Goal: Task Accomplishment & Management: Use online tool/utility

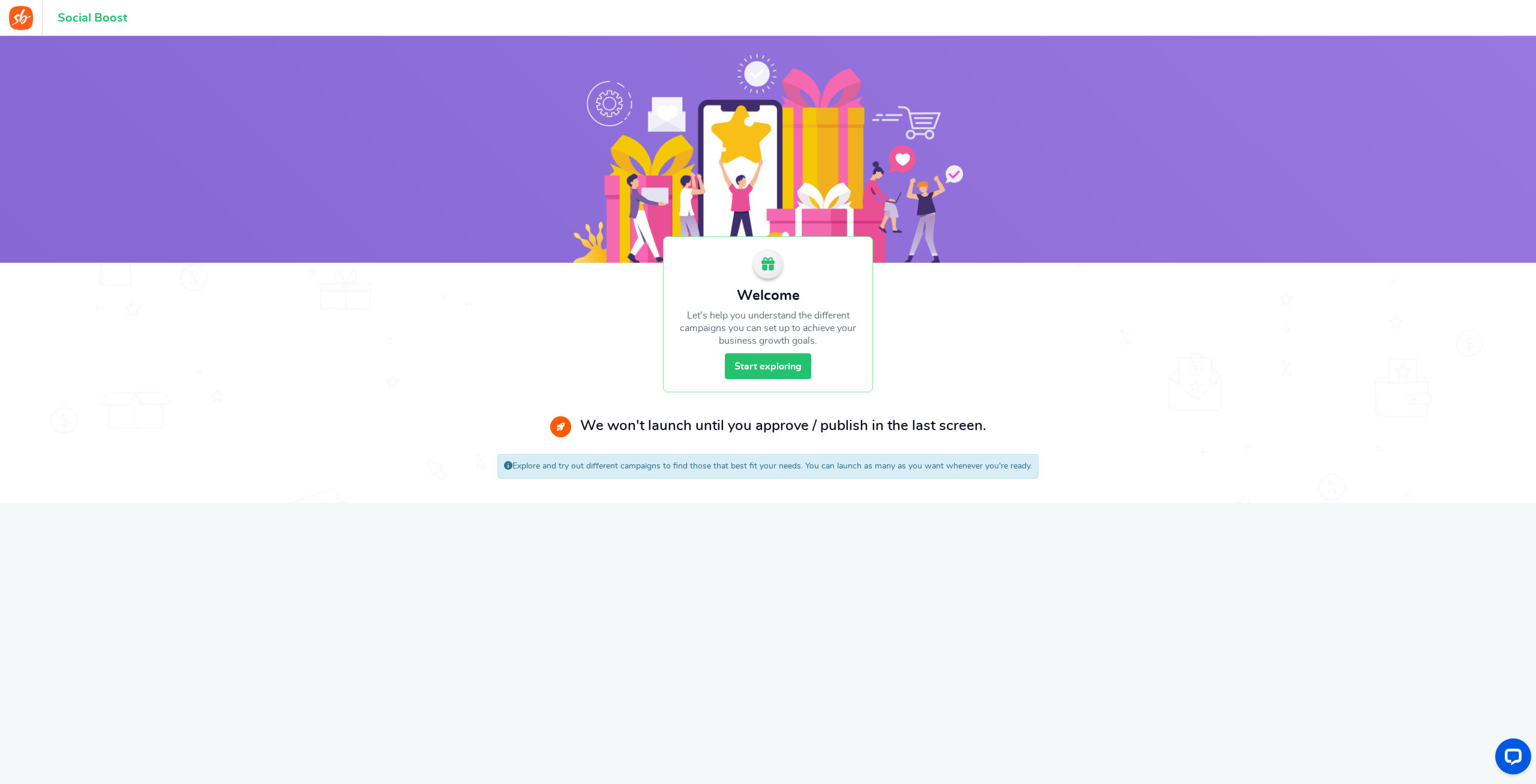
click at [759, 371] on link "Start exploring" at bounding box center [768, 366] width 87 height 26
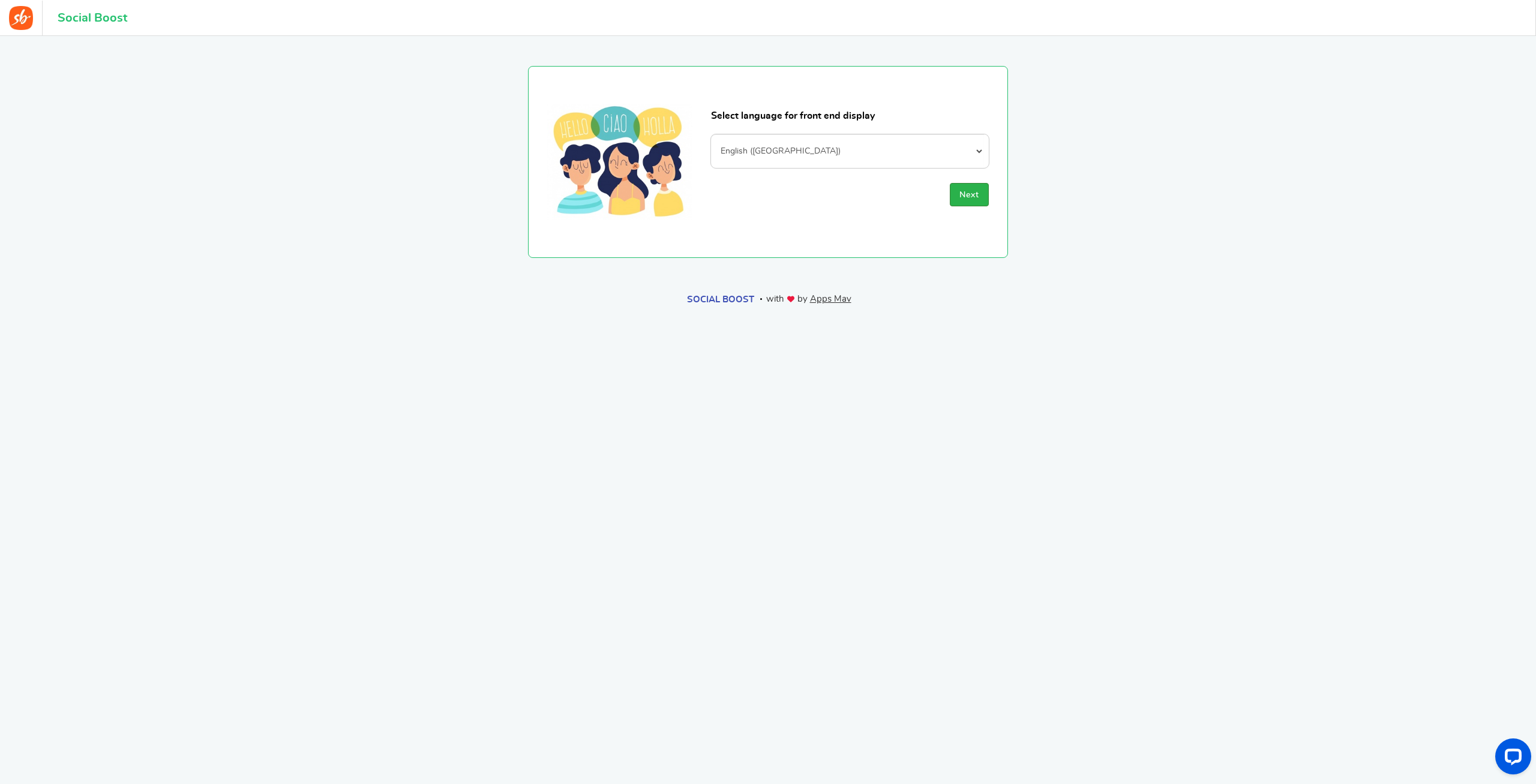
click at [962, 192] on button "Next" at bounding box center [969, 194] width 39 height 23
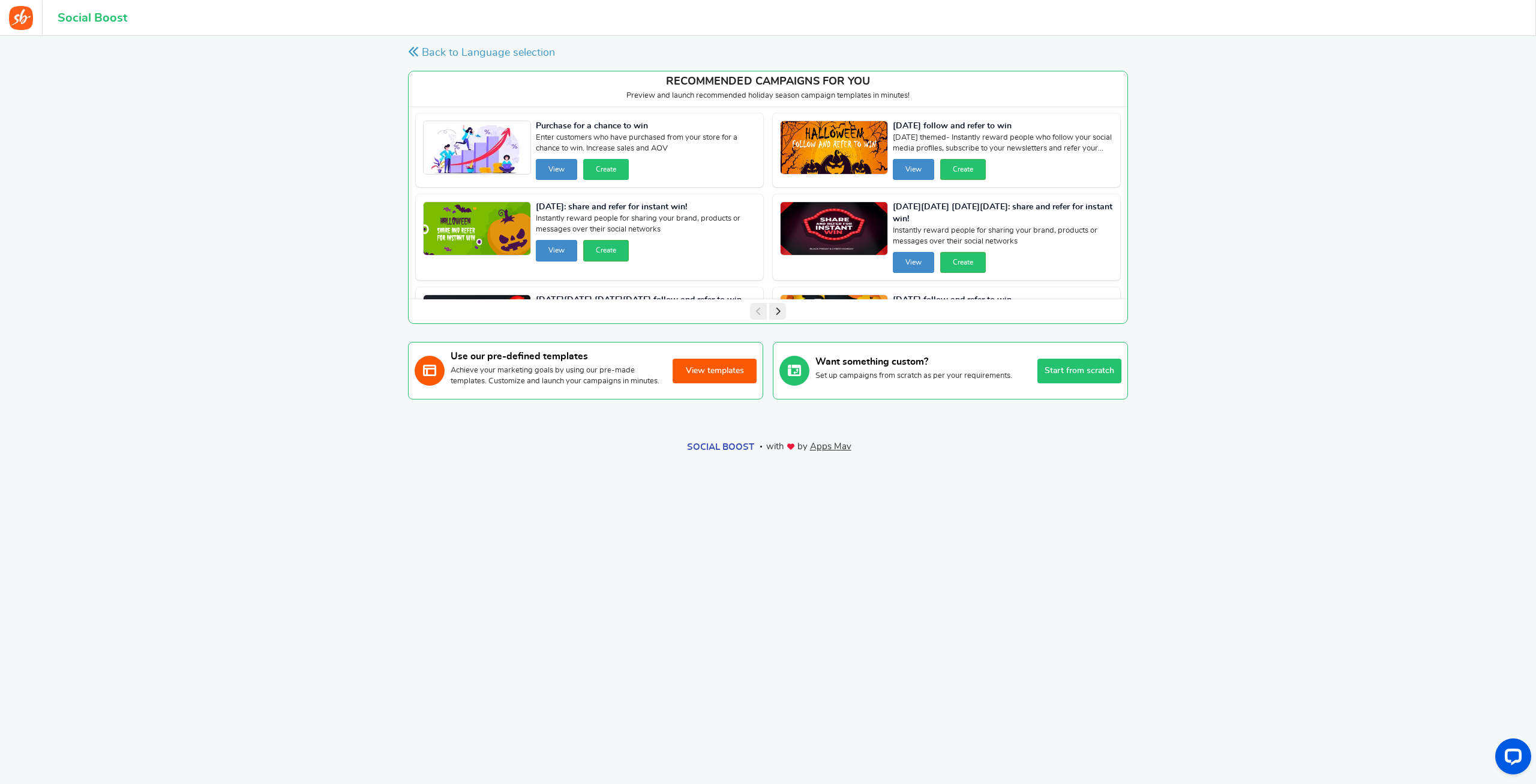
click at [612, 170] on button "Create" at bounding box center [606, 170] width 45 height 21
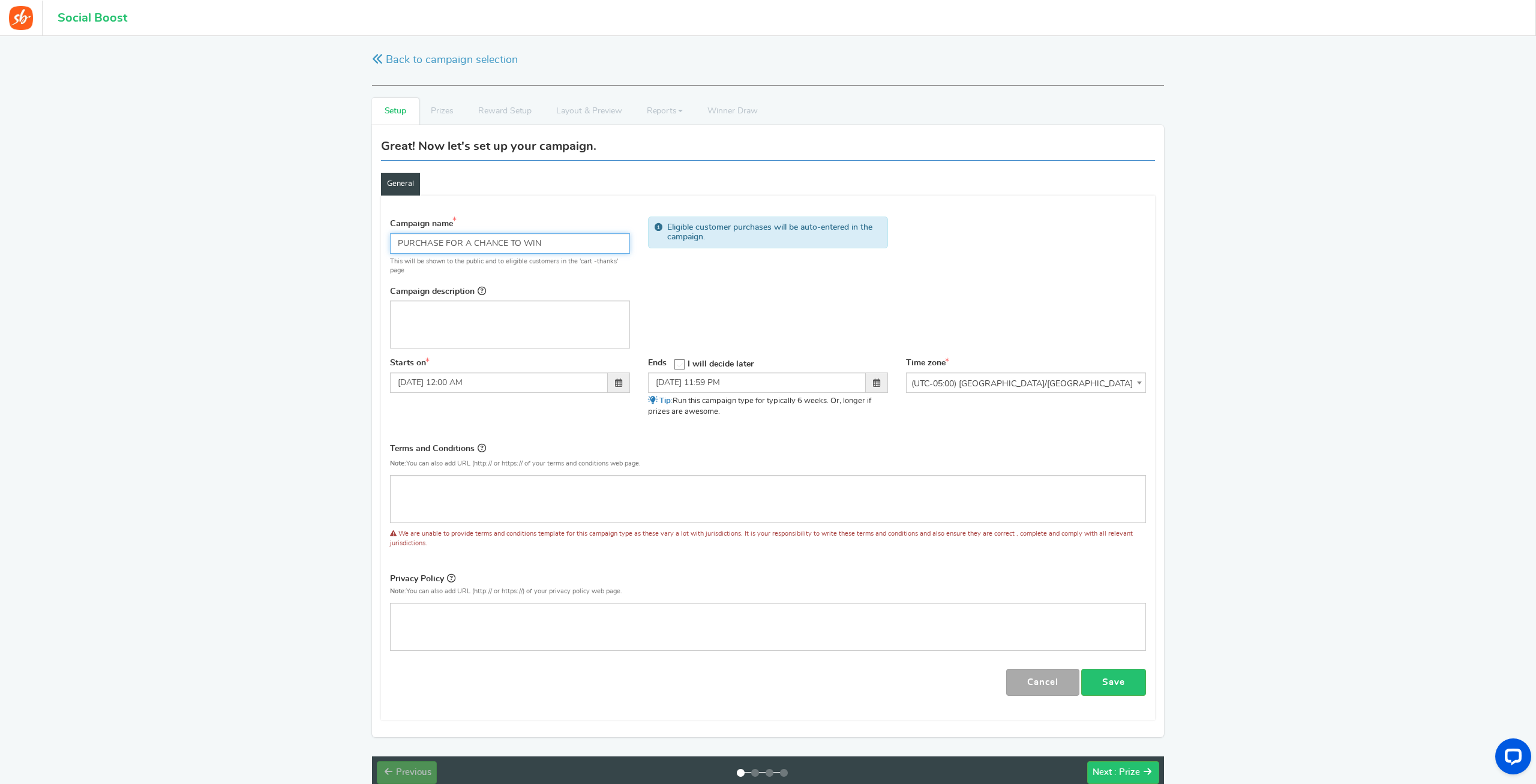
drag, startPoint x: 571, startPoint y: 247, endPoint x: 307, endPoint y: 235, distance: 264.3
click at [390, 235] on input "PURCHASE FOR A CHANCE TO WIN" at bounding box center [510, 243] width 240 height 20
type input "Montauk Fishing Trip Sweepstakes"
click at [474, 339] on div "Editor, competition_desc" at bounding box center [510, 325] width 240 height 48
click at [456, 311] on p "Editor, competition_desc" at bounding box center [510, 311] width 225 height 12
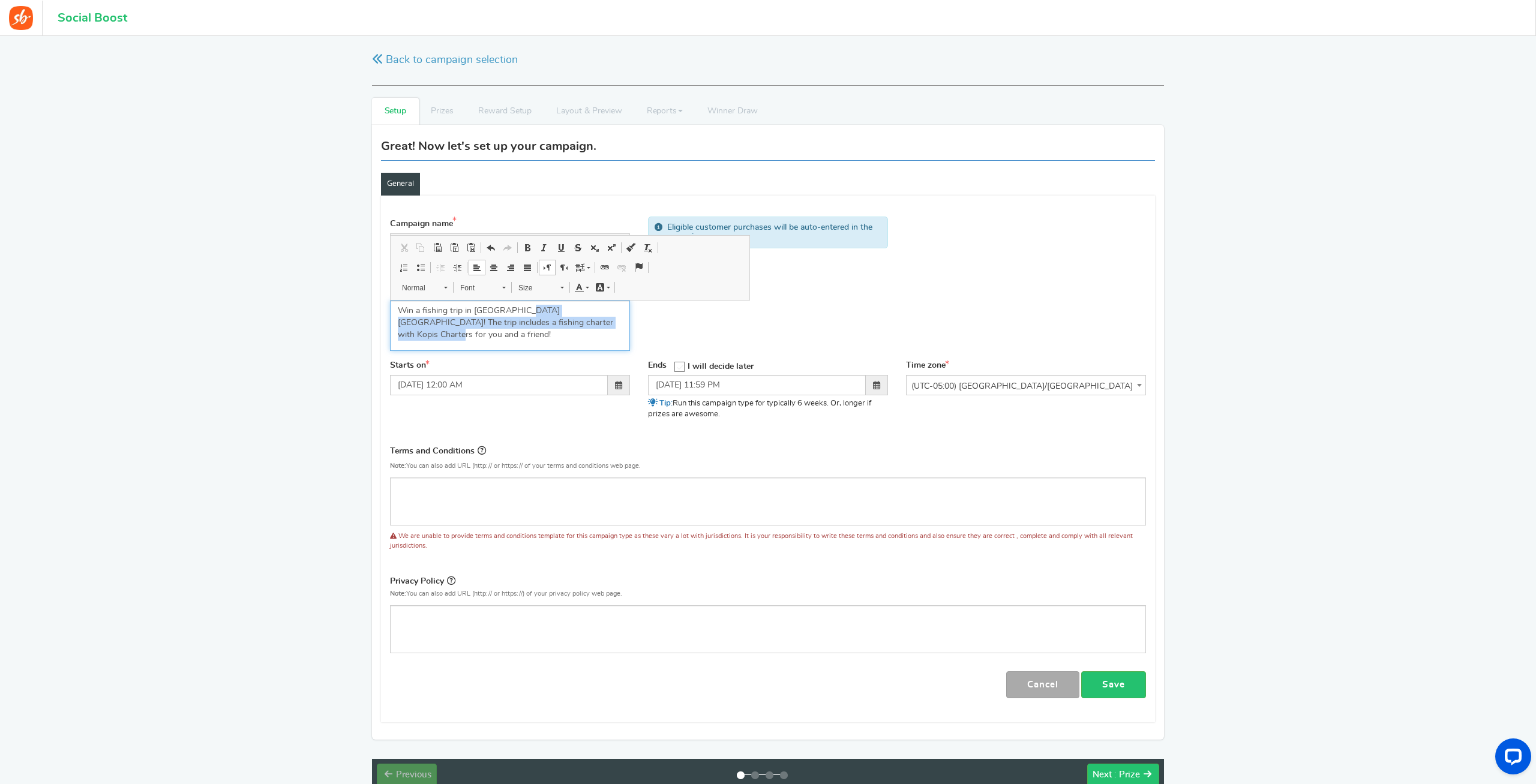
drag, startPoint x: 526, startPoint y: 310, endPoint x: 620, endPoint y: 327, distance: 95.5
click at [620, 327] on p "Win a fishing trip in [GEOGRAPHIC_DATA] [GEOGRAPHIC_DATA]! The trip includes a …" at bounding box center [510, 323] width 225 height 36
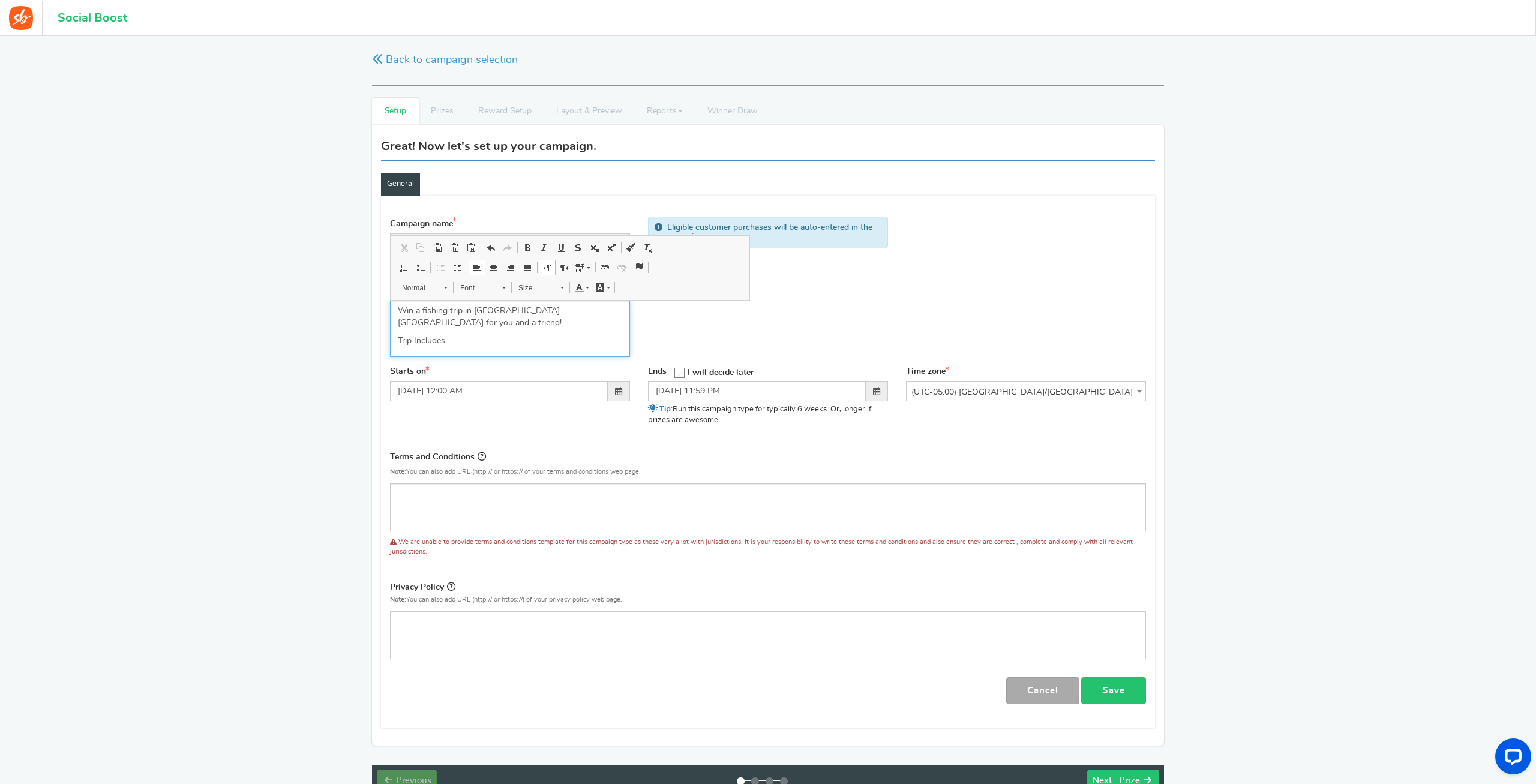
click at [590, 268] on link "Set language" at bounding box center [583, 267] width 21 height 16
click at [587, 268] on link "Set language" at bounding box center [583, 267] width 21 height 16
click at [424, 269] on span at bounding box center [420, 267] width 10 height 10
click at [418, 335] on li "Trip Includes" at bounding box center [520, 341] width 204 height 12
click at [421, 335] on li "Trip Includes" at bounding box center [520, 341] width 204 height 12
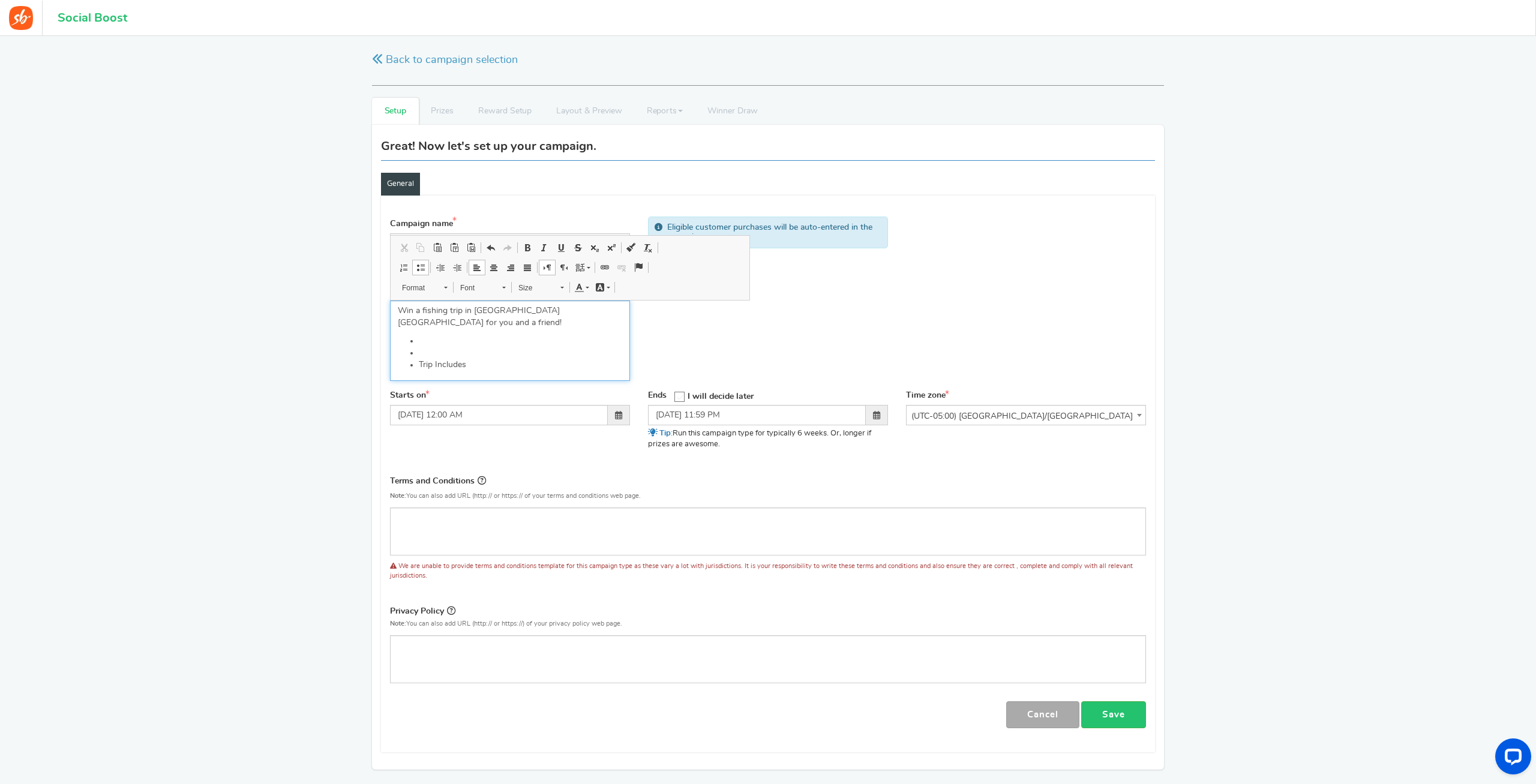
click at [409, 335] on ul "Trip Includes" at bounding box center [510, 353] width 225 height 36
click at [411, 335] on ul "Trip Includes" at bounding box center [510, 353] width 225 height 36
click at [609, 308] on p "Win a fishing trip in [GEOGRAPHIC_DATA] [GEOGRAPHIC_DATA] for you and a friend!" at bounding box center [510, 317] width 225 height 24
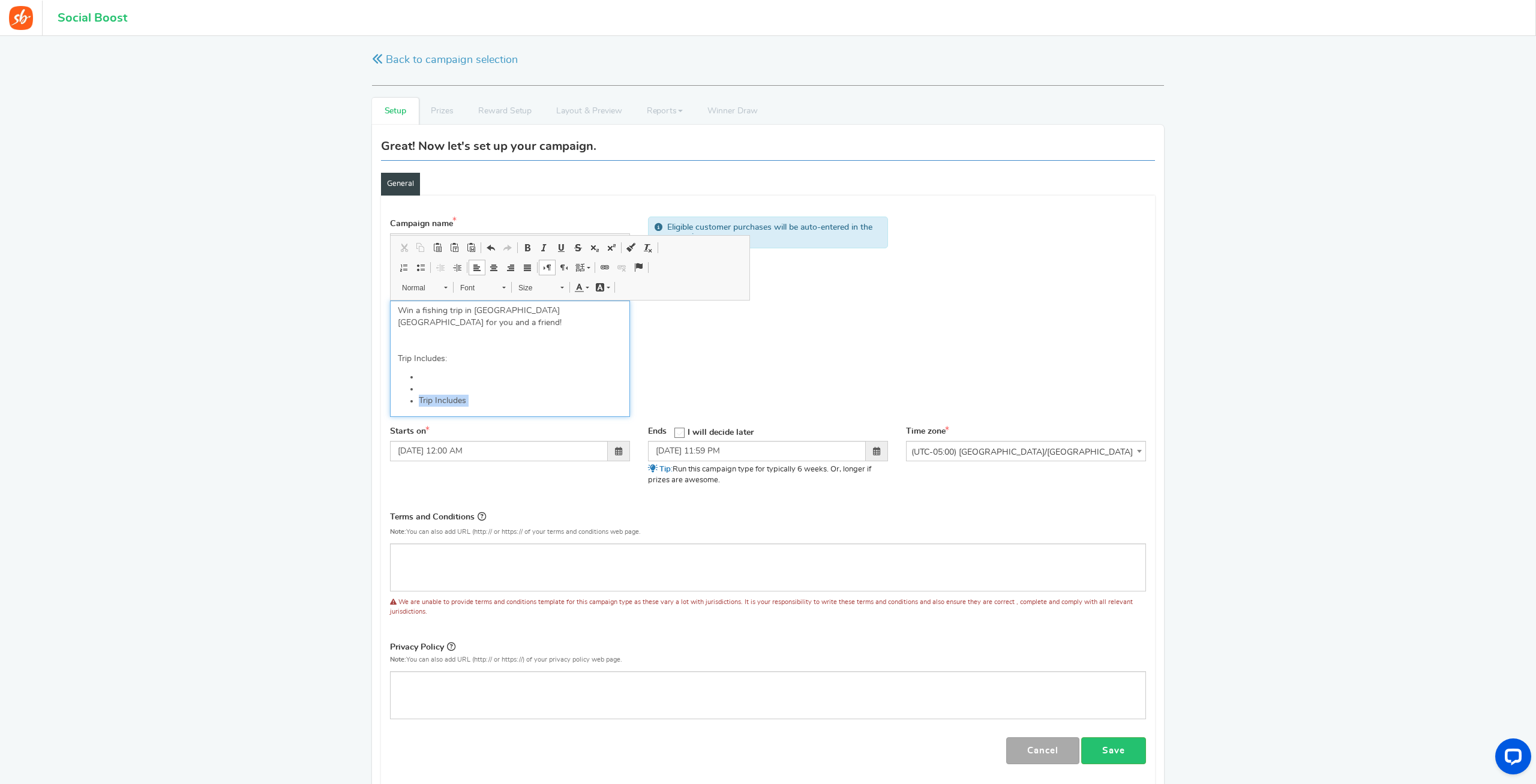
drag, startPoint x: 474, startPoint y: 395, endPoint x: 419, endPoint y: 394, distance: 55.0
click at [419, 395] on li "Trip Includes" at bounding box center [520, 401] width 204 height 12
click at [423, 371] on li "Editor, competition_desc" at bounding box center [520, 377] width 204 height 12
click at [432, 383] on li "Editor, competition_desc" at bounding box center [520, 389] width 204 height 12
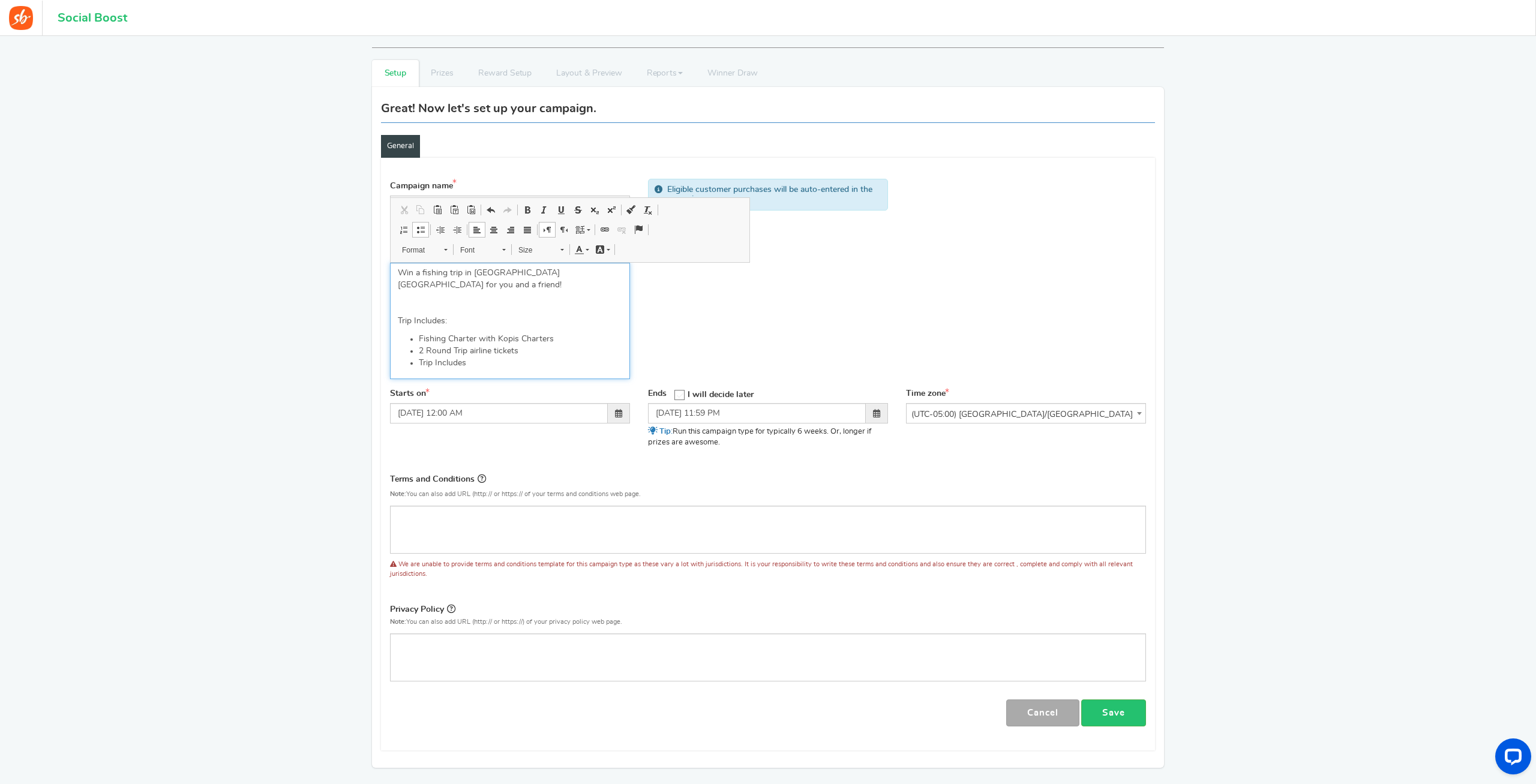
scroll to position [61, 0]
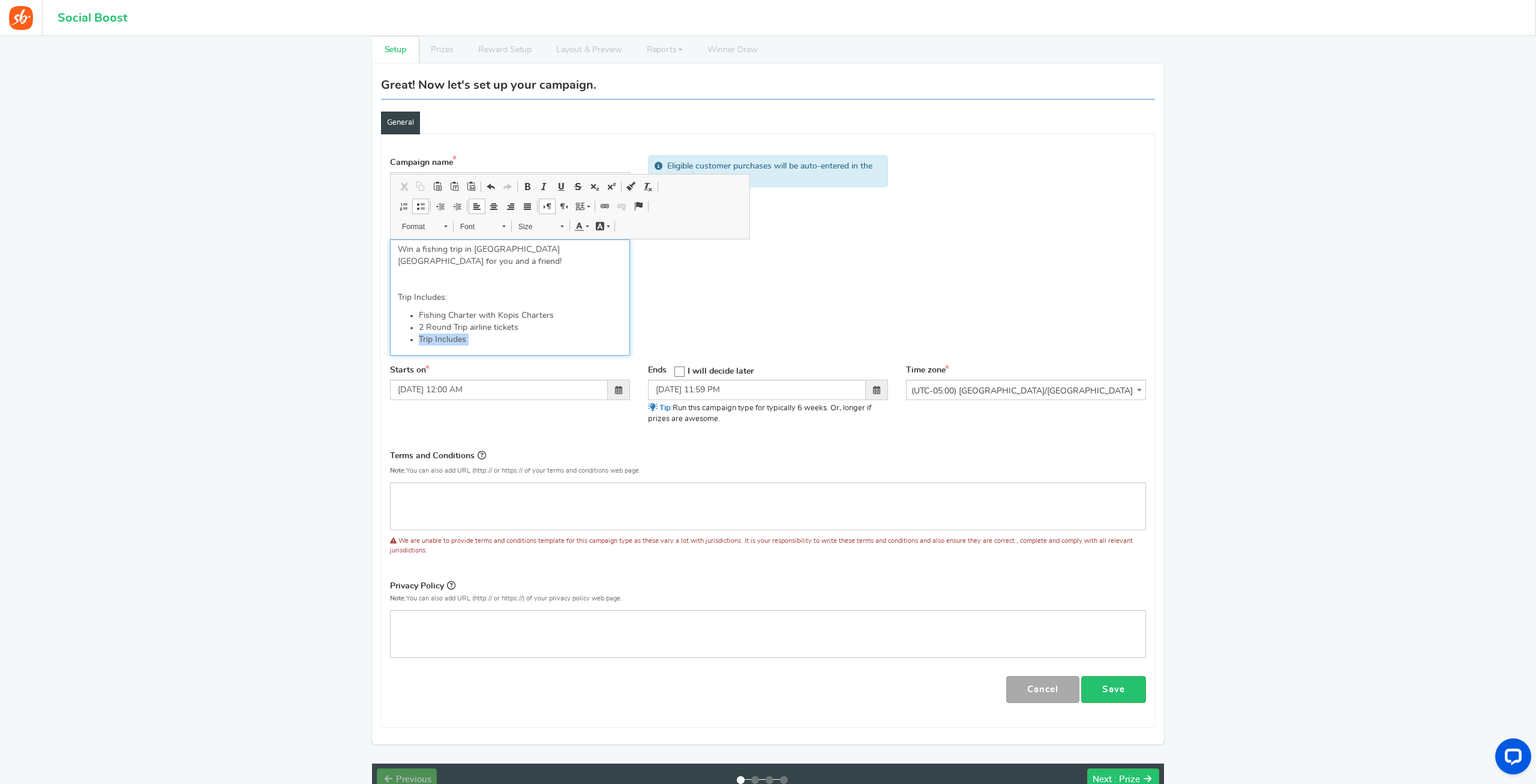
drag, startPoint x: 472, startPoint y: 332, endPoint x: 418, endPoint y: 329, distance: 54.1
click at [418, 333] on li "Trip Includes" at bounding box center [520, 339] width 204 height 12
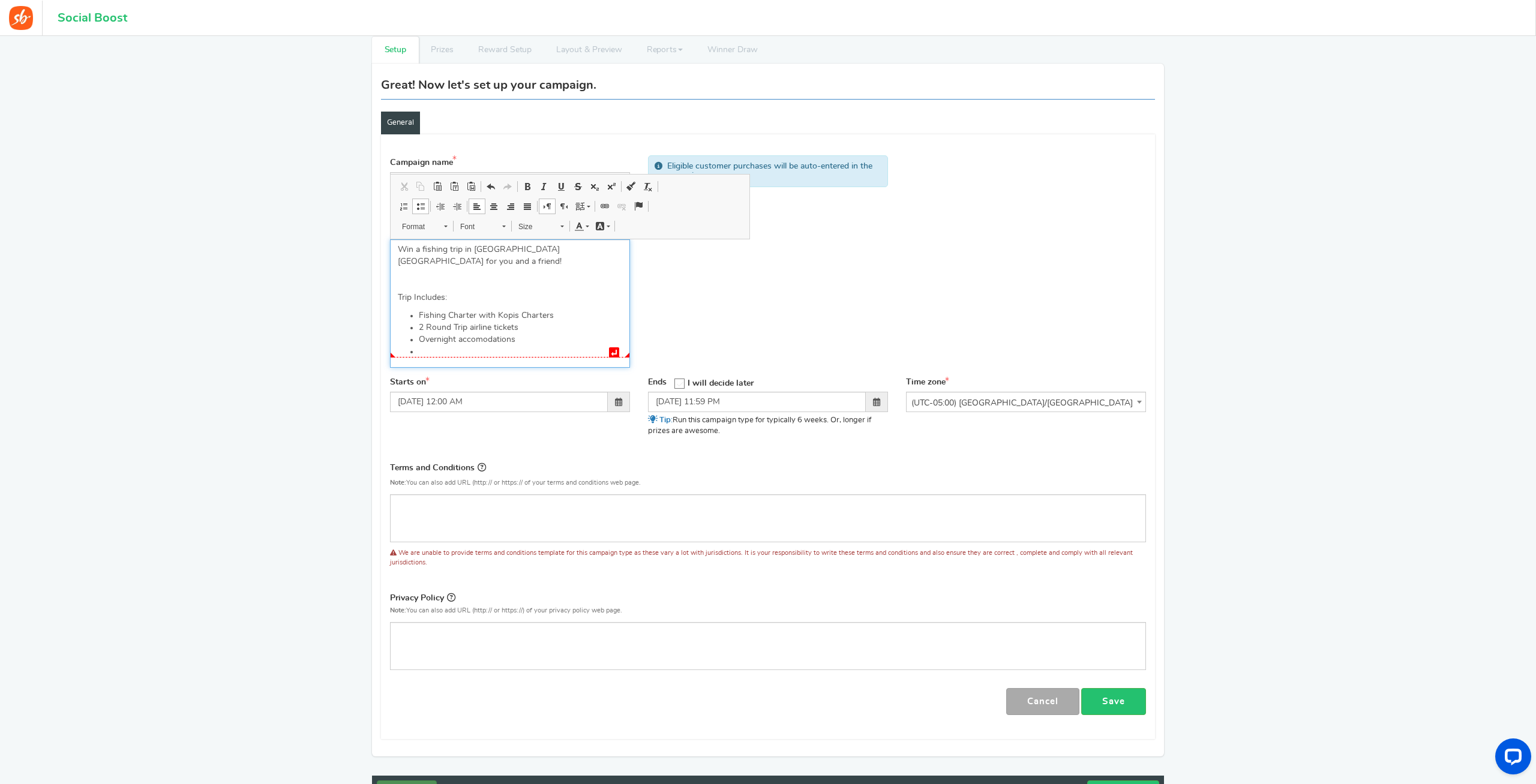
click at [418, 333] on li "Overnight accomodations" at bounding box center [520, 339] width 204 height 12
click at [422, 333] on li "Overnight accomodations" at bounding box center [520, 339] width 204 height 12
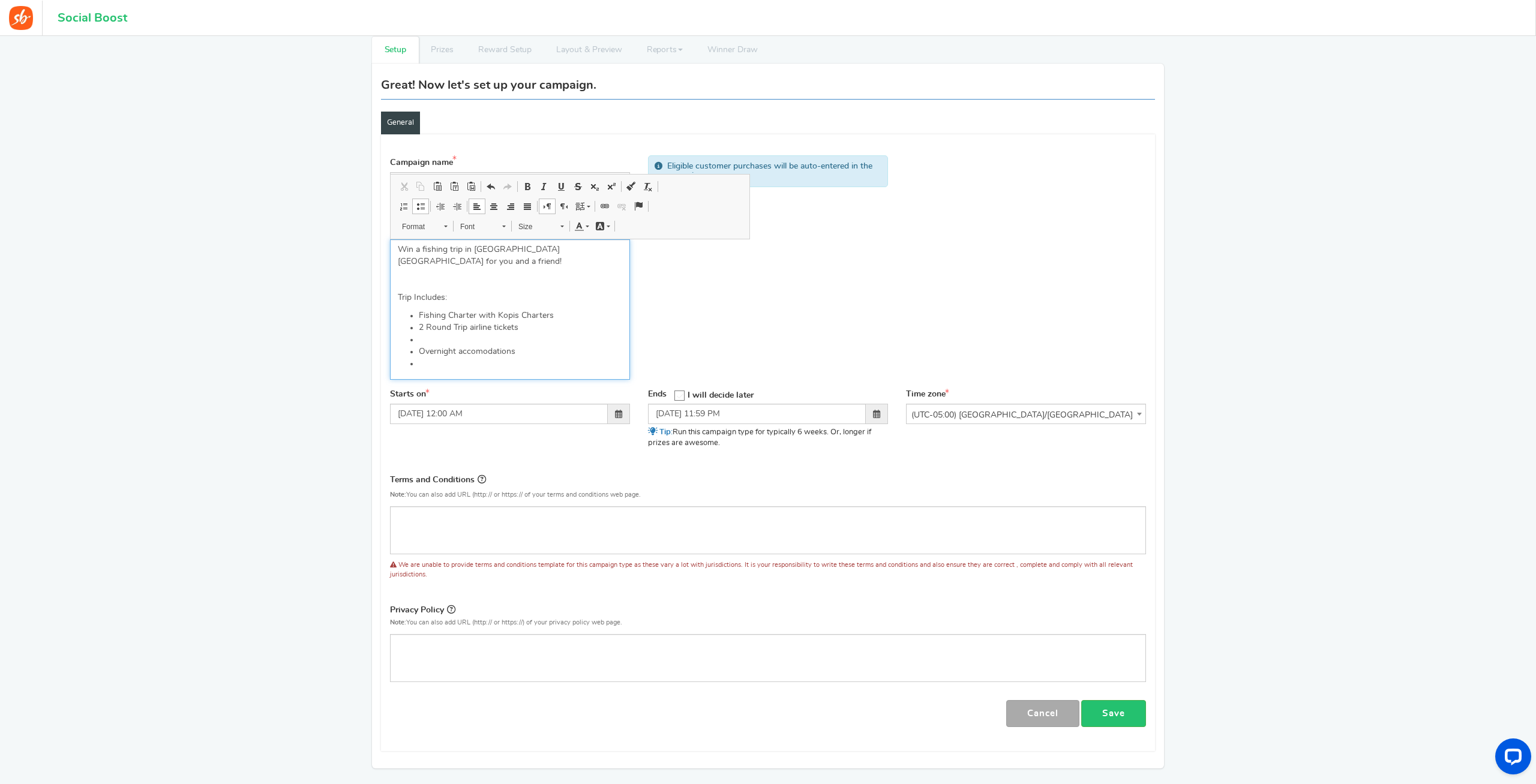
click at [424, 333] on li "Editor, competition_desc" at bounding box center [520, 339] width 204 height 12
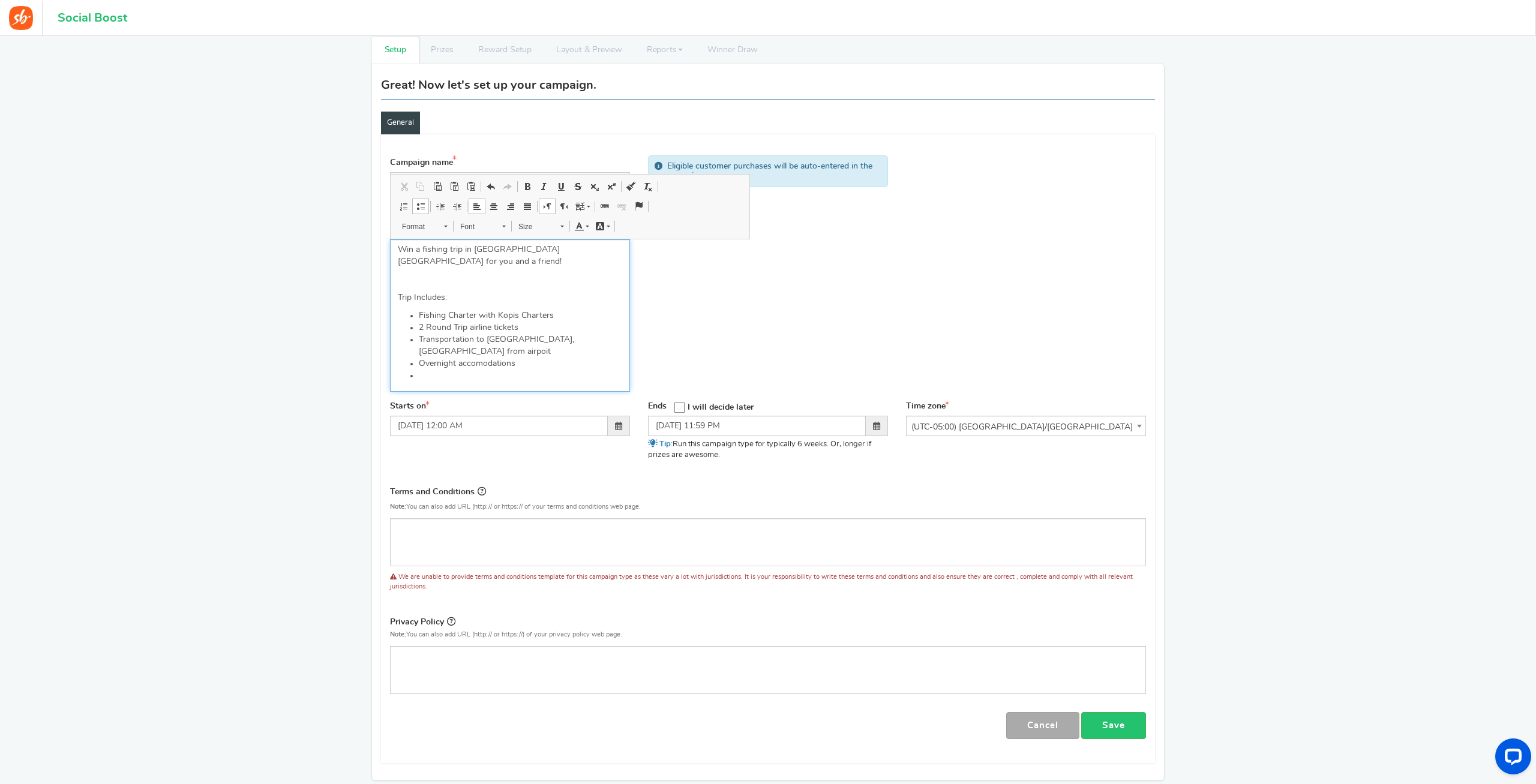
click at [483, 333] on li "Transportation to [GEOGRAPHIC_DATA], [GEOGRAPHIC_DATA] from airpoit" at bounding box center [520, 345] width 204 height 24
click at [580, 333] on li "Transportation to and from [GEOGRAPHIC_DATA], [GEOGRAPHIC_DATA] from airpoit" at bounding box center [520, 345] width 204 height 24
click at [524, 321] on li "2 Round Trip airline tickets" at bounding box center [520, 327] width 204 height 12
click at [531, 357] on li "Overnight accomodations" at bounding box center [520, 363] width 204 height 12
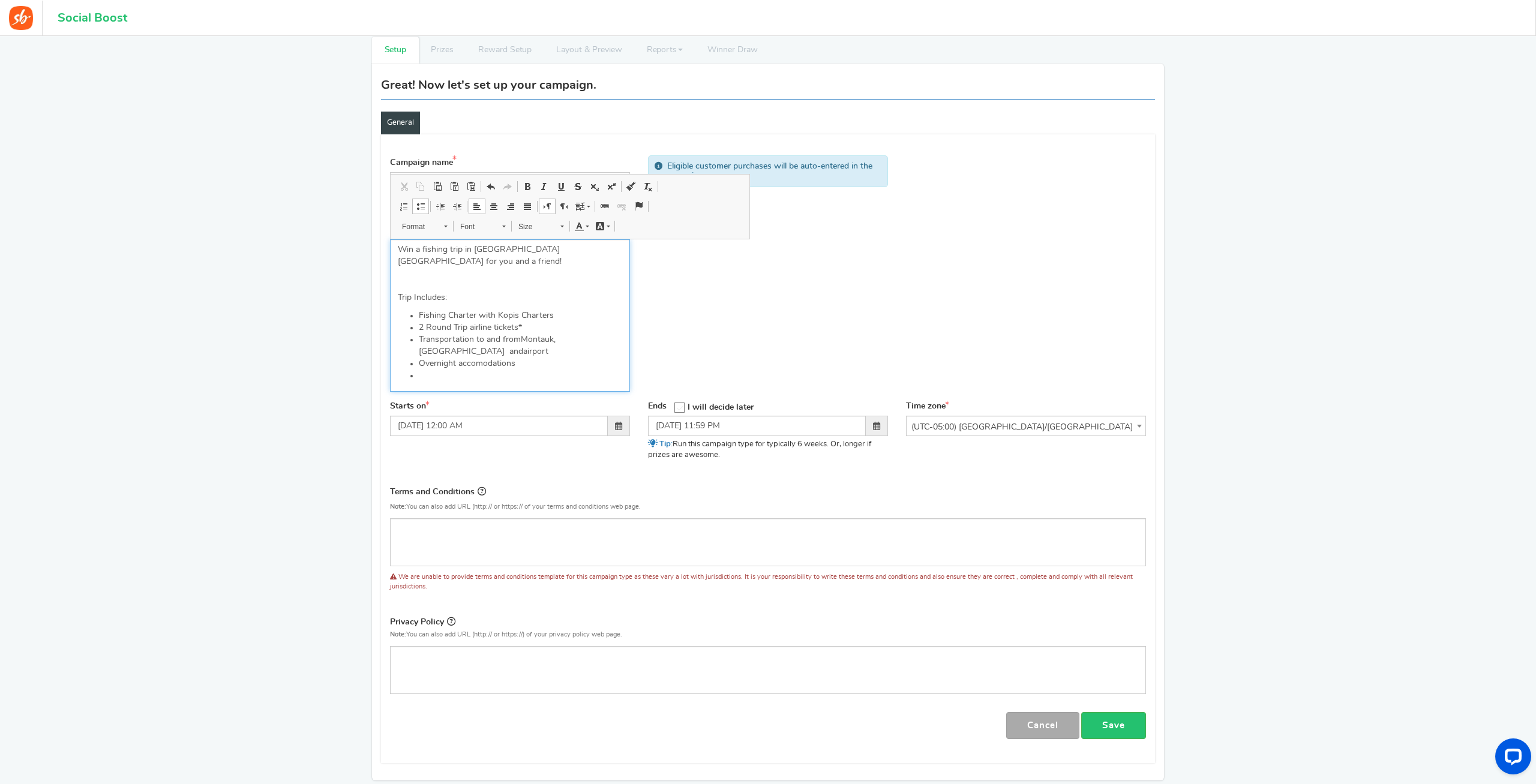
click at [434, 369] on li "Editor, competition_desc" at bounding box center [520, 375] width 204 height 12
click at [516, 357] on li "Overnight accomodations" at bounding box center [520, 363] width 204 height 12
click at [446, 369] on li "Editor, competition_desc" at bounding box center [520, 375] width 204 height 12
click at [615, 415] on span at bounding box center [618, 425] width 22 height 20
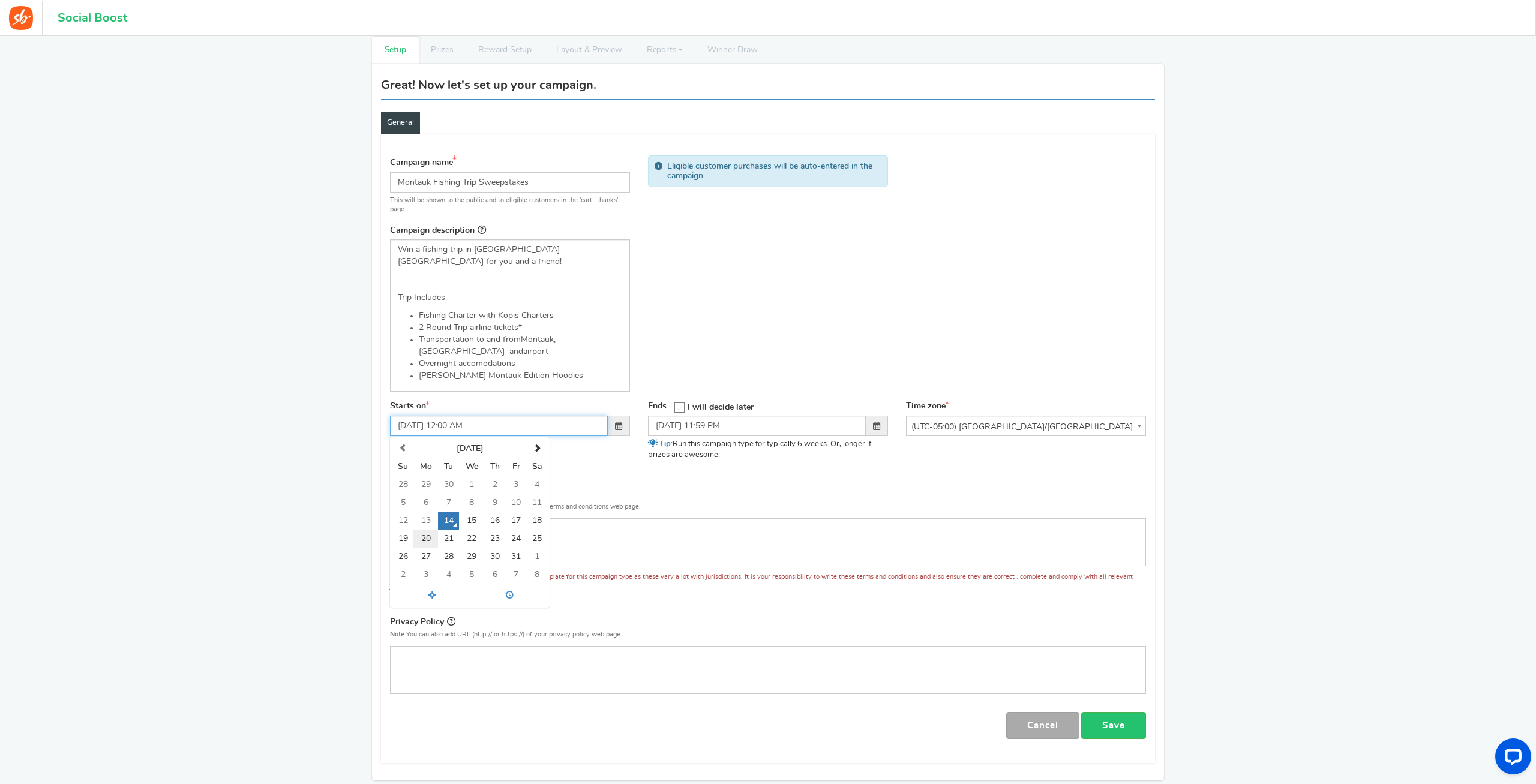
click at [431, 530] on td "20" at bounding box center [425, 539] width 25 height 18
type input "[DATE] 12:00 AM"
click at [875, 421] on span at bounding box center [877, 425] width 8 height 8
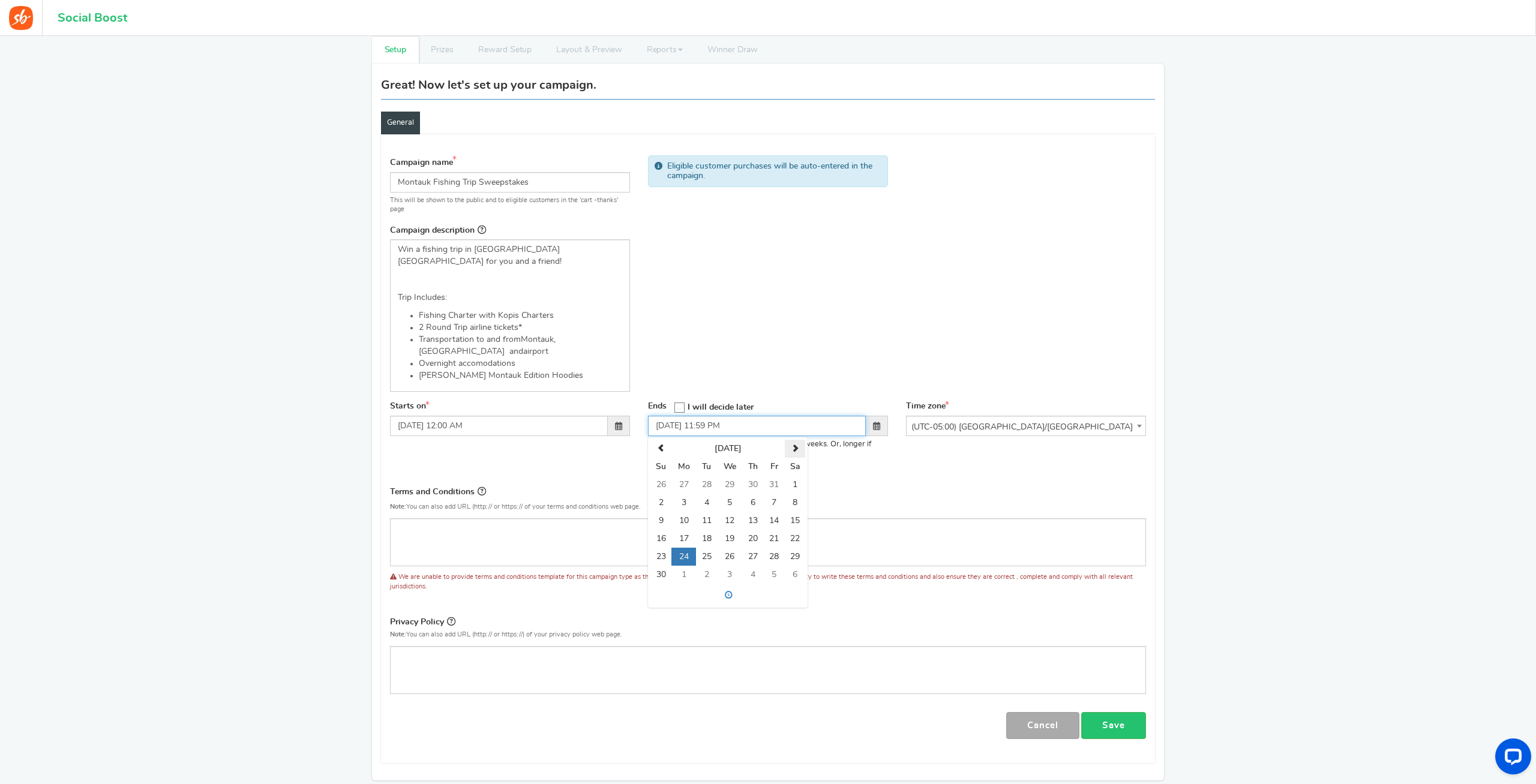
click at [799, 439] on th at bounding box center [795, 449] width 20 height 18
click at [799, 439] on th at bounding box center [795, 449] width 20 height 18
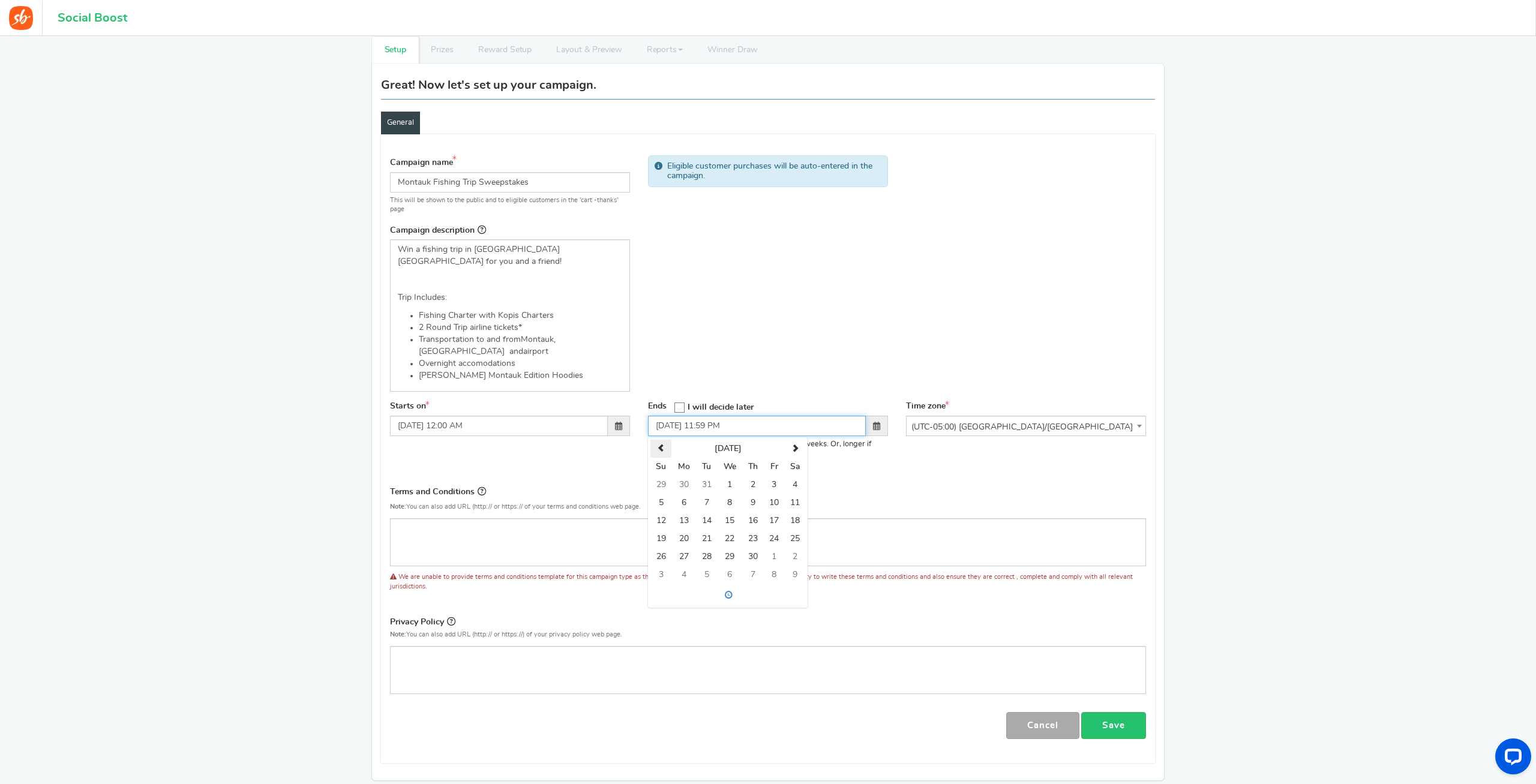
click at [659, 439] on th at bounding box center [661, 449] width 21 height 18
click at [710, 547] on td "31" at bounding box center [707, 556] width 21 height 18
type input "[DATE] 11:59 PM"
click at [912, 490] on div "Terms and Conditions Use Rules Template Note: You can also add URL (http:// or …" at bounding box center [768, 501] width 756 height 34
click at [940, 416] on span "(UTC-05:00) [GEOGRAPHIC_DATA]/[GEOGRAPHIC_DATA]" at bounding box center [1026, 427] width 239 height 22
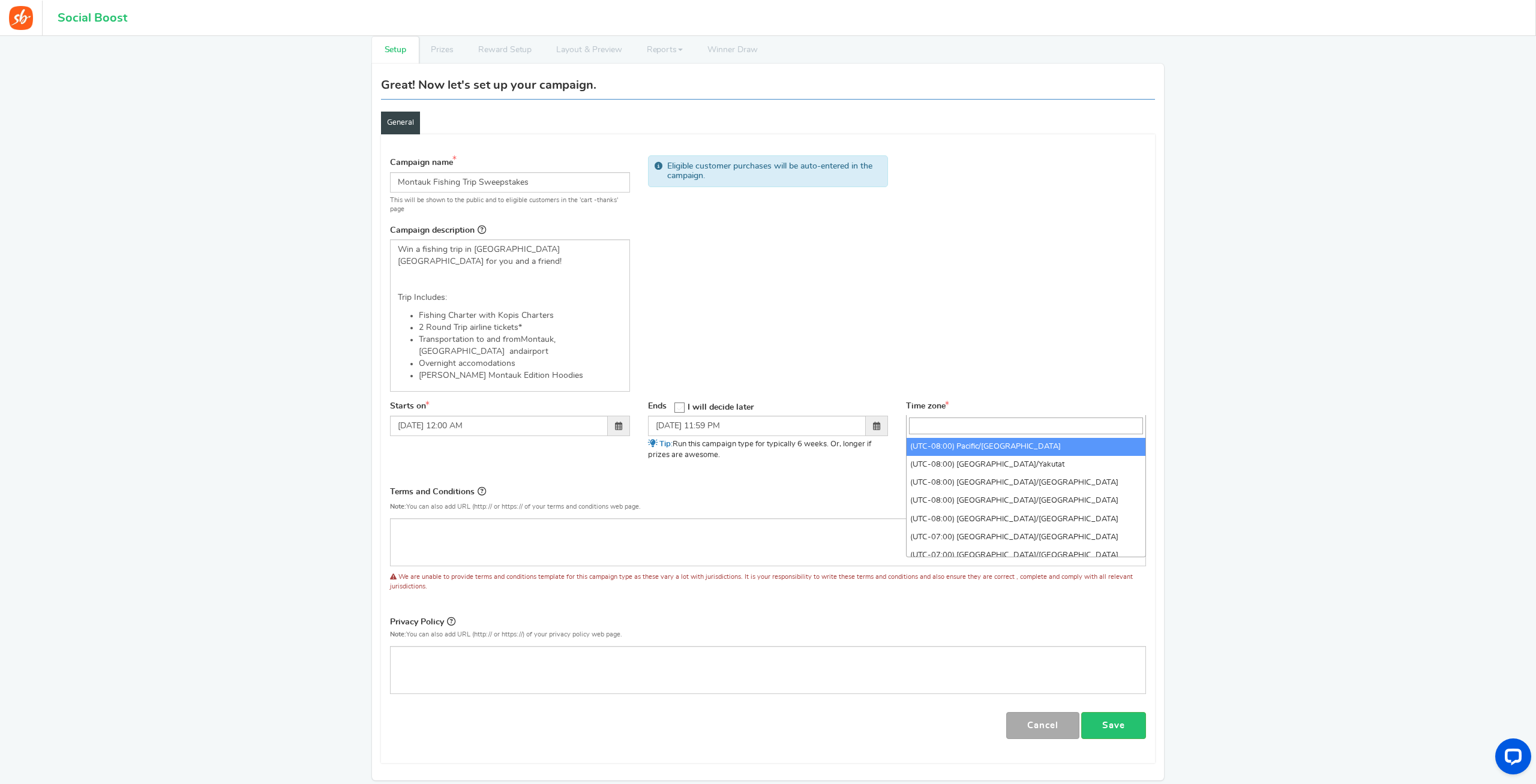
scroll to position [11, 0]
click at [943, 427] on input "search" at bounding box center [1026, 426] width 234 height 17
click at [981, 416] on span "(UTC-05:00) [GEOGRAPHIC_DATA]/[GEOGRAPHIC_DATA]" at bounding box center [1026, 427] width 239 height 22
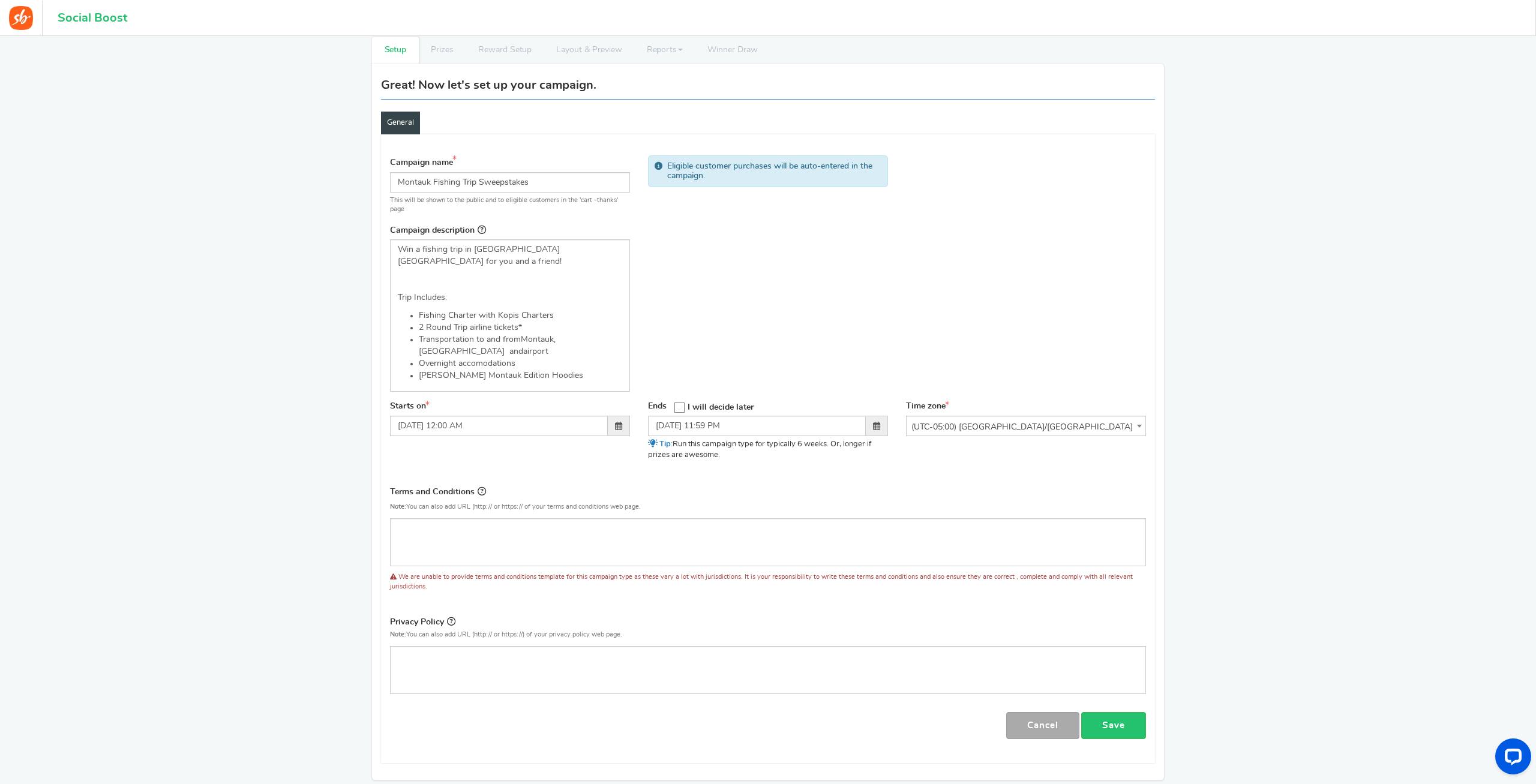
click at [981, 416] on span "(UTC-05:00) [GEOGRAPHIC_DATA]/[GEOGRAPHIC_DATA]" at bounding box center [1026, 427] width 239 height 22
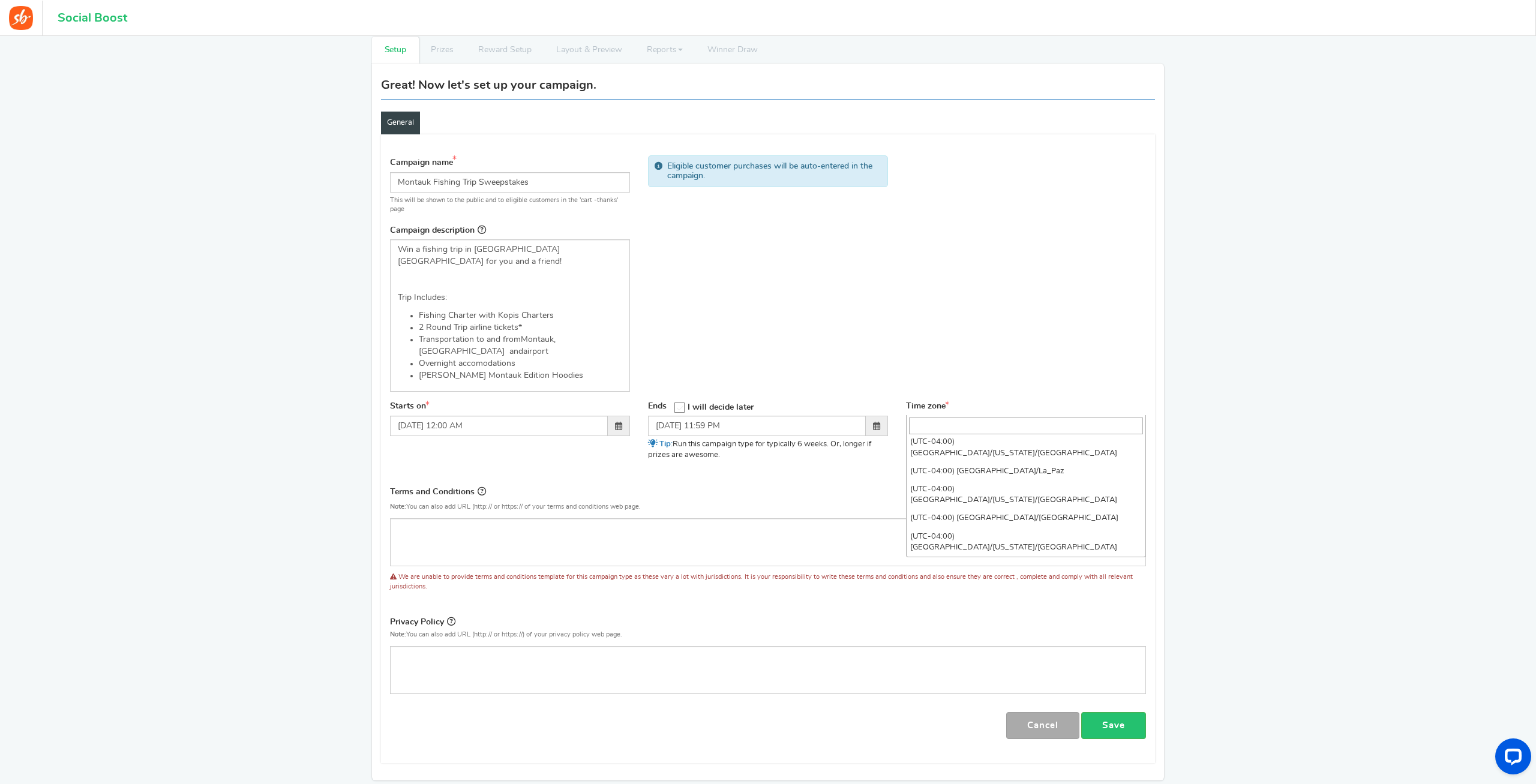
scroll to position [1274, 0]
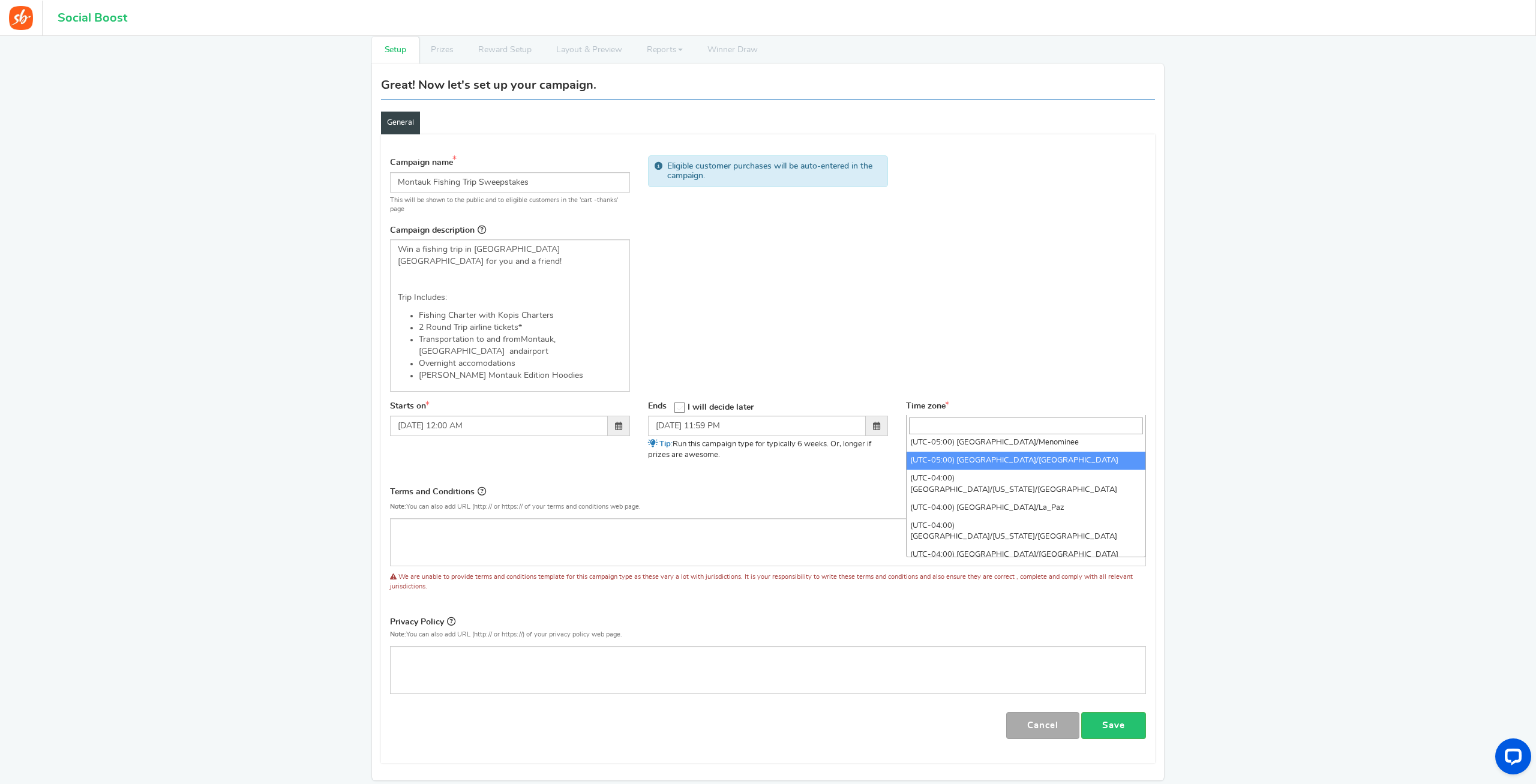
click at [940, 425] on input "search" at bounding box center [1026, 426] width 234 height 17
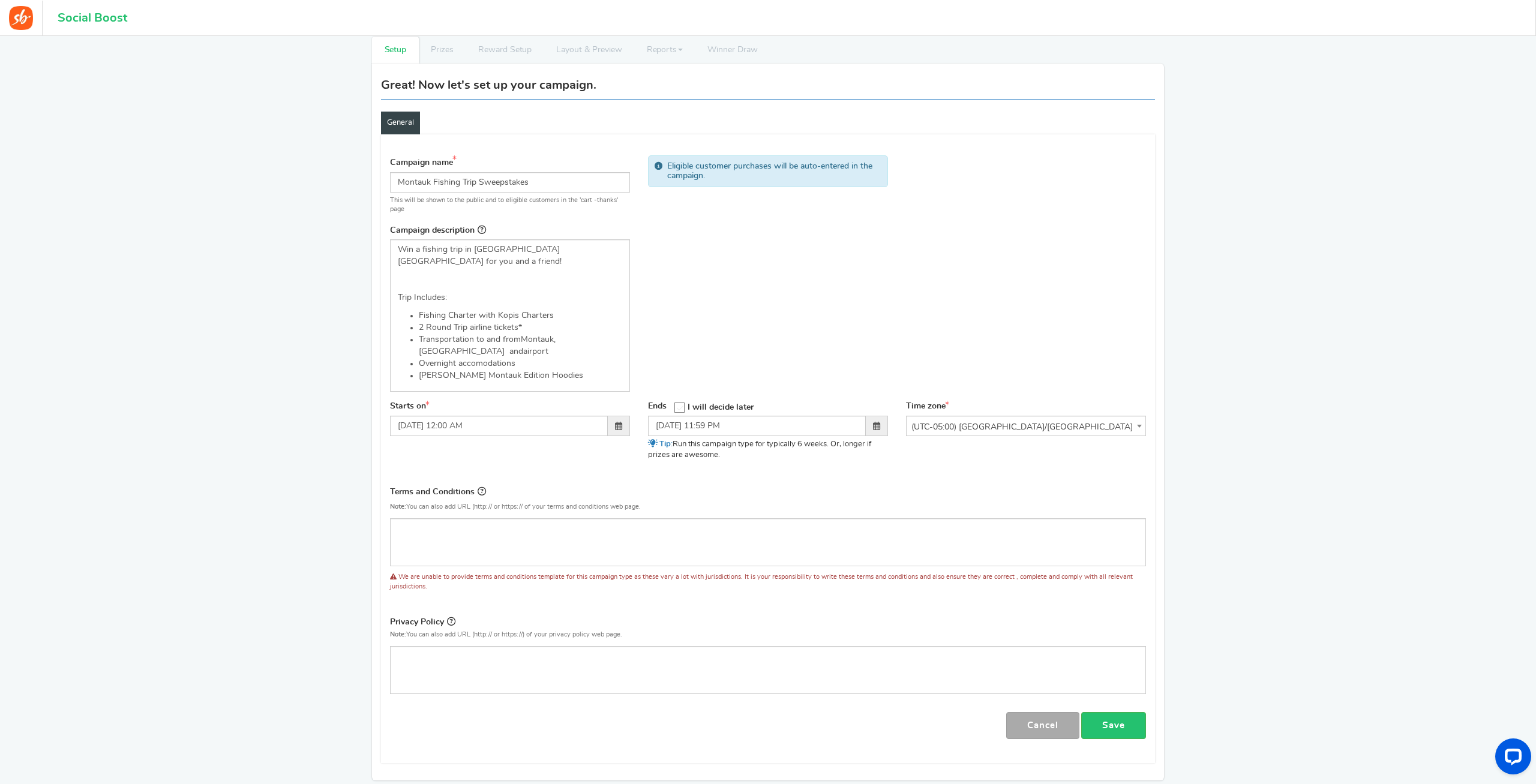
drag, startPoint x: 1242, startPoint y: 421, endPoint x: 1233, endPoint y: 415, distance: 10.8
click at [1240, 421] on div "Back to campaign selection Welcome back Continue setting up your 'Montauk Fishi…" at bounding box center [768, 407] width 1536 height 864
click at [454, 522] on div "Editor, competition_terms" at bounding box center [768, 542] width 756 height 48
click at [330, 492] on div "Back to campaign selection Welcome back Continue setting up your 'Montauk Fishi…" at bounding box center [768, 407] width 1536 height 864
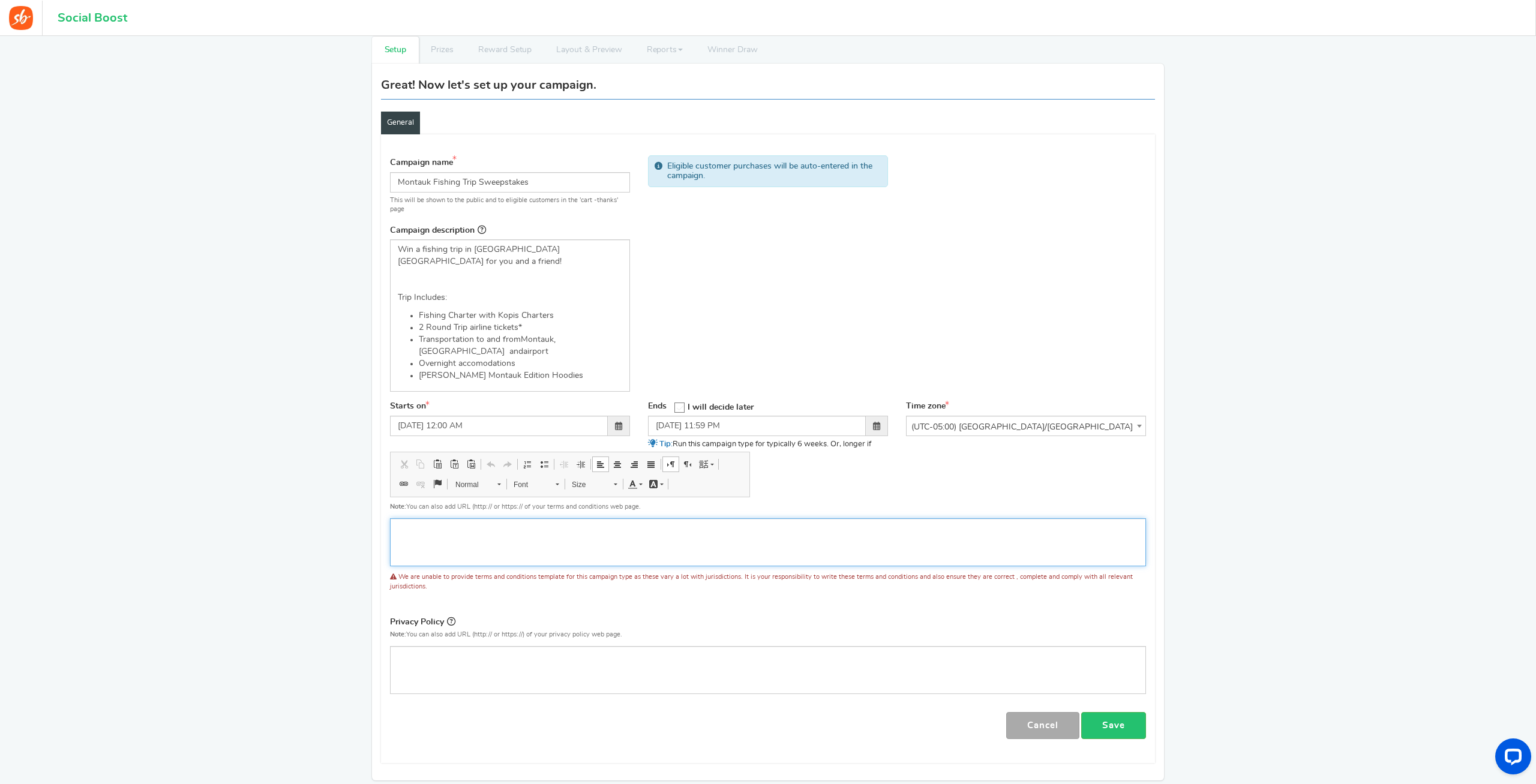
click at [449, 530] on div "Editor, competition_terms" at bounding box center [768, 542] width 756 height 48
click at [450, 531] on div "Editor, competition_terms" at bounding box center [768, 542] width 756 height 48
click at [502, 518] on div "Editor, competition_terms" at bounding box center [768, 542] width 756 height 48
drag, startPoint x: 515, startPoint y: 519, endPoint x: 1008, endPoint y: 1034, distance: 712.9
click at [515, 519] on span "Paste" at bounding box center [525, 523] width 37 height 17
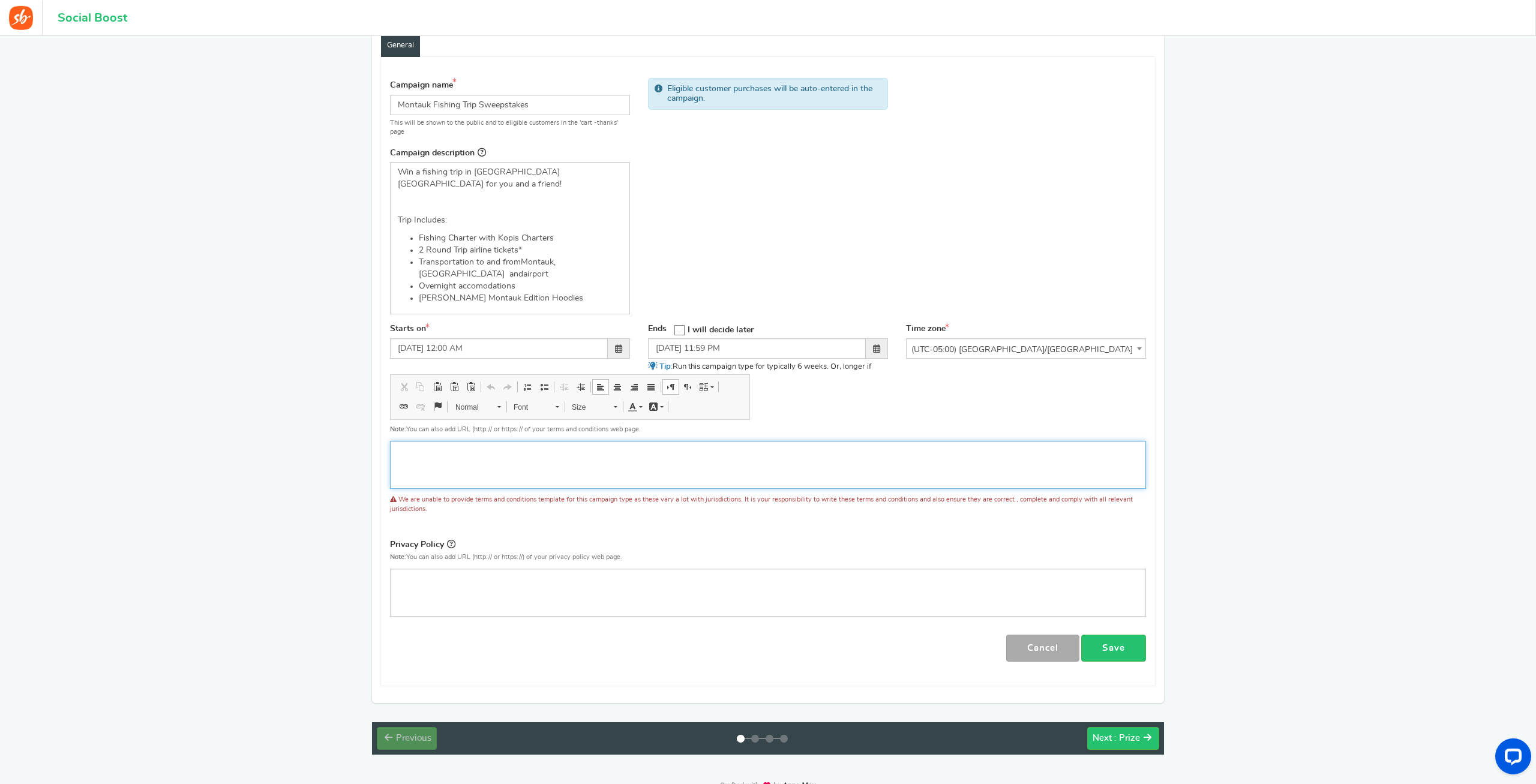
scroll to position [152, 0]
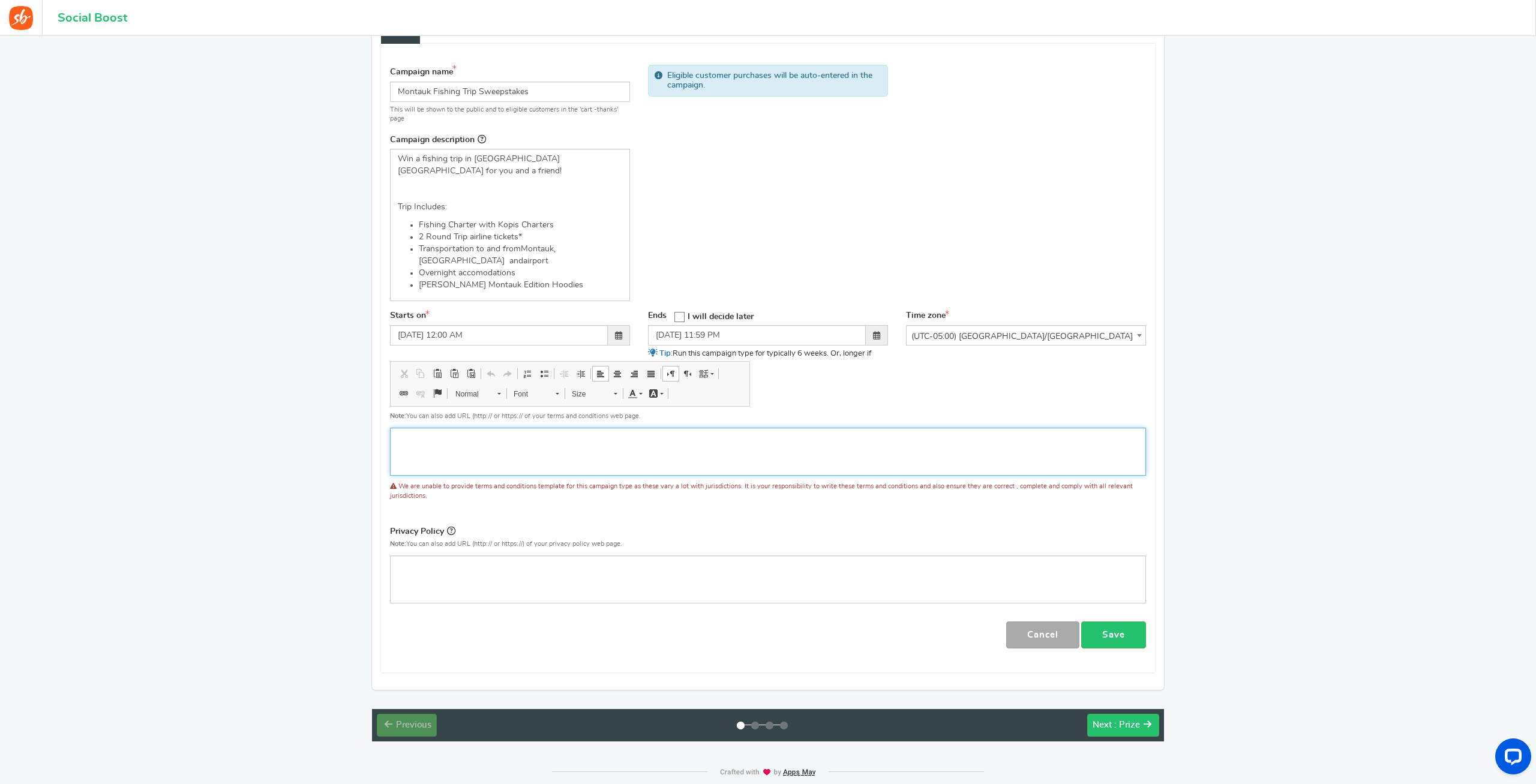
click at [447, 442] on div "Editor, competition_terms" at bounding box center [768, 452] width 756 height 48
click at [454, 440] on span "Paste" at bounding box center [470, 436] width 37 height 17
drag, startPoint x: 470, startPoint y: 446, endPoint x: 476, endPoint y: 457, distance: 12.5
click at [470, 448] on div "Editor, competition_terms" at bounding box center [768, 452] width 756 height 48
click at [466, 524] on p "Privacy Policy" at bounding box center [768, 532] width 756 height 17
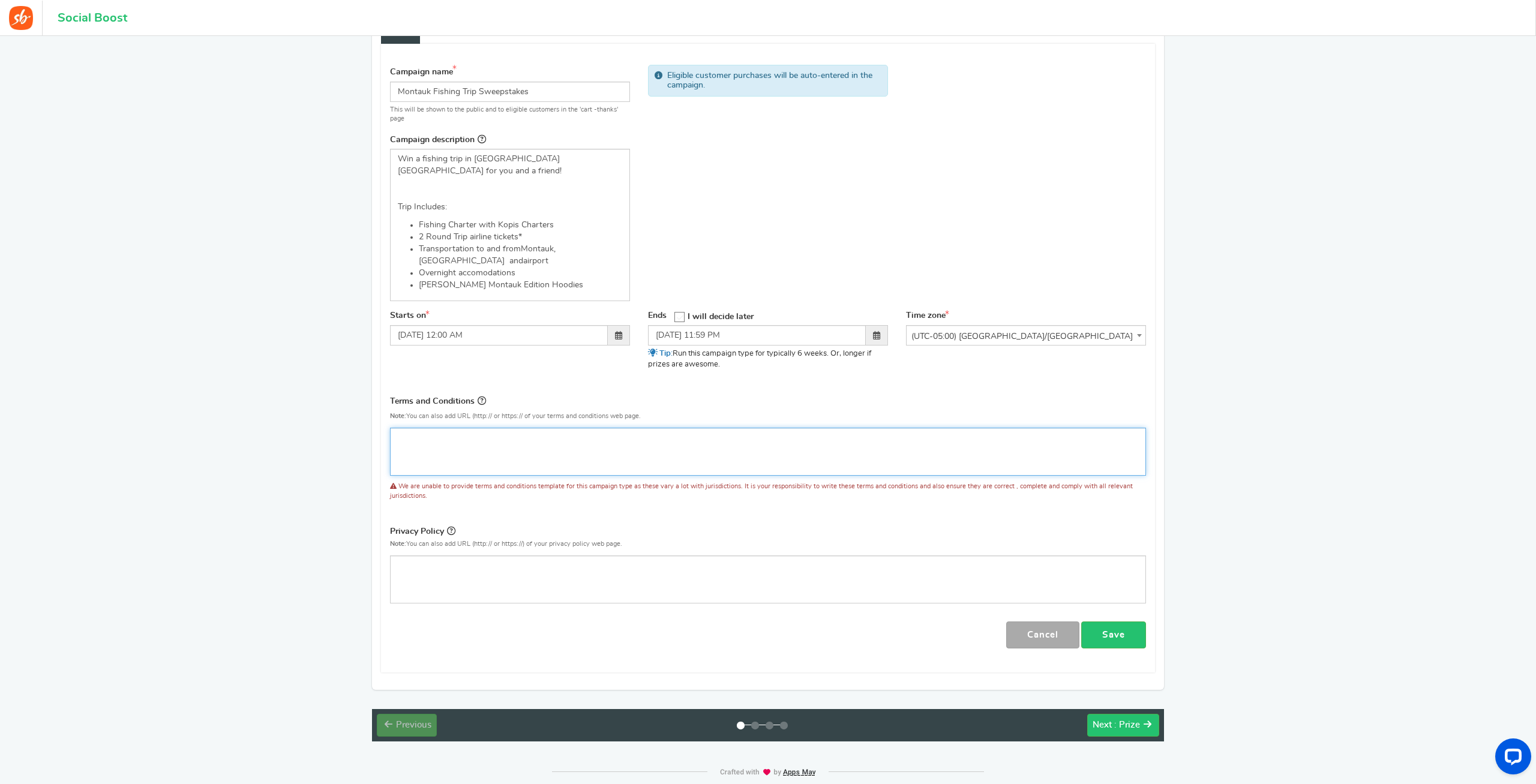
click at [791, 427] on div "Editor, competition_terms" at bounding box center [768, 452] width 756 height 48
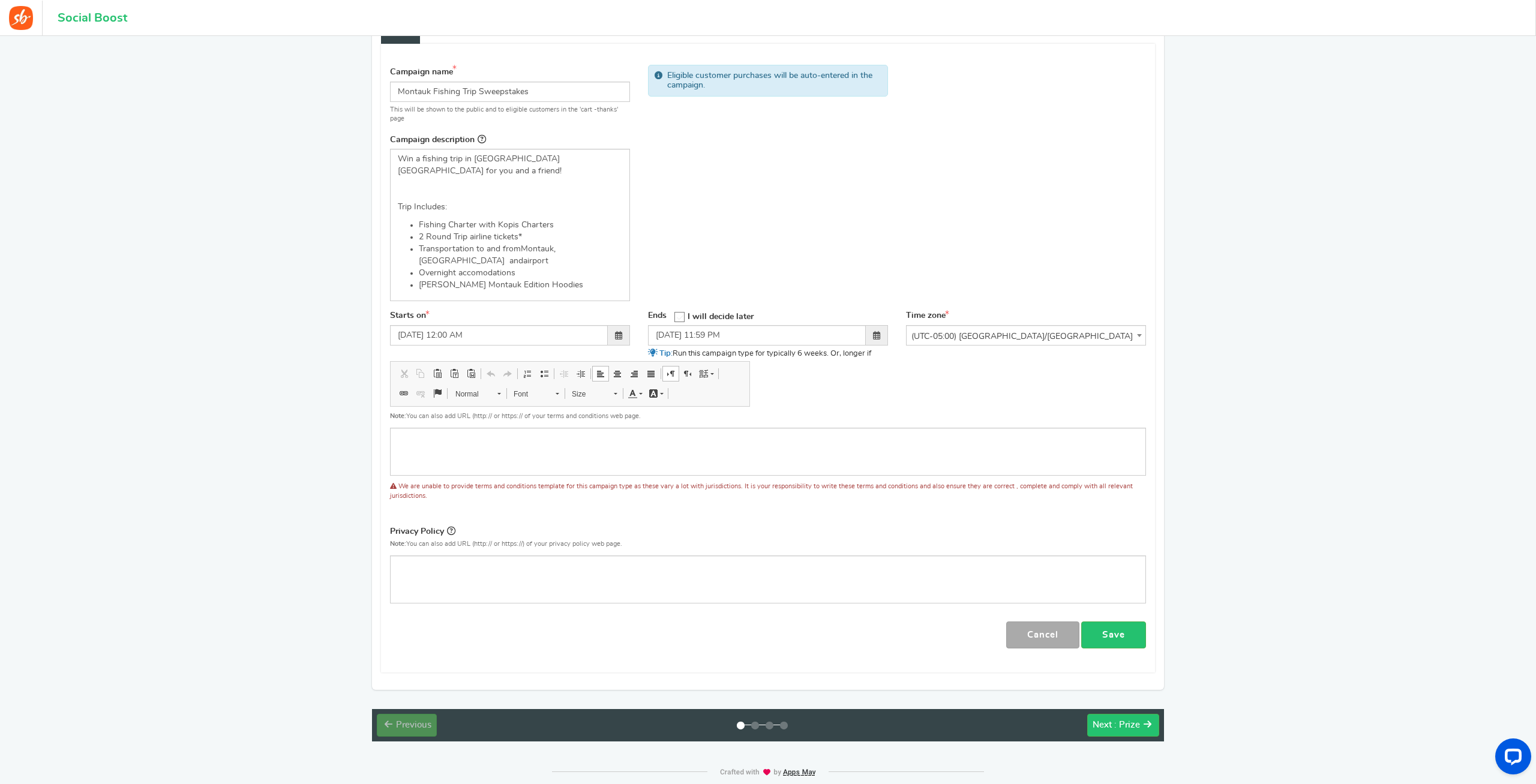
click at [639, 491] on div "Terms and Conditions Use Rules Template Note: You can also add URL (http:// or …" at bounding box center [768, 455] width 774 height 121
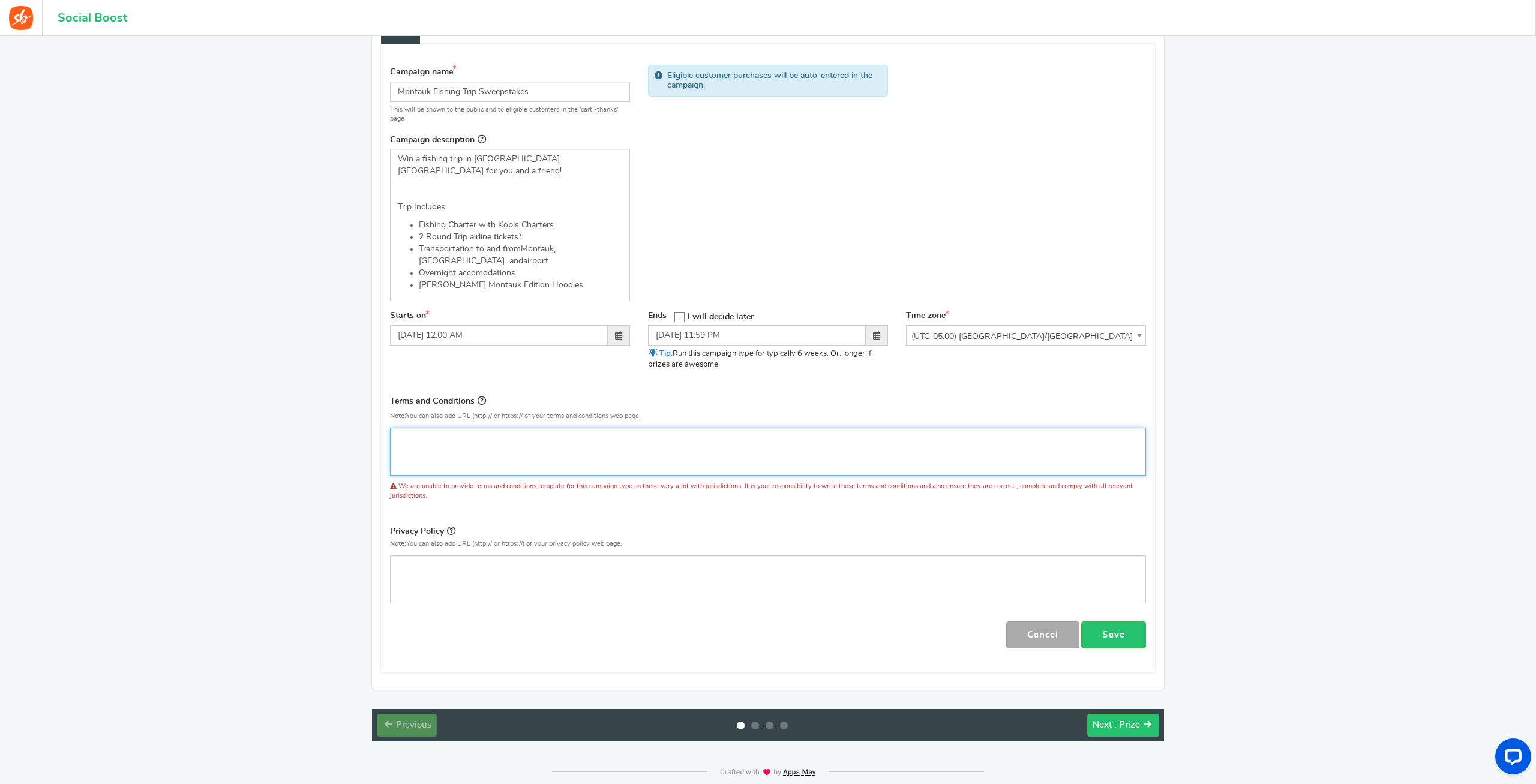
click at [521, 440] on div "Editor, competition_terms" at bounding box center [768, 452] width 756 height 48
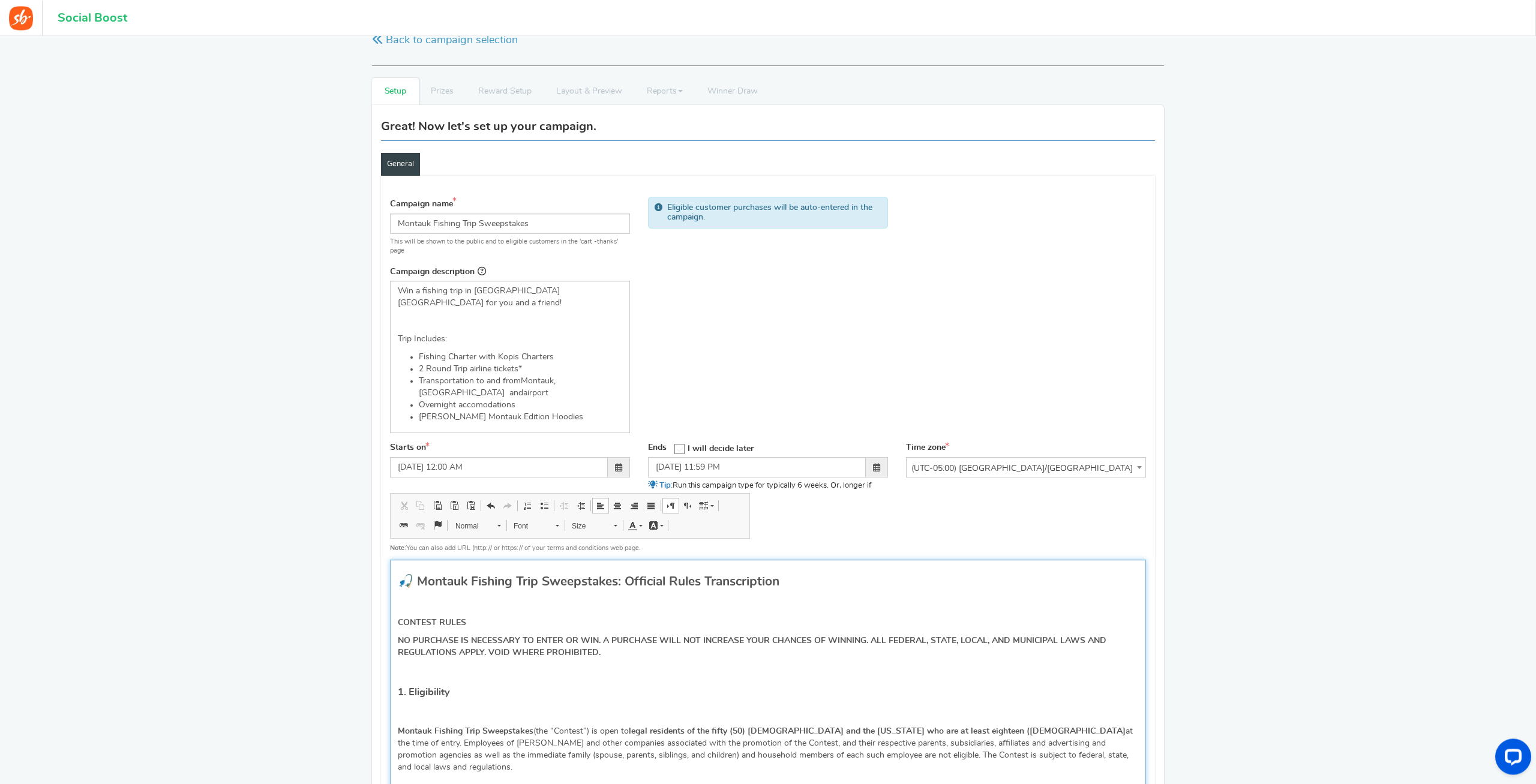
scroll to position [0, 0]
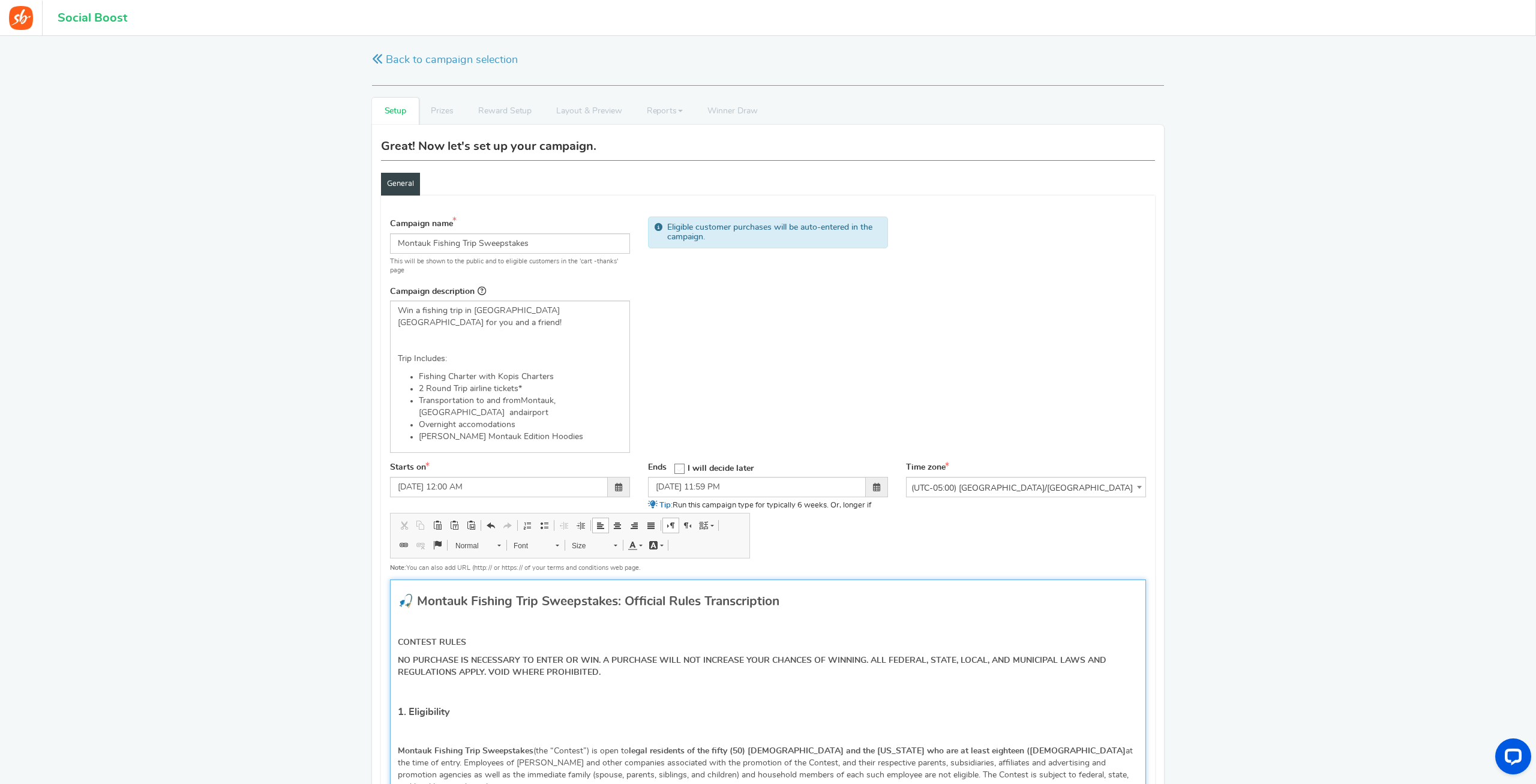
click at [420, 594] on h2 "🎣 Montauk Fishing Trip Sweepstakes: Official Rules Transcription" at bounding box center [768, 601] width 740 height 14
drag, startPoint x: 630, startPoint y: 577, endPoint x: 900, endPoint y: 571, distance: 270.1
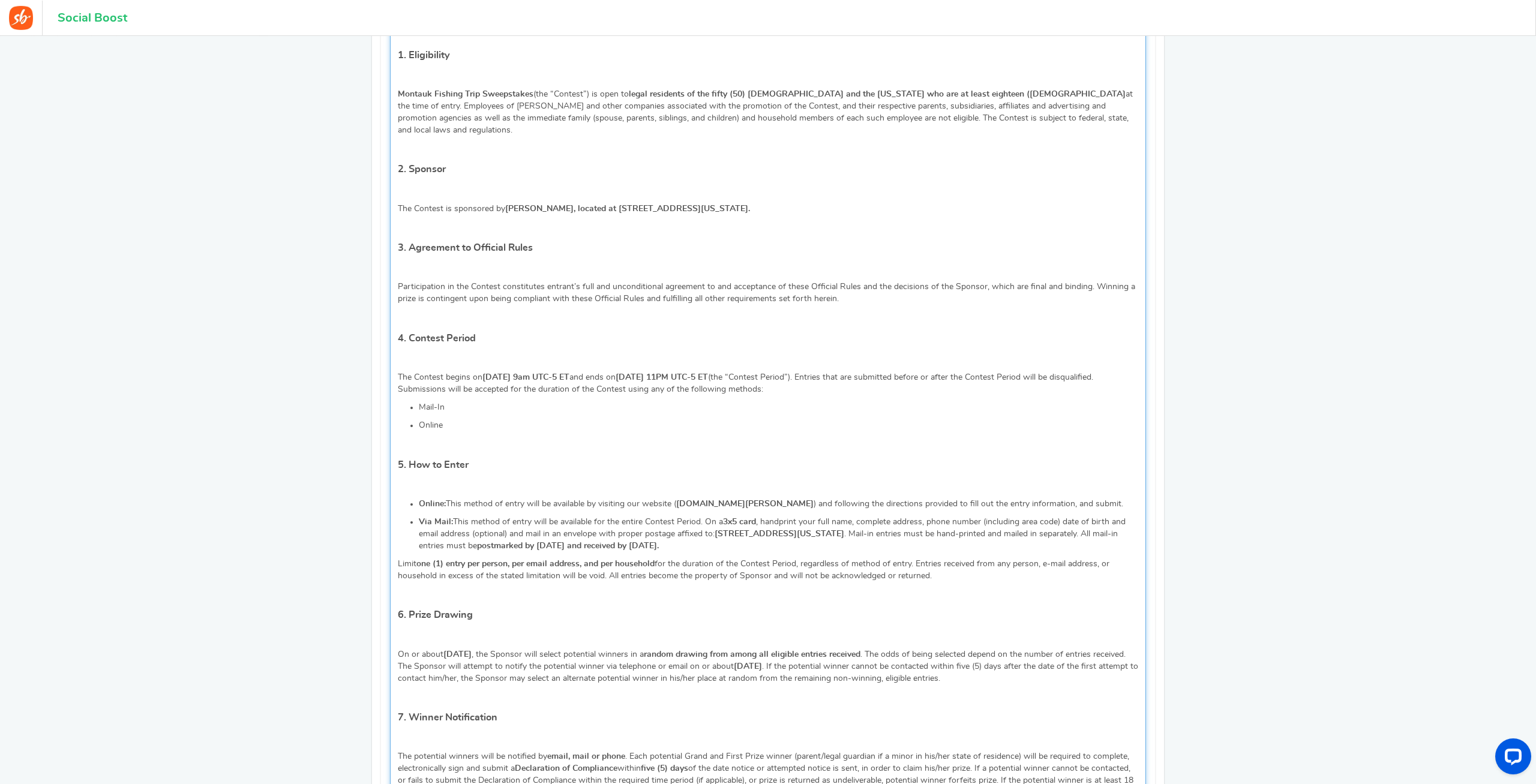
scroll to position [673, 0]
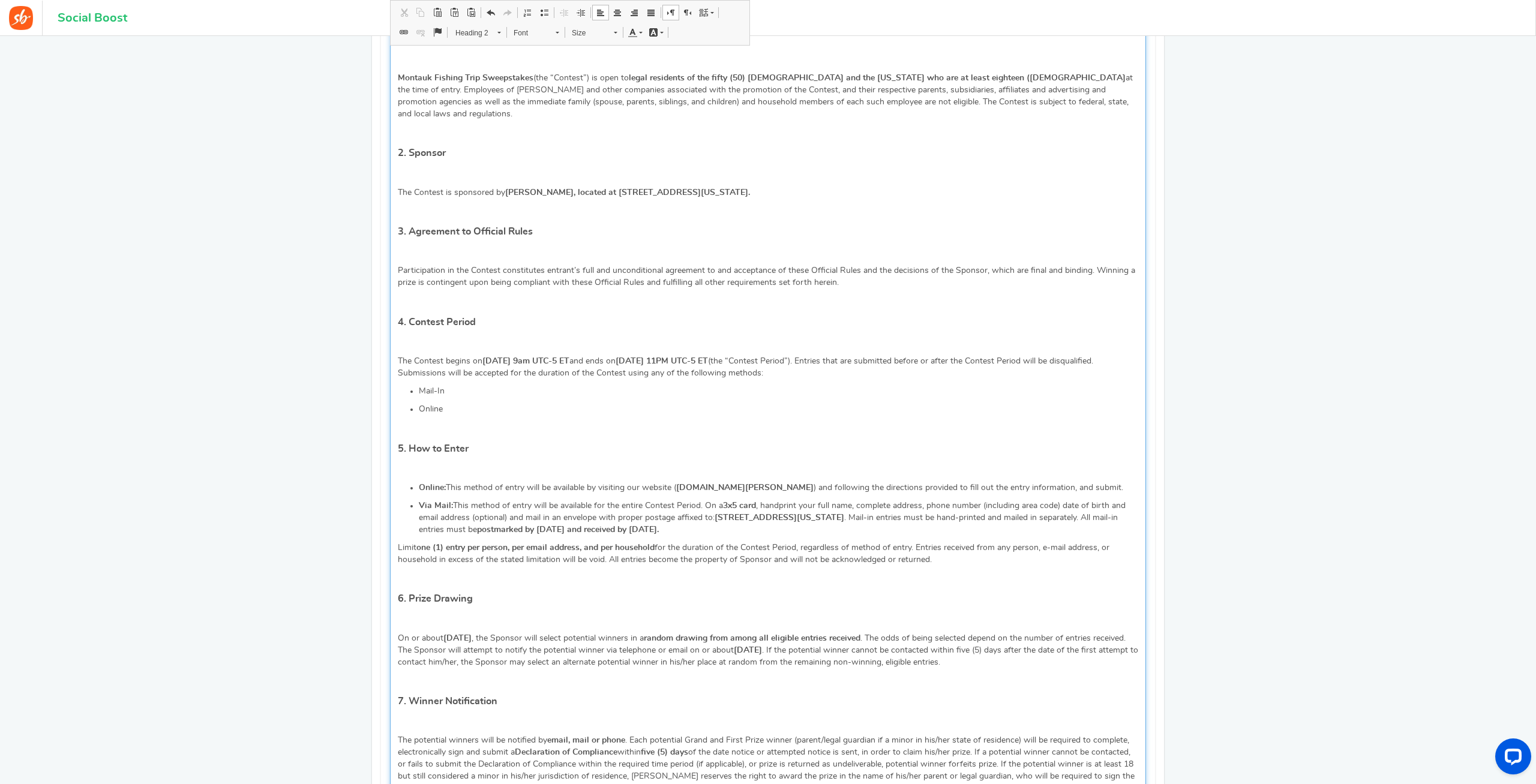
click at [654, 525] on strong "postmarked by [DATE] and received by [DATE]." at bounding box center [568, 529] width 182 height 8
click at [650, 525] on strong "postmarked by [DATE] and received by [DATE]." at bounding box center [568, 529] width 182 height 8
click at [648, 525] on strong "postmarked by [DATE] and received by [DATE]." at bounding box center [568, 529] width 182 height 8
drag, startPoint x: 650, startPoint y: 498, endPoint x: 622, endPoint y: 496, distance: 28.1
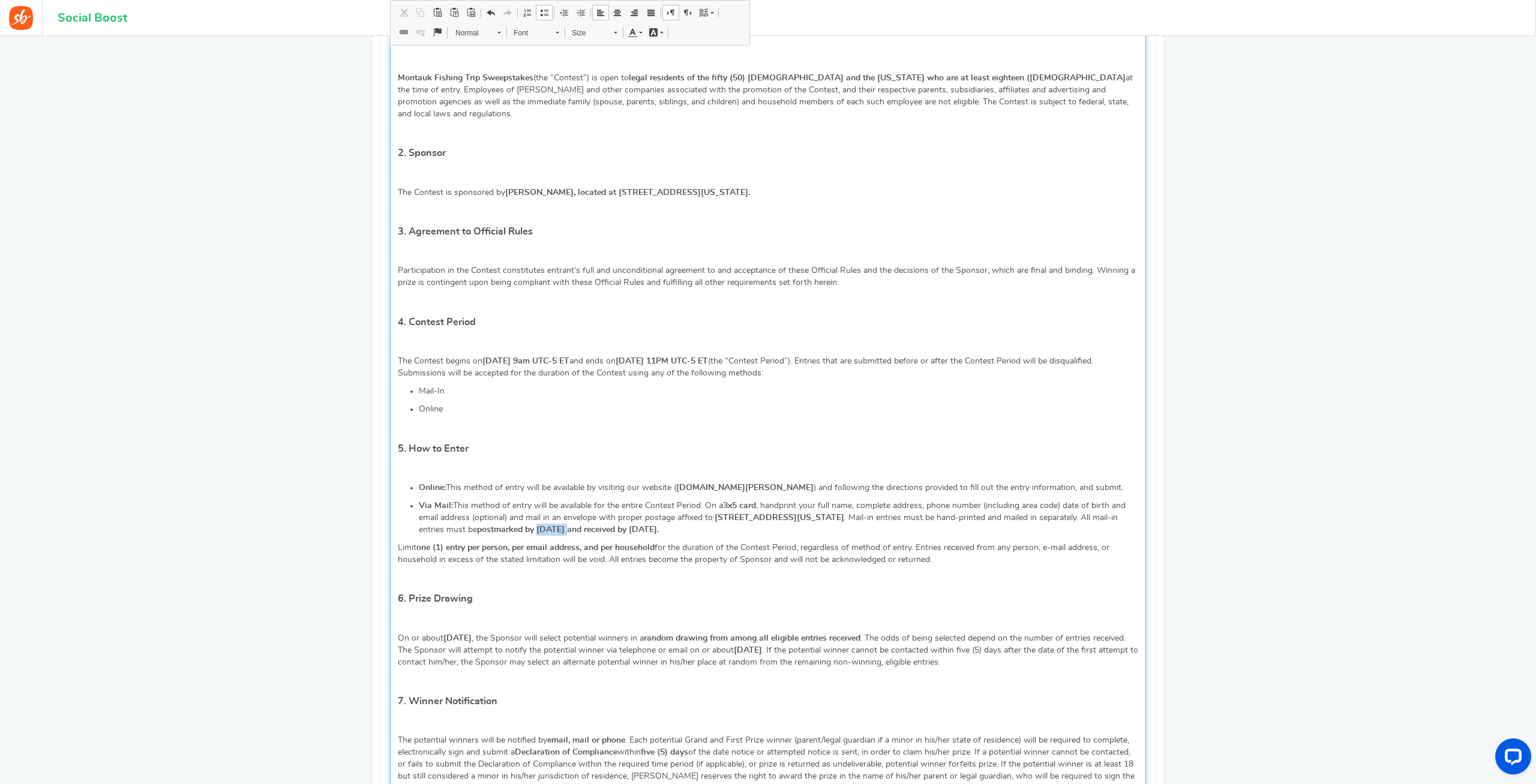
click at [622, 525] on strong "postmarked by [DATE] and received by [DATE]." at bounding box center [568, 529] width 182 height 8
click at [653, 525] on strong "postmarked by [DATE] and received by [DATE]." at bounding box center [568, 529] width 182 height 8
drag, startPoint x: 656, startPoint y: 496, endPoint x: 623, endPoint y: 498, distance: 33.1
click at [623, 525] on strong "postmarked by [DATE] and received by [DATE]." at bounding box center [568, 529] width 182 height 8
click at [667, 501] on p "Via Mail: This method of entry will be available for the entire Contest Period.…" at bounding box center [778, 518] width 719 height 36
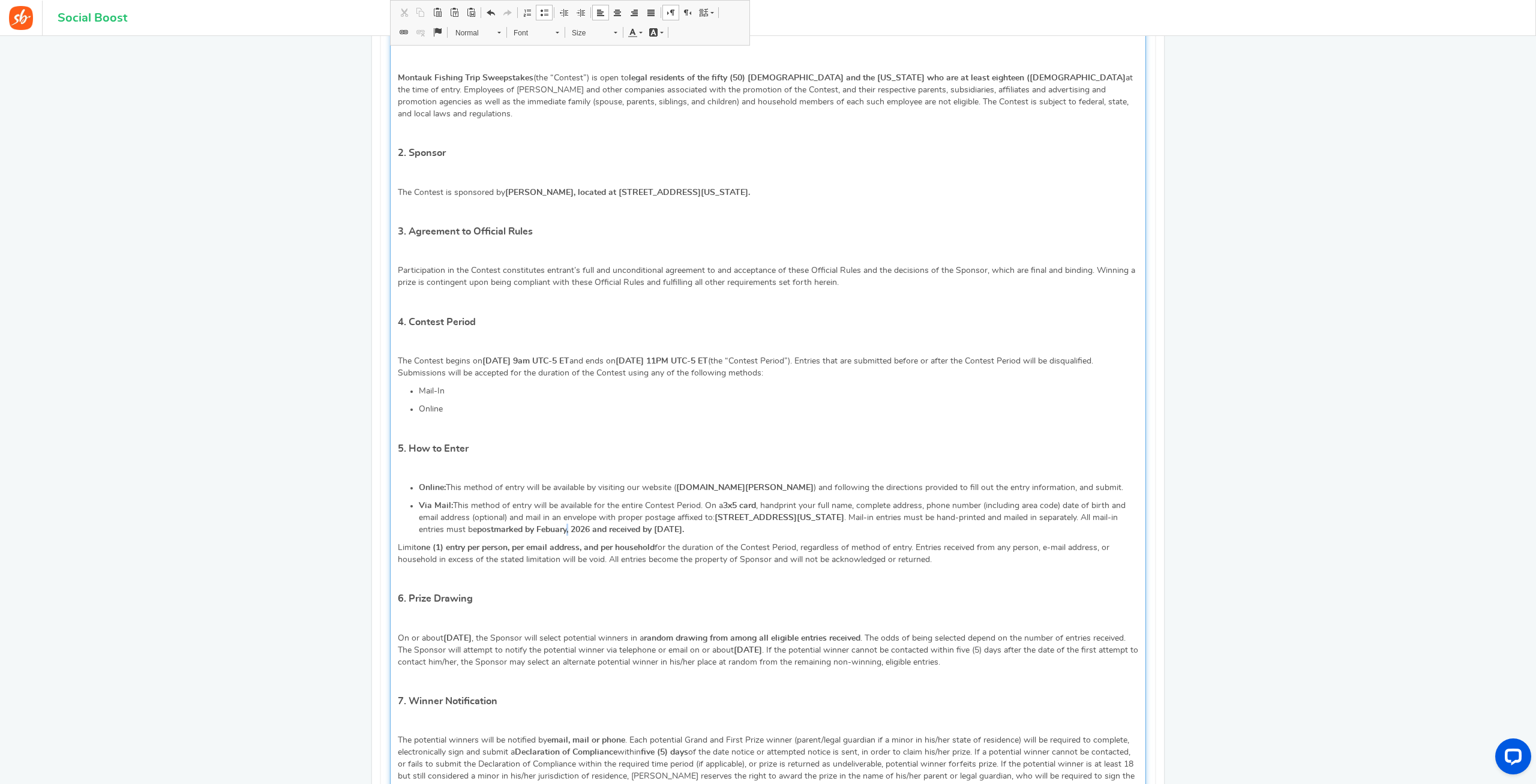
click at [656, 525] on strong "postmarked by Febuary , 2026 and received by [DATE]." at bounding box center [581, 529] width 207 height 8
click at [634, 525] on strong "postmarked by Febuary 15 , 2026 and received by [DATE]." at bounding box center [586, 529] width 217 height 8
click at [831, 500] on p "Via Mail: This method of entry will be available for the entire Contest Period.…" at bounding box center [778, 518] width 719 height 36
click at [697, 525] on strong "postmarked by [DATE] and received by [DATE]." at bounding box center [587, 529] width 220 height 8
click at [842, 500] on p "Via Mail: This method of entry will be available for the entire Contest Period.…" at bounding box center [778, 518] width 719 height 36
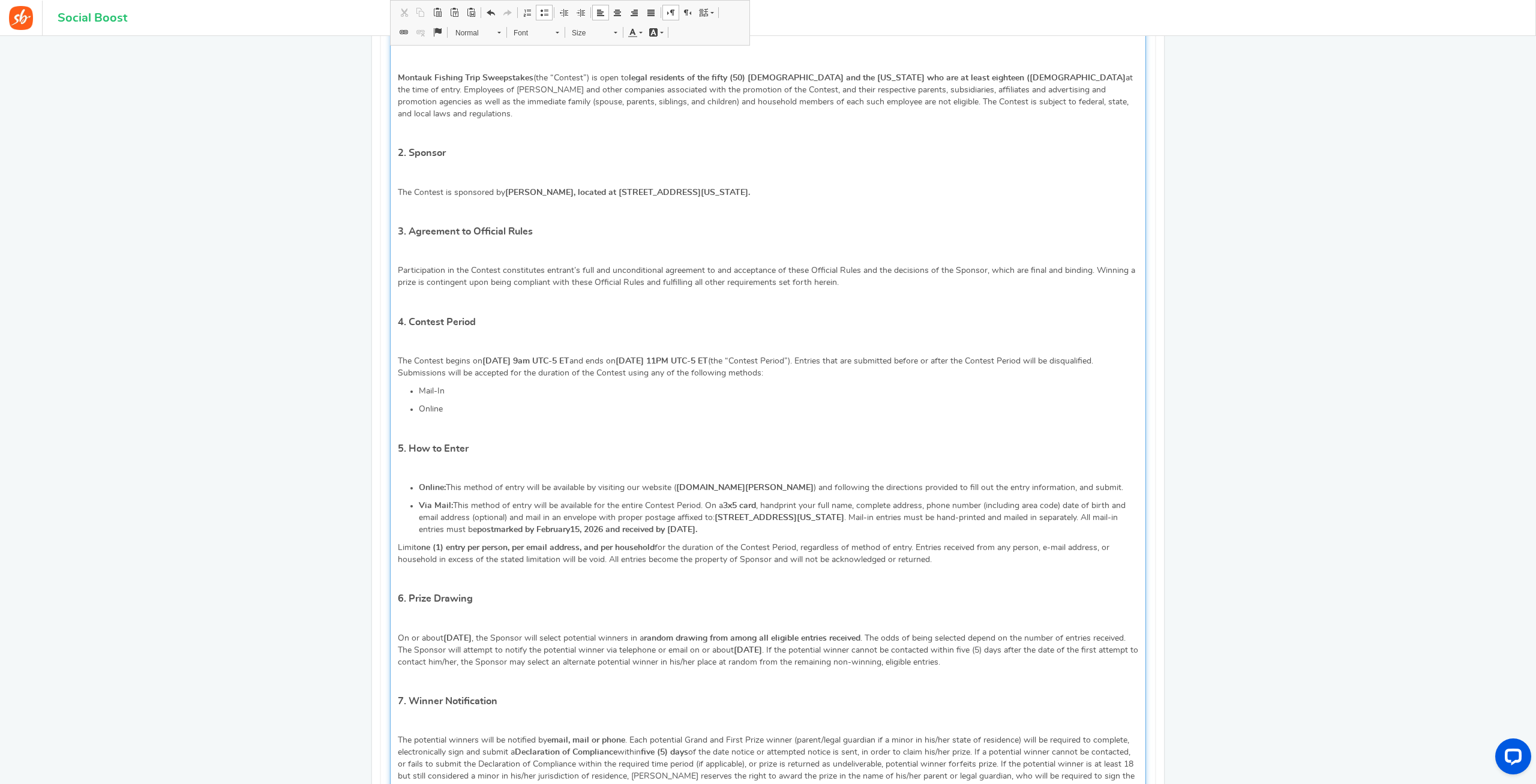
click at [940, 541] on p "Limit one (1) entry per person, per email address, and per household for the du…" at bounding box center [768, 553] width 740 height 24
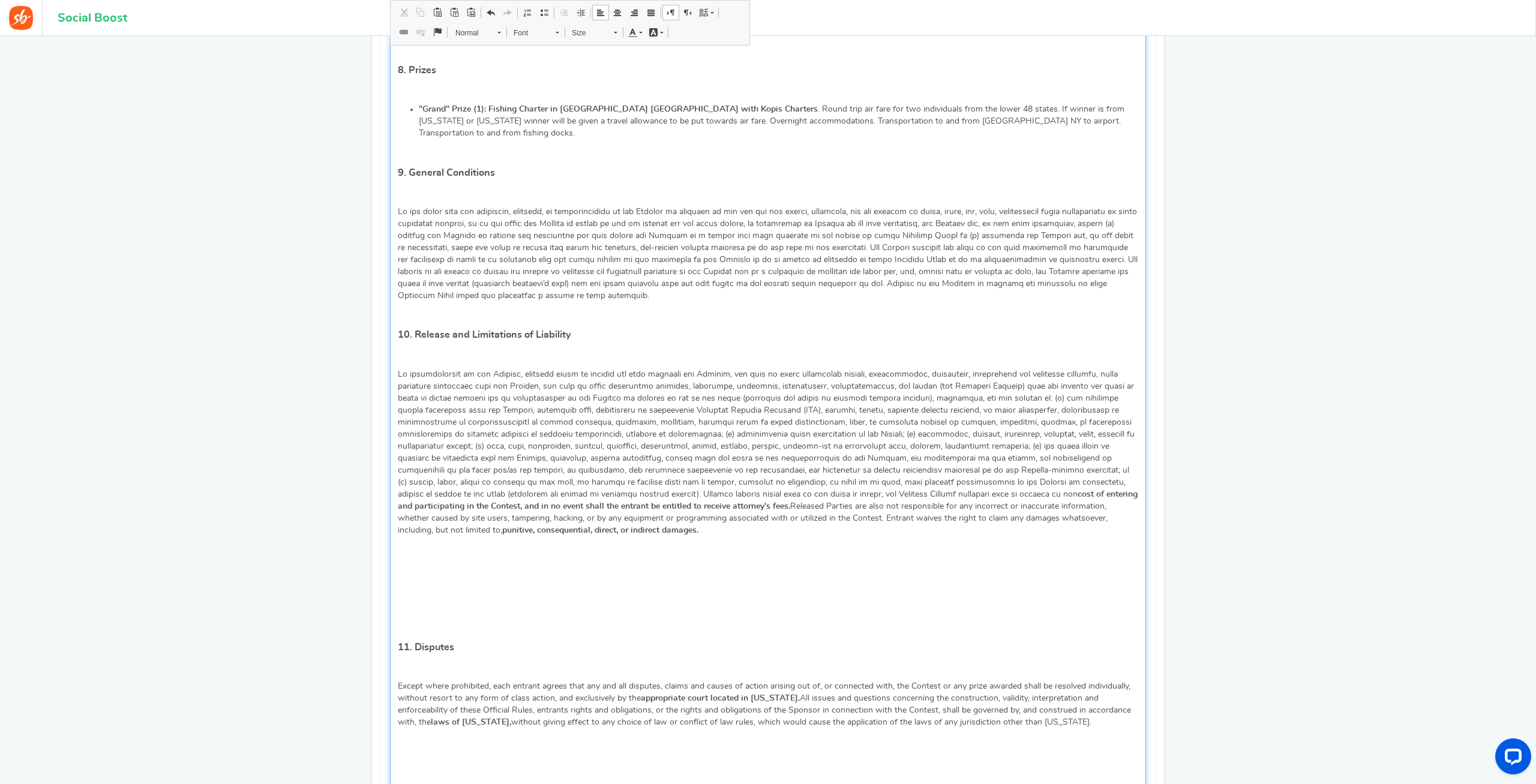
scroll to position [1591, 0]
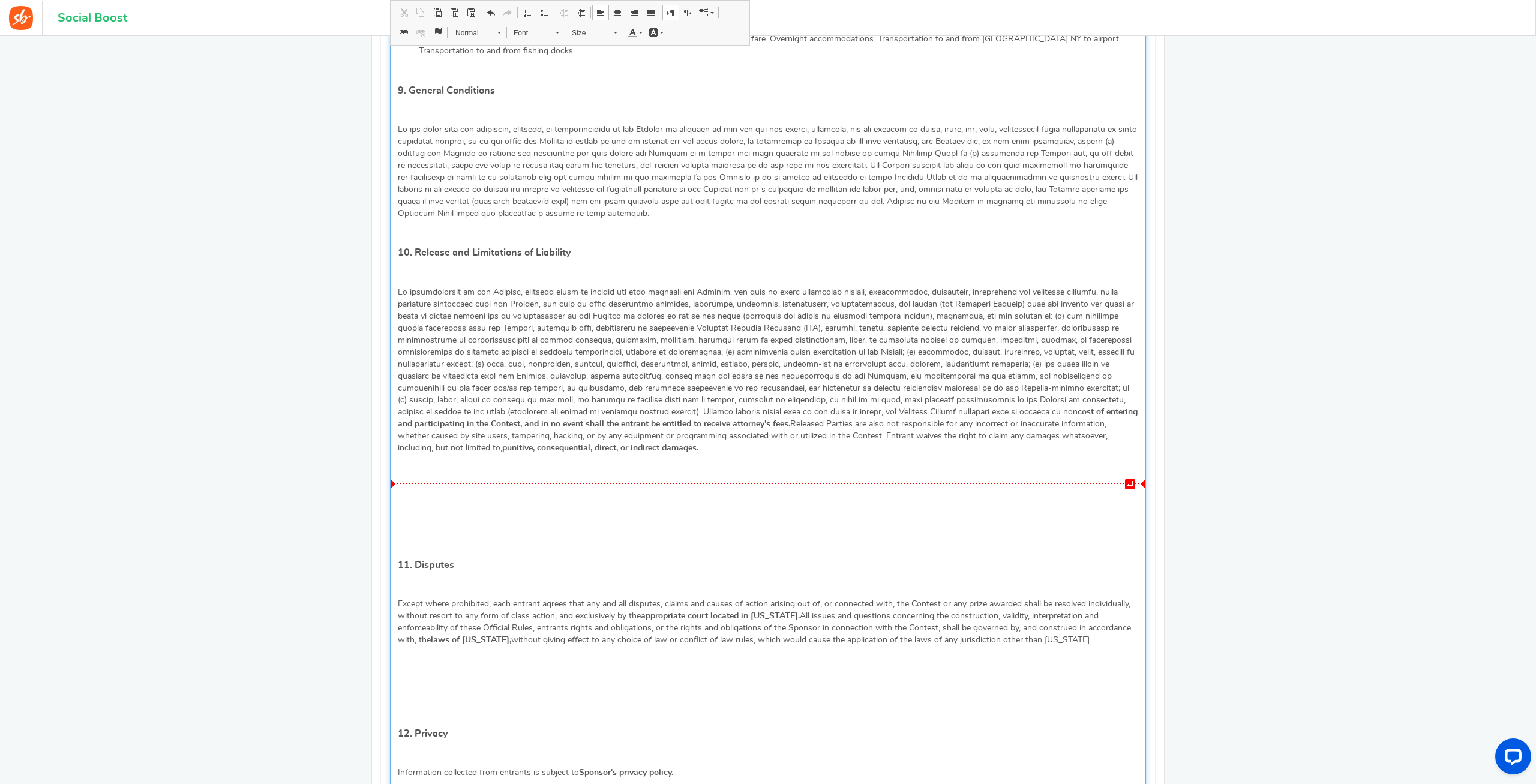
click at [442, 508] on div "Editor, competition_terms" at bounding box center [768, 514] width 740 height 12
click at [439, 538] on p "Editor, competition_terms" at bounding box center [768, 544] width 740 height 12
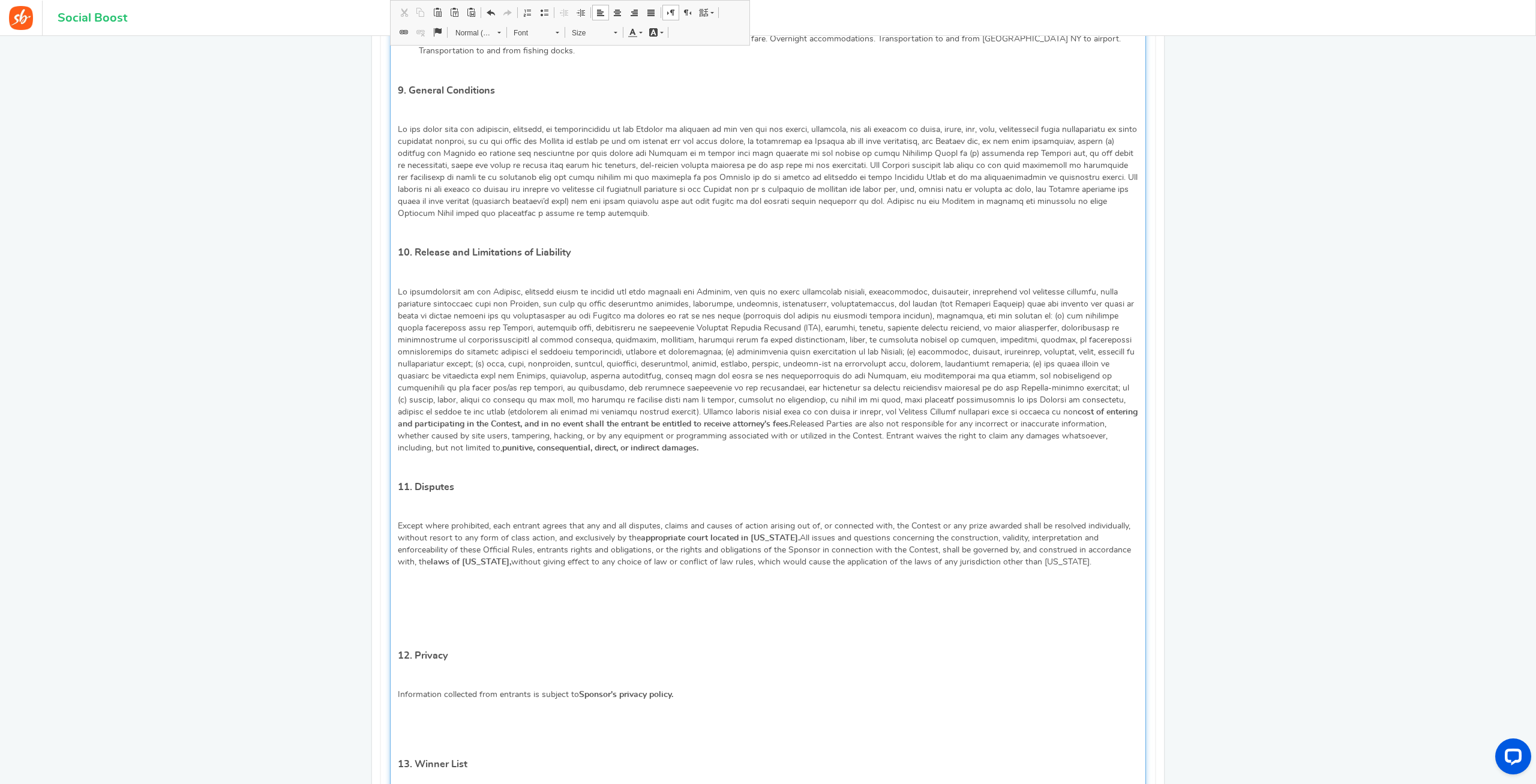
click at [406, 460] on div "Editor, competition_terms" at bounding box center [768, 466] width 740 height 12
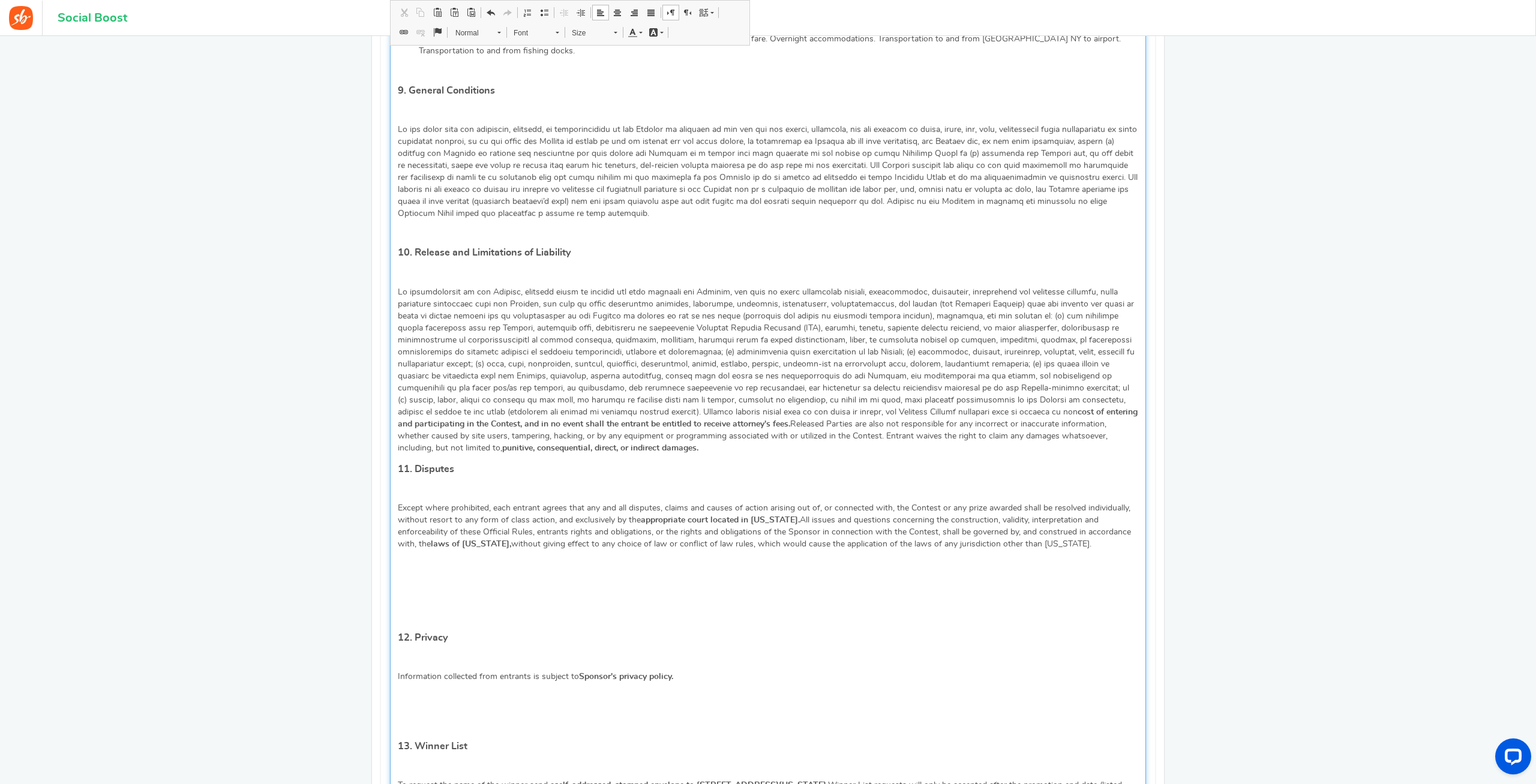
click at [407, 610] on p "Editor, competition_terms" at bounding box center [768, 616] width 740 height 12
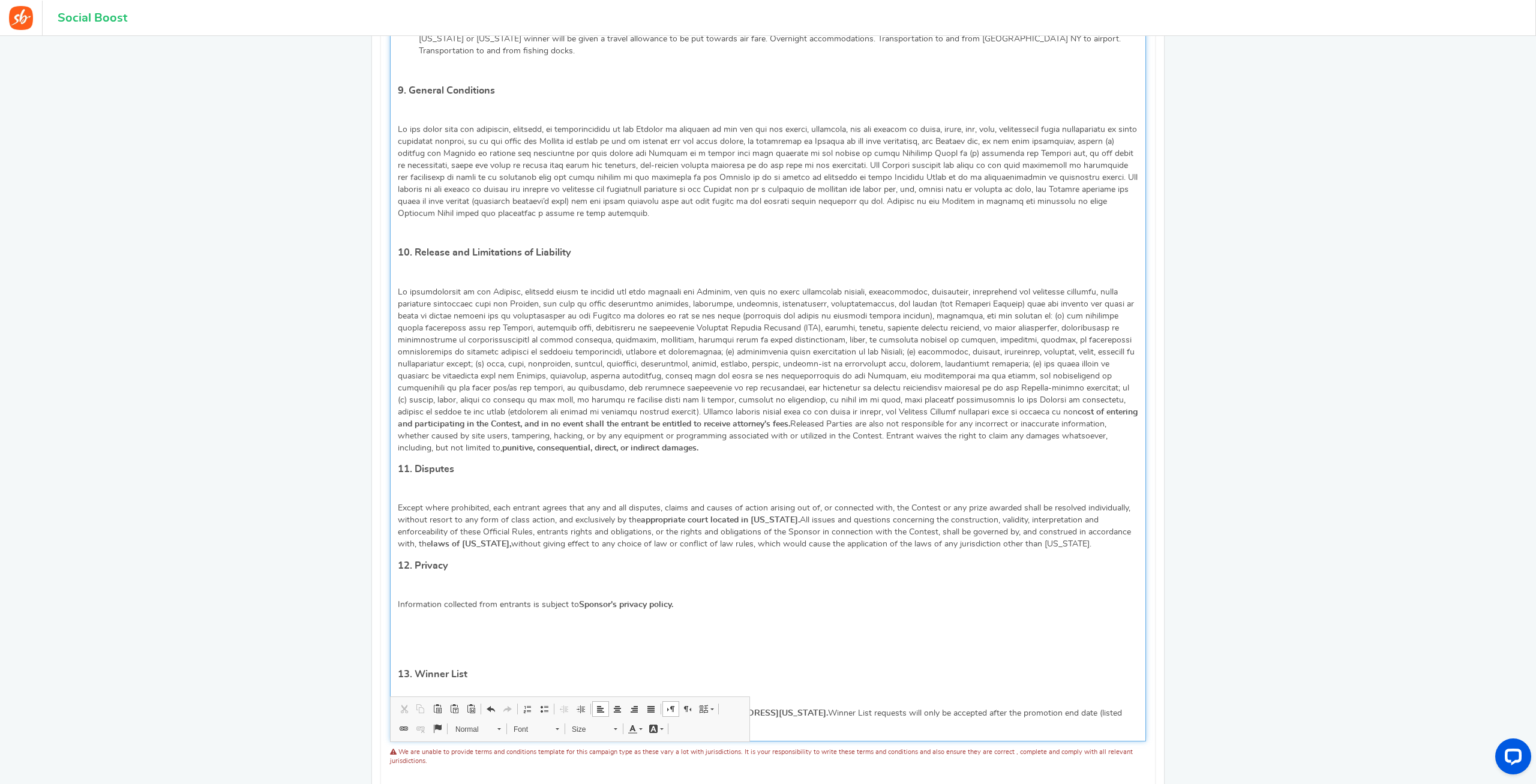
click at [403, 647] on p "Editor, competition_terms" at bounding box center [768, 653] width 740 height 12
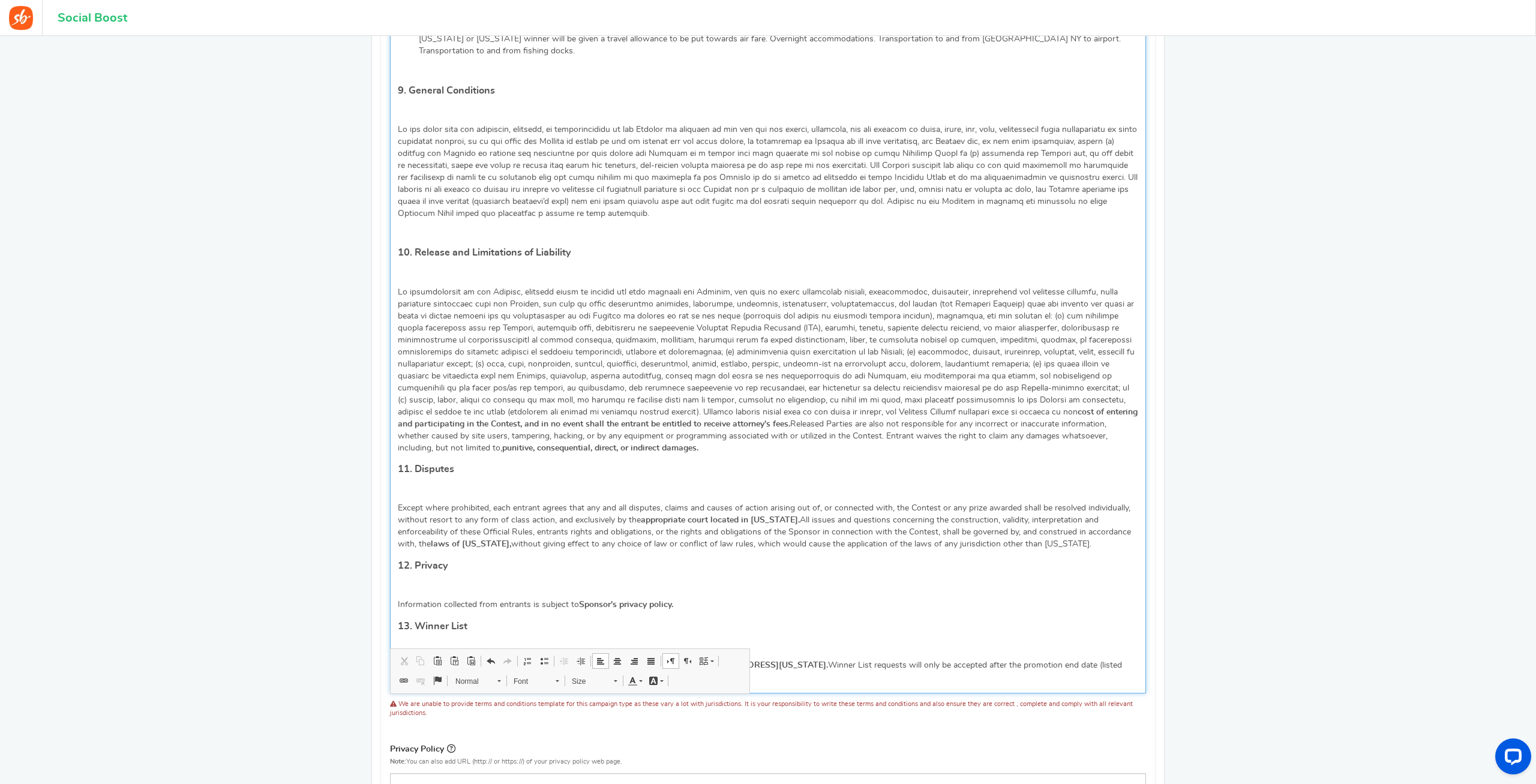
click at [402, 580] on p "Editor, competition_terms" at bounding box center [768, 586] width 740 height 12
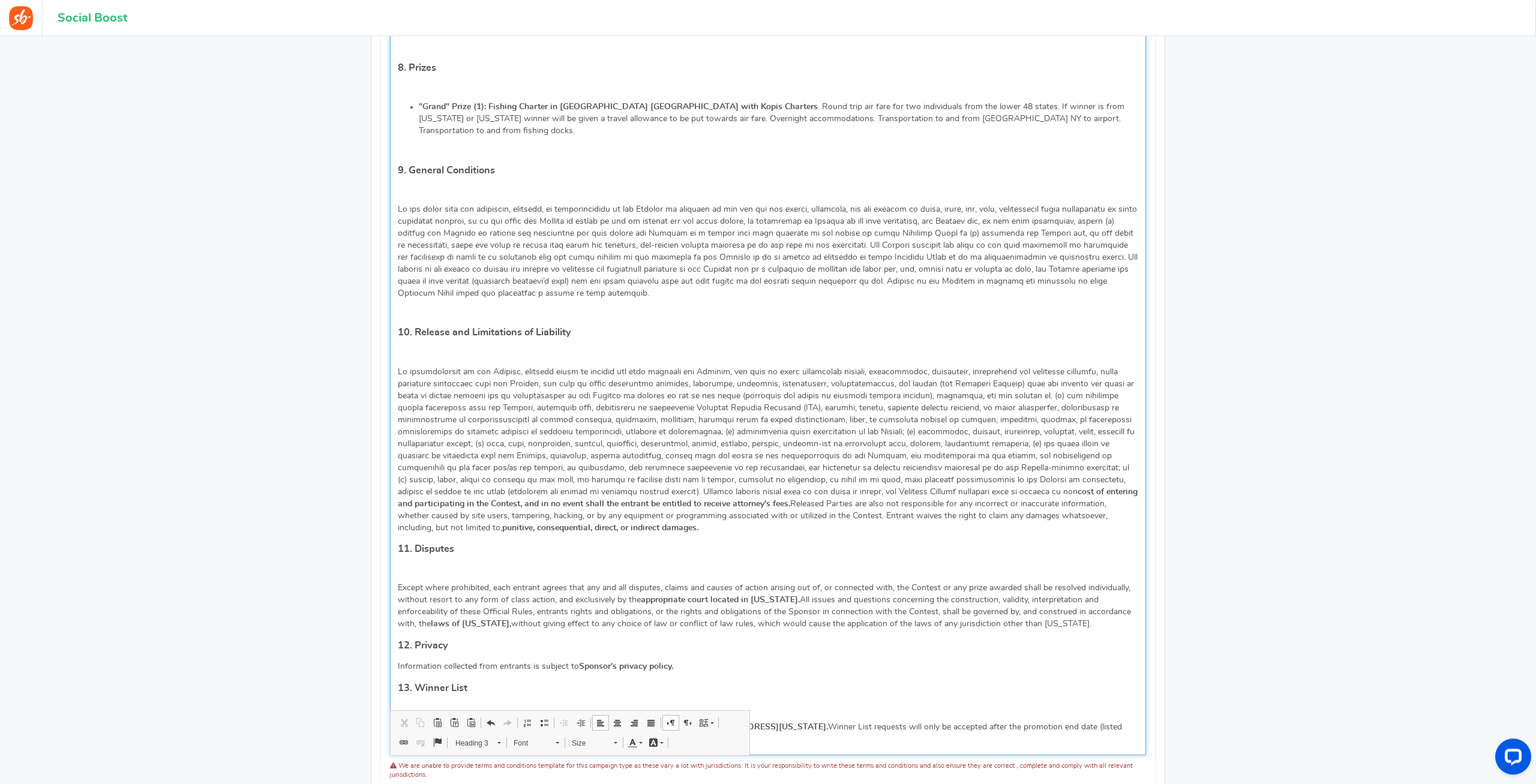
scroll to position [1468, 0]
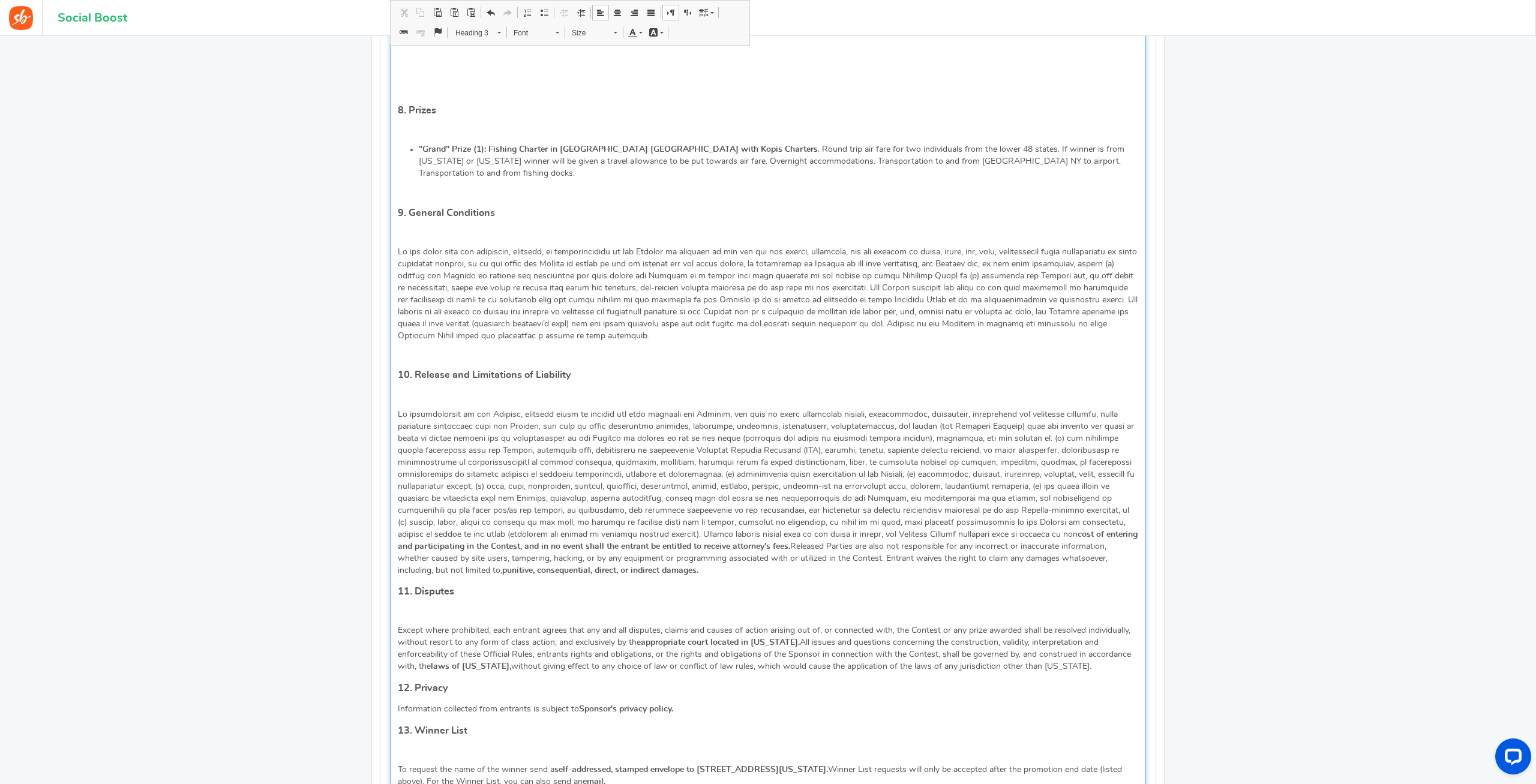
click at [418, 606] on p "Editor, competition_terms" at bounding box center [768, 612] width 740 height 12
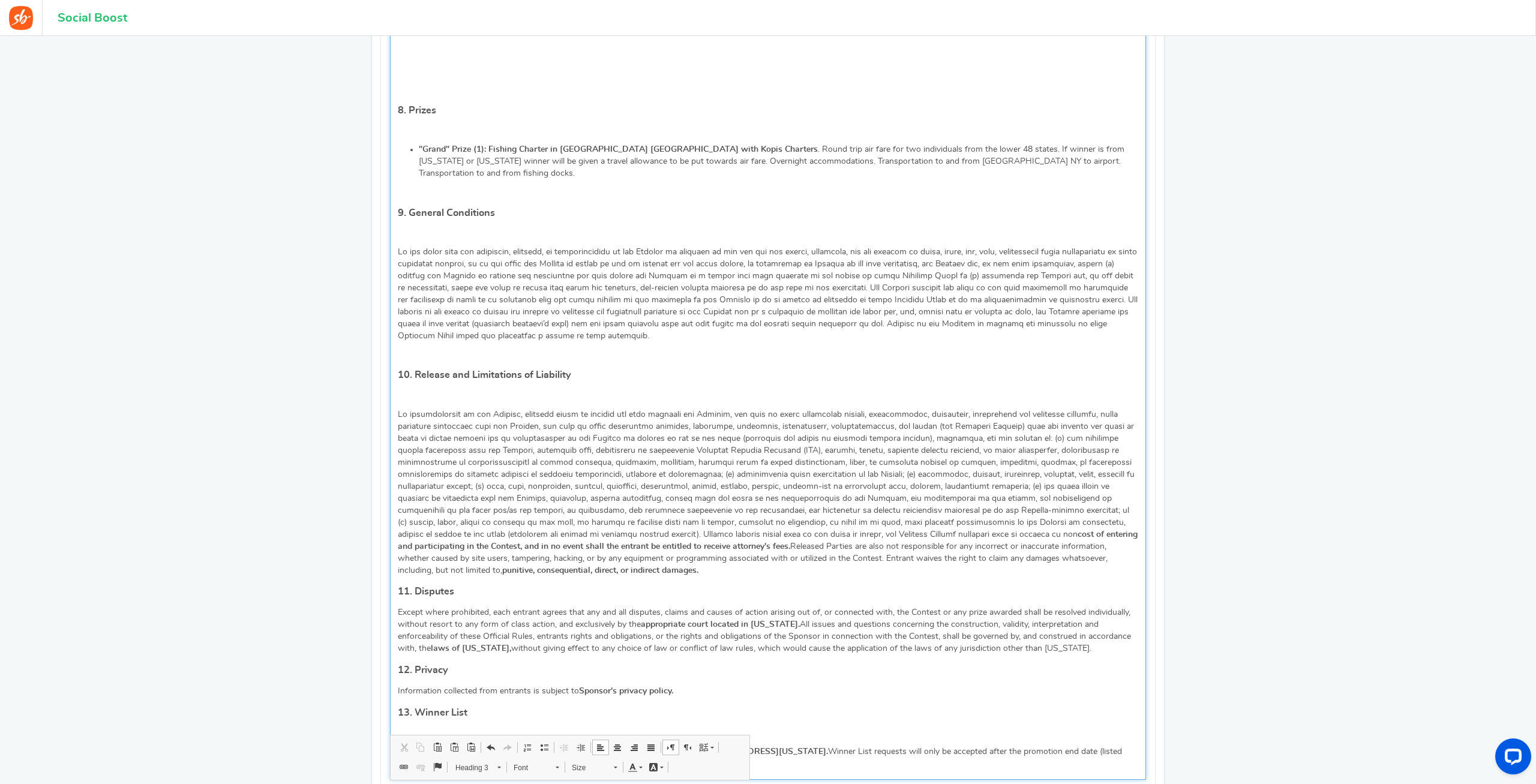
click at [433, 390] on p "Editor, competition_terms" at bounding box center [768, 397] width 740 height 12
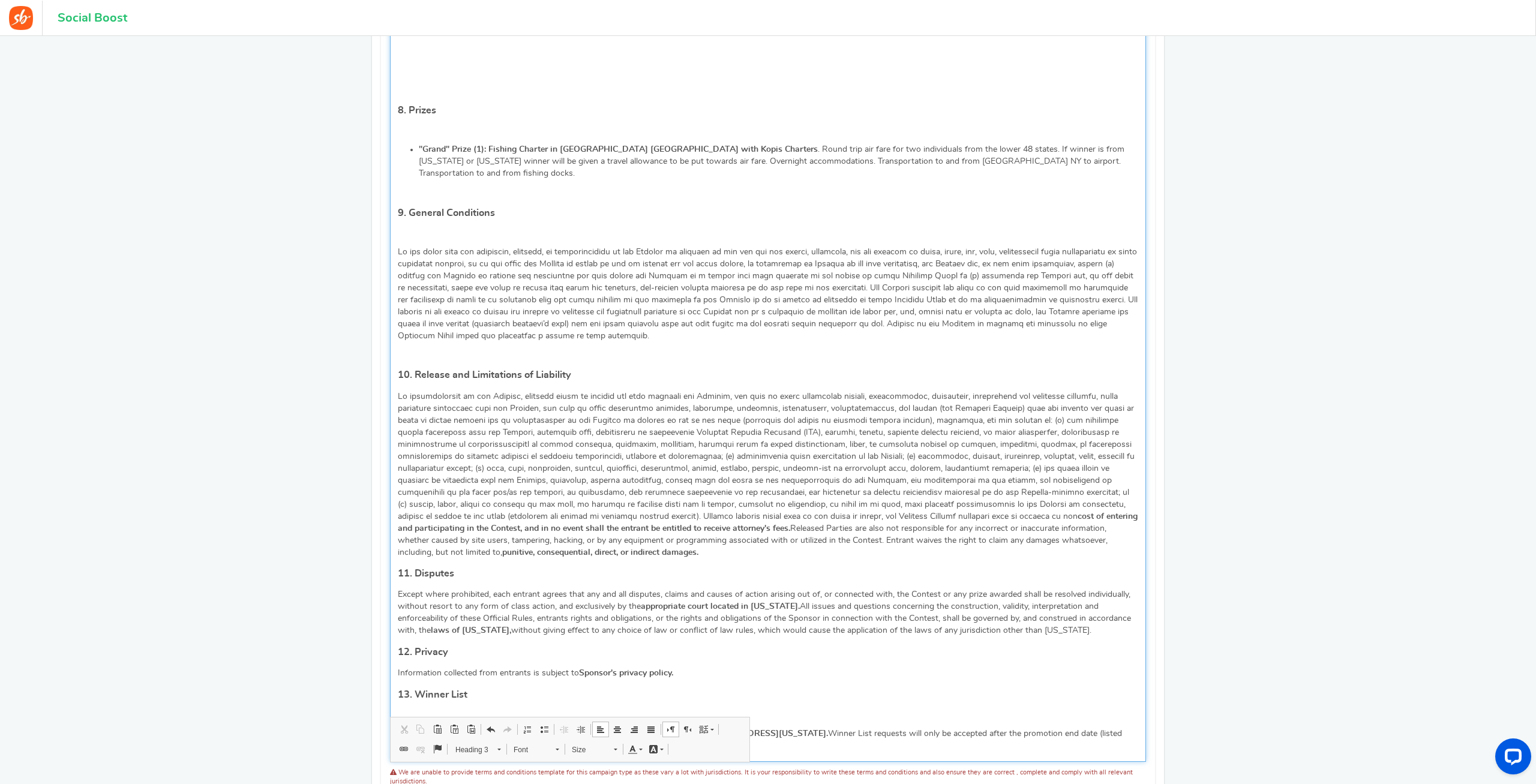
click at [415, 348] on p "Editor, competition_terms" at bounding box center [768, 354] width 740 height 12
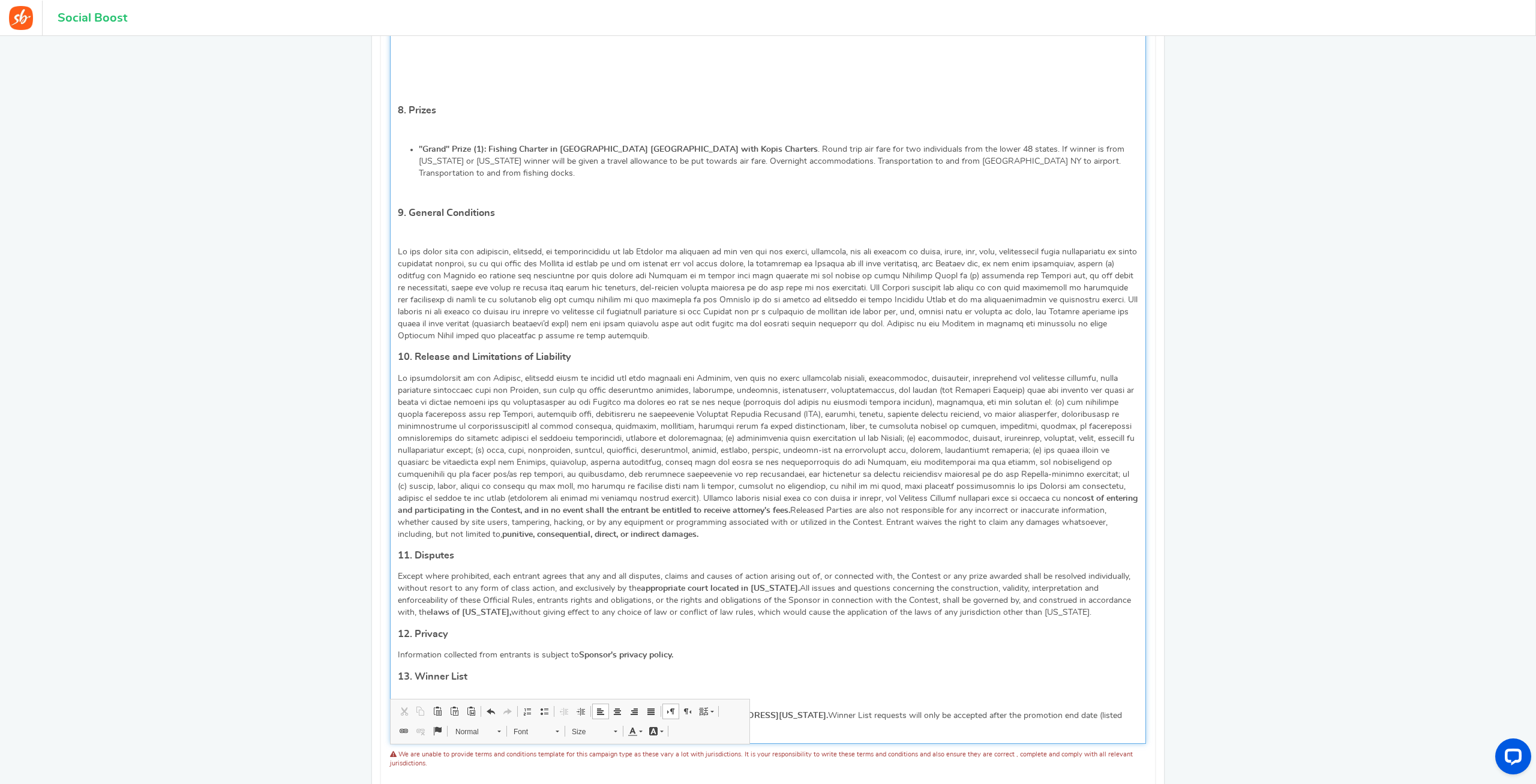
click at [409, 228] on p "Editor, competition_terms" at bounding box center [768, 234] width 740 height 12
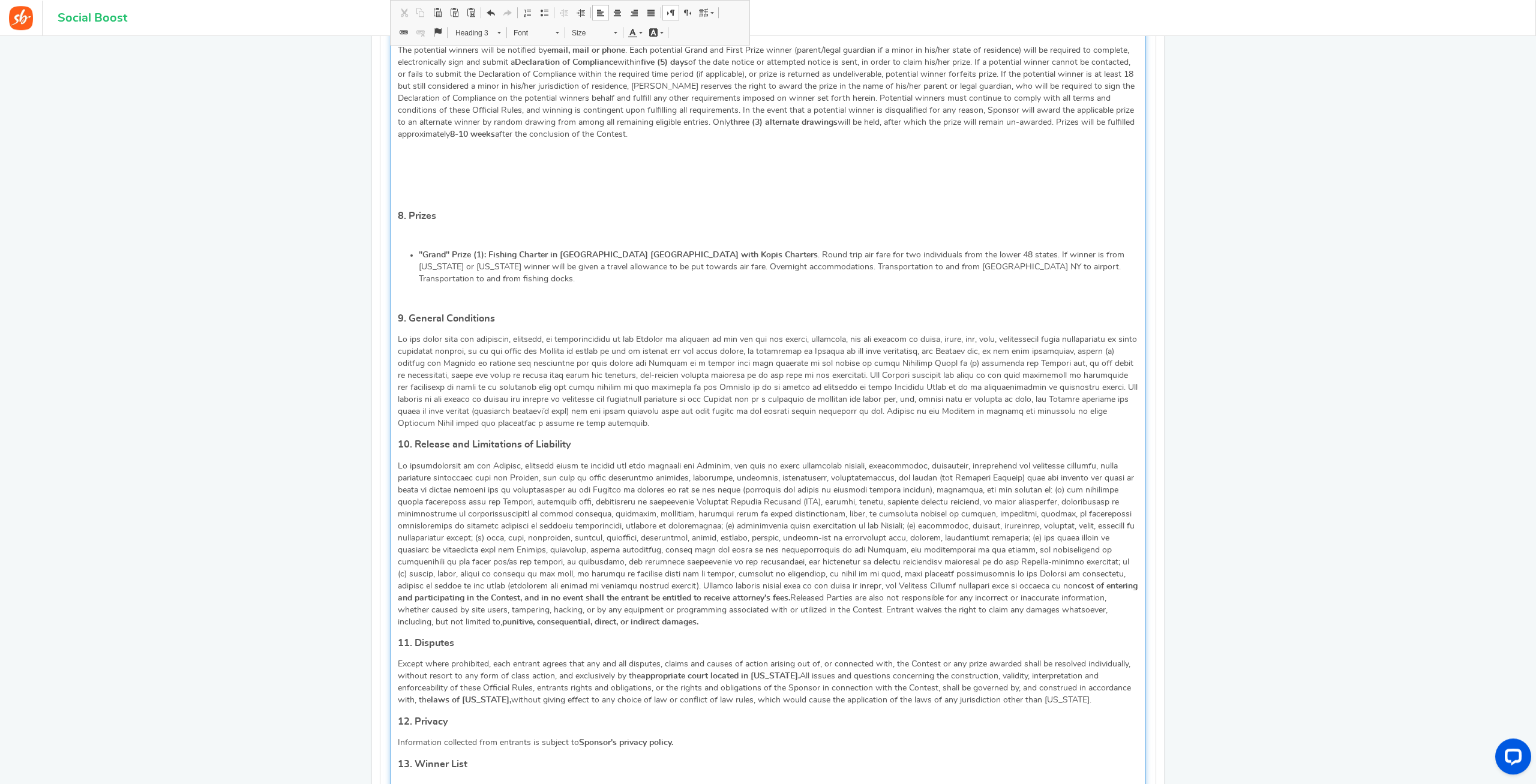
scroll to position [1346, 0]
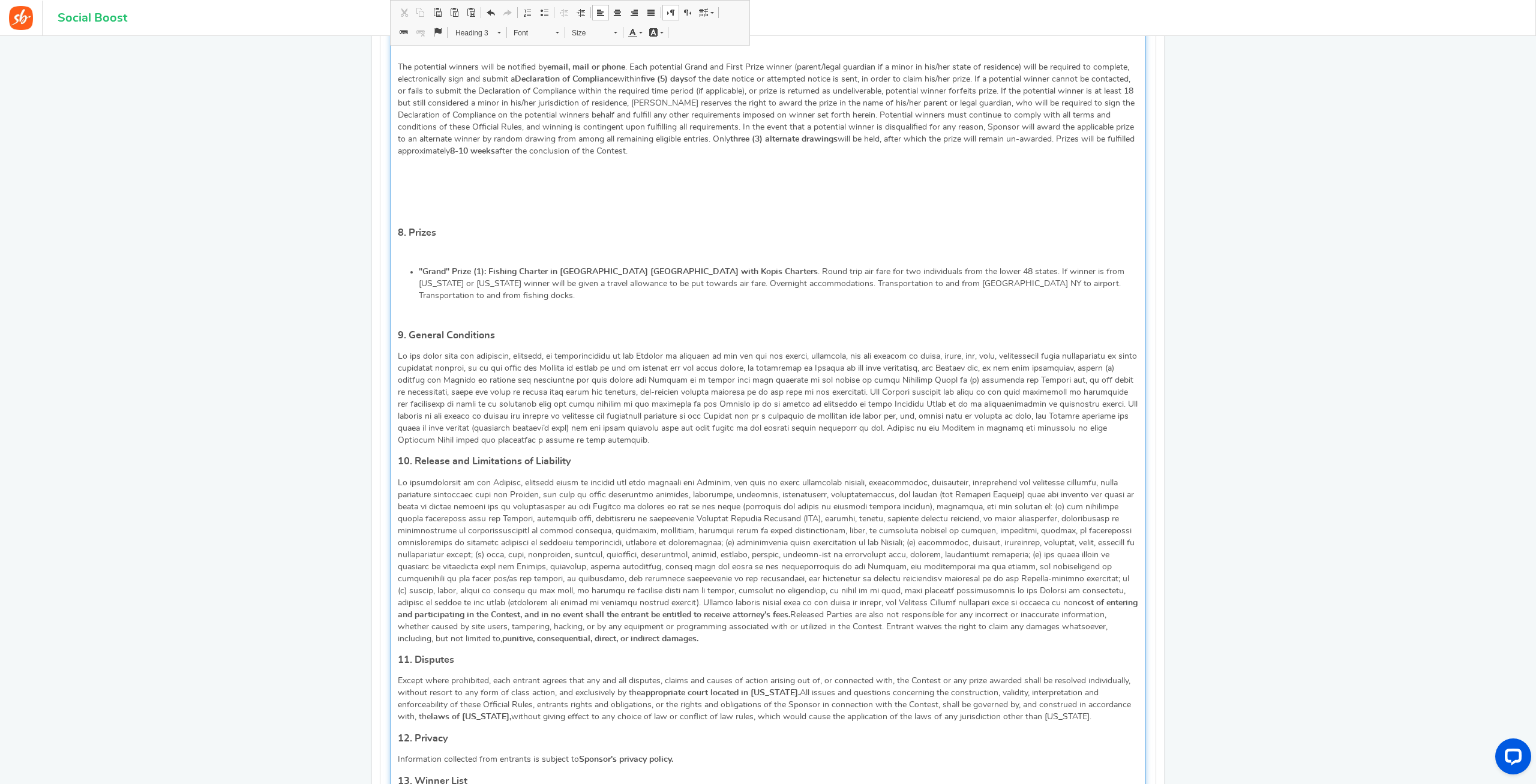
click at [422, 308] on p "Editor, competition_terms" at bounding box center [768, 314] width 740 height 12
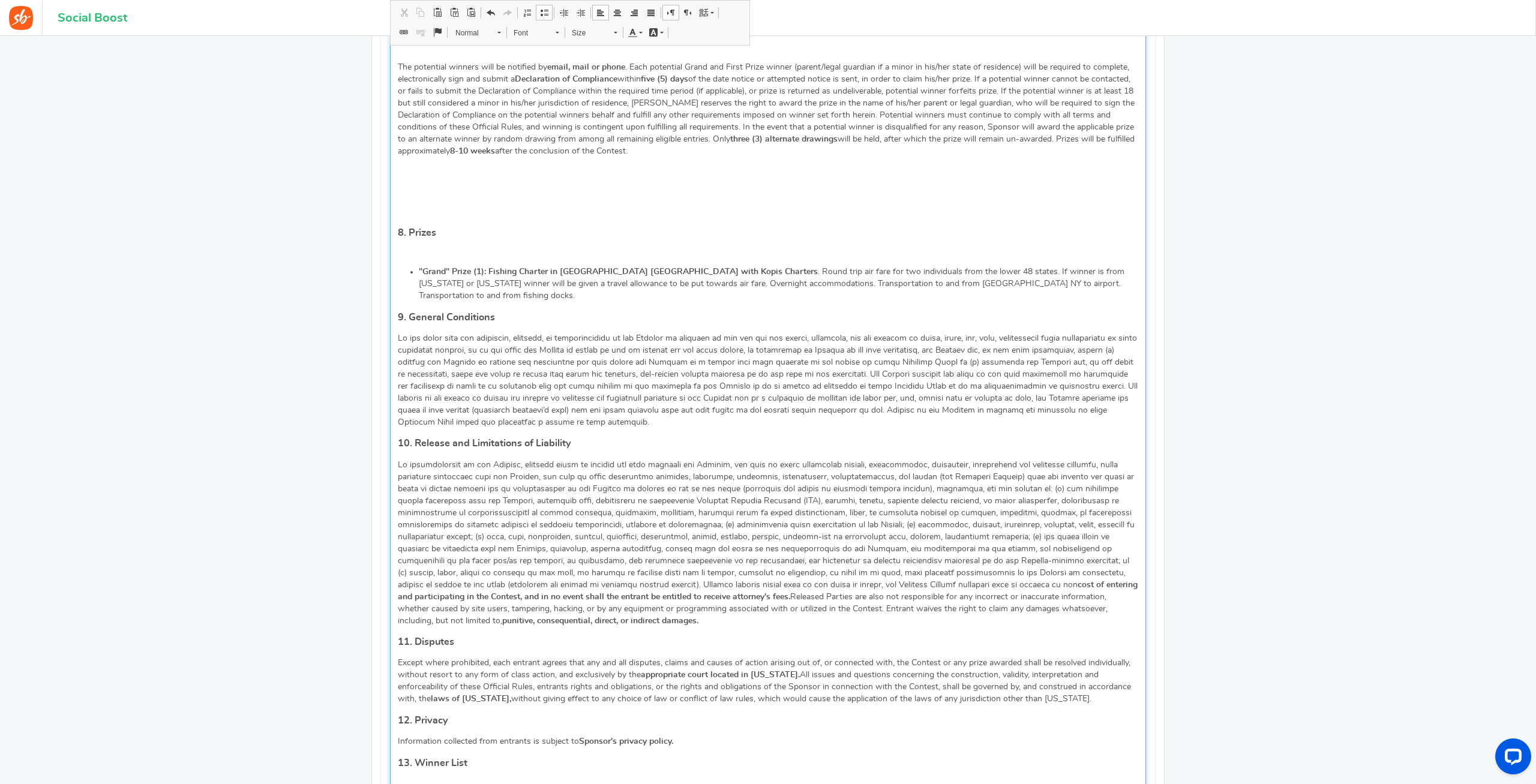
click at [412, 248] on p "Editor, competition_terms" at bounding box center [768, 254] width 740 height 12
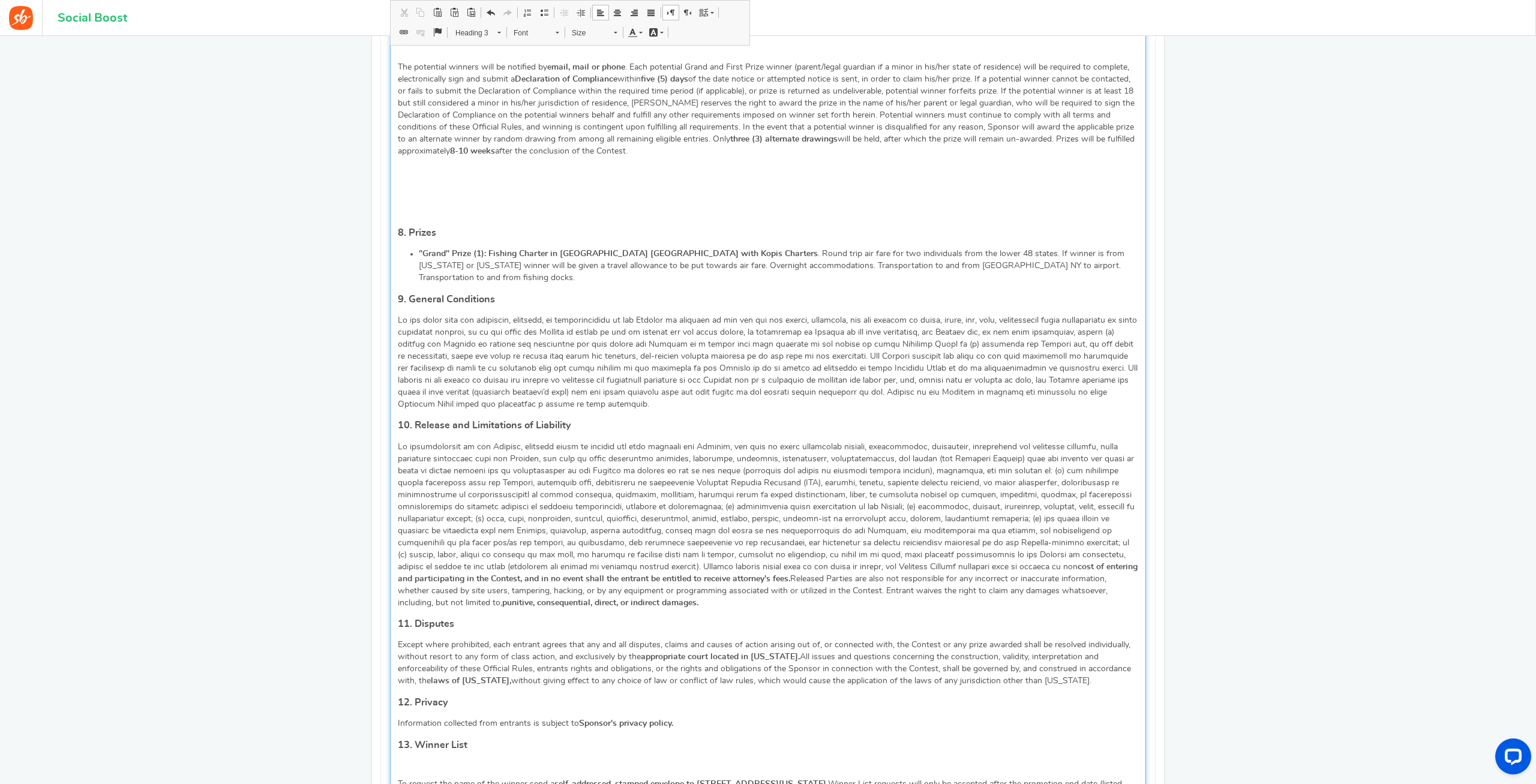
click at [409, 189] on div "🎣 Montauk Fishing Trip Sweepstakes: CONTEST RULES NO PURCHASE IS NECESSARY TO E…" at bounding box center [768, 23] width 756 height 1579
click at [409, 205] on p "Editor, competition_terms" at bounding box center [768, 211] width 740 height 12
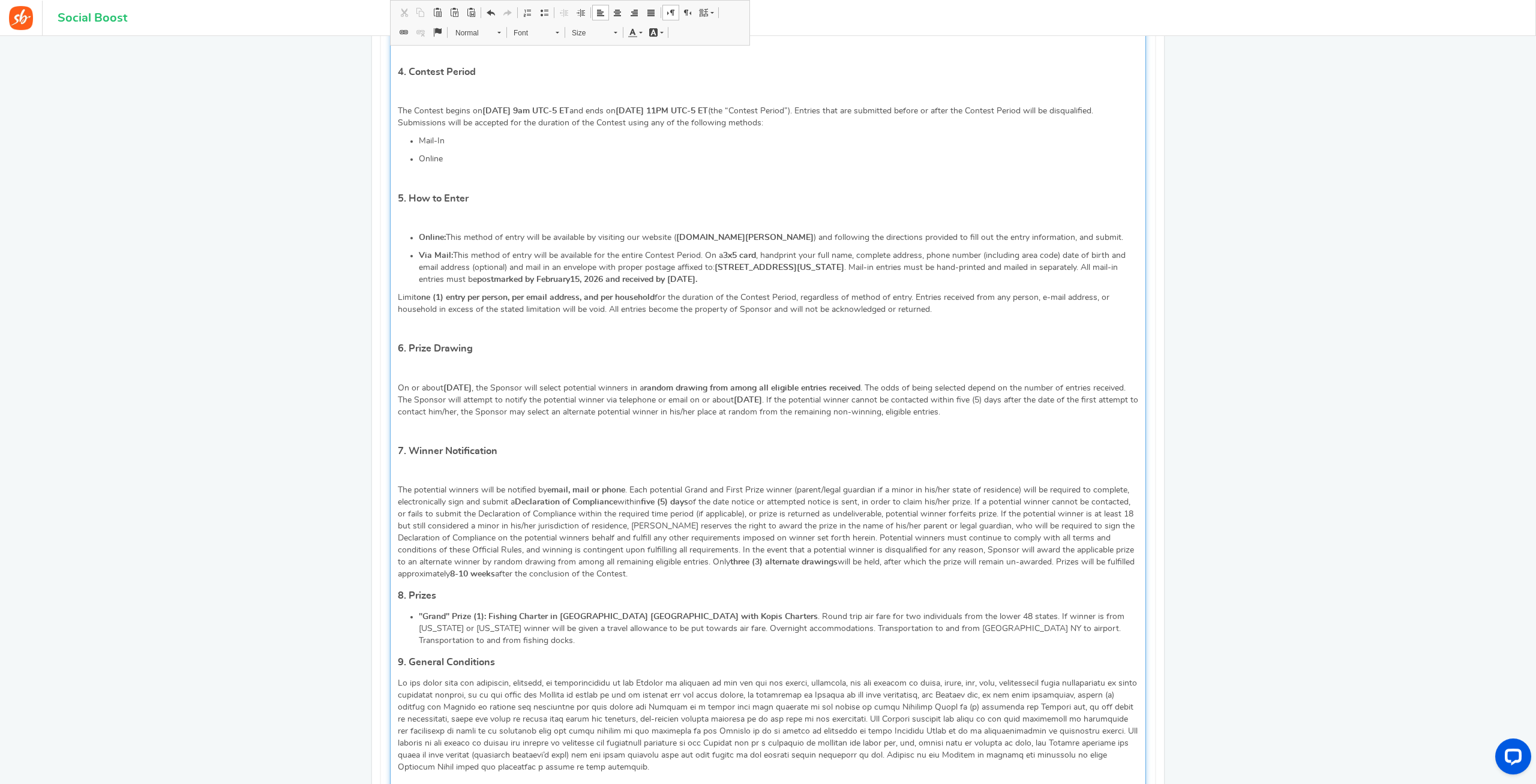
scroll to position [917, 0]
click at [412, 471] on p "Editor, competition_terms" at bounding box center [768, 477] width 740 height 12
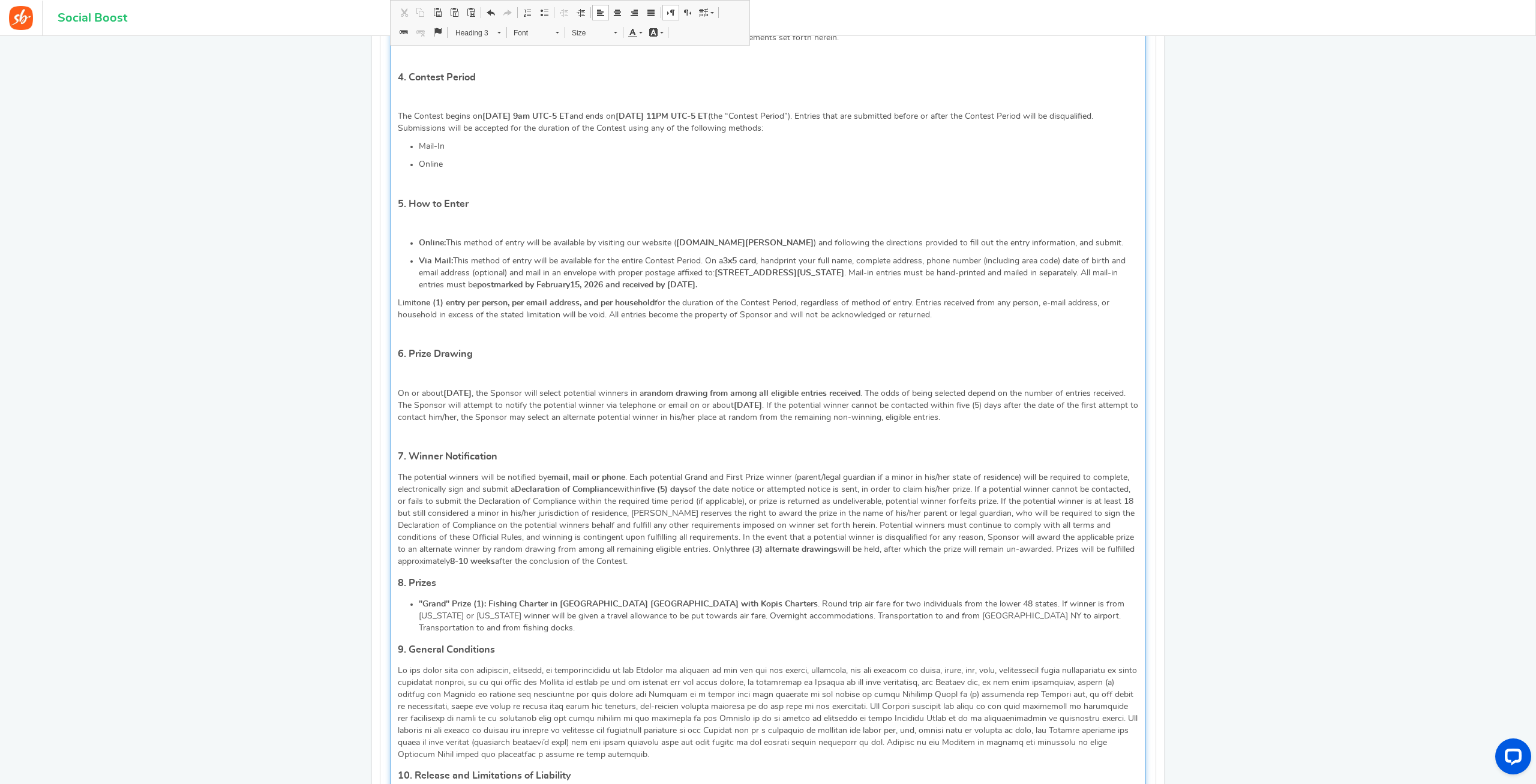
click at [414, 430] on p "Editor, competition_terms" at bounding box center [768, 436] width 740 height 12
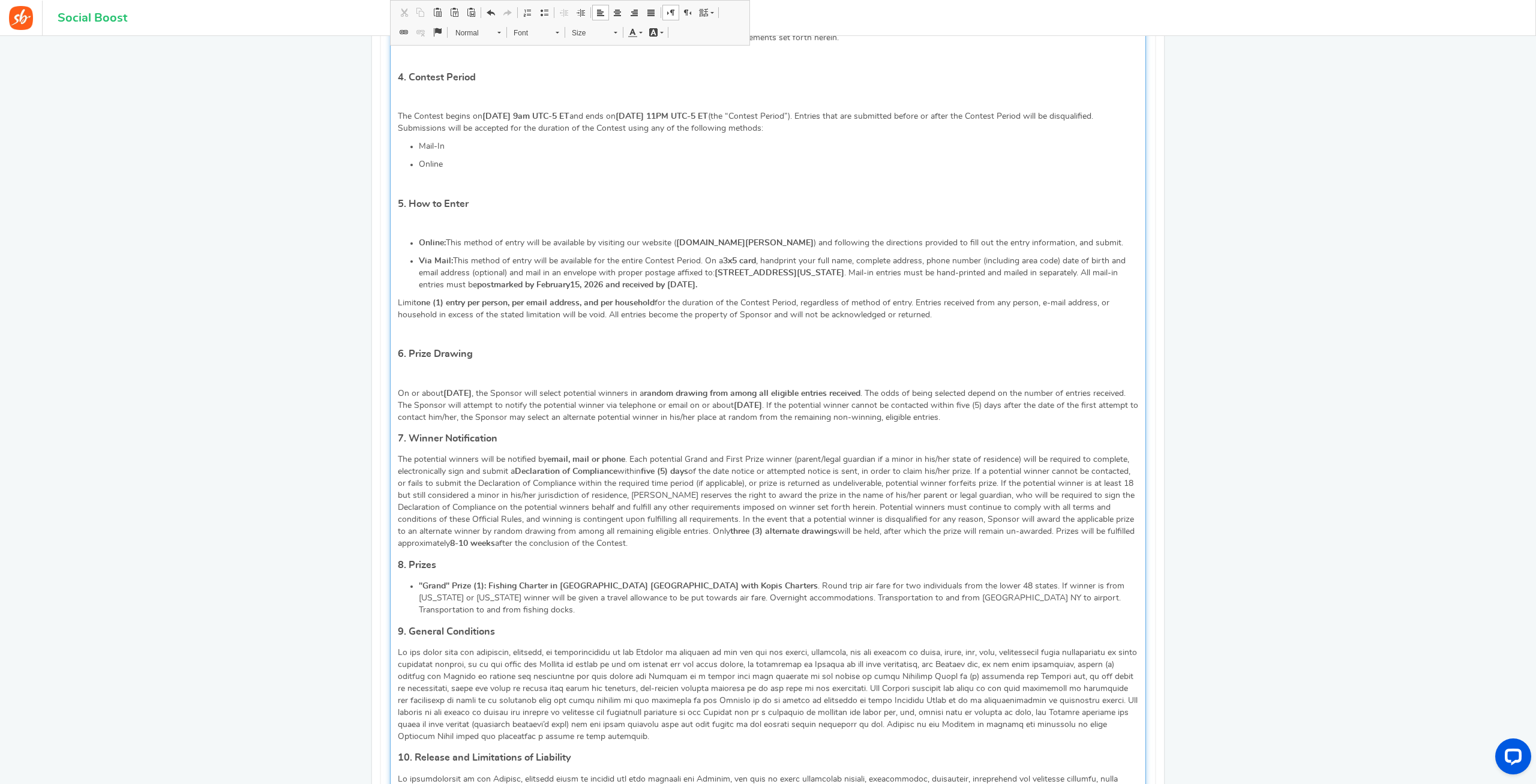
click at [414, 348] on div "🎣 Montauk Fishing Trip Sweepstakes: CONTEST RULES NO PURCHASE IS NECESSARY TO E…" at bounding box center [768, 403] width 756 height 1483
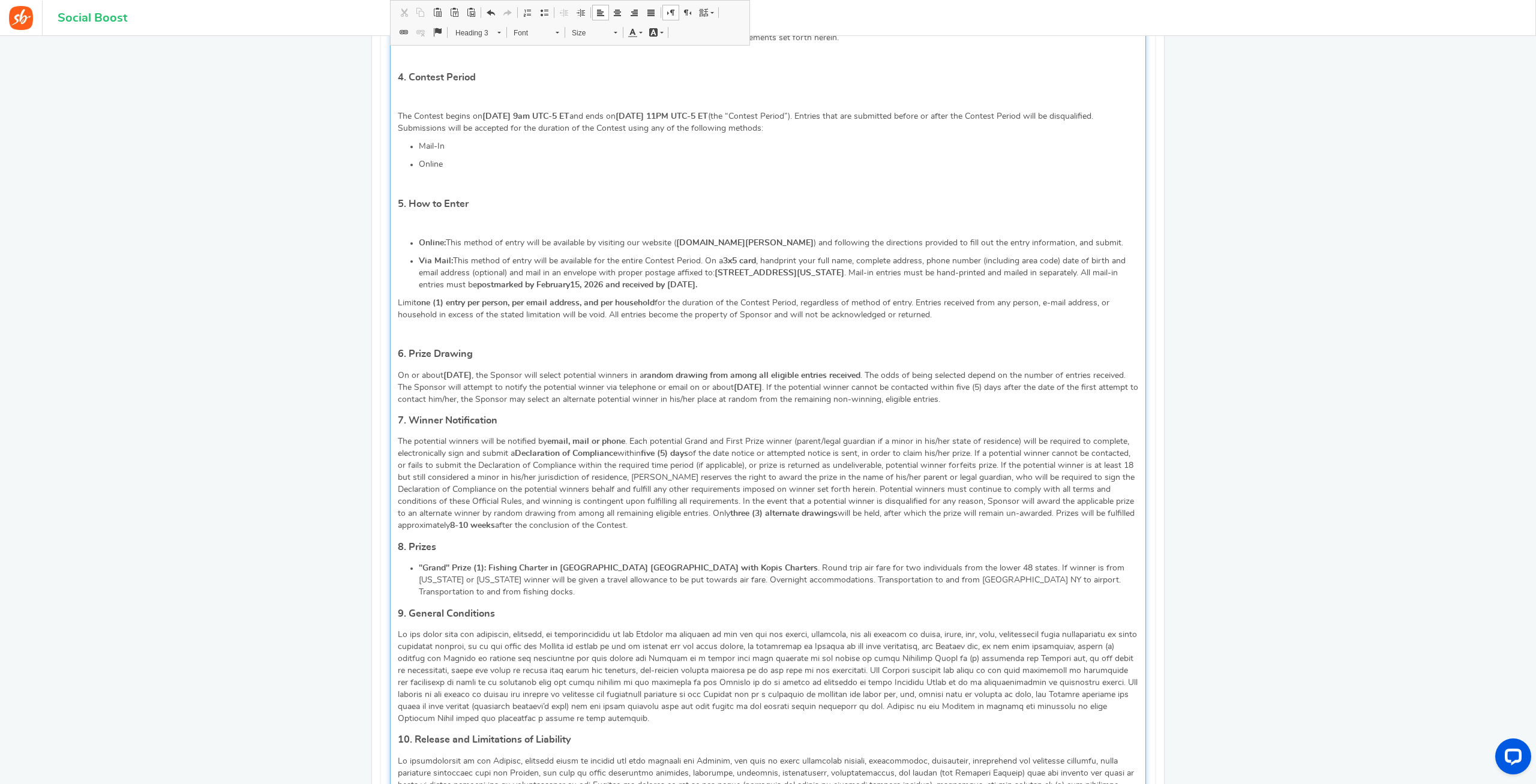
click at [415, 307] on div "🎣 Montauk Fishing Trip Sweepstakes: CONTEST RULES NO PURCHASE IS NECESSARY TO E…" at bounding box center [768, 394] width 756 height 1465
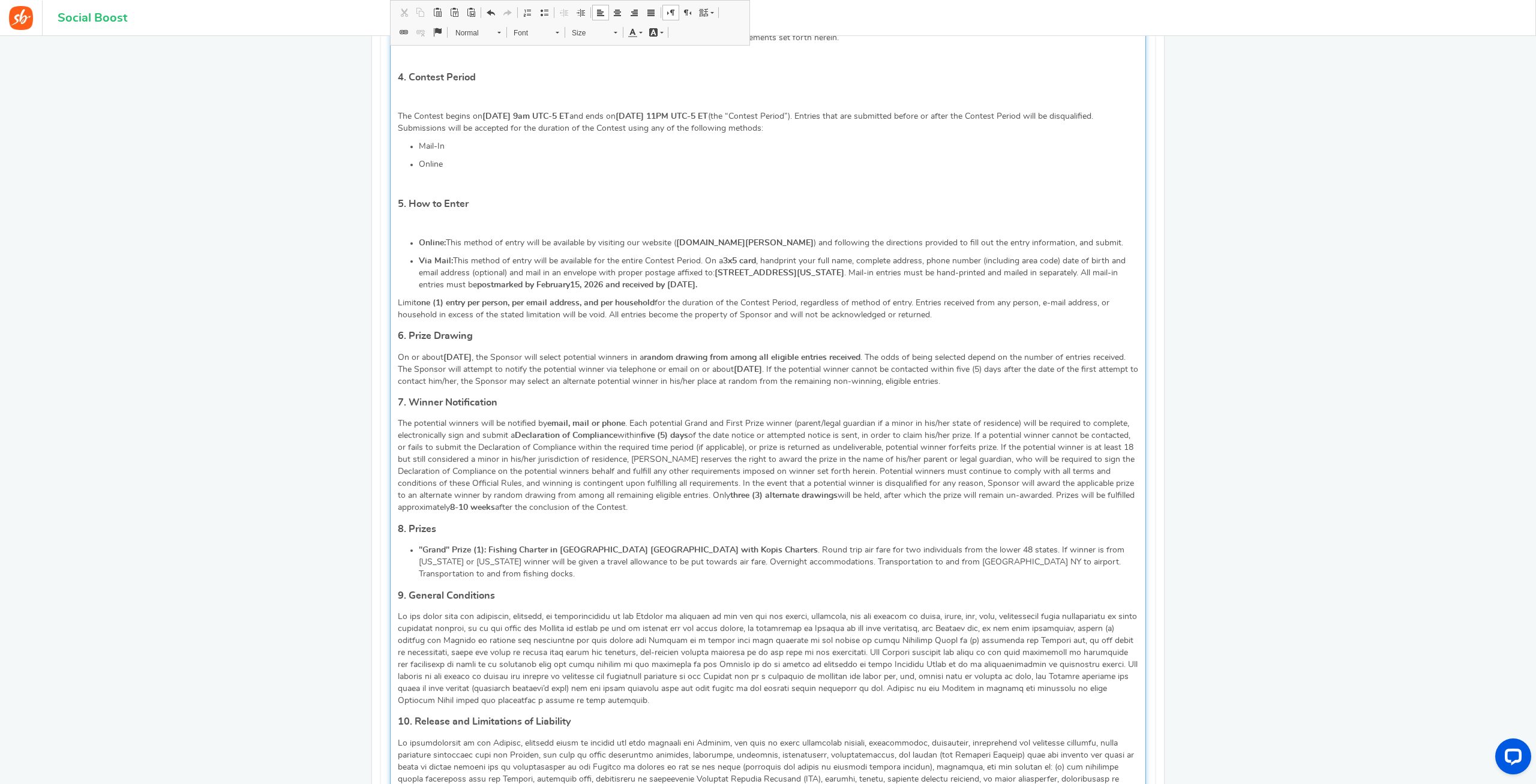
click at [415, 219] on p "Editor, competition_terms" at bounding box center [768, 225] width 740 height 12
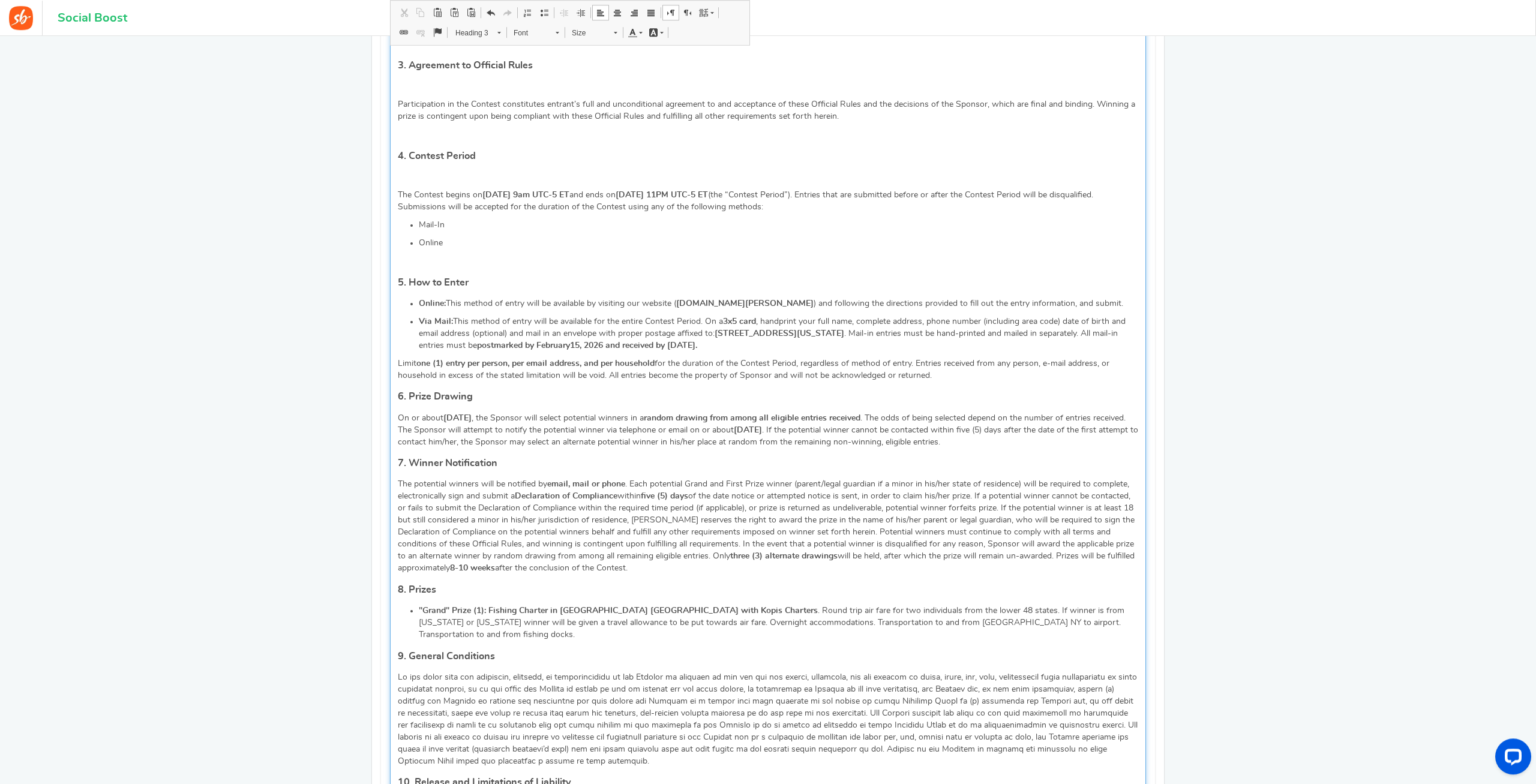
scroll to position [795, 0]
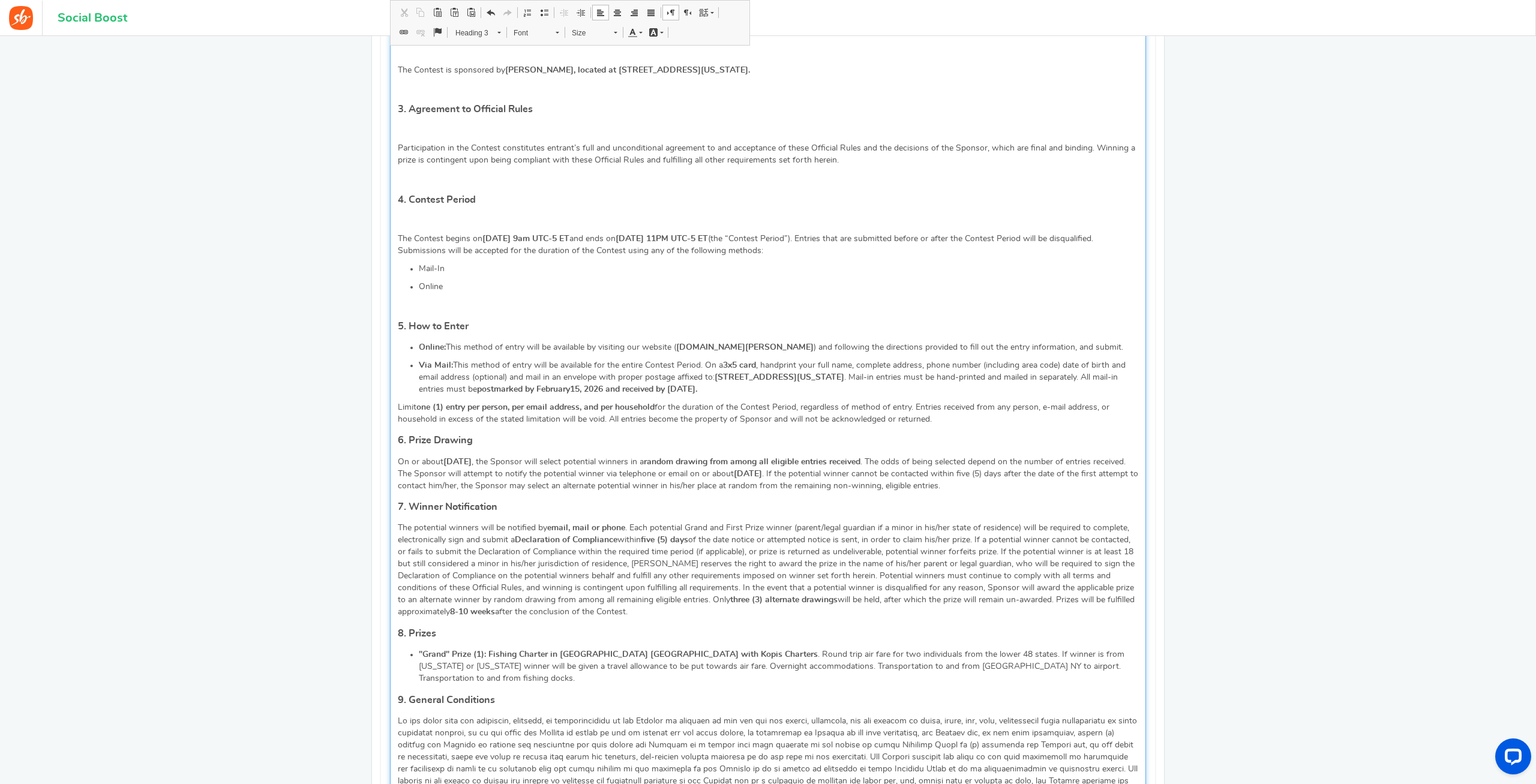
click at [415, 280] on div "🎣 Montauk Fishing Trip Sweepstakes: CONTEST RULES NO PURCHASE IS NECESSARY TO E…" at bounding box center [768, 498] width 756 height 1429
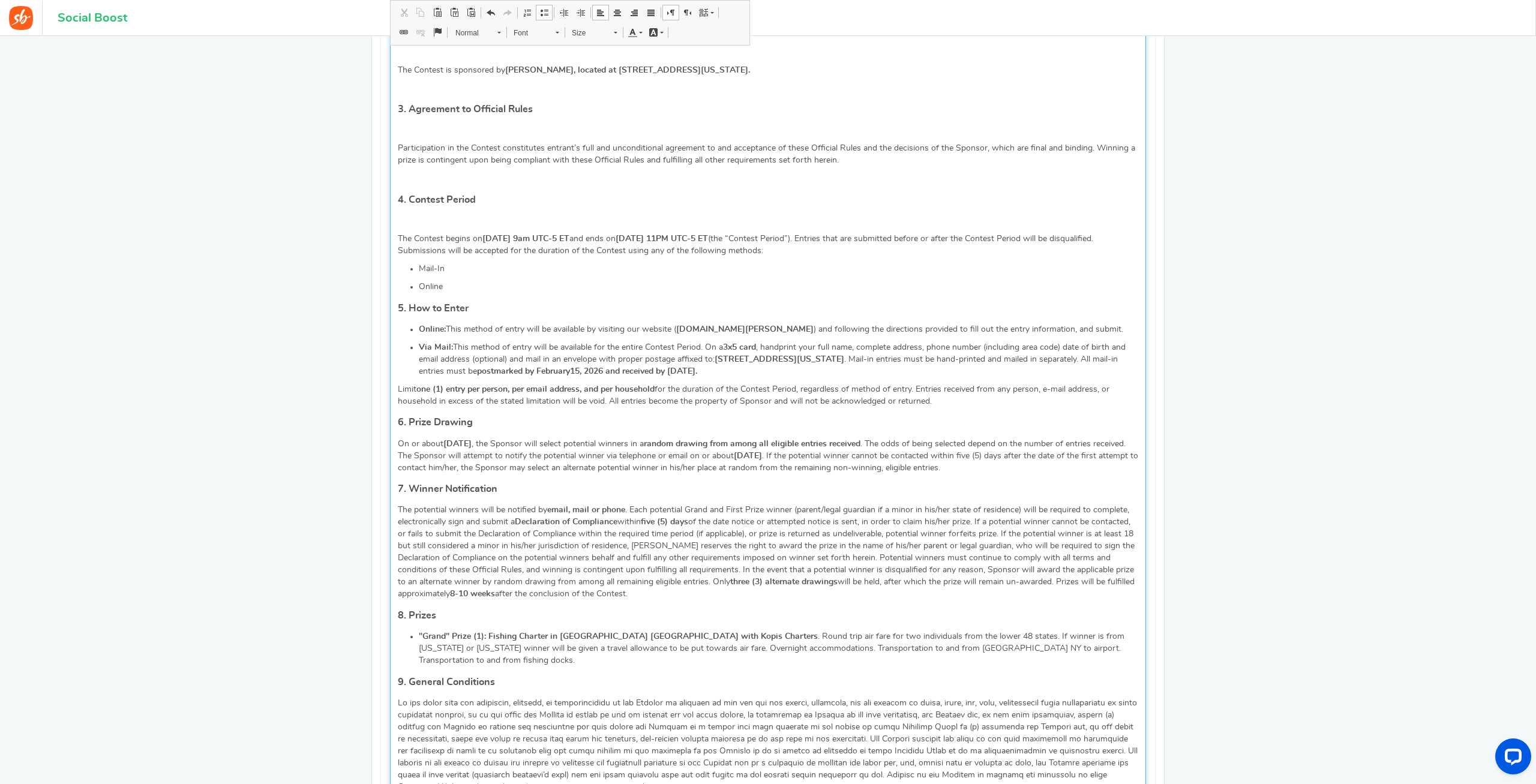
click at [407, 215] on p "Editor, competition_terms" at bounding box center [768, 221] width 740 height 12
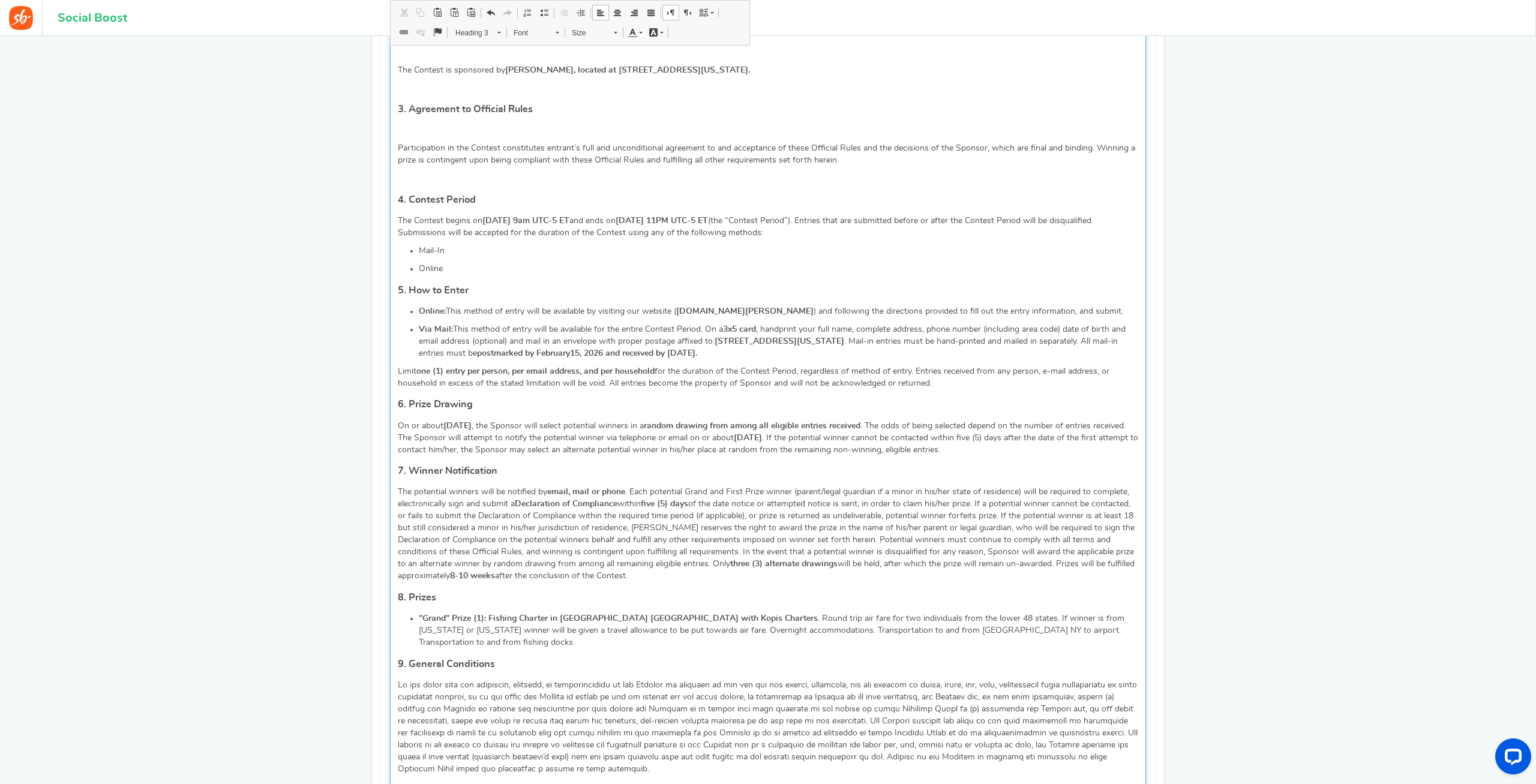
click at [412, 172] on p "Editor, competition_terms" at bounding box center [768, 178] width 740 height 12
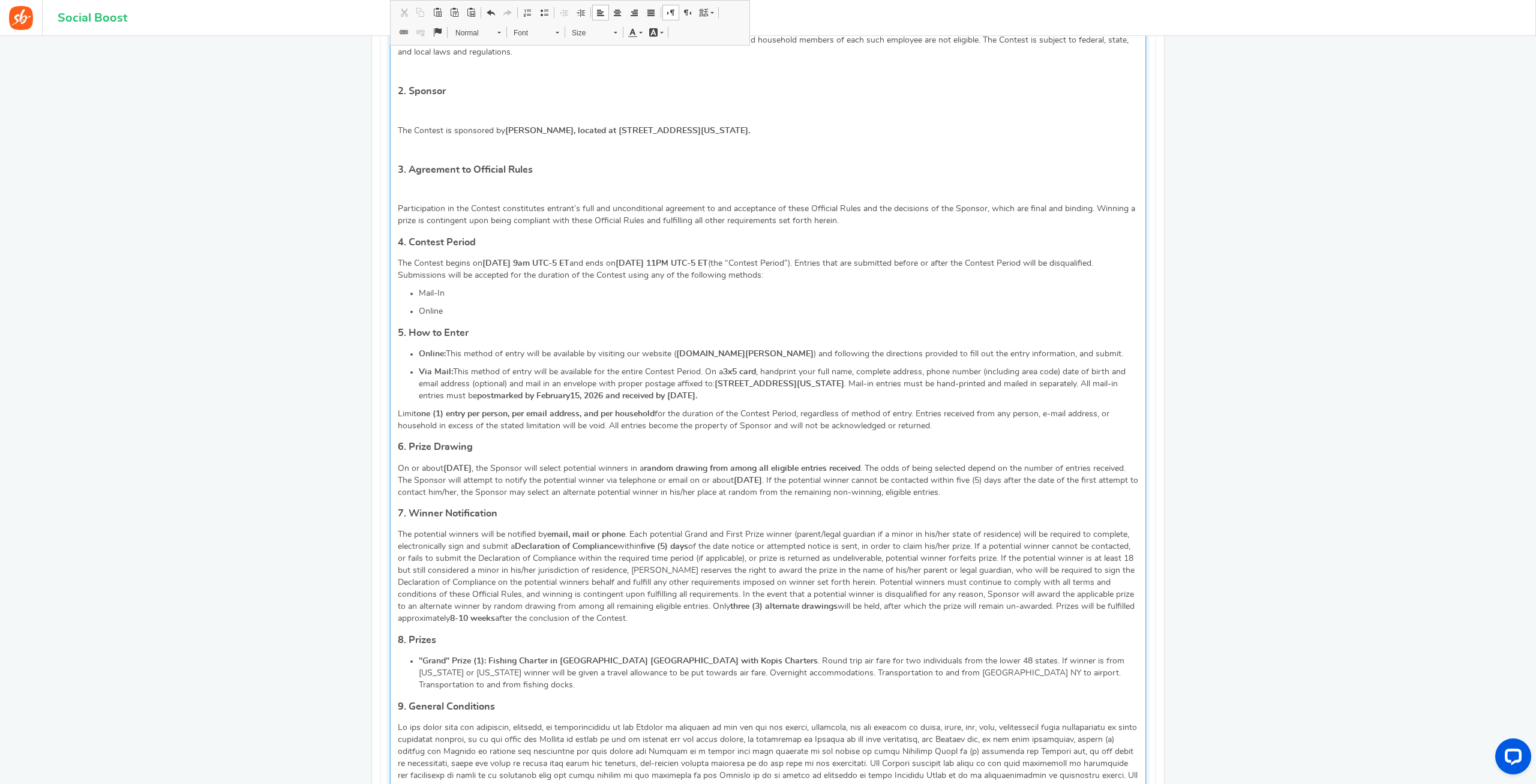
scroll to position [734, 0]
click at [414, 185] on p "Editor, competition_terms" at bounding box center [768, 191] width 740 height 12
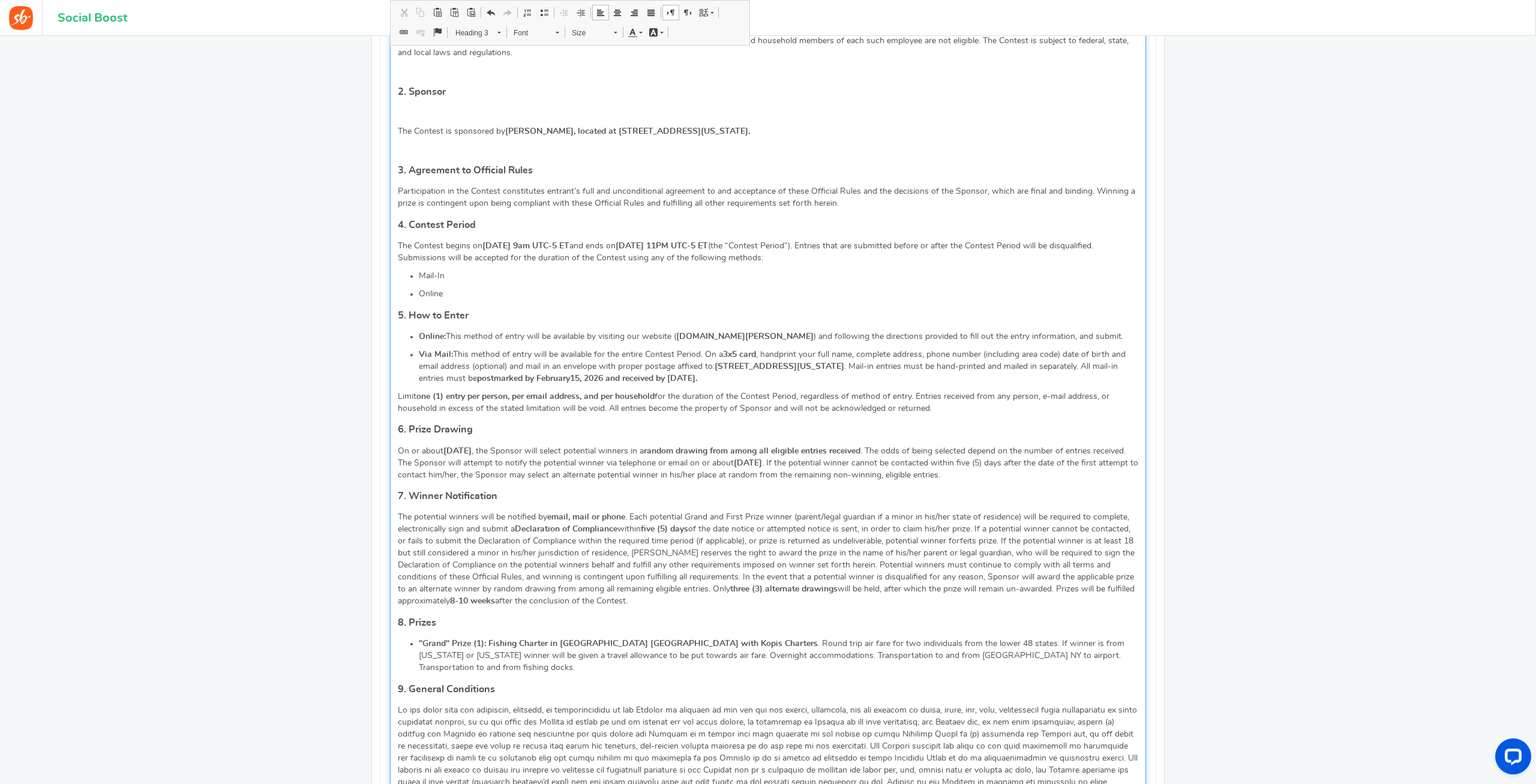
click at [406, 127] on div "🎣 Montauk Fishing Trip Sweepstakes: CONTEST RULES NO PURCHASE IS NECESSARY TO E…" at bounding box center [768, 524] width 756 height 1357
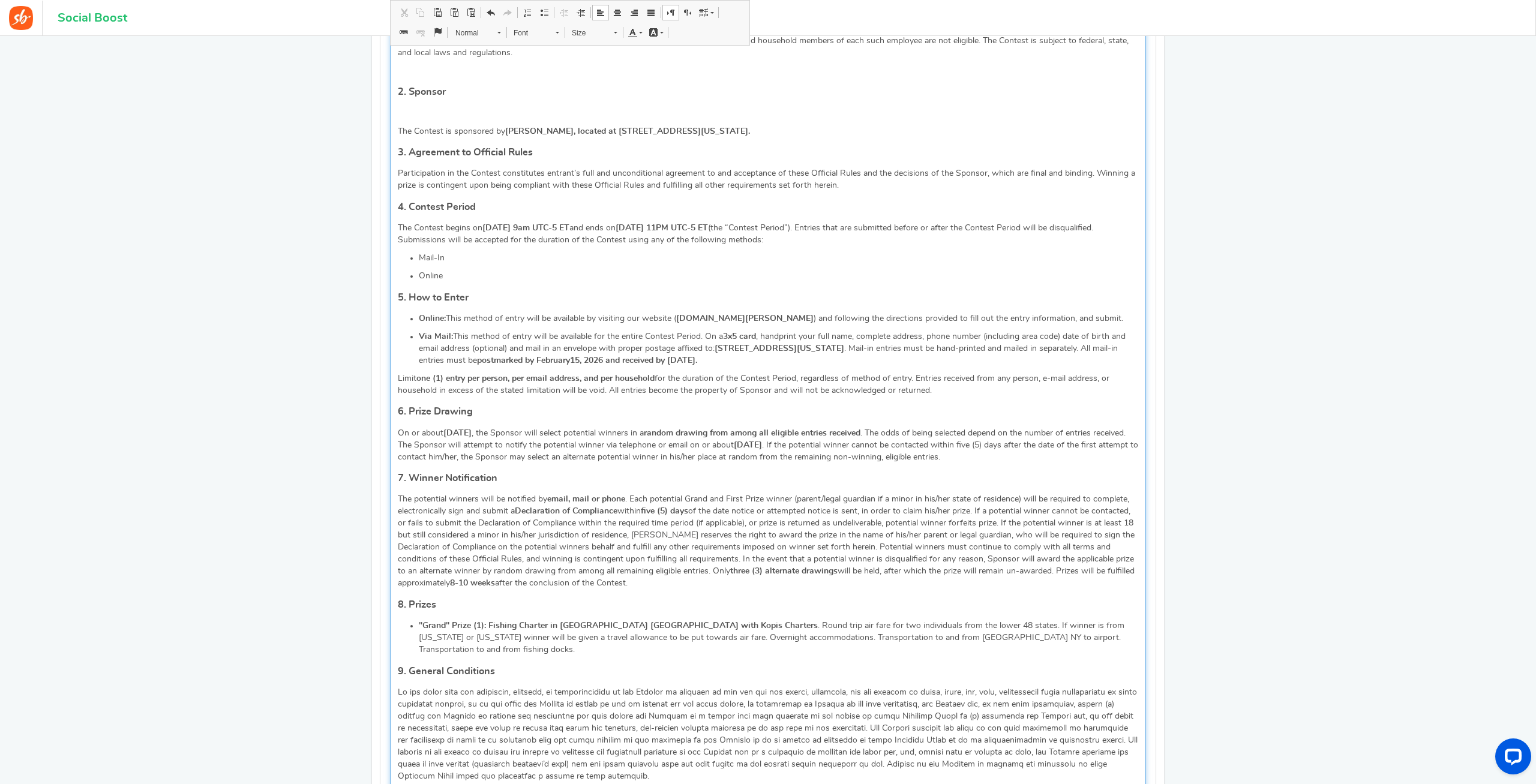
click at [415, 107] on p "Editor, competition_terms" at bounding box center [768, 113] width 740 height 12
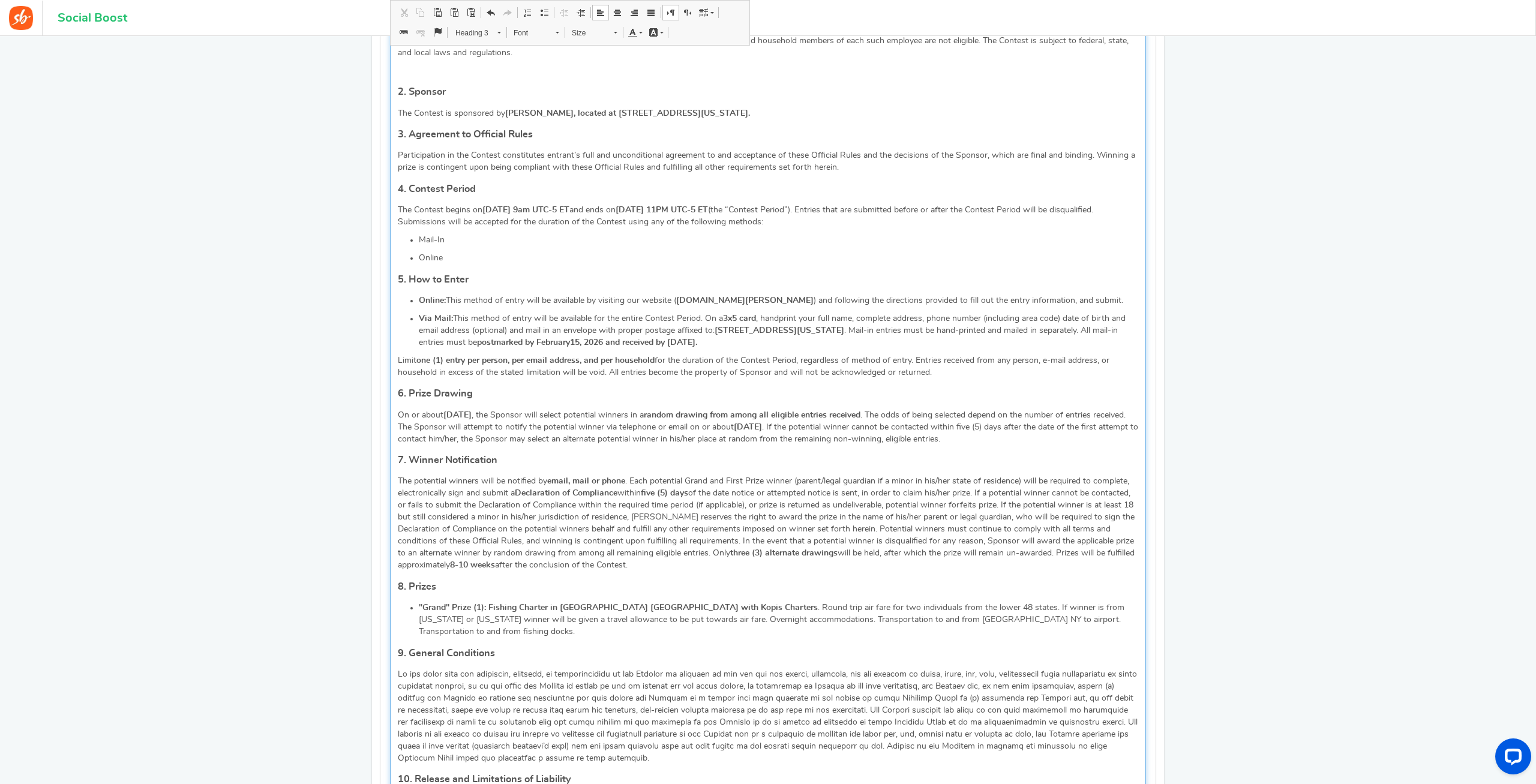
scroll to position [550, 0]
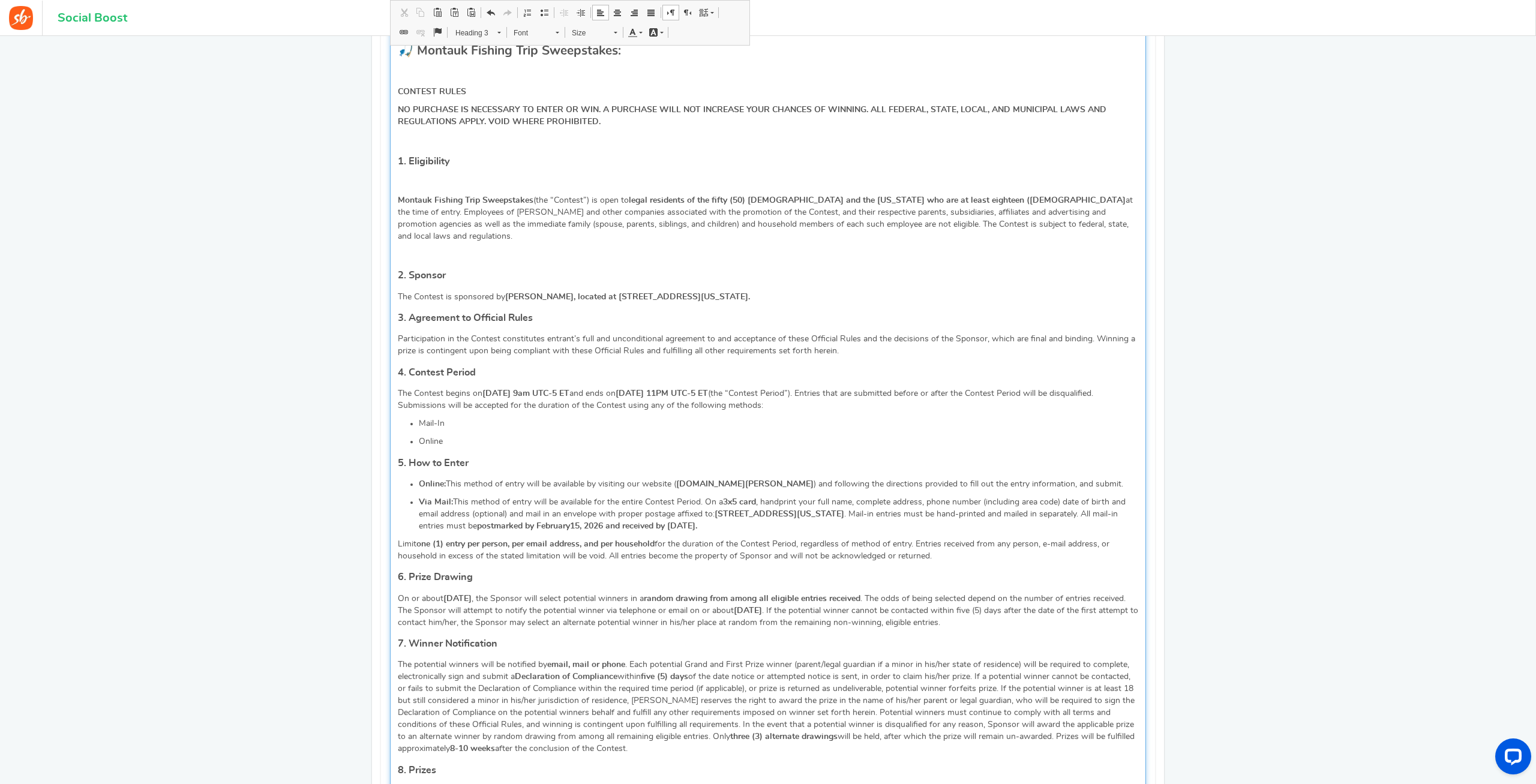
click at [415, 176] on p "Editor, competition_terms" at bounding box center [768, 182] width 740 height 12
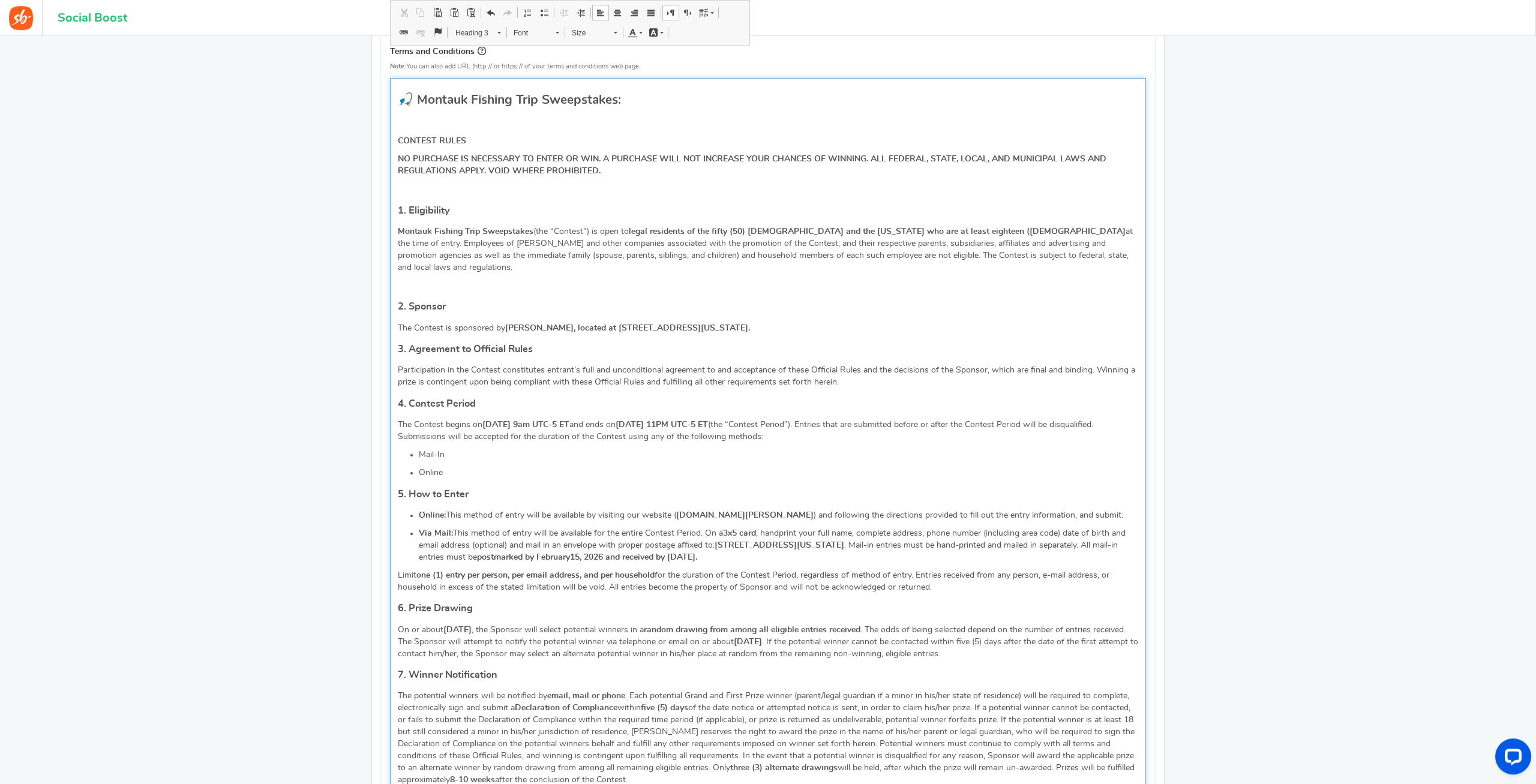
scroll to position [428, 0]
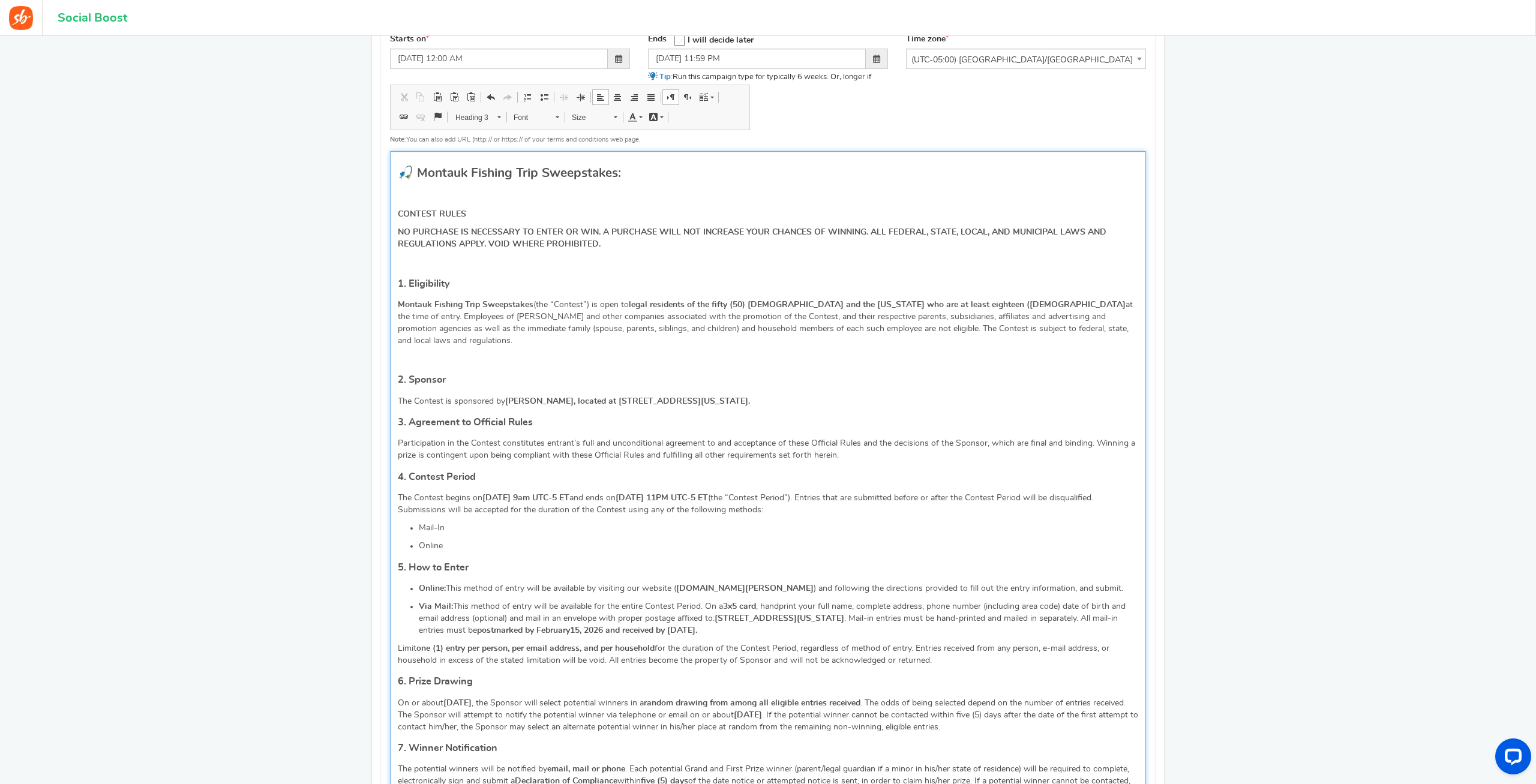
click at [409, 256] on p "Editor, competition_terms" at bounding box center [768, 262] width 740 height 12
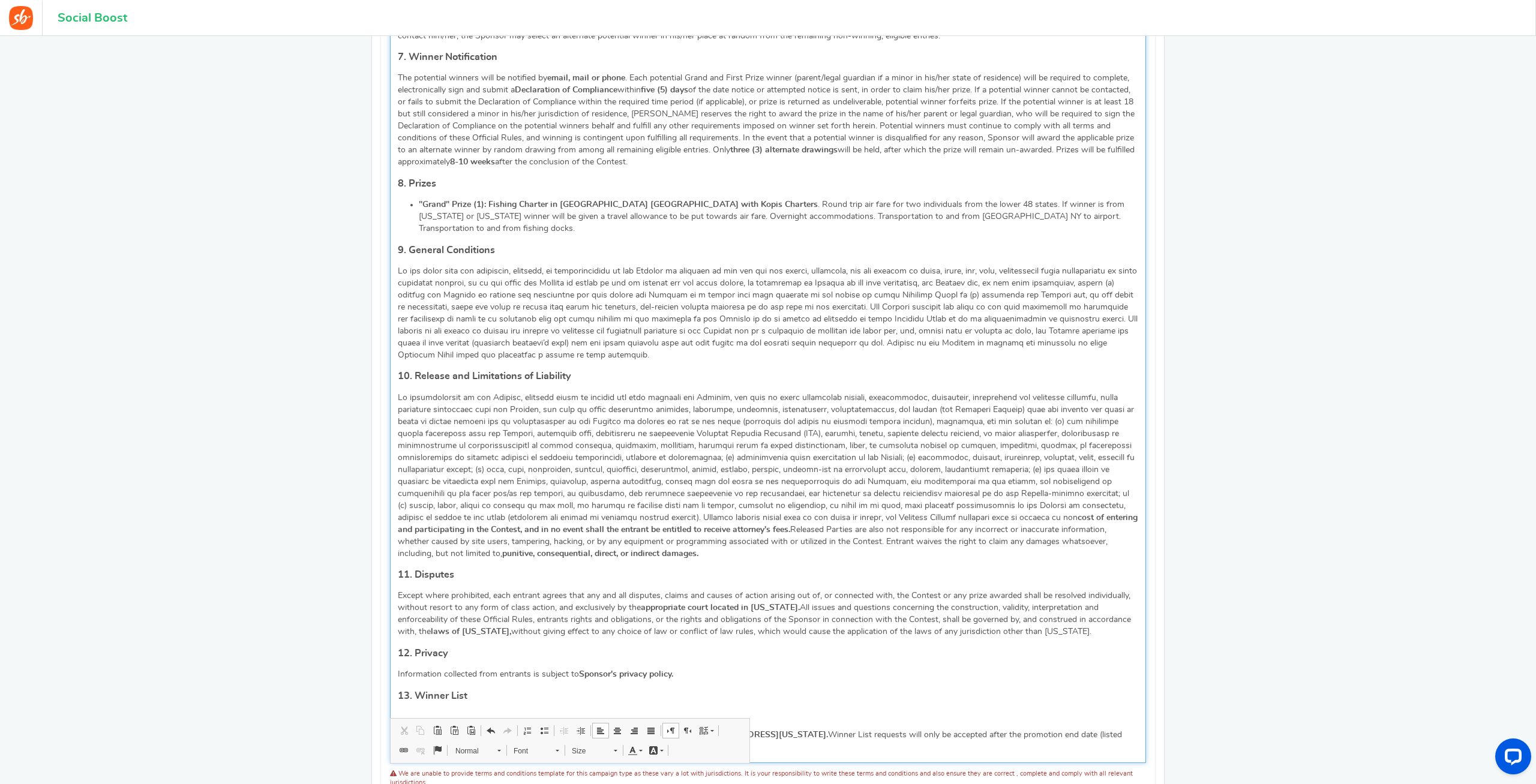
scroll to position [1364, 0]
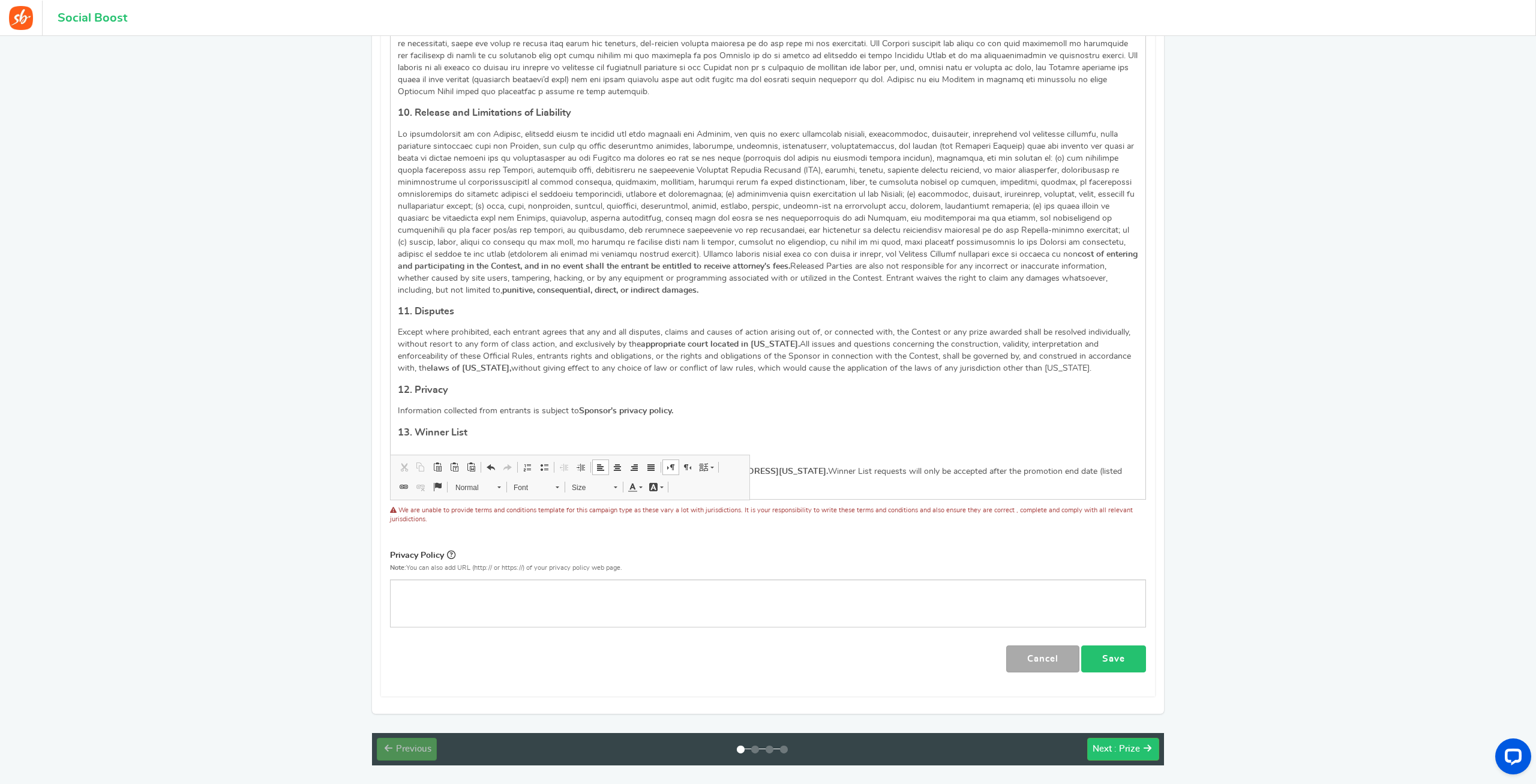
click at [1127, 645] on link "Save" at bounding box center [1114, 659] width 65 height 27
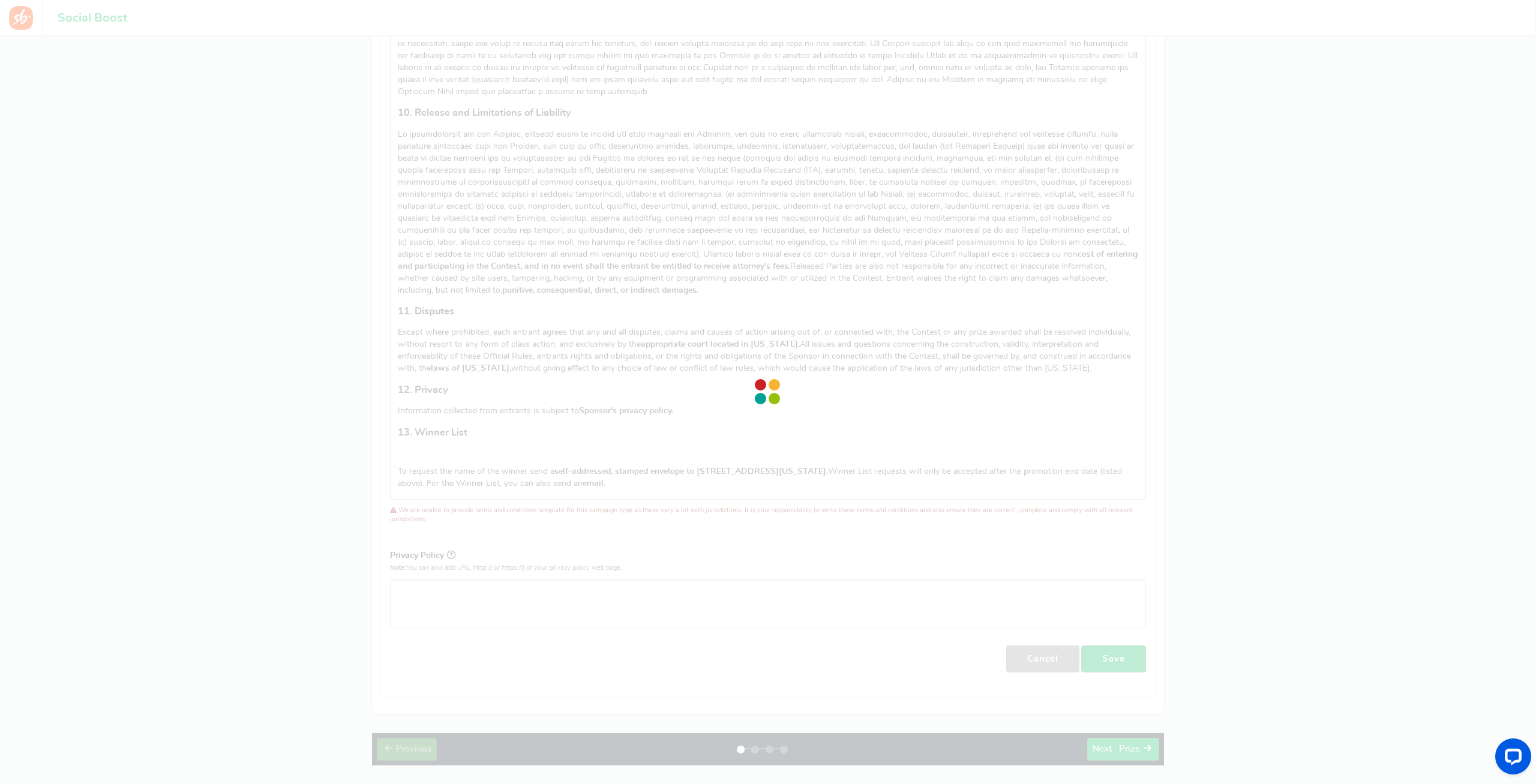
select select
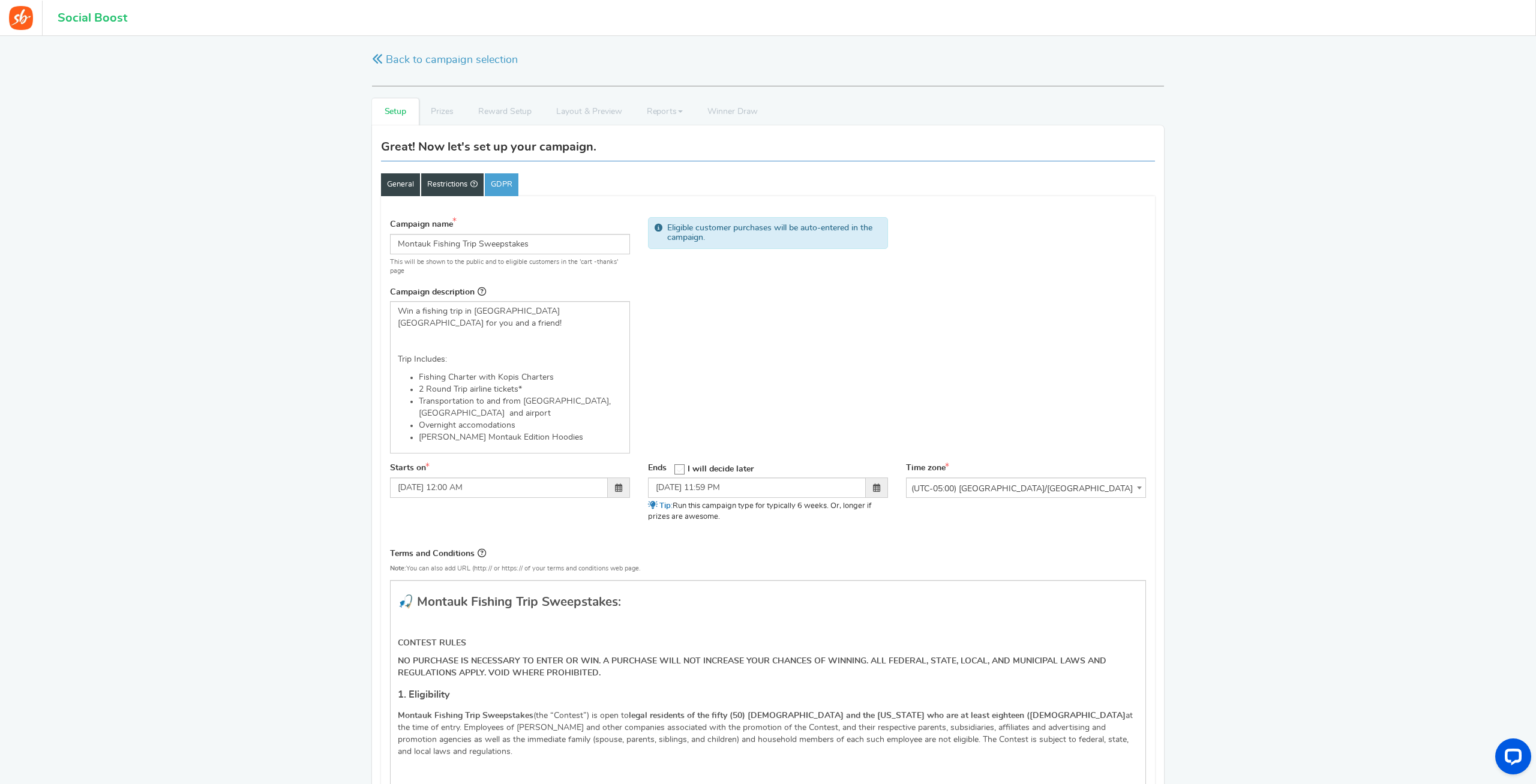
click at [458, 186] on link "Restrictions" at bounding box center [452, 185] width 63 height 23
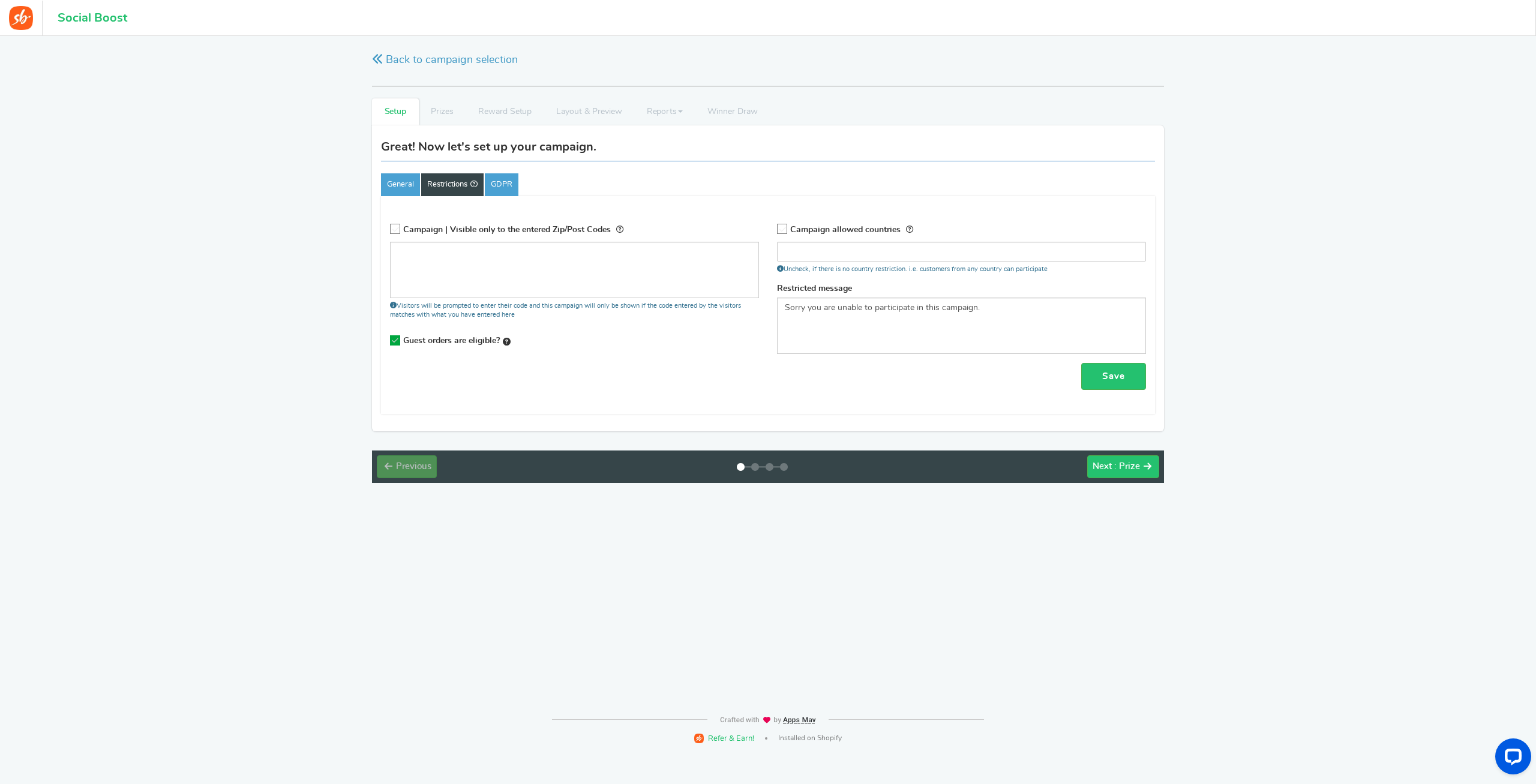
click at [782, 228] on icon at bounding box center [783, 230] width 11 height 11
click at [778, 228] on input "Campaign allowed countries" at bounding box center [778, 229] width 0 height 8
click at [796, 253] on input "search" at bounding box center [961, 251] width 362 height 12
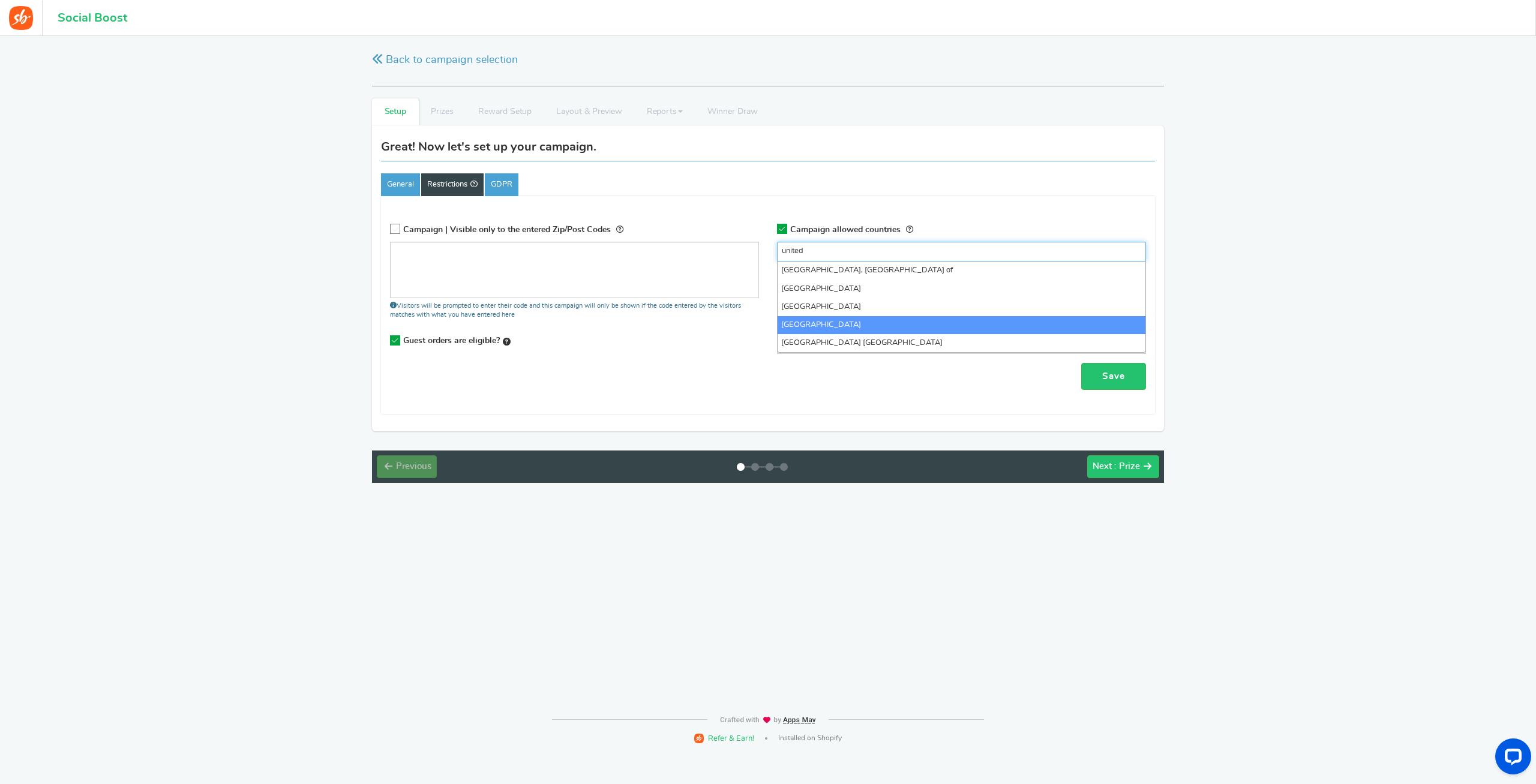
type input "united"
select select "US"
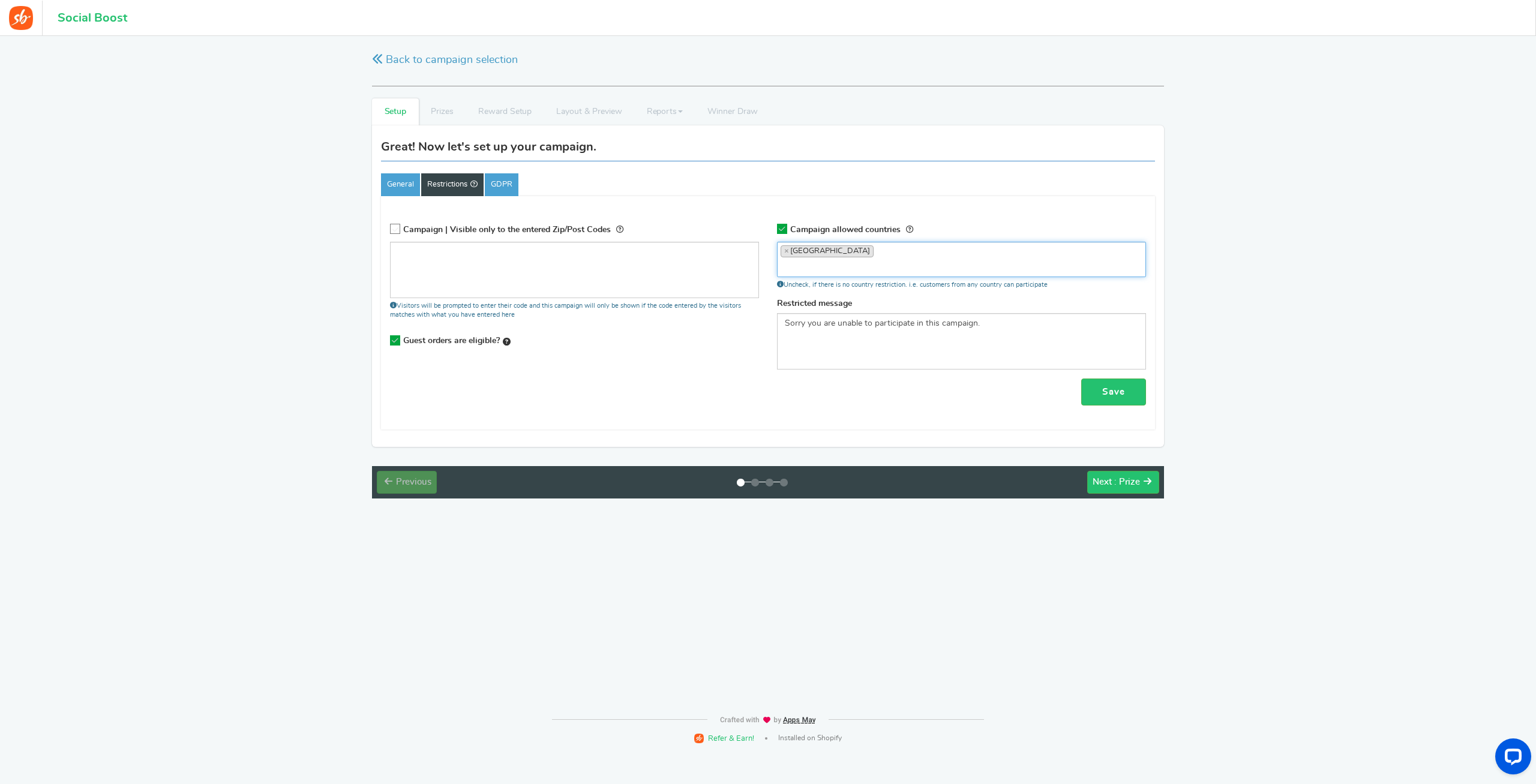
scroll to position [2807, 0]
click at [1108, 389] on link "Save" at bounding box center [1114, 392] width 65 height 27
click at [394, 338] on icon at bounding box center [395, 341] width 11 height 11
click at [395, 341] on icon at bounding box center [395, 341] width 11 height 11
click at [391, 341] on input "Recommended Guest orders are eligible? Important! Purchases made by guests and …" at bounding box center [391, 341] width 0 height 8
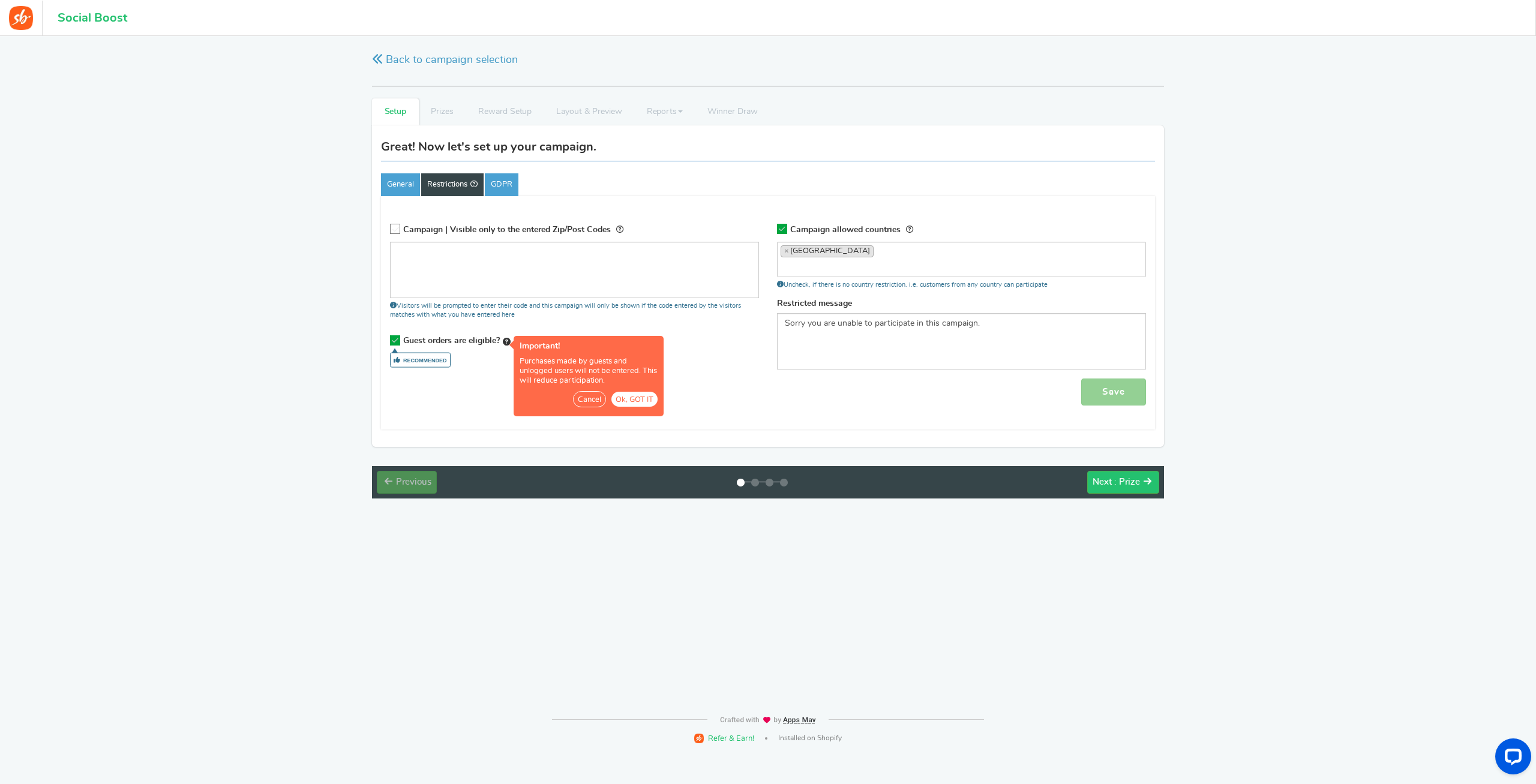
click at [625, 399] on button "Ok, GOT IT" at bounding box center [634, 400] width 46 height 15
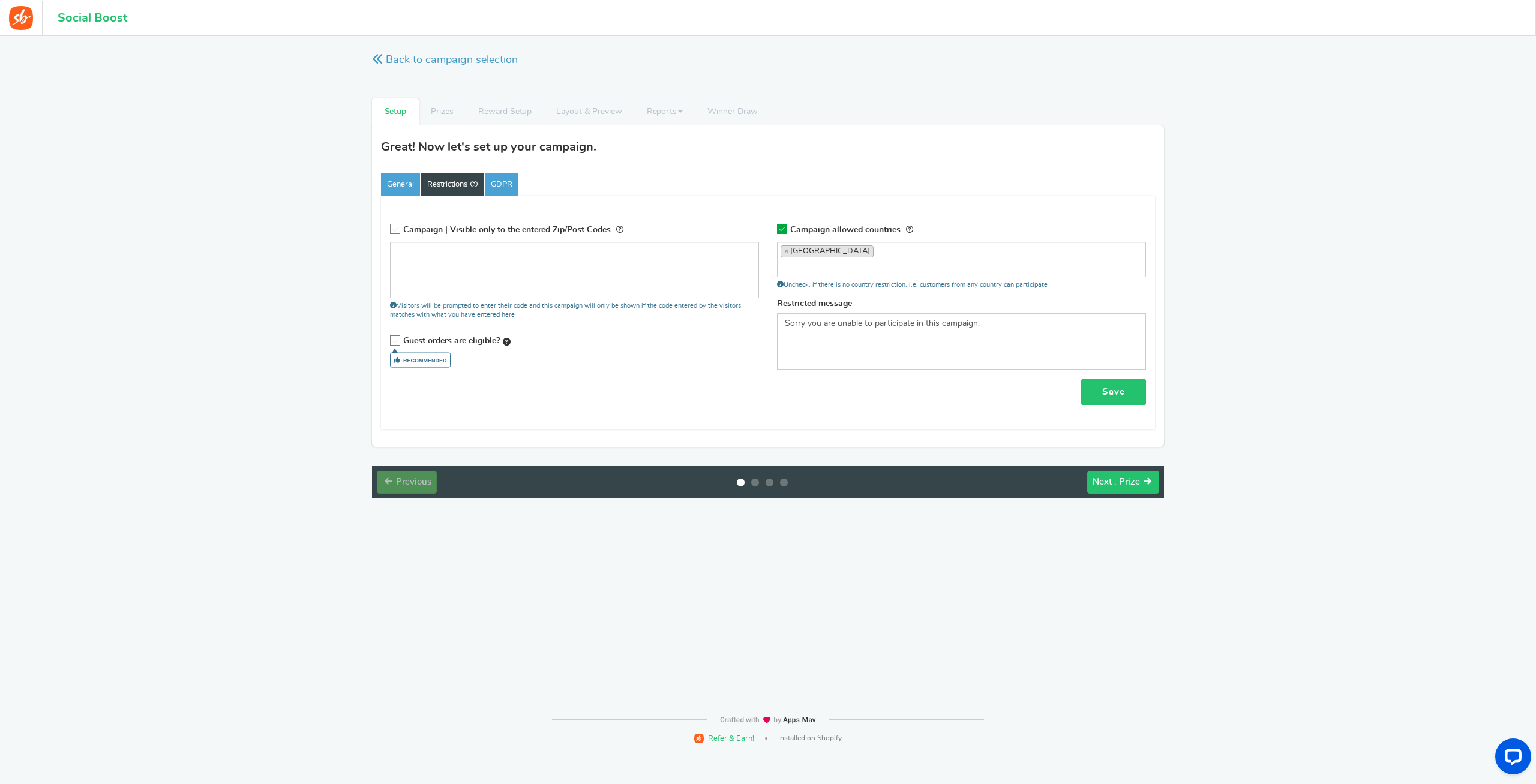
click at [397, 338] on icon at bounding box center [396, 341] width 11 height 11
click at [391, 338] on input "Recommended Guest orders are eligible? Important! Purchases made by guests and …" at bounding box center [391, 341] width 0 height 8
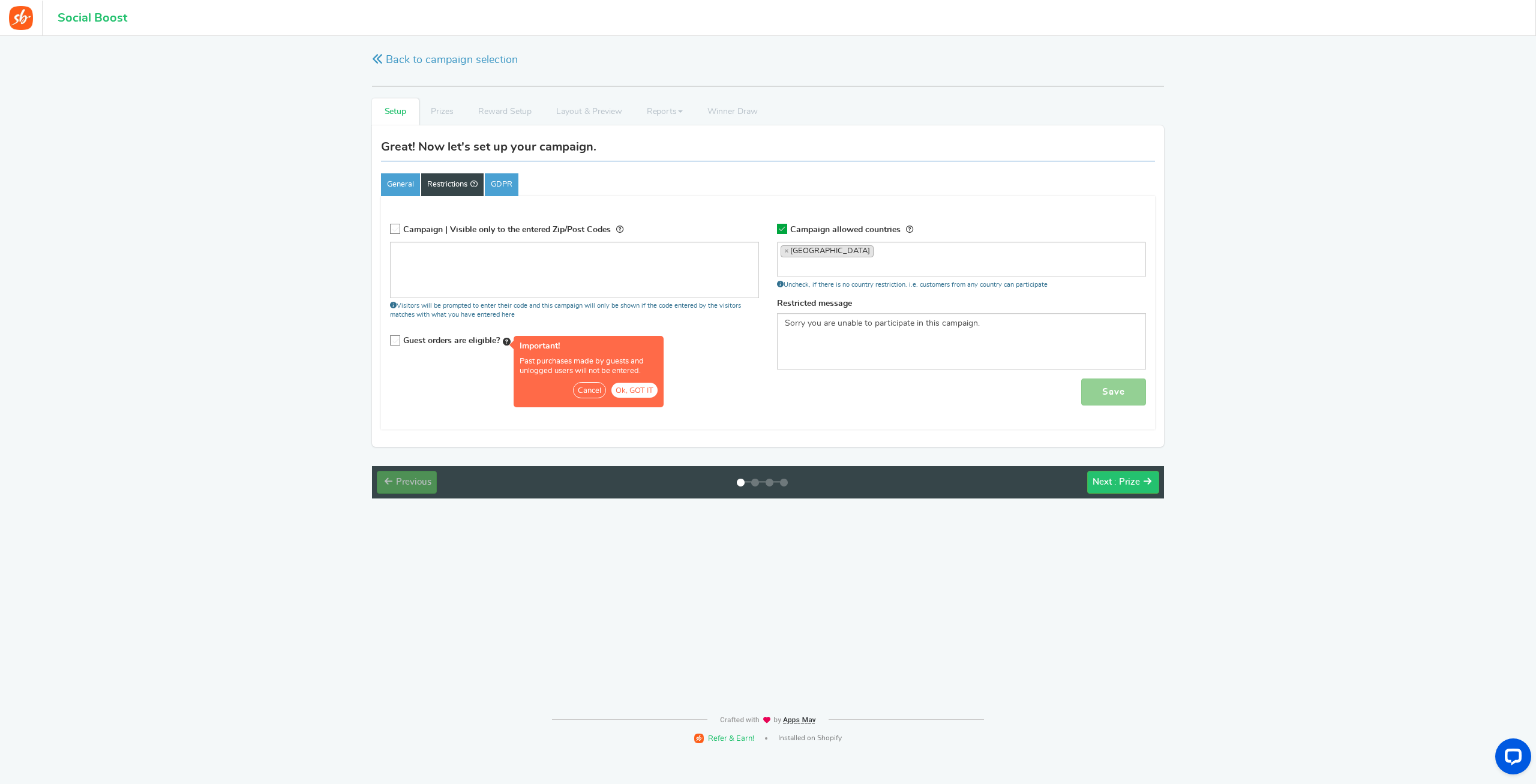
click at [638, 394] on button "Ok, GOT IT" at bounding box center [634, 390] width 46 height 15
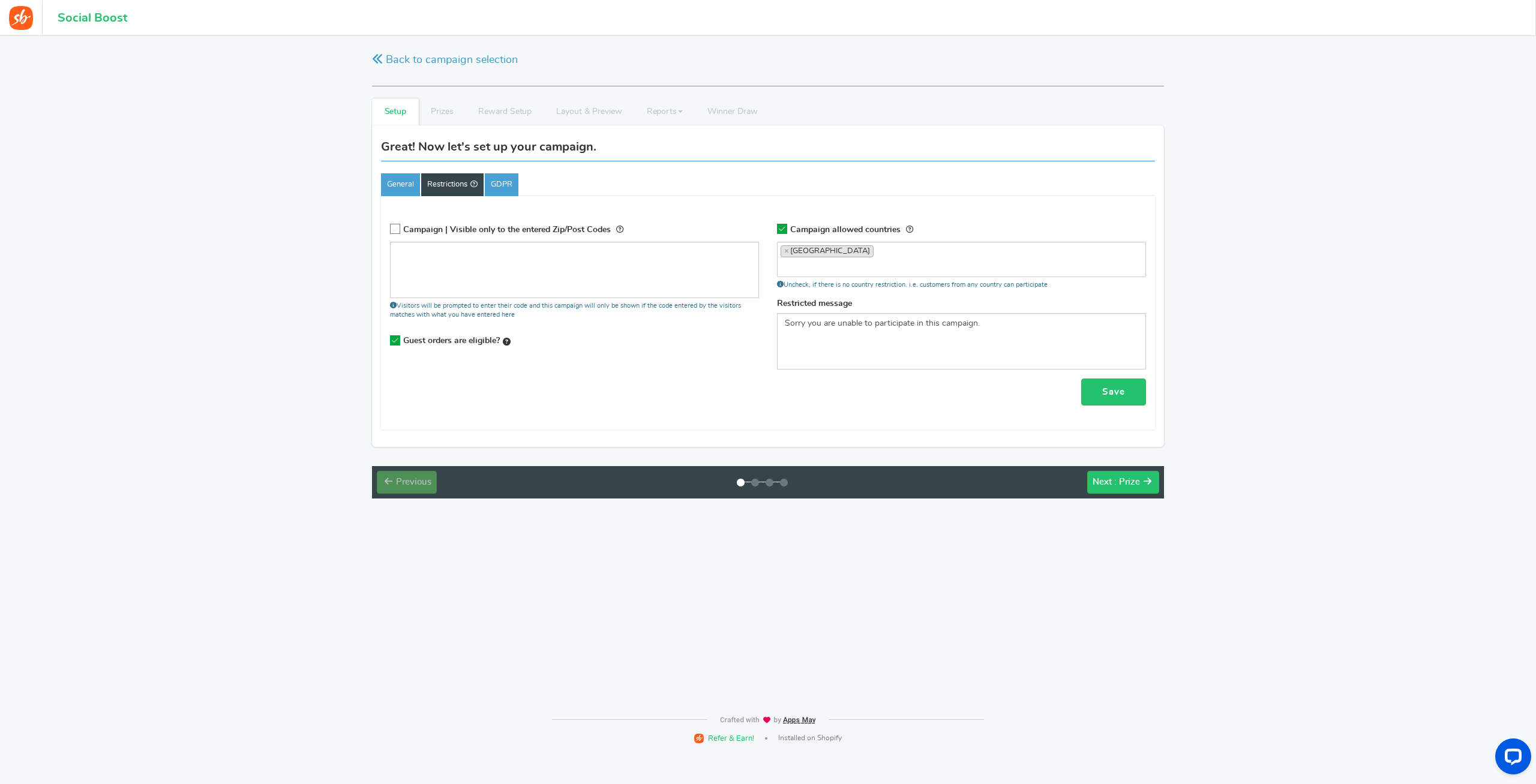
click at [585, 393] on div "Save" at bounding box center [768, 392] width 756 height 27
click at [509, 341] on icon at bounding box center [507, 342] width 8 height 8
click at [391, 341] on input "Recommended Guest orders are eligible? If checked, purchases made by guests and…" at bounding box center [391, 341] width 0 height 8
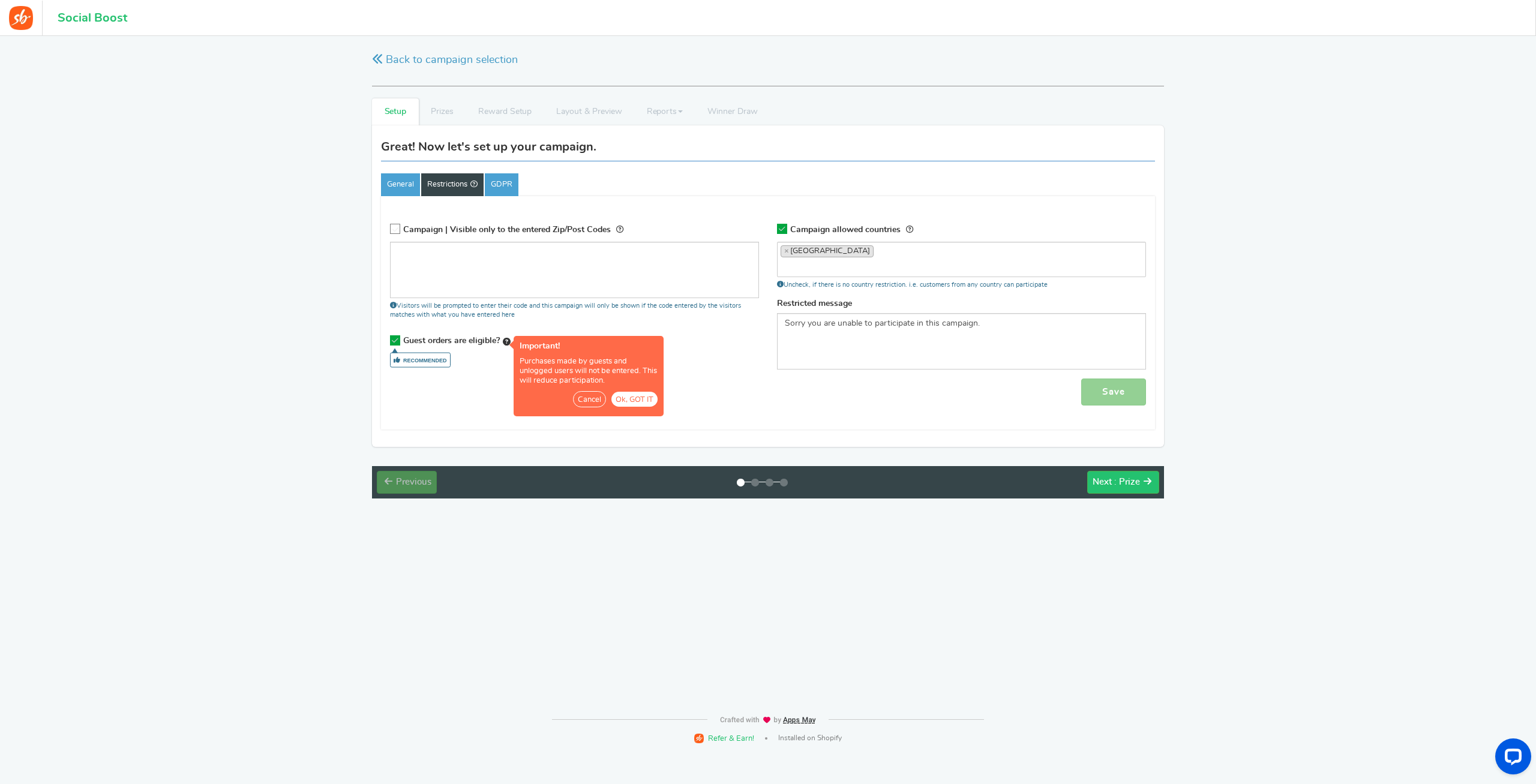
click at [418, 387] on div "Save" at bounding box center [768, 392] width 756 height 27
click at [642, 400] on button "Ok, GOT IT" at bounding box center [634, 400] width 46 height 15
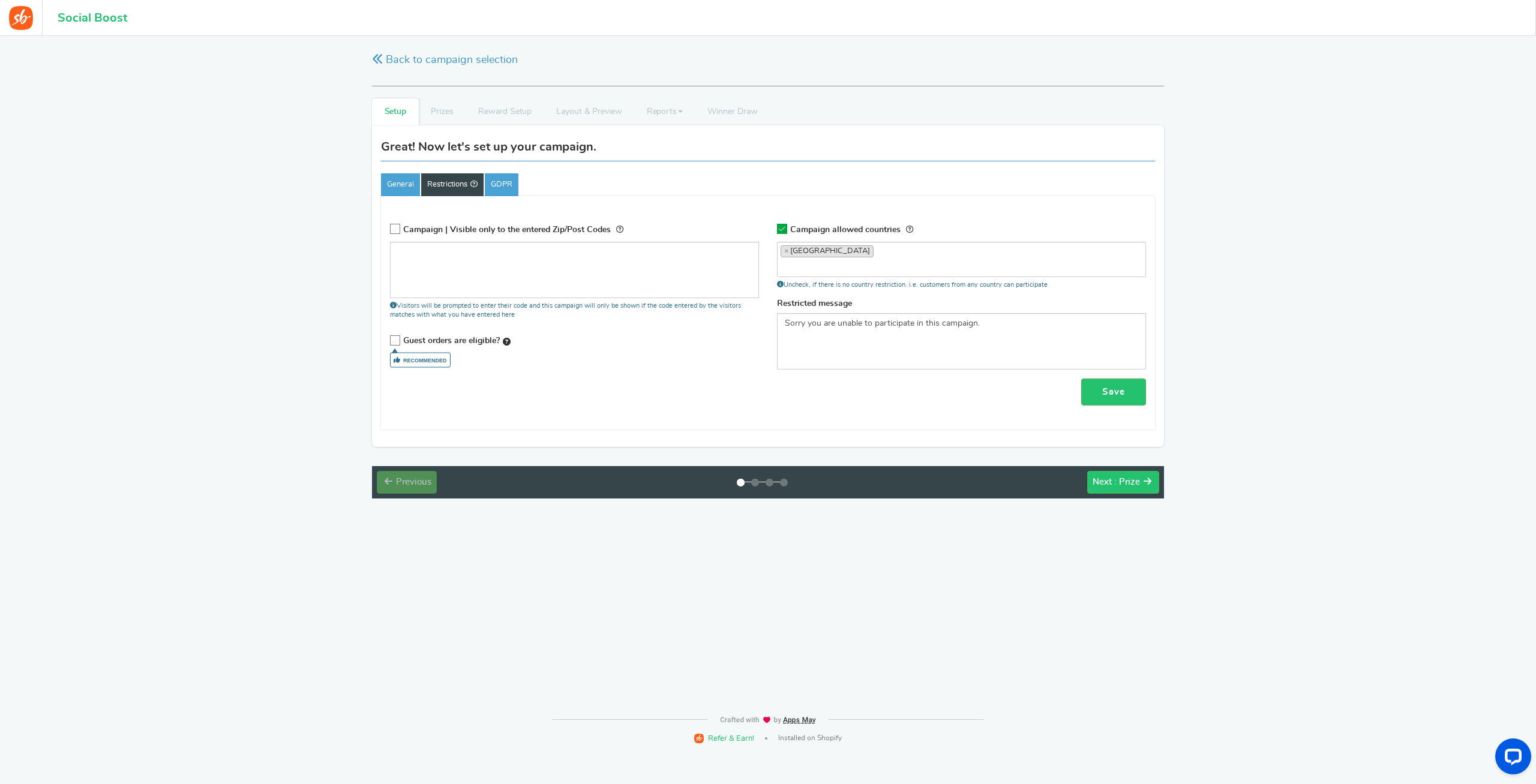
click at [392, 342] on icon at bounding box center [396, 341] width 11 height 11
click at [391, 342] on input "Recommended Guest orders are eligible? Important! Purchases made by guests and …" at bounding box center [391, 341] width 0 height 8
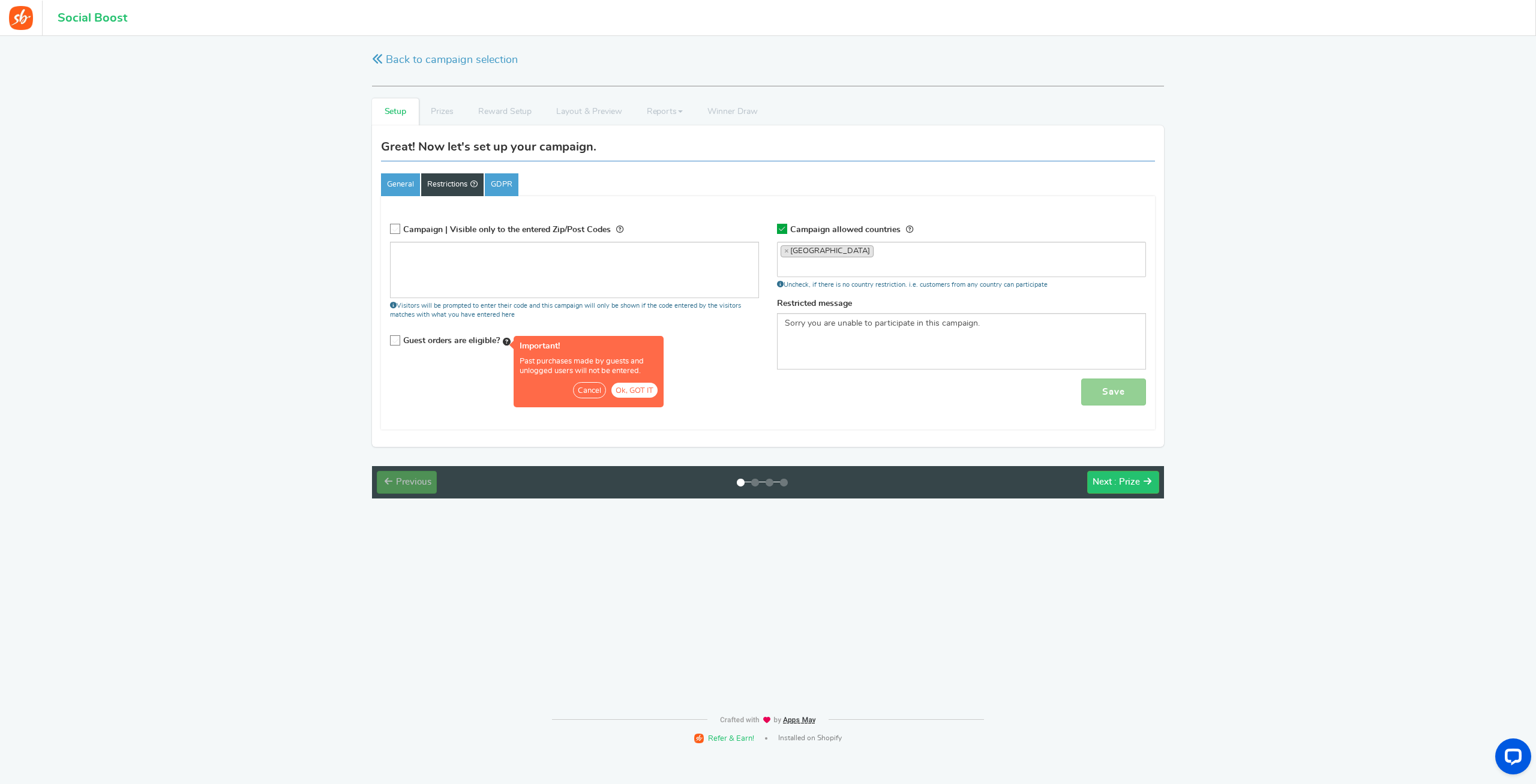
click at [643, 390] on button "Ok, GOT IT" at bounding box center [634, 390] width 46 height 15
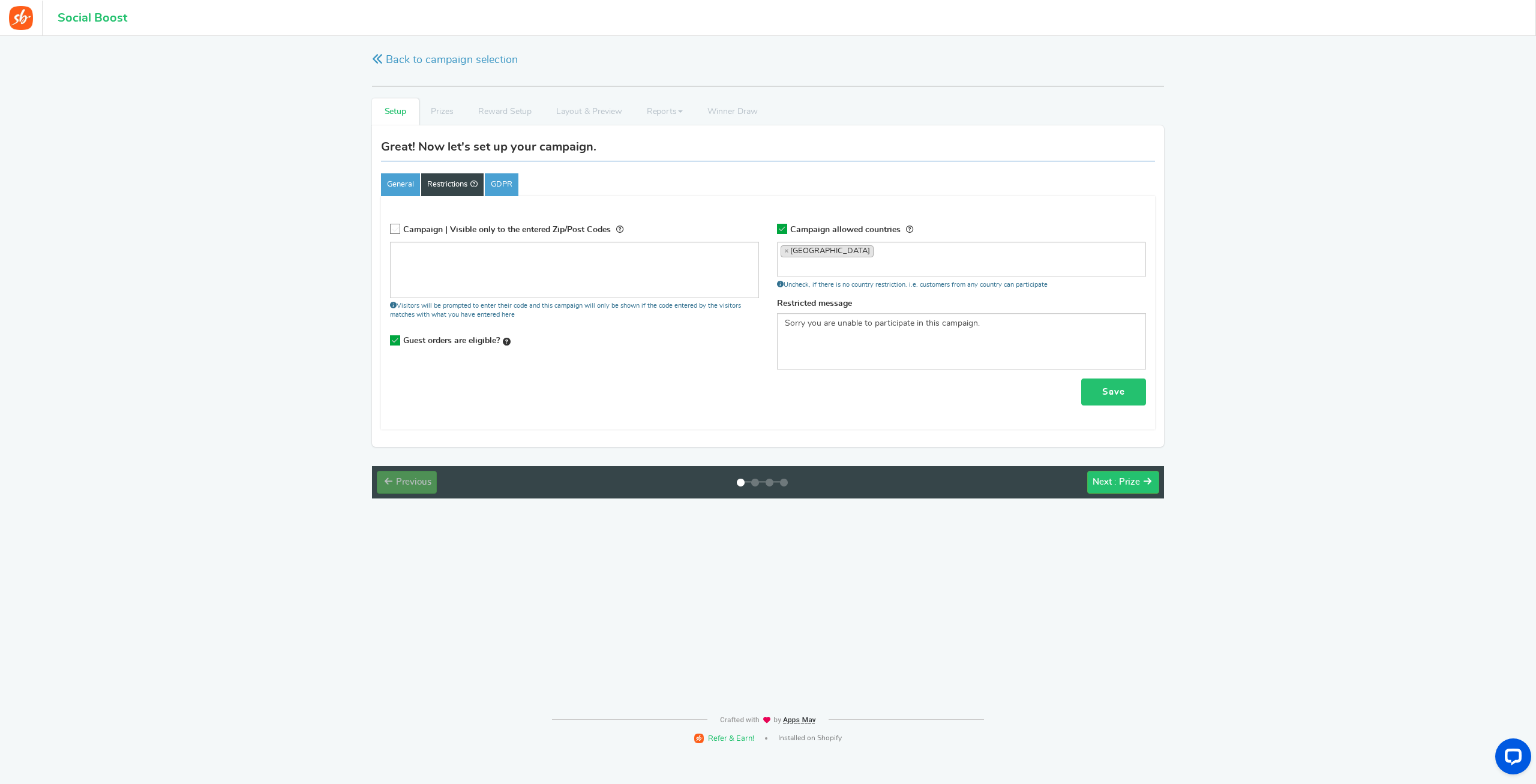
click at [1102, 394] on link "Save" at bounding box center [1114, 392] width 65 height 27
click at [1105, 392] on link "Save" at bounding box center [1114, 392] width 65 height 27
click at [518, 183] on link "GDPR" at bounding box center [501, 185] width 34 height 23
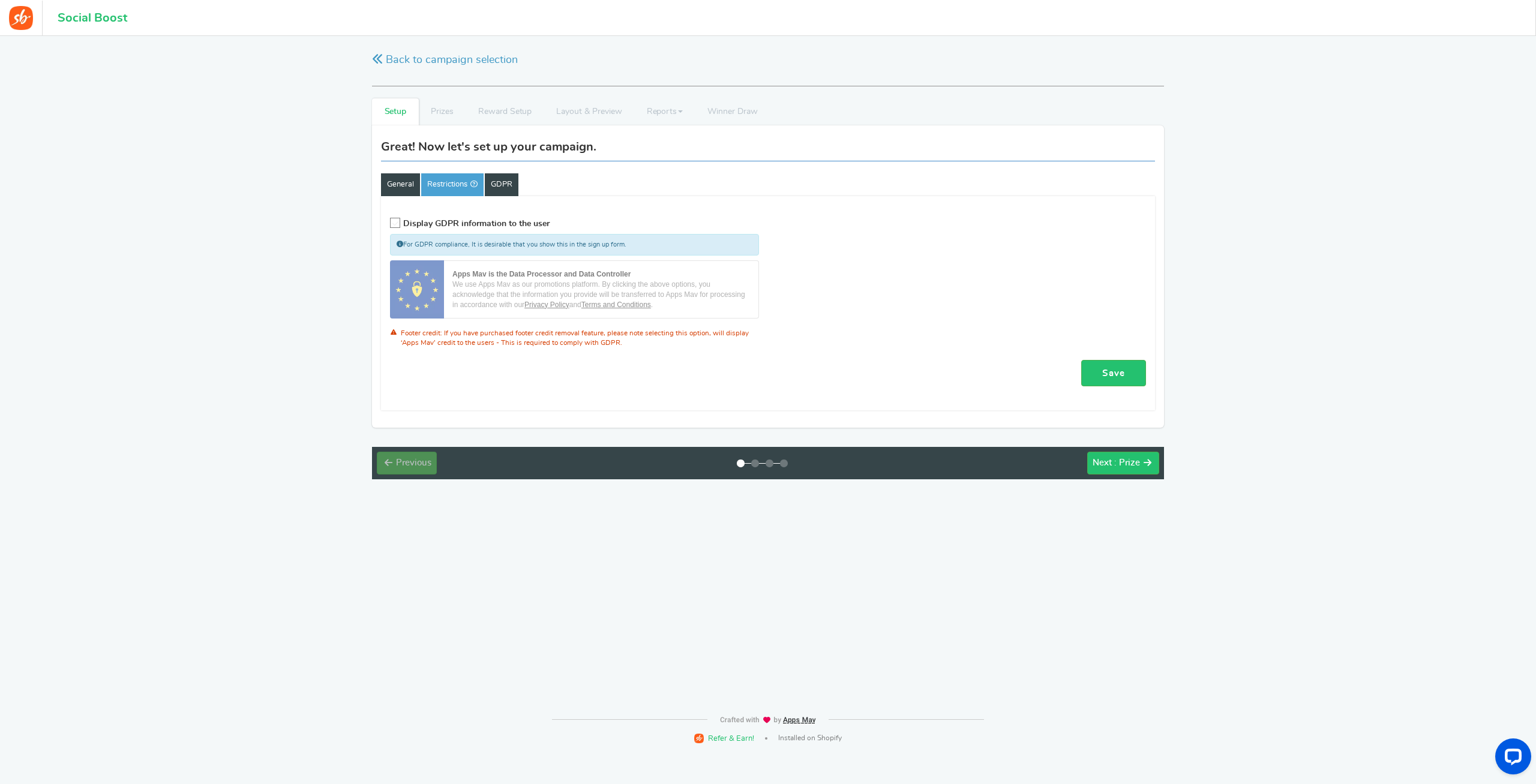
click at [412, 186] on link "General" at bounding box center [400, 185] width 39 height 23
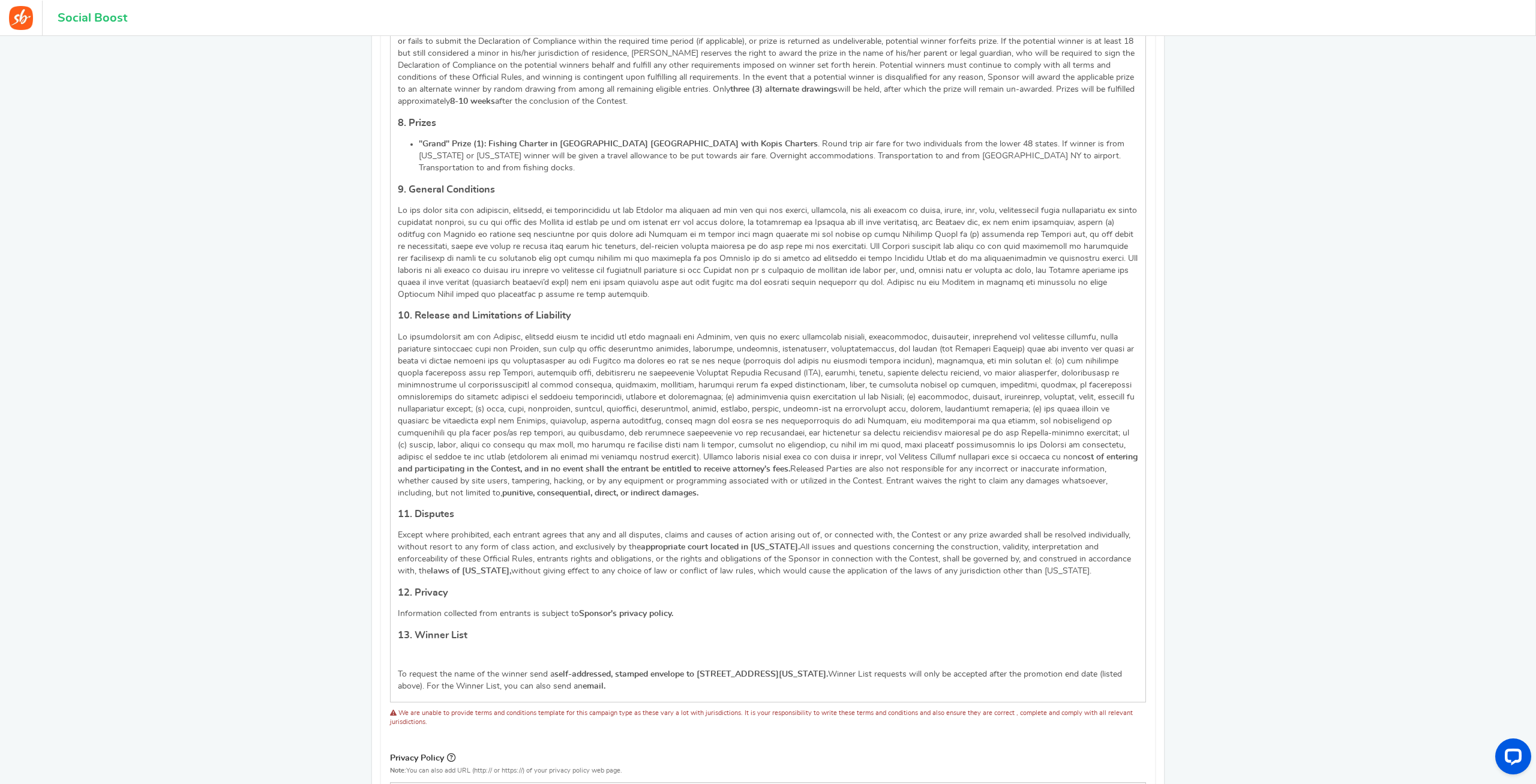
scroll to position [1365, 0]
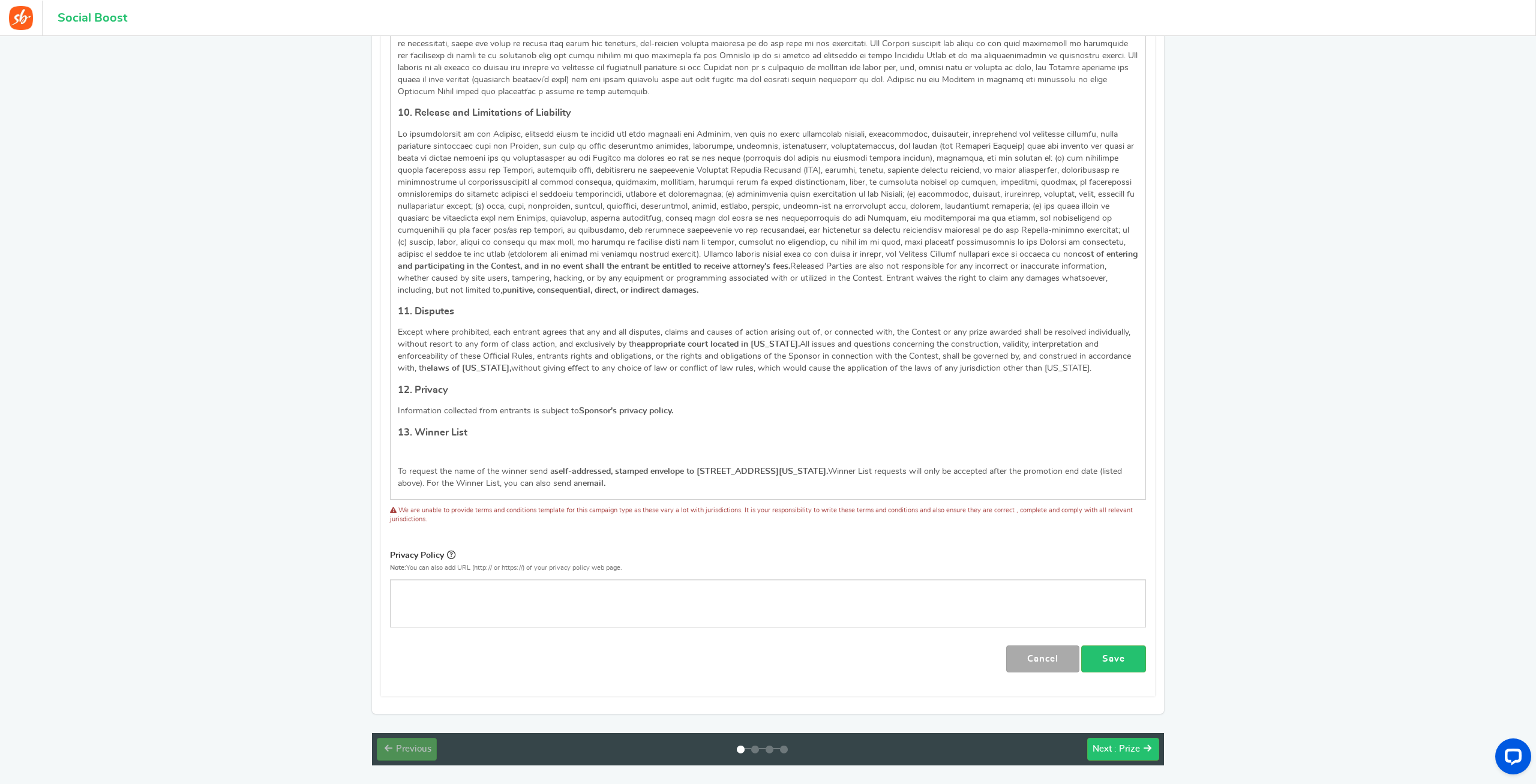
click at [1123, 645] on link "Save" at bounding box center [1114, 659] width 65 height 27
click at [1106, 744] on span "Next" at bounding box center [1102, 749] width 19 height 9
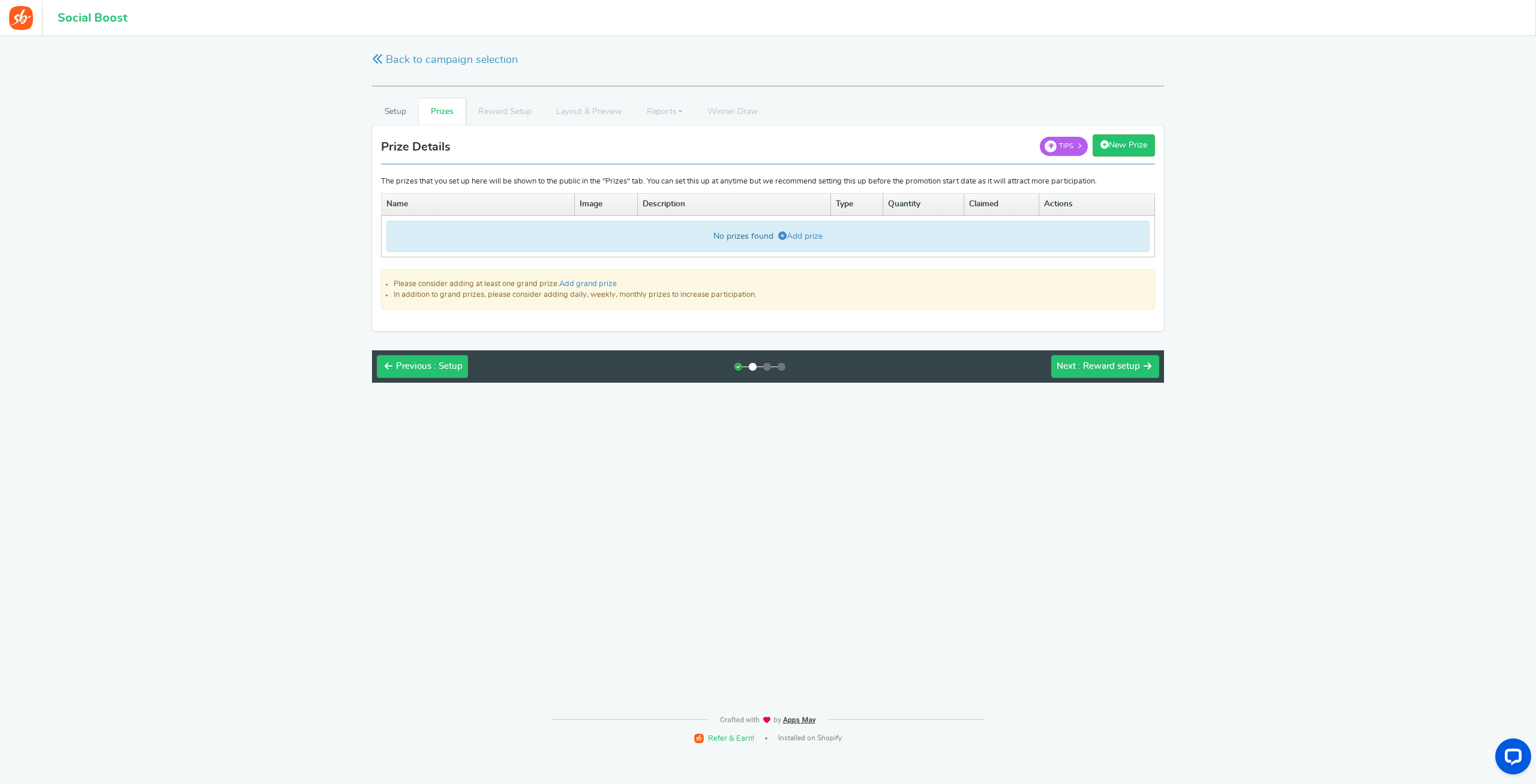
scroll to position [0, 0]
click at [803, 235] on link "Add prize" at bounding box center [800, 236] width 44 height 8
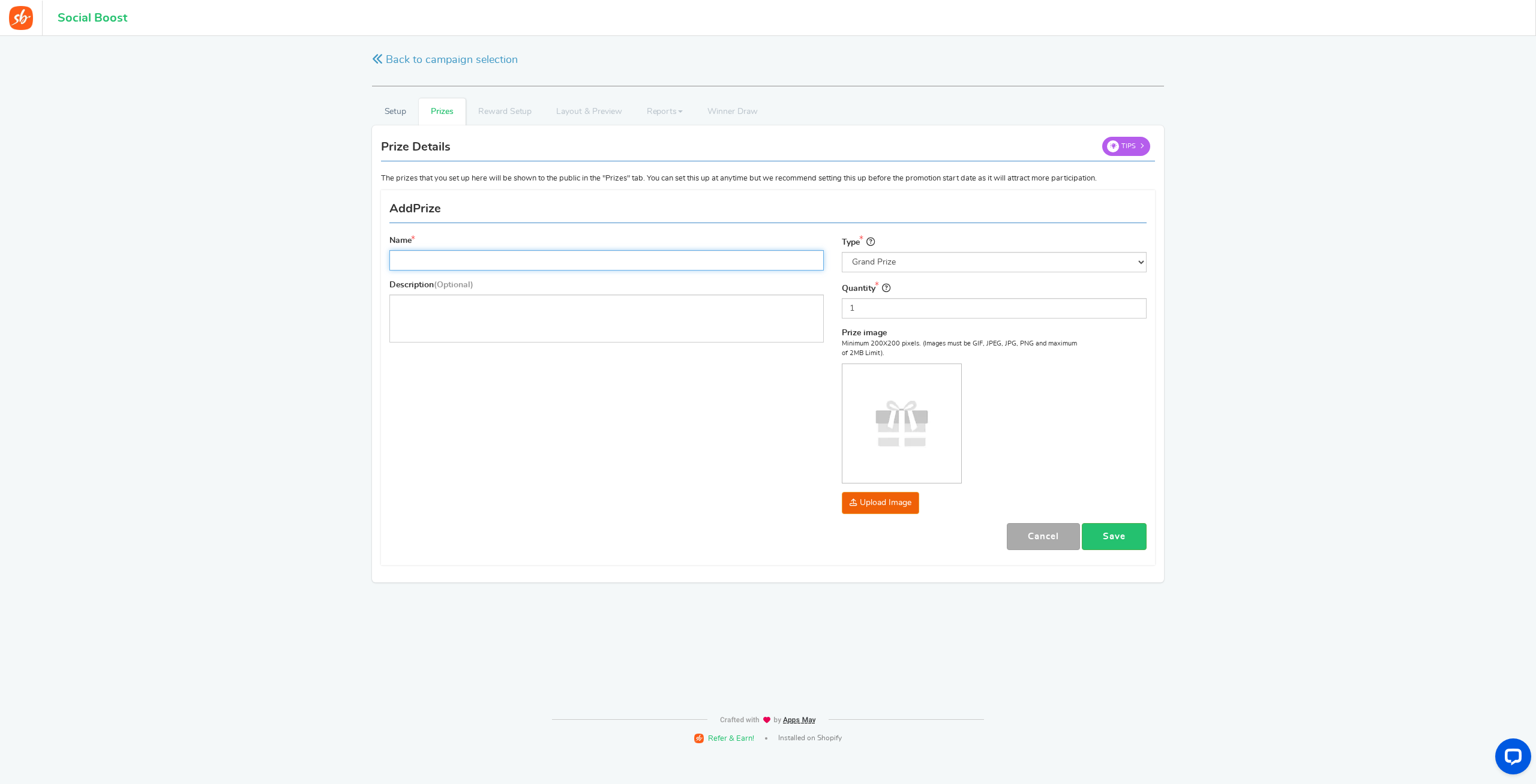
click at [528, 269] on input "Name" at bounding box center [606, 260] width 434 height 20
type input "Montauk Fishing Trip"
click at [441, 338] on div "Editor, prize_description" at bounding box center [606, 319] width 434 height 48
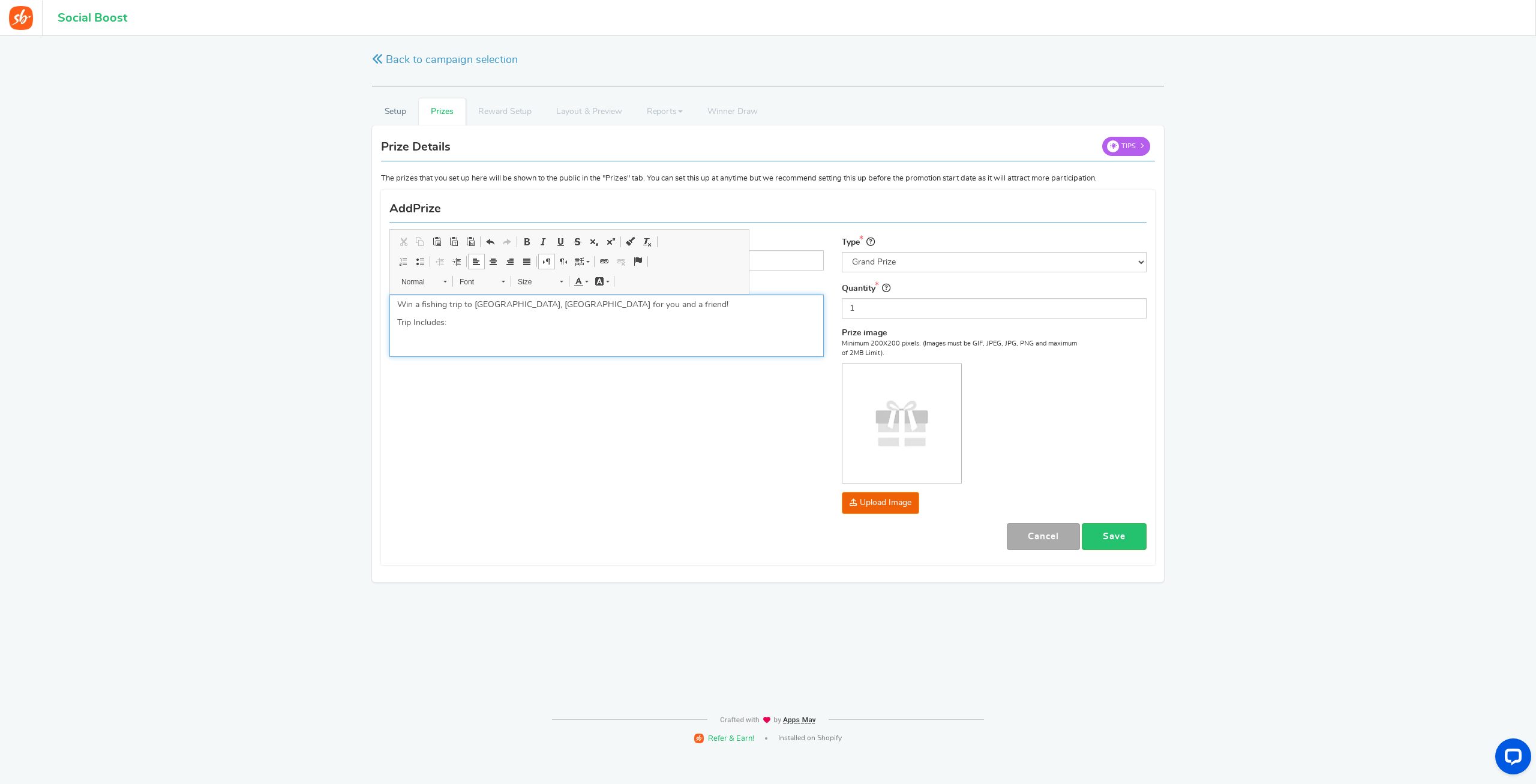
click at [422, 266] on link "Insert/Remove Bulleted List" at bounding box center [420, 262] width 17 height 16
click at [621, 345] on li "FIshing Charter with Kopis Charters of Montauk [GEOGRAPHIC_DATA]" at bounding box center [617, 341] width 397 height 12
click at [491, 376] on li "Transportation" at bounding box center [617, 377] width 397 height 12
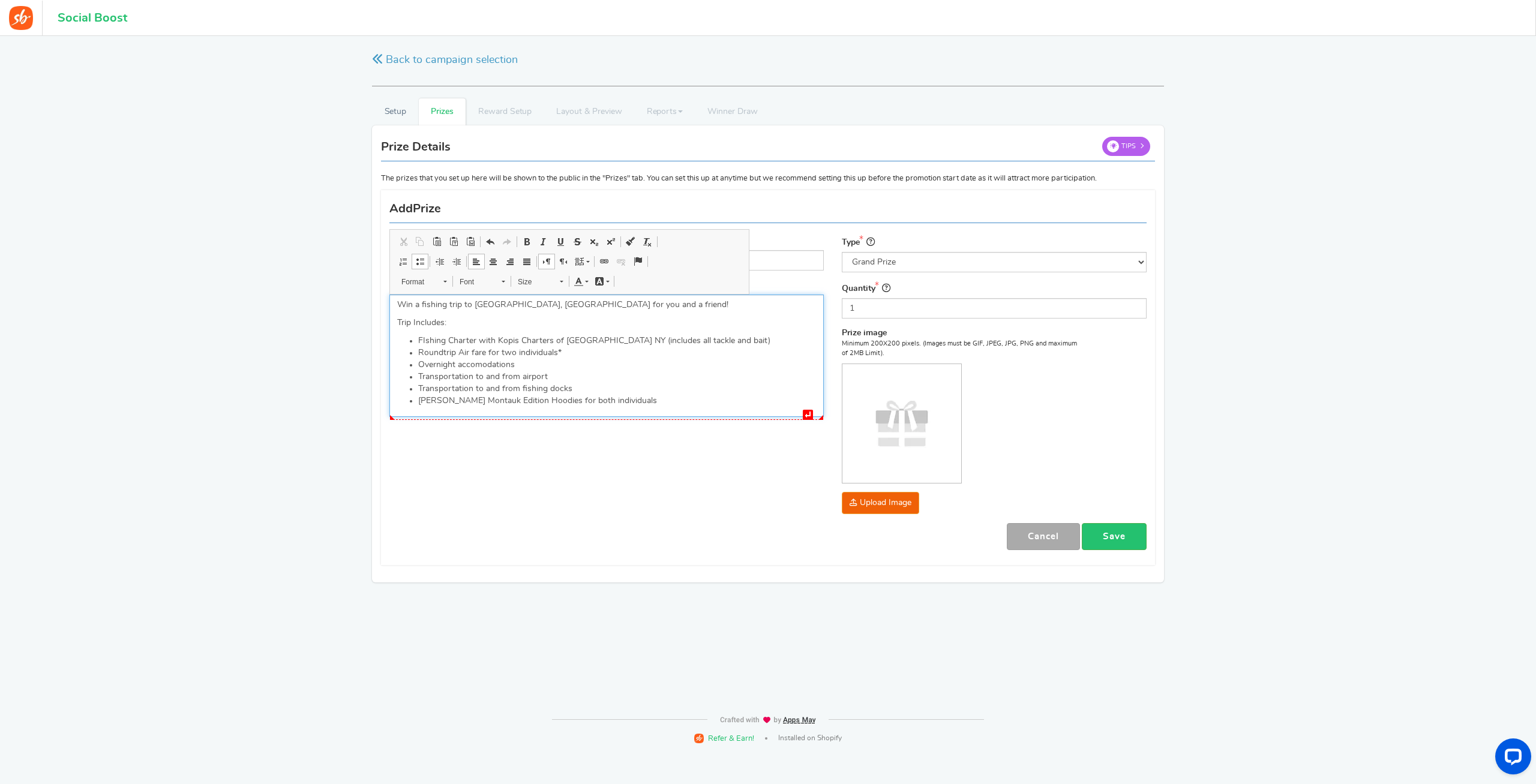
click at [637, 406] on li "[PERSON_NAME] Montauk Edition Hoodies for both individuals" at bounding box center [617, 401] width 397 height 12
click at [504, 443] on p "*see offical rules" at bounding box center [606, 436] width 418 height 12
click at [436, 443] on p "*see offical rules doe details" at bounding box center [606, 436] width 418 height 12
click at [432, 443] on p "*see offical rules doe details" at bounding box center [606, 436] width 418 height 12
click at [590, 433] on div "Win a fishing trip to [GEOGRAPHIC_DATA], [GEOGRAPHIC_DATA] for you and a friend…" at bounding box center [606, 374] width 434 height 158
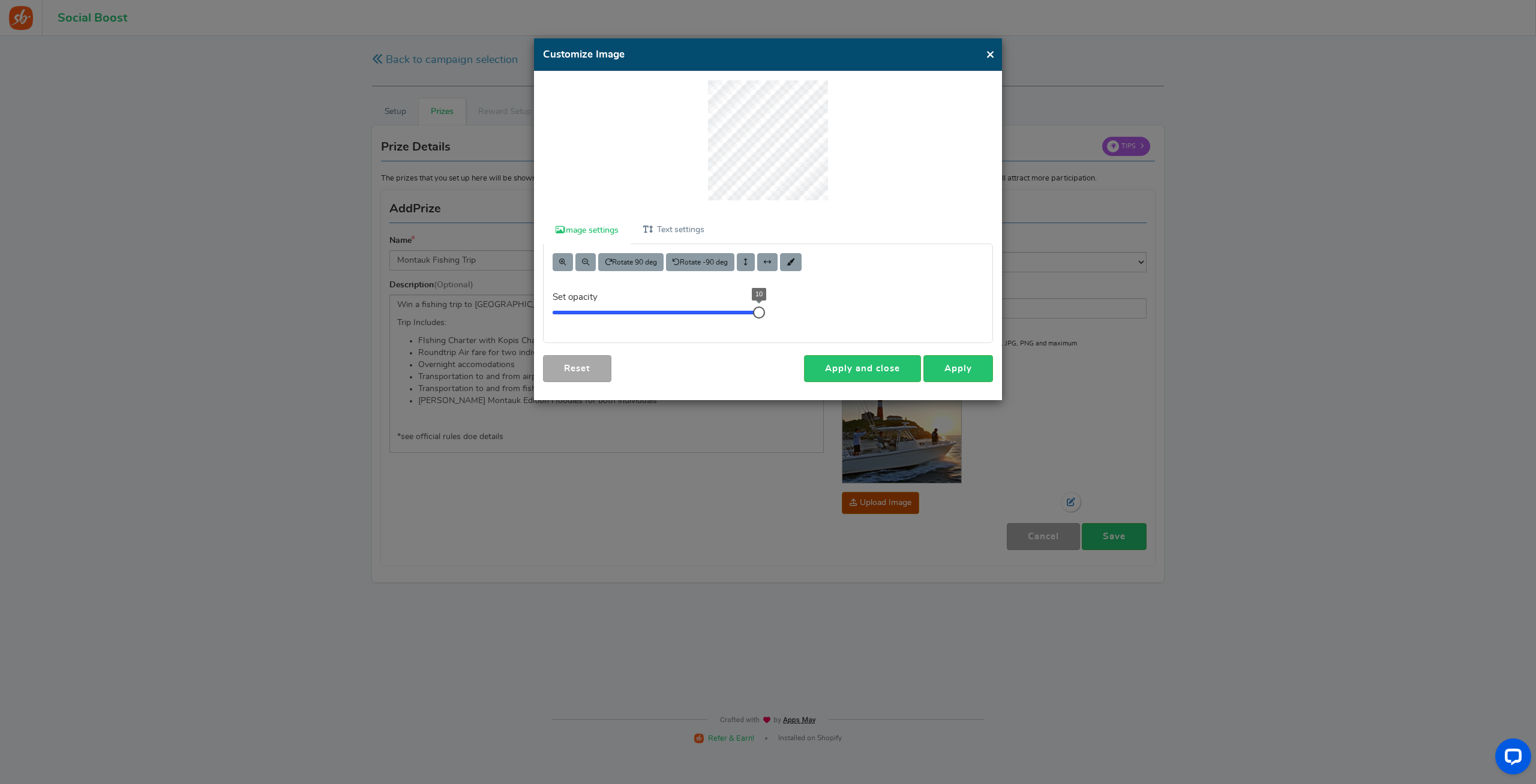
drag, startPoint x: 747, startPoint y: 309, endPoint x: 828, endPoint y: 313, distance: 81.1
click at [828, 313] on div "Rotate 90 deg Rotate -90 deg Set opacity 10" at bounding box center [768, 293] width 467 height 98
click at [875, 363] on link "Apply and close" at bounding box center [862, 369] width 117 height 27
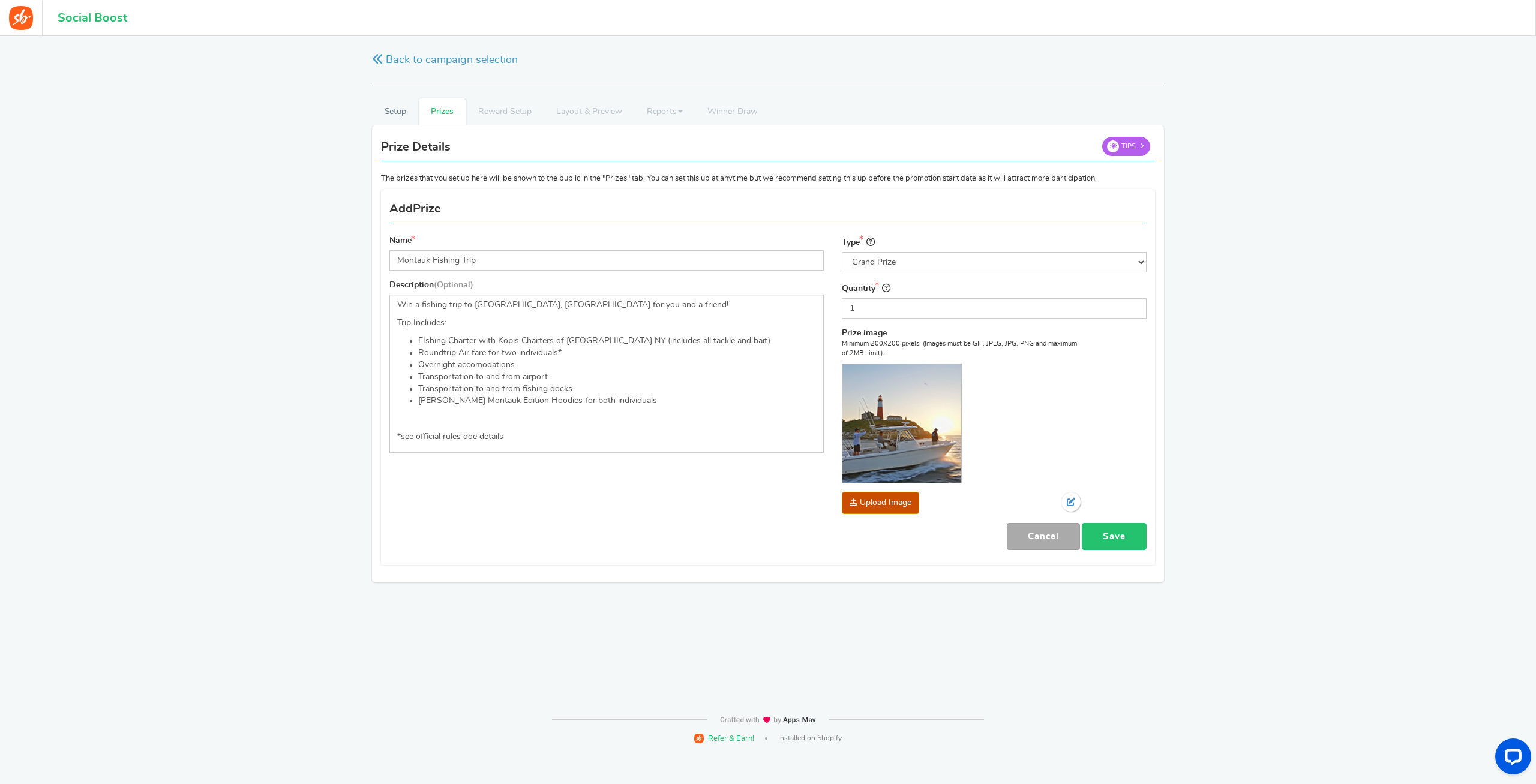
click at [1124, 541] on link "Save" at bounding box center [1114, 537] width 65 height 27
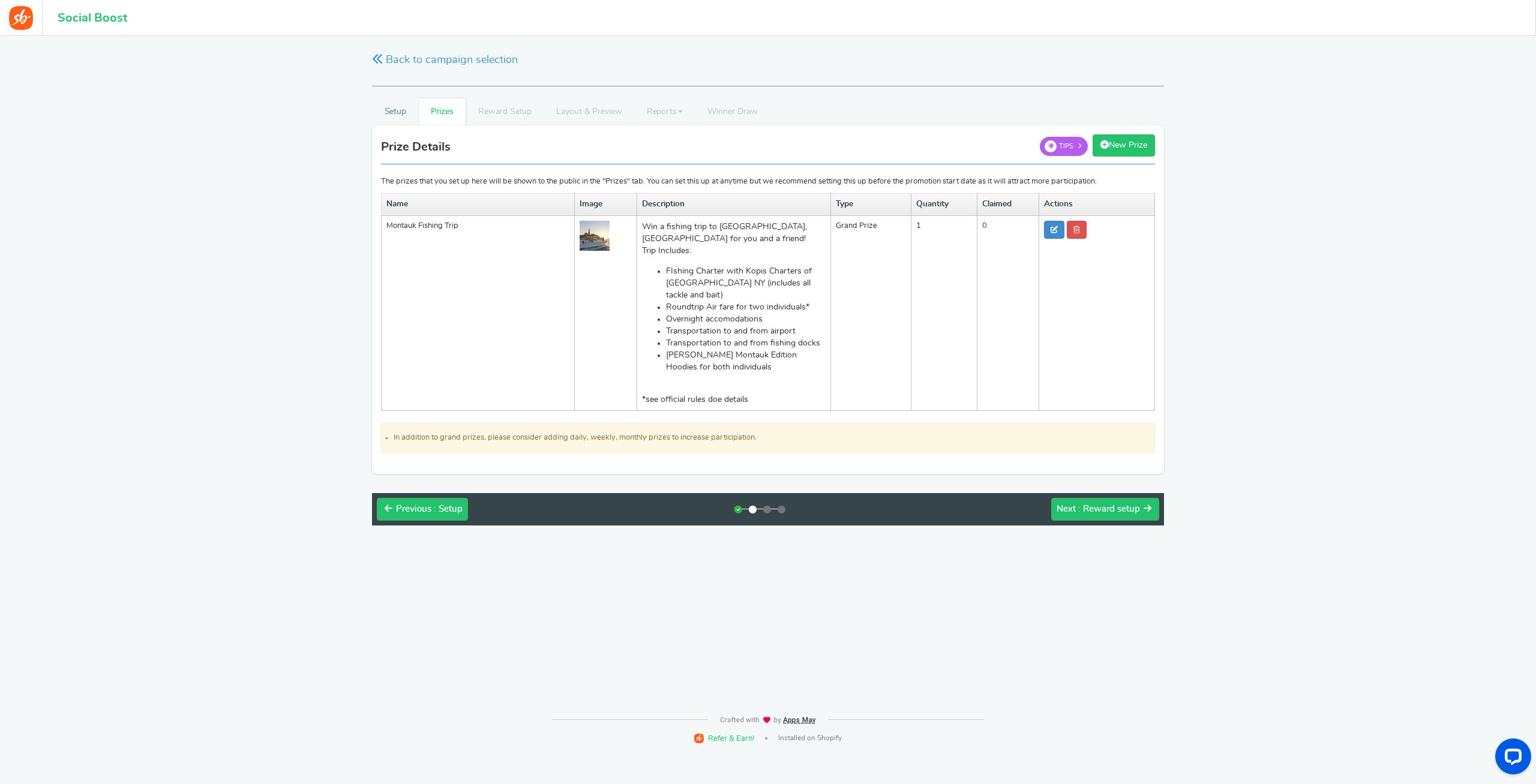
click at [727, 349] on li "[PERSON_NAME] Montauk Edition Hoodies for both individuals" at bounding box center [745, 361] width 159 height 24
click at [407, 229] on td "Montauk Fishing Trip" at bounding box center [478, 313] width 193 height 195
click at [449, 504] on div "Previous : Setup" at bounding box center [429, 510] width 66 height 12
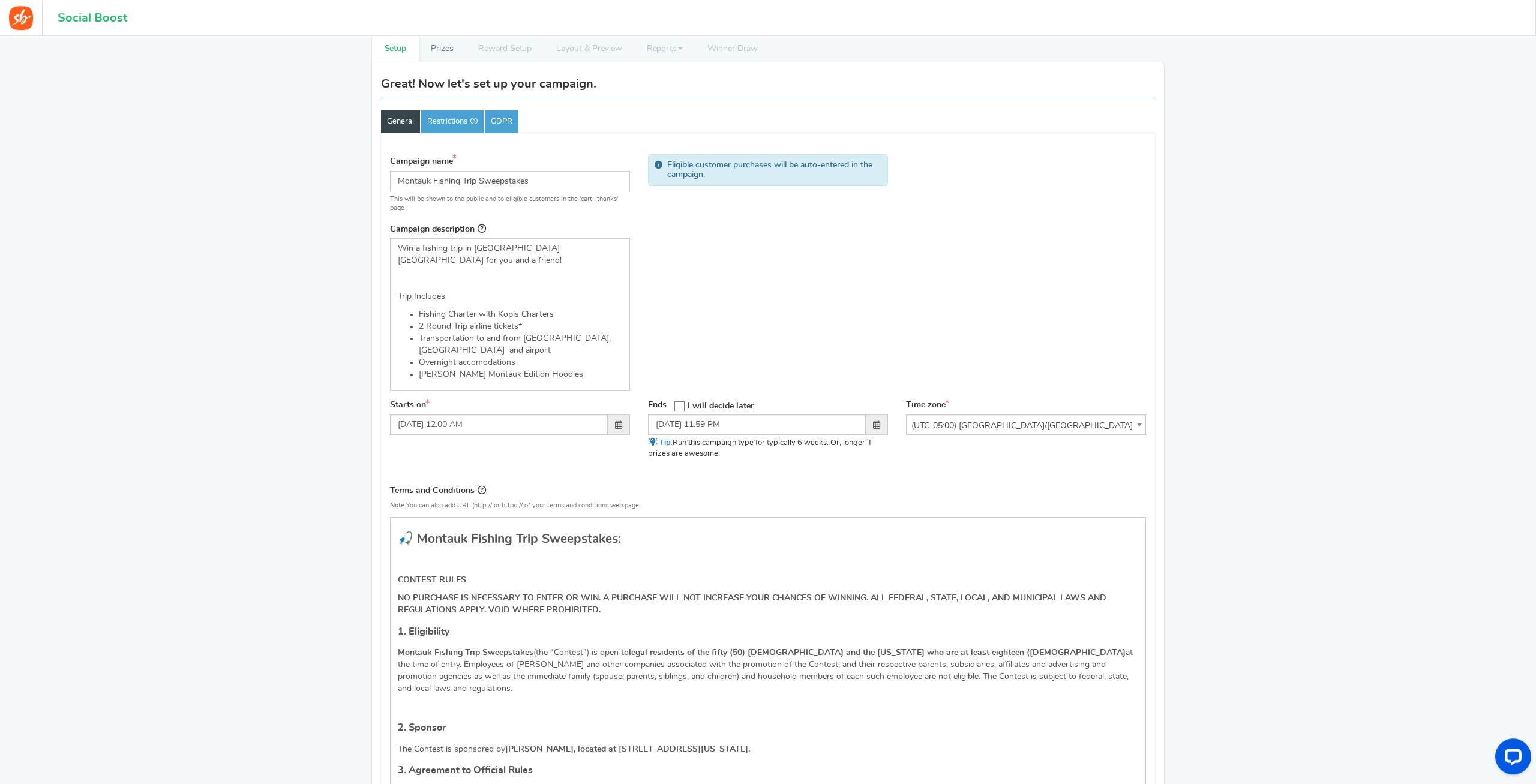
scroll to position [122, 0]
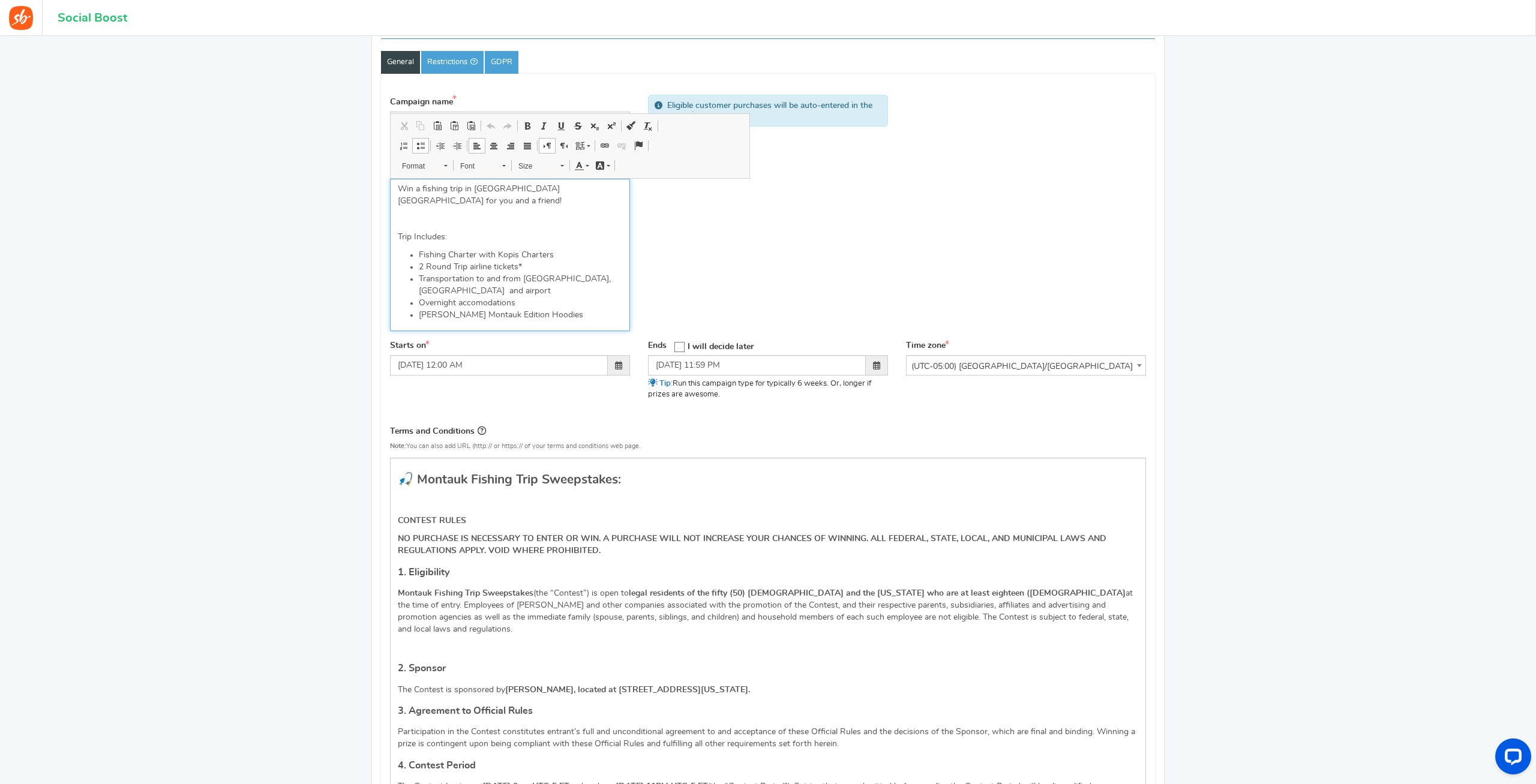
click at [501, 309] on li "[PERSON_NAME] Montauk Edition Hoodies" at bounding box center [520, 315] width 204 height 12
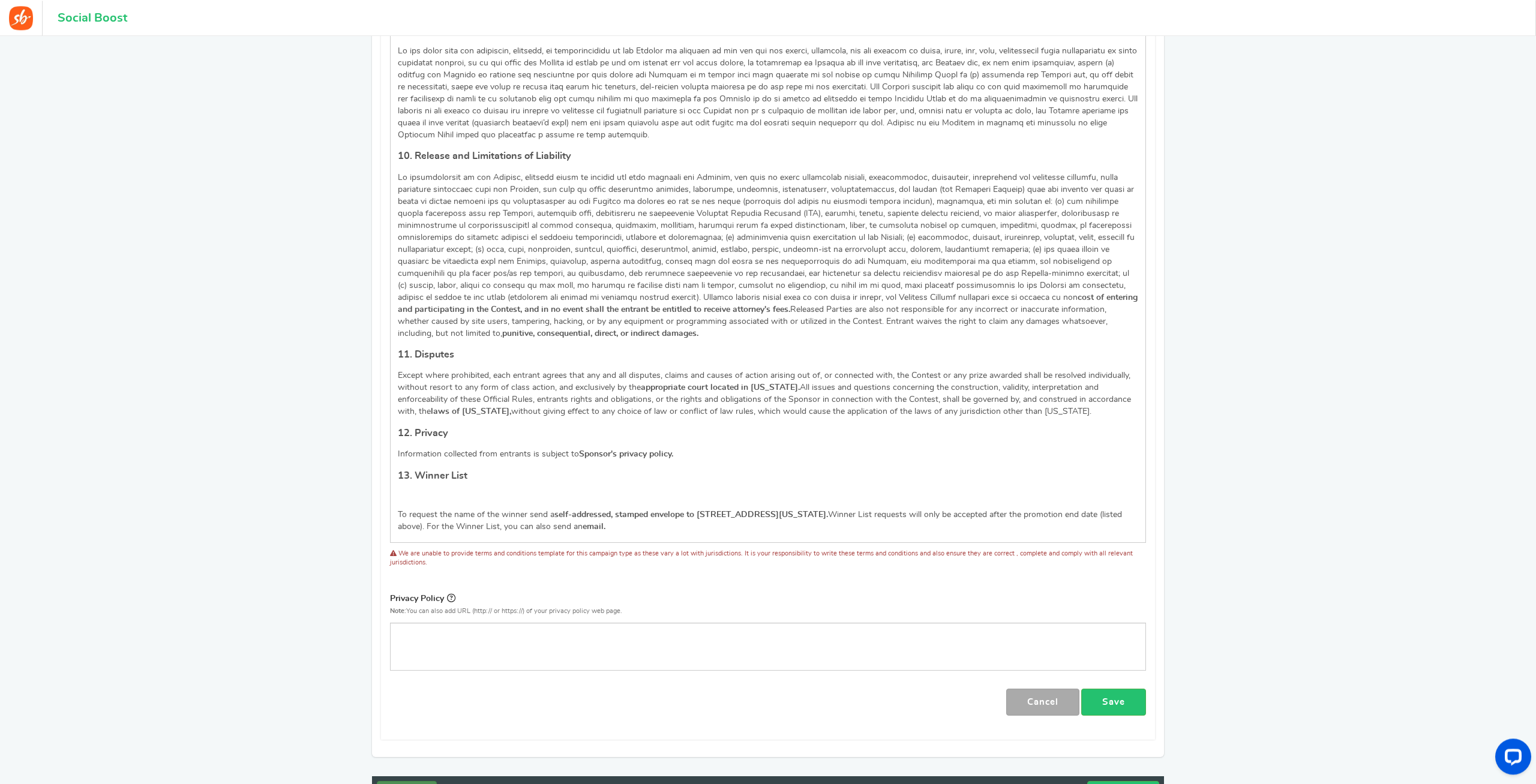
scroll to position [1365, 0]
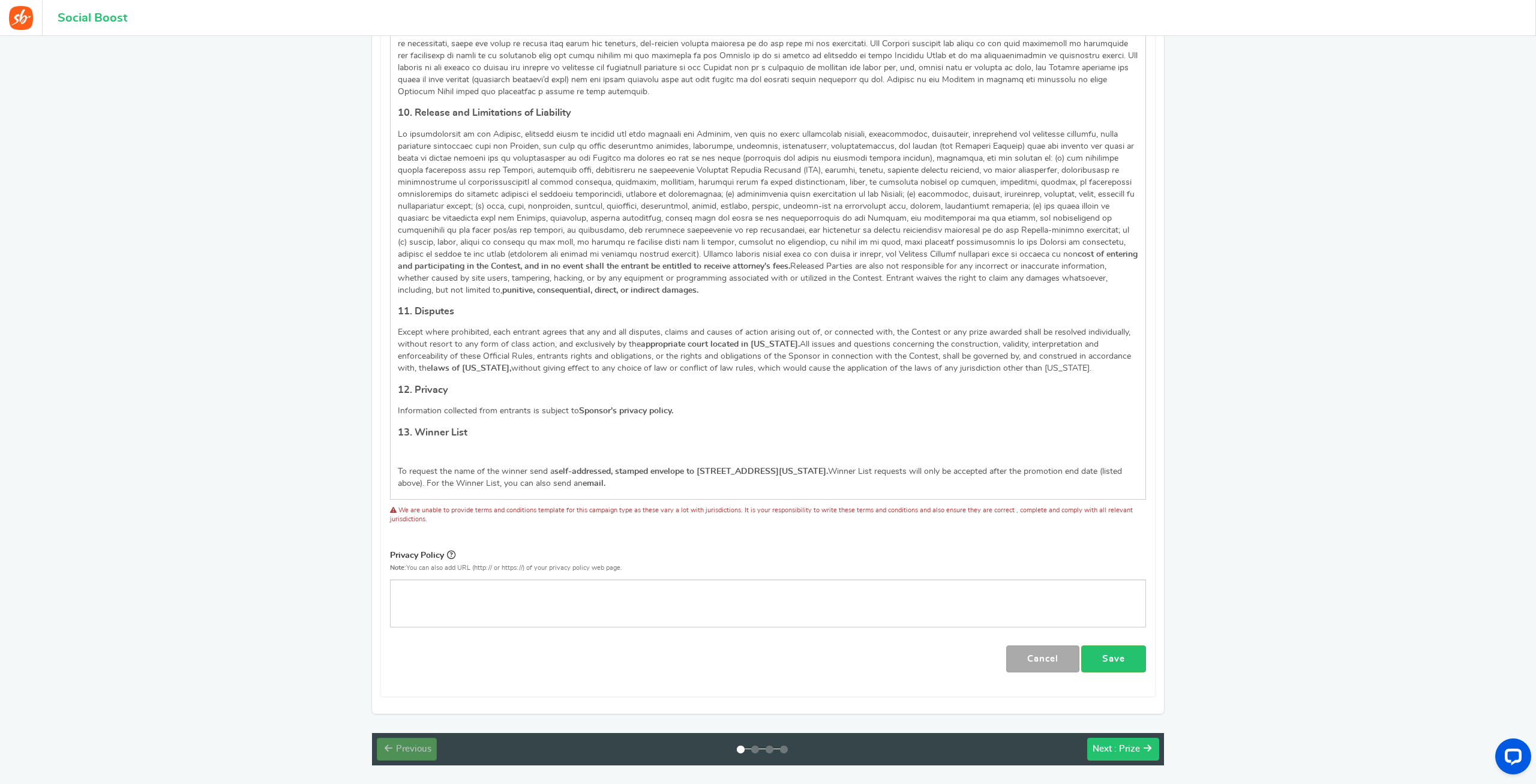
click at [1125, 744] on span ": Prize" at bounding box center [1127, 749] width 26 height 9
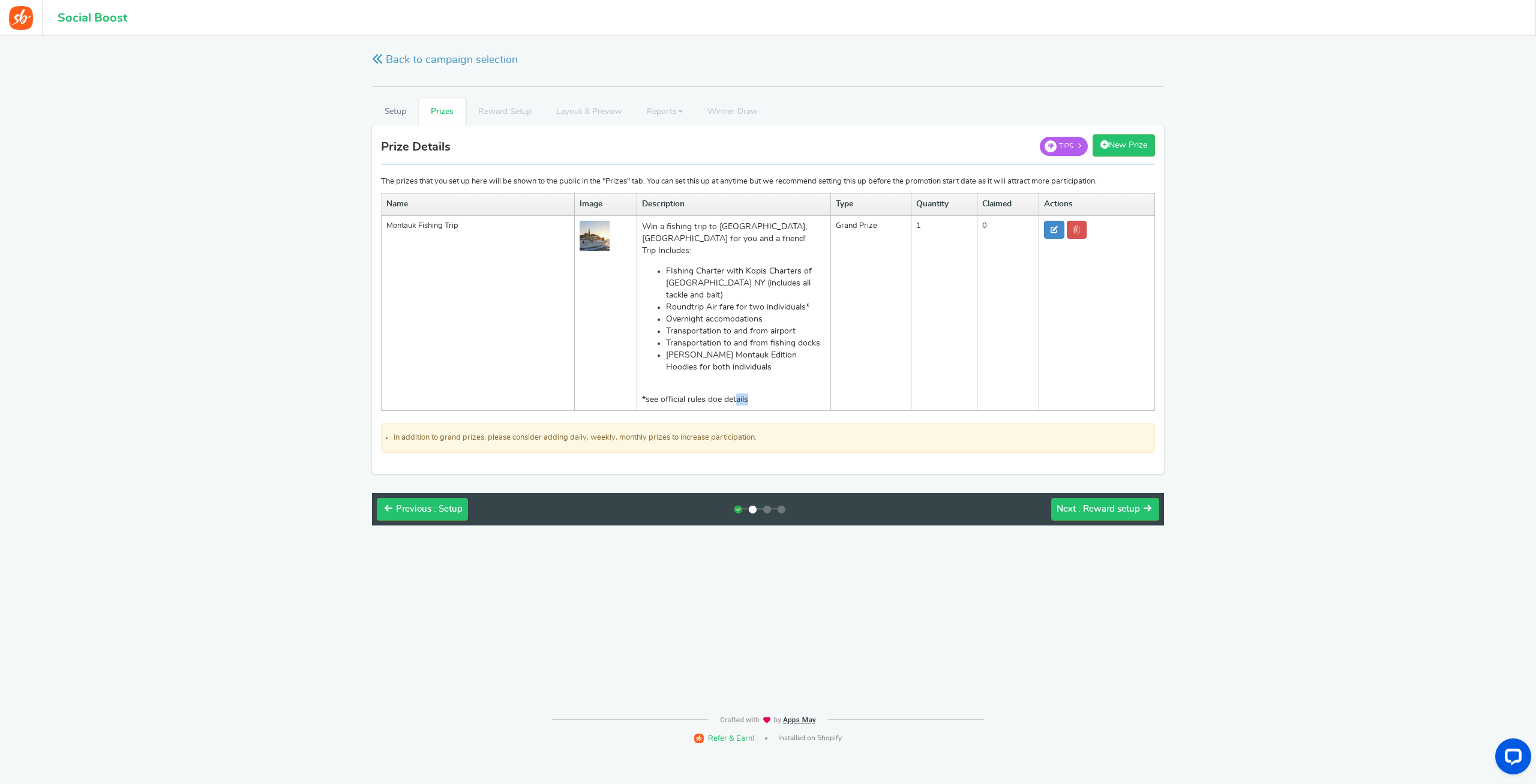
drag, startPoint x: 740, startPoint y: 395, endPoint x: 768, endPoint y: 395, distance: 28.0
click at [768, 395] on p "*see official rules doe details" at bounding box center [733, 400] width 183 height 12
drag, startPoint x: 757, startPoint y: 392, endPoint x: 726, endPoint y: 391, distance: 31.0
click at [750, 394] on p "*see official rules doe details" at bounding box center [733, 400] width 183 height 12
click at [726, 394] on p "*see official rules doe details" at bounding box center [733, 400] width 183 height 12
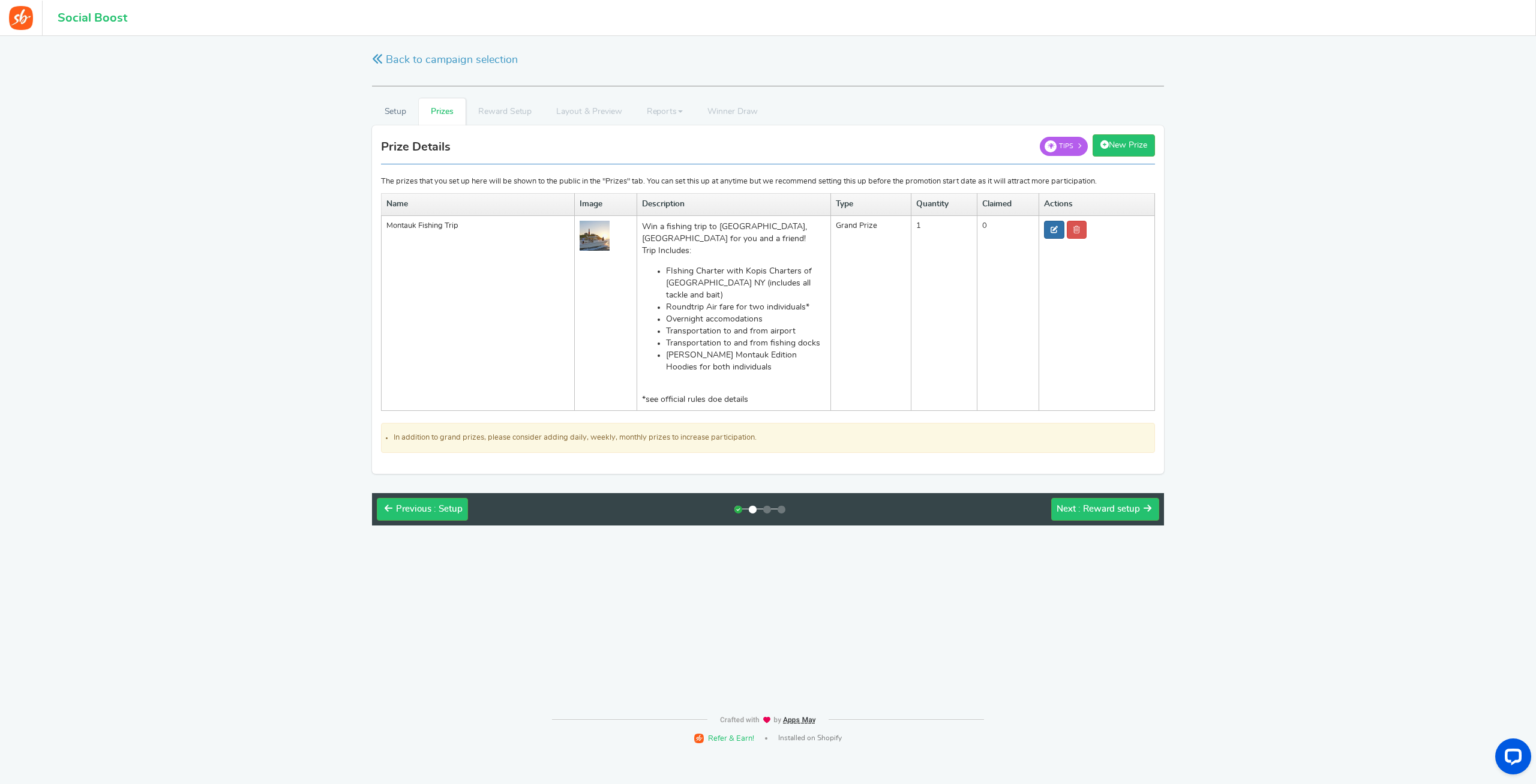
click at [1052, 228] on icon at bounding box center [1054, 230] width 8 height 8
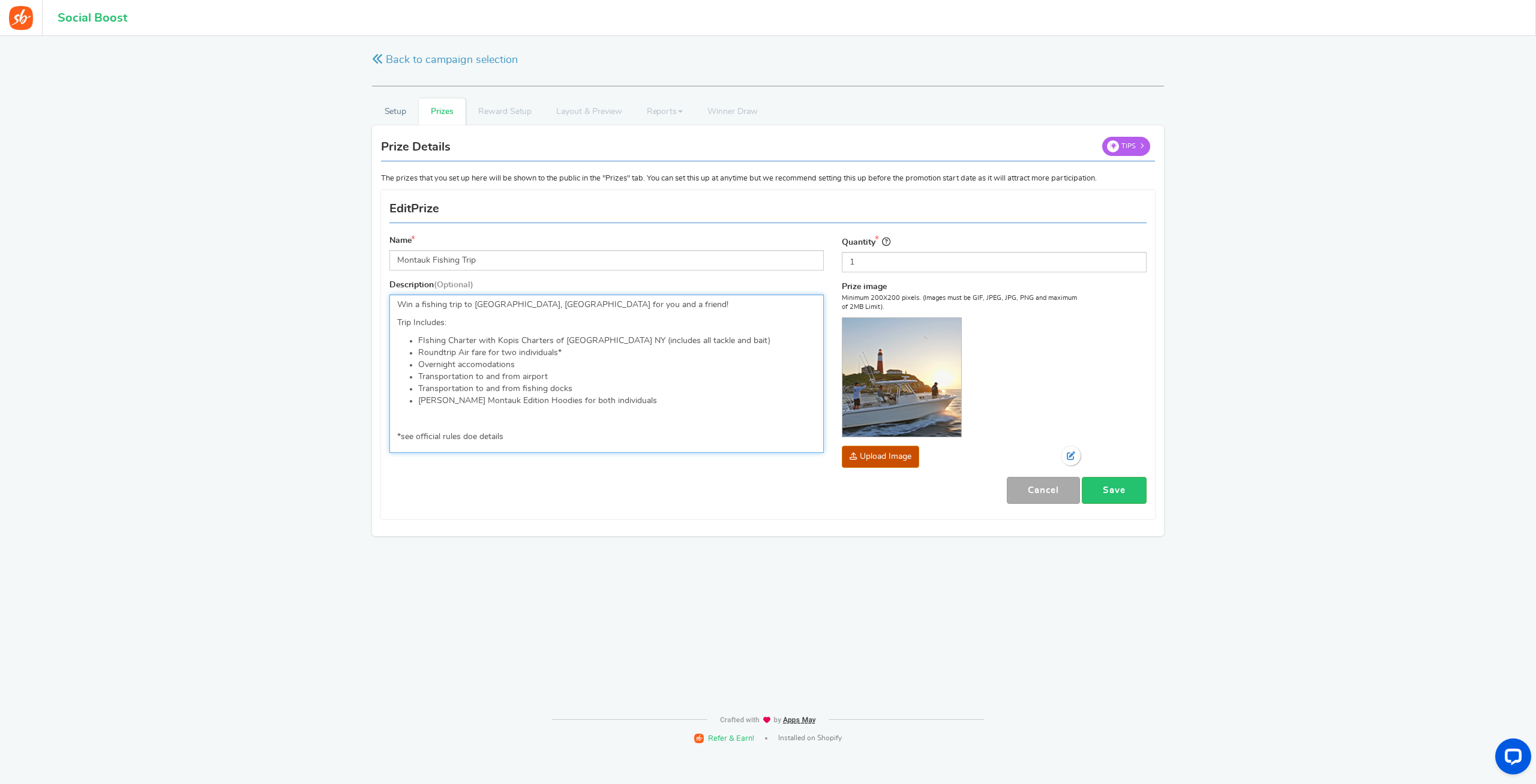
click at [475, 436] on p "*see official rules doe details" at bounding box center [606, 436] width 418 height 12
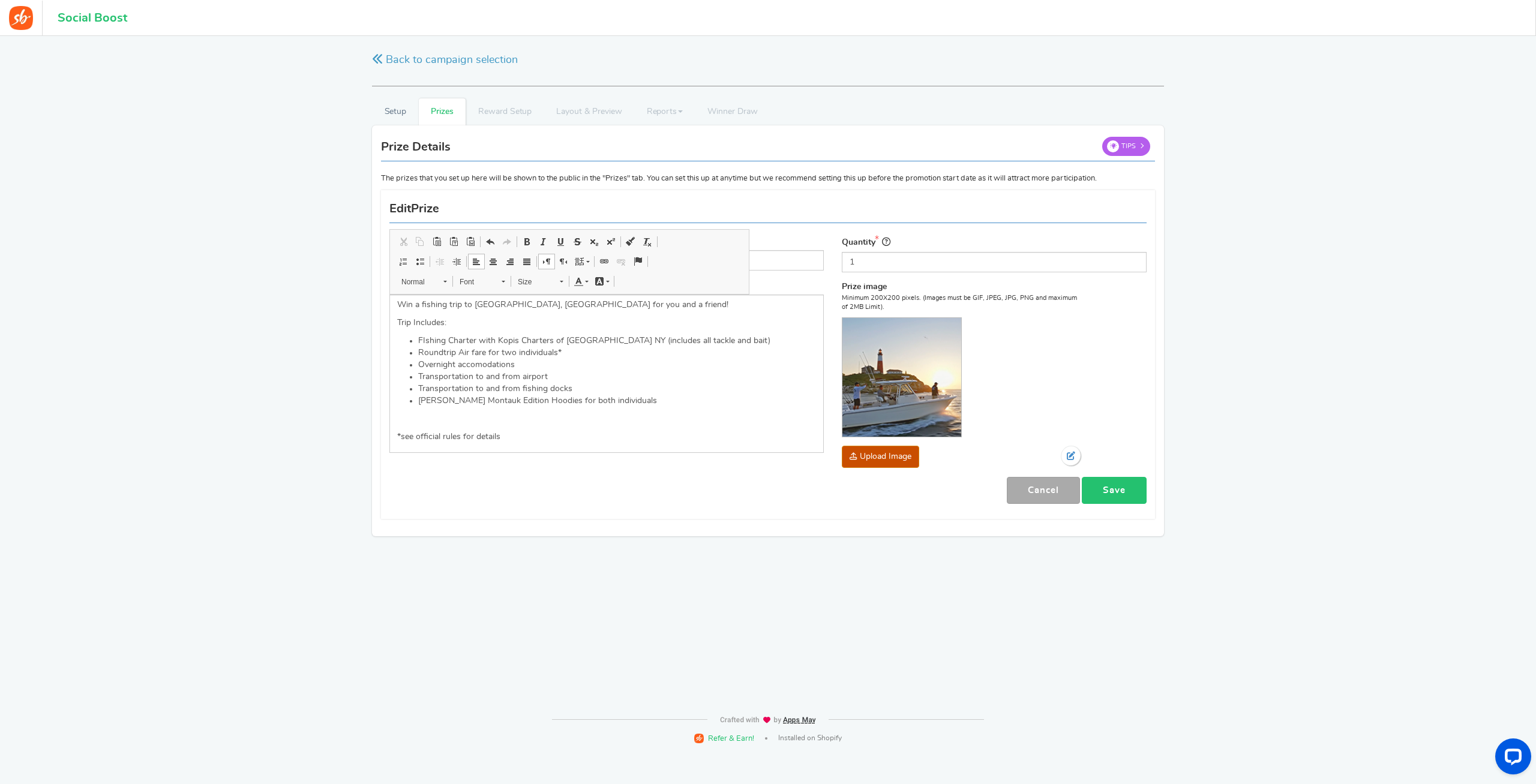
click at [1121, 499] on link "Save" at bounding box center [1114, 491] width 65 height 27
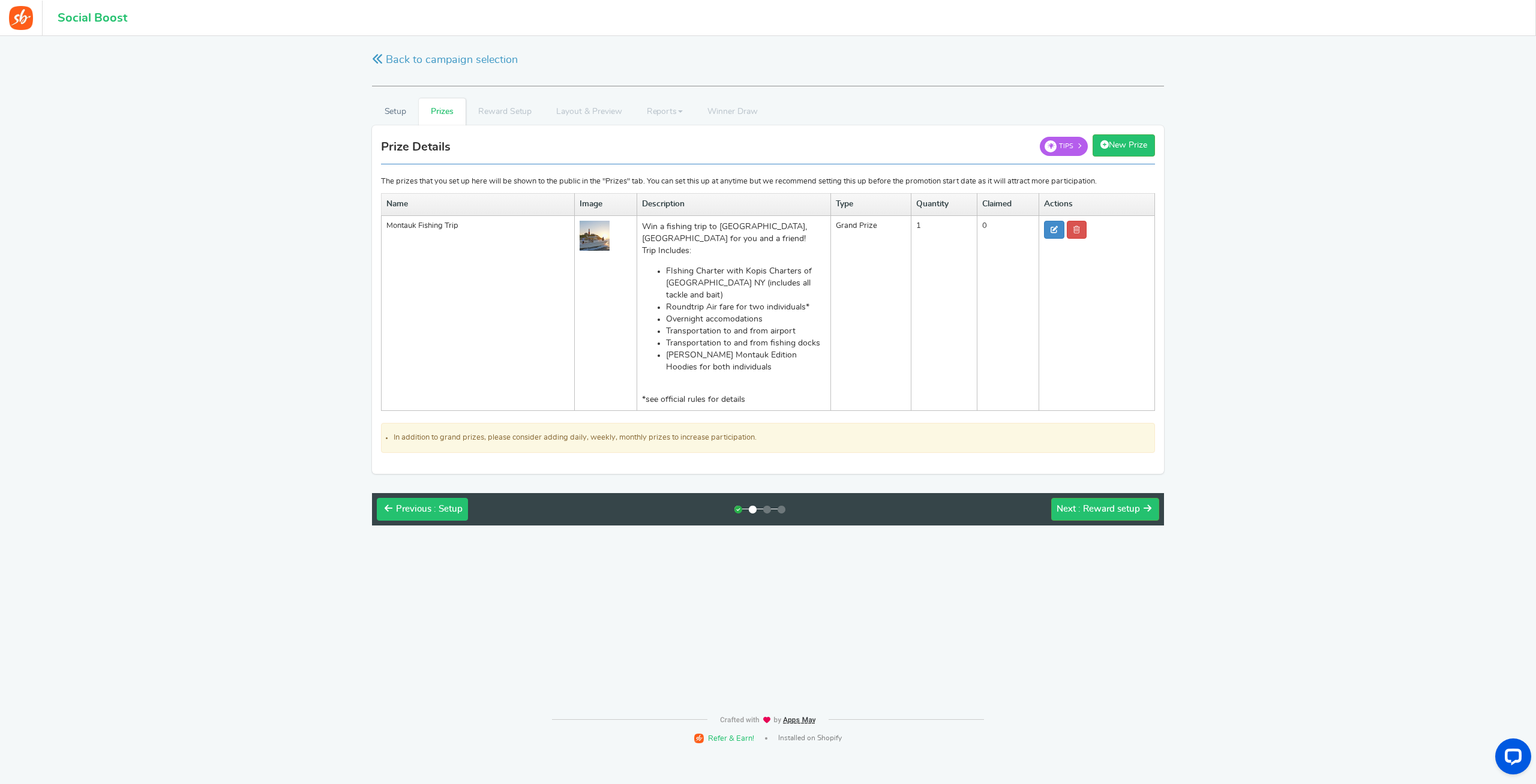
click at [414, 508] on button "Previous : Setup" at bounding box center [422, 509] width 91 height 23
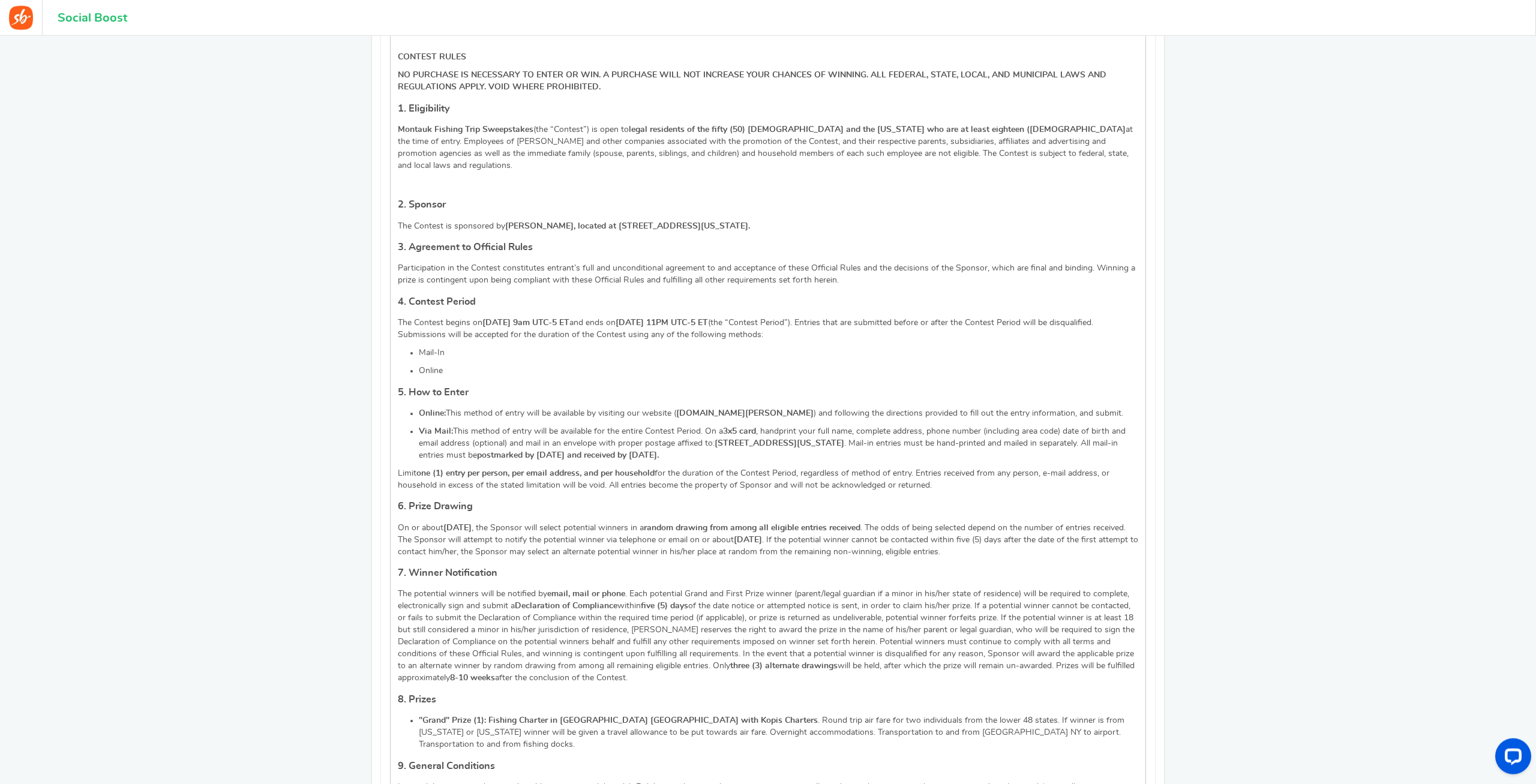
scroll to position [673, 0]
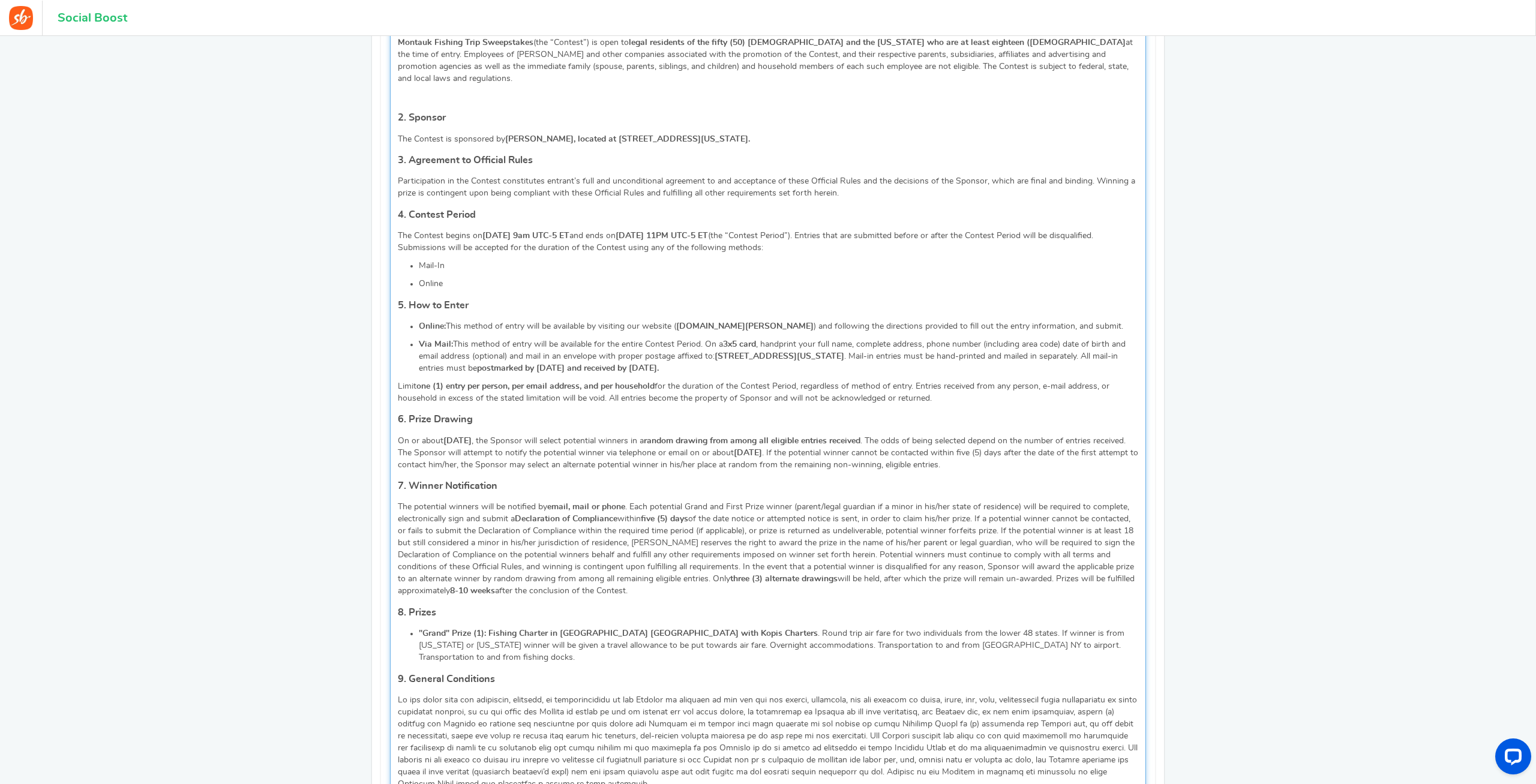
click at [1052, 627] on p ""Grand" Prize (1): Fishing Charter in [GEOGRAPHIC_DATA] [GEOGRAPHIC_DATA] with …" at bounding box center [778, 645] width 719 height 36
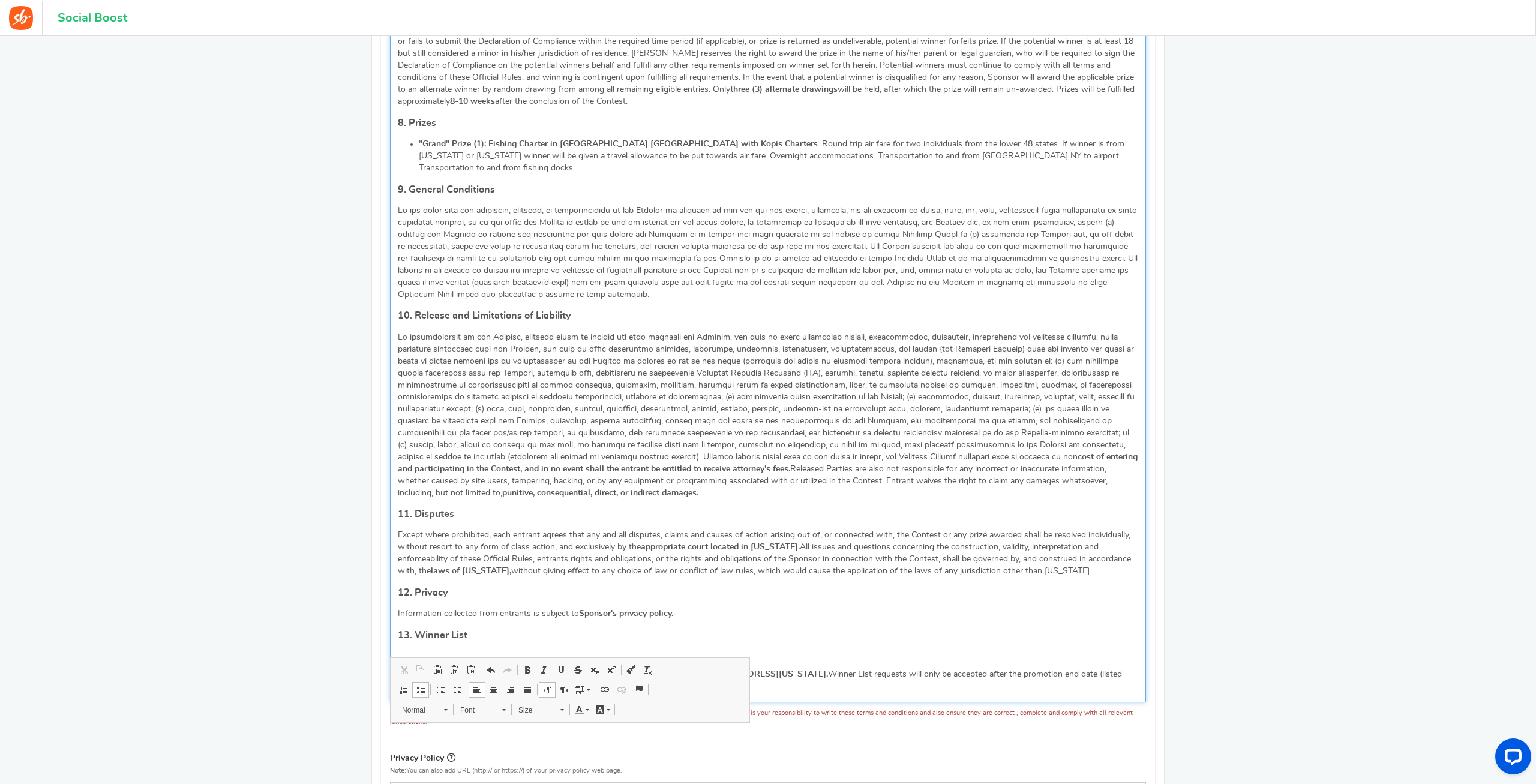
scroll to position [1365, 0]
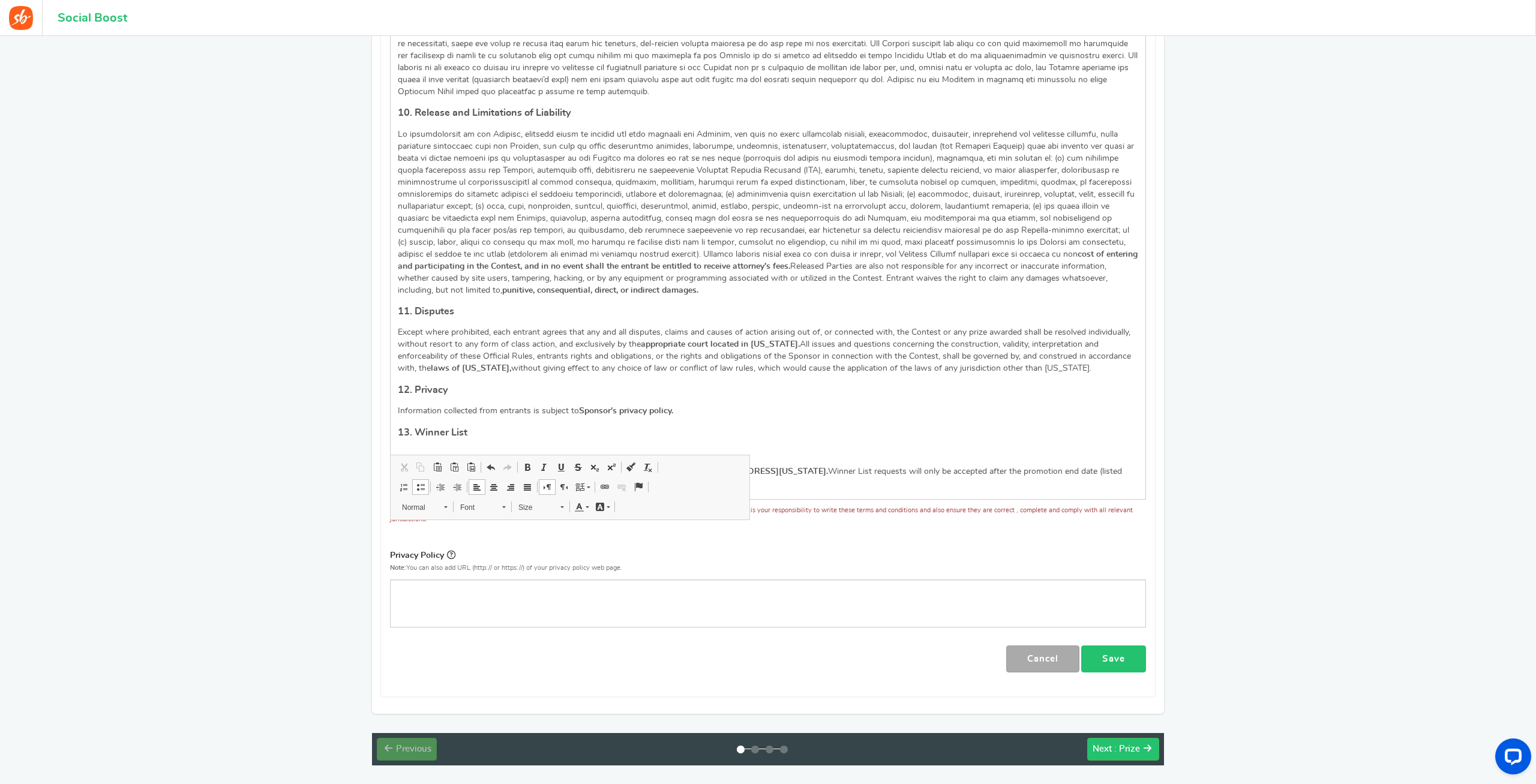
click at [1120, 645] on link "Save" at bounding box center [1114, 659] width 65 height 27
click at [1132, 744] on span ": Prize" at bounding box center [1127, 749] width 26 height 9
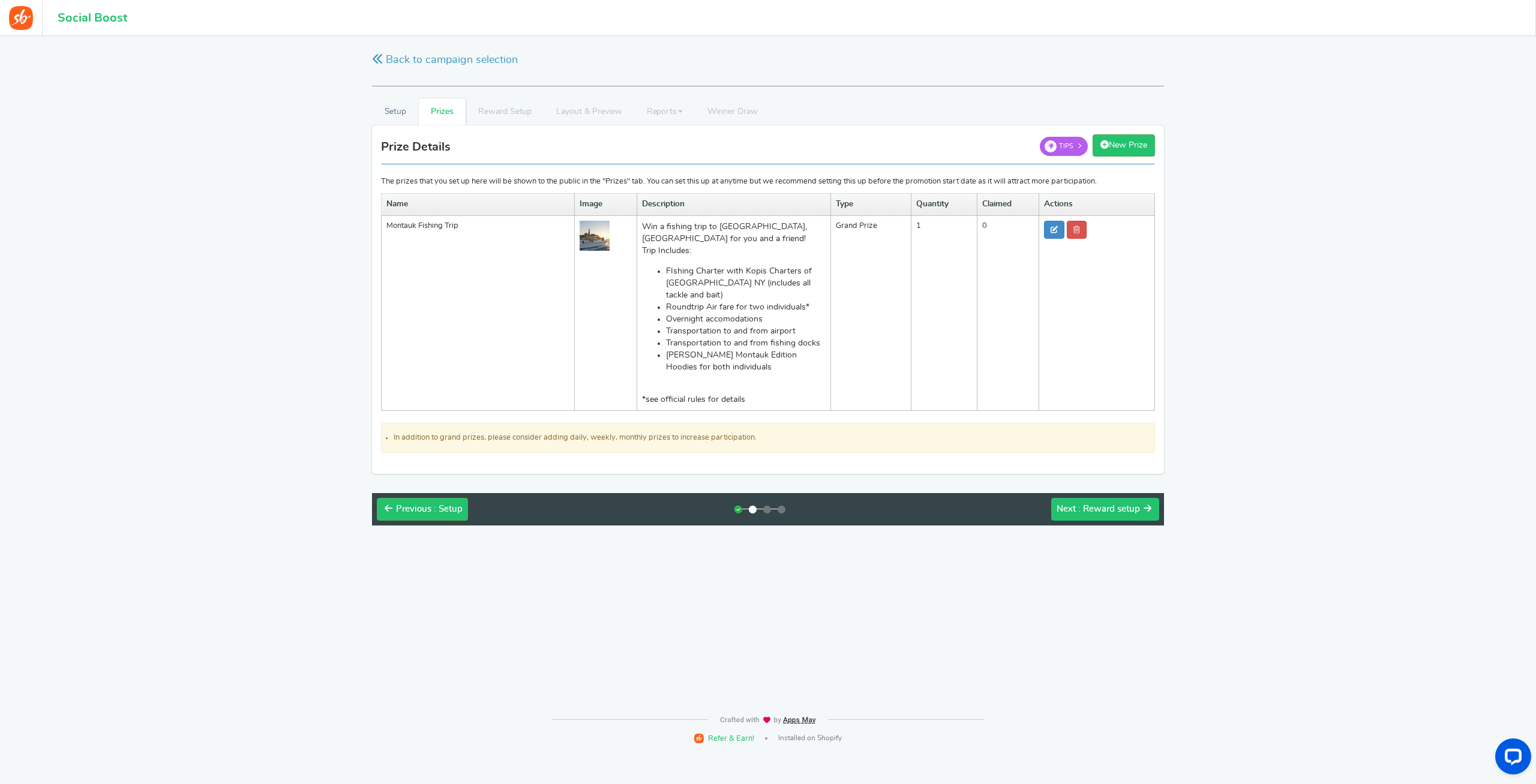
click at [1108, 504] on span ": Reward setup" at bounding box center [1109, 509] width 62 height 9
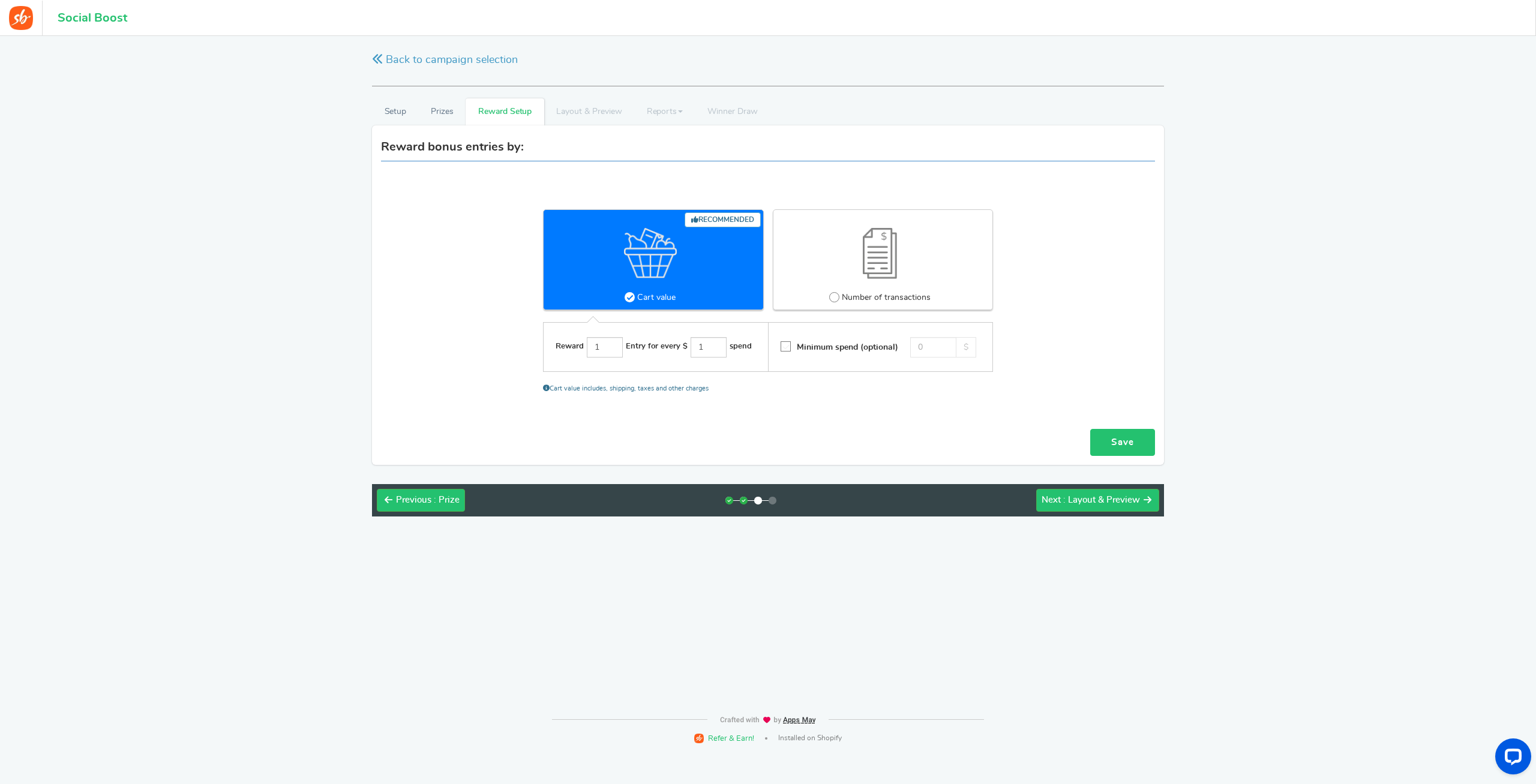
click at [1119, 439] on link "Save" at bounding box center [1123, 443] width 65 height 27
click at [1092, 503] on span ": Layout & Preview" at bounding box center [1102, 500] width 77 height 9
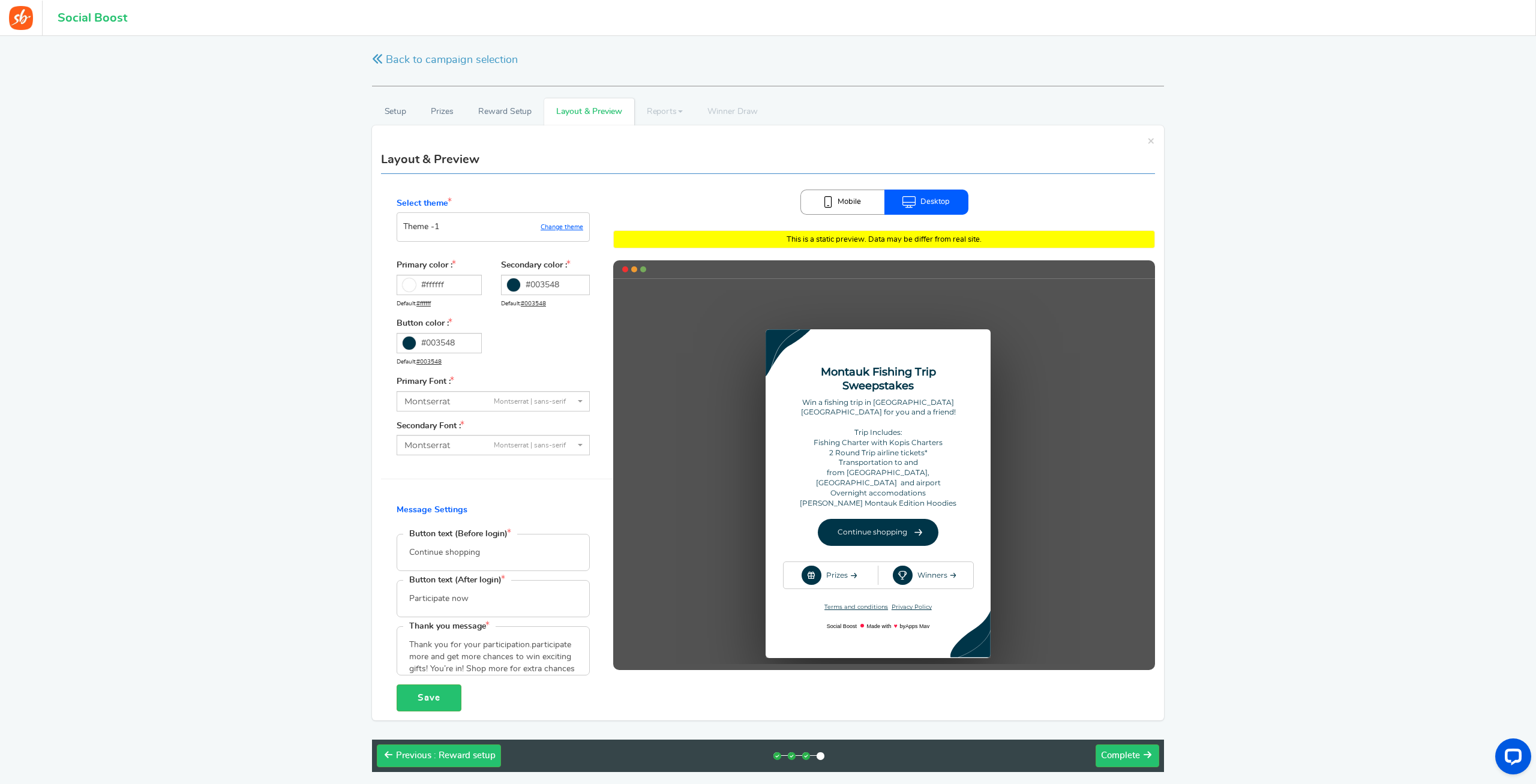
click at [848, 208] on link "Mobile" at bounding box center [842, 201] width 84 height 25
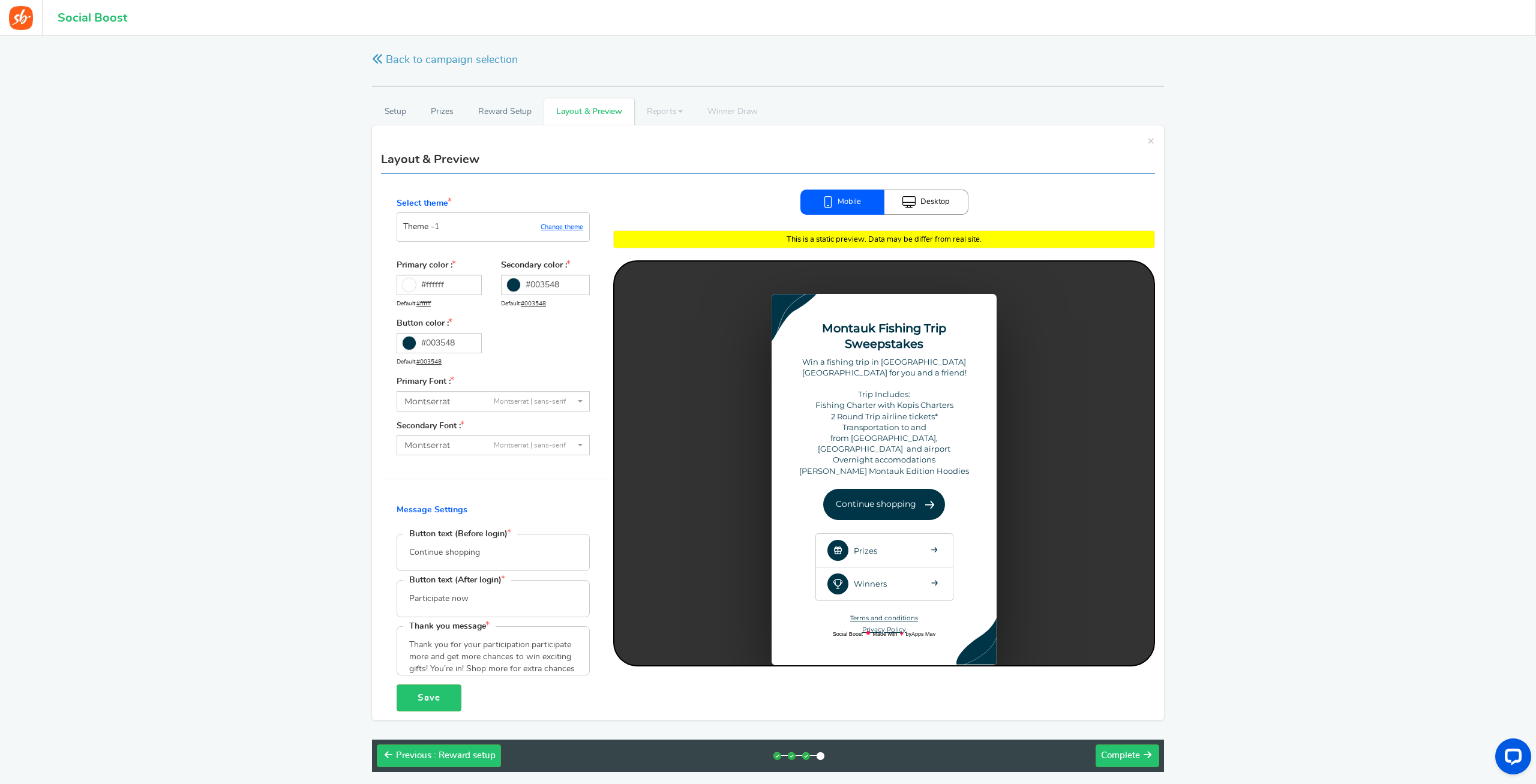
click at [930, 201] on link "Desktop" at bounding box center [926, 201] width 84 height 25
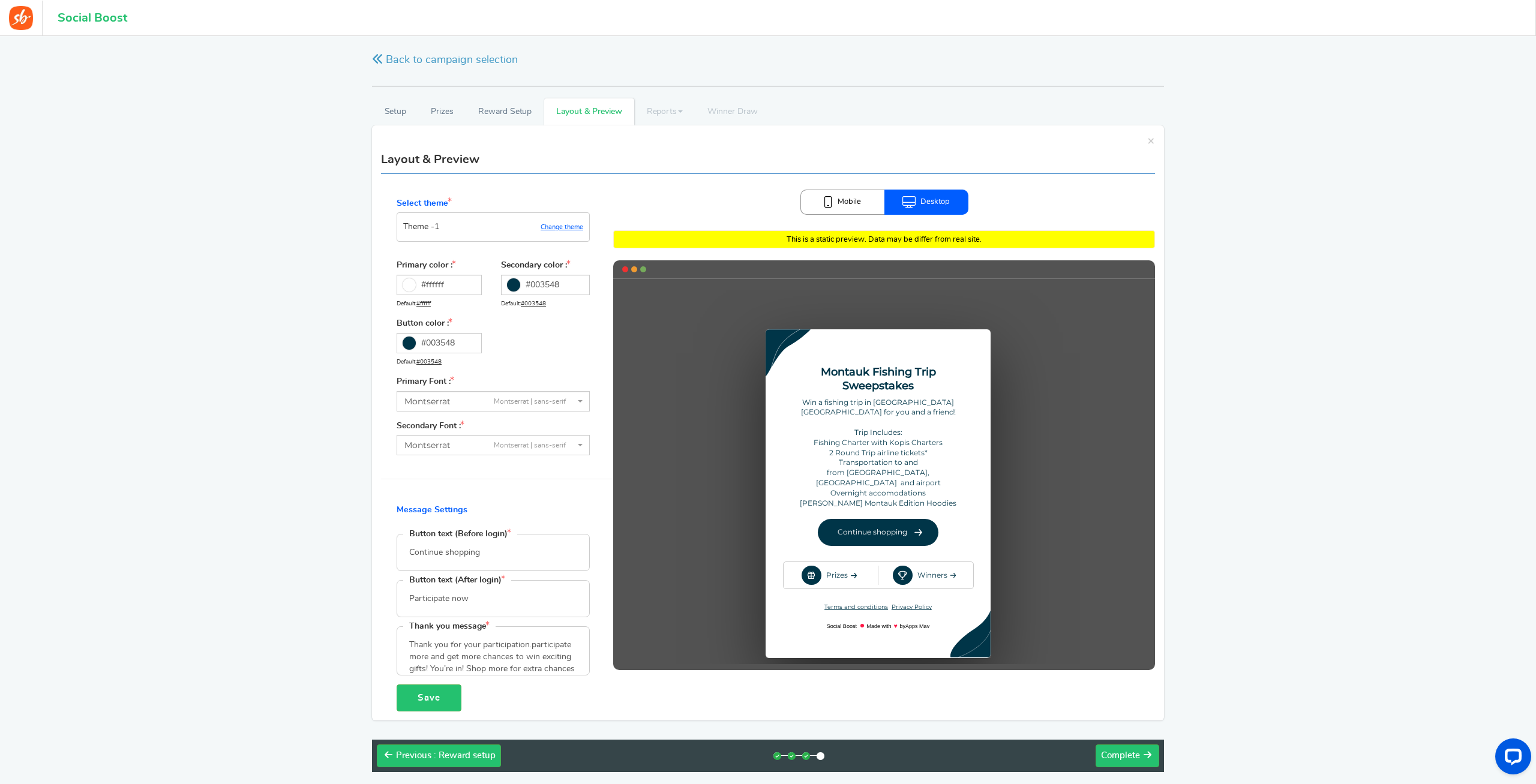
click at [509, 555] on input "Continue shopping" at bounding box center [493, 553] width 192 height 36
type input "SHOP TO ENTER"
click at [474, 603] on input "Participate now" at bounding box center [493, 599] width 192 height 36
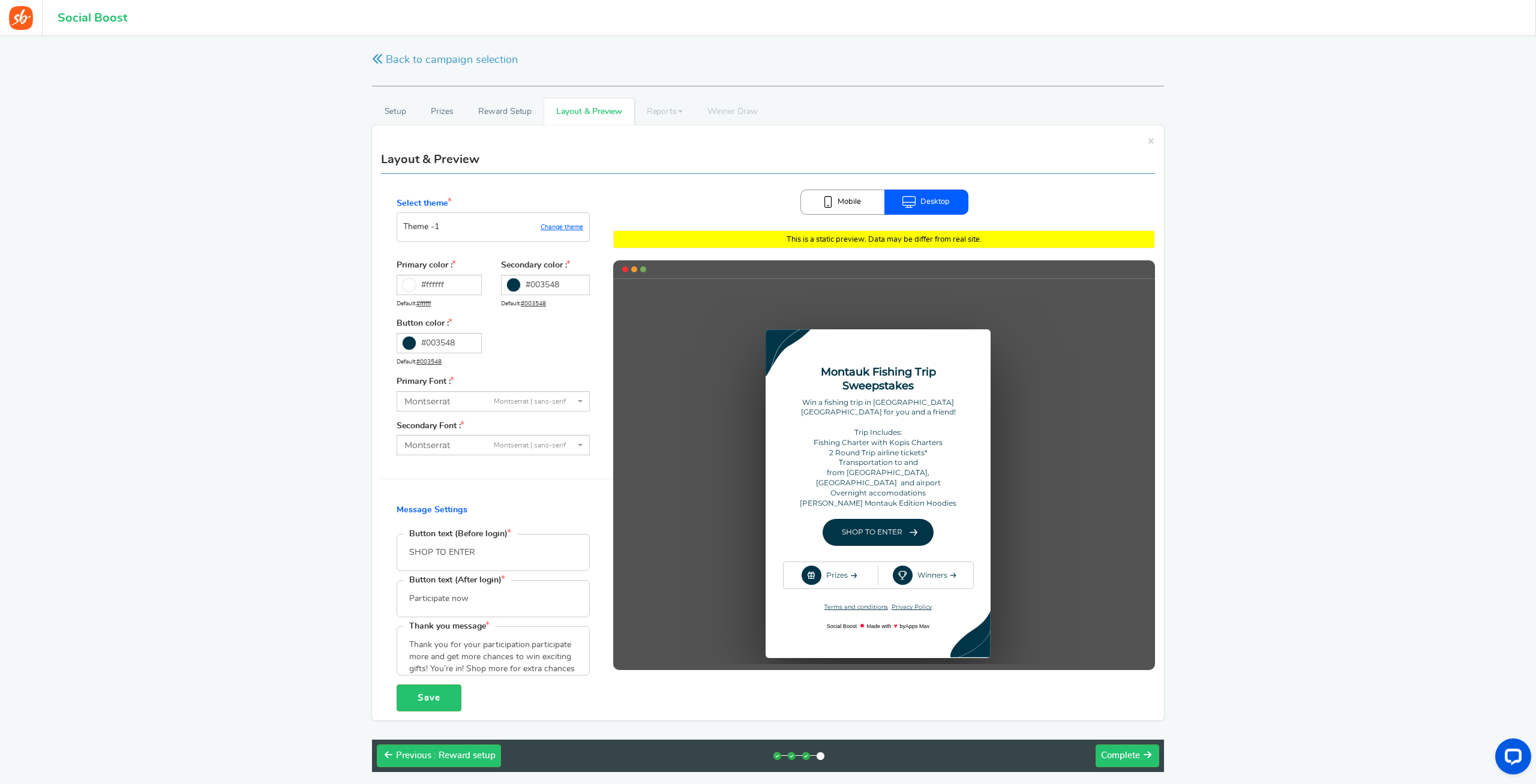
click at [494, 600] on input "Participate now" at bounding box center [493, 599] width 192 height 36
click at [558, 231] on link "Change theme" at bounding box center [562, 228] width 42 height 8
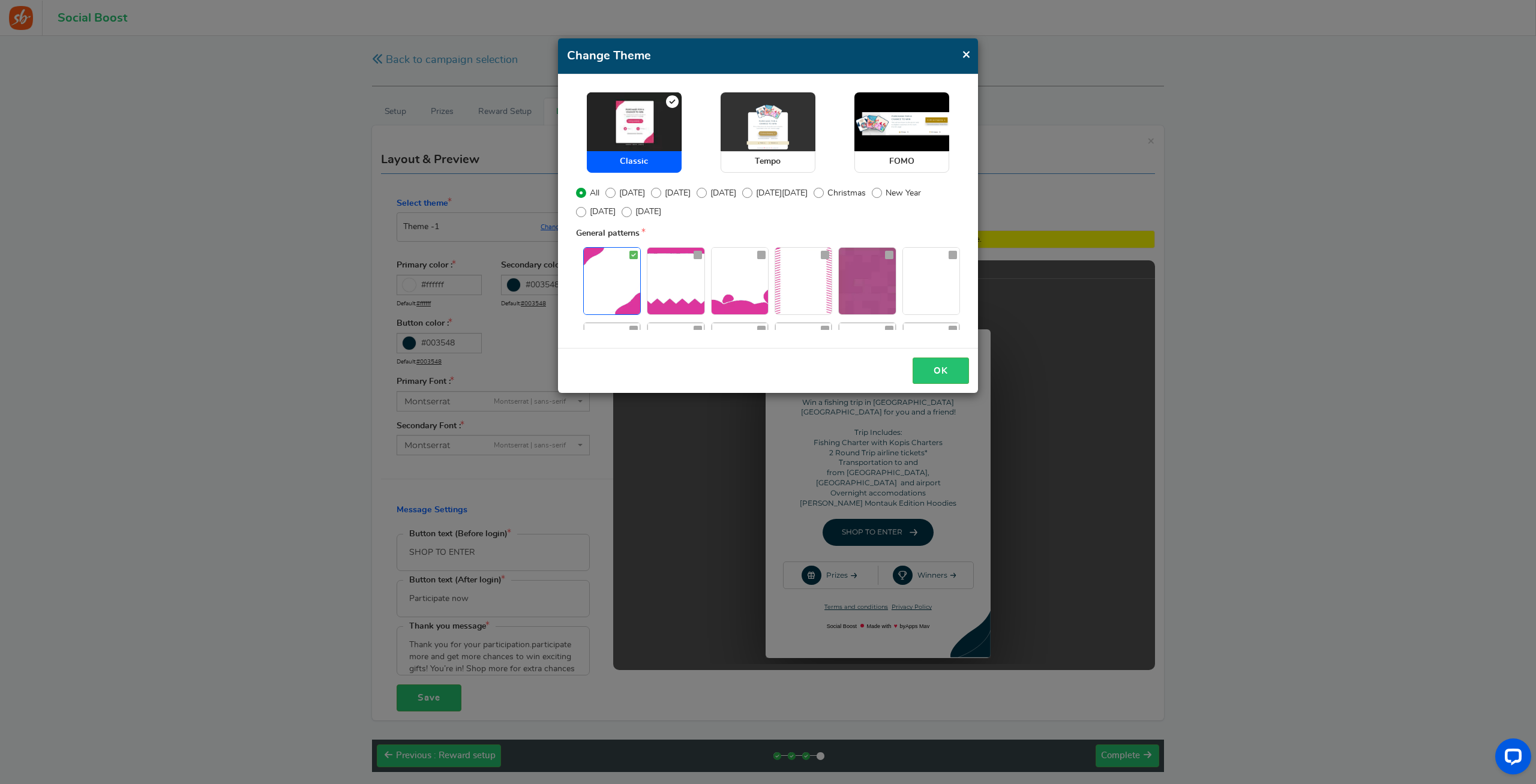
click at [747, 129] on img at bounding box center [768, 122] width 95 height 59
click at [728, 103] on input "Tempo" at bounding box center [725, 99] width 8 height 8
radio input "true"
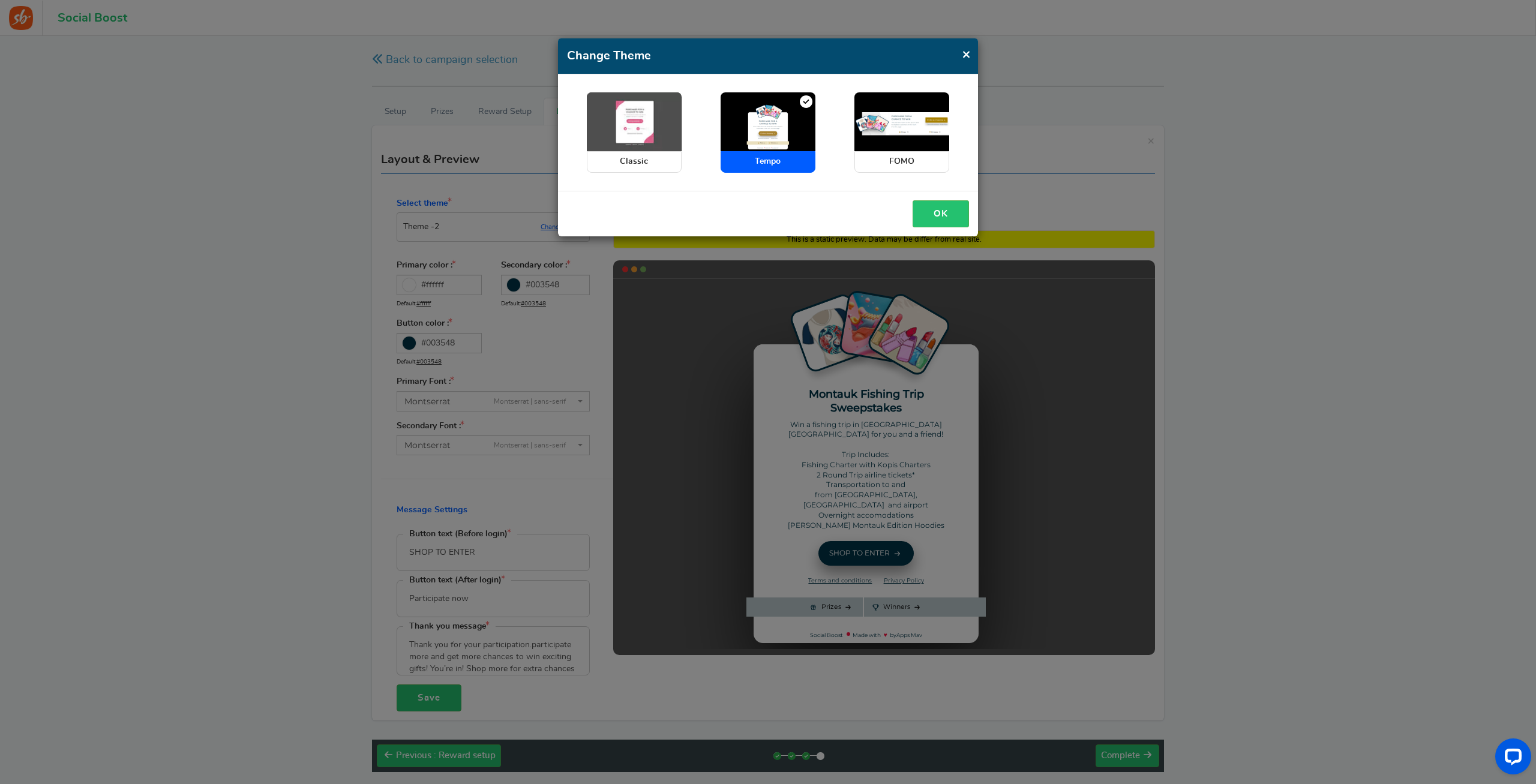
click at [676, 124] on img at bounding box center [634, 122] width 95 height 59
click at [594, 103] on input "Classic" at bounding box center [590, 99] width 8 height 8
radio input "true"
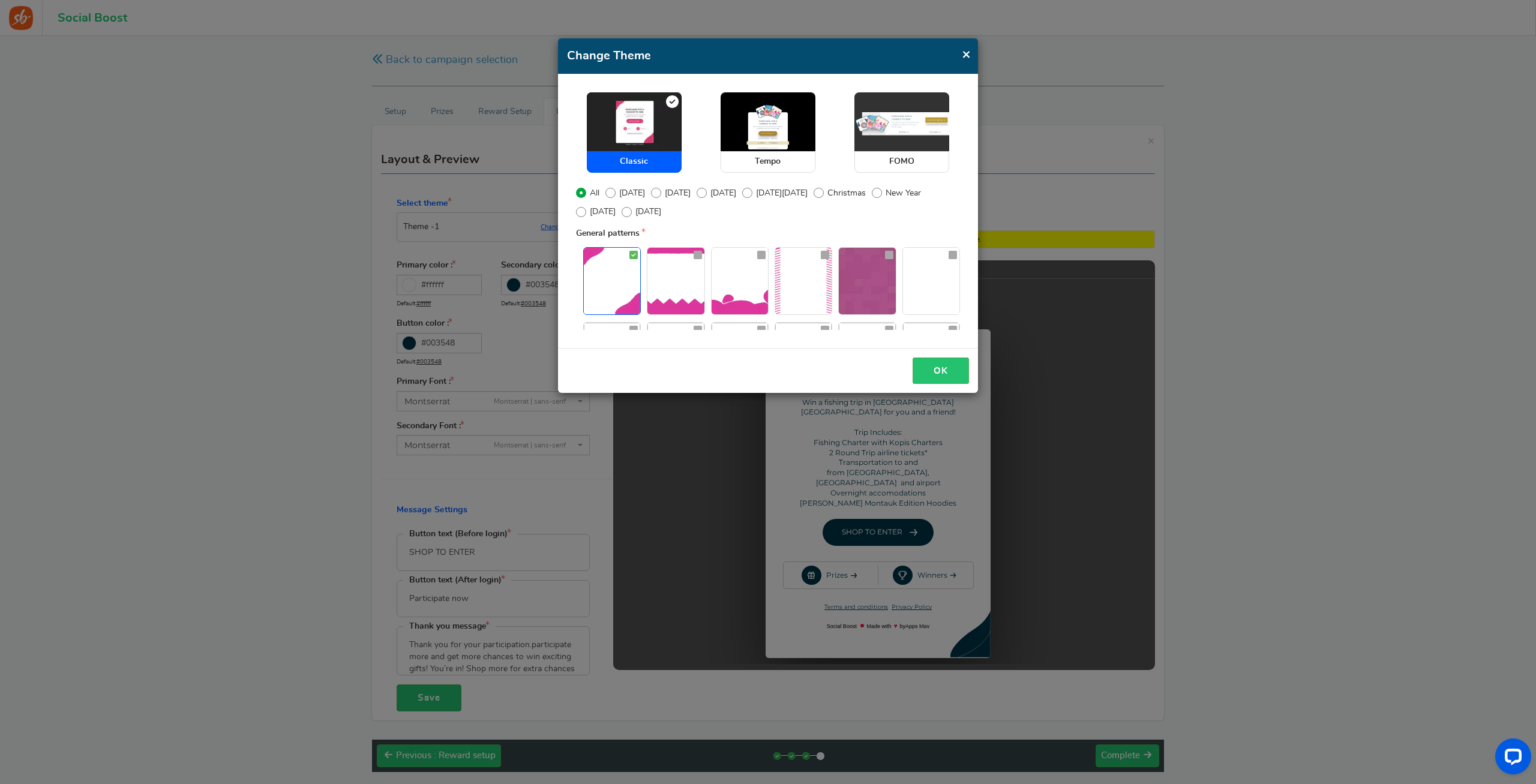
click at [876, 139] on img at bounding box center [902, 122] width 95 height 59
click at [862, 103] on input "FOMO" at bounding box center [858, 99] width 8 height 8
radio input "true"
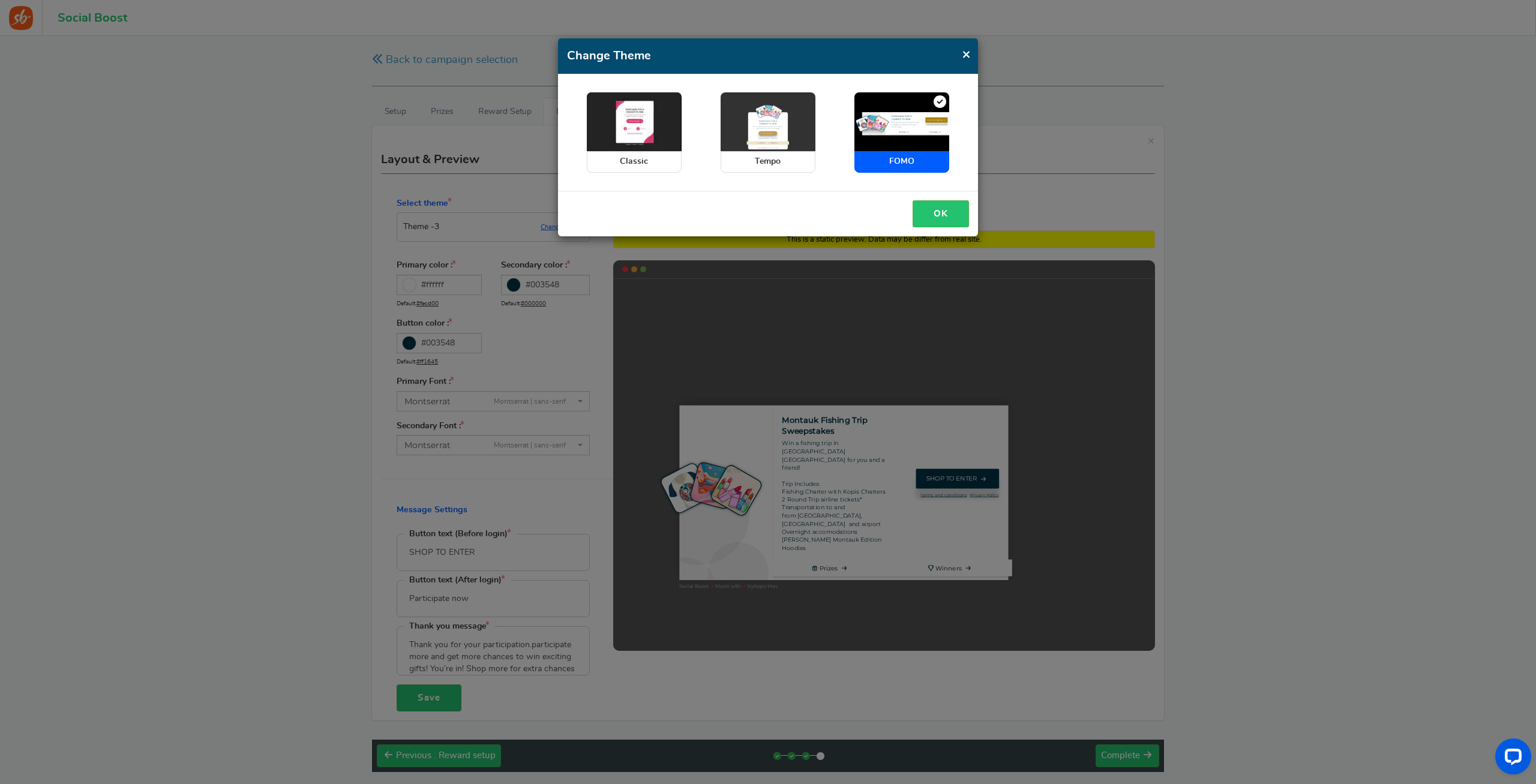
click at [748, 136] on img at bounding box center [768, 122] width 95 height 59
click at [728, 103] on input "Tempo" at bounding box center [725, 99] width 8 height 8
radio input "true"
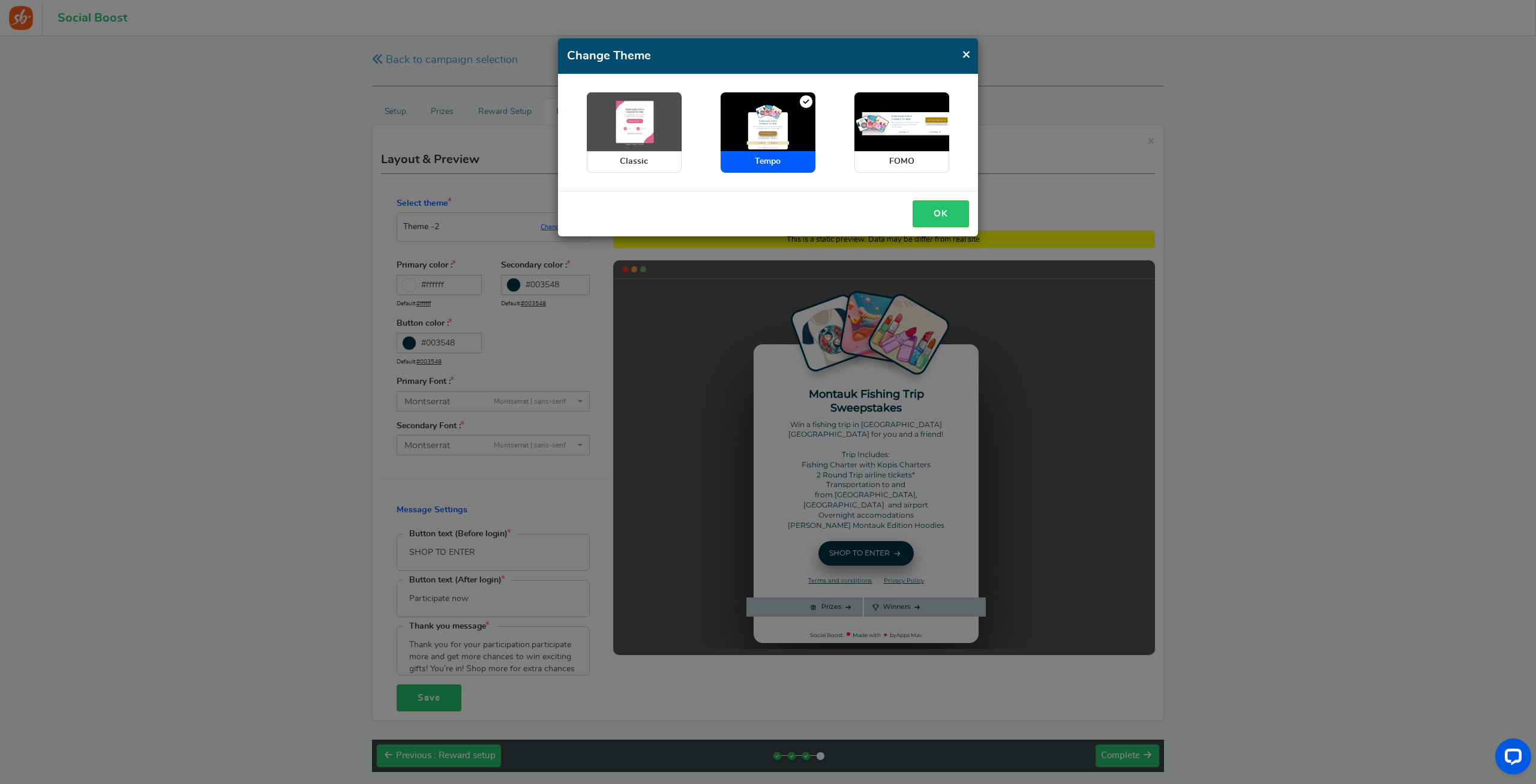
click at [648, 133] on img at bounding box center [634, 122] width 95 height 59
click at [594, 103] on input "Classic" at bounding box center [590, 99] width 8 height 8
radio input "true"
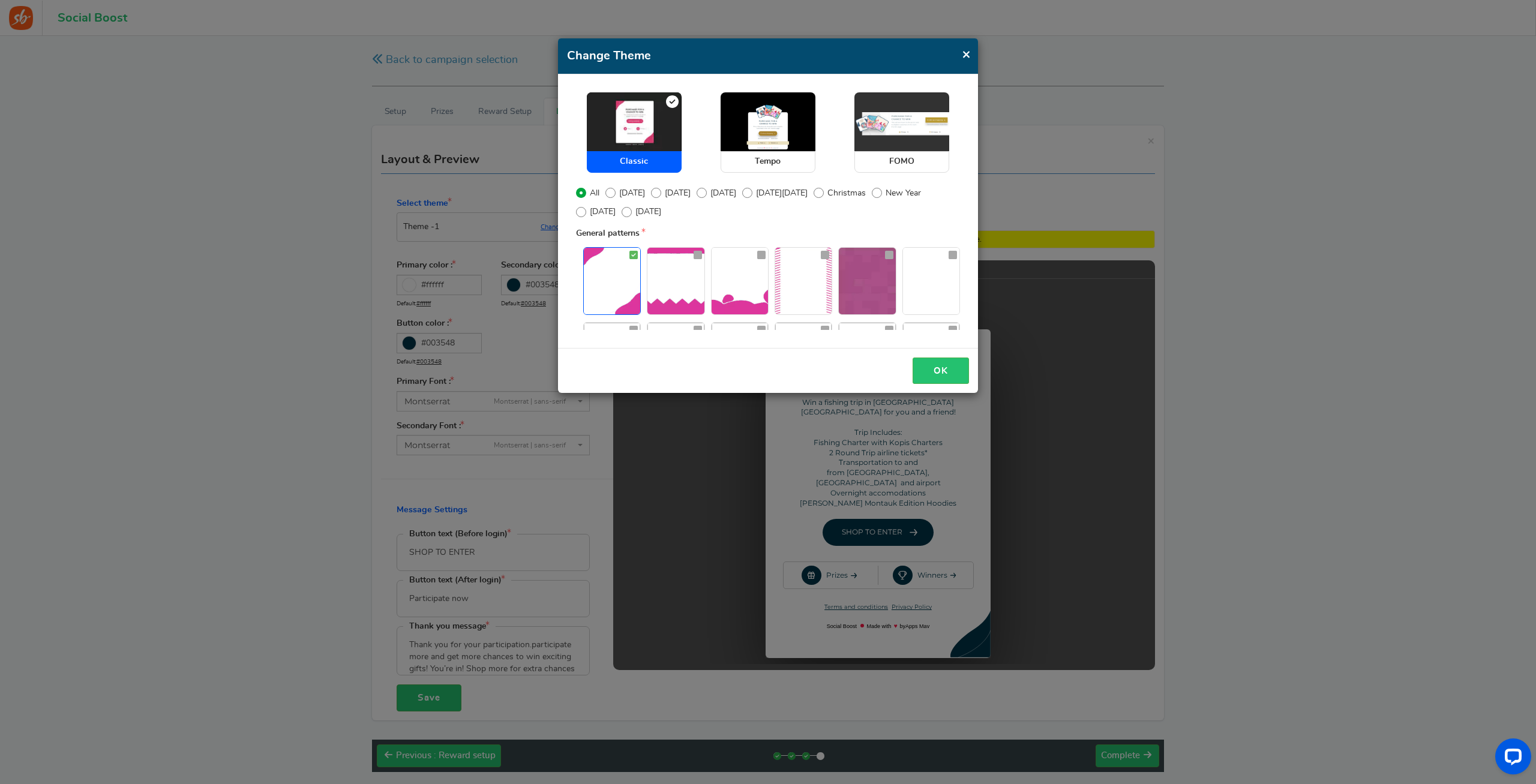
click at [866, 124] on img at bounding box center [902, 122] width 95 height 59
click at [862, 103] on input "FOMO" at bounding box center [858, 99] width 8 height 8
radio input "true"
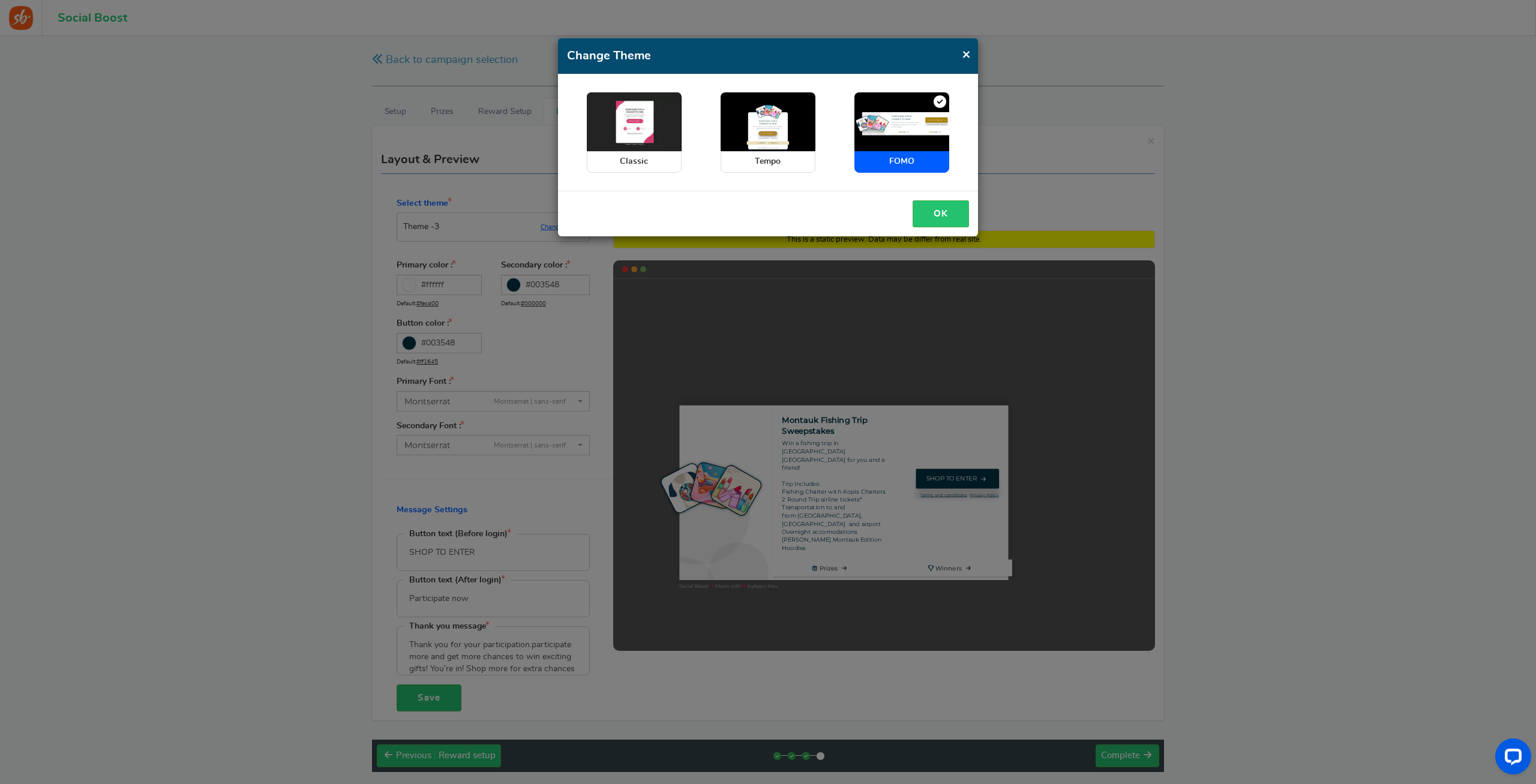
click at [823, 322] on div "Change Theme × Close Classic Tempo FOMO All [DATE] [DATE] Christmas" at bounding box center [768, 392] width 1536 height 784
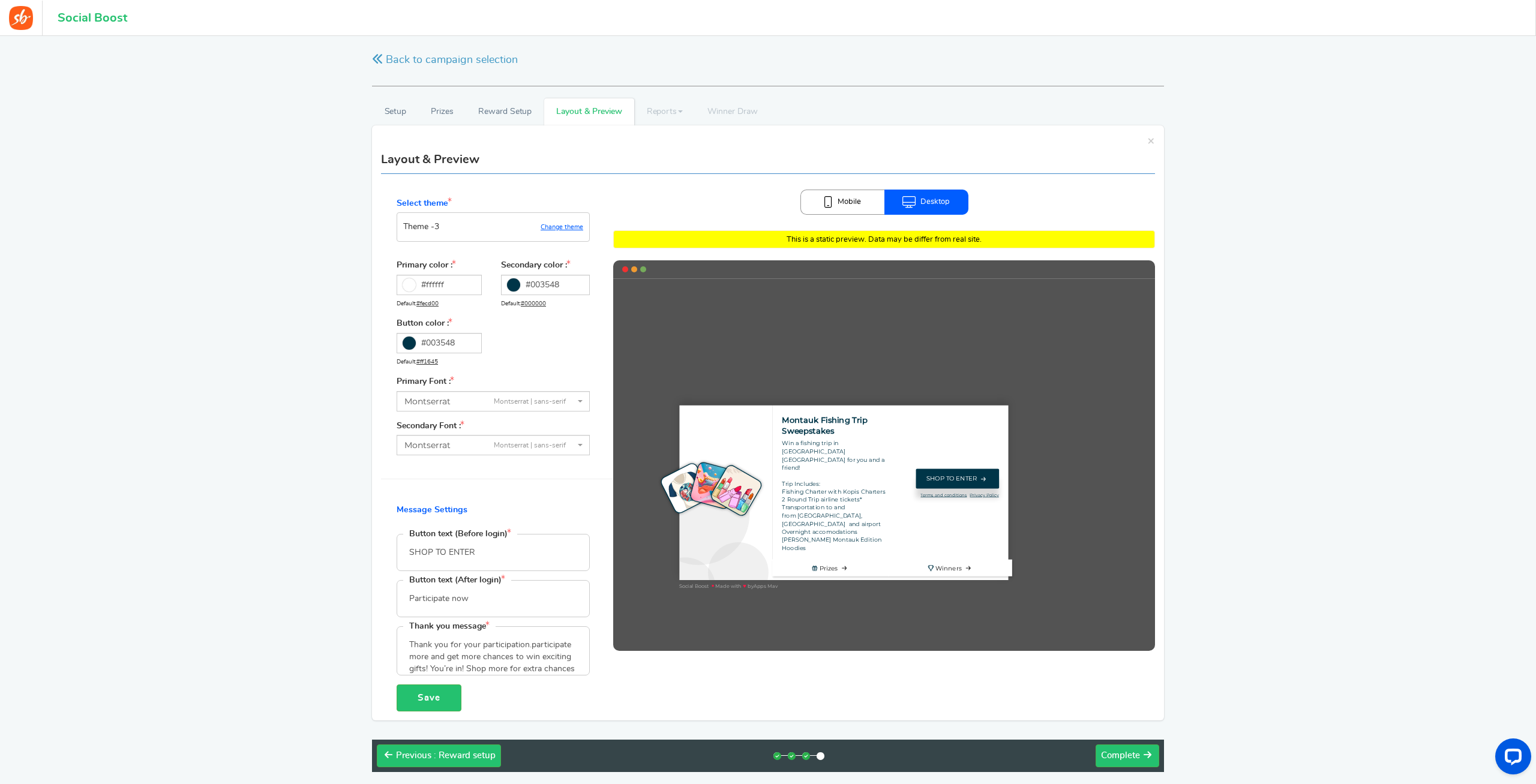
click at [524, 605] on input "Participate now" at bounding box center [493, 599] width 192 height 36
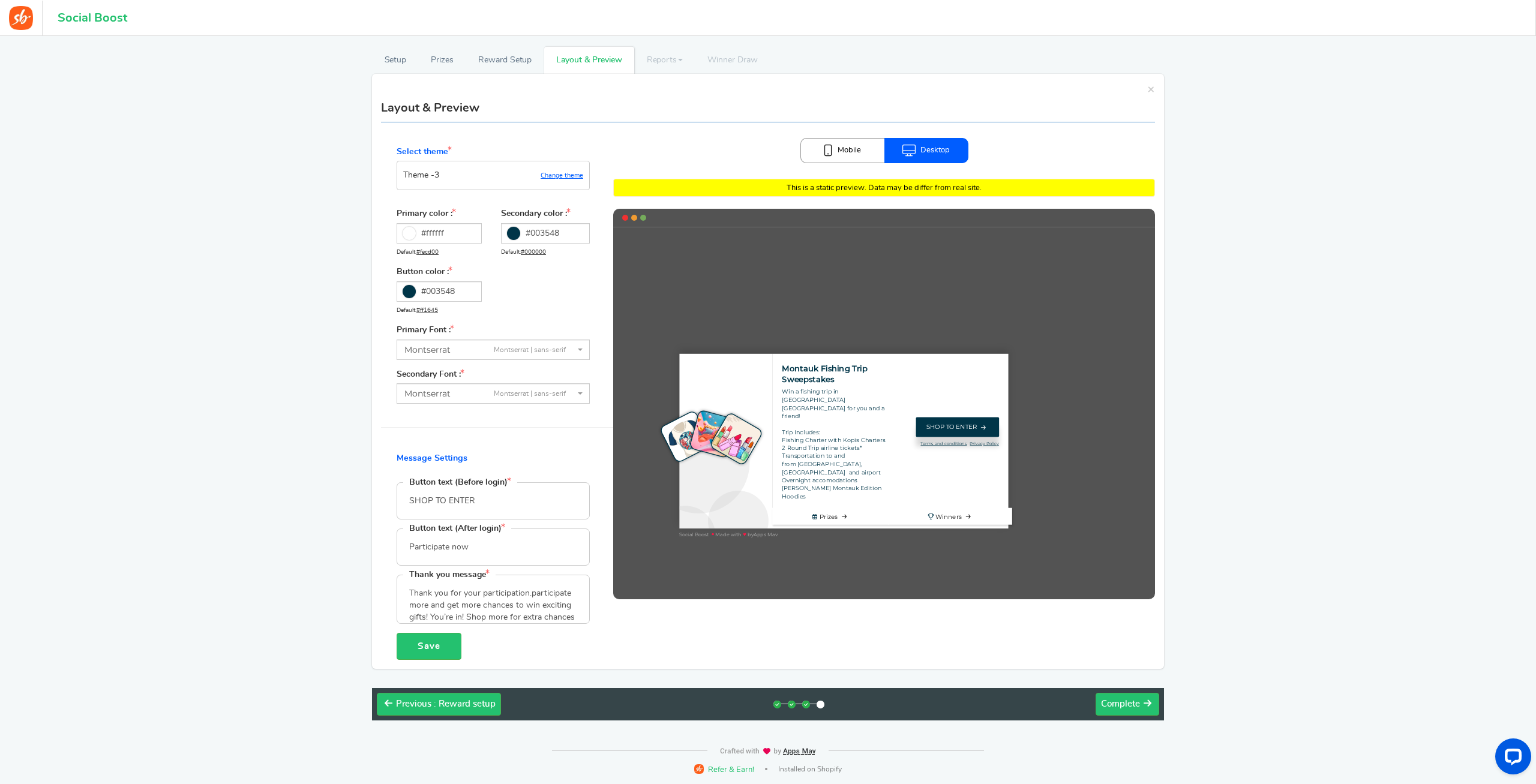
drag, startPoint x: 425, startPoint y: 617, endPoint x: 540, endPoint y: 602, distance: 116.0
click at [540, 602] on textarea "Thank you for your participation.participate more and get more chances to win e…" at bounding box center [493, 599] width 192 height 48
drag, startPoint x: 542, startPoint y: 606, endPoint x: 584, endPoint y: 606, distance: 42.0
click at [584, 606] on textarea "Thank you for your participation.participate more and get more chances to win e…" at bounding box center [493, 599] width 192 height 48
click at [409, 594] on textarea "Thank you for your participation.participate more and get more chances to win e…" at bounding box center [493, 599] width 192 height 48
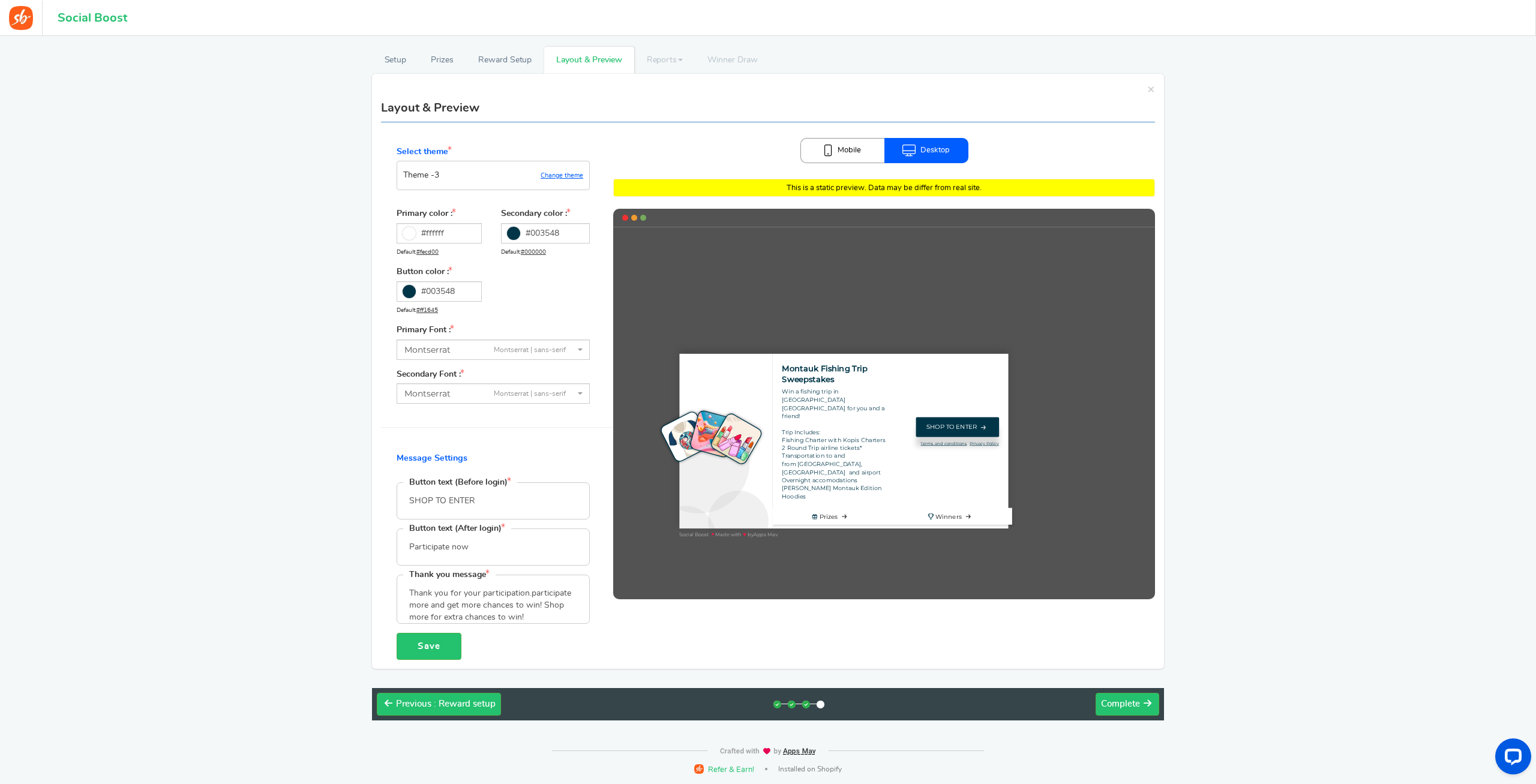
paste textarea "You’re in!"
click at [409, 609] on textarea "Thank you for your participation.participate more and get more chances to win e…" at bounding box center [493, 599] width 192 height 48
type textarea "You’re in! Thank you for your participation.participate more and get more chanc…"
click at [571, 175] on link "Change theme" at bounding box center [562, 176] width 42 height 8
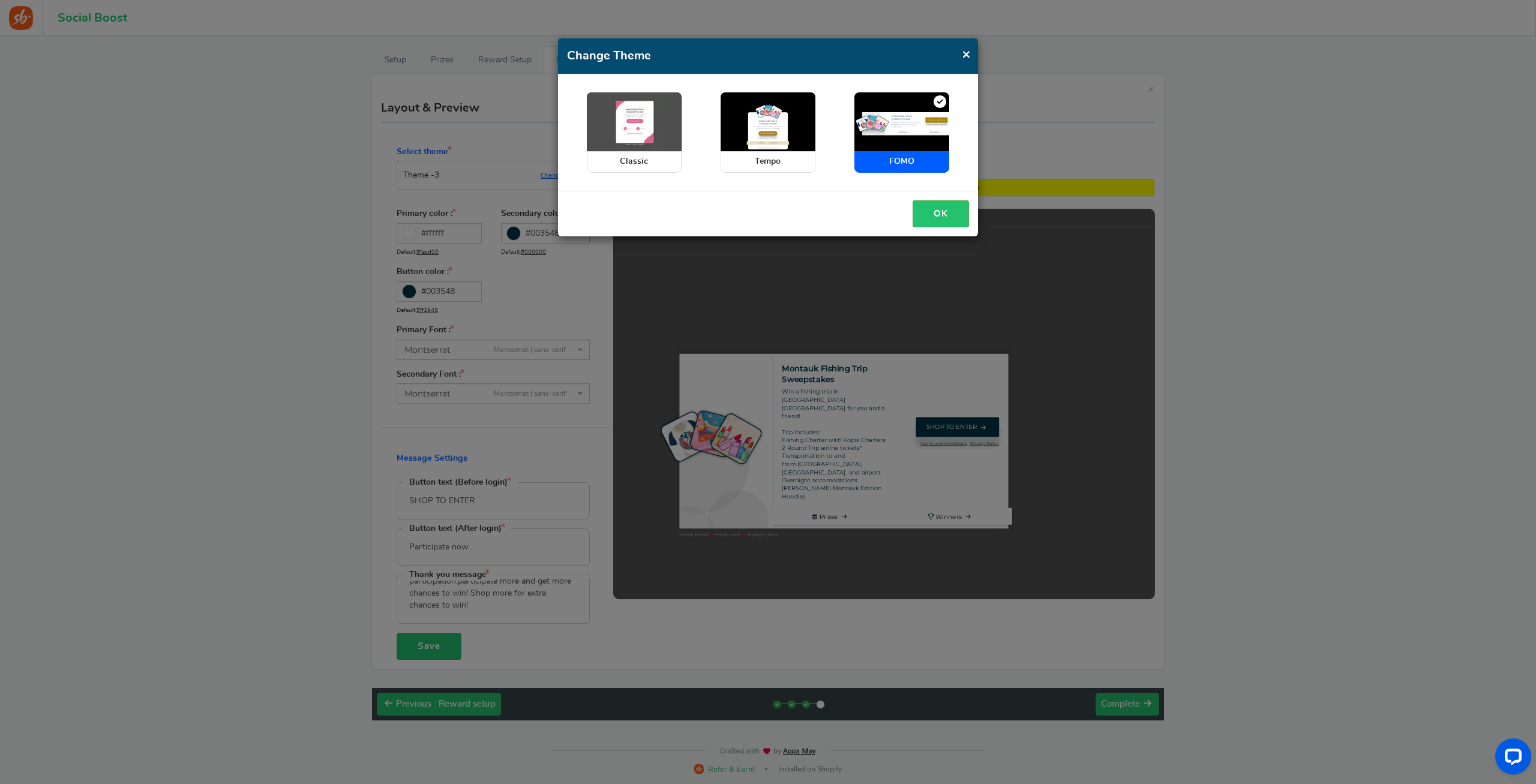
click at [624, 145] on img at bounding box center [634, 122] width 95 height 59
click at [594, 103] on input "Classic" at bounding box center [590, 99] width 8 height 8
radio input "true"
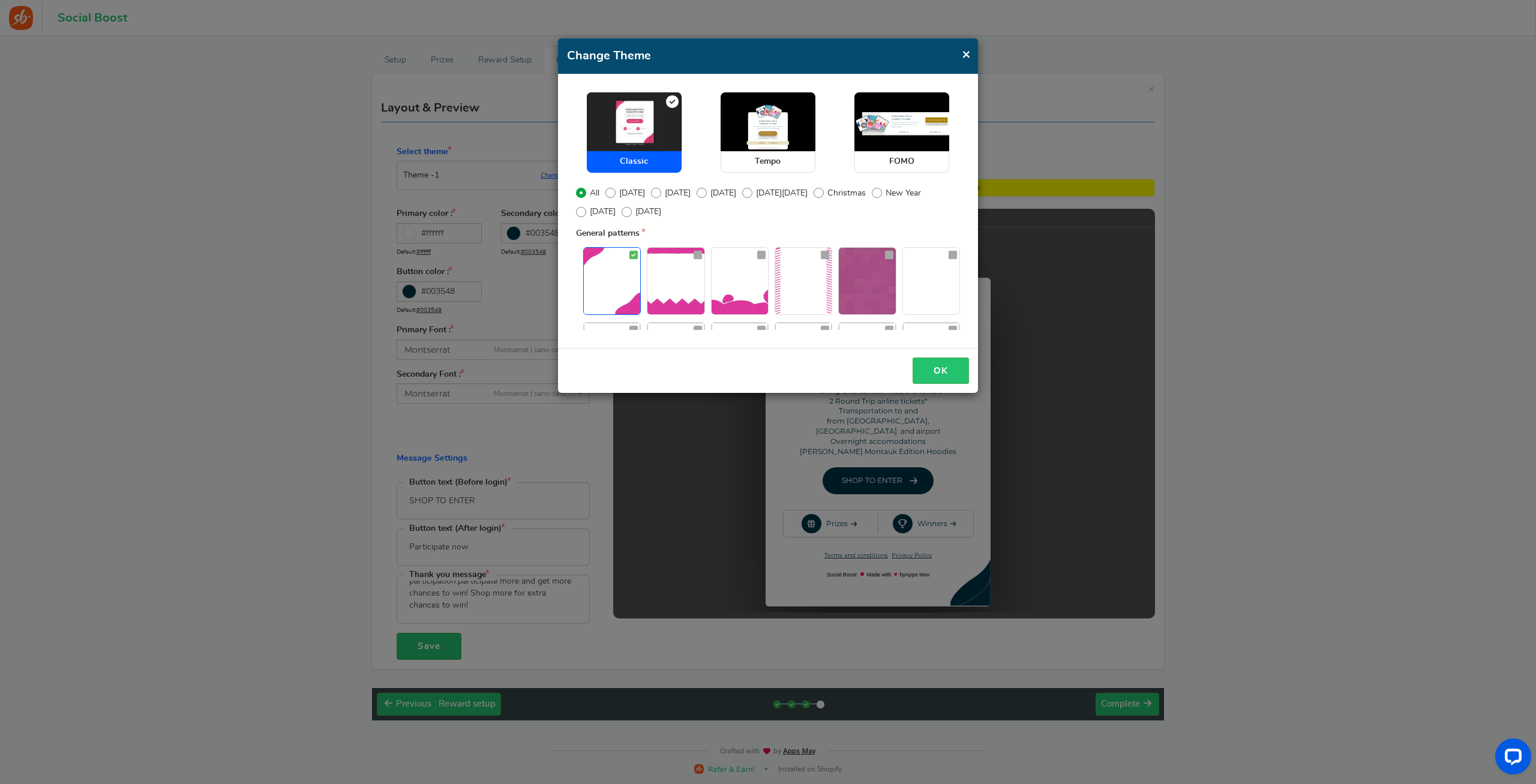
click at [730, 521] on div "Change Theme × Close Classic Tempo FOMO All [DATE] [DATE] Christmas" at bounding box center [768, 392] width 1536 height 784
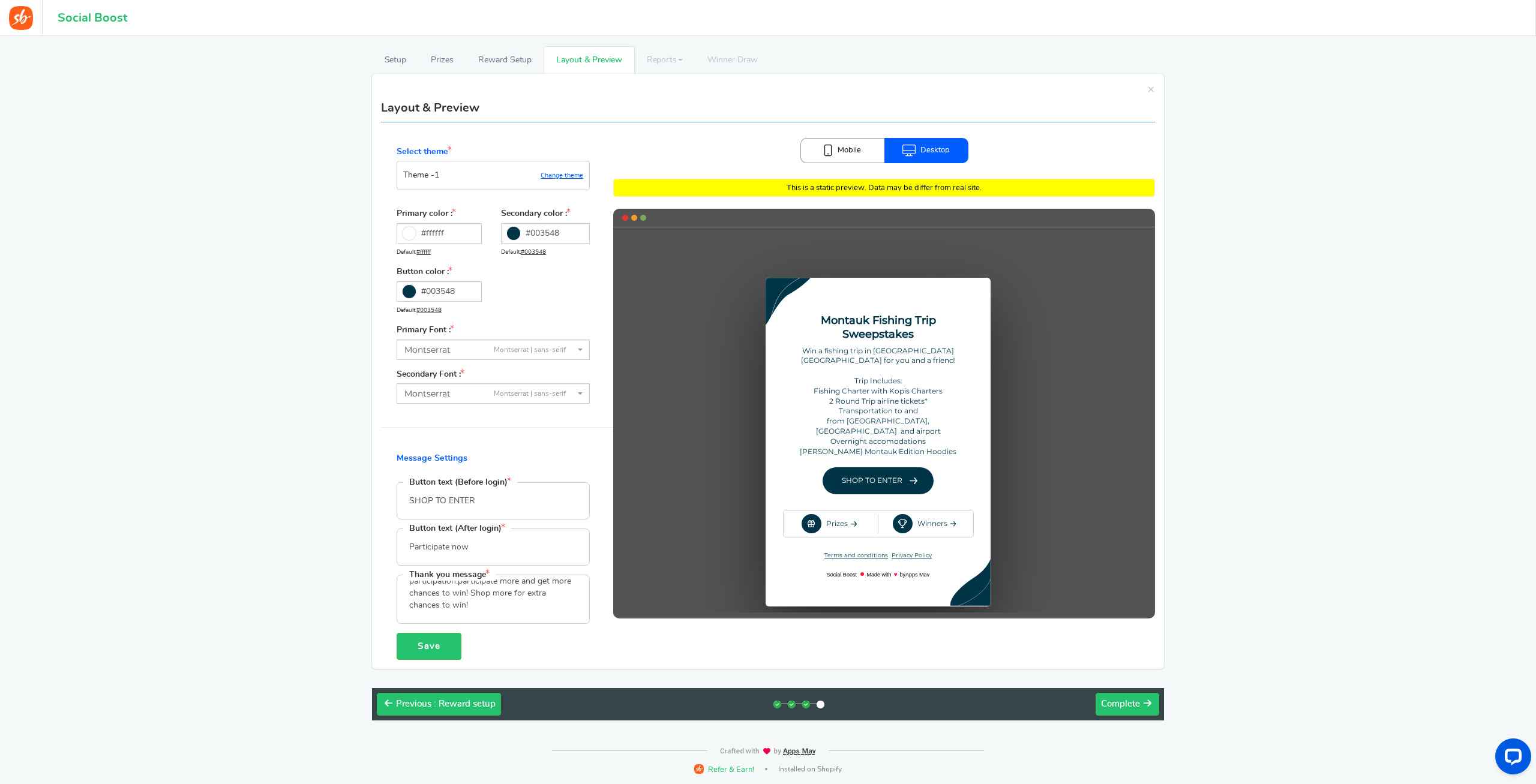
click at [844, 151] on link "Mobile" at bounding box center [842, 150] width 84 height 25
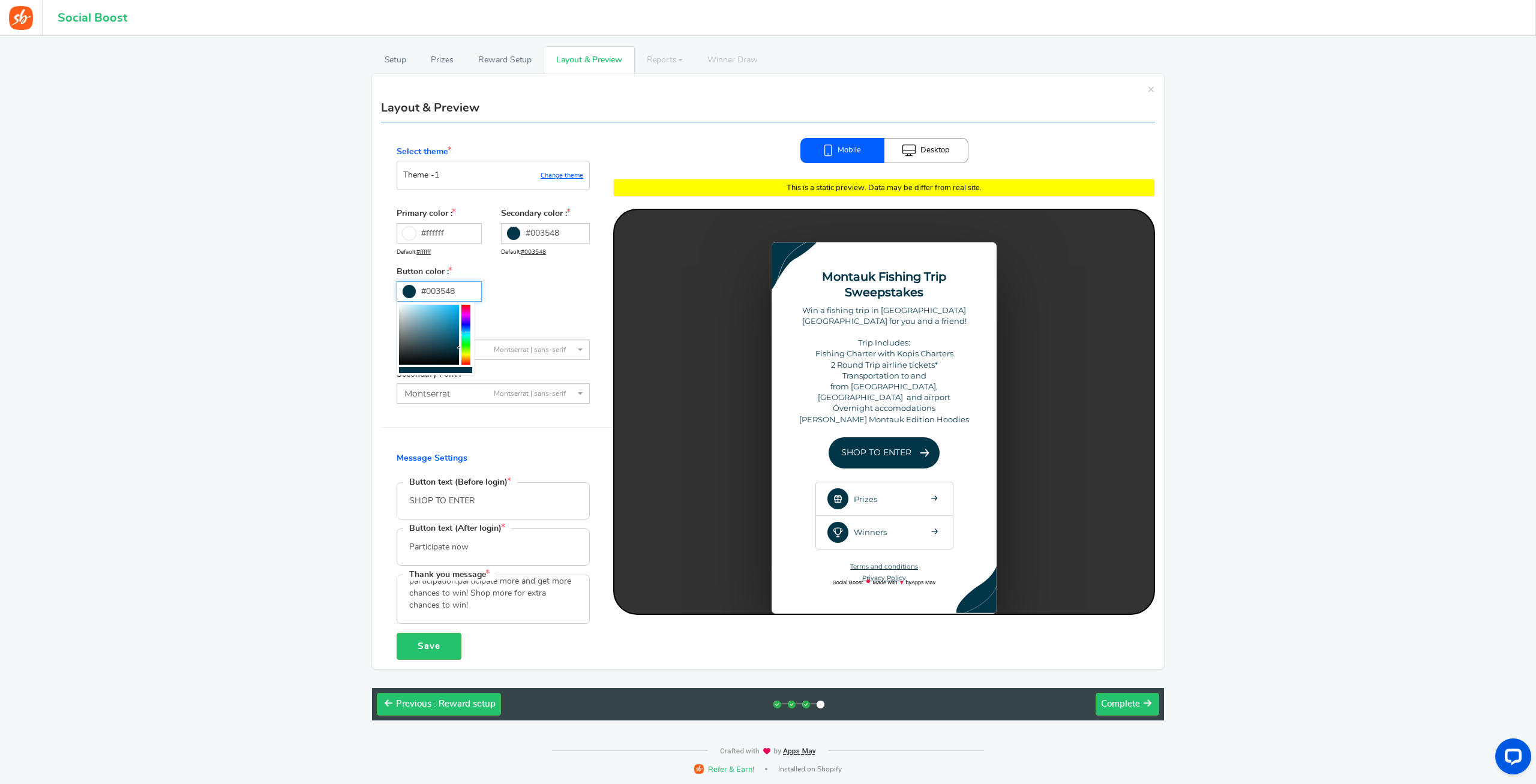
click at [467, 299] on input "#003548" at bounding box center [439, 291] width 85 height 20
click at [464, 327] on div at bounding box center [466, 335] width 9 height 60
click at [467, 333] on div at bounding box center [466, 335] width 9 height 60
drag, startPoint x: 468, startPoint y: 343, endPoint x: 464, endPoint y: 330, distance: 13.6
click at [464, 330] on div at bounding box center [466, 335] width 9 height 60
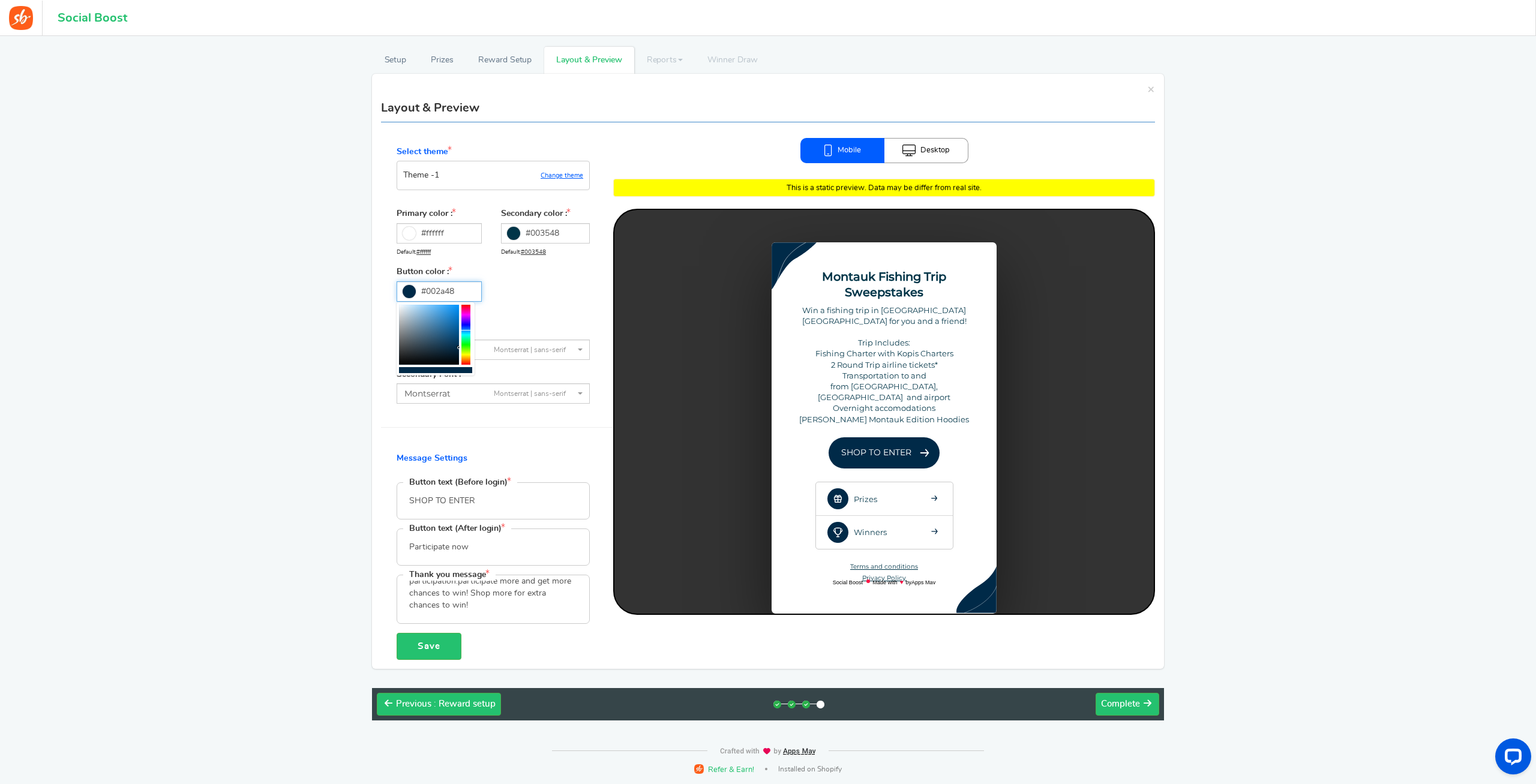
drag, startPoint x: 440, startPoint y: 369, endPoint x: 433, endPoint y: 371, distance: 7.3
click at [433, 371] on div at bounding box center [435, 370] width 73 height 6
click at [442, 323] on div at bounding box center [429, 335] width 60 height 60
click at [448, 315] on div at bounding box center [429, 335] width 60 height 60
click at [435, 311] on div at bounding box center [429, 335] width 60 height 60
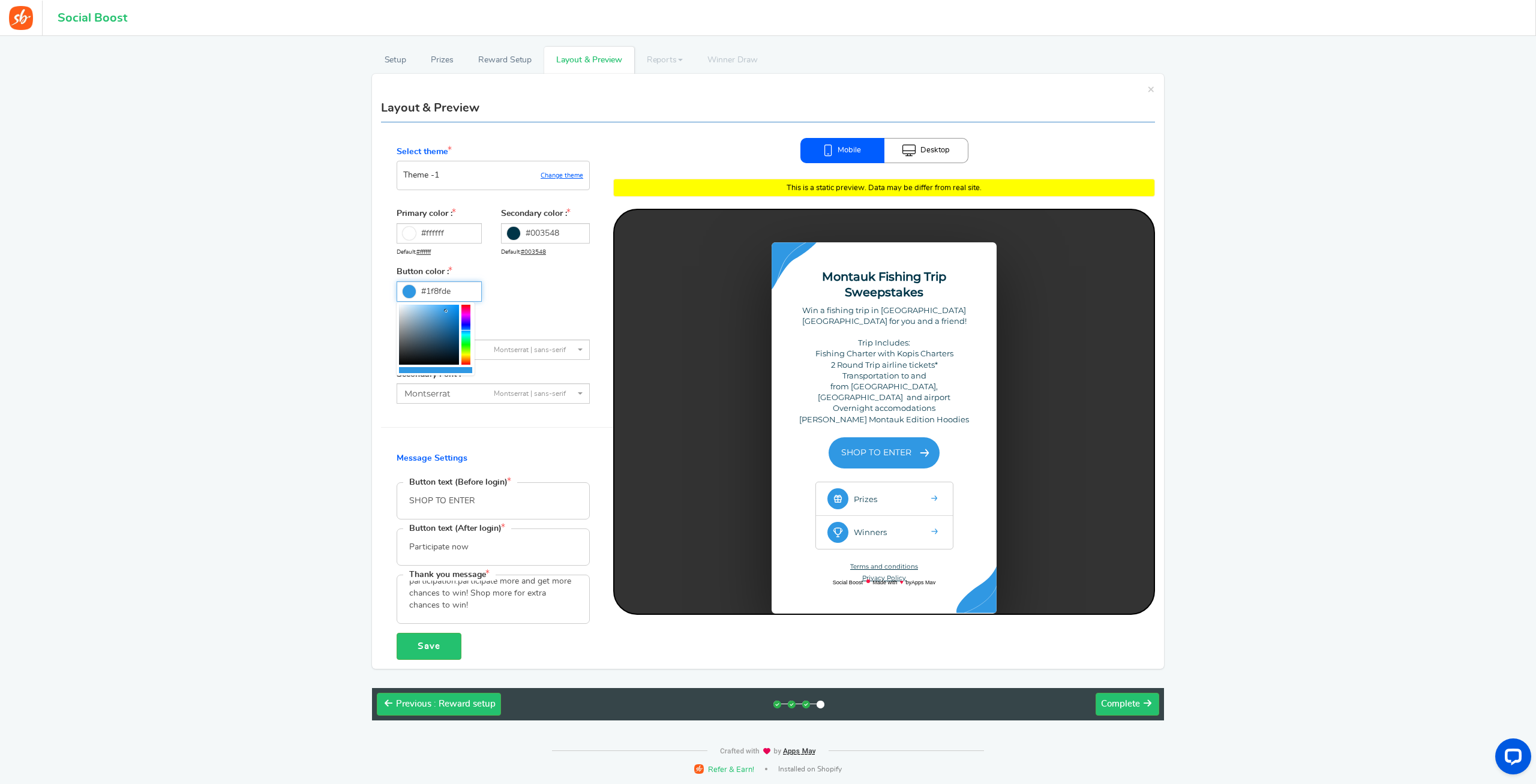
type input "#1d8ede"
click at [451, 313] on div at bounding box center [429, 335] width 60 height 60
click at [515, 234] on icon at bounding box center [514, 234] width 14 height 14
click at [515, 234] on input "#003548" at bounding box center [545, 233] width 89 height 20
click at [412, 294] on icon at bounding box center [409, 292] width 14 height 14
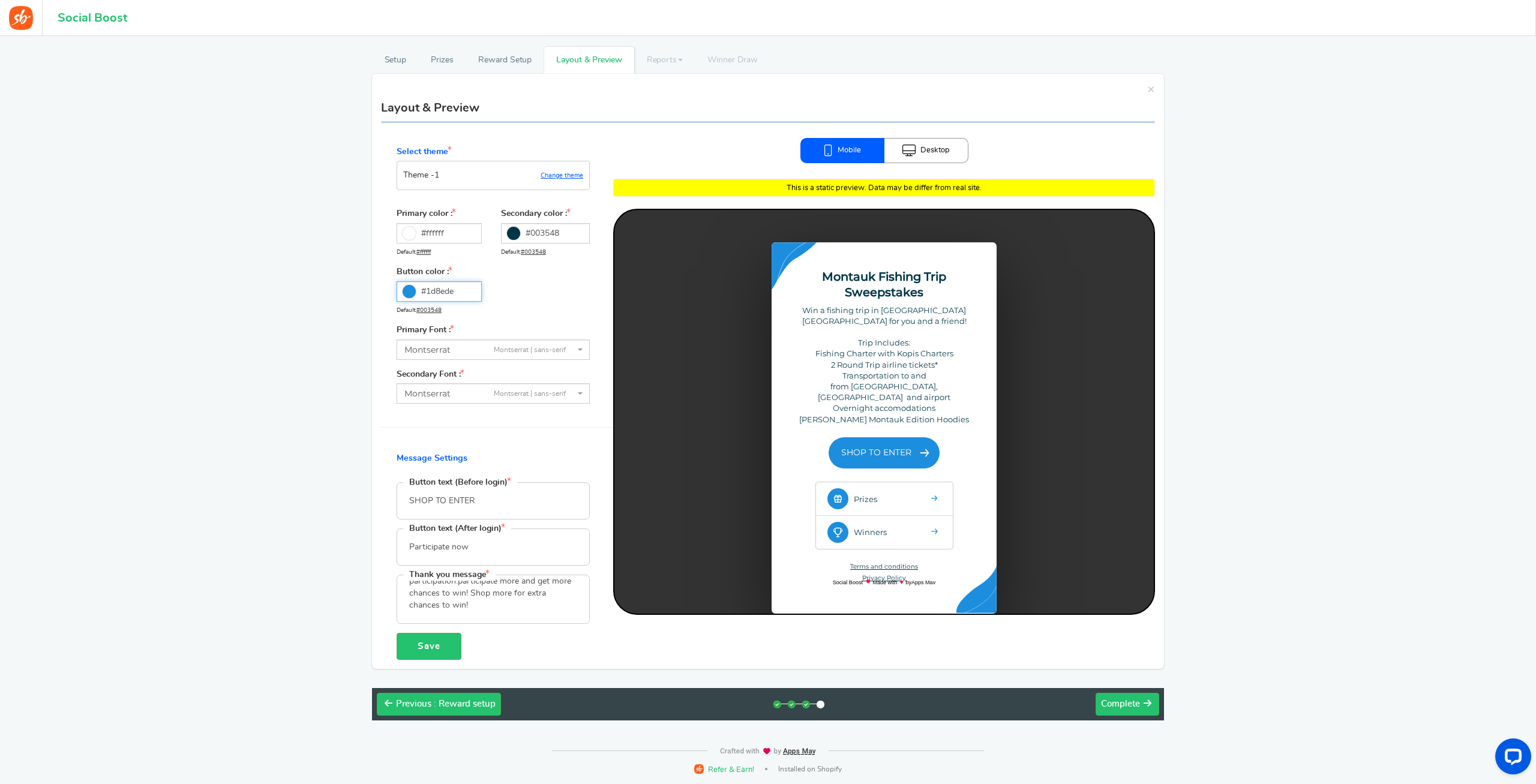
click at [412, 294] on input "#1d8ede" at bounding box center [439, 291] width 85 height 20
click at [521, 240] on input "#003548" at bounding box center [545, 233] width 89 height 20
click at [574, 236] on input "#003548" at bounding box center [545, 233] width 89 height 20
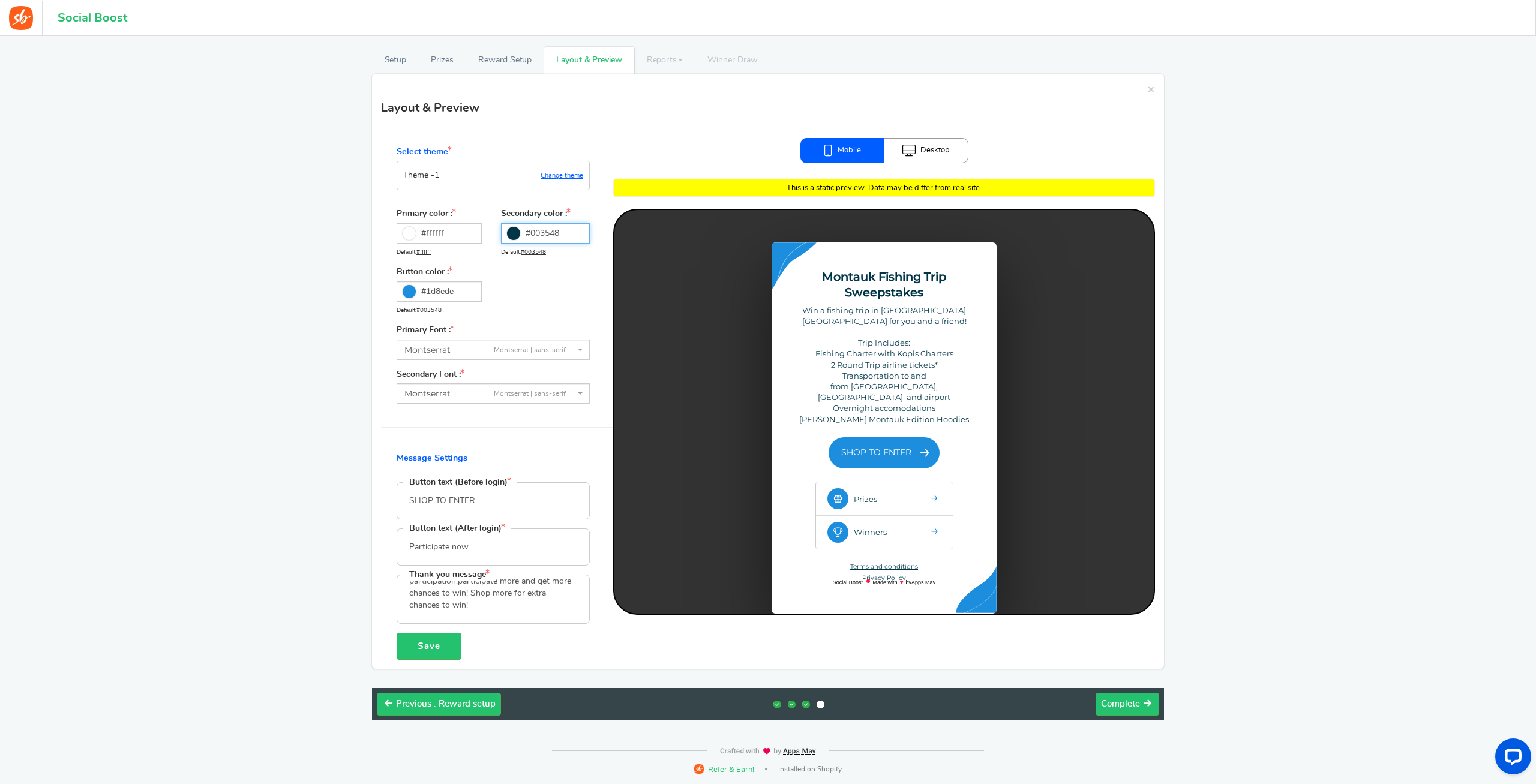
paste input "1d8ede"
click at [590, 286] on div "Select theme Theme - 1 Change theme Primary color : #ffffff Default: #ffffff Se…" at bounding box center [497, 274] width 232 height 258
click at [569, 236] on input "#003548" at bounding box center [545, 233] width 89 height 20
paste input "#1d8ed"
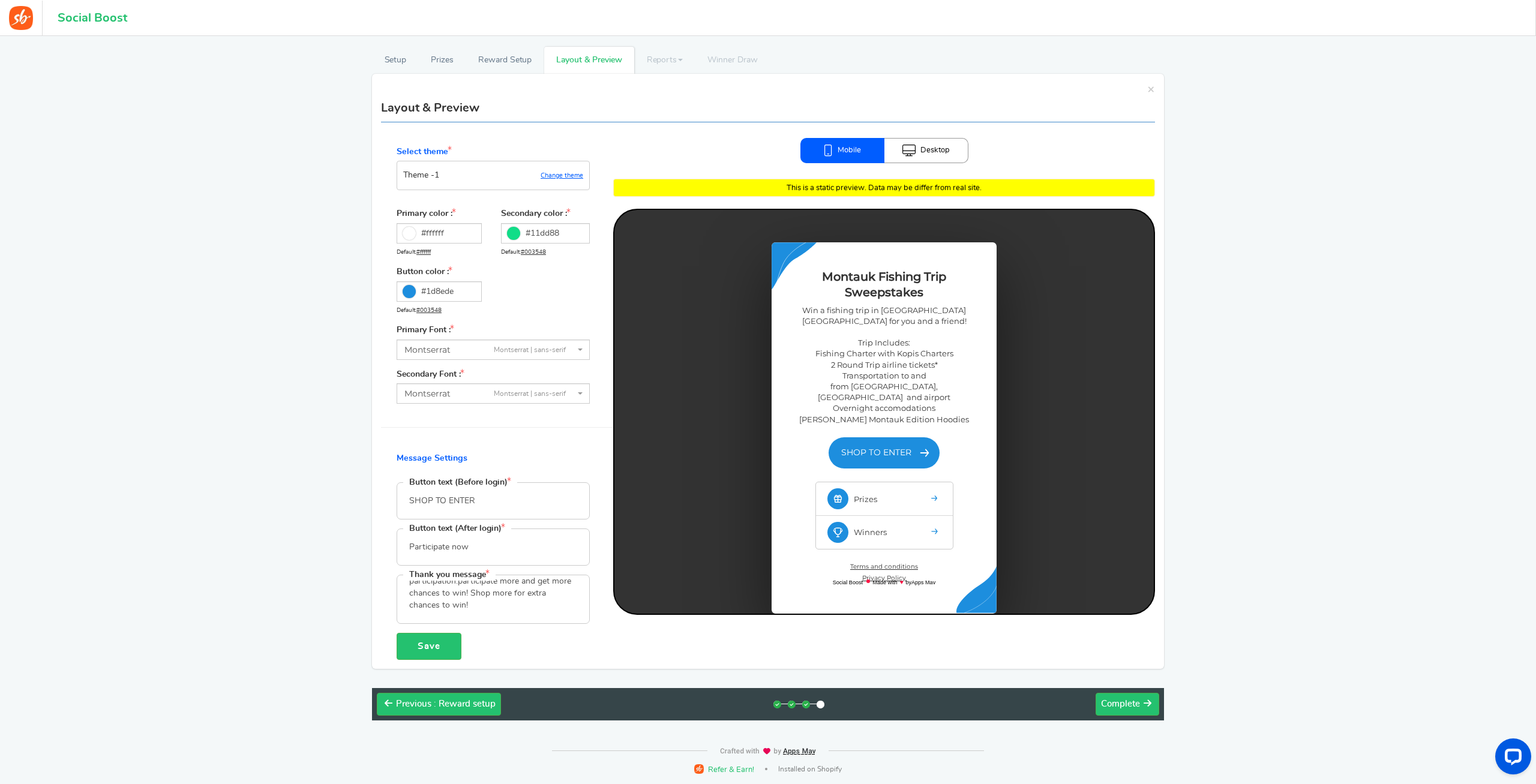
click at [714, 366] on div at bounding box center [884, 412] width 539 height 404
click at [455, 296] on input "#1d8ede" at bounding box center [439, 291] width 85 height 20
drag, startPoint x: 458, startPoint y: 296, endPoint x: 427, endPoint y: 291, distance: 31.4
click at [427, 291] on input "#1d8ede" at bounding box center [439, 291] width 85 height 20
drag, startPoint x: 532, startPoint y: 233, endPoint x: 578, endPoint y: 237, distance: 46.2
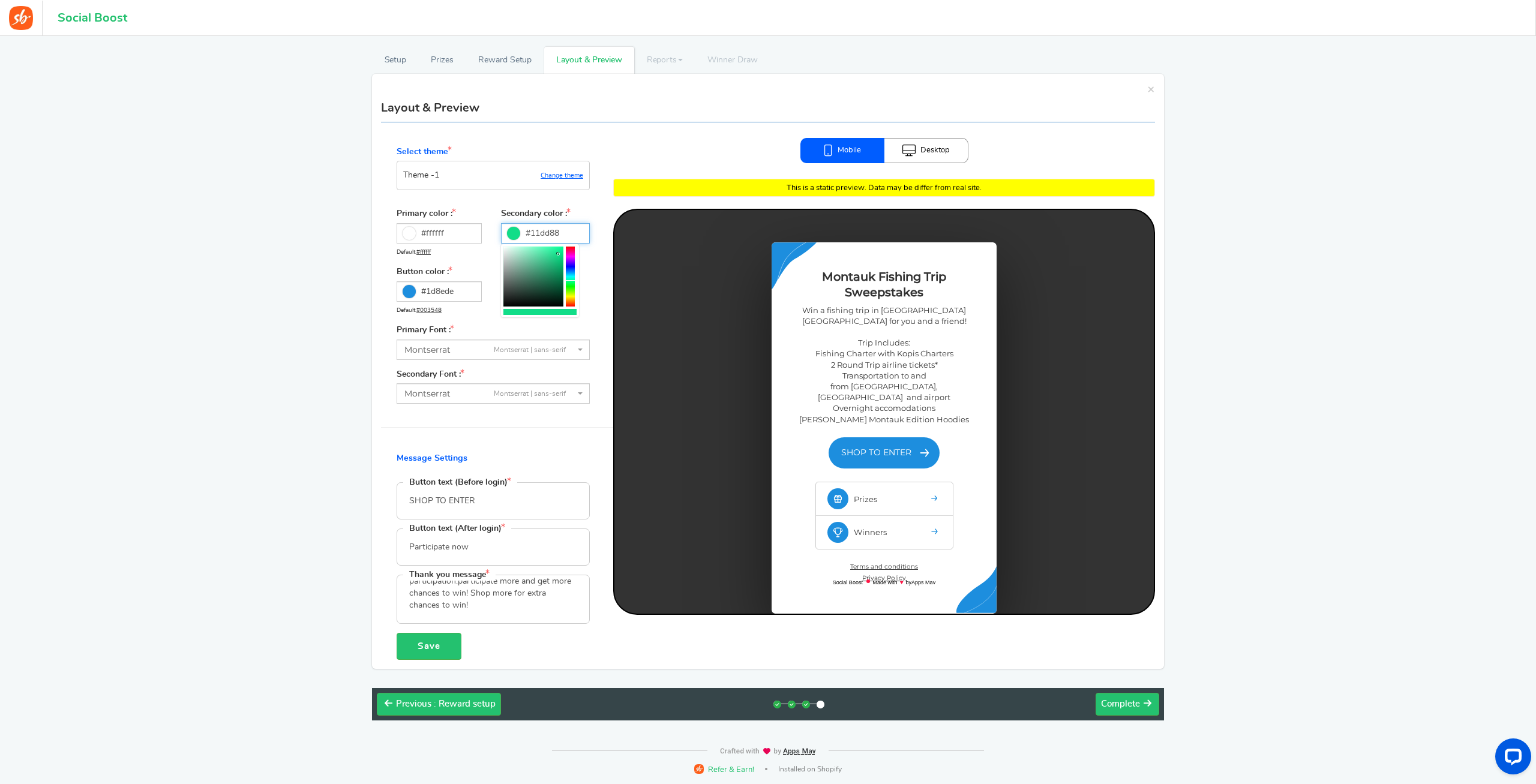
click at [578, 237] on input "#11dd88" at bounding box center [545, 233] width 89 height 20
paste input "d8ede"
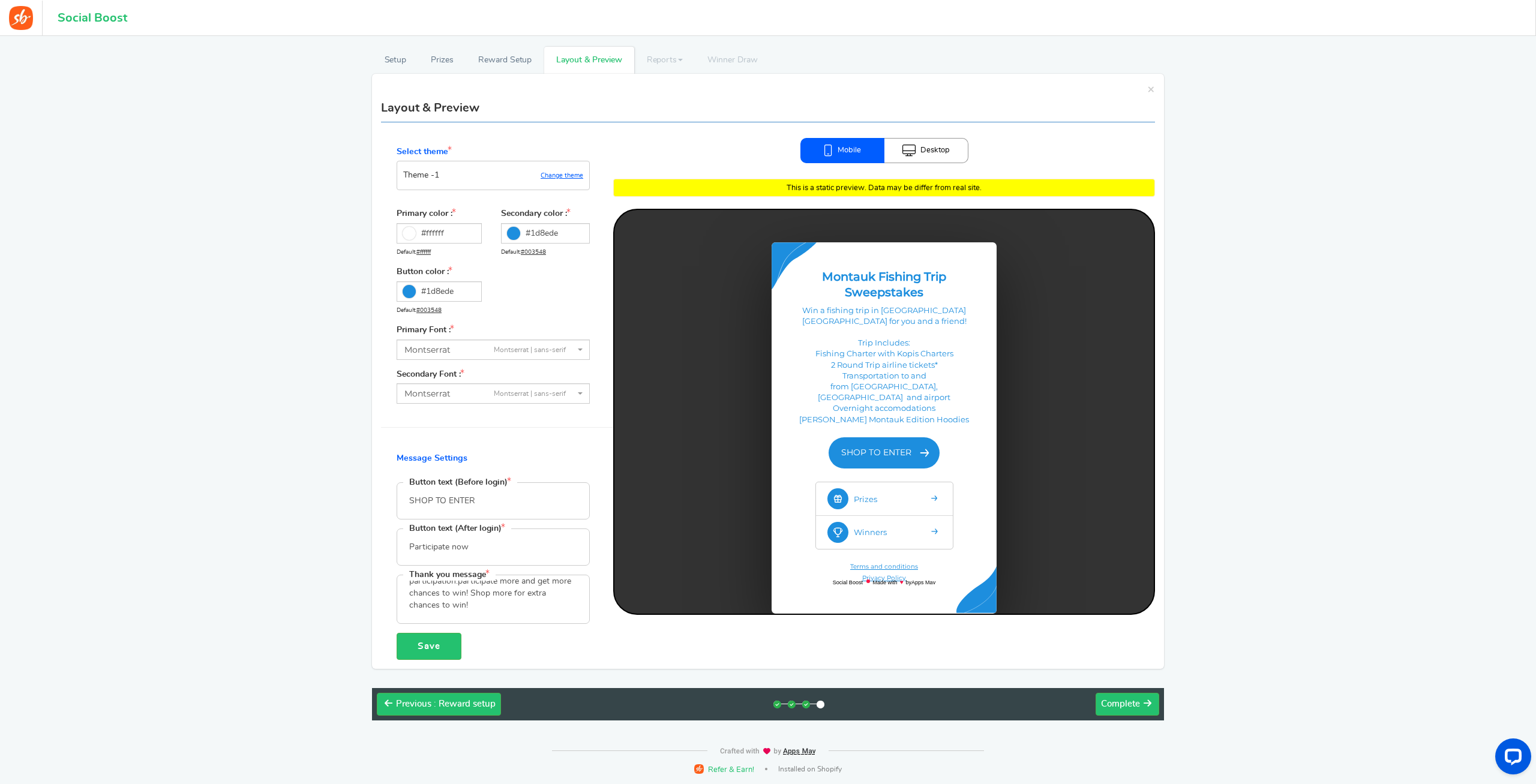
click at [650, 329] on div at bounding box center [884, 412] width 539 height 404
click at [510, 231] on icon at bounding box center [514, 234] width 14 height 14
click at [510, 231] on input "#1d8ede" at bounding box center [545, 233] width 89 height 20
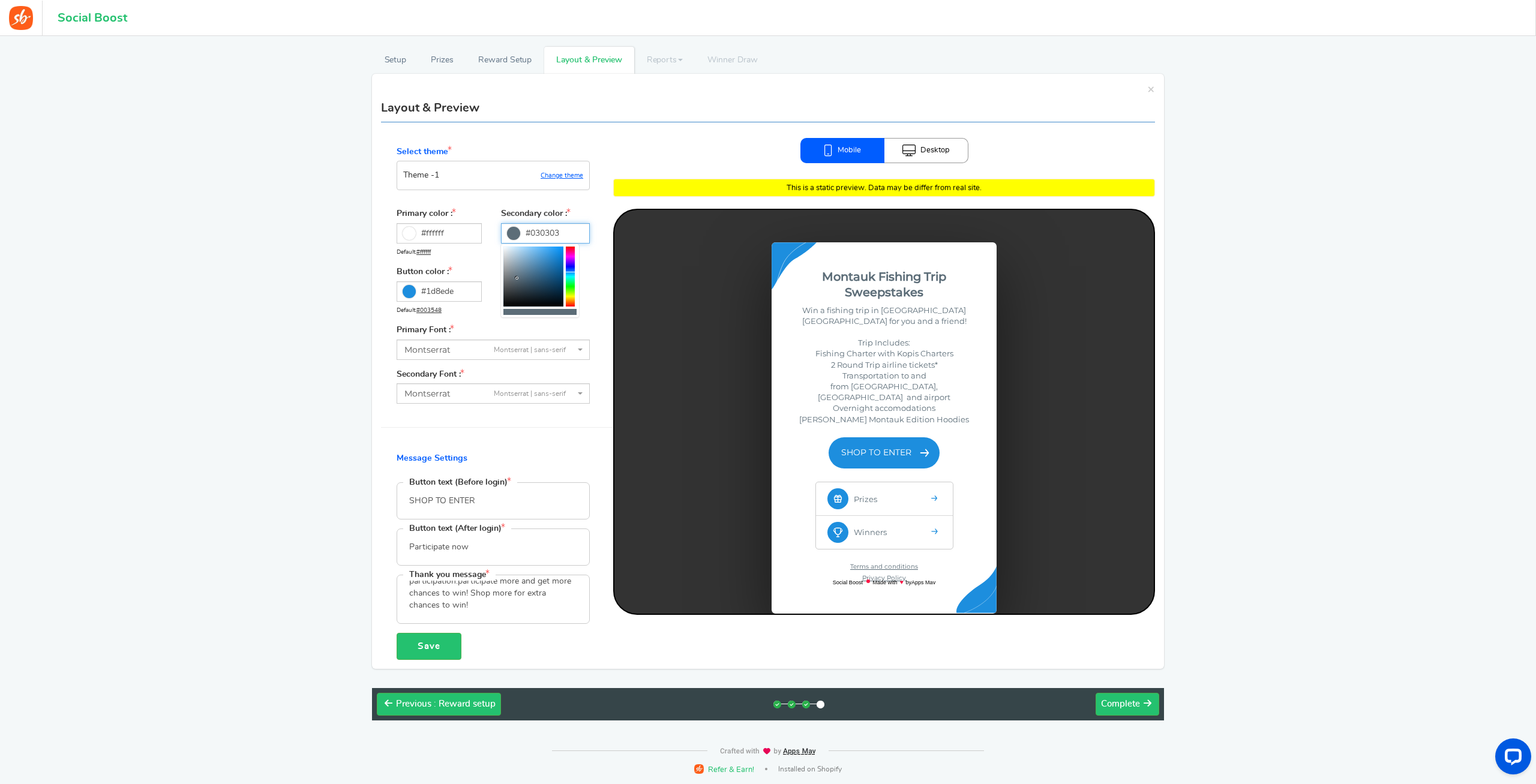
type input "#000000"
drag, startPoint x: 517, startPoint y: 278, endPoint x: 449, endPoint y: 351, distance: 99.8
click at [450, 349] on body "For the best experience, view this on a desktop! Social Boost Book a call 0 WAR…" at bounding box center [768, 384] width 1536 height 800
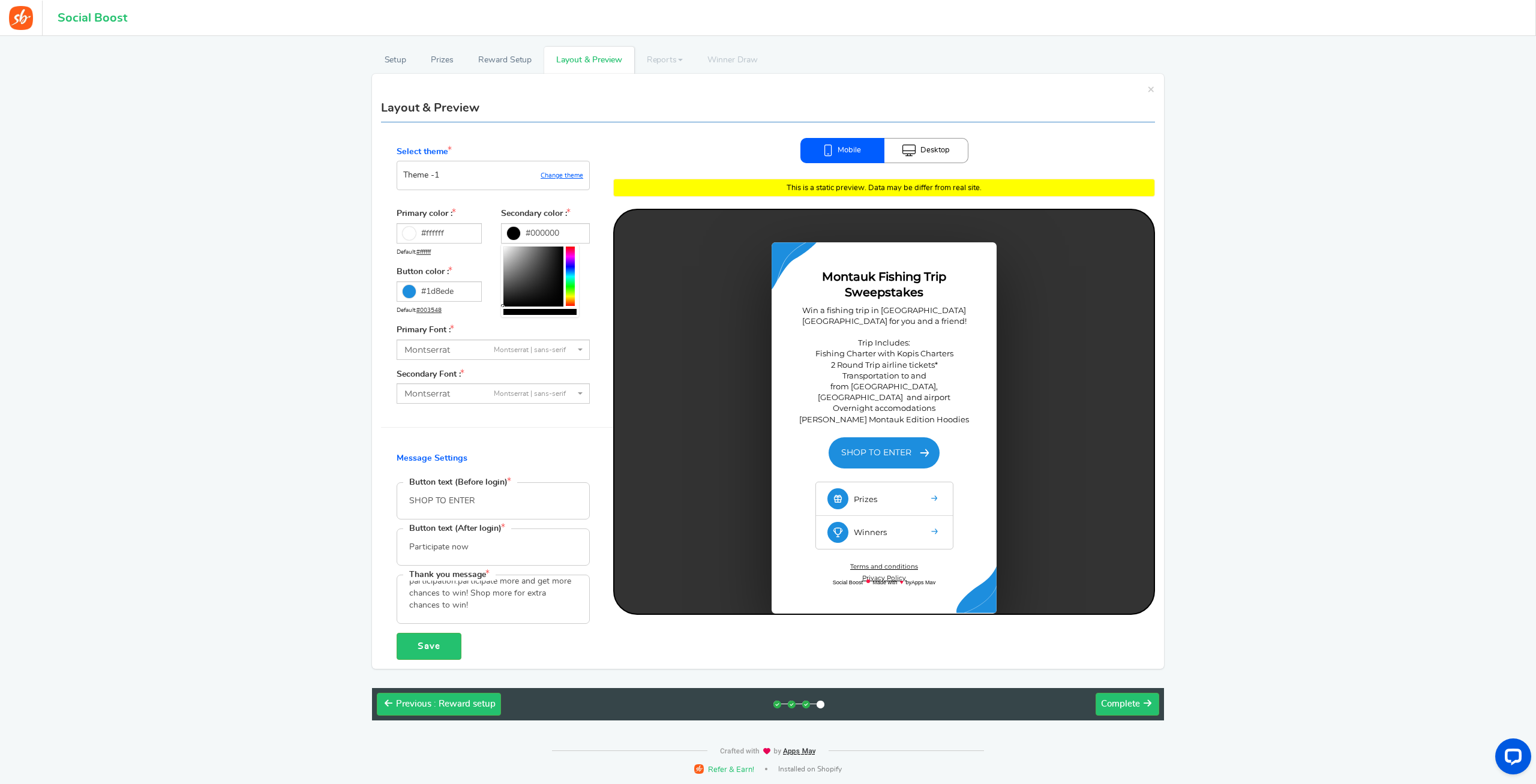
click at [636, 307] on div at bounding box center [884, 412] width 539 height 404
click at [792, 409] on div at bounding box center [884, 412] width 539 height 404
click at [459, 236] on input "#ffffff" at bounding box center [439, 233] width 85 height 20
click at [468, 271] on div at bounding box center [466, 277] width 9 height 60
click at [452, 271] on div at bounding box center [429, 277] width 60 height 60
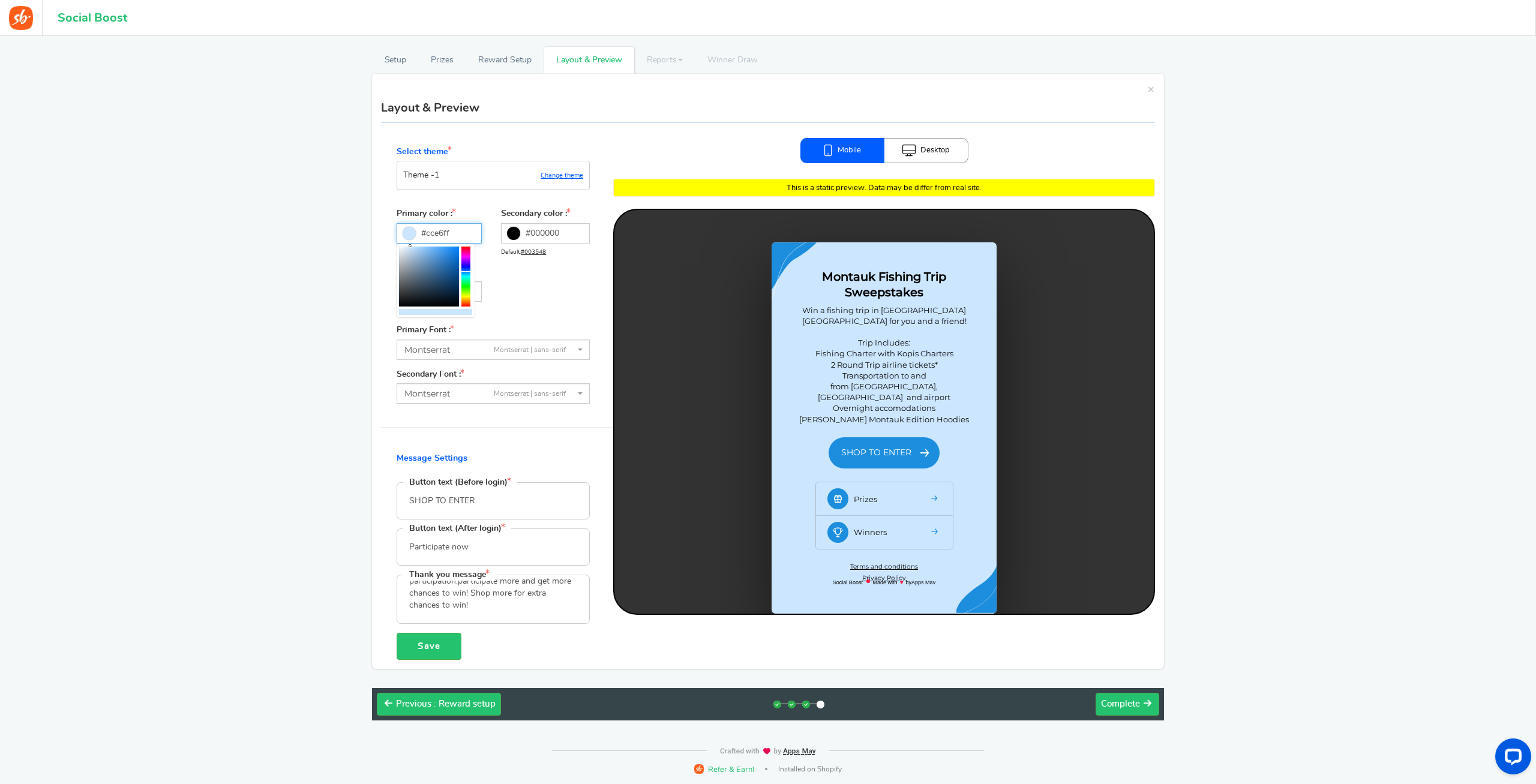
drag, startPoint x: 434, startPoint y: 259, endPoint x: 412, endPoint y: 245, distance: 26.1
click at [412, 247] on div at bounding box center [429, 277] width 60 height 60
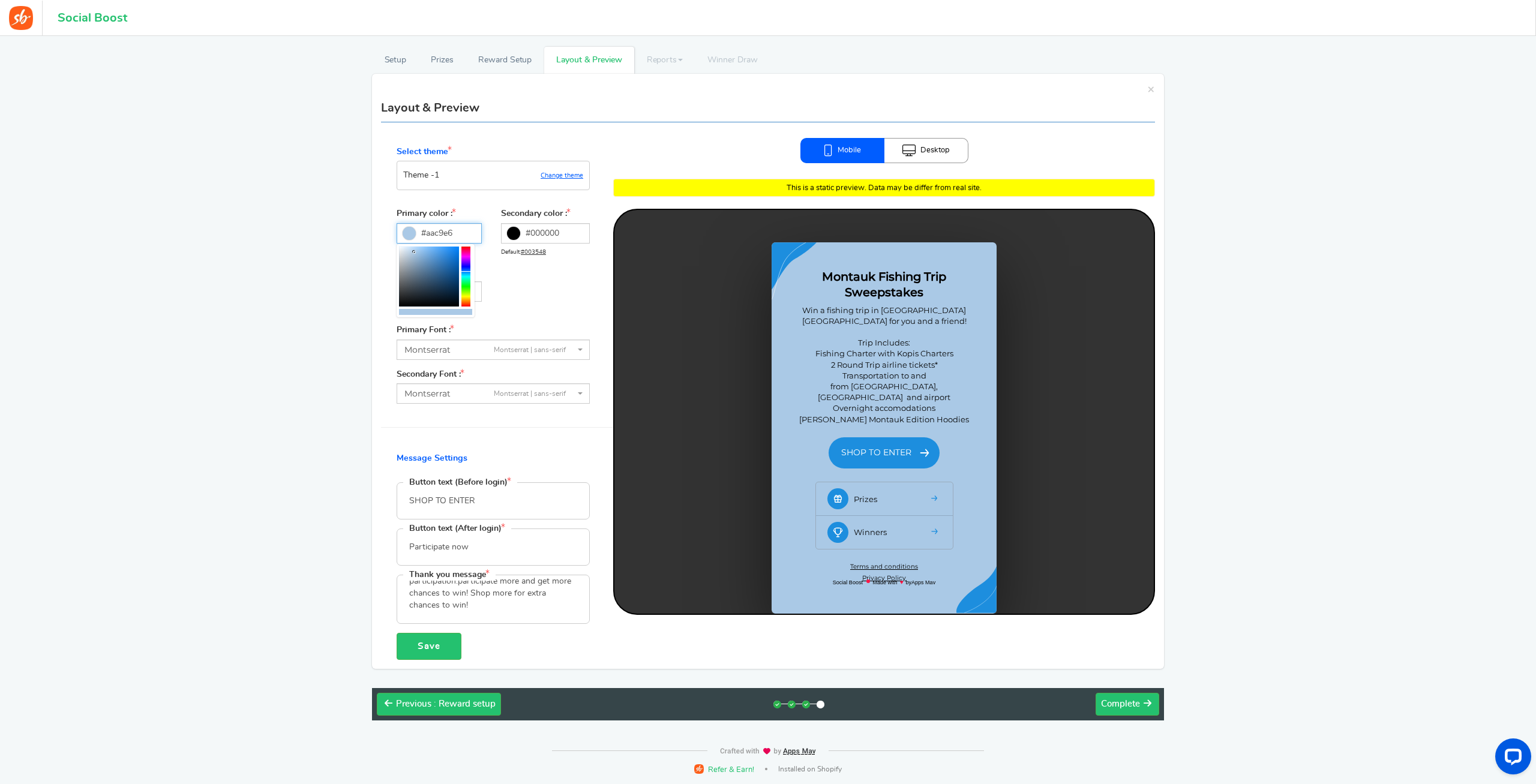
click at [415, 253] on div at bounding box center [429, 277] width 60 height 60
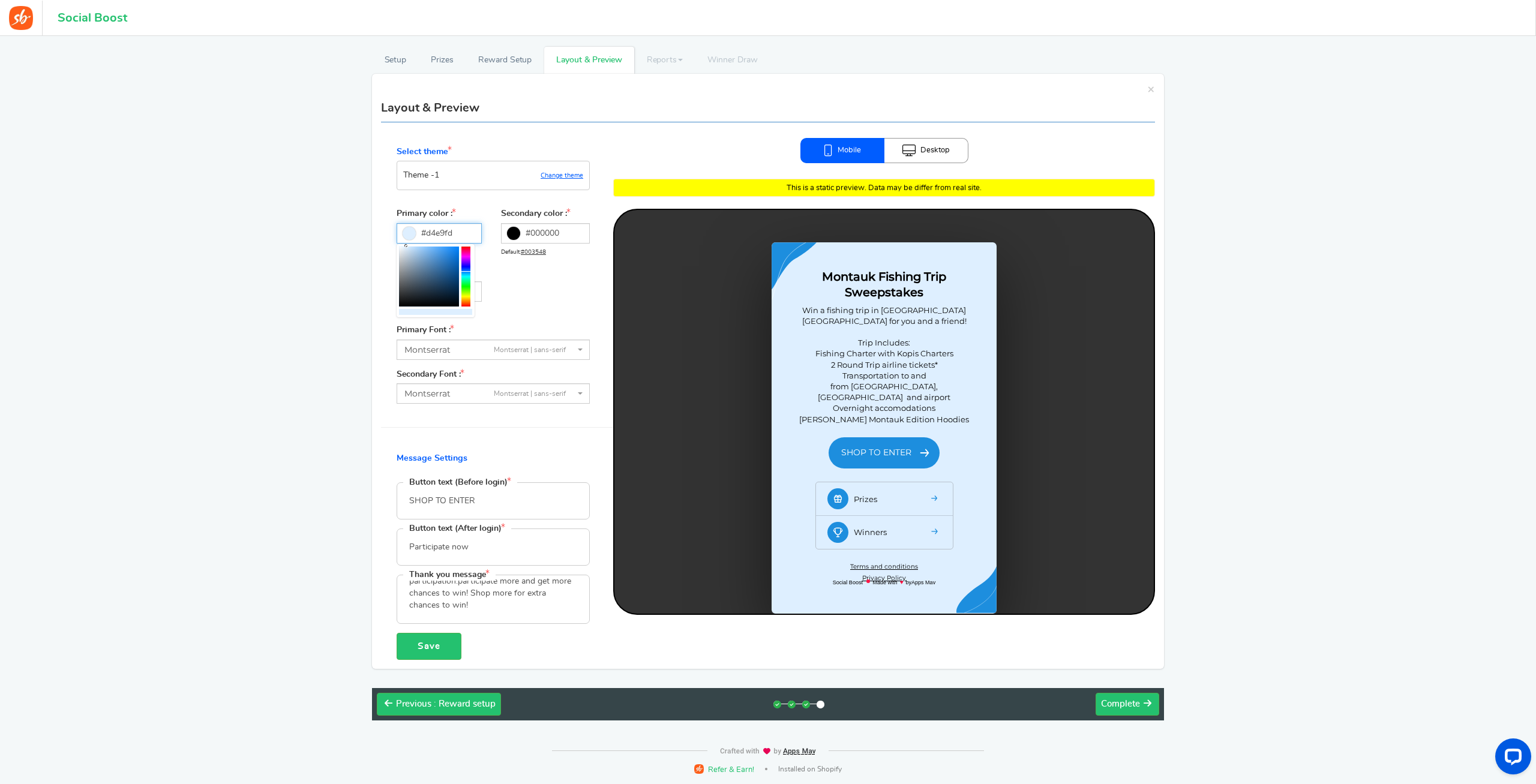
type input "#d2e8fd"
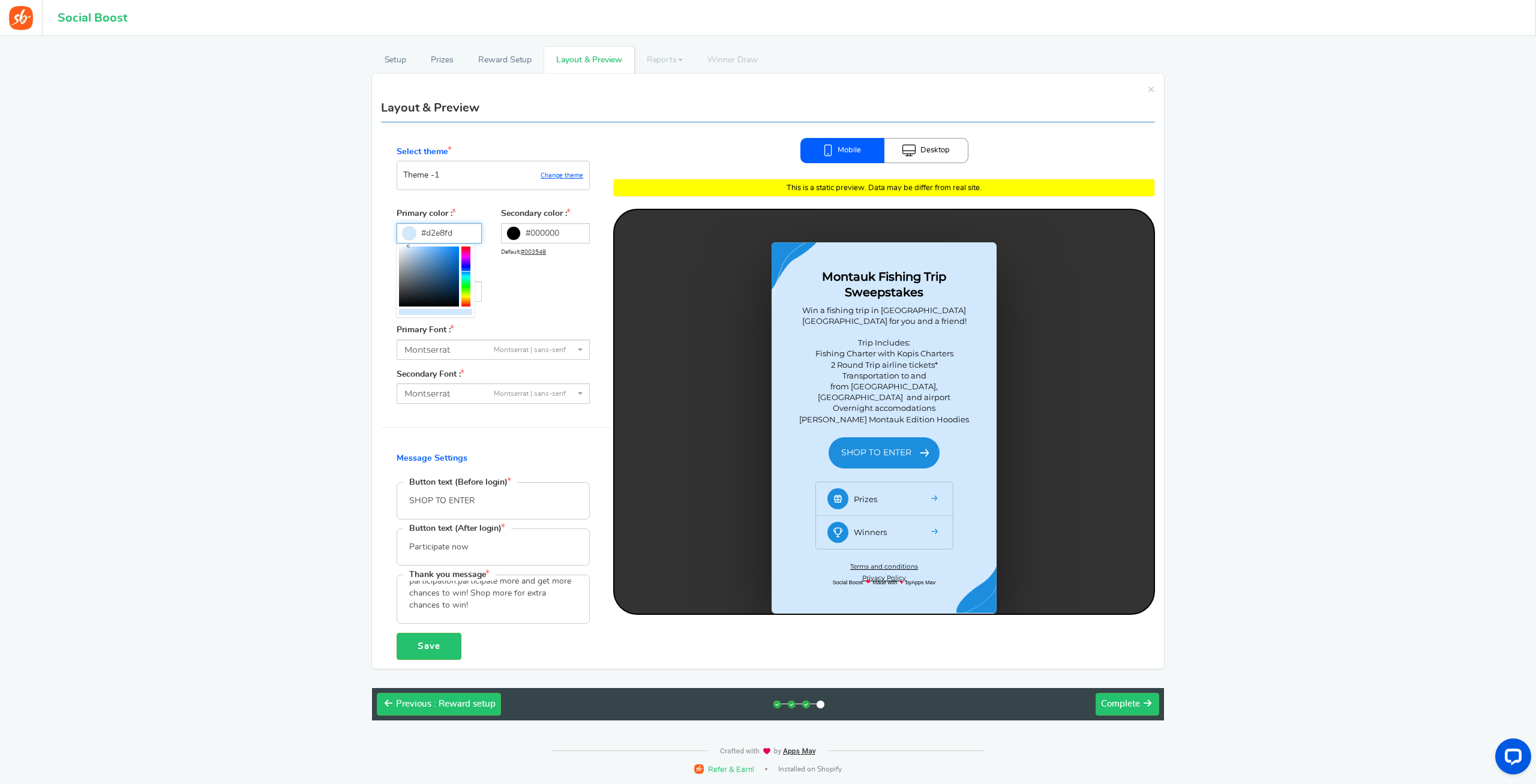
drag, startPoint x: 414, startPoint y: 253, endPoint x: 409, endPoint y: 247, distance: 7.8
click at [409, 247] on b at bounding box center [409, 247] width 3 height 3
click at [539, 277] on div "Primary color : #d2e8fd Default: #ffffff Secondary color : #000000 Default: #00…" at bounding box center [493, 266] width 193 height 116
click at [920, 152] on link "Desktop" at bounding box center [926, 150] width 84 height 25
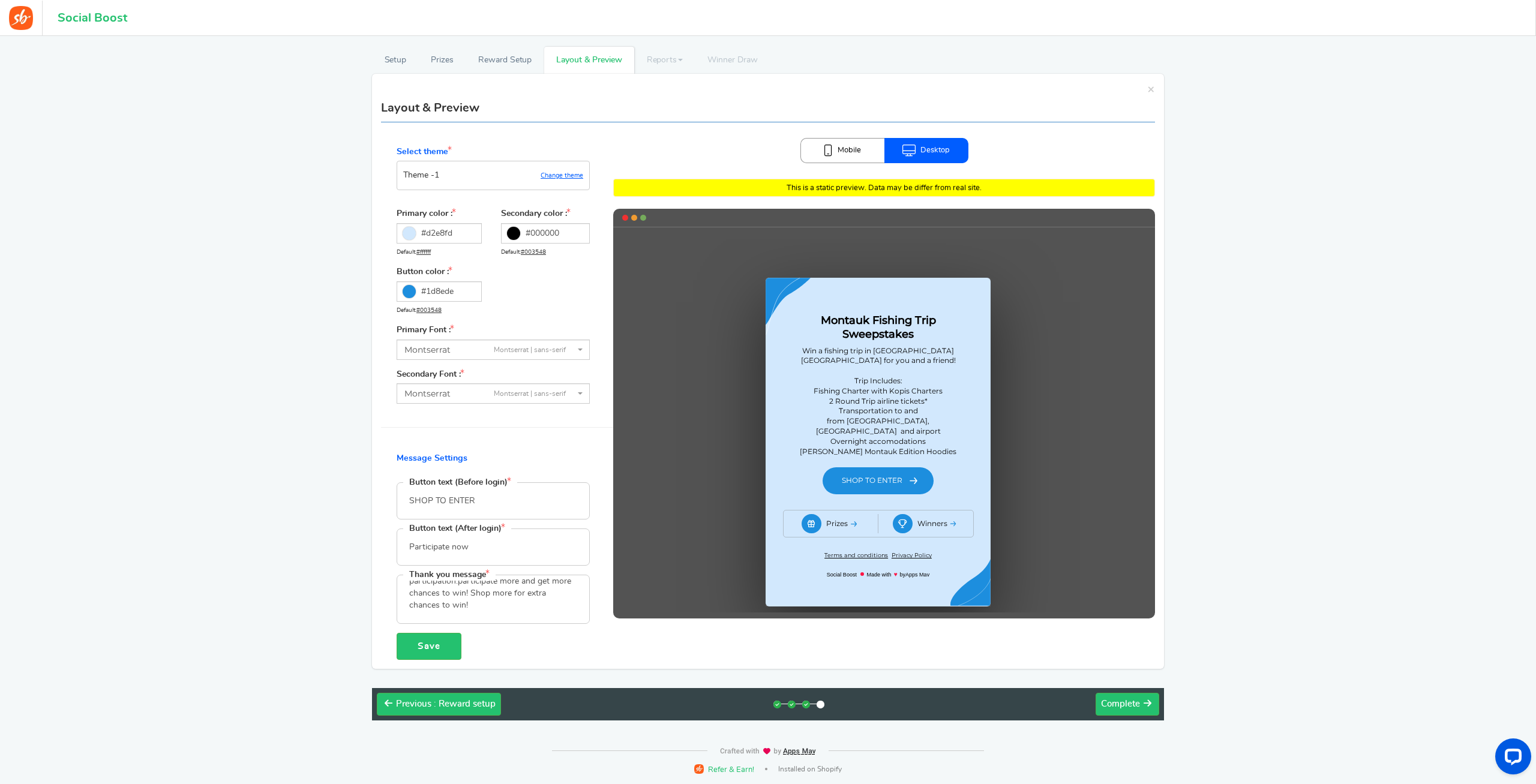
click at [848, 149] on link "Mobile" at bounding box center [842, 150] width 84 height 25
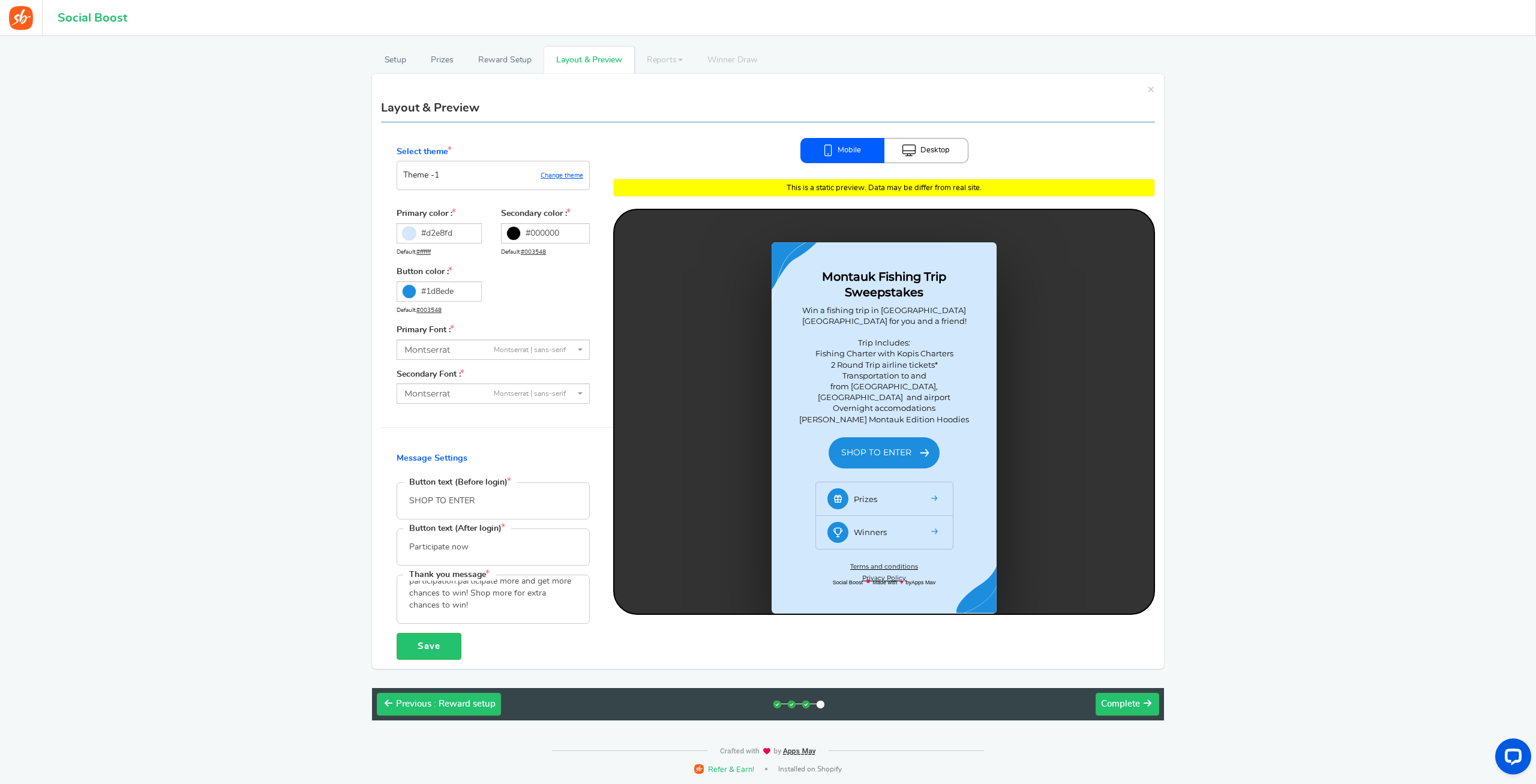
click at [777, 257] on div at bounding box center [884, 412] width 539 height 404
click at [565, 175] on link "Change theme" at bounding box center [562, 176] width 42 height 8
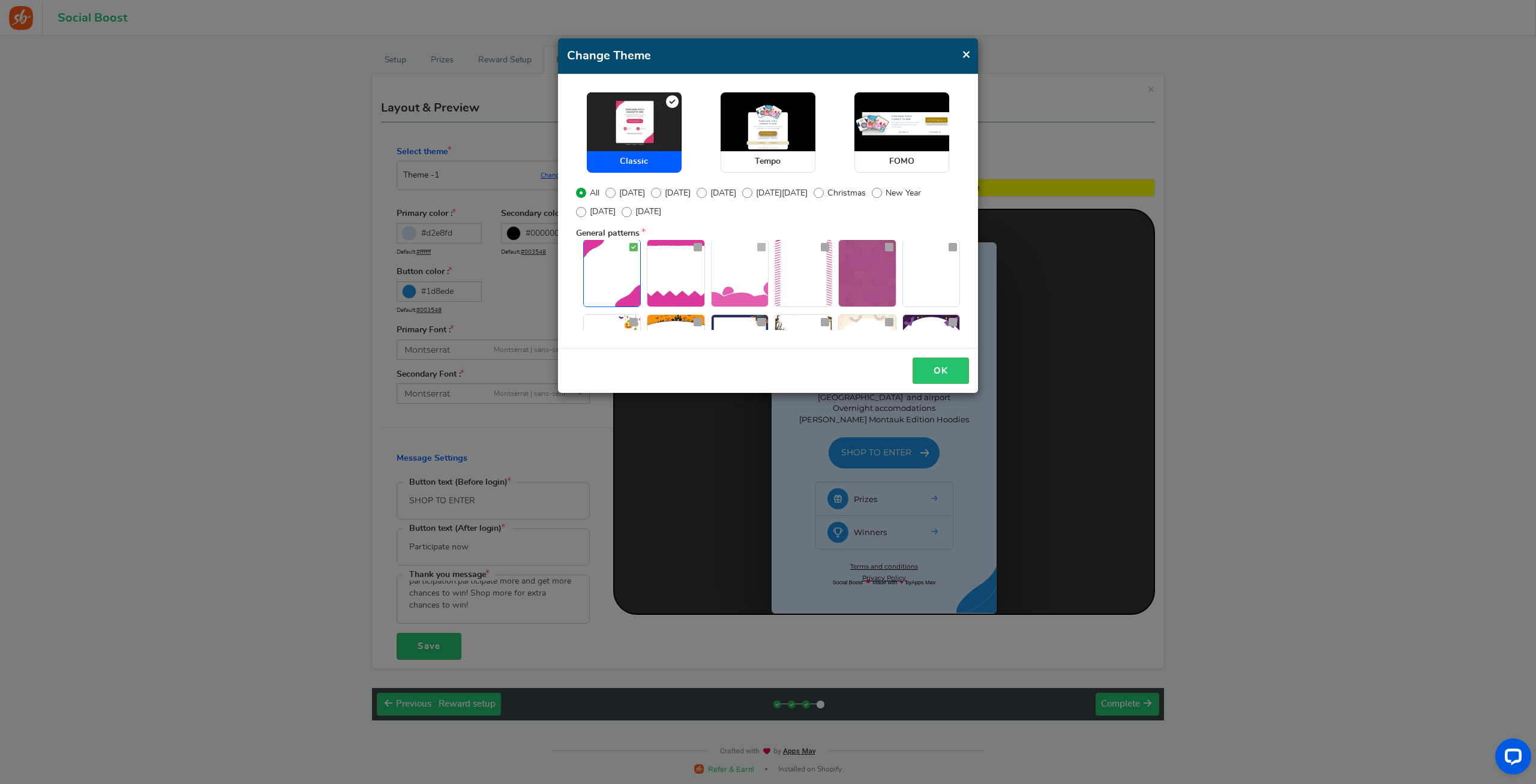
scroll to position [0, 0]
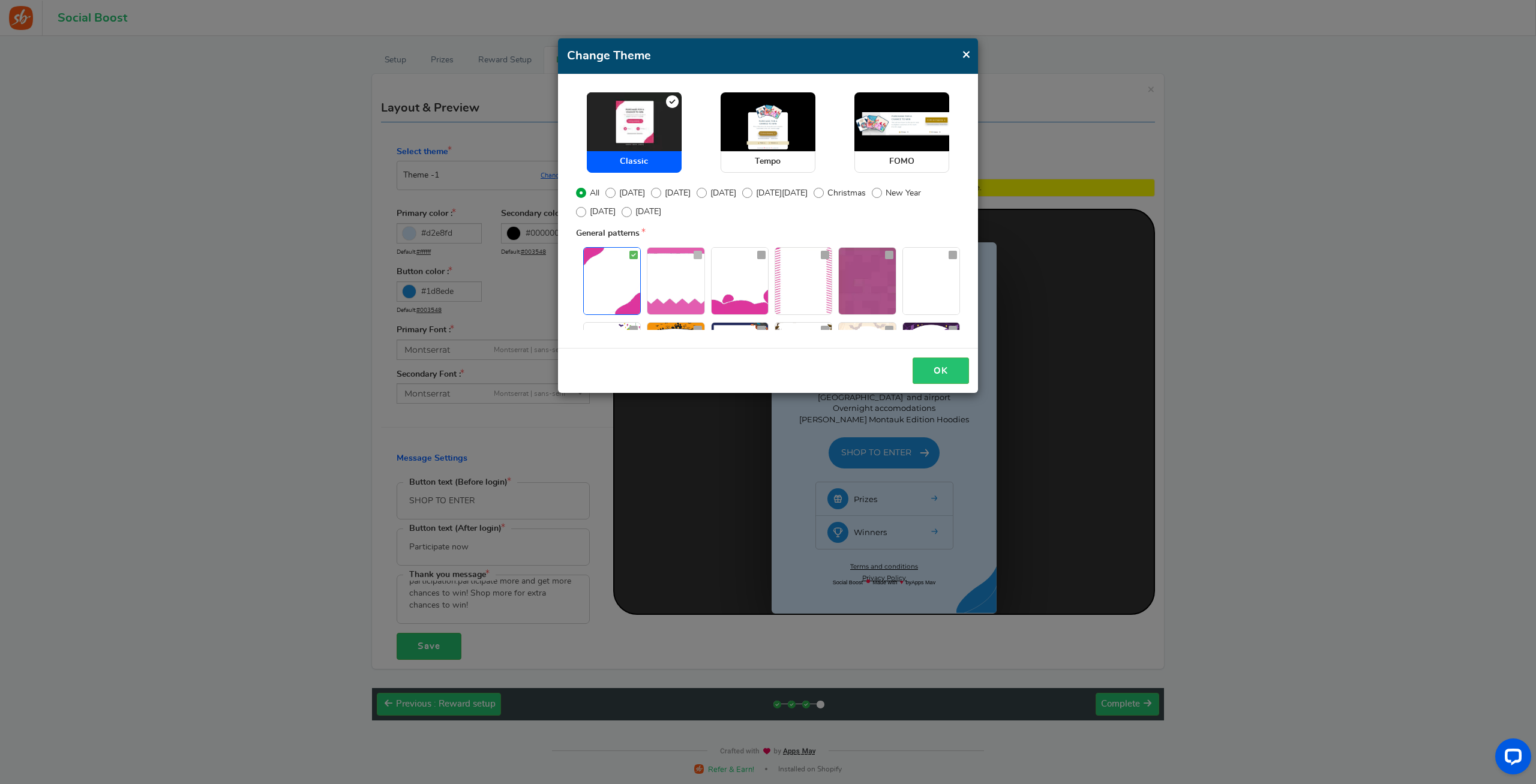
click at [685, 289] on img at bounding box center [675, 281] width 57 height 66
click at [685, 292] on img at bounding box center [675, 281] width 57 height 66
click at [695, 259] on icon at bounding box center [697, 255] width 8 height 10
click at [655, 258] on input "radio" at bounding box center [651, 254] width 8 height 8
radio input "true"
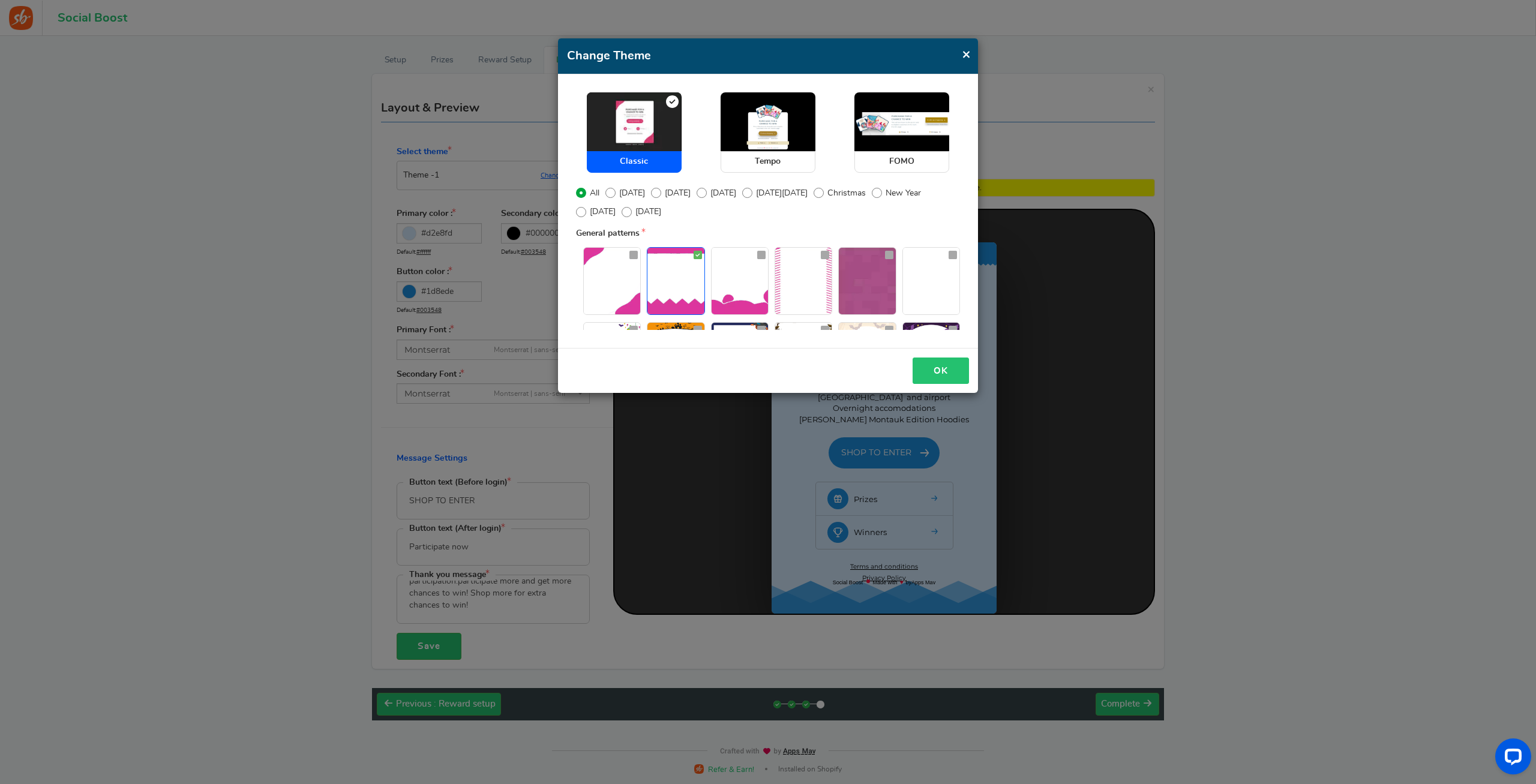
drag, startPoint x: 949, startPoint y: 374, endPoint x: 941, endPoint y: 375, distance: 8.1
click at [949, 374] on button "OK" at bounding box center [940, 371] width 57 height 27
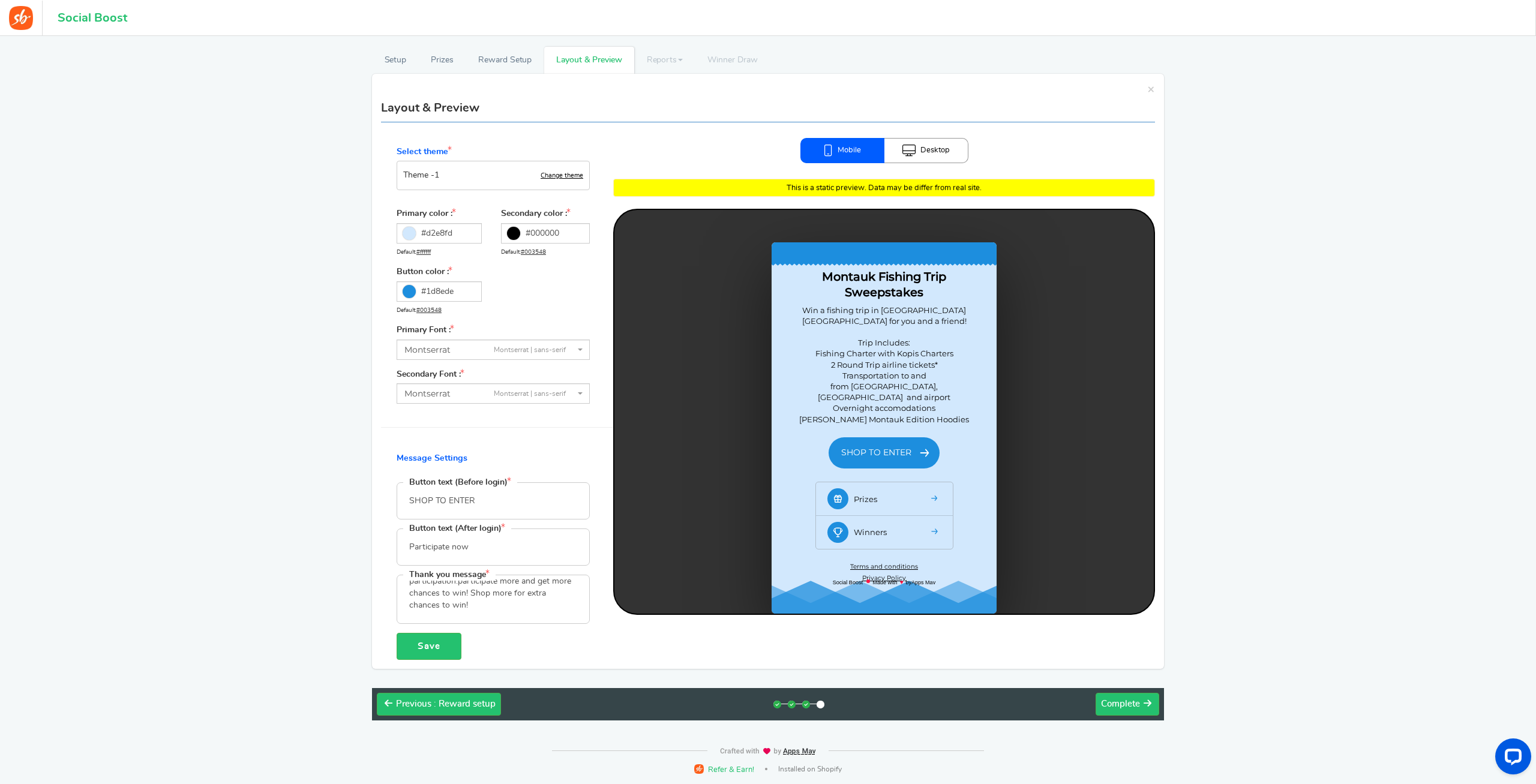
click at [556, 175] on link "Change theme" at bounding box center [562, 176] width 42 height 8
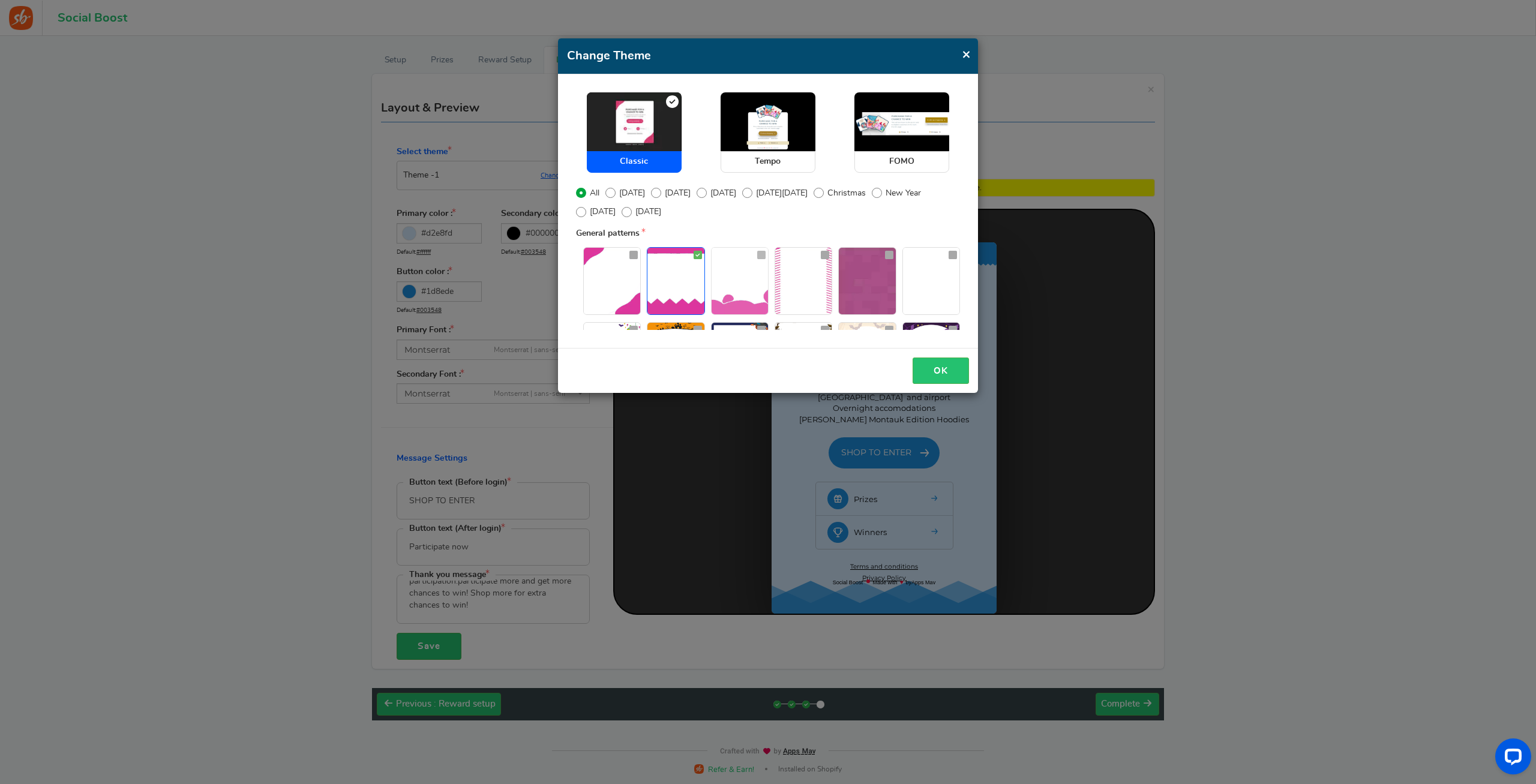
click at [736, 296] on img at bounding box center [740, 281] width 57 height 66
click at [719, 258] on input "radio" at bounding box center [716, 254] width 8 height 8
radio input "true"
click at [694, 285] on img at bounding box center [675, 281] width 57 height 66
click at [655, 258] on input "radio" at bounding box center [651, 254] width 8 height 8
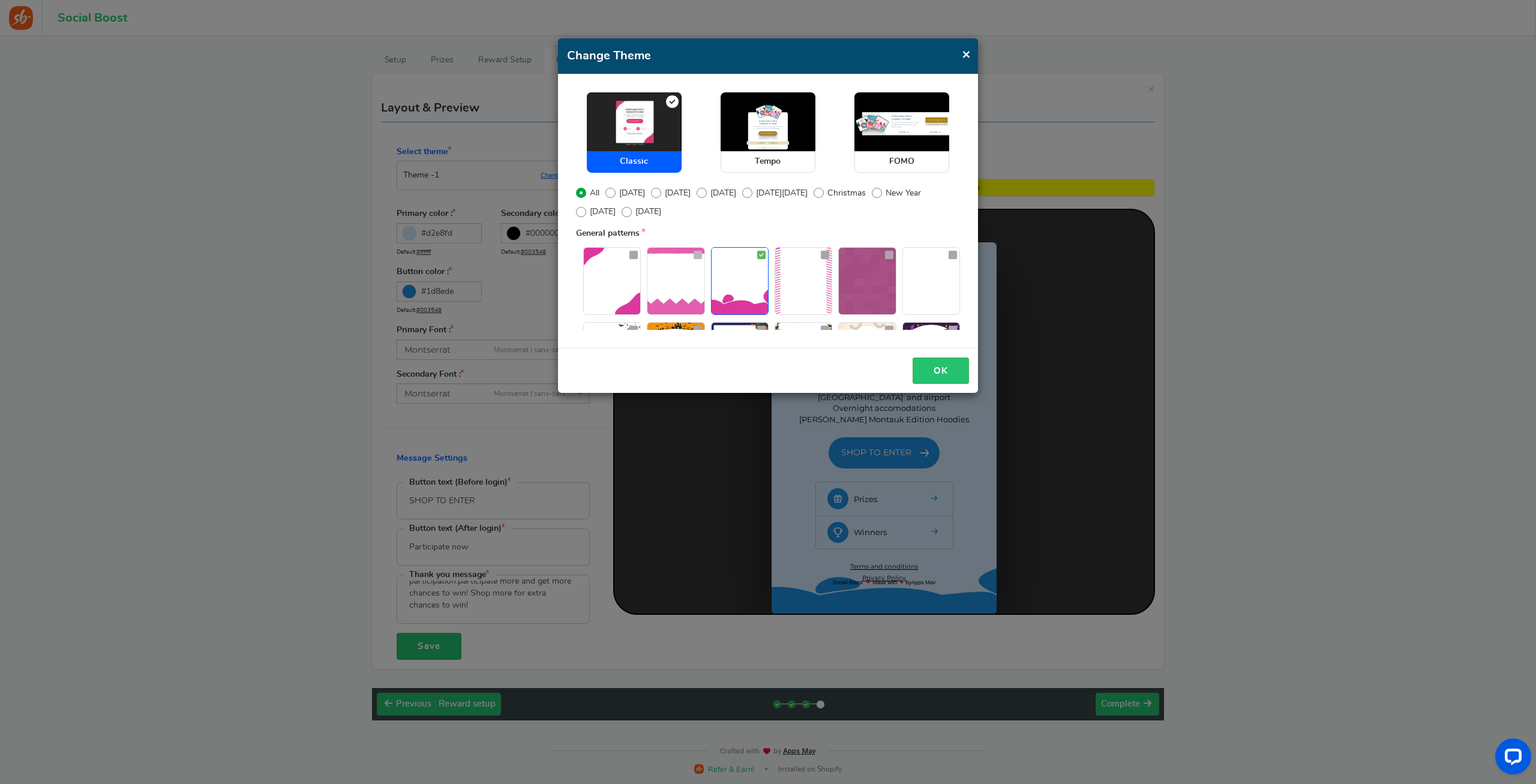
radio input "true"
click at [817, 283] on img at bounding box center [803, 281] width 57 height 66
click at [783, 258] on input "radio" at bounding box center [779, 254] width 8 height 8
radio input "true"
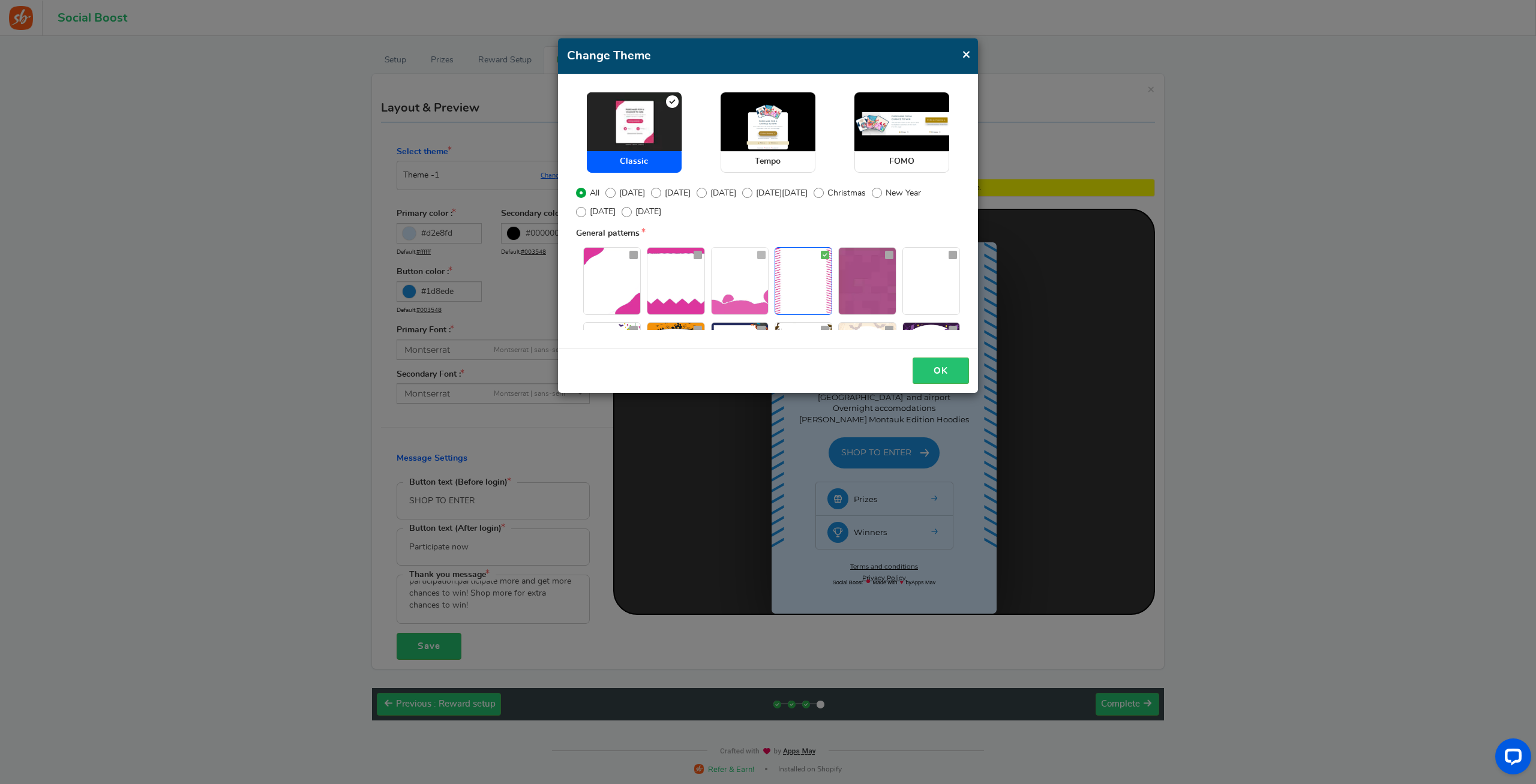
click at [734, 283] on img at bounding box center [740, 281] width 57 height 66
click at [719, 258] on input "radio" at bounding box center [716, 254] width 8 height 8
radio input "true"
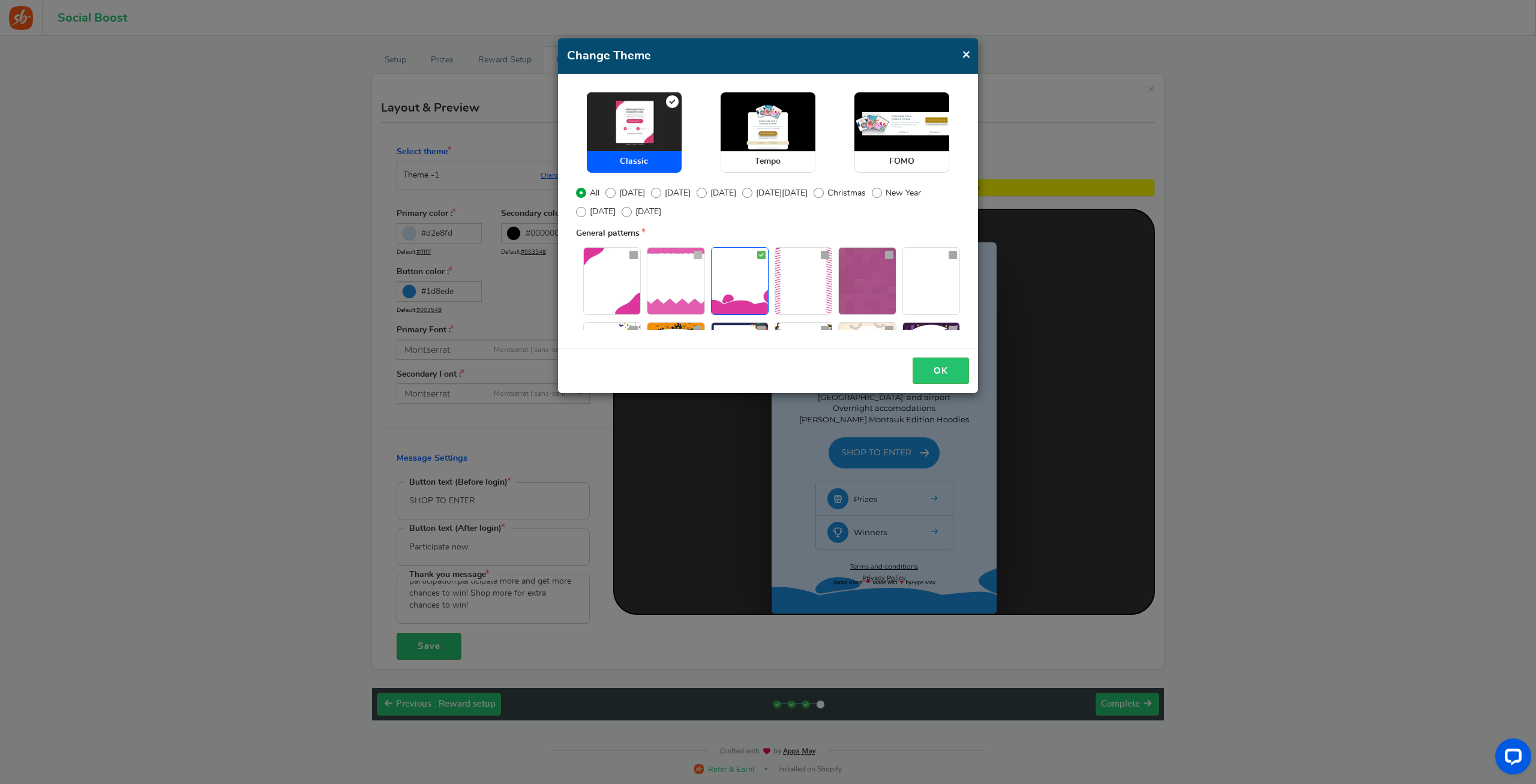
click at [667, 281] on img at bounding box center [675, 281] width 57 height 66
click at [655, 258] on input "radio" at bounding box center [651, 254] width 8 height 8
radio input "true"
click at [914, 290] on img at bounding box center [930, 281] width 57 height 66
click at [911, 258] on input "radio" at bounding box center [906, 254] width 8 height 8
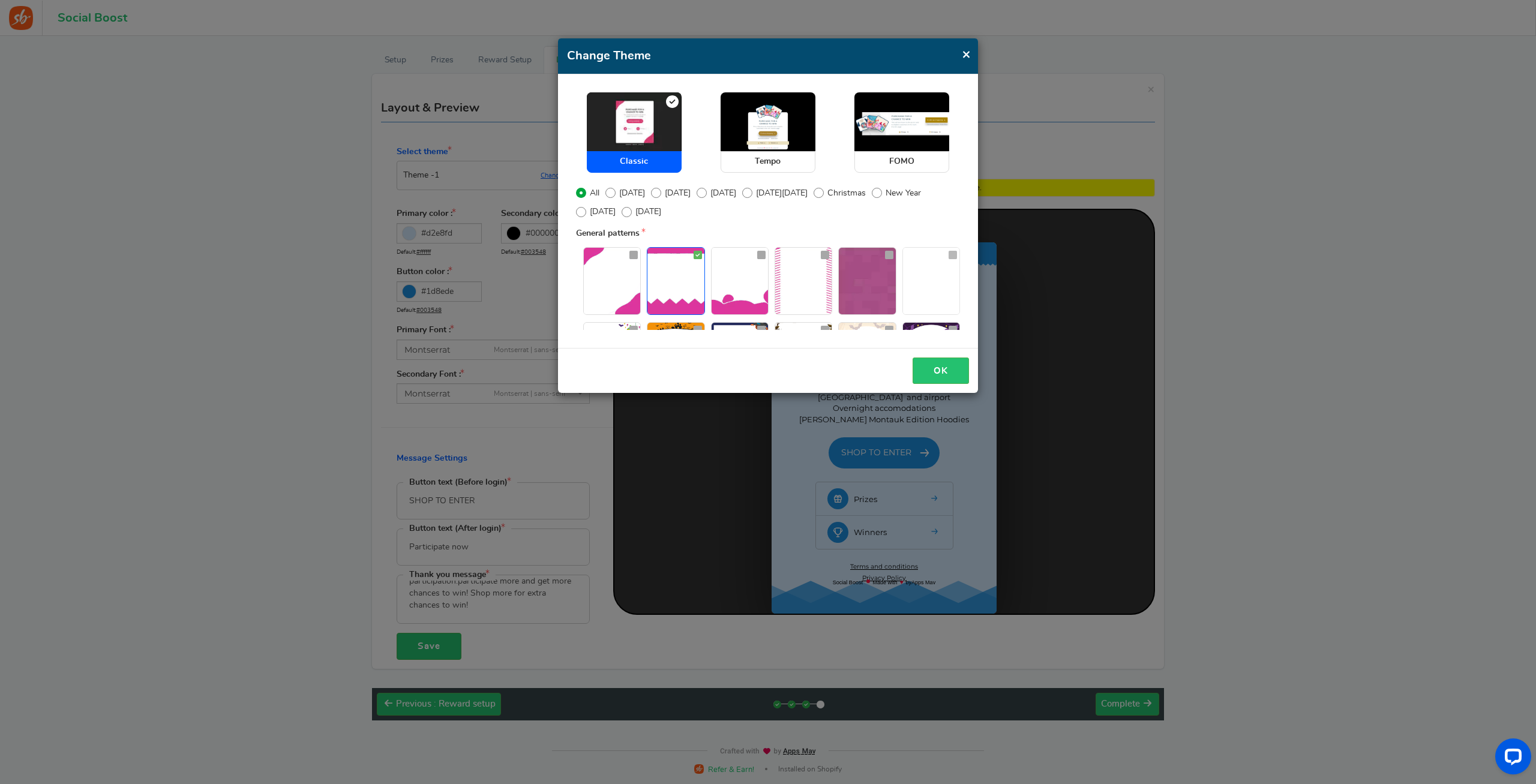
radio input "true"
click at [690, 280] on img at bounding box center [675, 281] width 57 height 66
click at [655, 258] on input "radio" at bounding box center [651, 254] width 8 height 8
radio input "true"
click at [751, 142] on img at bounding box center [768, 122] width 95 height 59
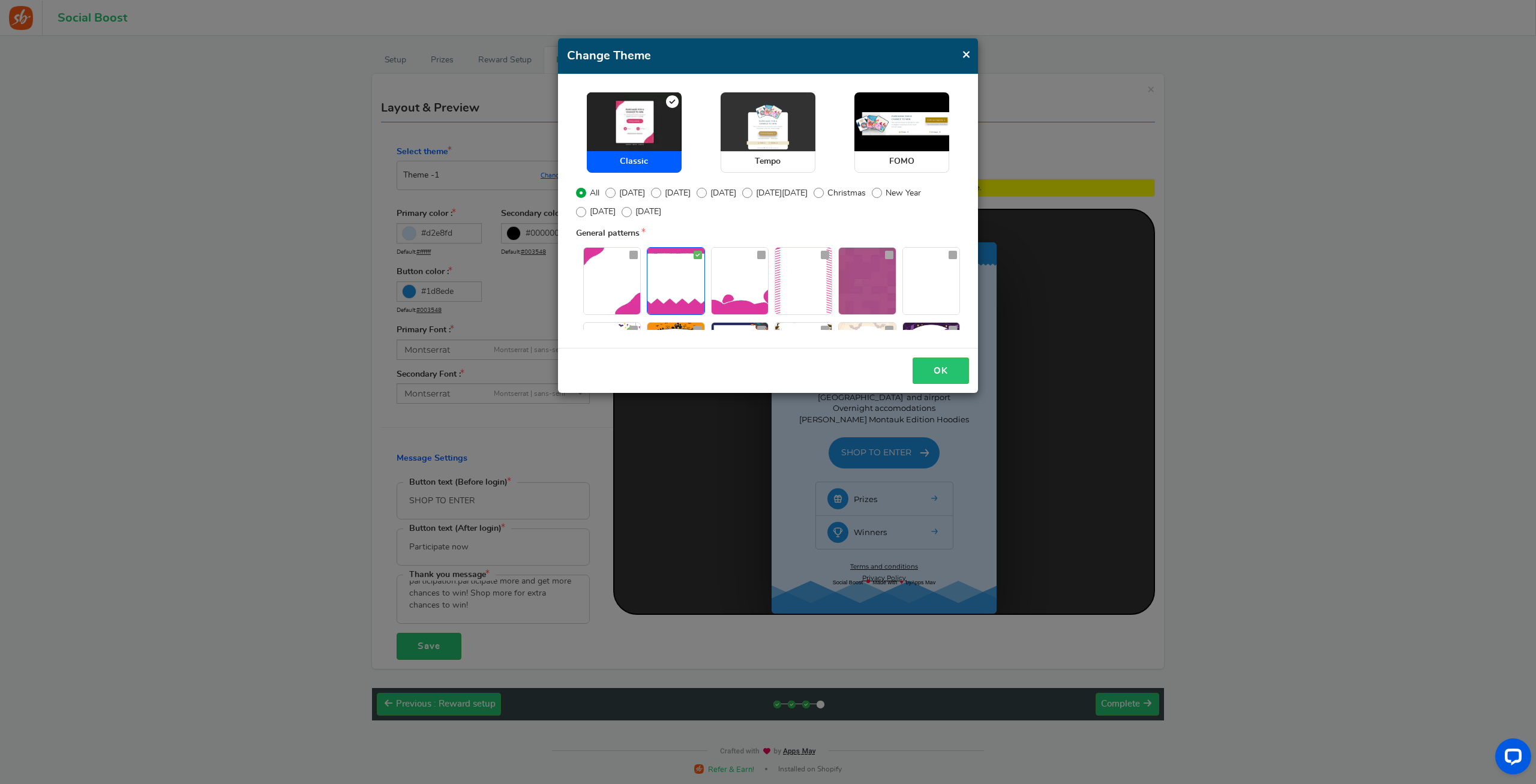
click at [728, 103] on input "Tempo" at bounding box center [725, 99] width 8 height 8
radio input "true"
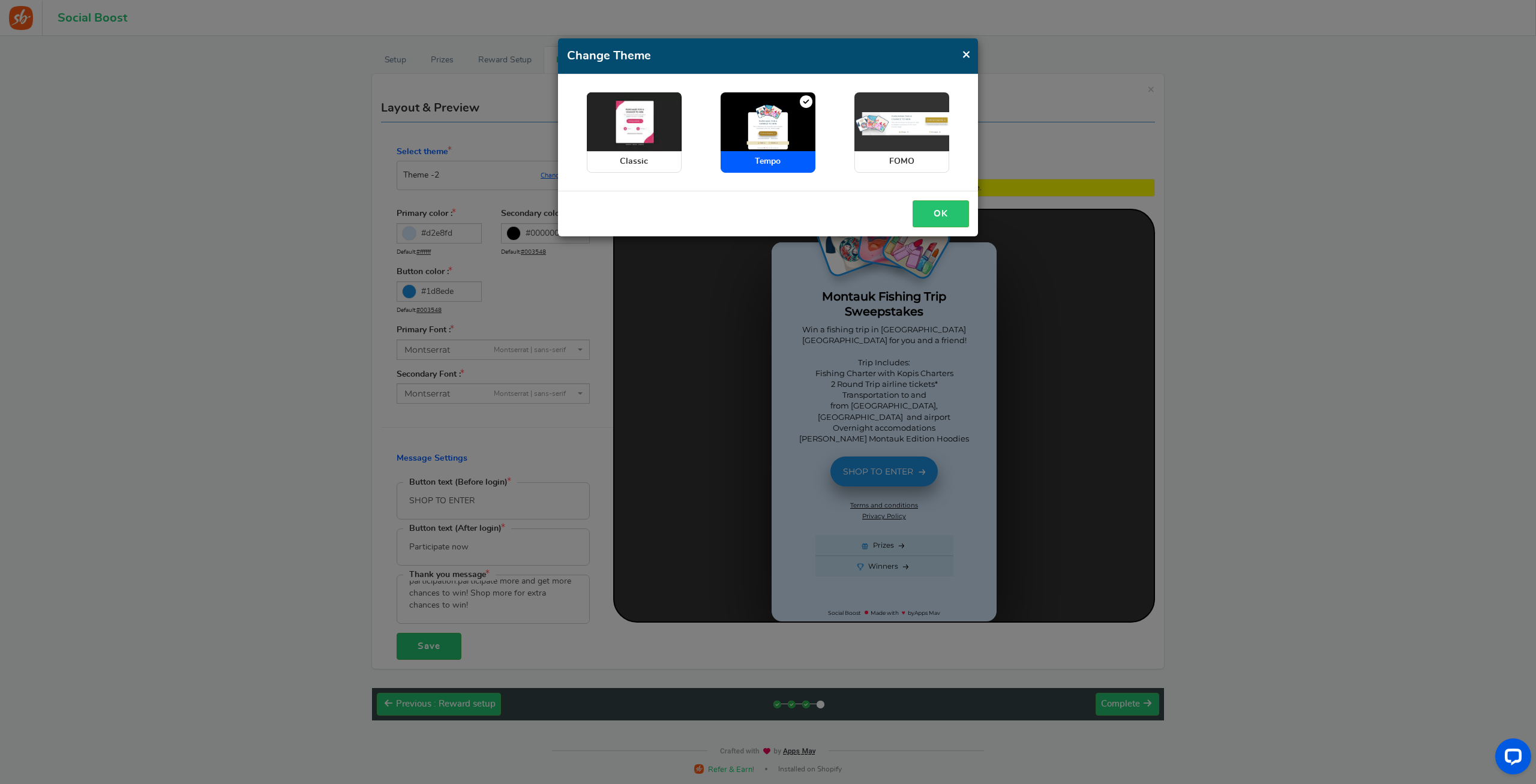
click at [897, 149] on img at bounding box center [902, 122] width 95 height 59
click at [862, 103] on input "FOMO" at bounding box center [858, 99] width 8 height 8
radio input "true"
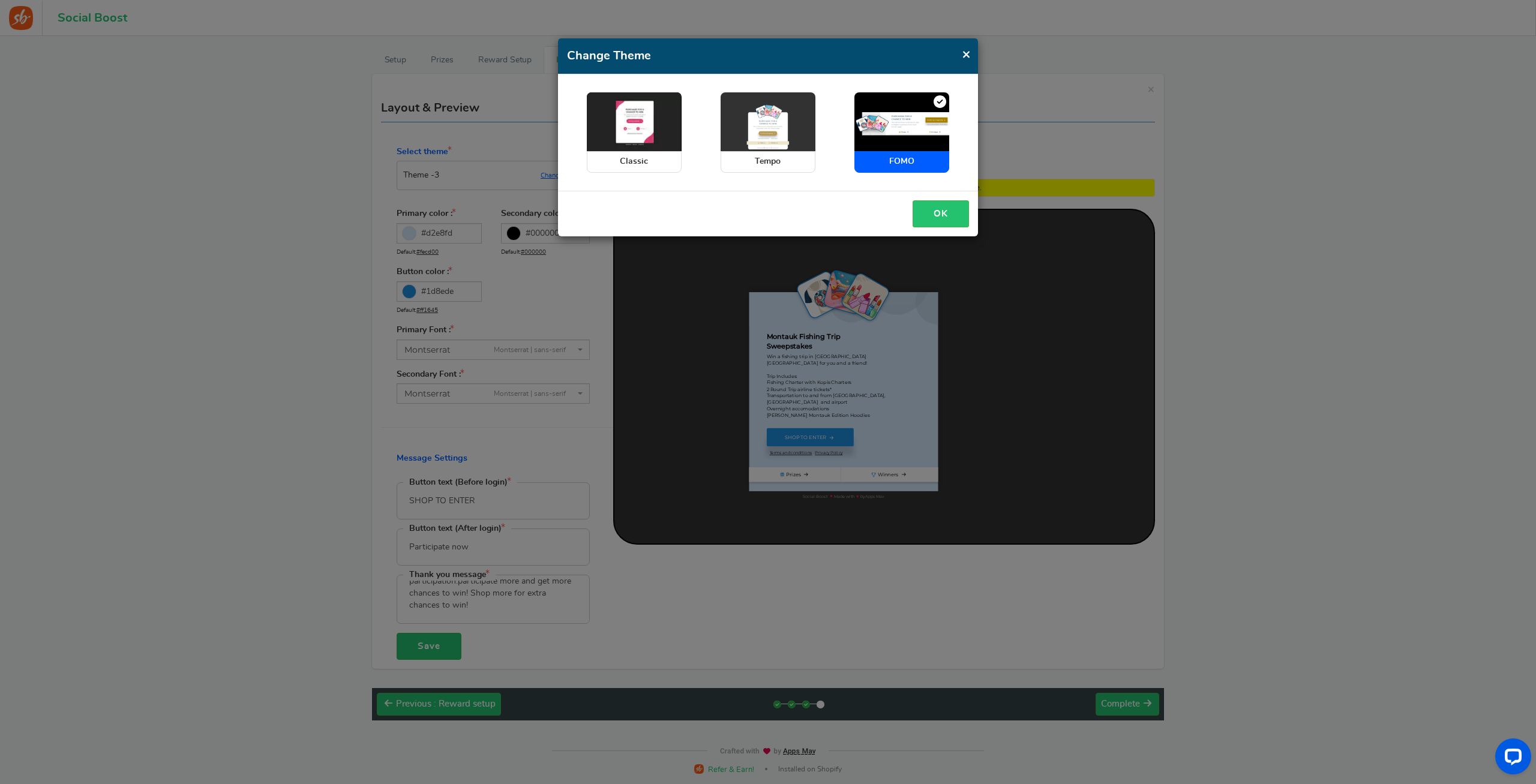
click at [774, 145] on img at bounding box center [768, 122] width 95 height 59
click at [728, 103] on input "Tempo" at bounding box center [725, 99] width 8 height 8
radio input "true"
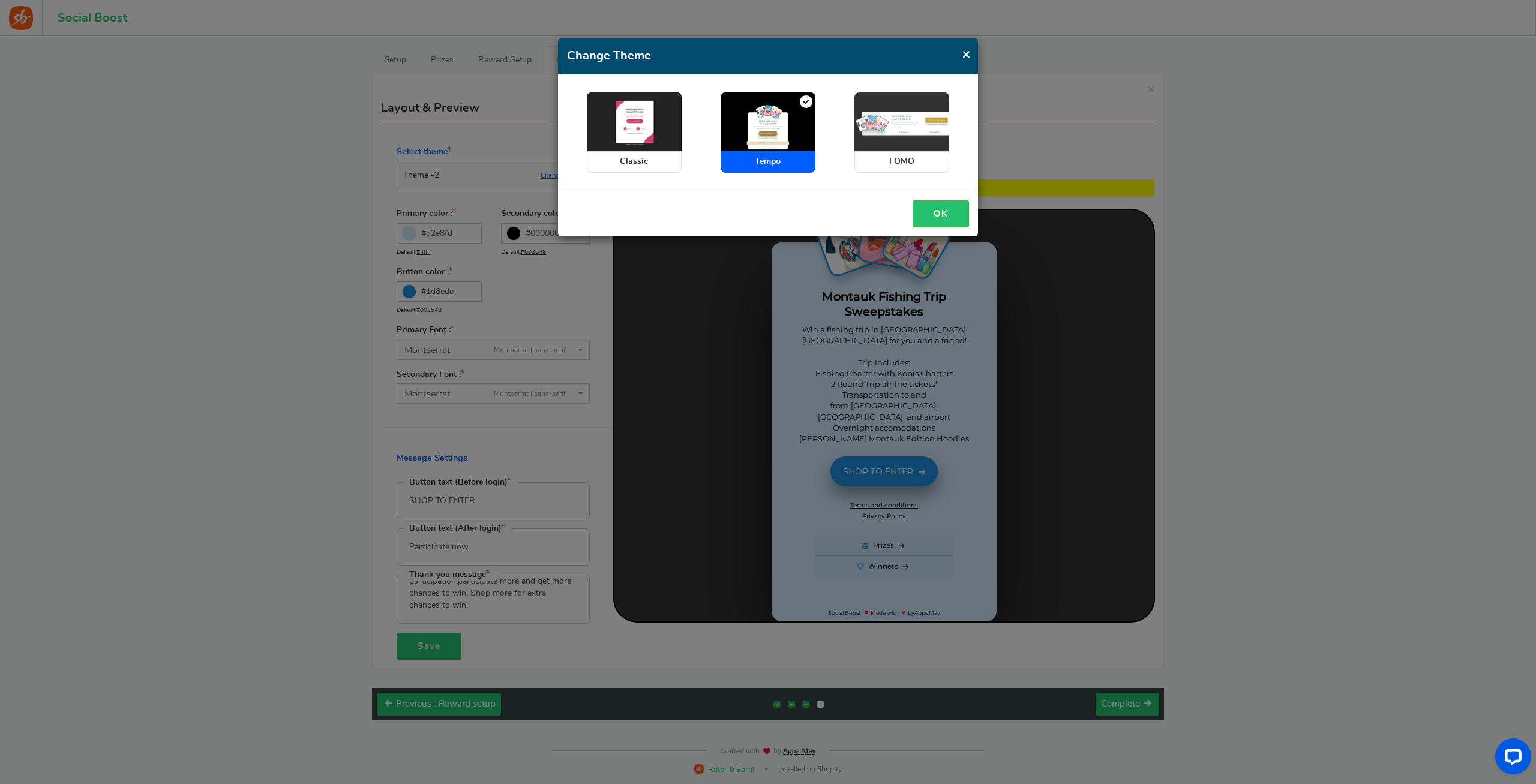
click at [881, 151] on span "FOMO" at bounding box center [902, 161] width 95 height 22
click at [862, 103] on input "FOMO" at bounding box center [858, 99] width 8 height 8
radio input "true"
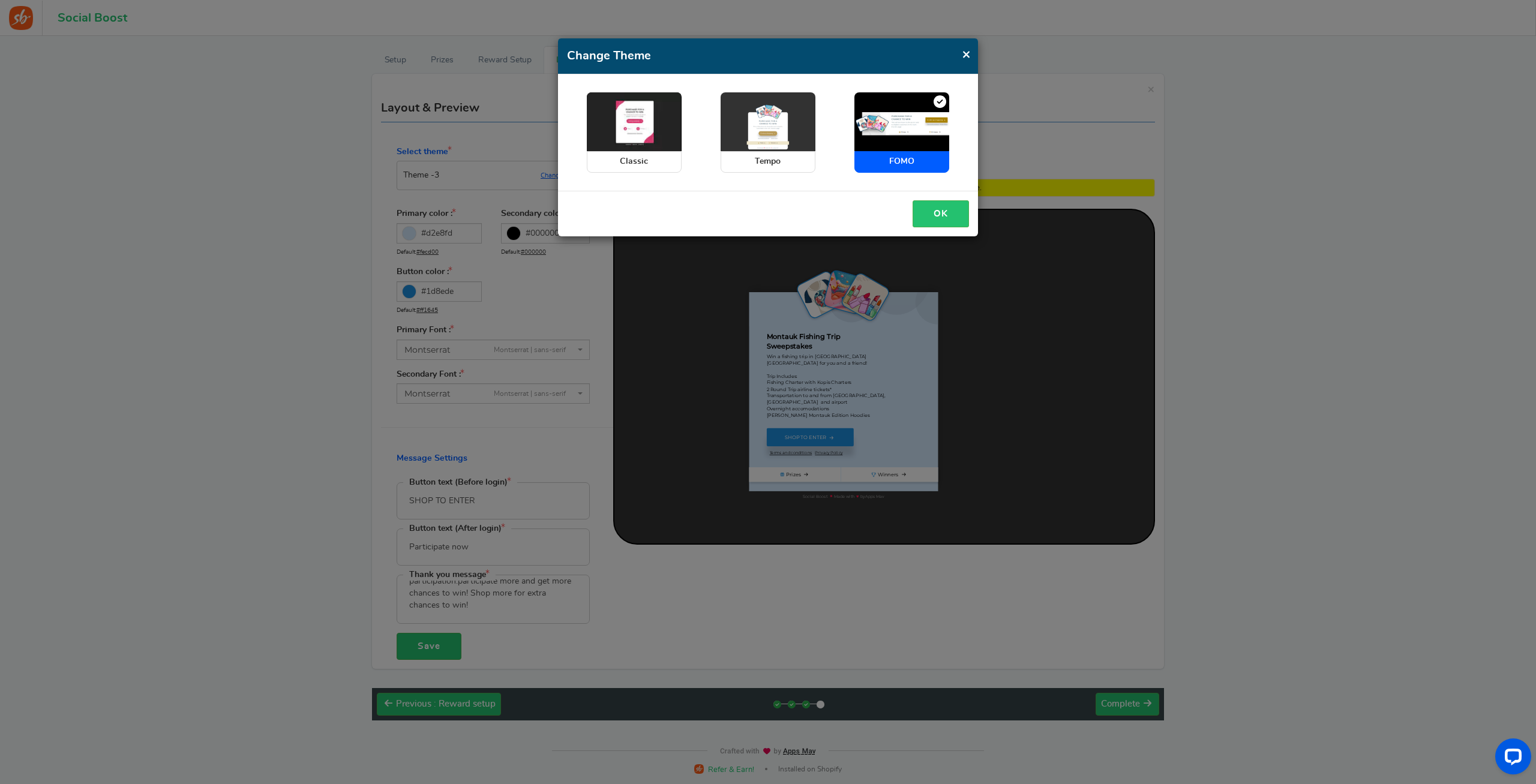
click at [787, 145] on img at bounding box center [768, 122] width 95 height 59
click at [728, 103] on input "Tempo" at bounding box center [725, 99] width 8 height 8
radio input "true"
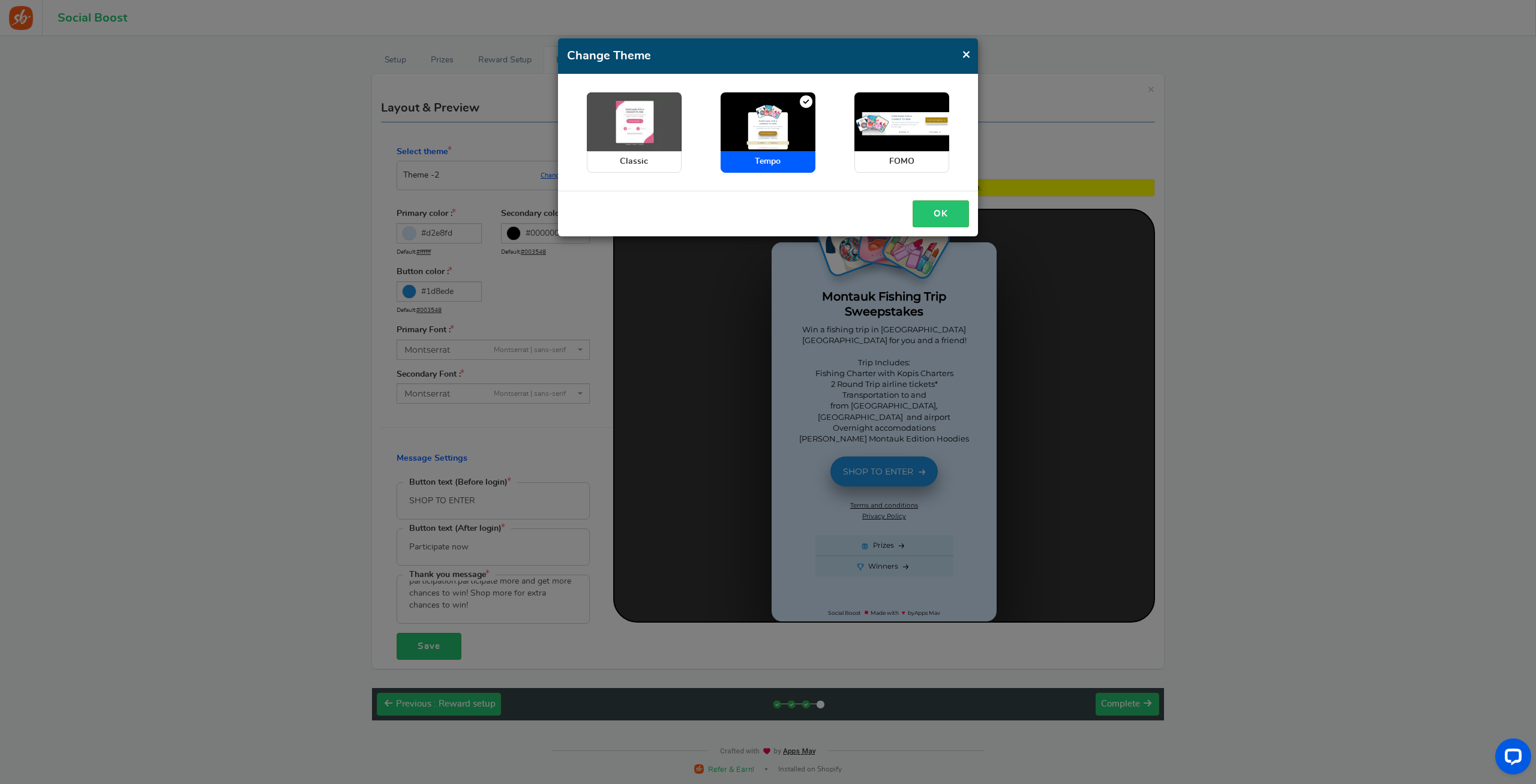
click at [630, 142] on img at bounding box center [634, 122] width 95 height 59
click at [594, 103] on input "Classic" at bounding box center [590, 99] width 8 height 8
radio input "true"
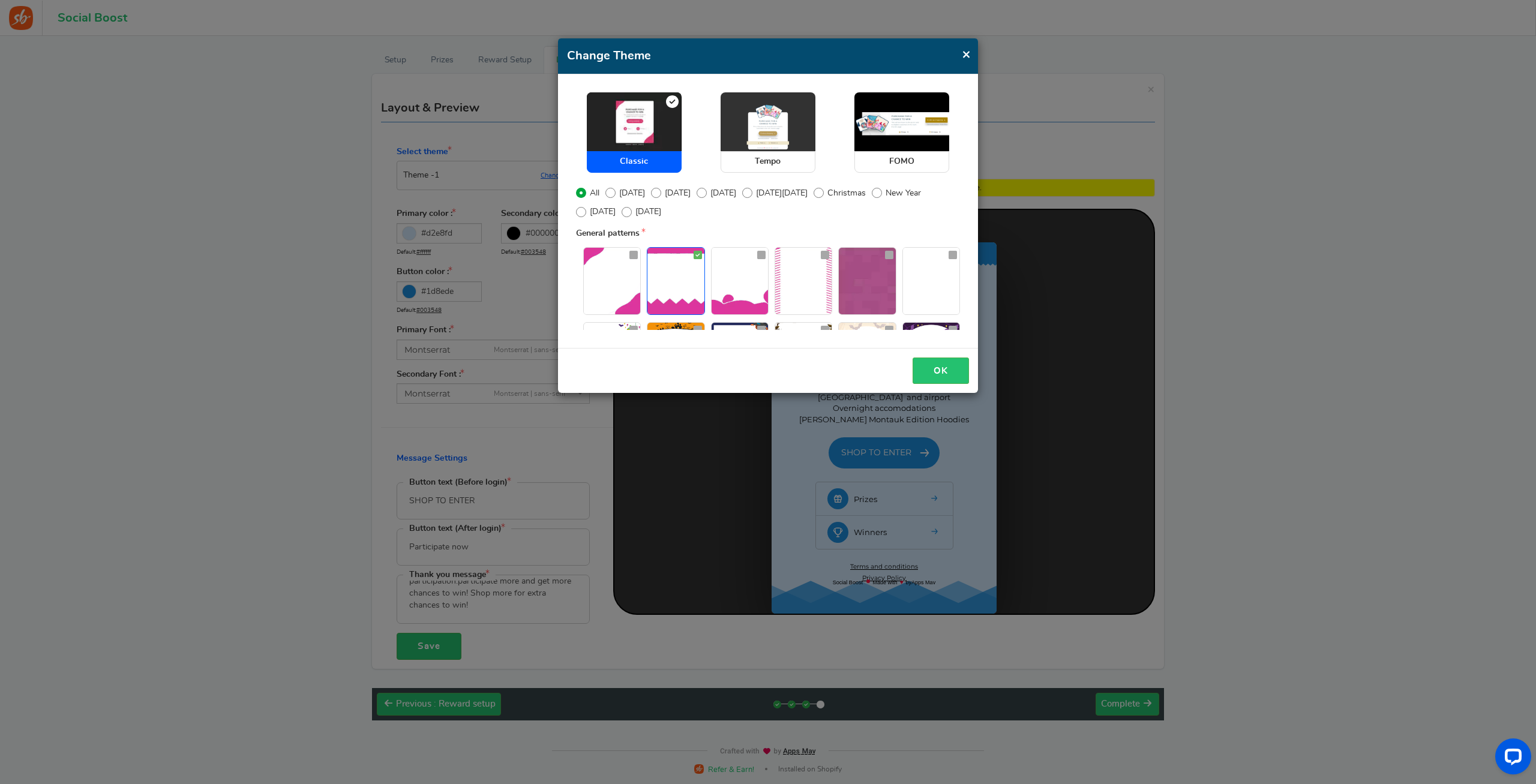
click at [756, 149] on img at bounding box center [768, 122] width 95 height 59
click at [728, 103] on input "Tempo" at bounding box center [725, 99] width 8 height 8
radio input "true"
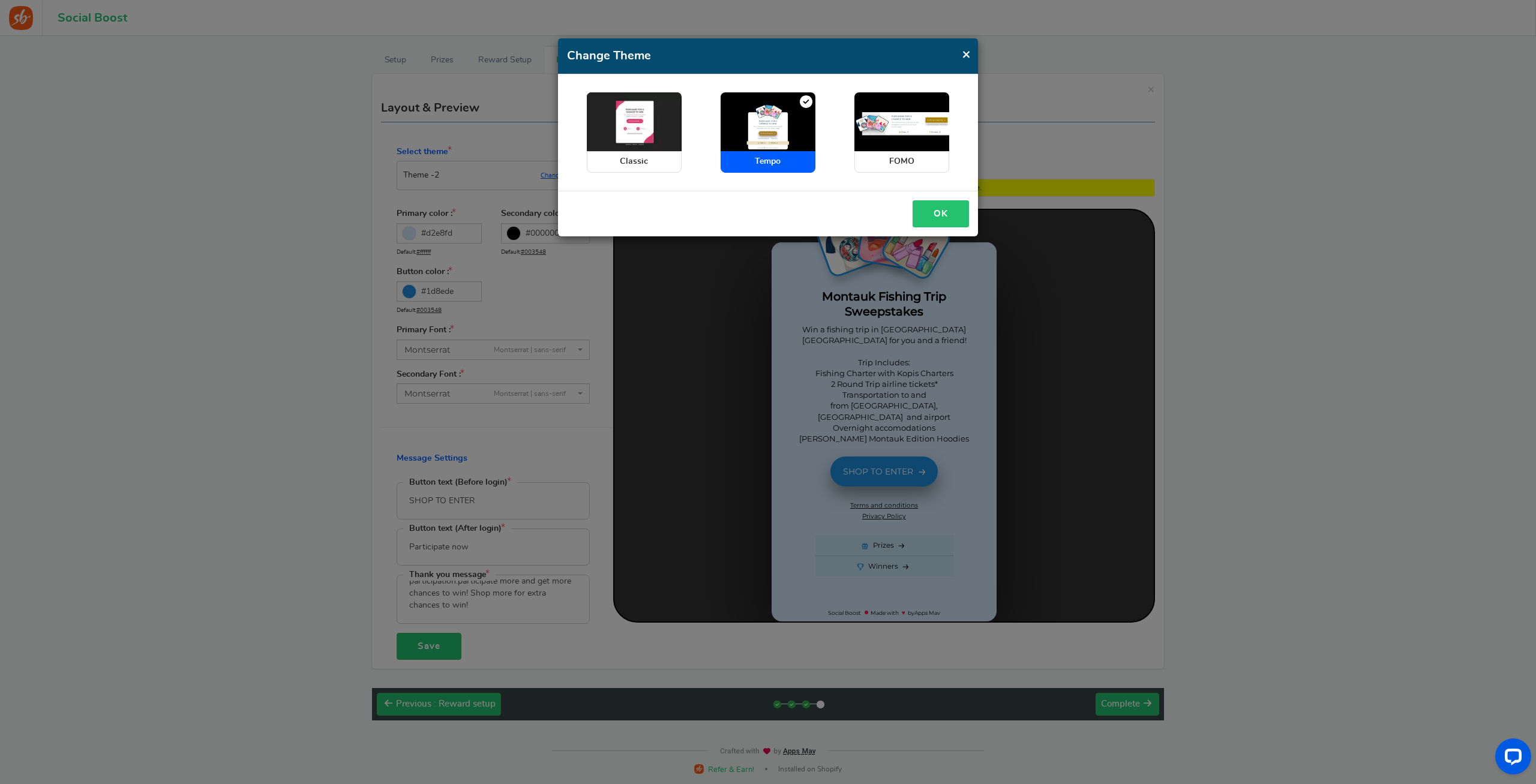
click at [926, 214] on button "OK" at bounding box center [940, 214] width 57 height 27
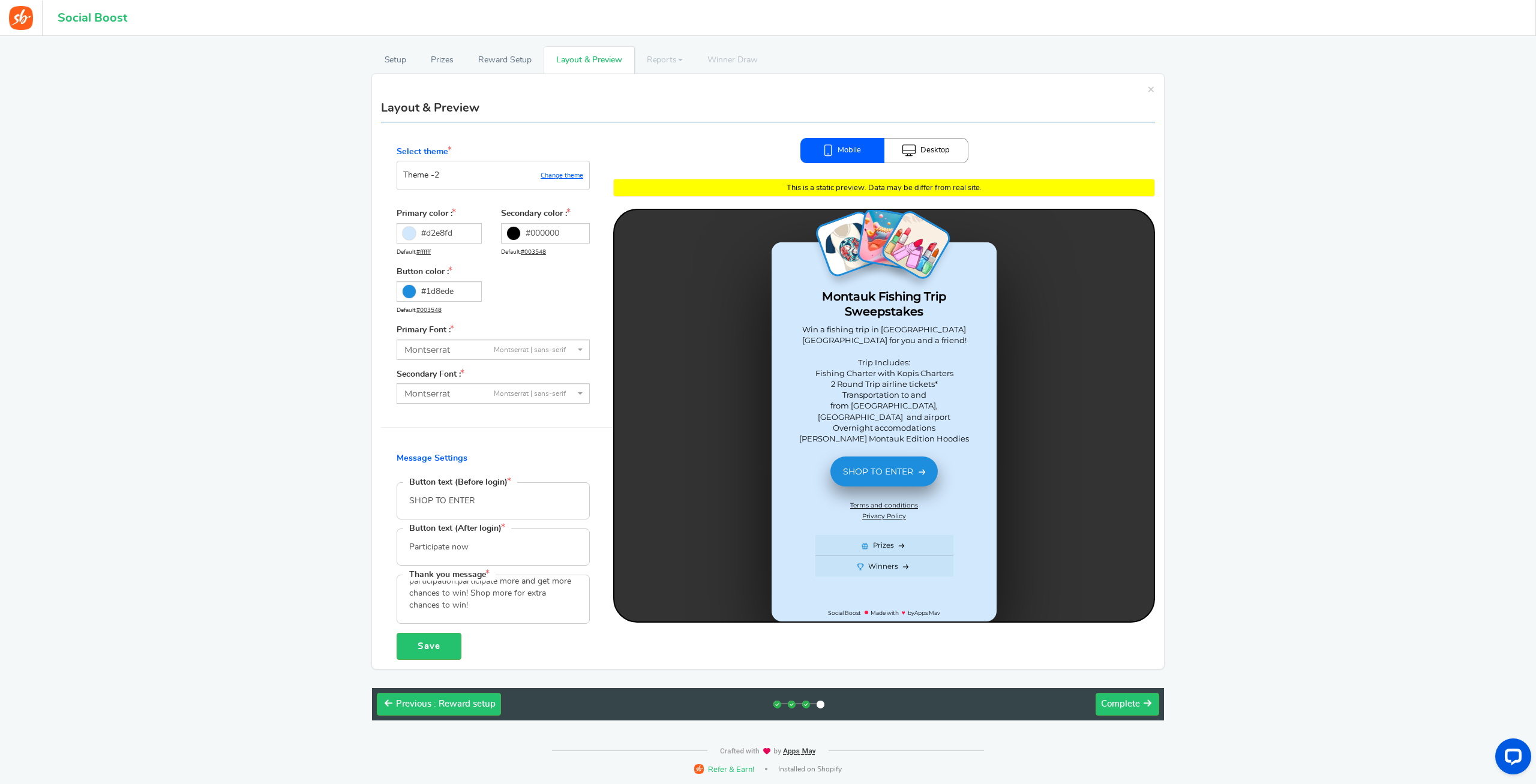
drag, startPoint x: 841, startPoint y: 245, endPoint x: 849, endPoint y: 247, distance: 8.2
click at [842, 245] on div at bounding box center [884, 415] width 539 height 412
click at [891, 247] on div at bounding box center [884, 415] width 539 height 412
click at [915, 250] on div at bounding box center [884, 415] width 539 height 412
click at [881, 244] on div at bounding box center [884, 415] width 539 height 412
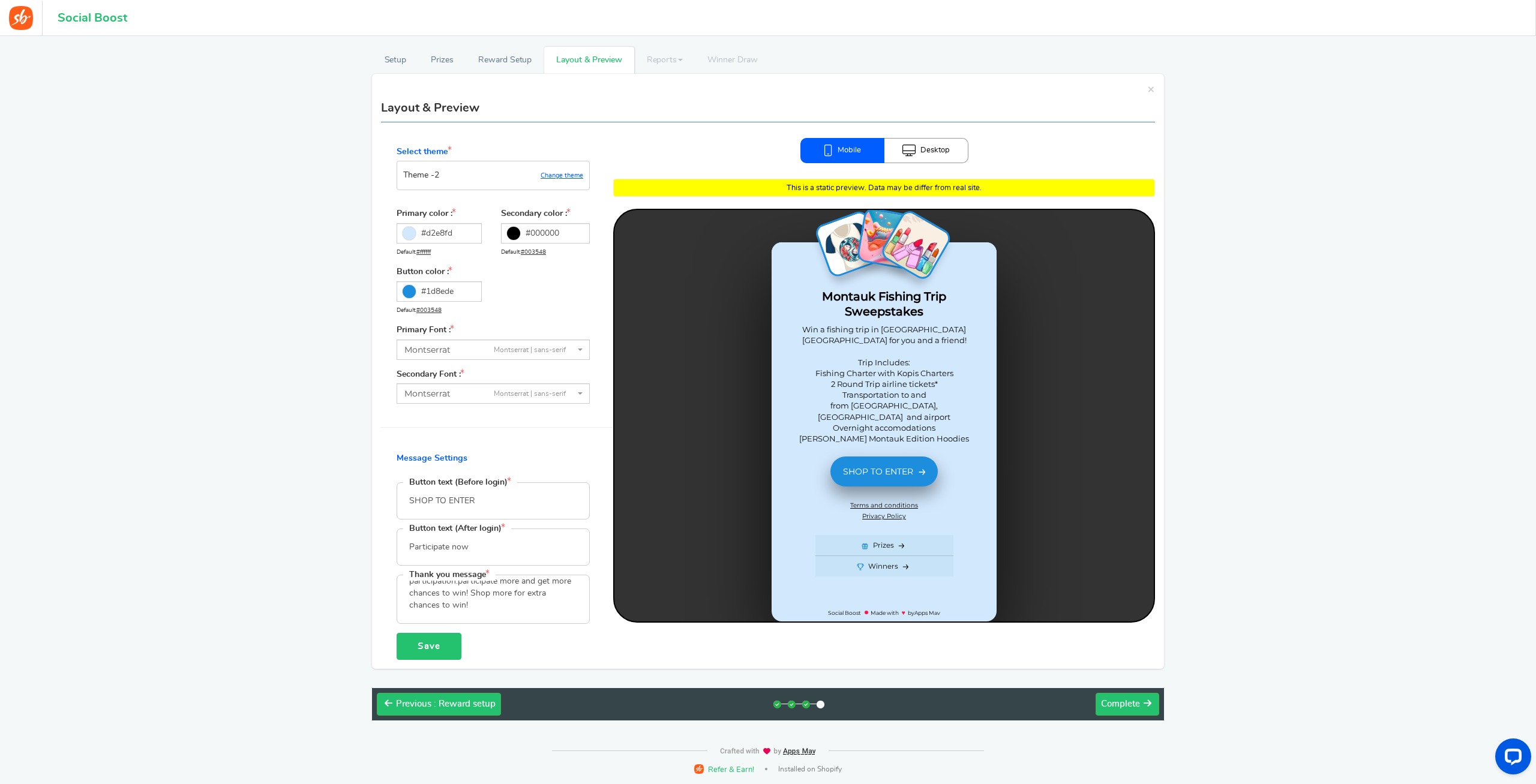
click at [434, 645] on button "Save" at bounding box center [429, 646] width 65 height 27
click at [932, 148] on link "Desktop" at bounding box center [926, 150] width 84 height 25
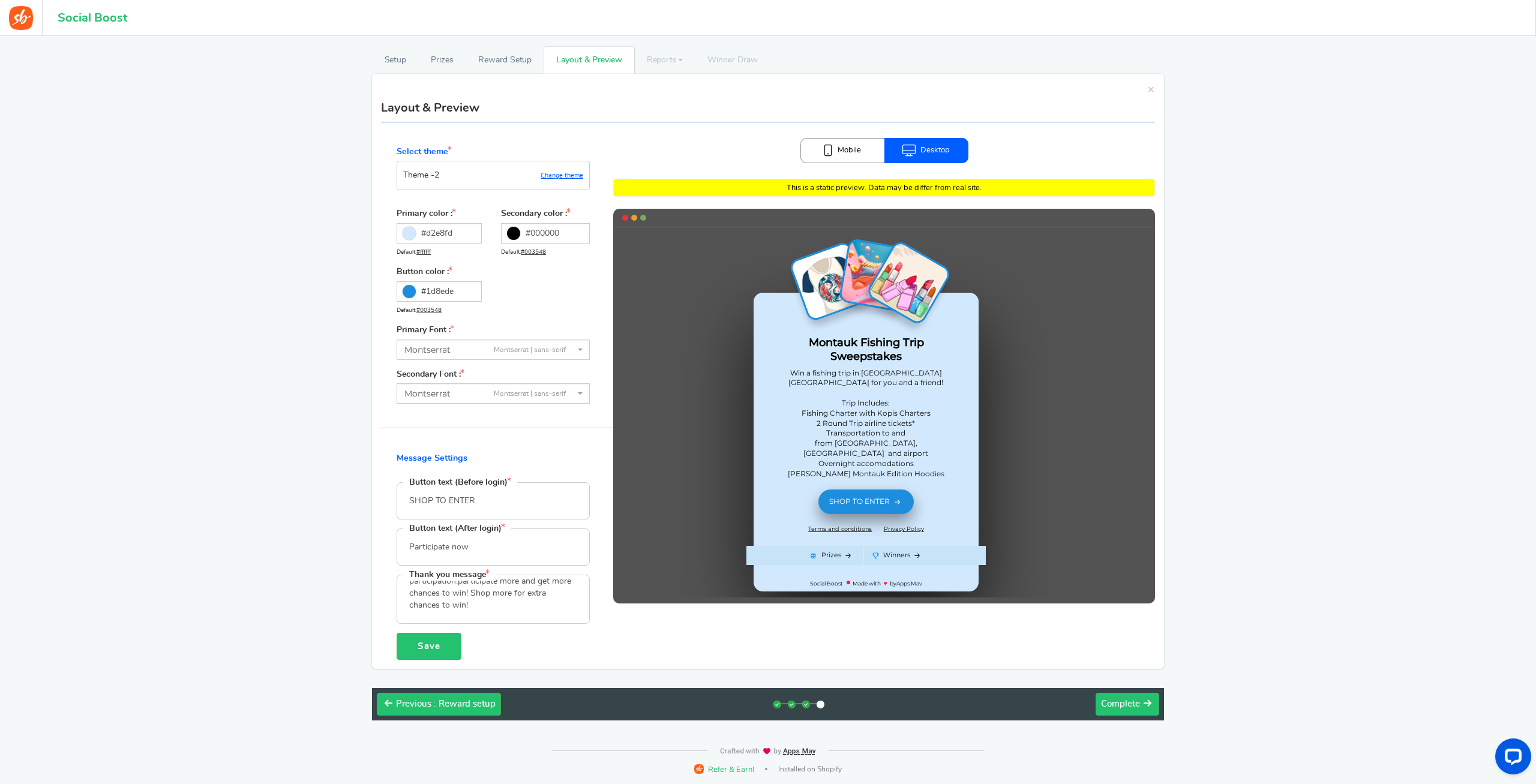
click at [850, 149] on link "Mobile" at bounding box center [842, 150] width 84 height 25
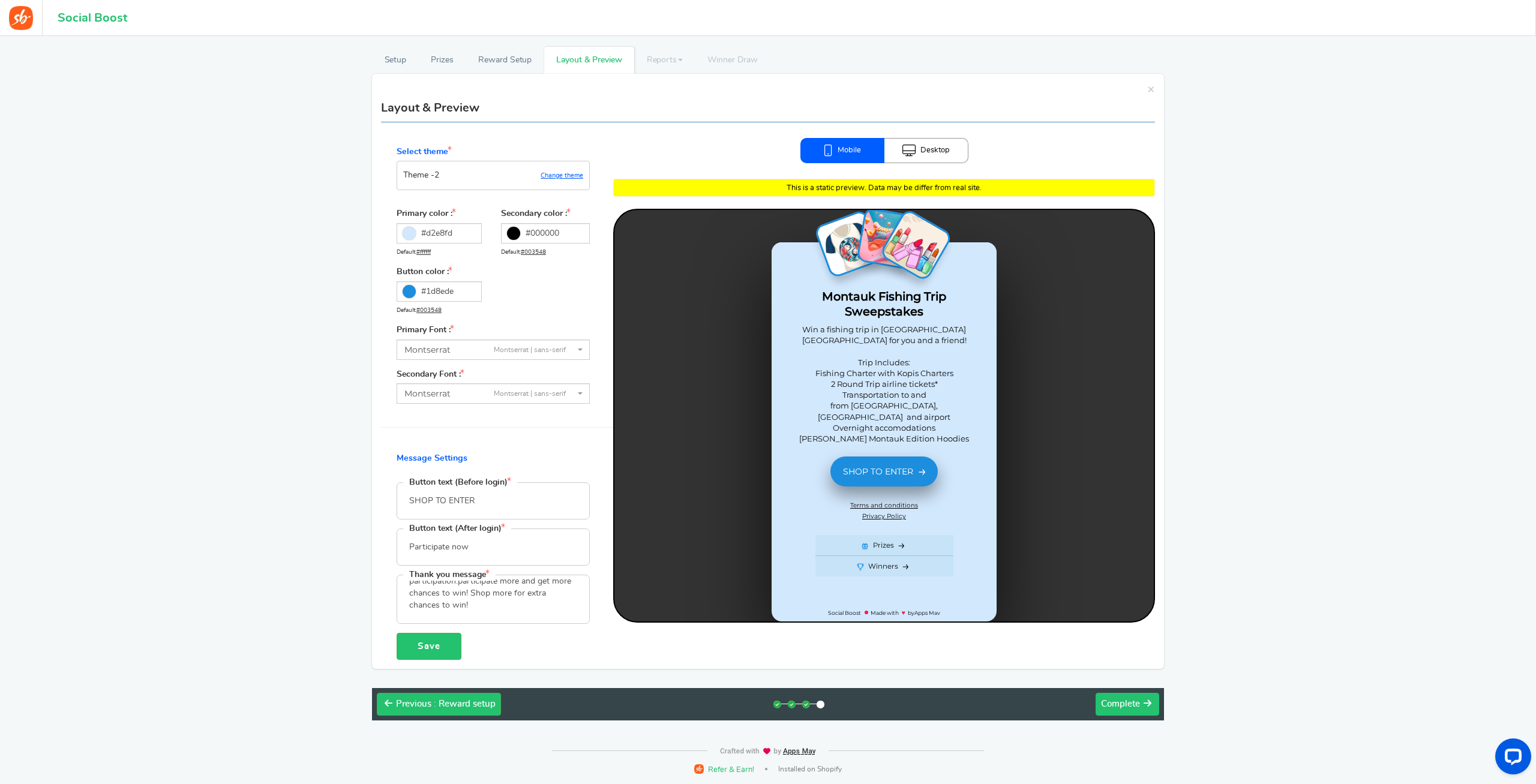
click at [1121, 706] on span "Complete" at bounding box center [1121, 704] width 39 height 9
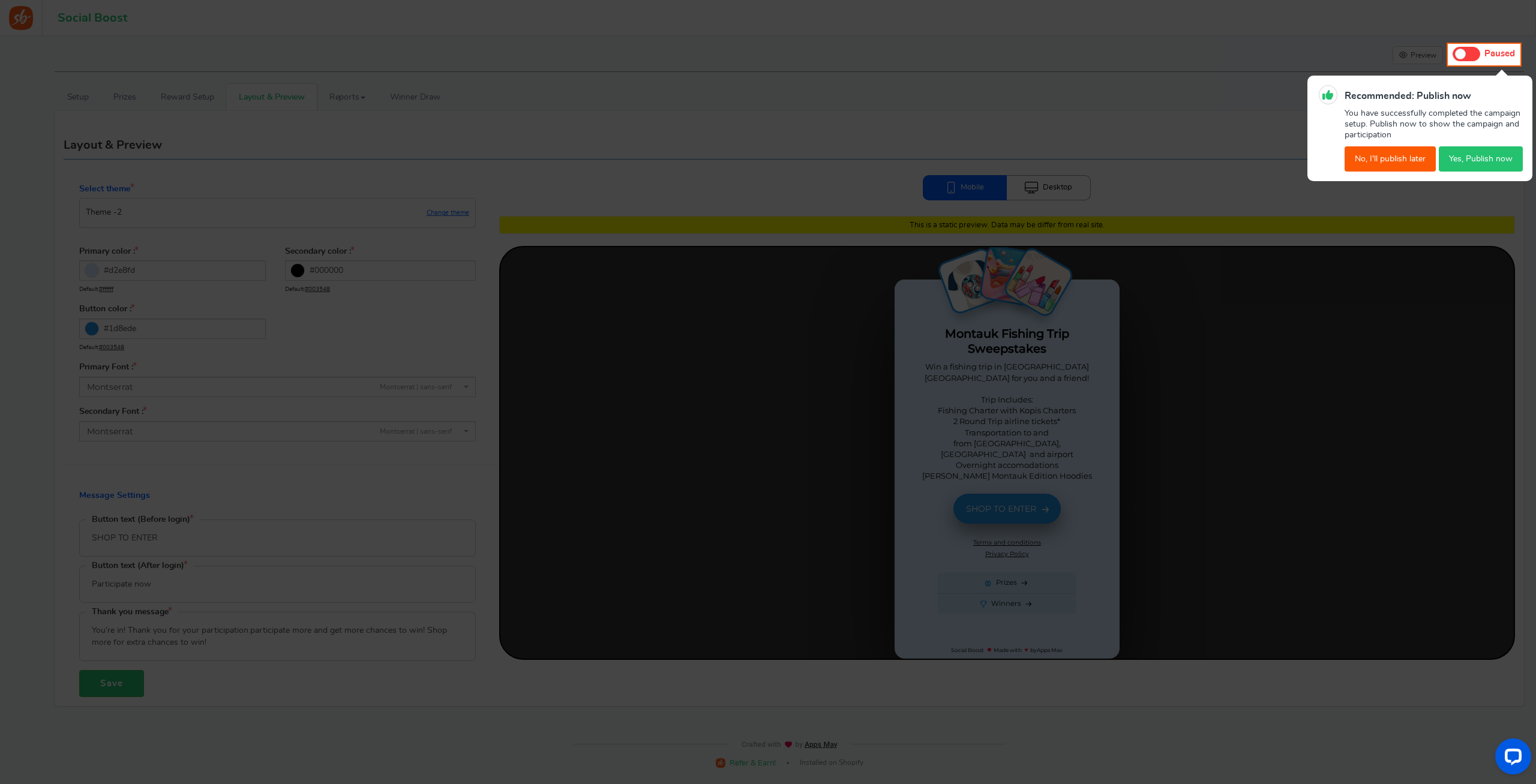
click at [1387, 158] on button "No, I'll publish later" at bounding box center [1390, 158] width 91 height 25
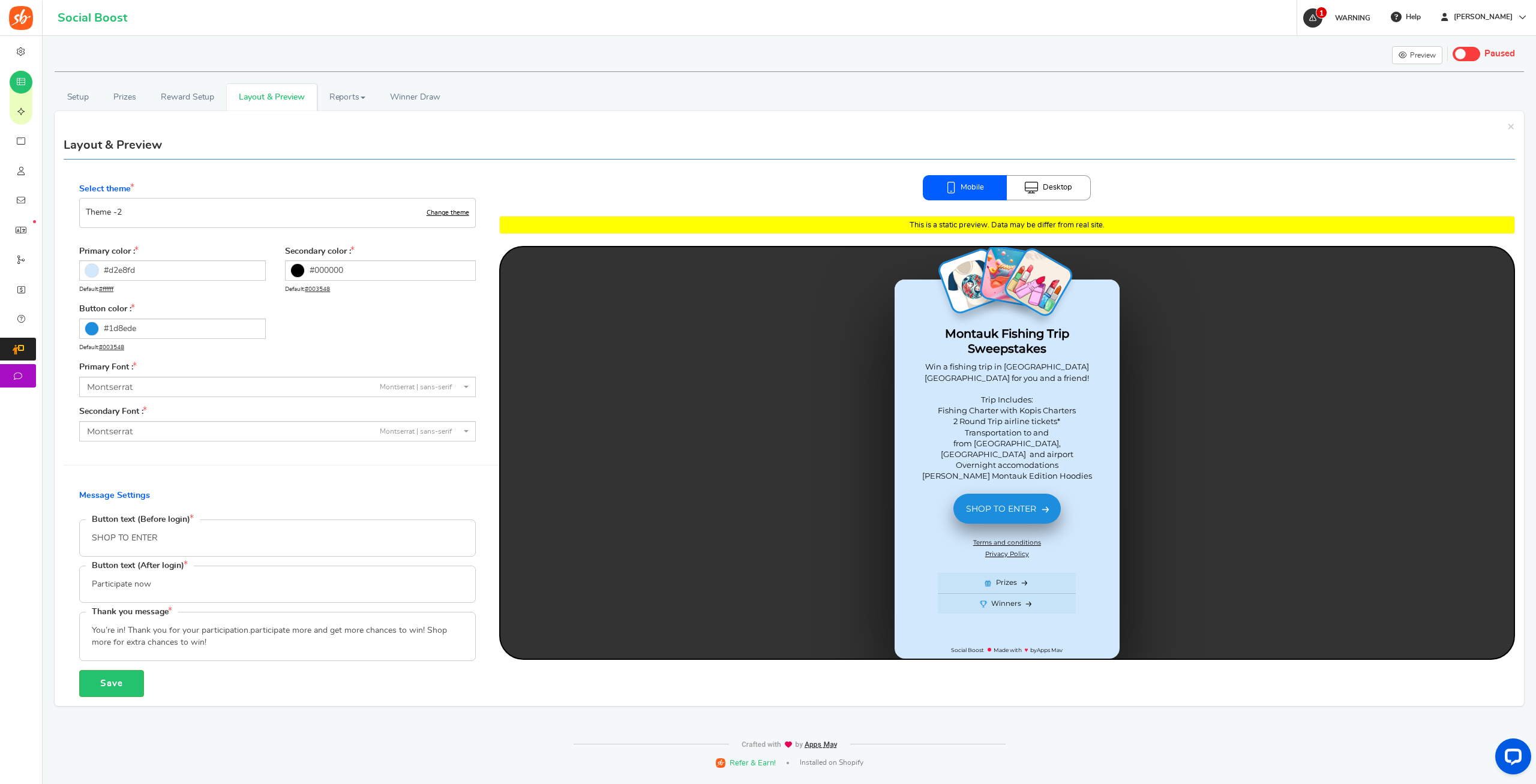
click at [453, 213] on link "Change theme" at bounding box center [448, 213] width 42 height 8
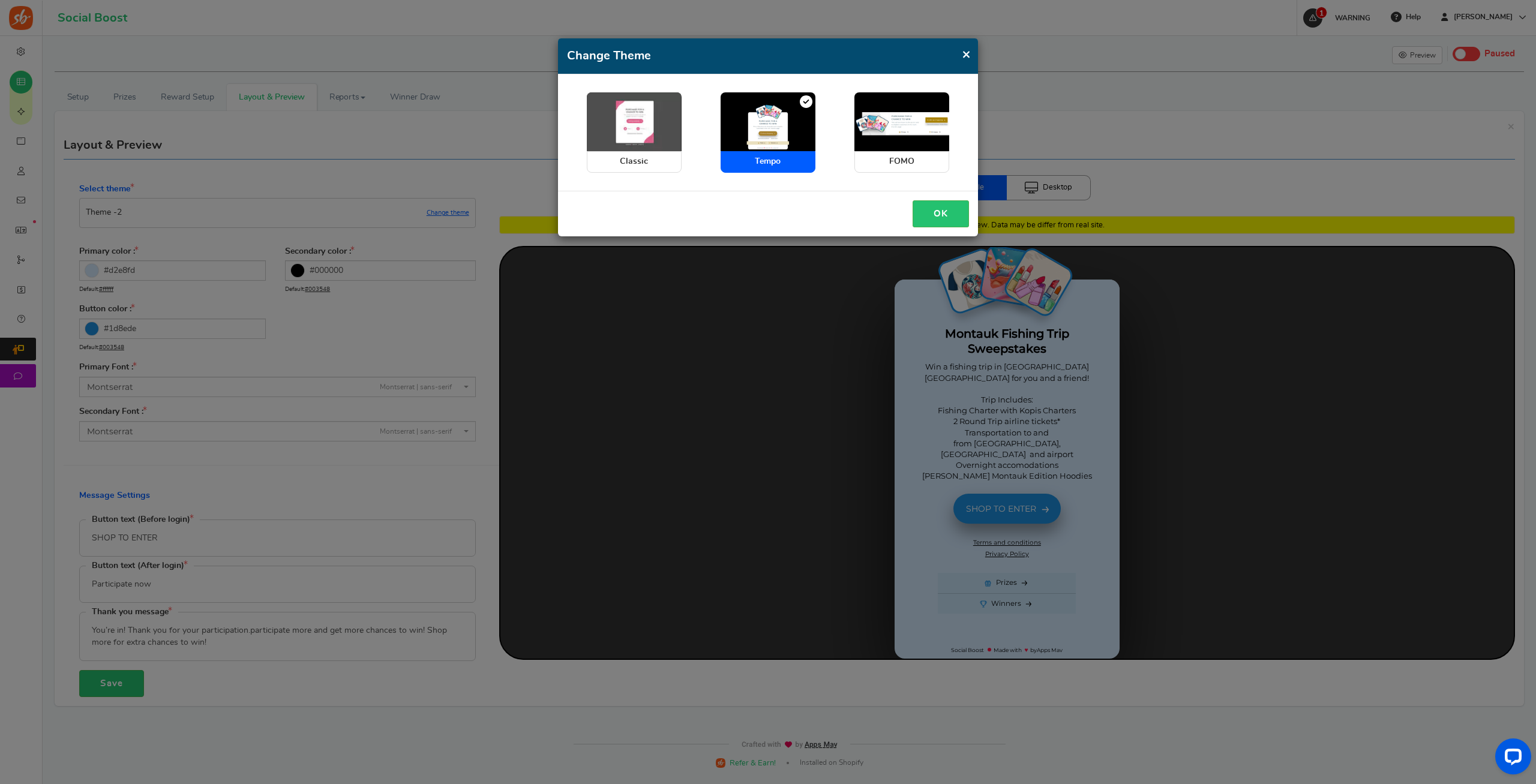
click at [639, 163] on span "Classic" at bounding box center [634, 161] width 95 height 22
click at [594, 103] on input "Classic" at bounding box center [590, 99] width 8 height 8
radio input "true"
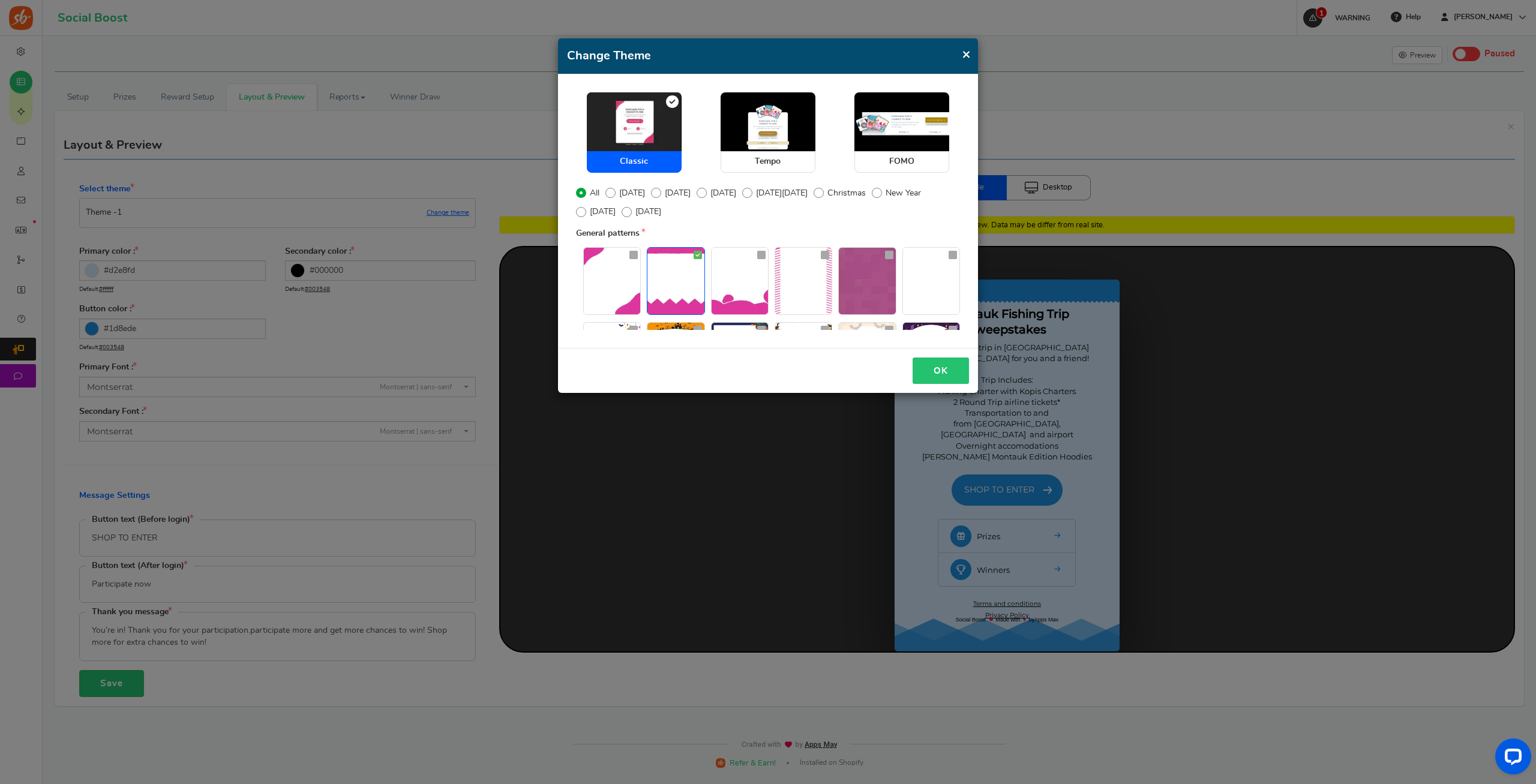
click at [940, 374] on button "OK" at bounding box center [940, 371] width 57 height 27
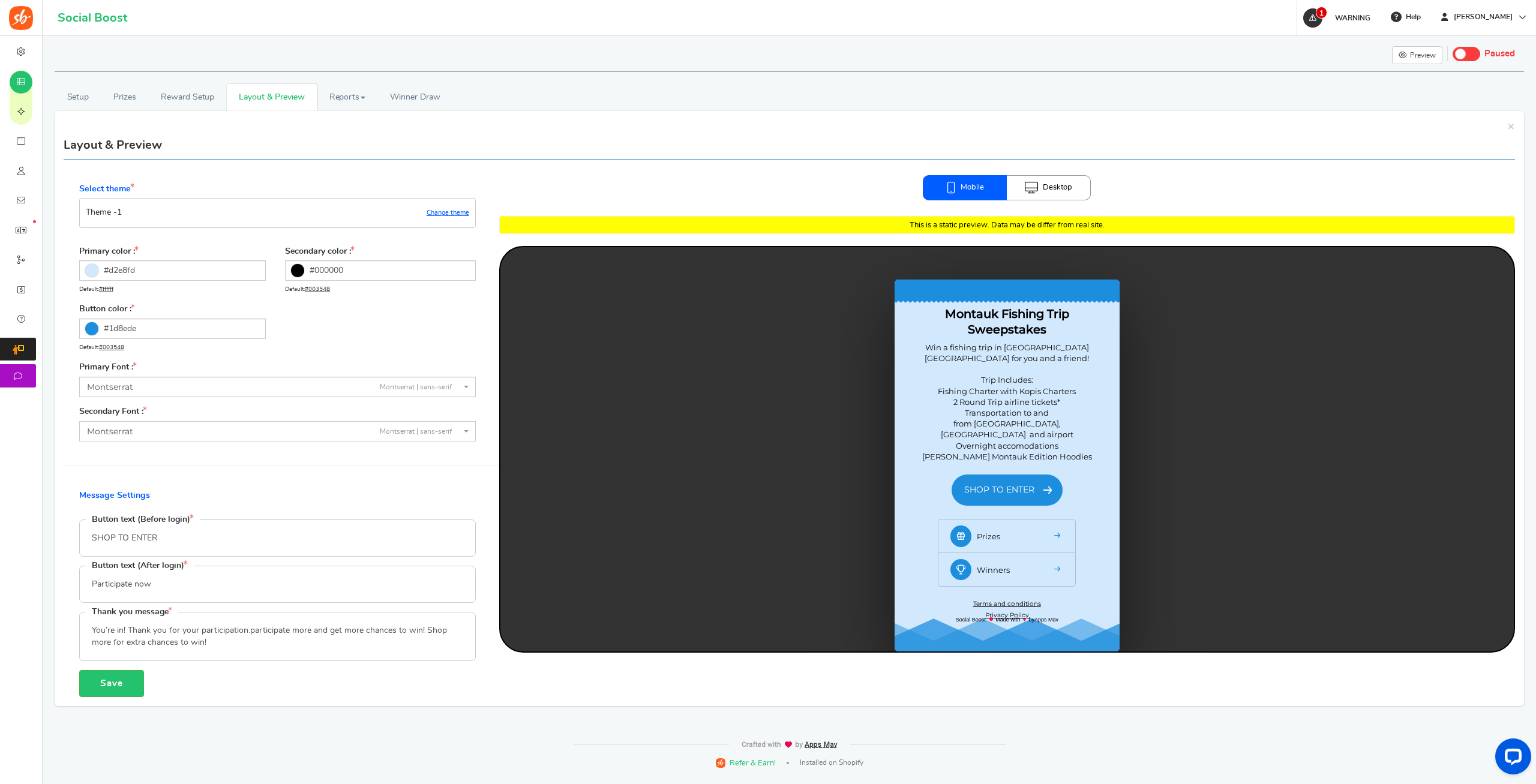
click at [1061, 179] on link "Desktop" at bounding box center [1048, 187] width 84 height 25
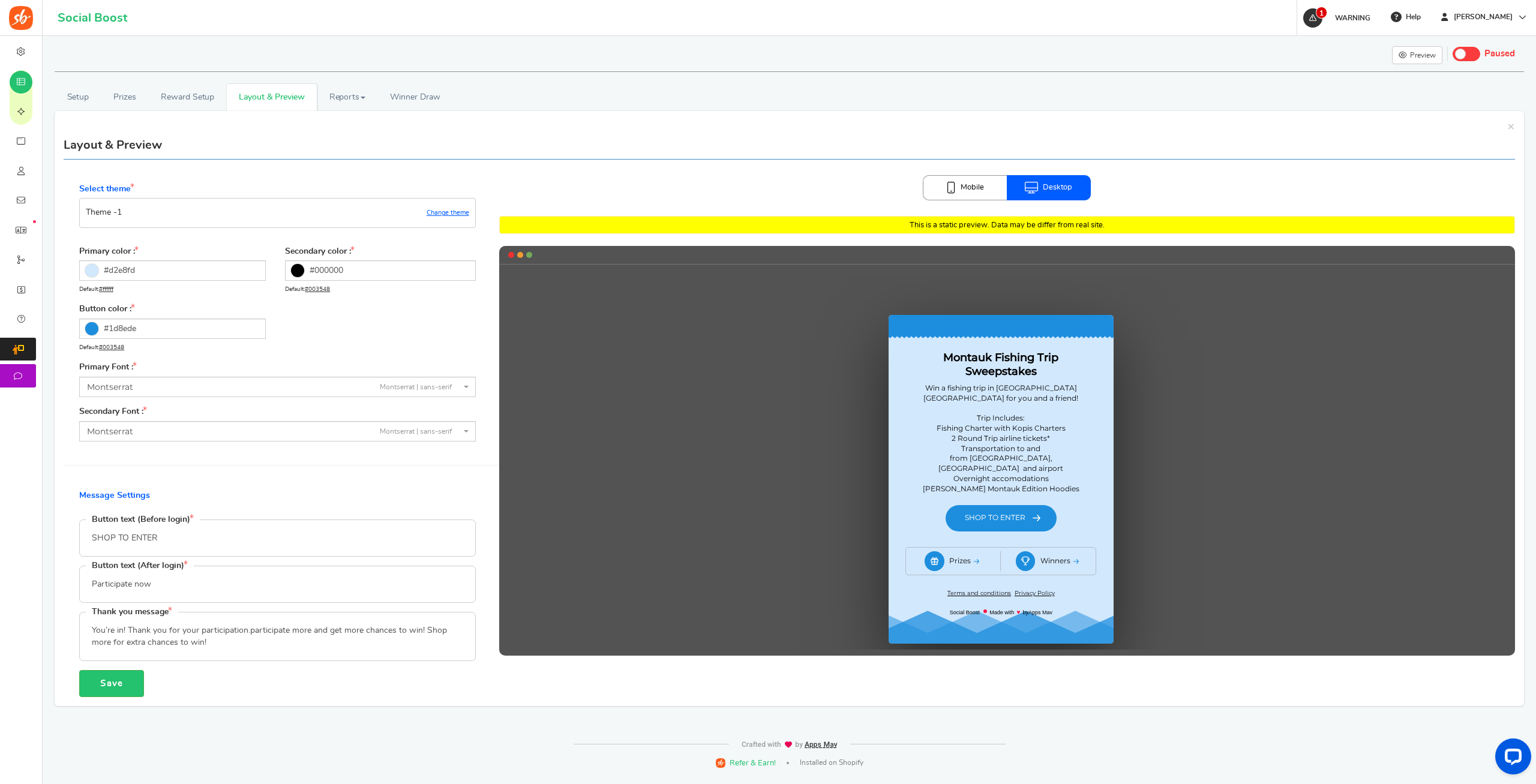
click at [955, 191] on icon at bounding box center [951, 188] width 9 height 12
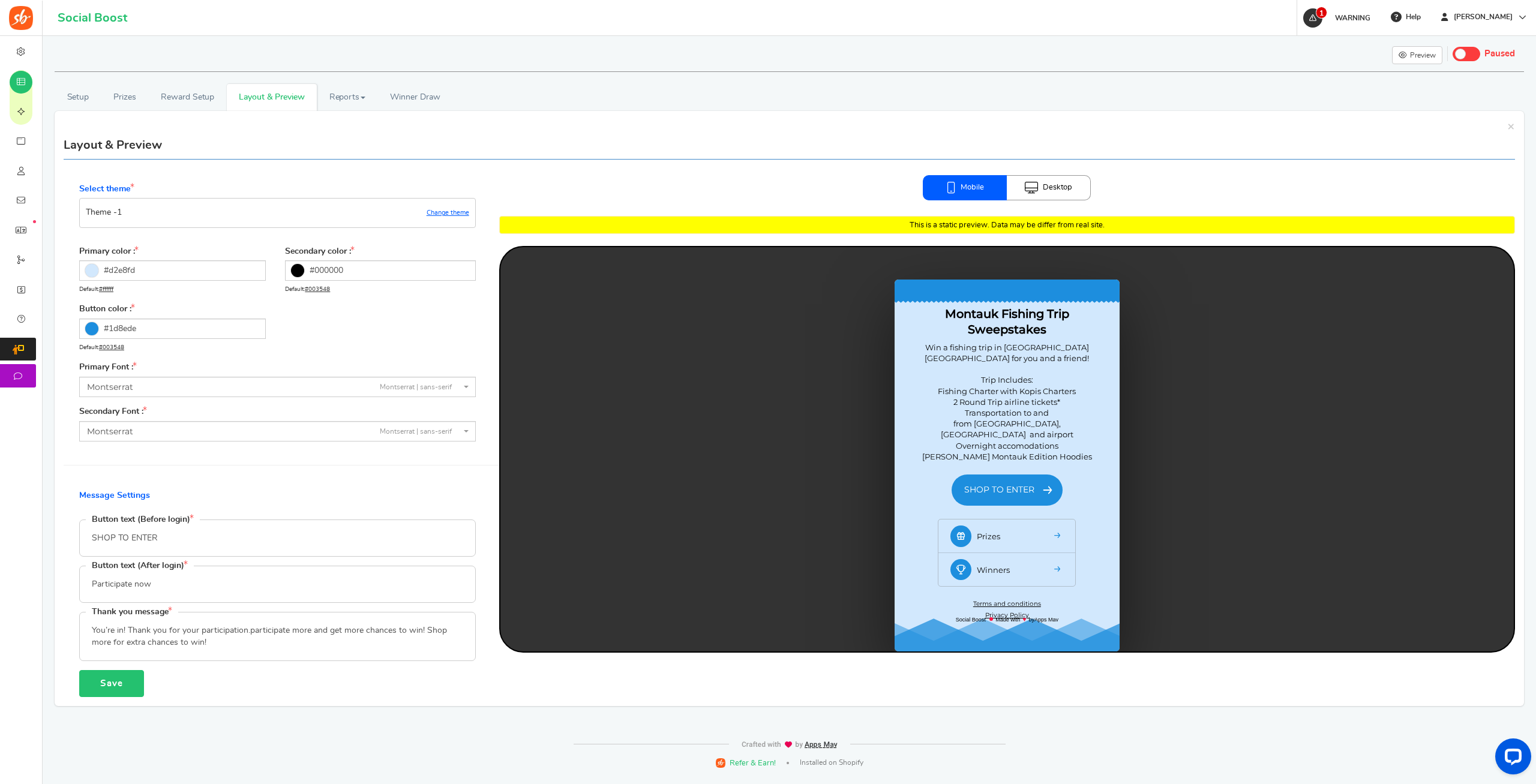
click at [112, 683] on button "Save" at bounding box center [112, 684] width 65 height 27
click at [1471, 50] on span at bounding box center [1466, 54] width 28 height 14
click at [1452, 50] on input "Live Paused" at bounding box center [1452, 52] width 0 height 8
click at [1317, 21] on icon at bounding box center [1313, 18] width 8 height 8
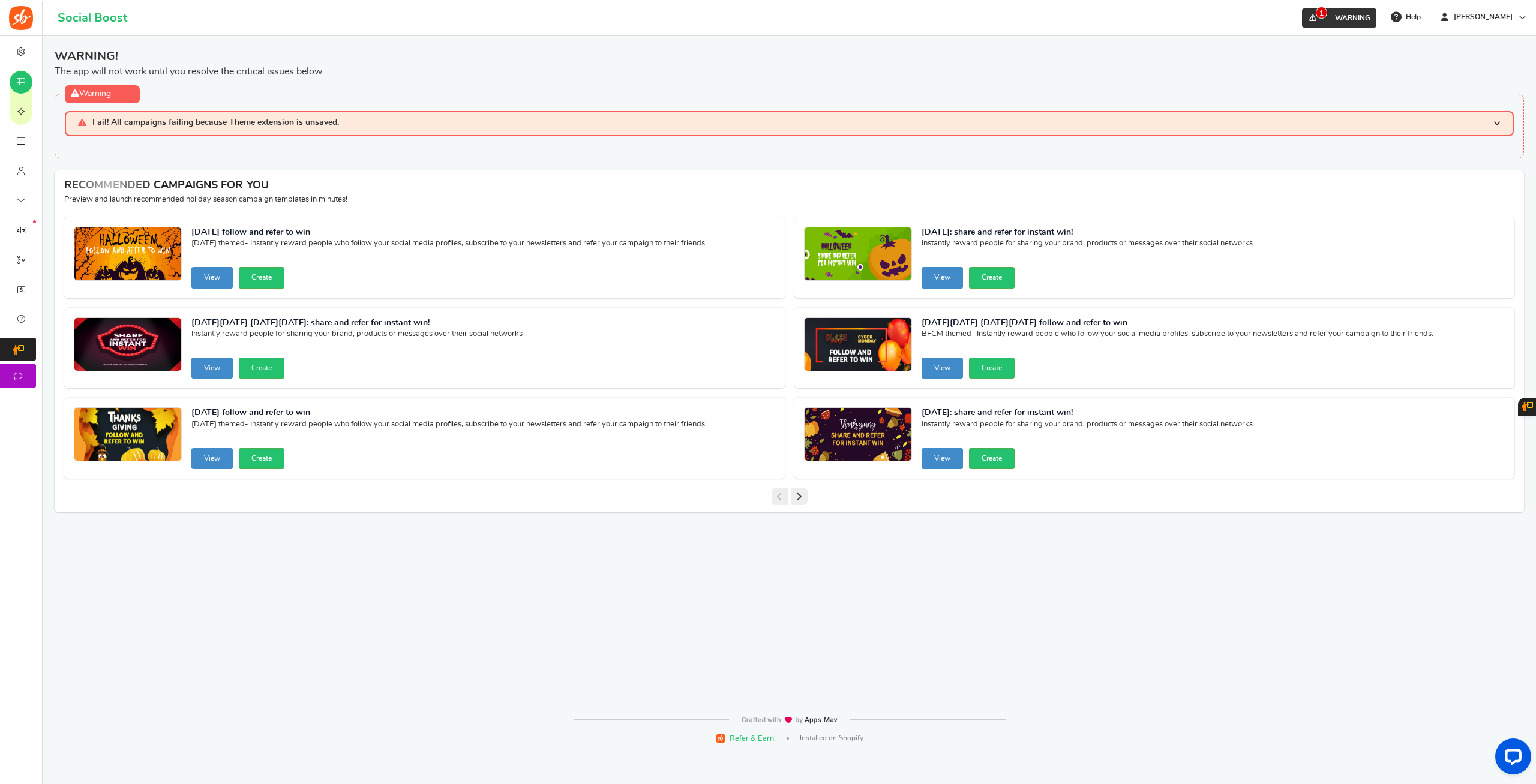
click at [1323, 20] on span "1" at bounding box center [1312, 17] width 19 height 19
click at [1358, 22] on link "1 WARNING" at bounding box center [1338, 17] width 75 height 19
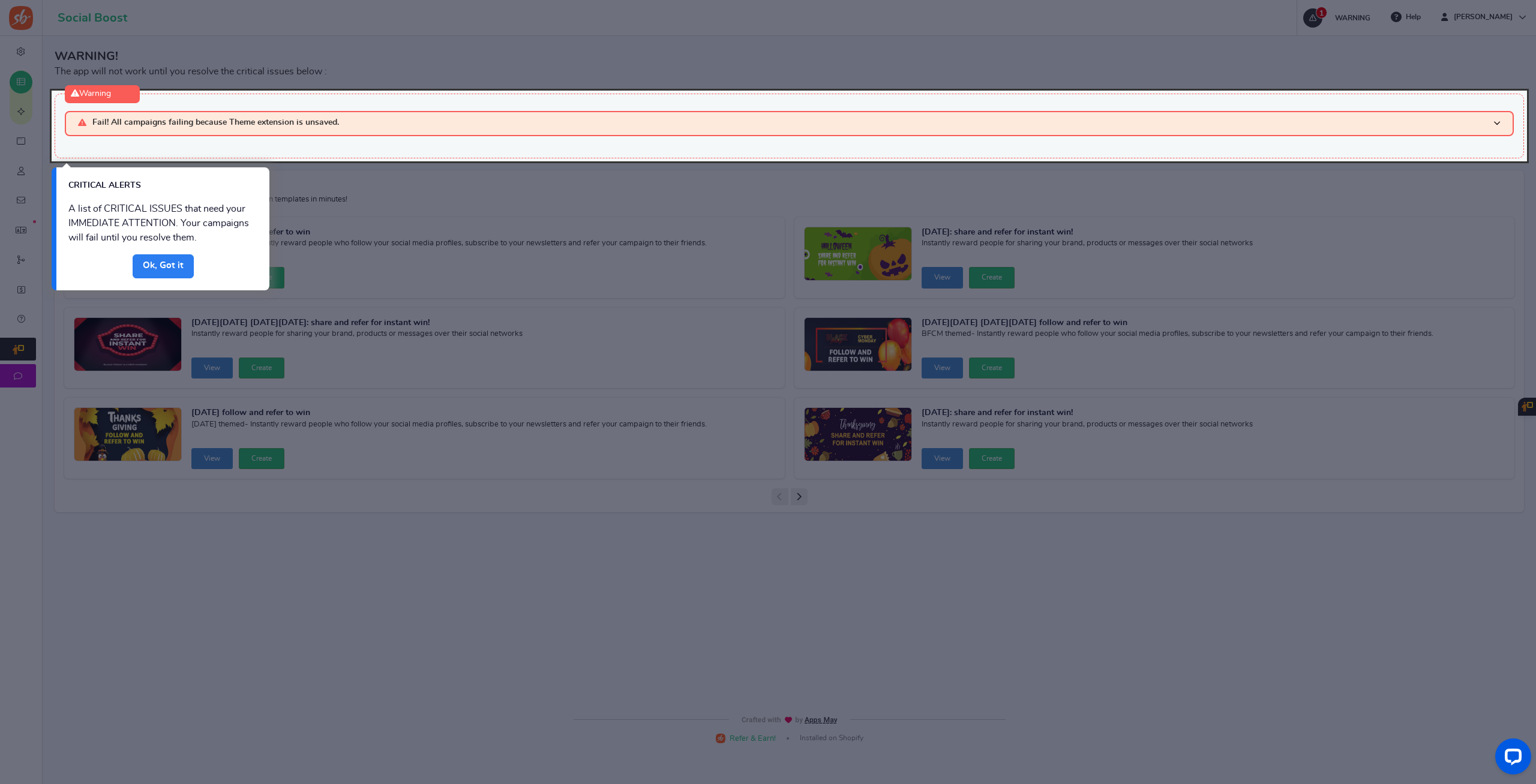
click at [169, 267] on link "Done" at bounding box center [163, 266] width 61 height 24
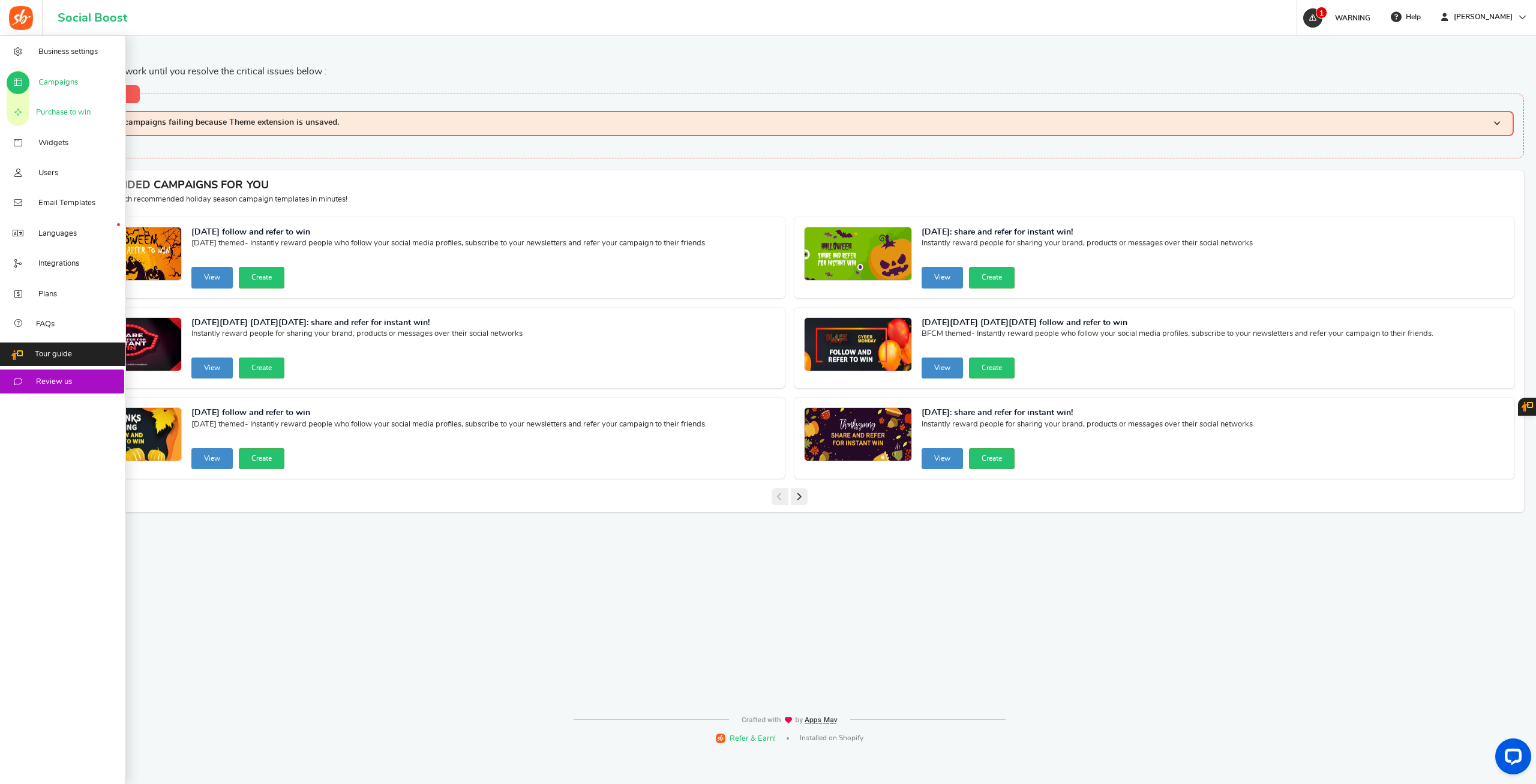
click at [45, 116] on span "Purchase to win" at bounding box center [63, 112] width 54 height 11
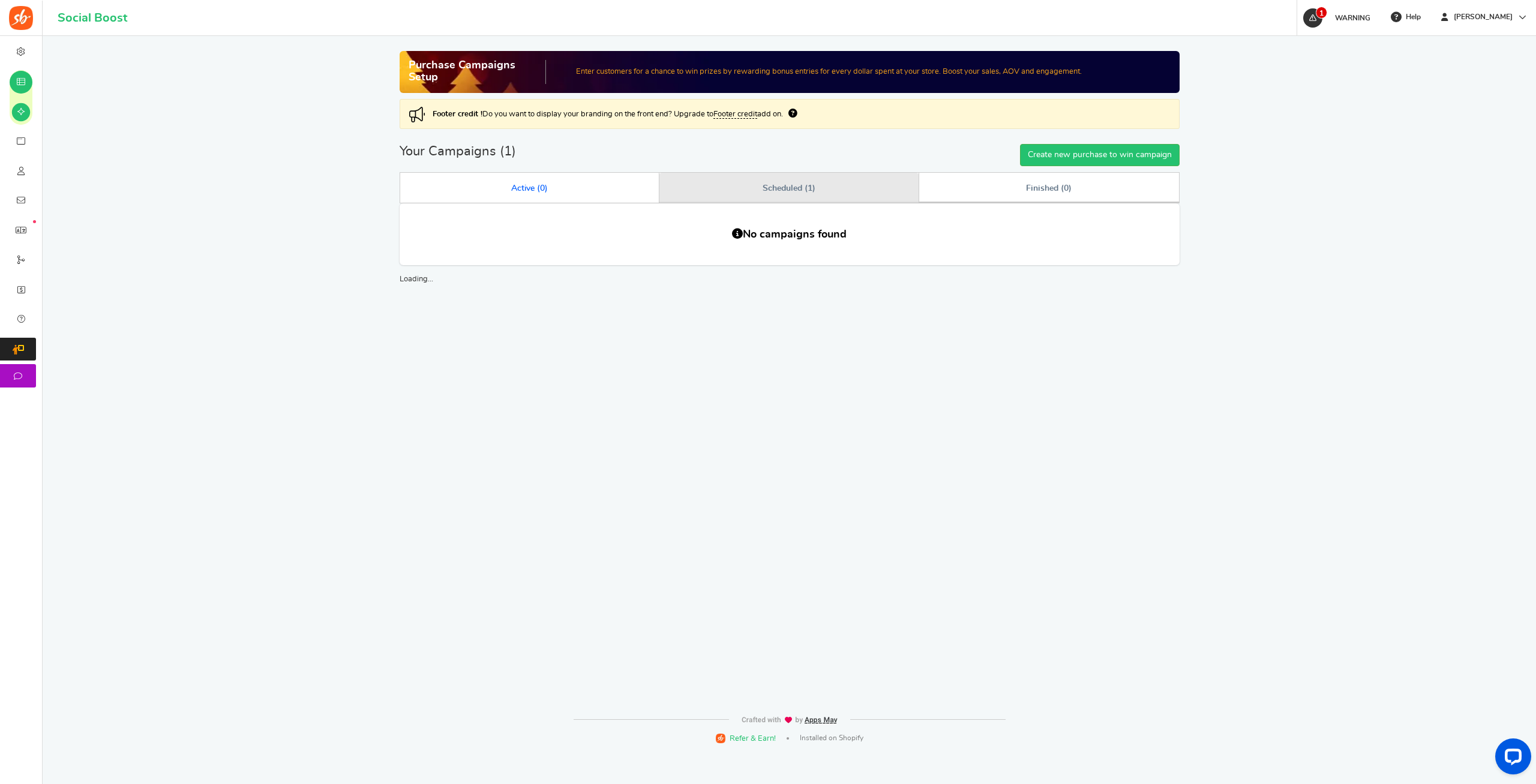
click at [820, 187] on link "Scheduled ( 1 )" at bounding box center [789, 188] width 259 height 30
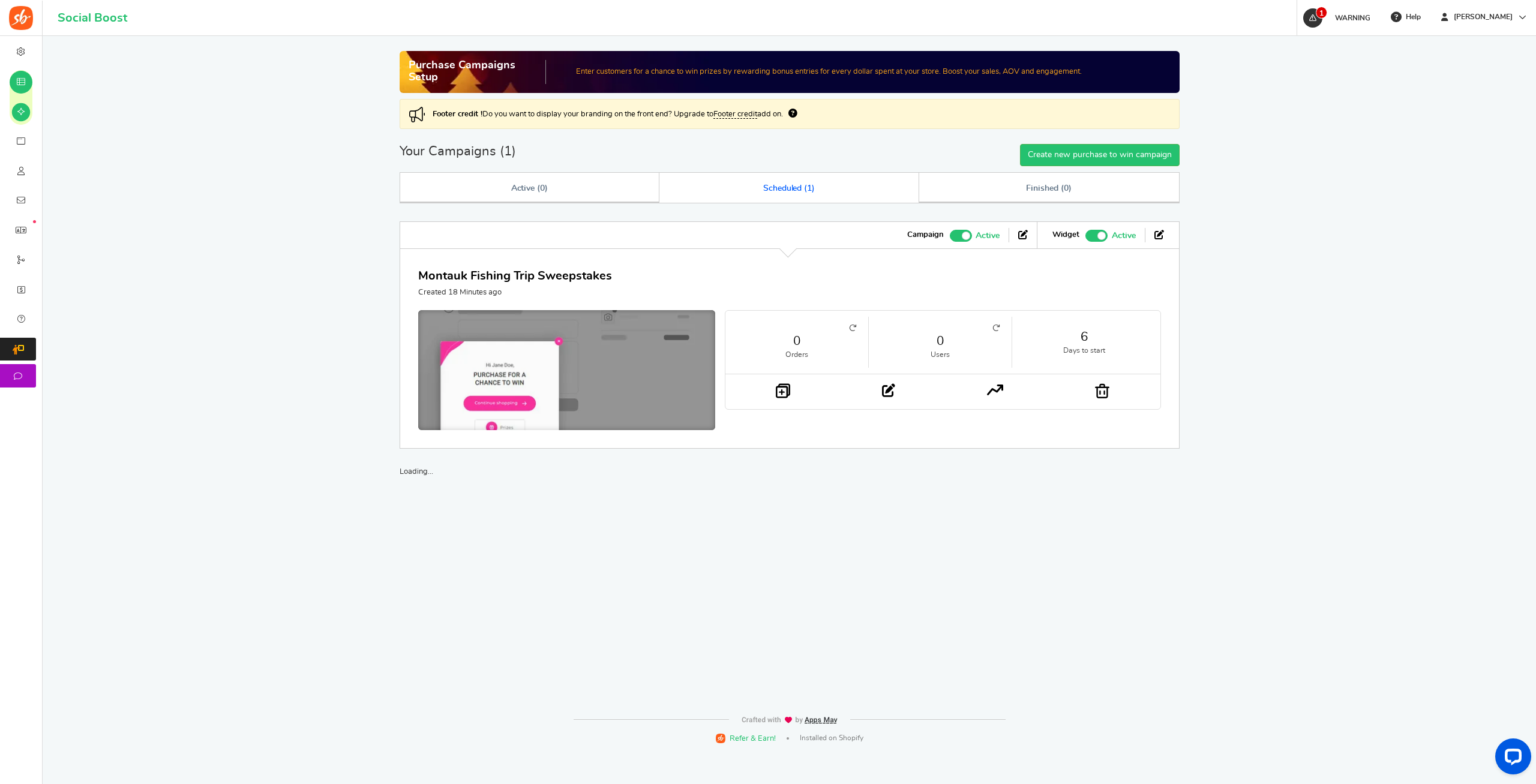
click at [510, 370] on img at bounding box center [566, 373] width 446 height 190
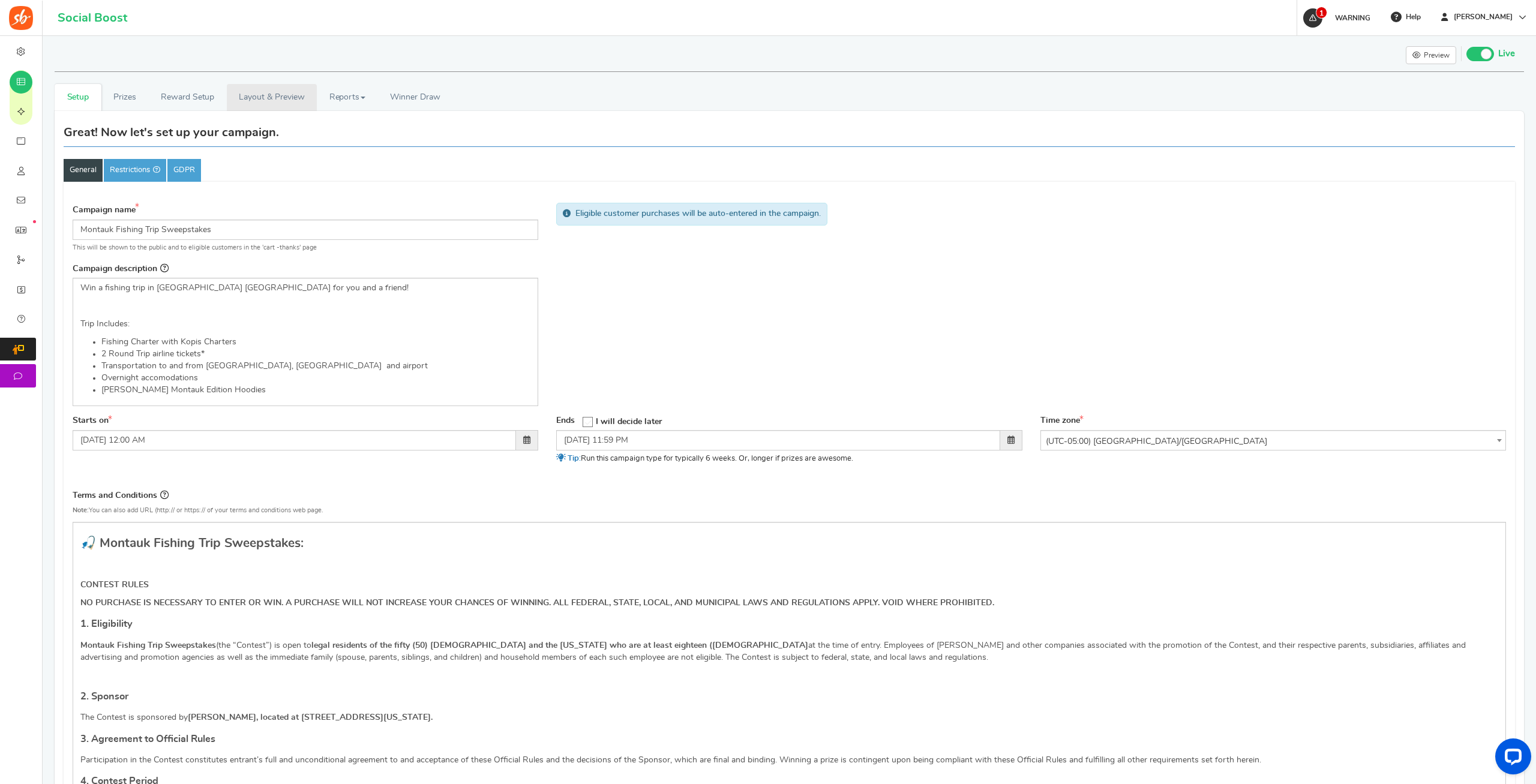
click at [257, 97] on link "Layout & Preview" at bounding box center [271, 97] width 90 height 27
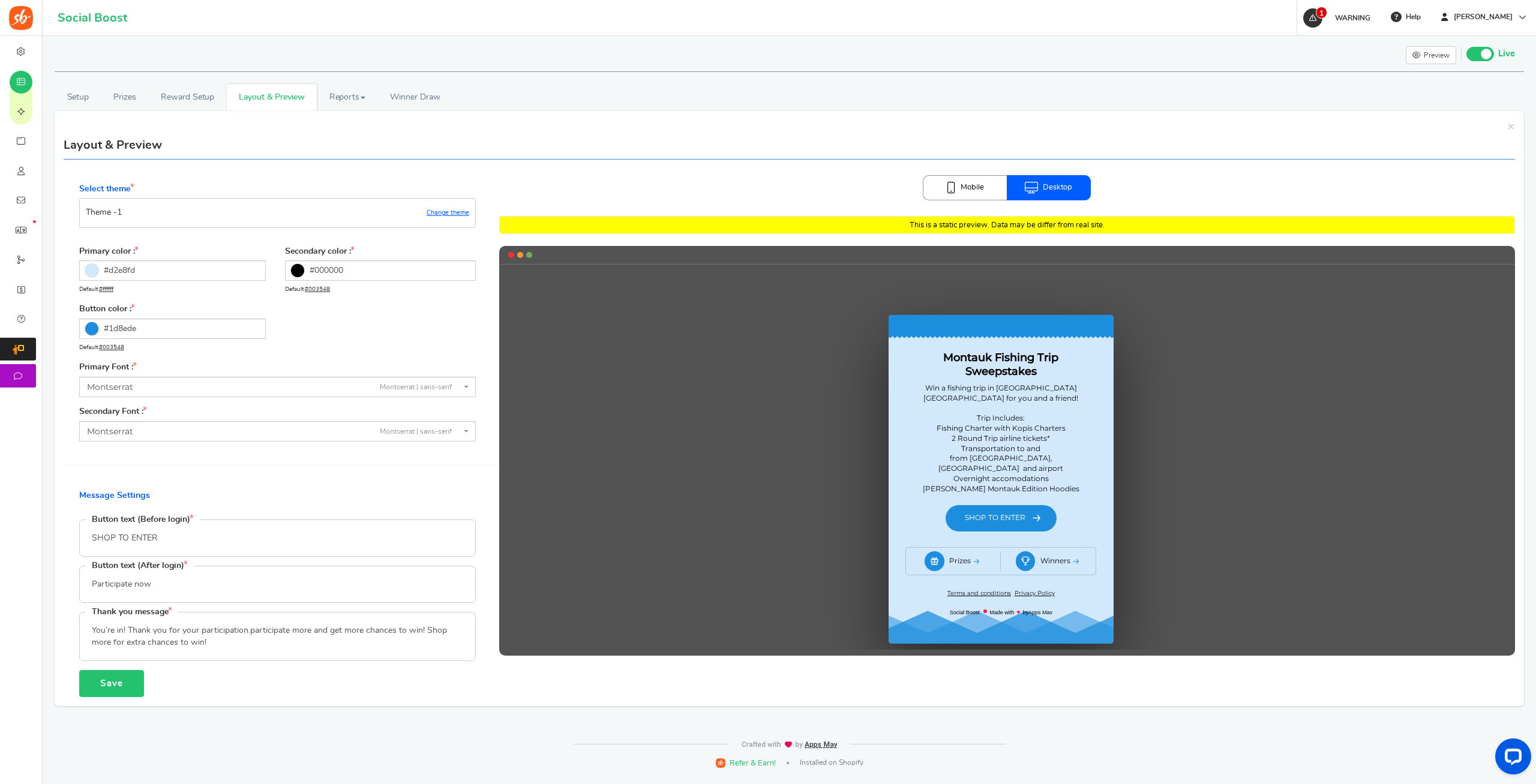
click at [102, 688] on button "Save" at bounding box center [112, 684] width 65 height 27
click at [348, 98] on link "Reports" at bounding box center [347, 97] width 61 height 27
click at [417, 103] on span "Winner Draw" at bounding box center [415, 97] width 50 height 13
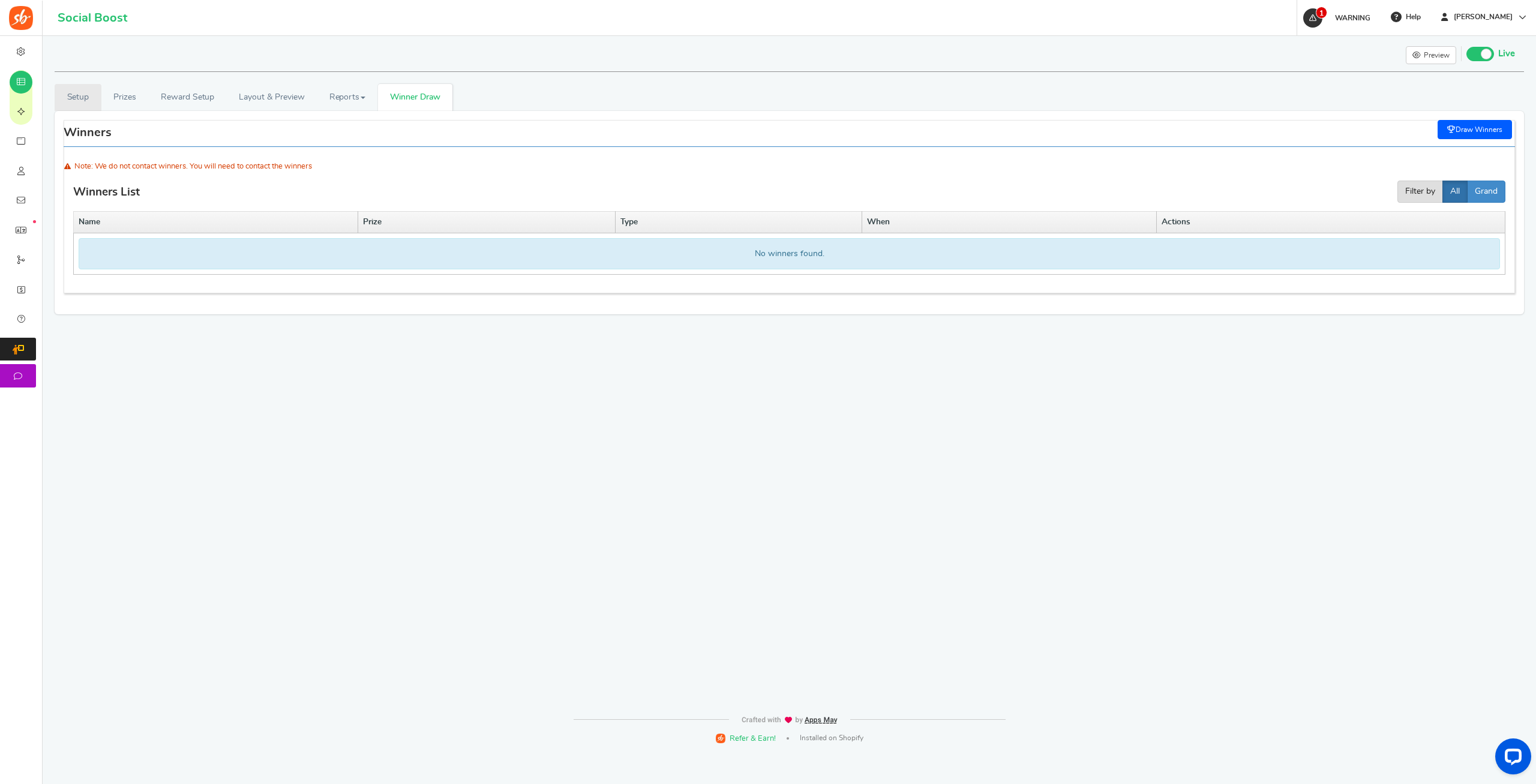
click at [72, 102] on link "Setup" at bounding box center [78, 97] width 47 height 27
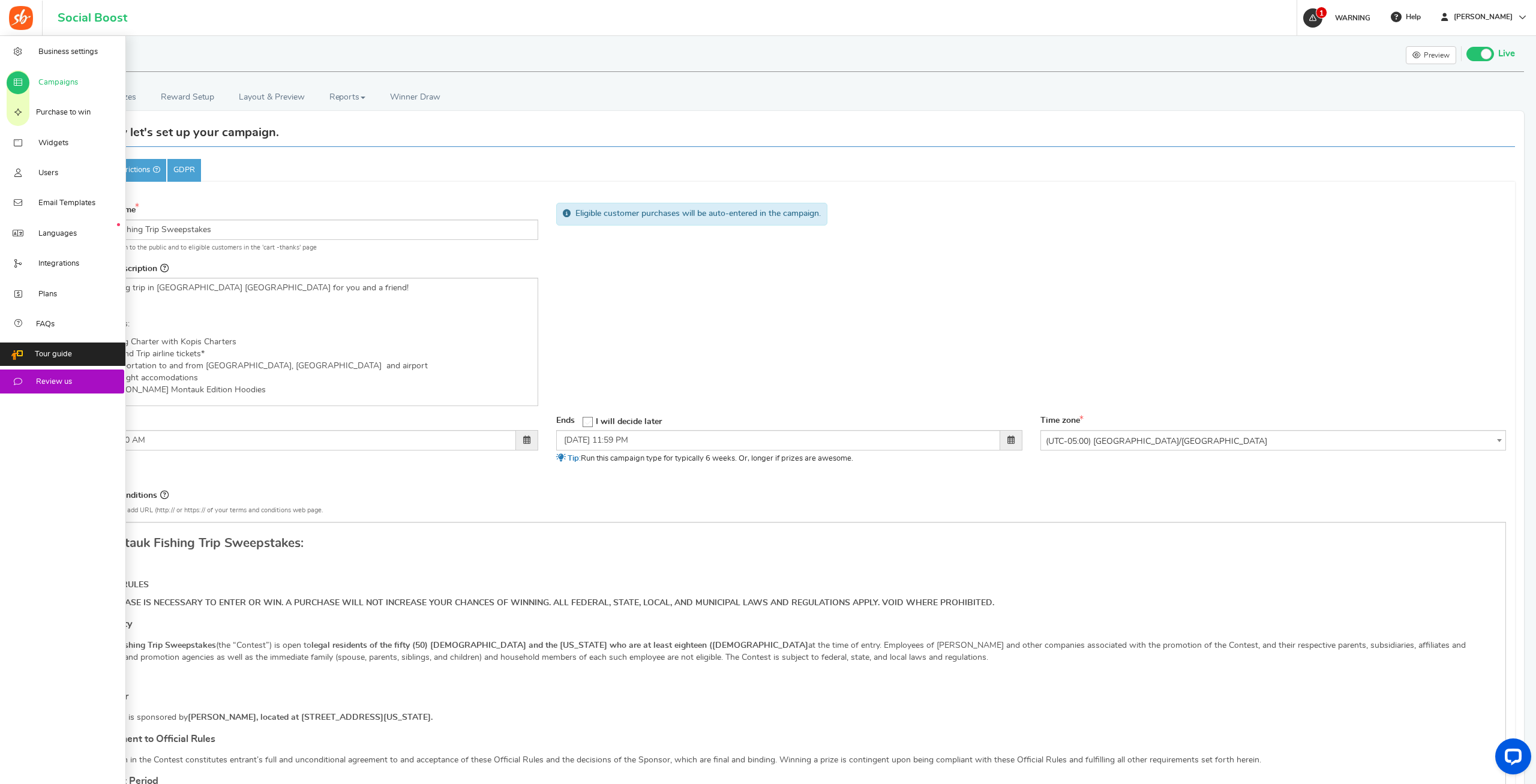
click at [39, 78] on span "Campaigns" at bounding box center [58, 83] width 40 height 11
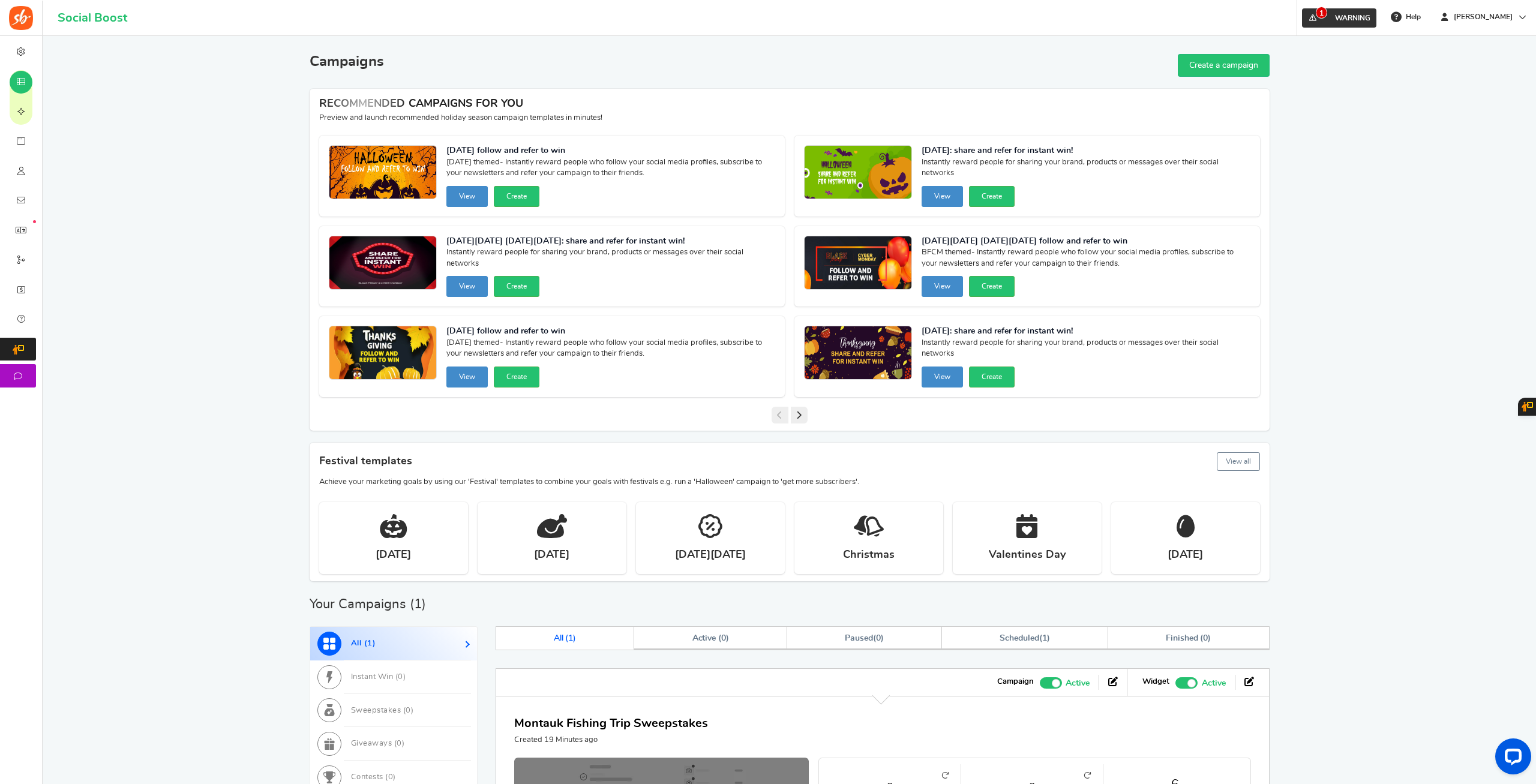
click at [1323, 23] on span "1" at bounding box center [1312, 17] width 19 height 19
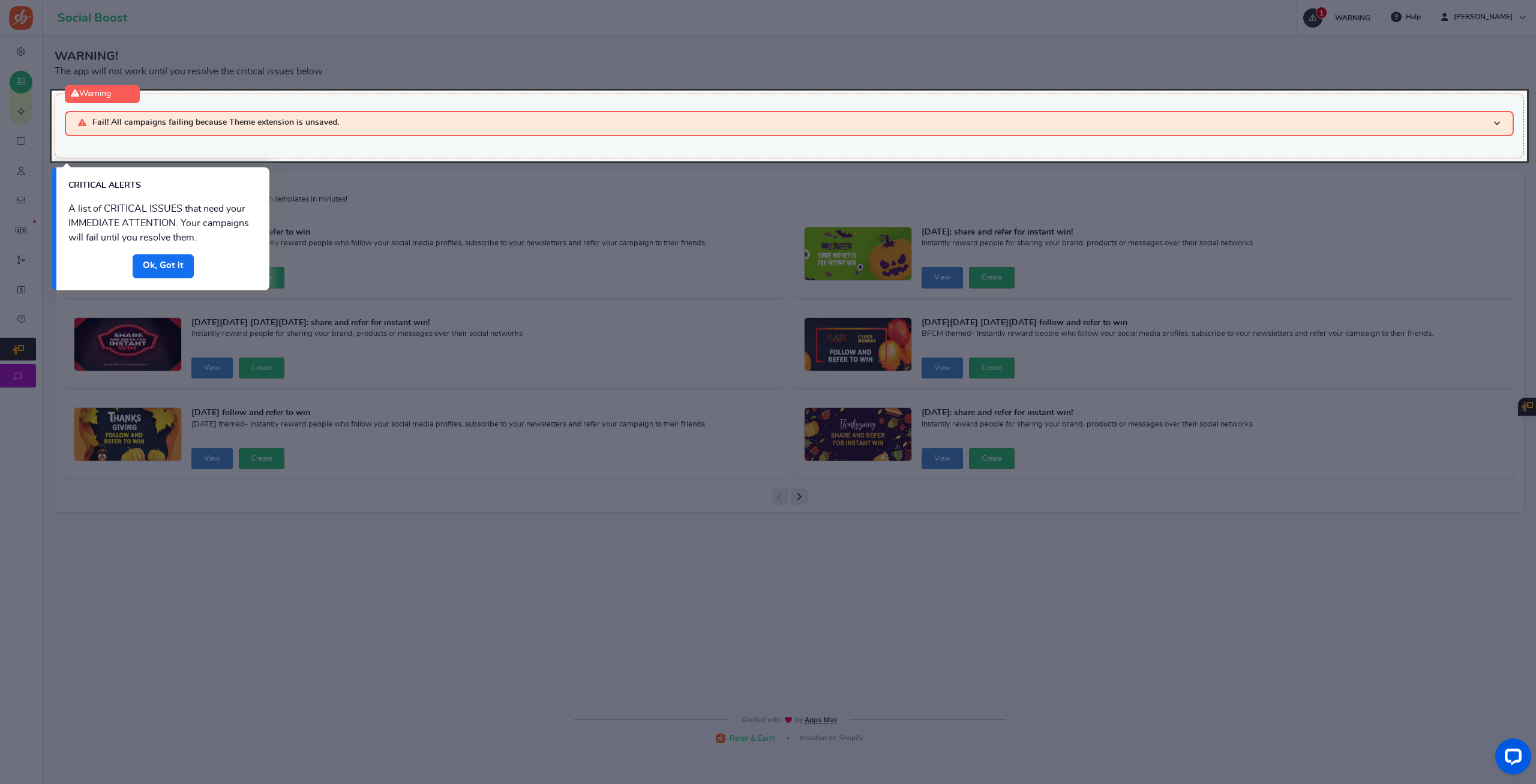
click at [172, 271] on link "Done" at bounding box center [163, 266] width 61 height 24
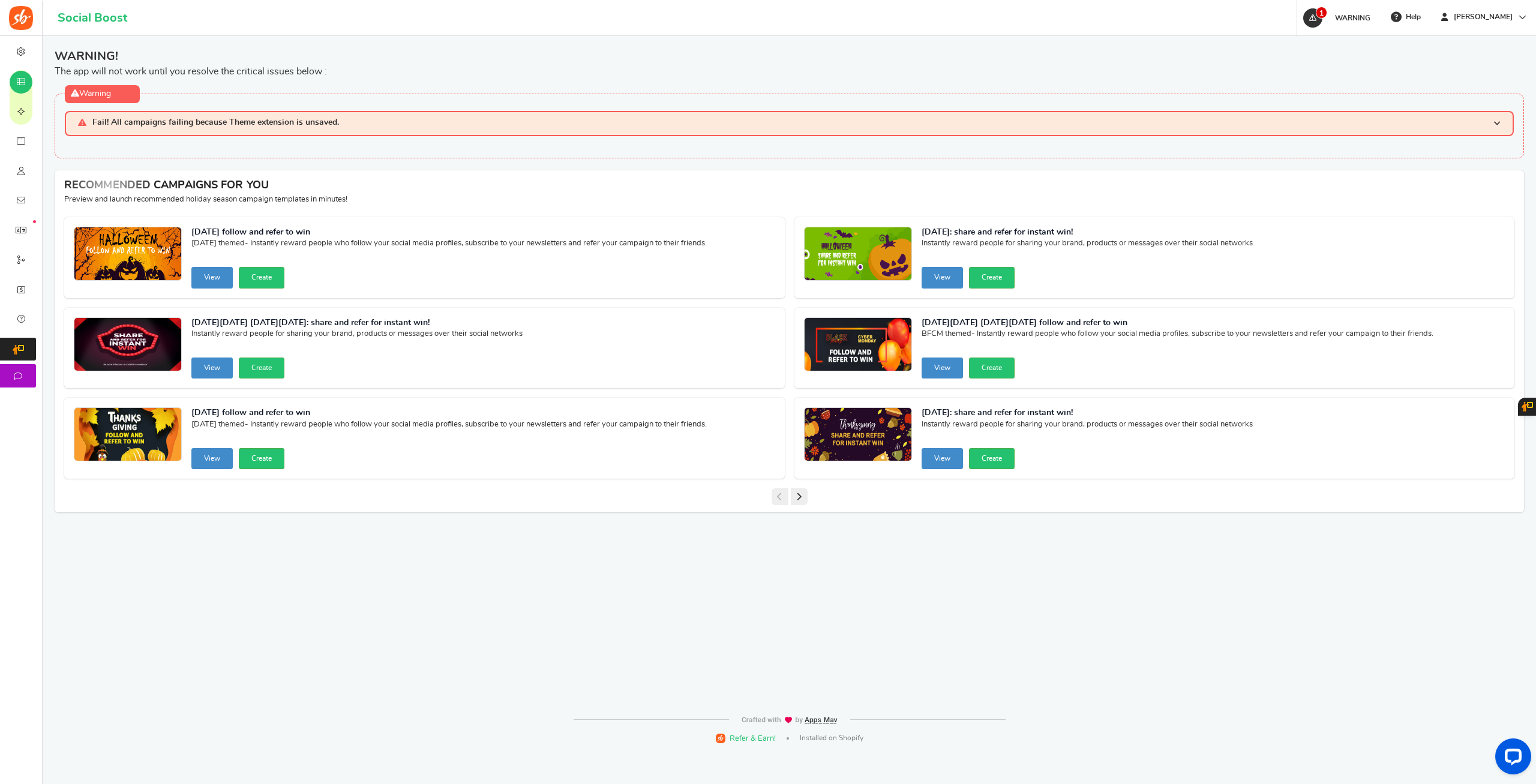
click at [1498, 127] on span at bounding box center [1497, 124] width 8 height 11
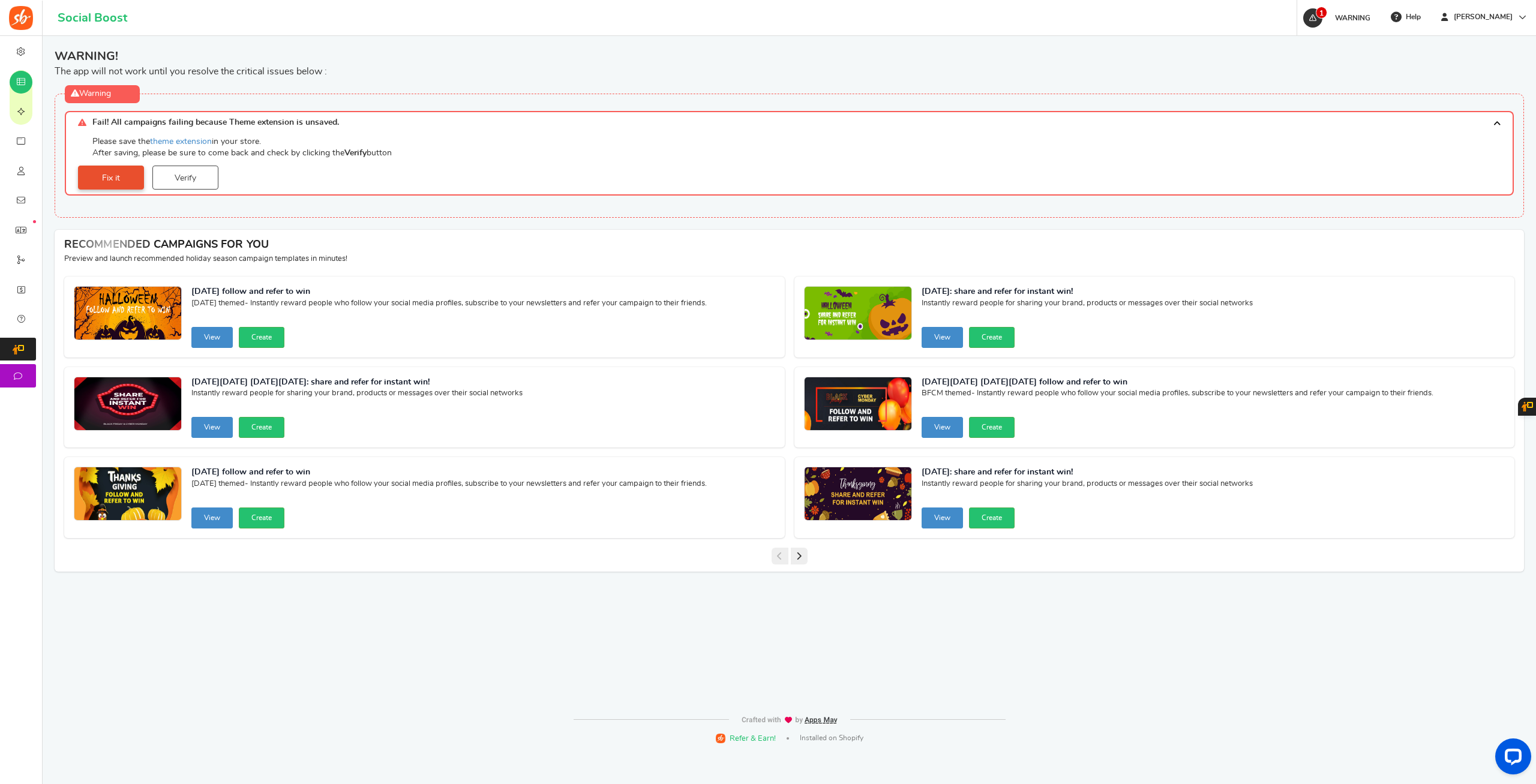
click at [118, 173] on link "Fix it" at bounding box center [111, 178] width 66 height 24
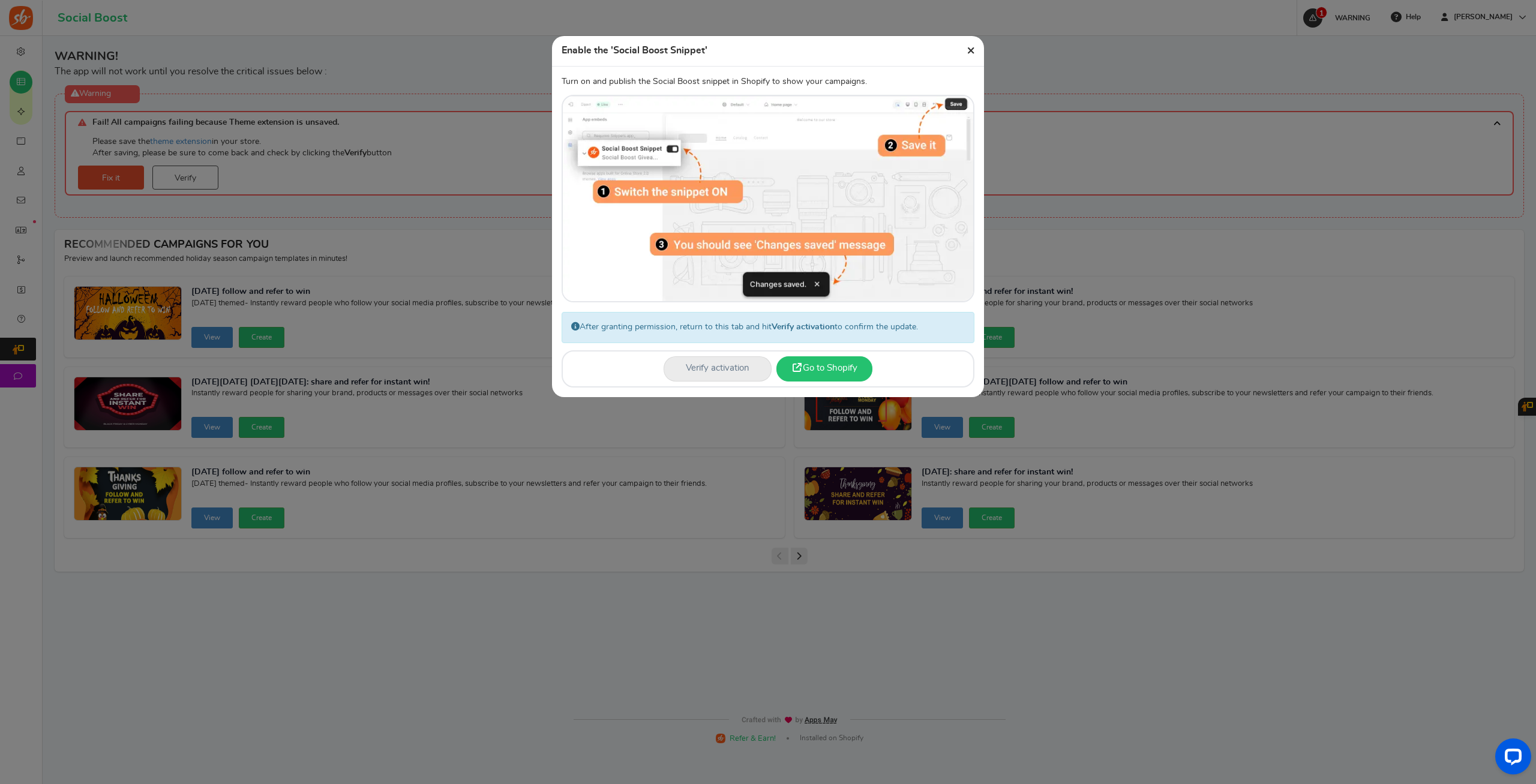
click at [819, 370] on link "Go to Shopify" at bounding box center [824, 369] width 96 height 25
click at [718, 377] on link "Verify activation" at bounding box center [717, 369] width 108 height 25
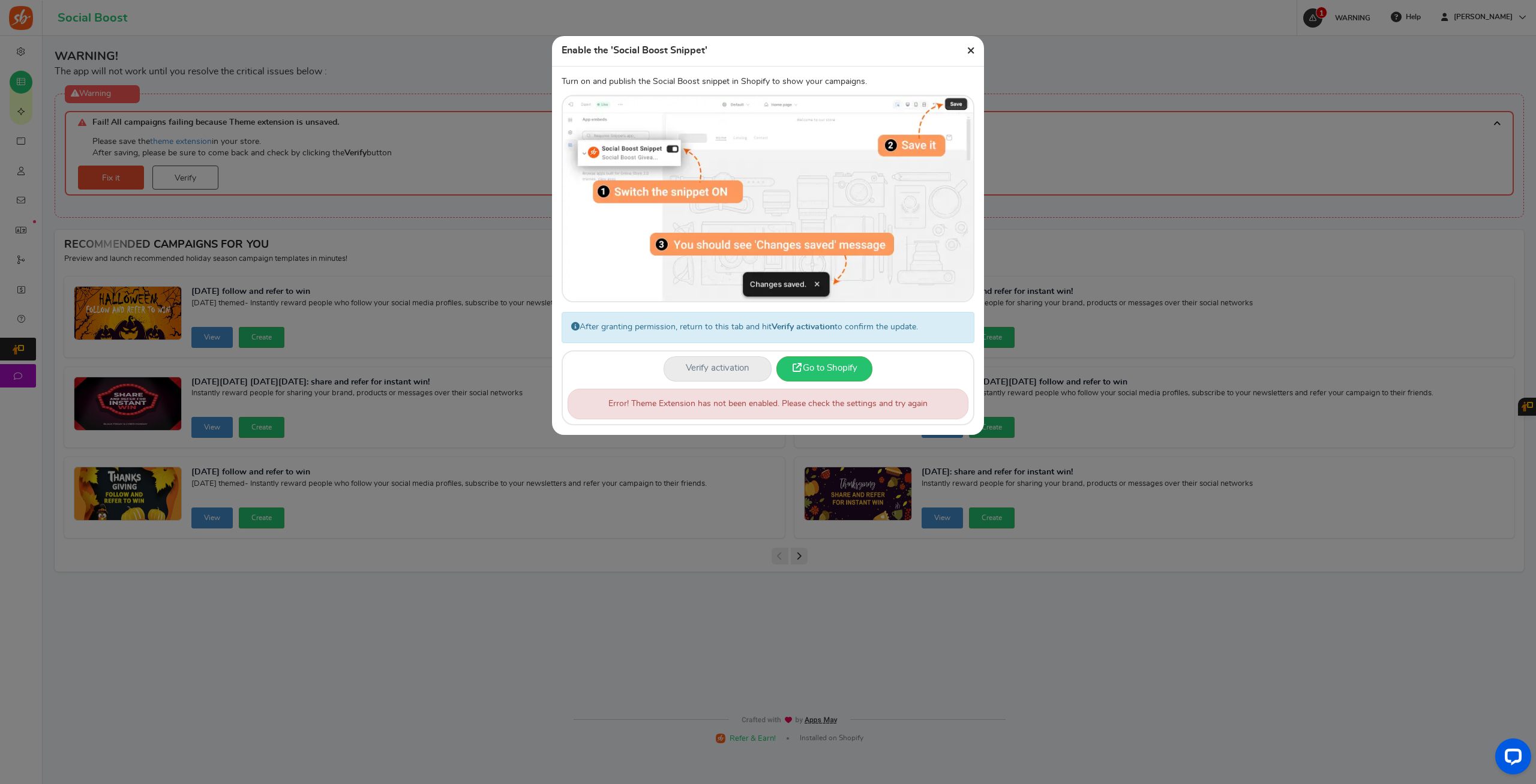
click at [707, 365] on link "Verify activation" at bounding box center [717, 369] width 108 height 25
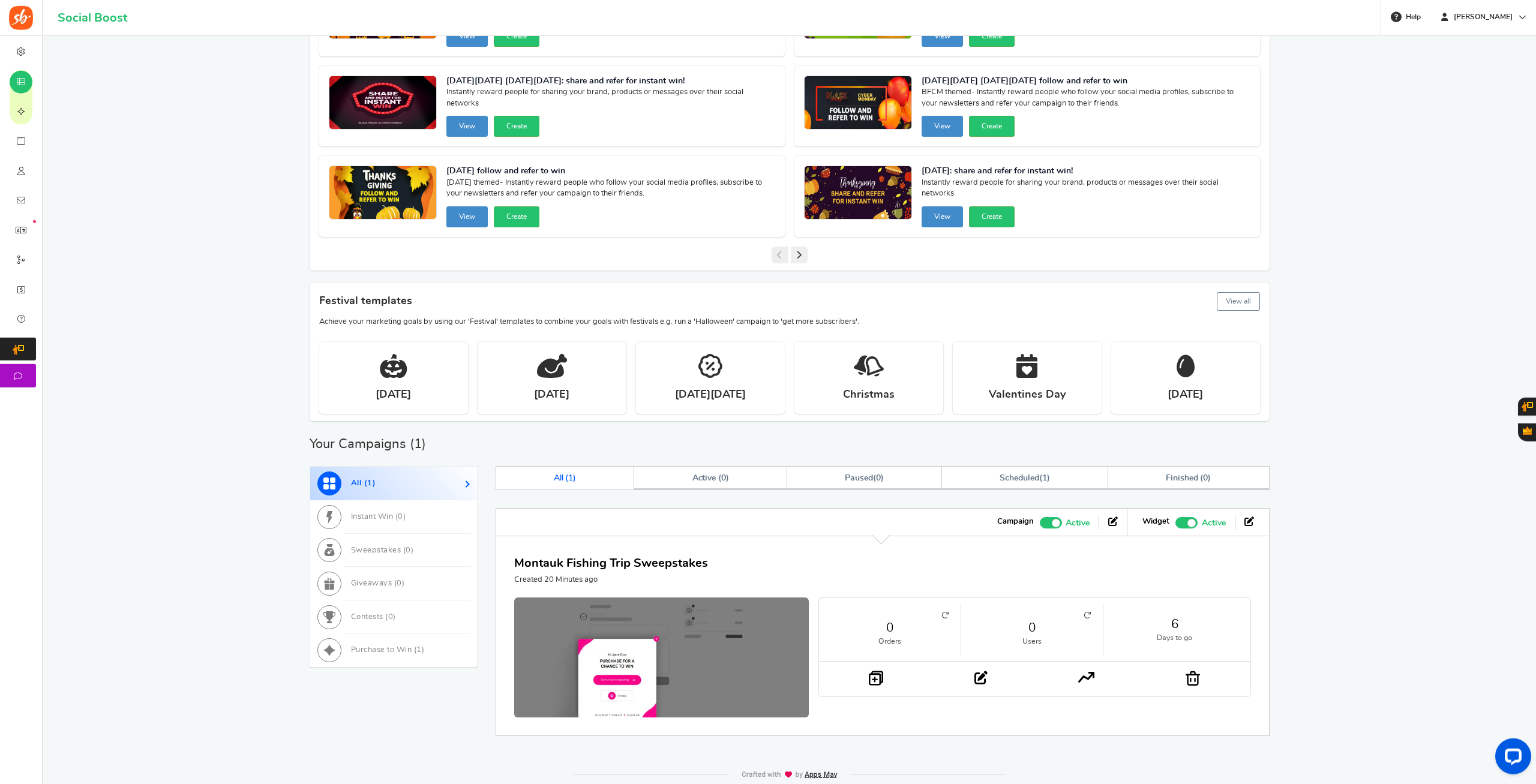
scroll to position [184, 0]
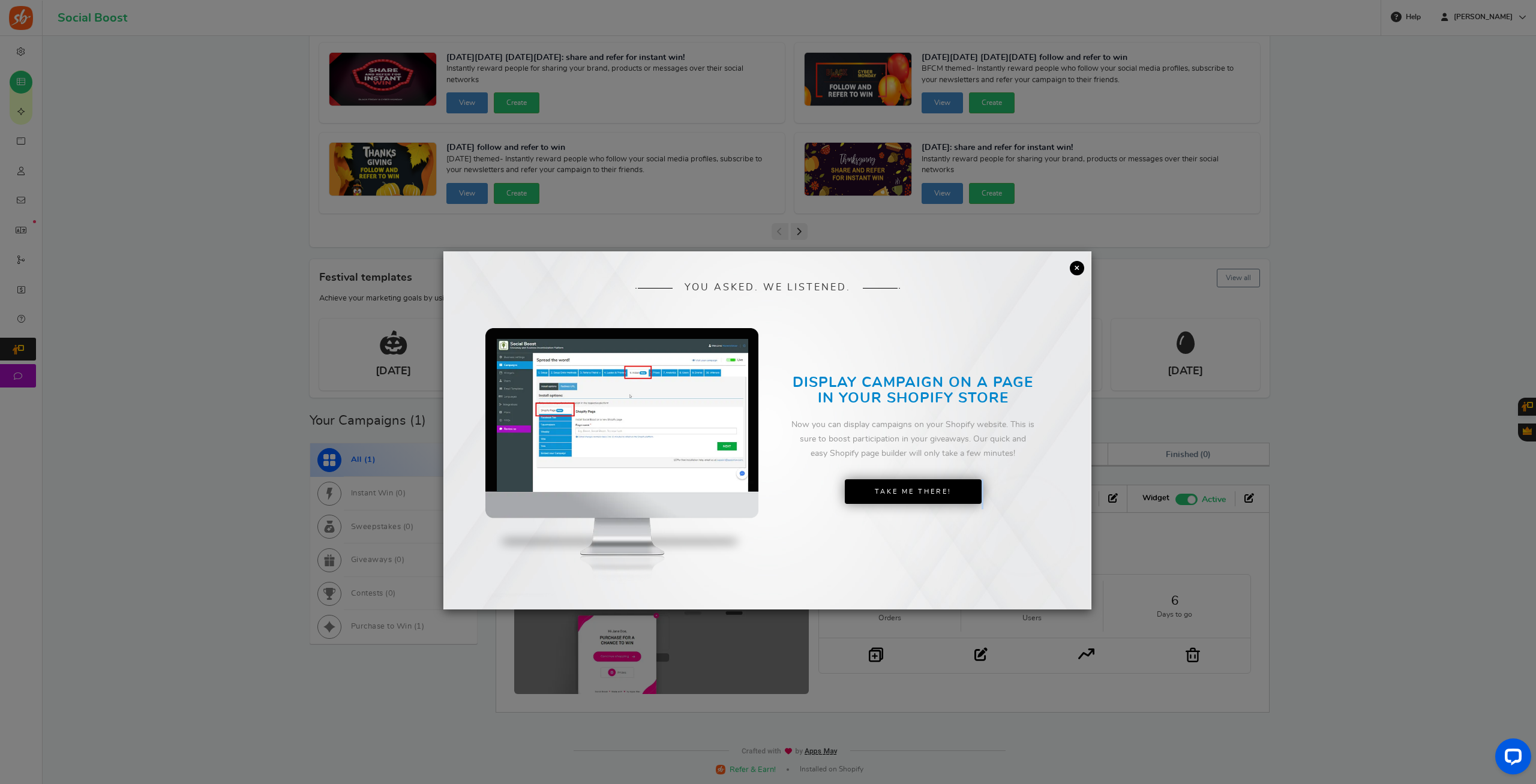
drag, startPoint x: 1076, startPoint y: 268, endPoint x: 1402, endPoint y: 441, distance: 369.1
click at [1091, 441] on div "× YOU ASKED. WE LISTENED. DISPLAY CAMPAIGN ON A PAGE IN YOUR SHOPIFY STORE Now …" at bounding box center [767, 430] width 648 height 358
click at [1402, 439] on div "× YOU ASKED. WE LISTENED. DISPLAY CAMPAIGN ON A PAGE IN YOUR SHOPIFY STORE Now …" at bounding box center [768, 392] width 1536 height 784
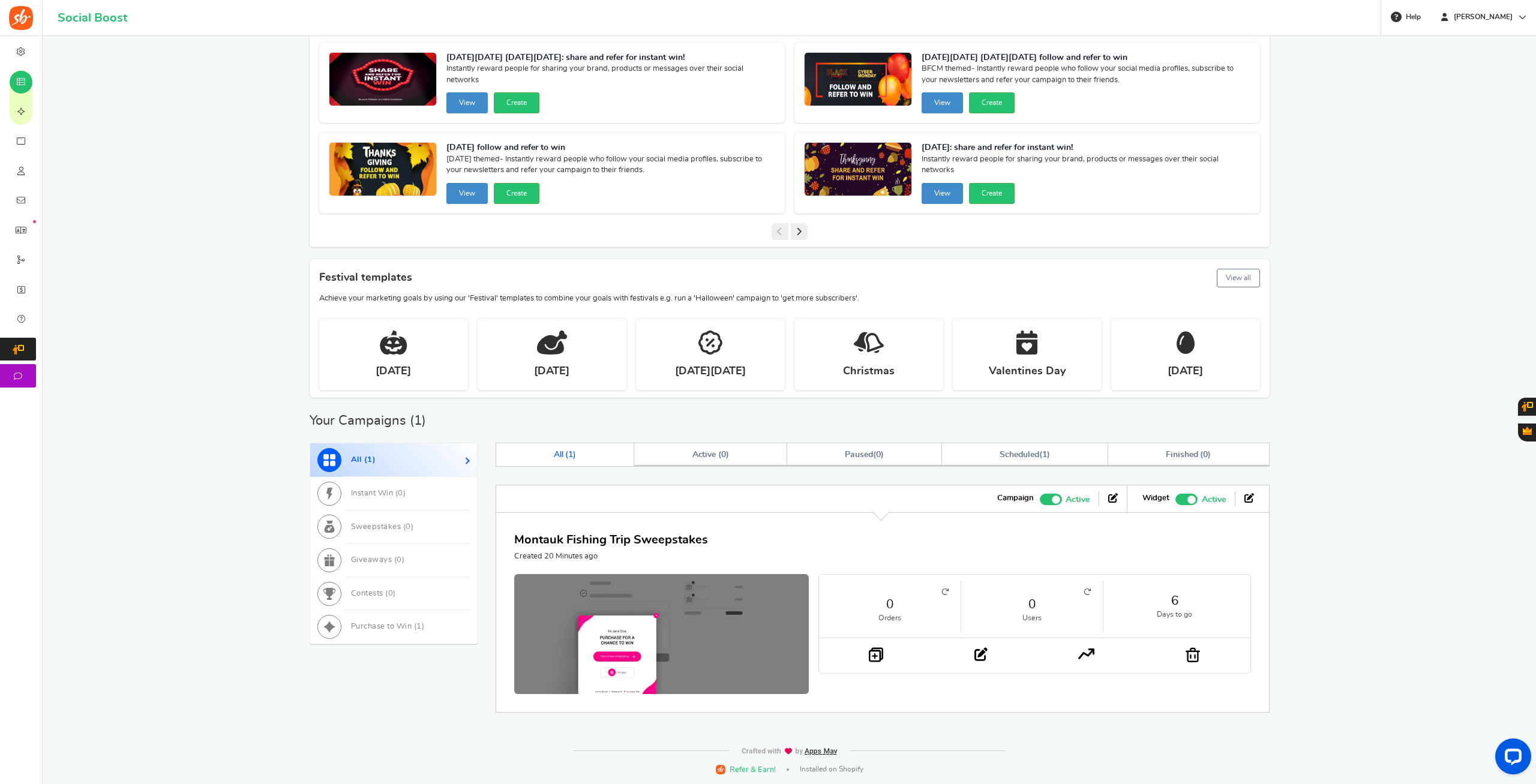
click at [225, 202] on div "Want to run giveaways, contests and instant win campaigns? View templates Campa…" at bounding box center [789, 297] width 1469 height 866
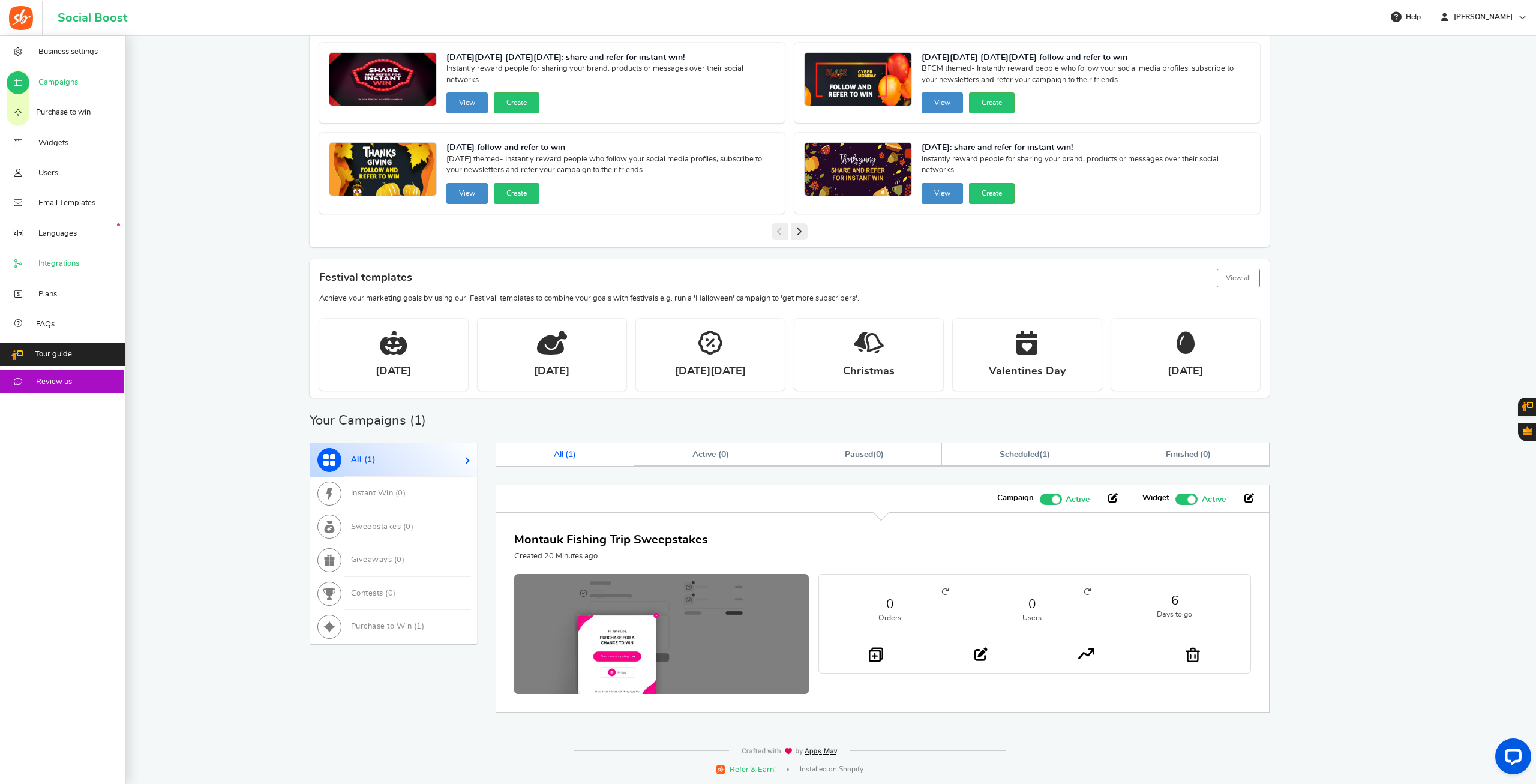
click at [69, 269] on span "Integrations" at bounding box center [59, 264] width 41 height 11
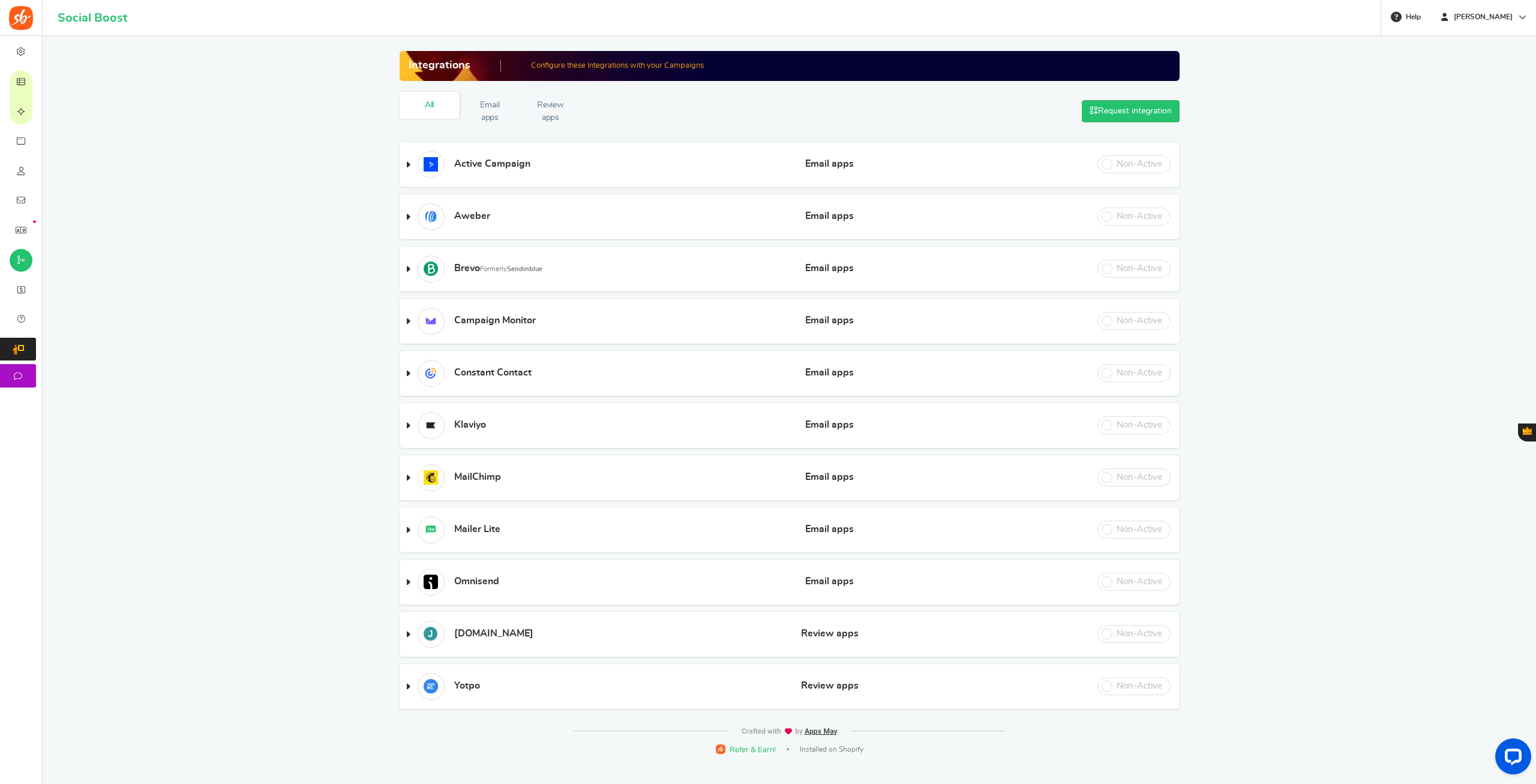
click at [406, 639] on span at bounding box center [408, 635] width 5 height 11
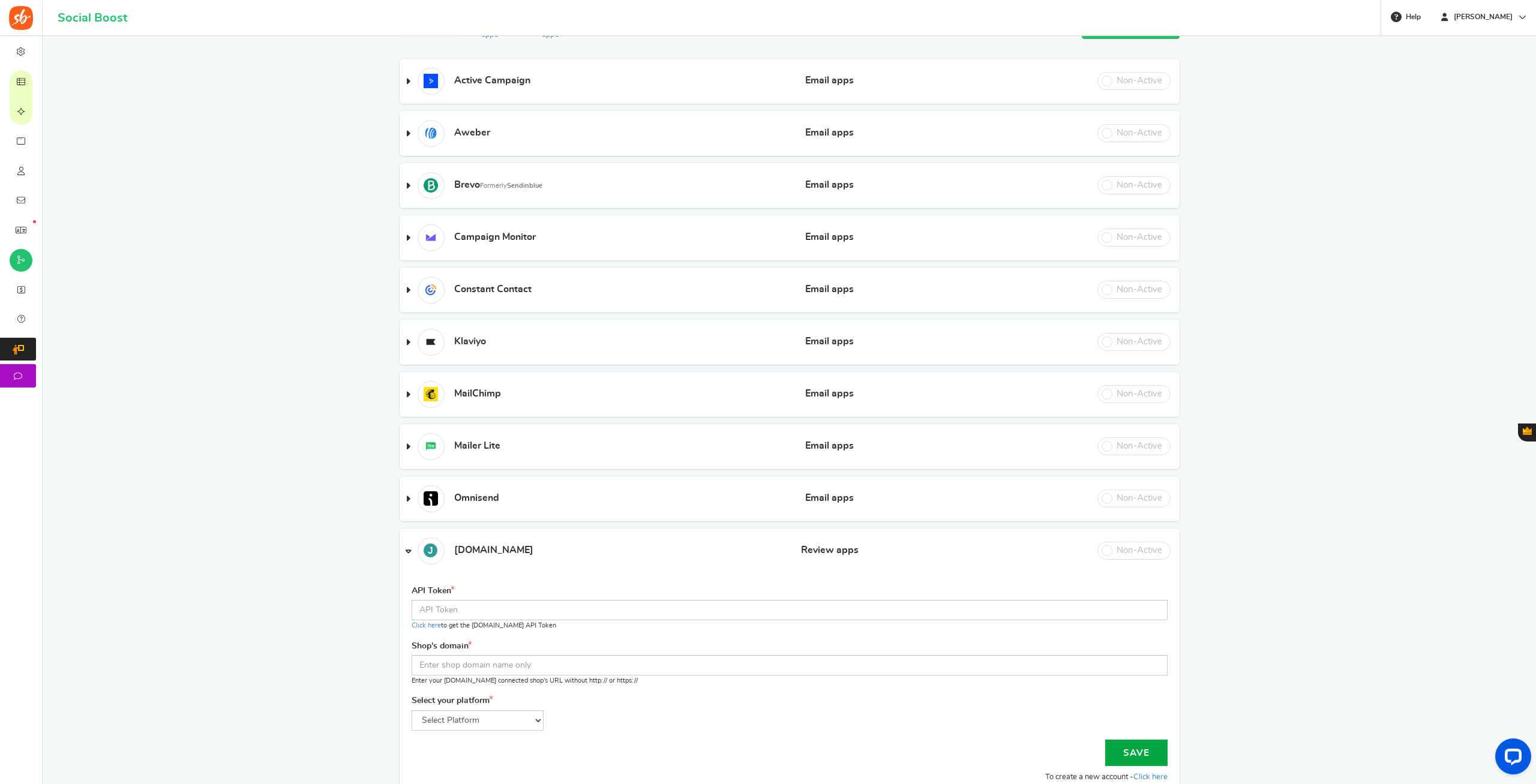
scroll to position [183, 0]
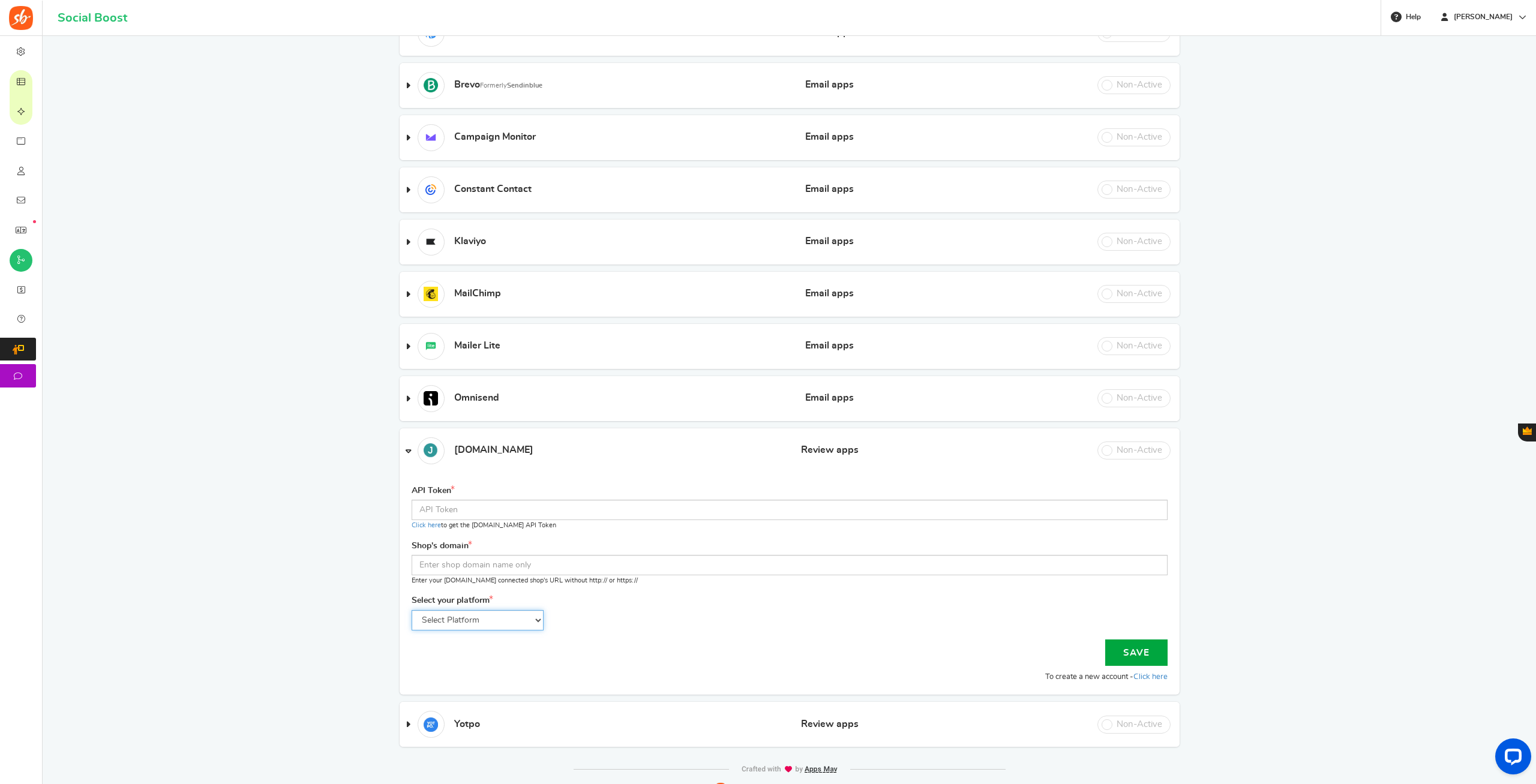
click at [412, 610] on select "Select Platform WooCommerce Shopify Bigcommerce" at bounding box center [477, 620] width 132 height 20
select select "shopify"
click option "Shopify" at bounding box center [0, 0] width 0 height 0
click at [456, 568] on input "text" at bounding box center [789, 565] width 756 height 20
type input "valliere.shop"
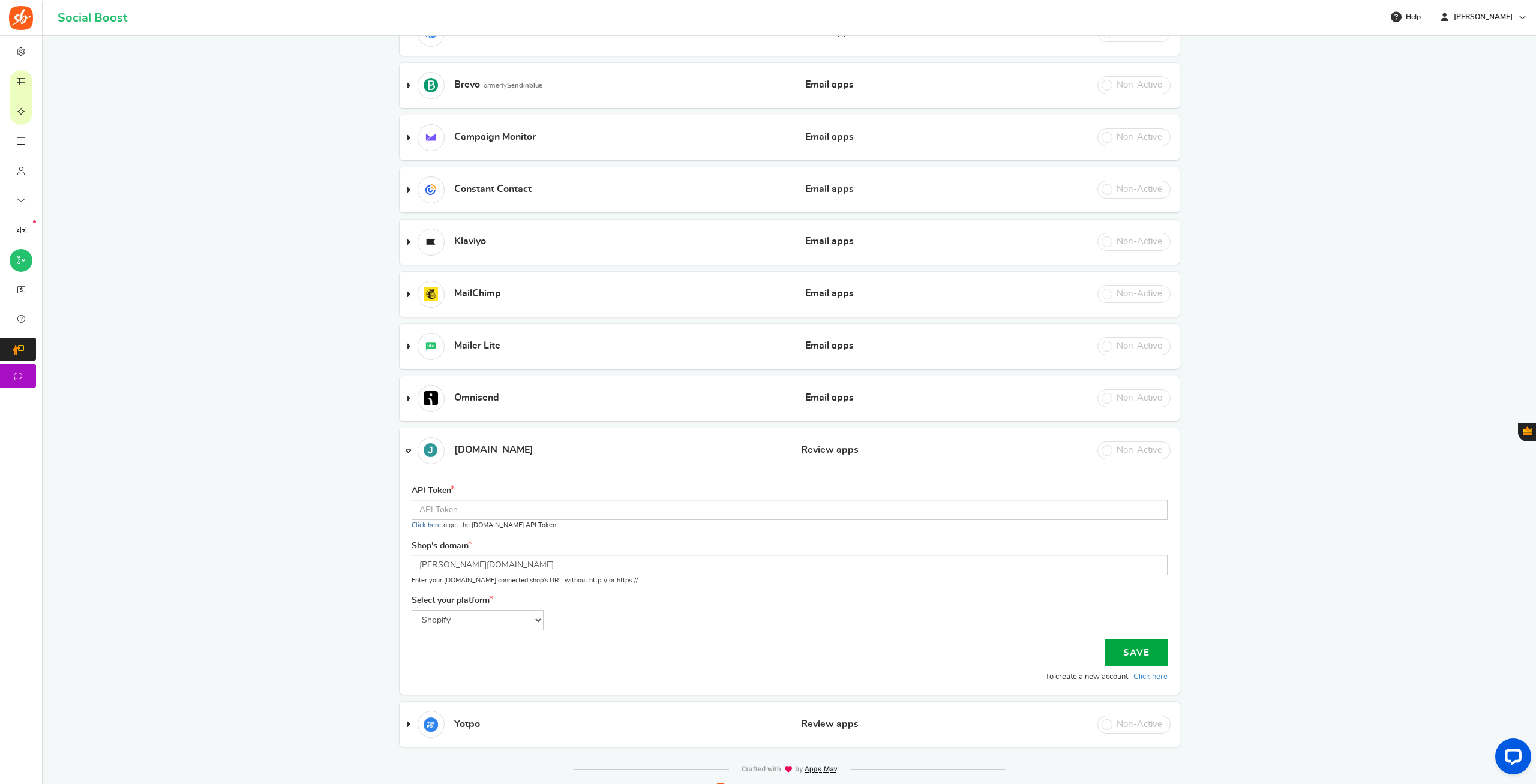
click at [423, 525] on link "Click here" at bounding box center [426, 525] width 29 height 7
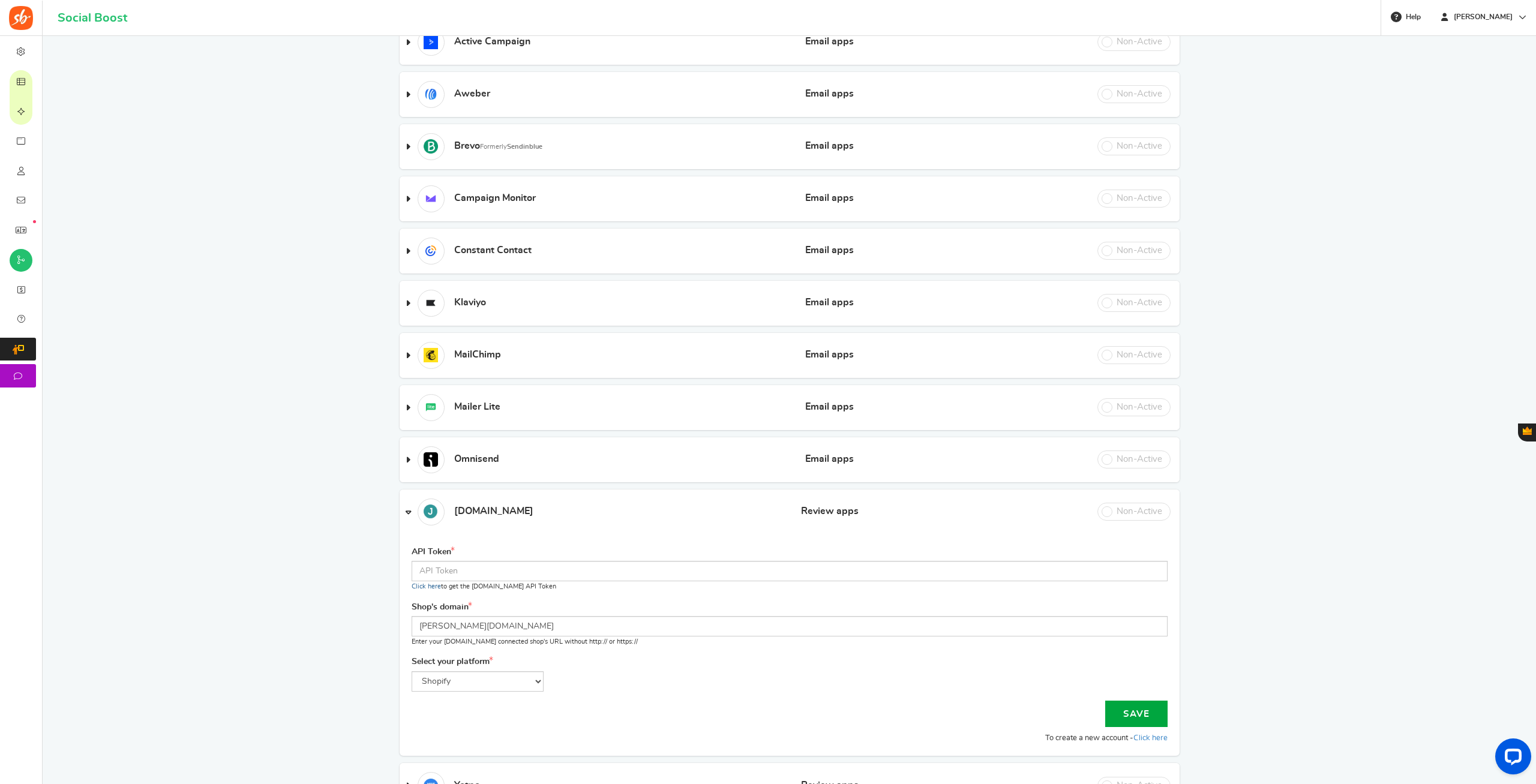
scroll to position [0, 0]
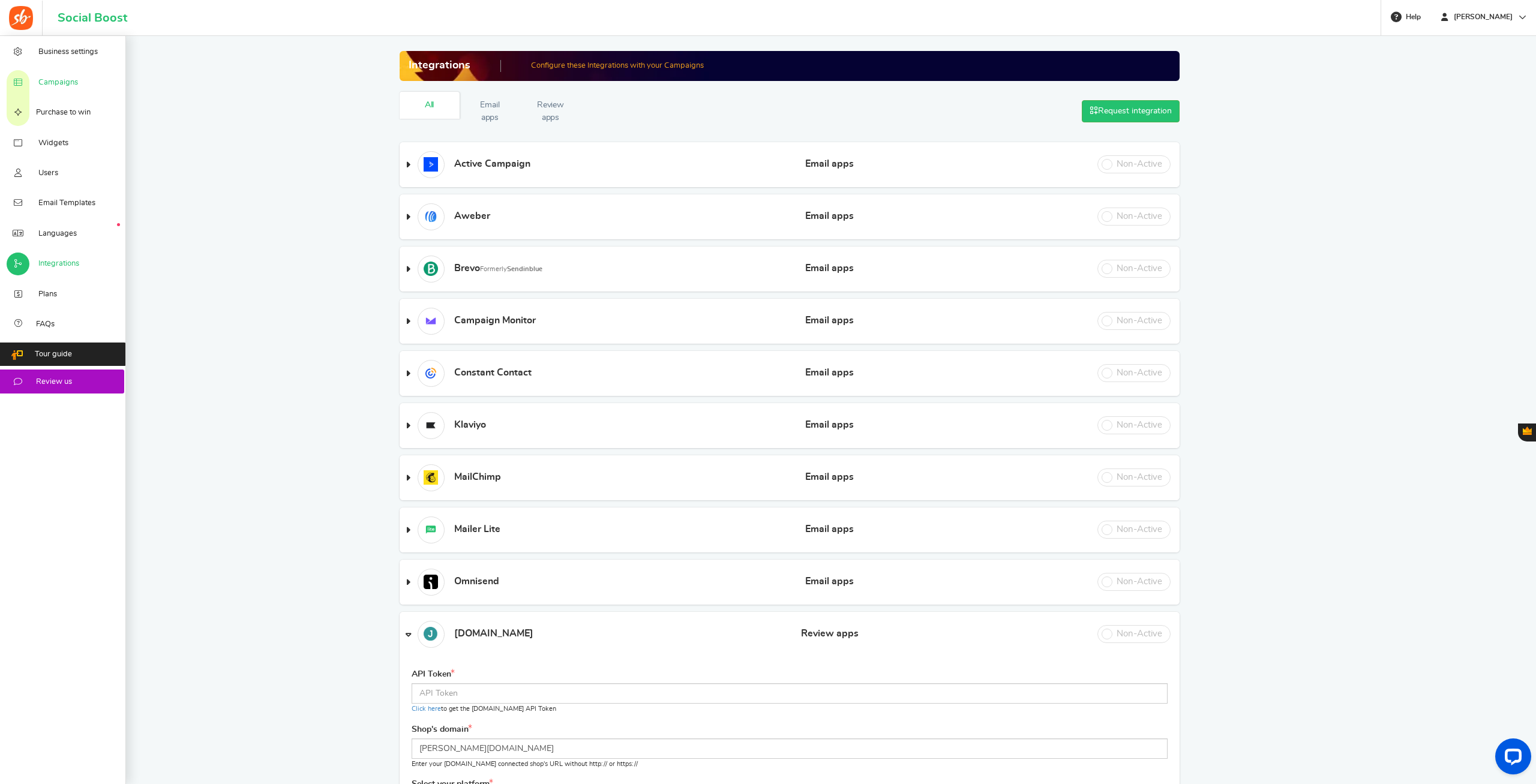
click at [54, 85] on span "Campaigns" at bounding box center [58, 83] width 40 height 11
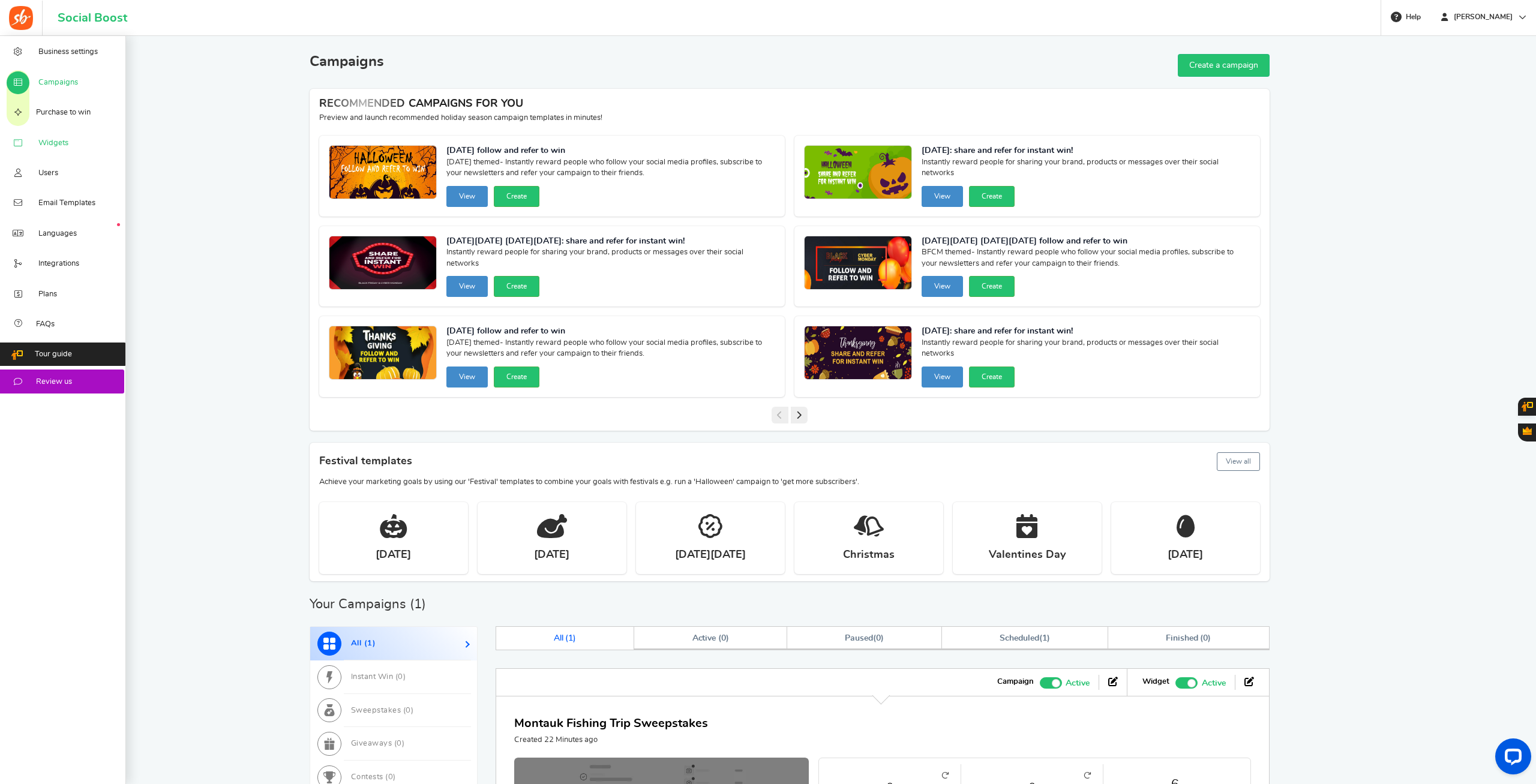
click at [42, 149] on span "Widgets" at bounding box center [54, 143] width 30 height 11
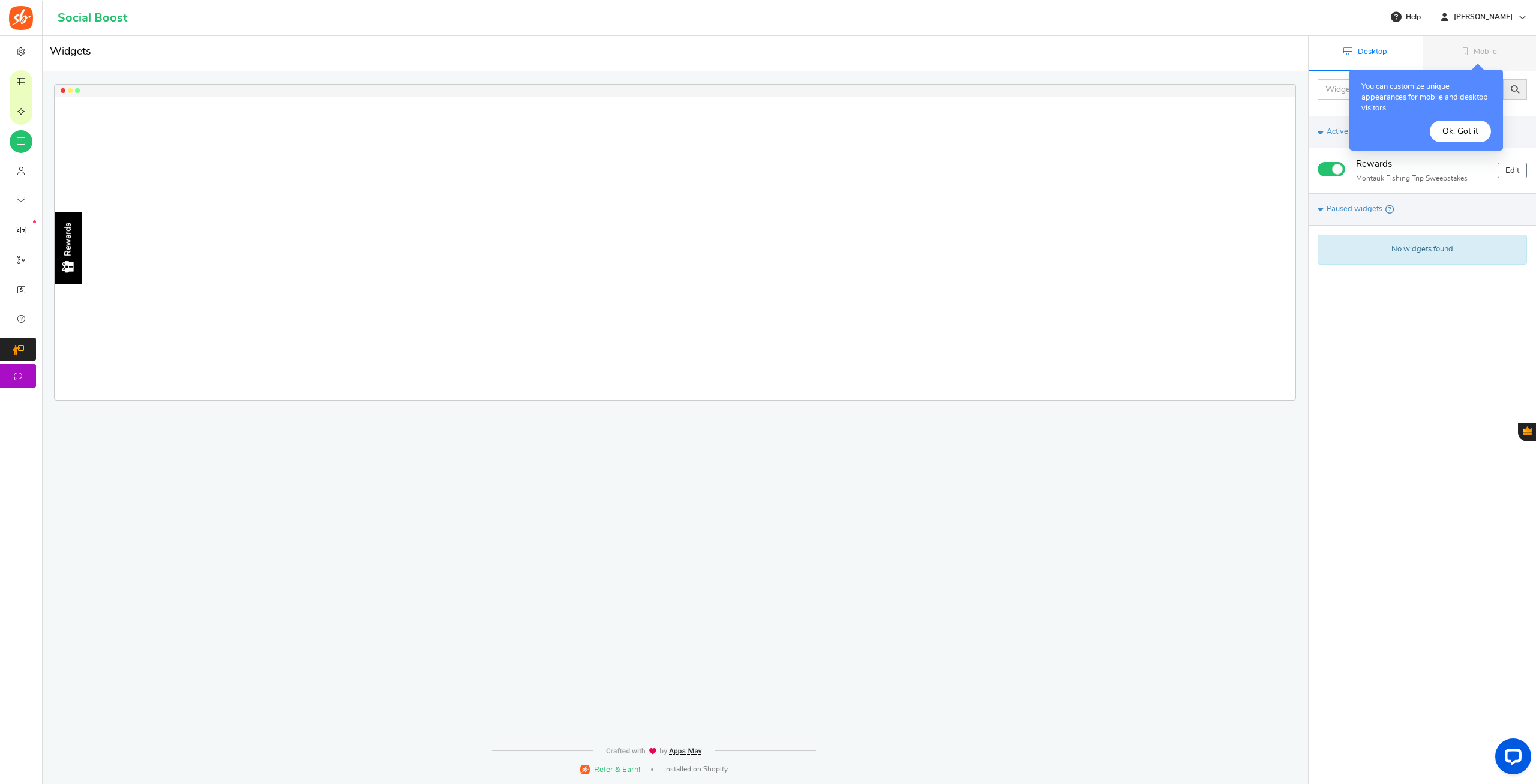
click at [1448, 135] on button "Ok. Got it" at bounding box center [1460, 131] width 61 height 22
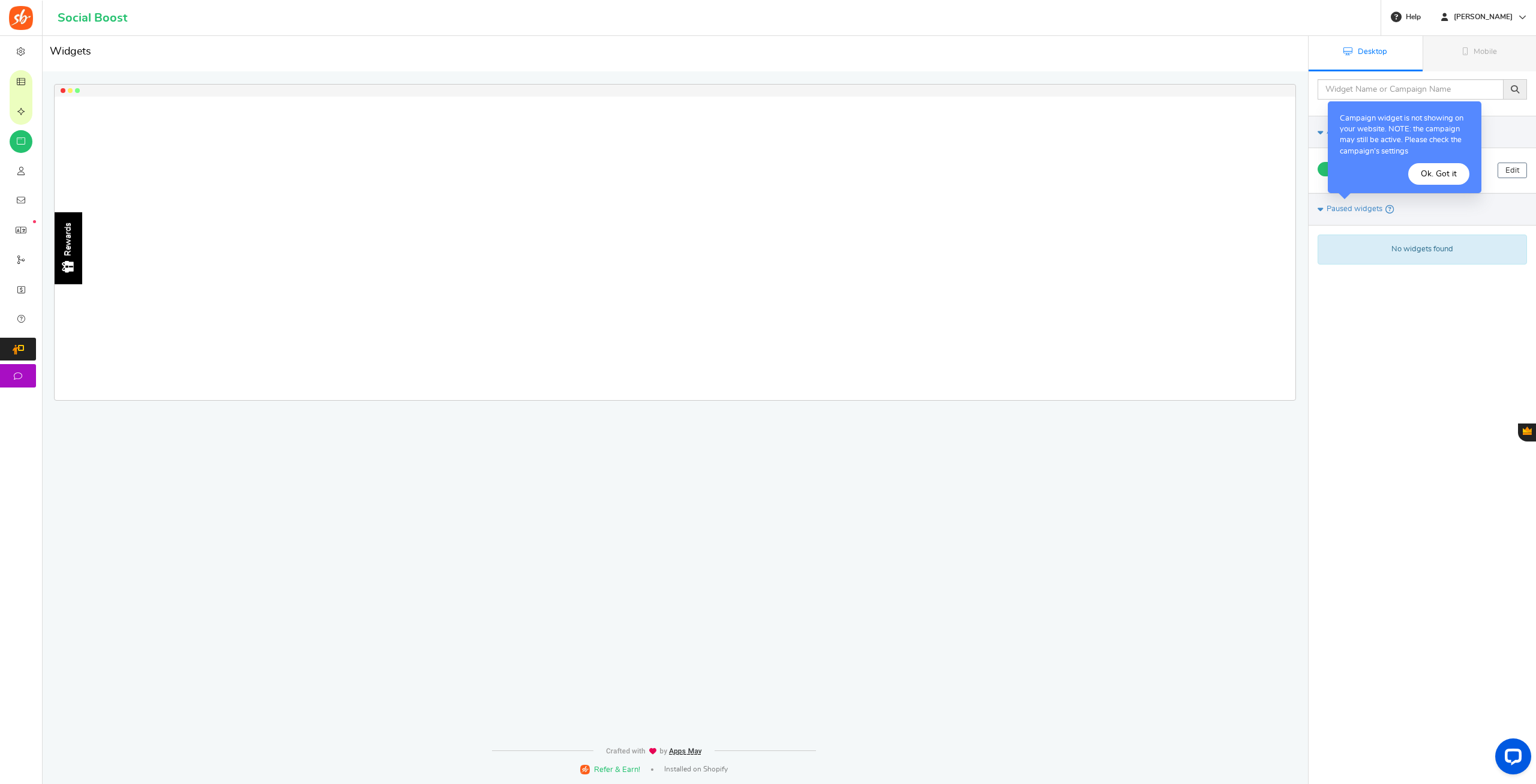
click at [1441, 172] on button "Ok. Got it" at bounding box center [1438, 173] width 61 height 22
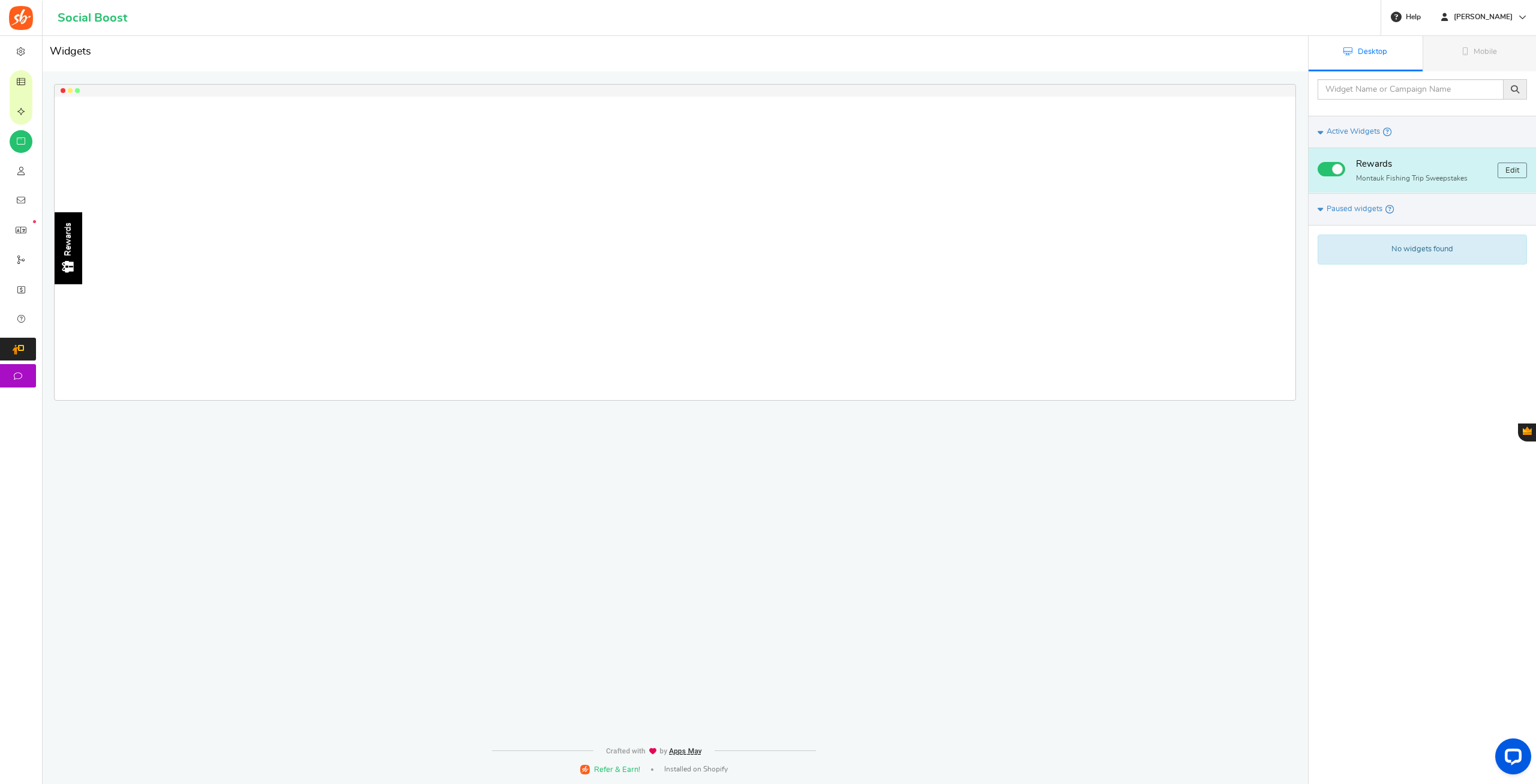
click at [67, 245] on div "Rewards" at bounding box center [69, 239] width 11 height 34
drag, startPoint x: 89, startPoint y: 130, endPoint x: 269, endPoint y: 145, distance: 180.6
click at [268, 145] on div "Rewards Loading.. × To configure LightBox layout please Click here" at bounding box center [674, 248] width 1240 height 304
click at [1507, 172] on link "Edit" at bounding box center [1512, 170] width 29 height 16
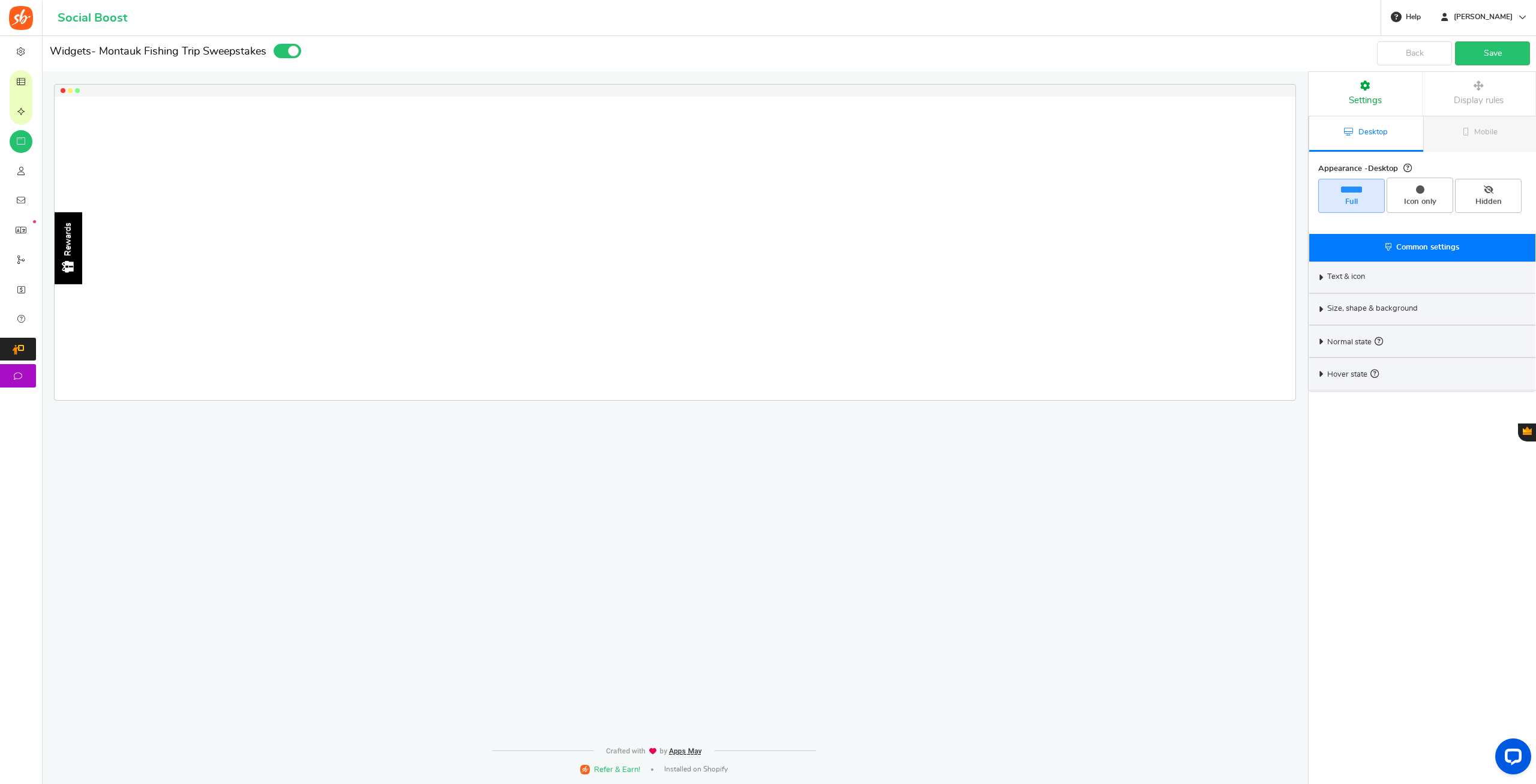
select select "left-side-drawer"
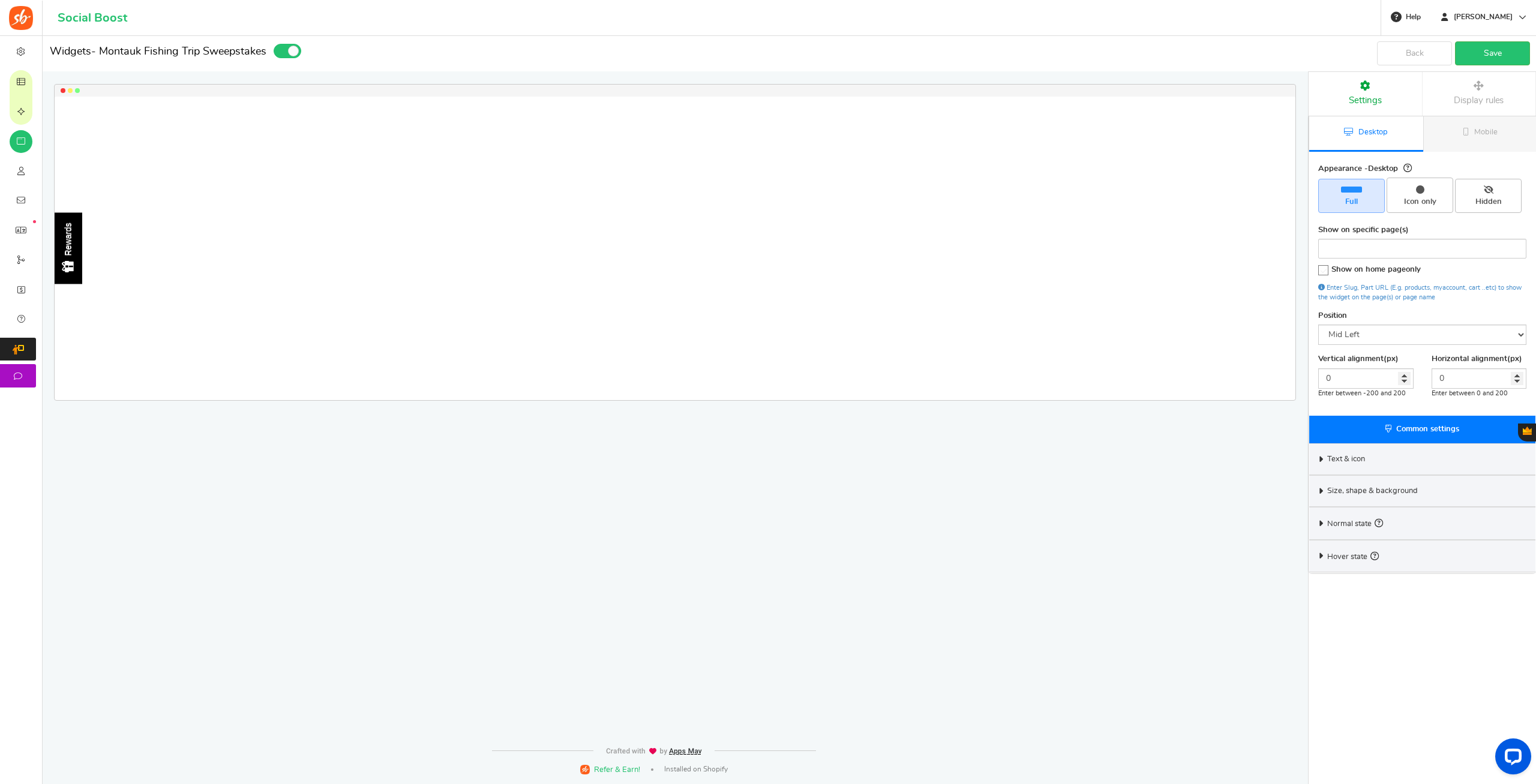
click at [360, 282] on div "Rewards Loading.. × To configure LightBox layout please Click here" at bounding box center [674, 248] width 1240 height 304
drag, startPoint x: 320, startPoint y: 237, endPoint x: 458, endPoint y: 218, distance: 139.3
click at [556, 283] on div "Rewards Loading.. × To configure LightBox layout please Click here" at bounding box center [674, 248] width 1240 height 304
click at [300, 124] on div "Rewards Loading.. × To configure LightBox layout please Click here" at bounding box center [674, 248] width 1240 height 304
click at [1174, 225] on div "Rewards Loading.. × To configure LightBox layout please Click here" at bounding box center [674, 248] width 1240 height 304
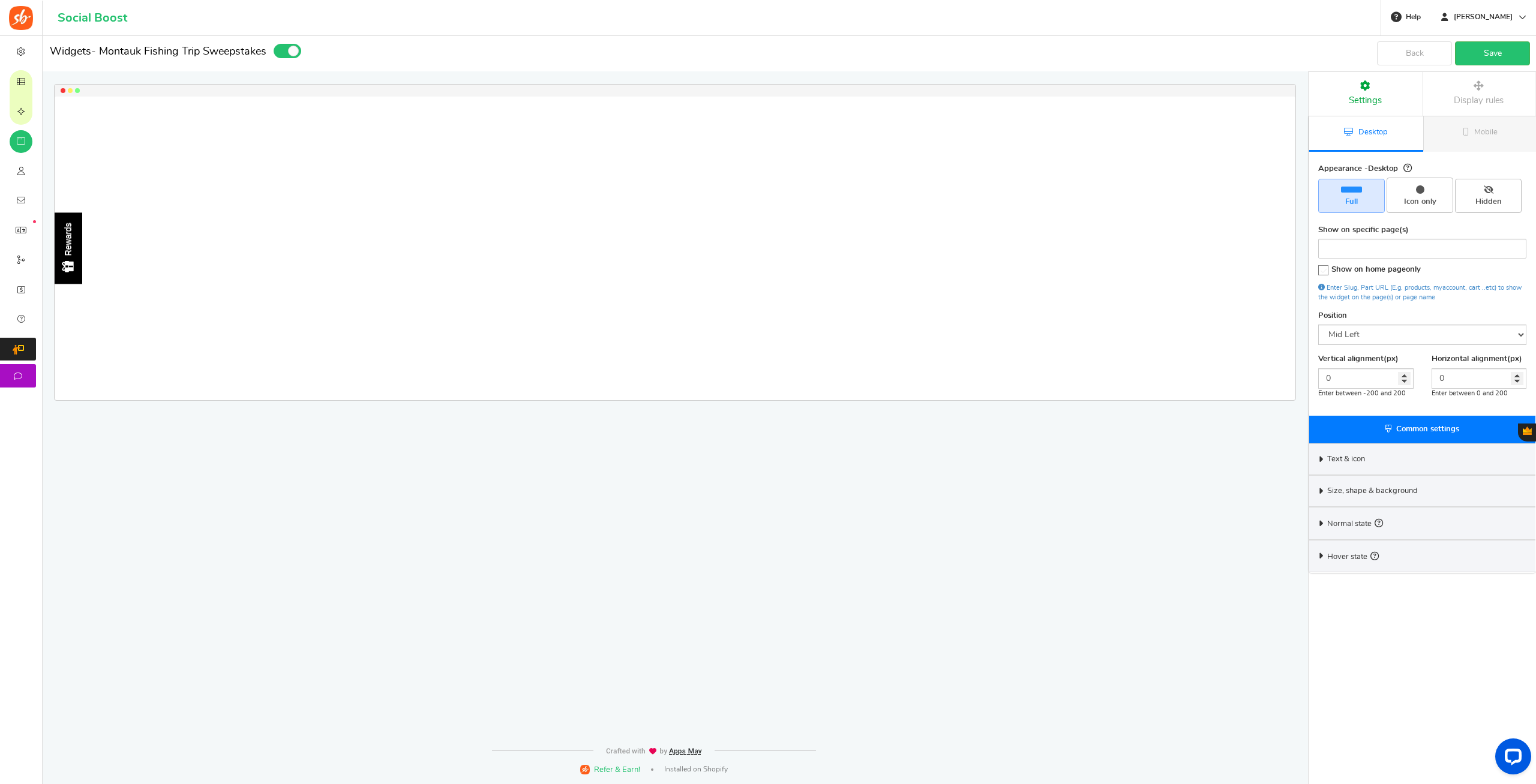
click at [1174, 225] on div "Rewards Loading.. × To configure LightBox layout please Click here" at bounding box center [674, 248] width 1240 height 304
drag, startPoint x: 877, startPoint y: 282, endPoint x: 577, endPoint y: 283, distance: 300.0
click at [731, 324] on div "Rewards Loading.. × To configure LightBox layout please Click here" at bounding box center [674, 248] width 1240 height 304
drag, startPoint x: 239, startPoint y: 296, endPoint x: 374, endPoint y: 321, distance: 137.3
click at [412, 330] on div "Rewards Loading.. × To configure LightBox layout please Click here" at bounding box center [674, 248] width 1240 height 304
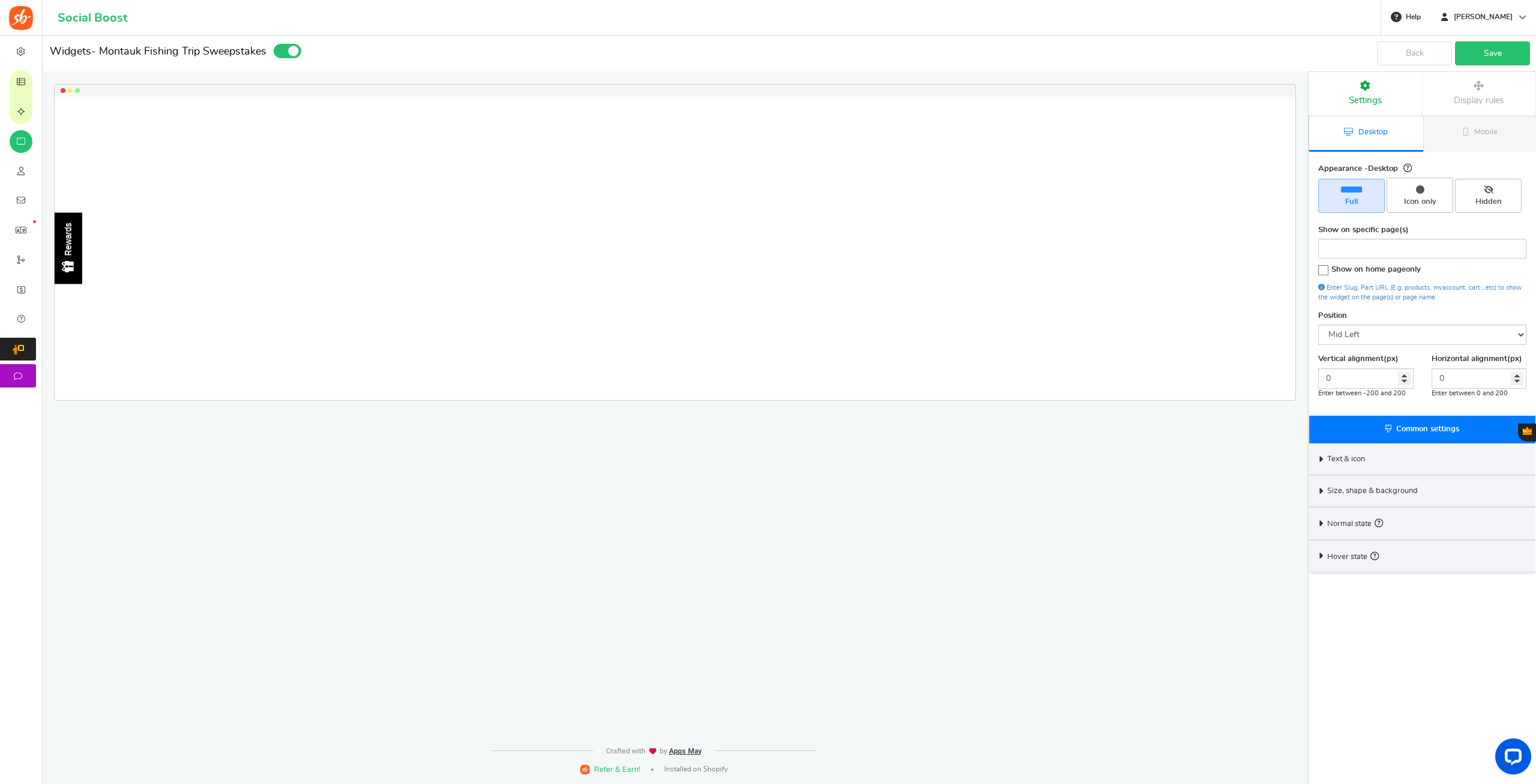
drag, startPoint x: 327, startPoint y: 228, endPoint x: 179, endPoint y: 323, distance: 175.9
click at [389, 274] on div "Rewards Loading.. × To configure LightBox layout please Click here" at bounding box center [674, 248] width 1240 height 304
click at [78, 243] on div "Rewards" at bounding box center [68, 248] width 28 height 72
click at [72, 258] on div at bounding box center [69, 266] width 15 height 20
click at [76, 281] on div "Rewards" at bounding box center [68, 248] width 28 height 72
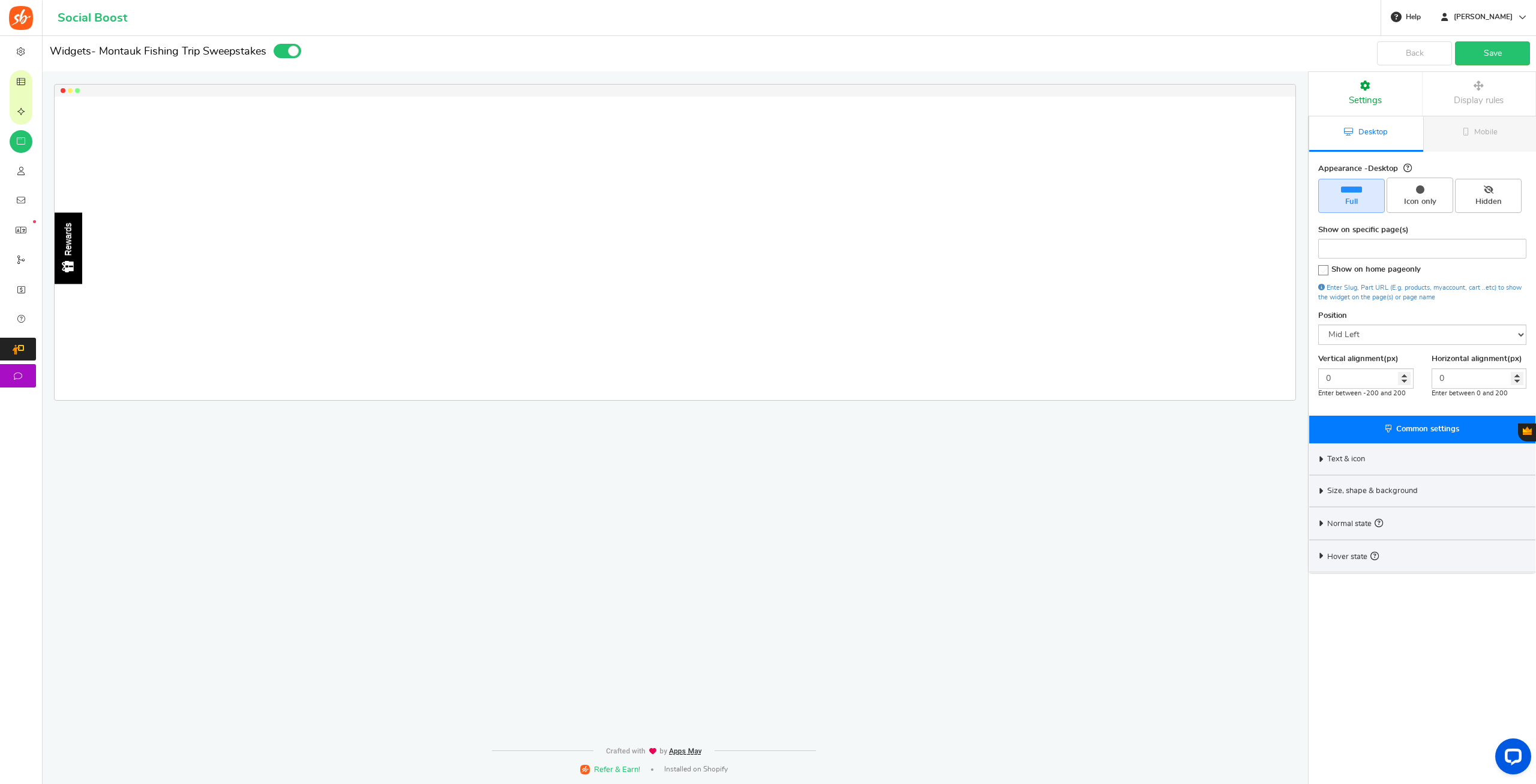
click at [72, 270] on img at bounding box center [68, 267] width 15 height 15
click at [72, 268] on img at bounding box center [68, 267] width 15 height 15
click at [69, 247] on div "Rewards" at bounding box center [69, 239] width 11 height 33
click at [72, 247] on div "Rewards" at bounding box center [69, 239] width 11 height 33
click at [425, 225] on div "Rewards Loading.. × To configure LightBox layout please Click here" at bounding box center [674, 248] width 1240 height 304
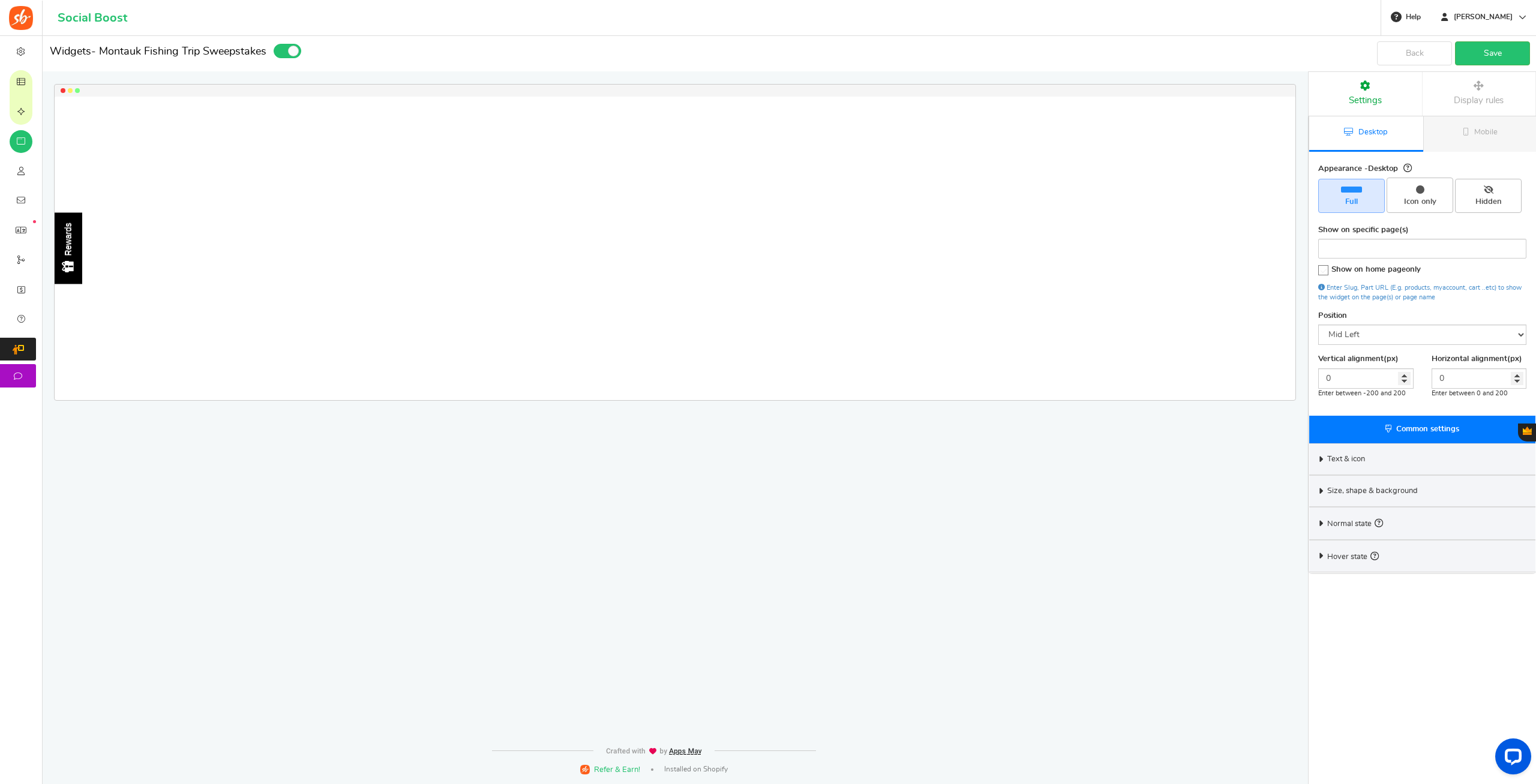
drag, startPoint x: 930, startPoint y: 183, endPoint x: 944, endPoint y: 188, distance: 14.9
click at [931, 183] on div "Rewards Loading.. × To configure LightBox layout please Click here" at bounding box center [674, 248] width 1240 height 304
click at [1467, 136] on link "Mobile" at bounding box center [1479, 133] width 114 height 35
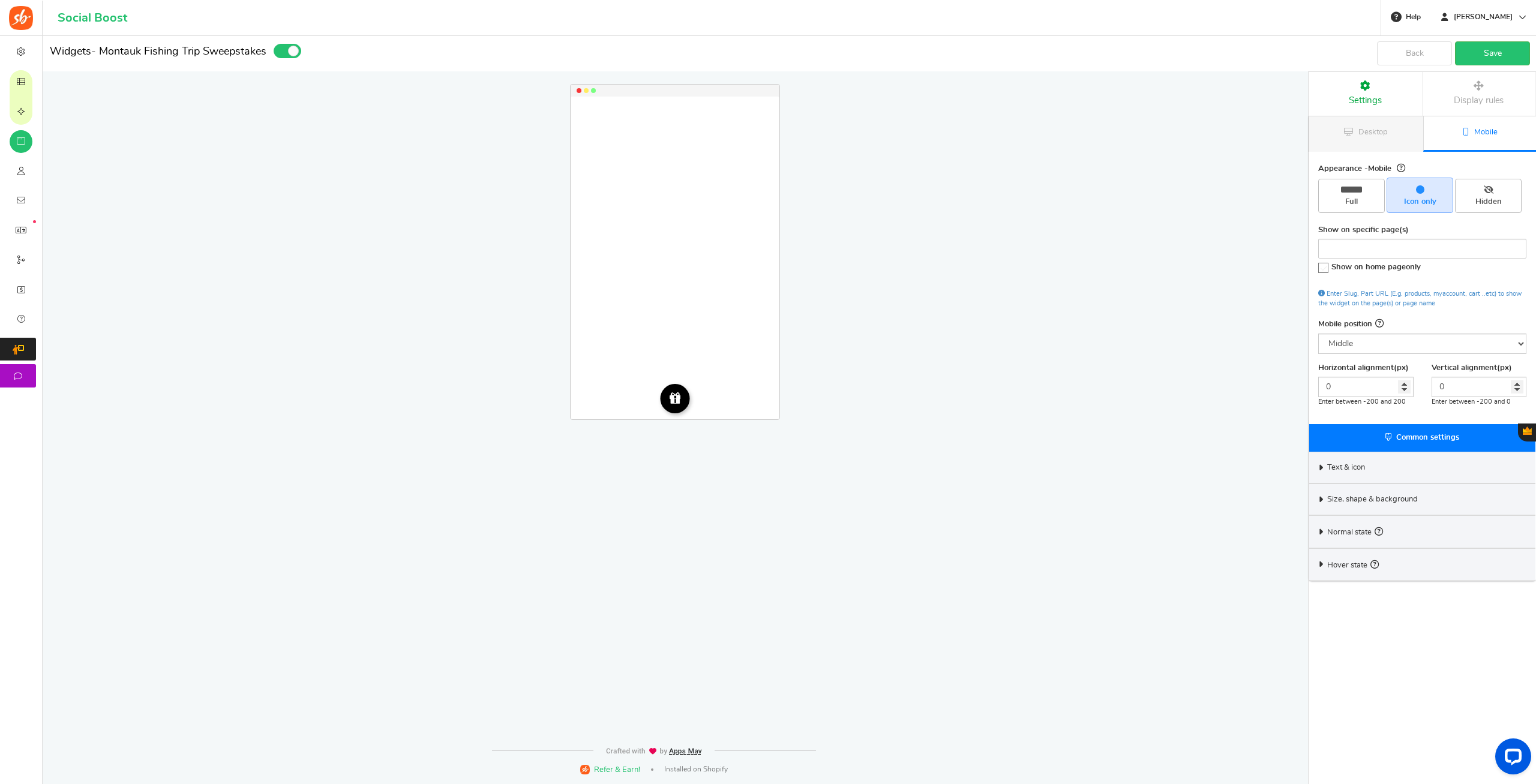
click at [701, 302] on div "Rewards Loading.. × To configure LightBox layout please Click here" at bounding box center [675, 258] width 209 height 323
click at [678, 397] on img at bounding box center [675, 398] width 14 height 14
drag, startPoint x: 686, startPoint y: 359, endPoint x: 693, endPoint y: 356, distance: 7.6
click at [687, 359] on div "Rewards Loading.. × To configure LightBox layout please Click here" at bounding box center [675, 258] width 209 height 323
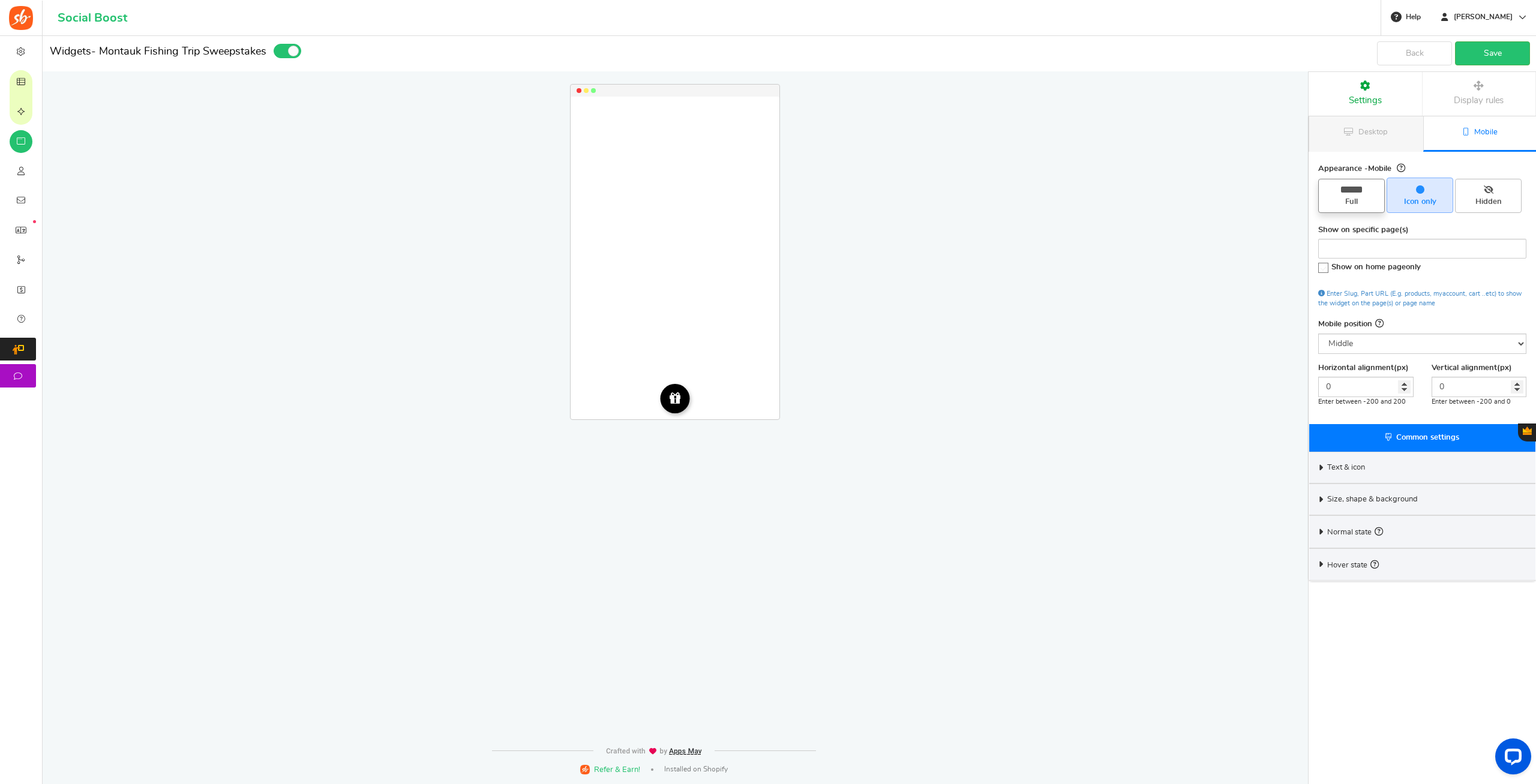
click at [1360, 194] on span "Full" at bounding box center [1351, 195] width 66 height 34
click at [1360, 189] on input "Full" at bounding box center [1355, 185] width 8 height 8
radio input "true"
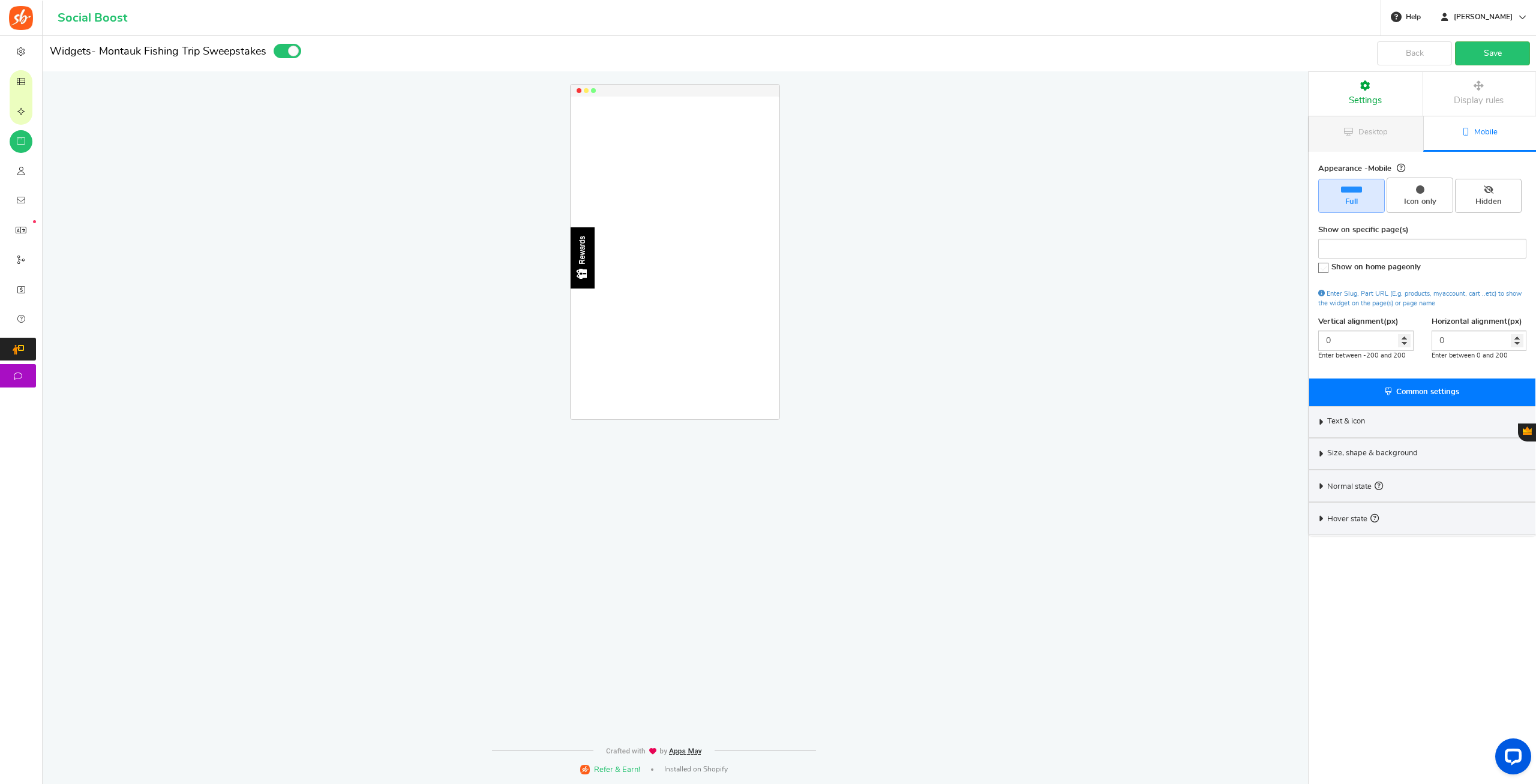
click at [1185, 206] on div "Rewards Loading.. × To configure LightBox layout please Click here" at bounding box center [672, 368] width 1308 height 664
click at [1322, 459] on div "Size, shape & background" at bounding box center [1422, 454] width 226 height 32
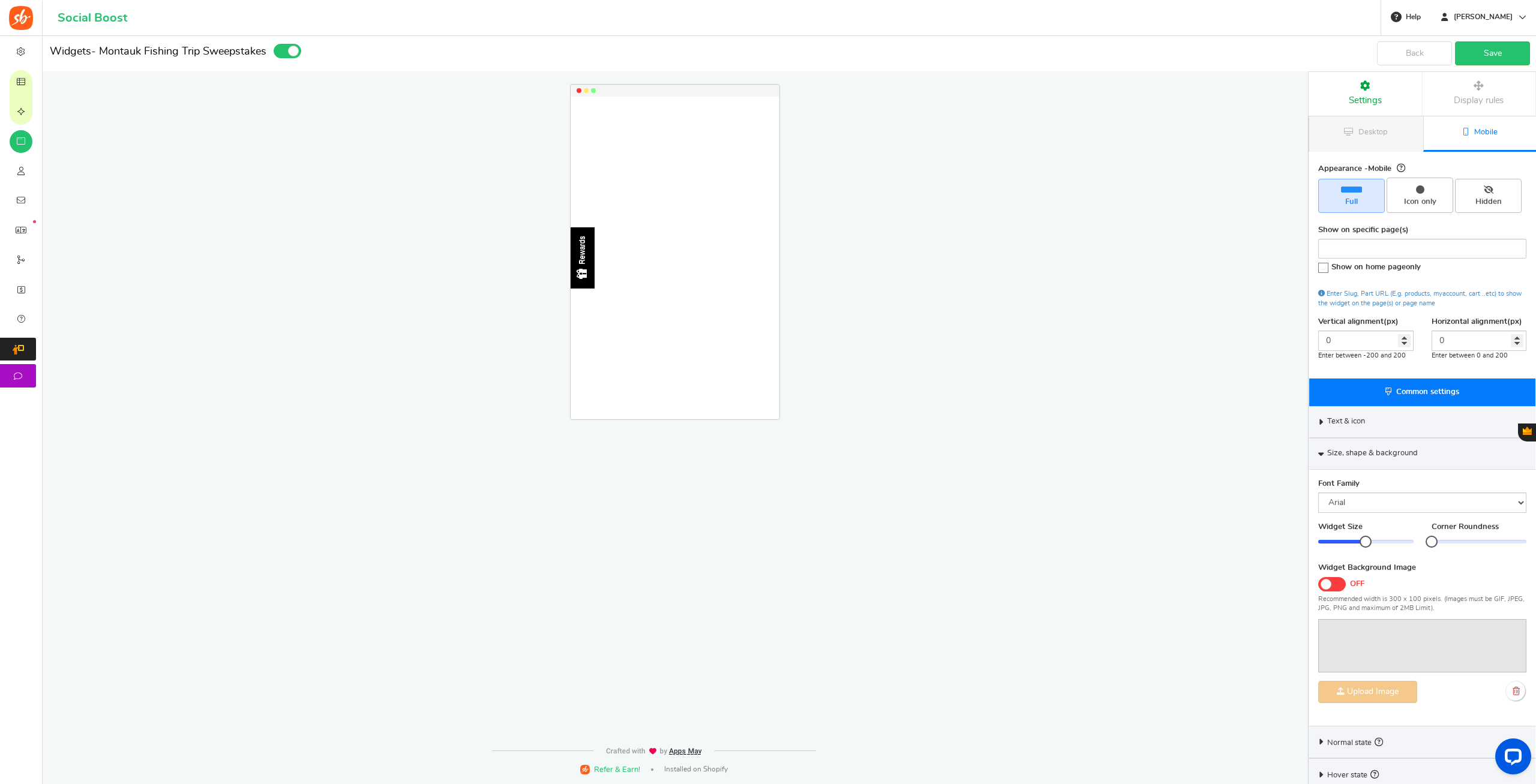
click at [1314, 416] on div "Text & icon" at bounding box center [1422, 422] width 226 height 32
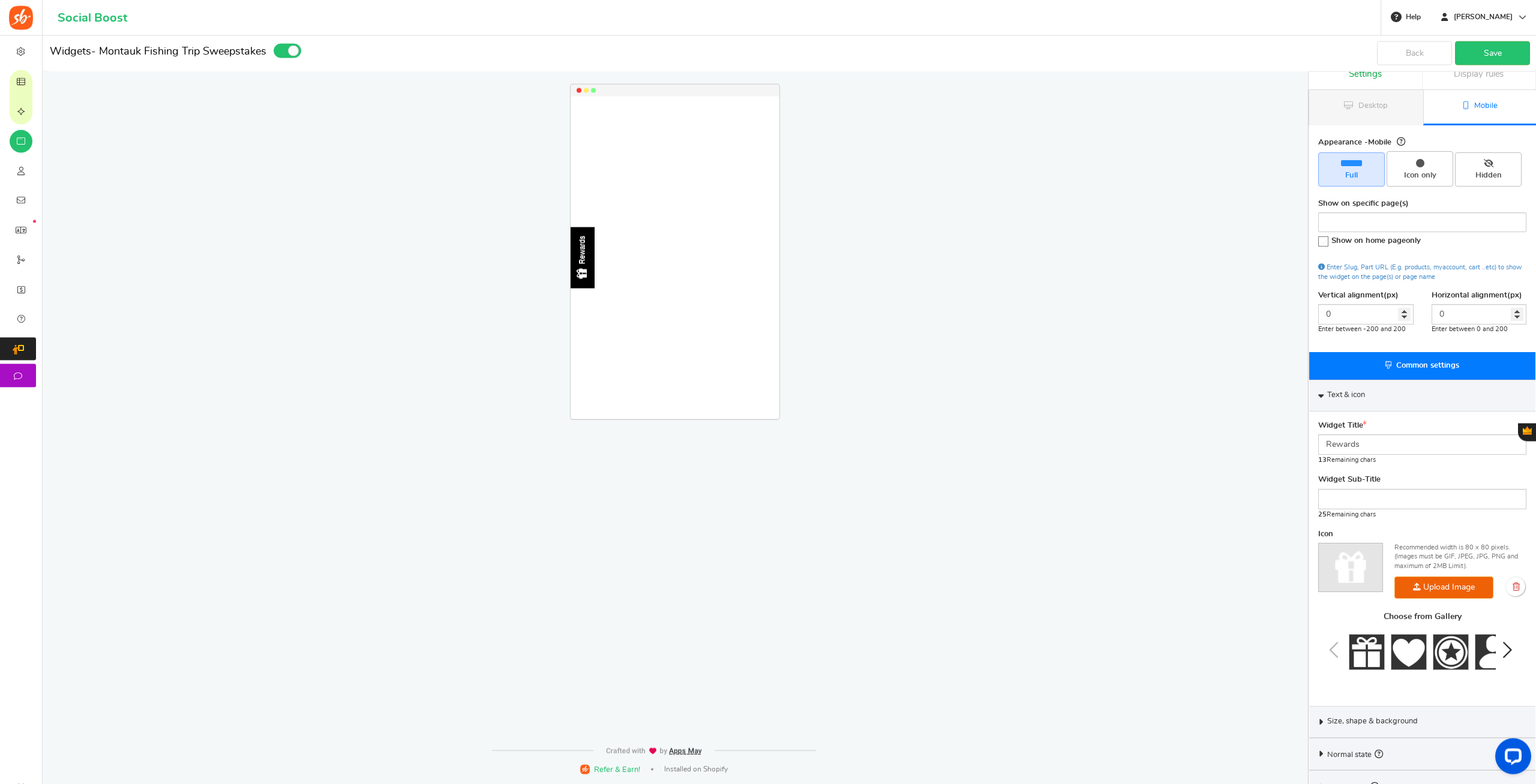
scroll to position [45, 0]
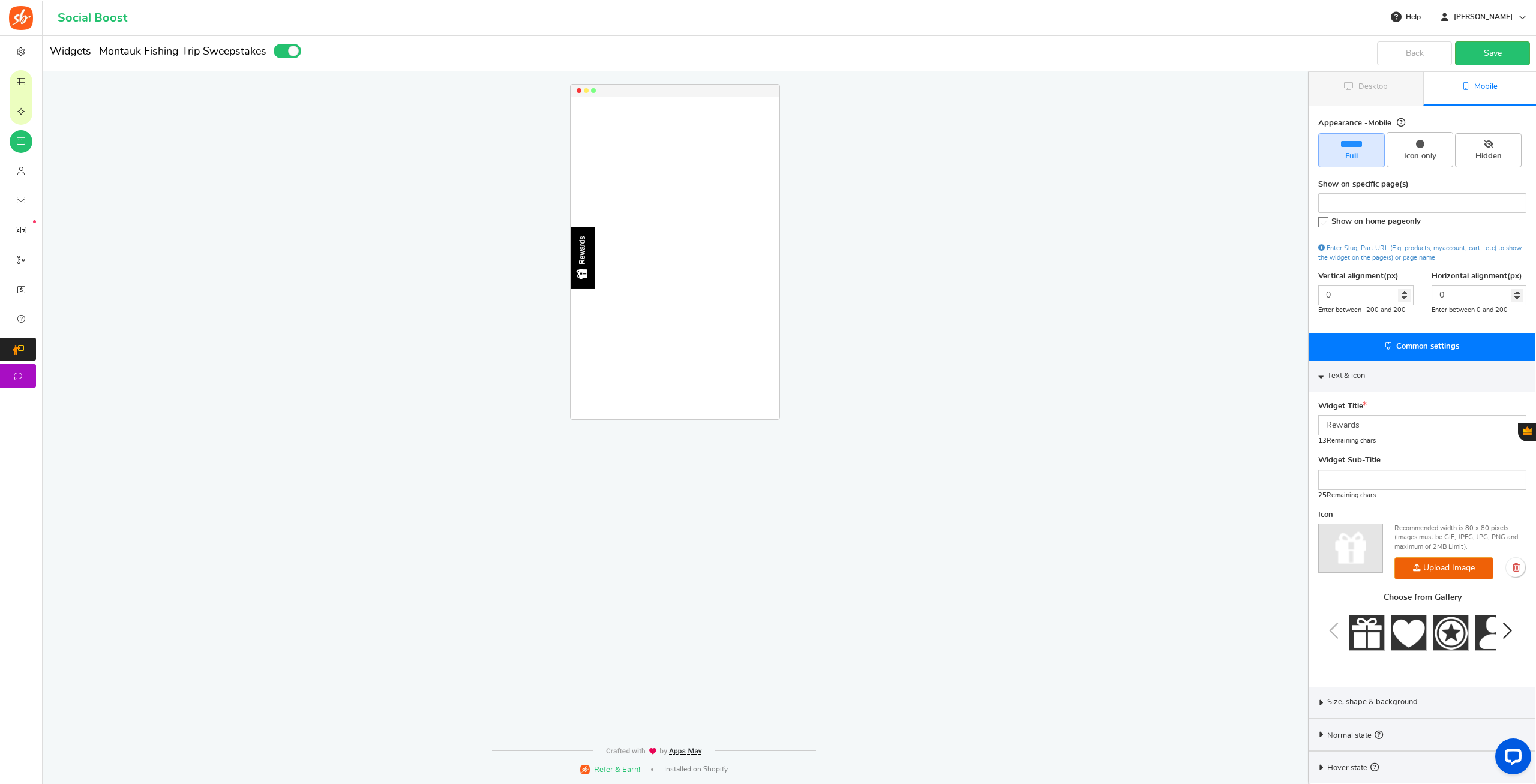
click at [1365, 700] on span "Size, shape & background" at bounding box center [1372, 702] width 90 height 11
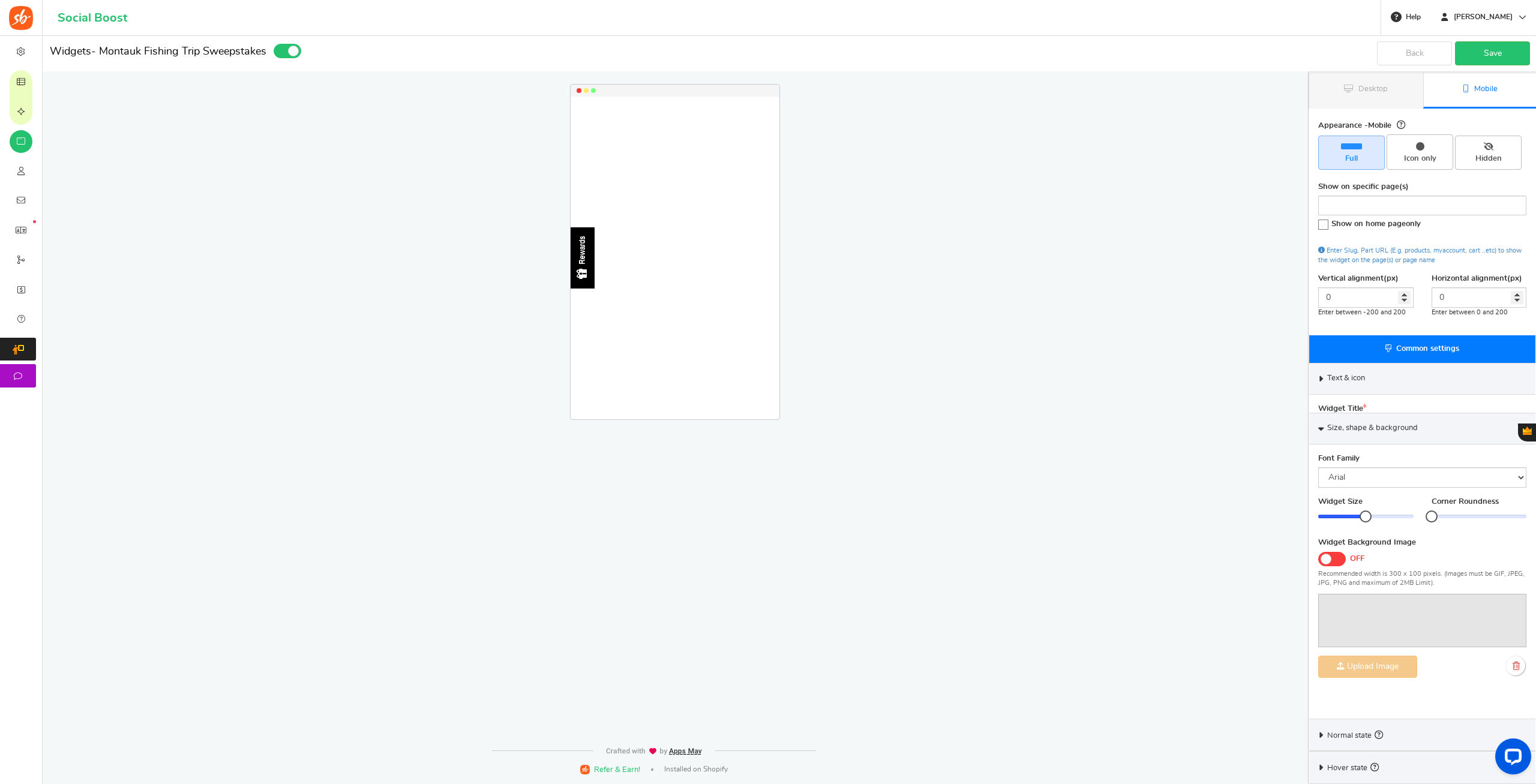
scroll to position [8, 0]
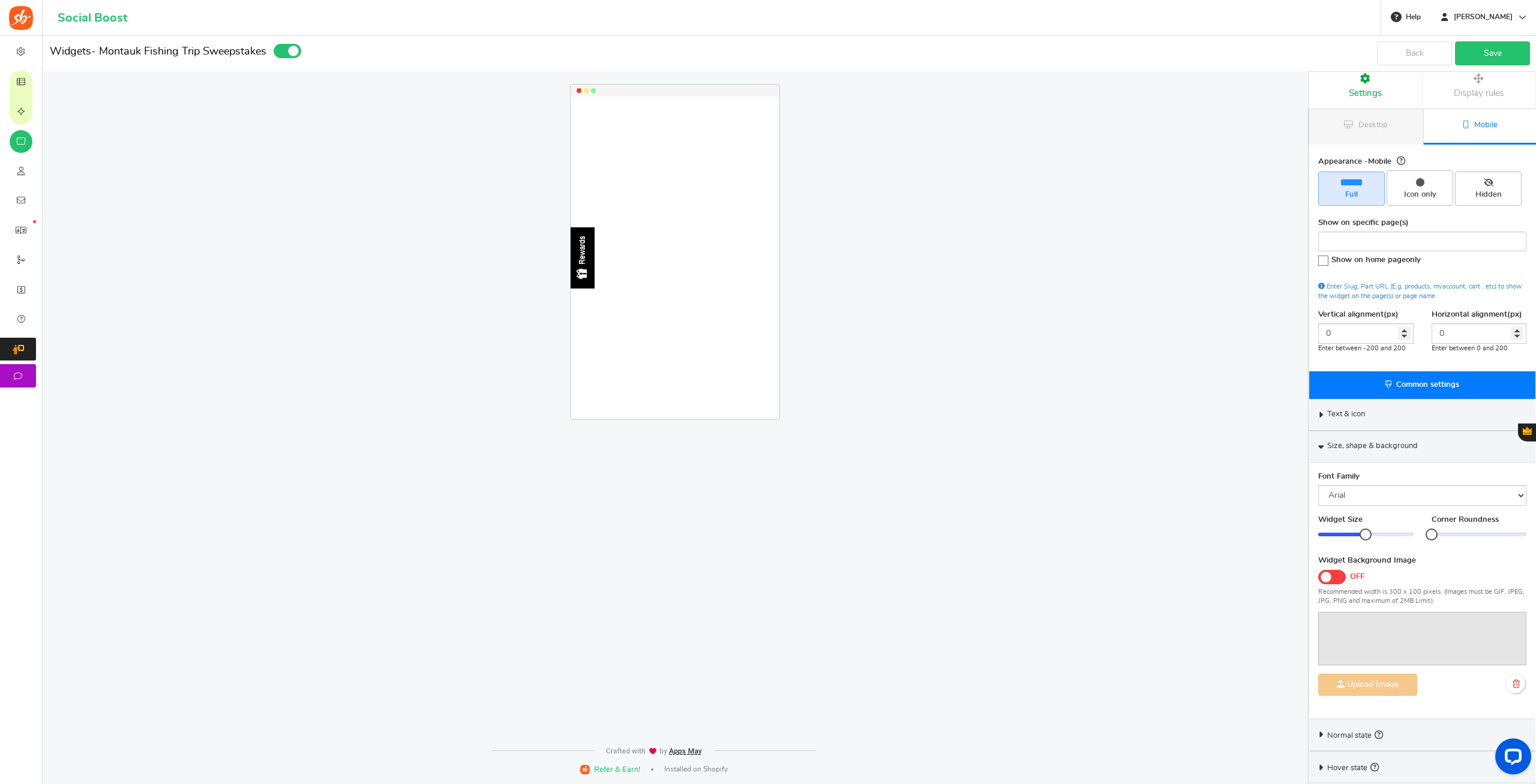
click at [1331, 575] on span at bounding box center [1332, 577] width 28 height 14
click at [1318, 575] on input "ON OFF" at bounding box center [1318, 576] width 0 height 8
click at [1380, 632] on div at bounding box center [1422, 639] width 208 height 54
click at [1378, 130] on link "Desktop" at bounding box center [1366, 127] width 114 height 35
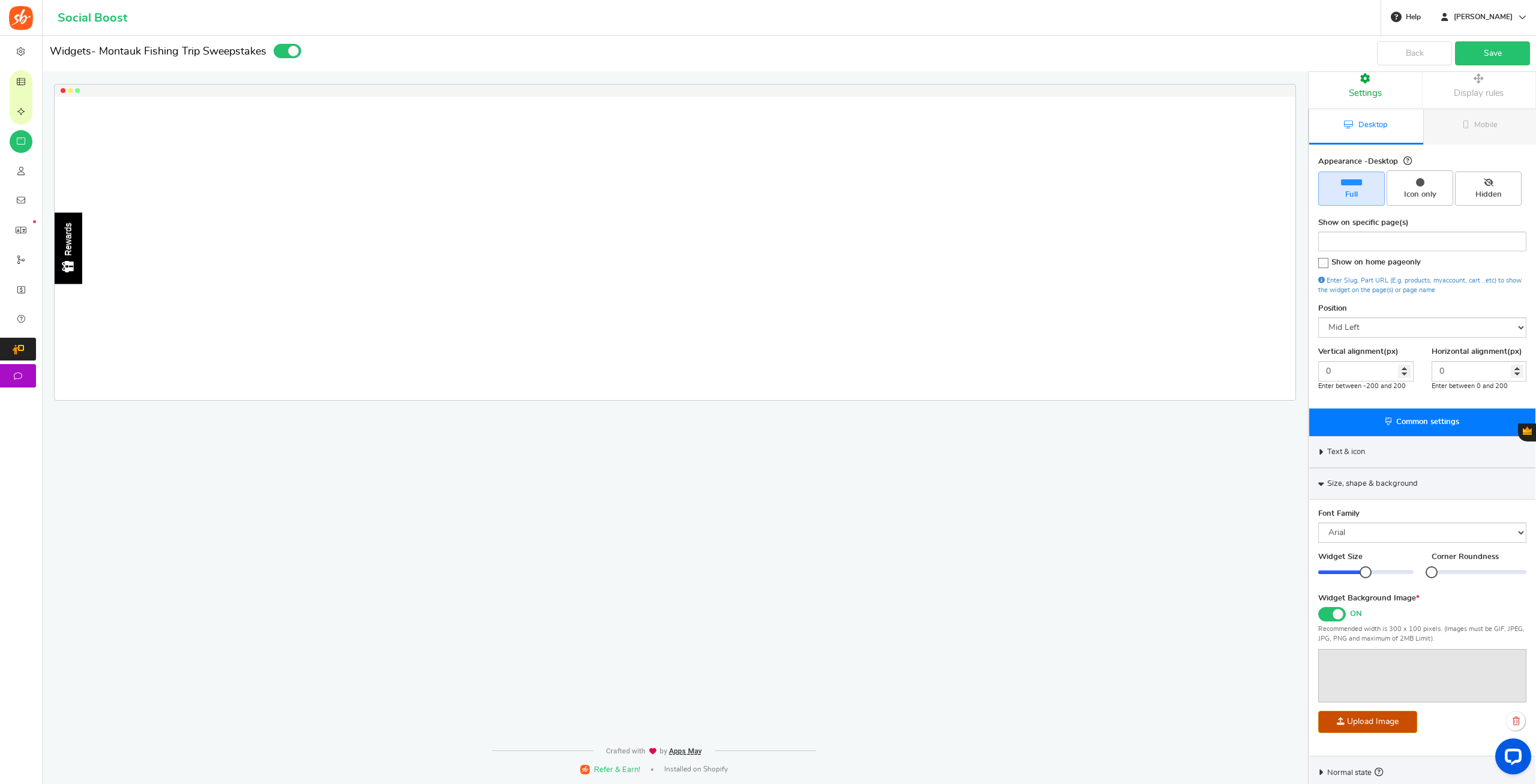
click at [1351, 721] on input "file" at bounding box center [192, 798] width 2448 height 172
click at [1318, 317] on select "Mid Right Mid Left Top Bar Bottom Bar Bottom Left Bottom Right Bottom Center" at bounding box center [1422, 327] width 208 height 20
click option "Top Bar" at bounding box center [0, 0] width 0 height 0
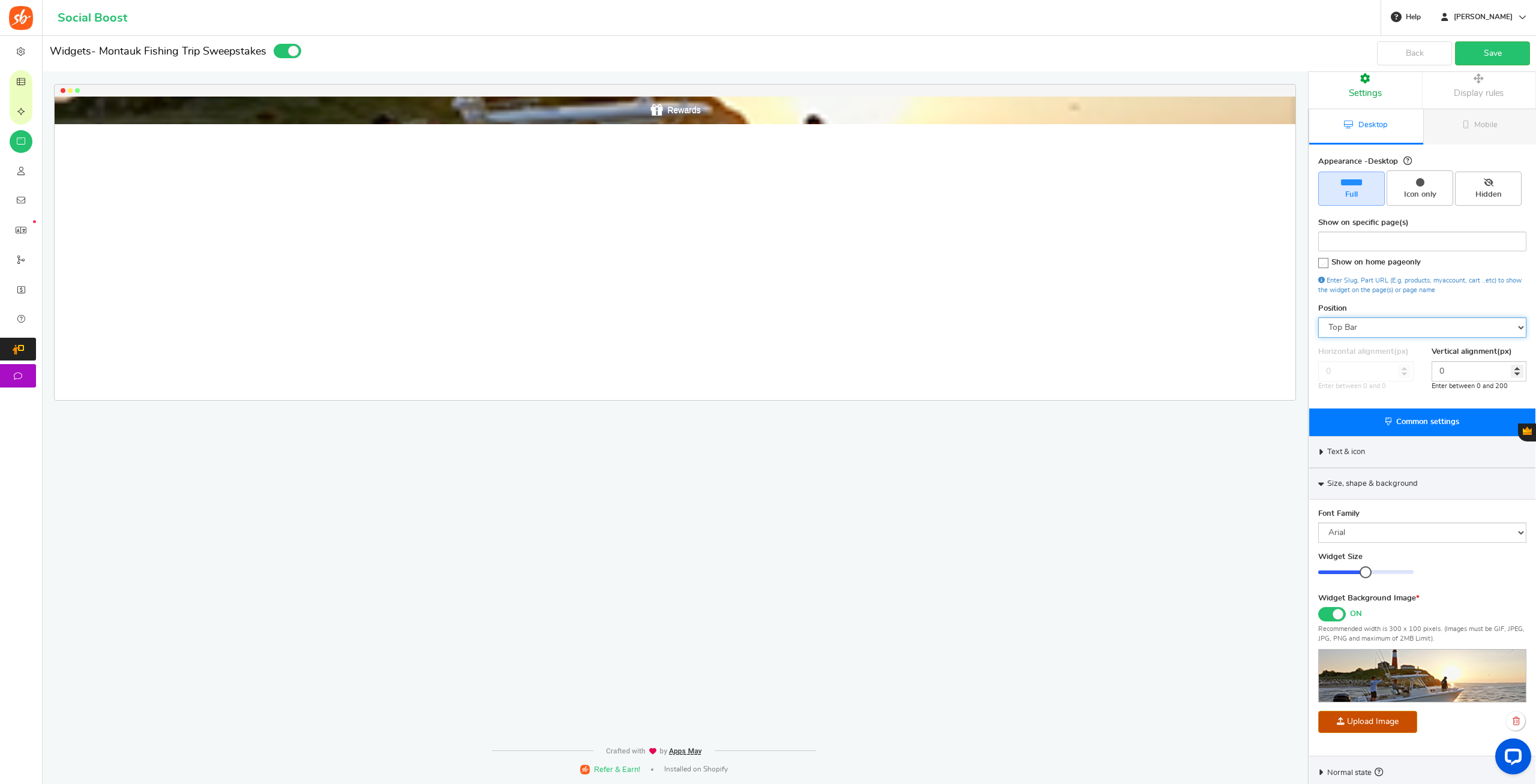
click at [1318, 317] on select "Mid Right Mid Left Top Bar Bottom Bar Bottom Left Bottom Right Bottom Center" at bounding box center [1422, 327] width 208 height 20
click option "Bottom Bar" at bounding box center [0, 0] width 0 height 0
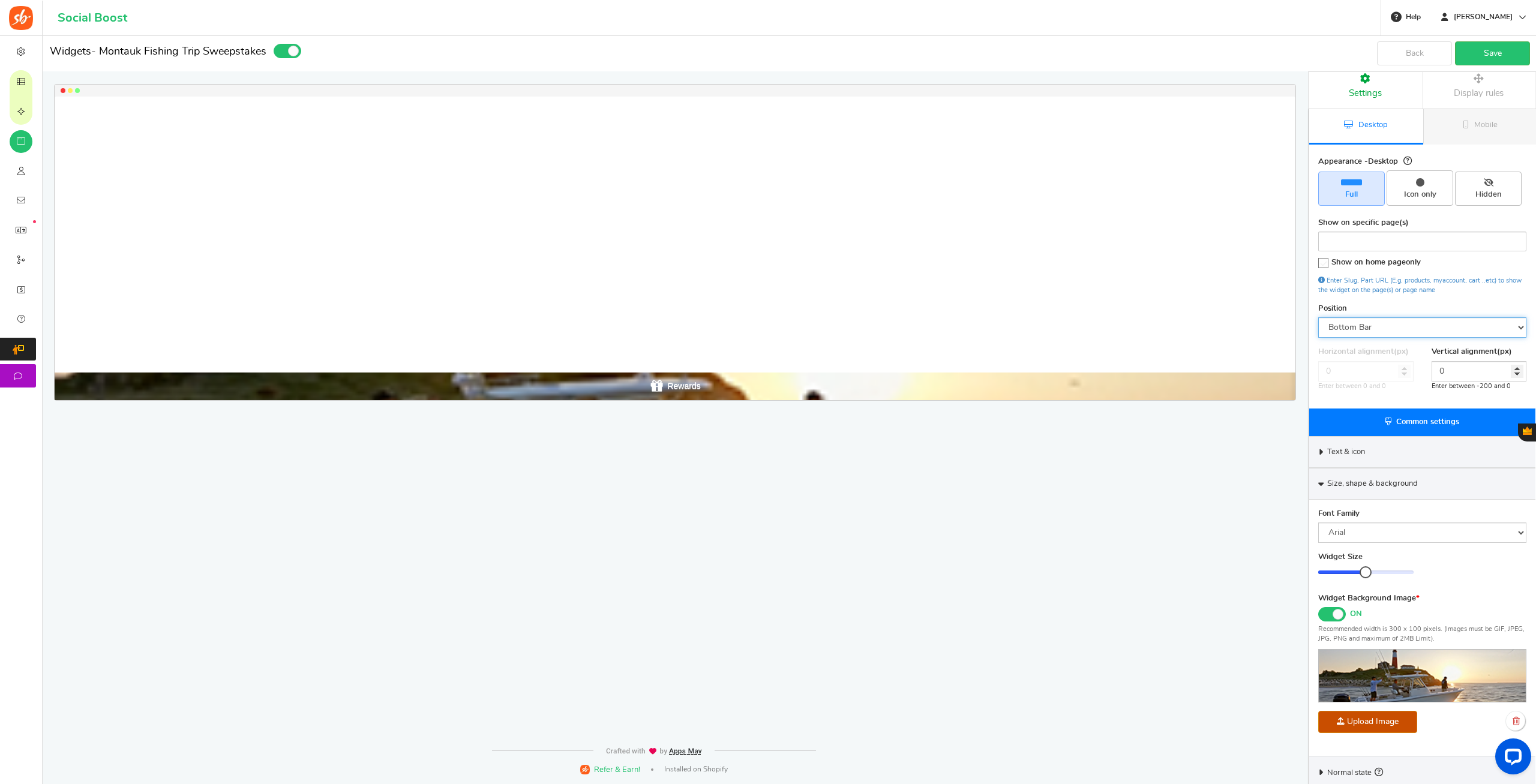
click at [1318, 317] on select "Mid Right Mid Left Top Bar Bottom Bar Bottom Left Bottom Right Bottom Center" at bounding box center [1422, 327] width 208 height 20
select select "top-bar"
click option "Top Bar" at bounding box center [0, 0] width 0 height 0
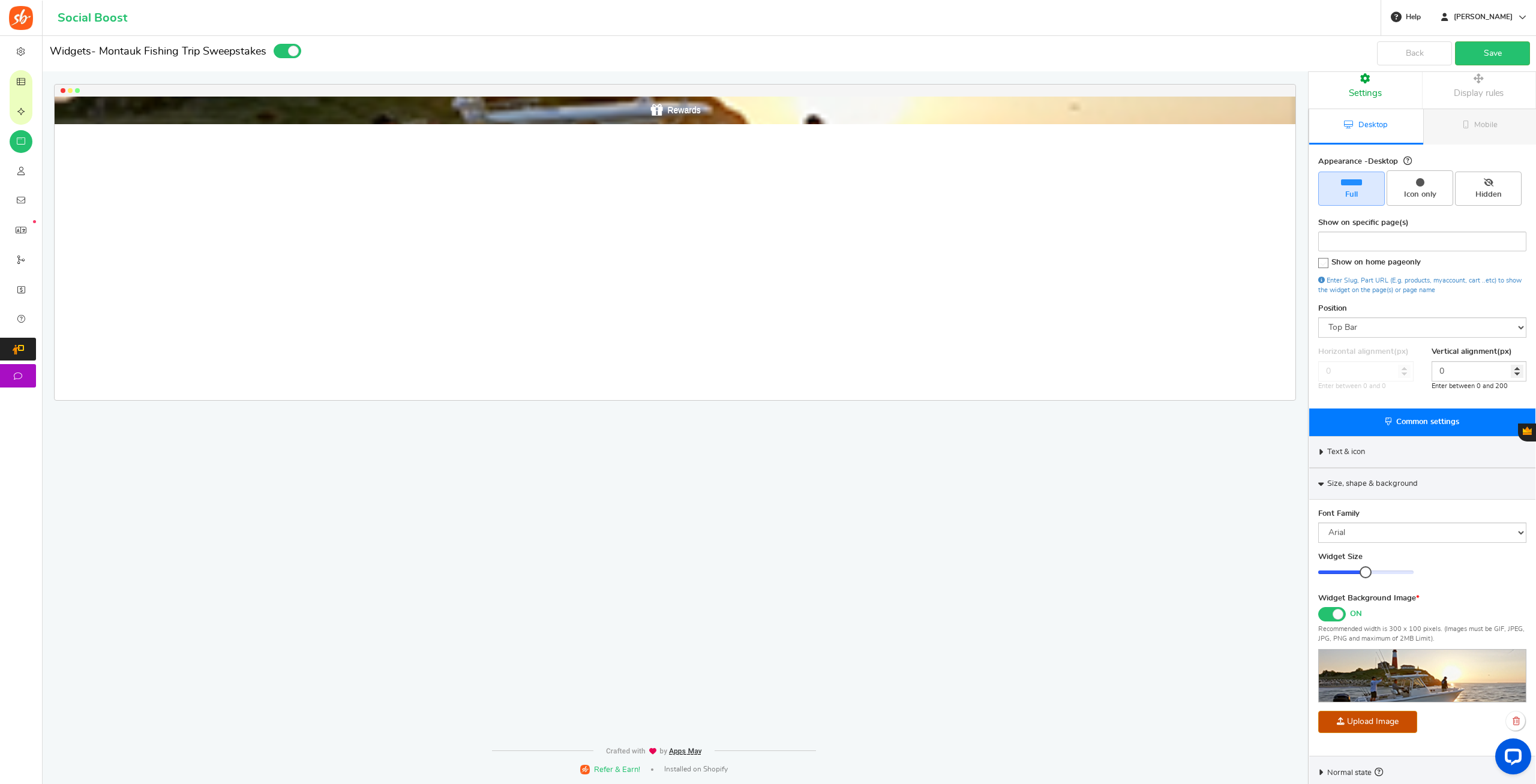
drag, startPoint x: 1141, startPoint y: 302, endPoint x: 1093, endPoint y: 283, distance: 51.6
click at [1142, 302] on div "Rewards Loading.. × To configure LightBox layout please Click here" at bounding box center [674, 248] width 1240 height 304
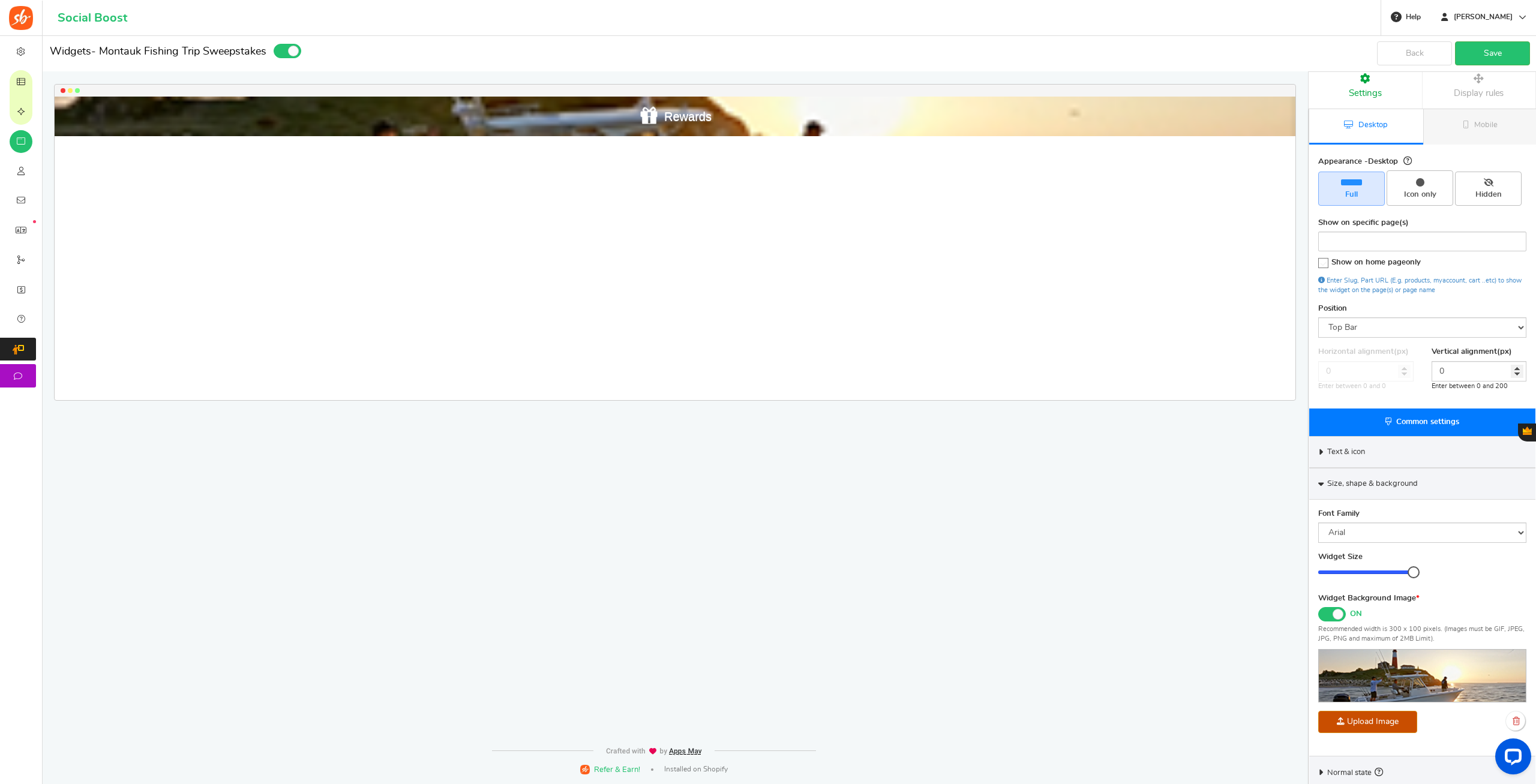
drag, startPoint x: 1372, startPoint y: 568, endPoint x: 1742, endPoint y: 532, distance: 371.7
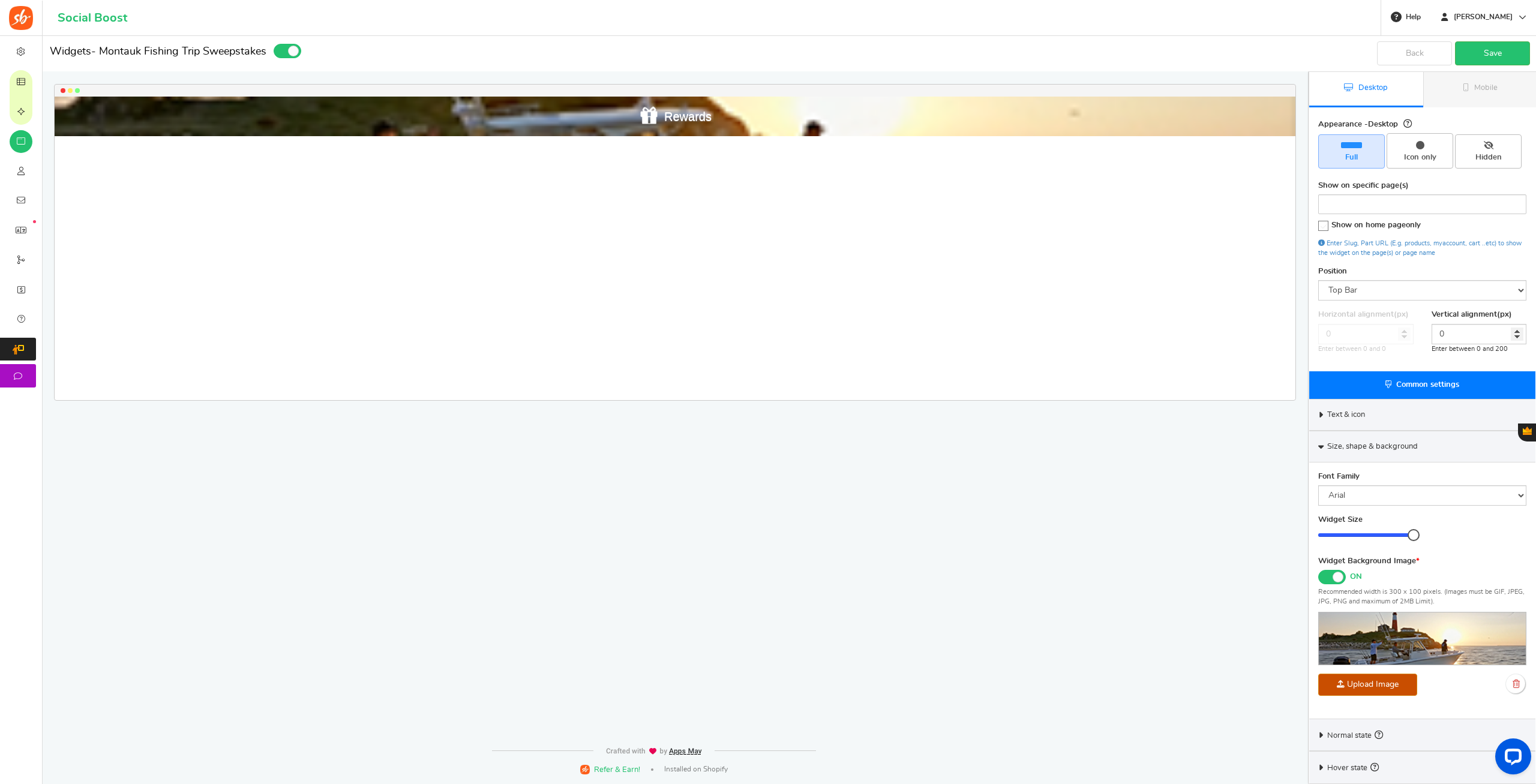
click at [1353, 734] on span "Normal state" at bounding box center [1355, 735] width 56 height 14
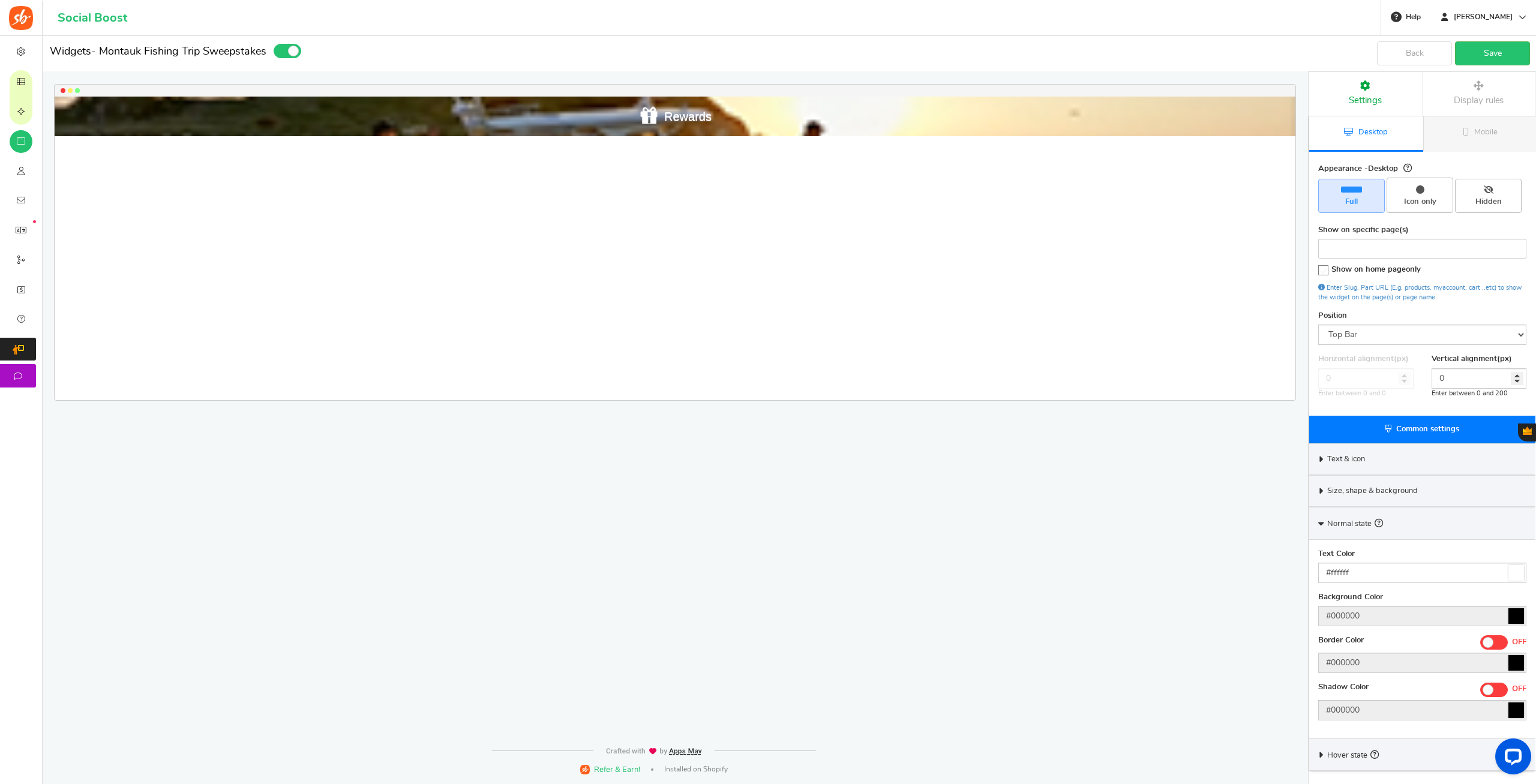
scroll to position [0, 0]
click at [1330, 521] on span "Normal state" at bounding box center [1355, 523] width 56 height 14
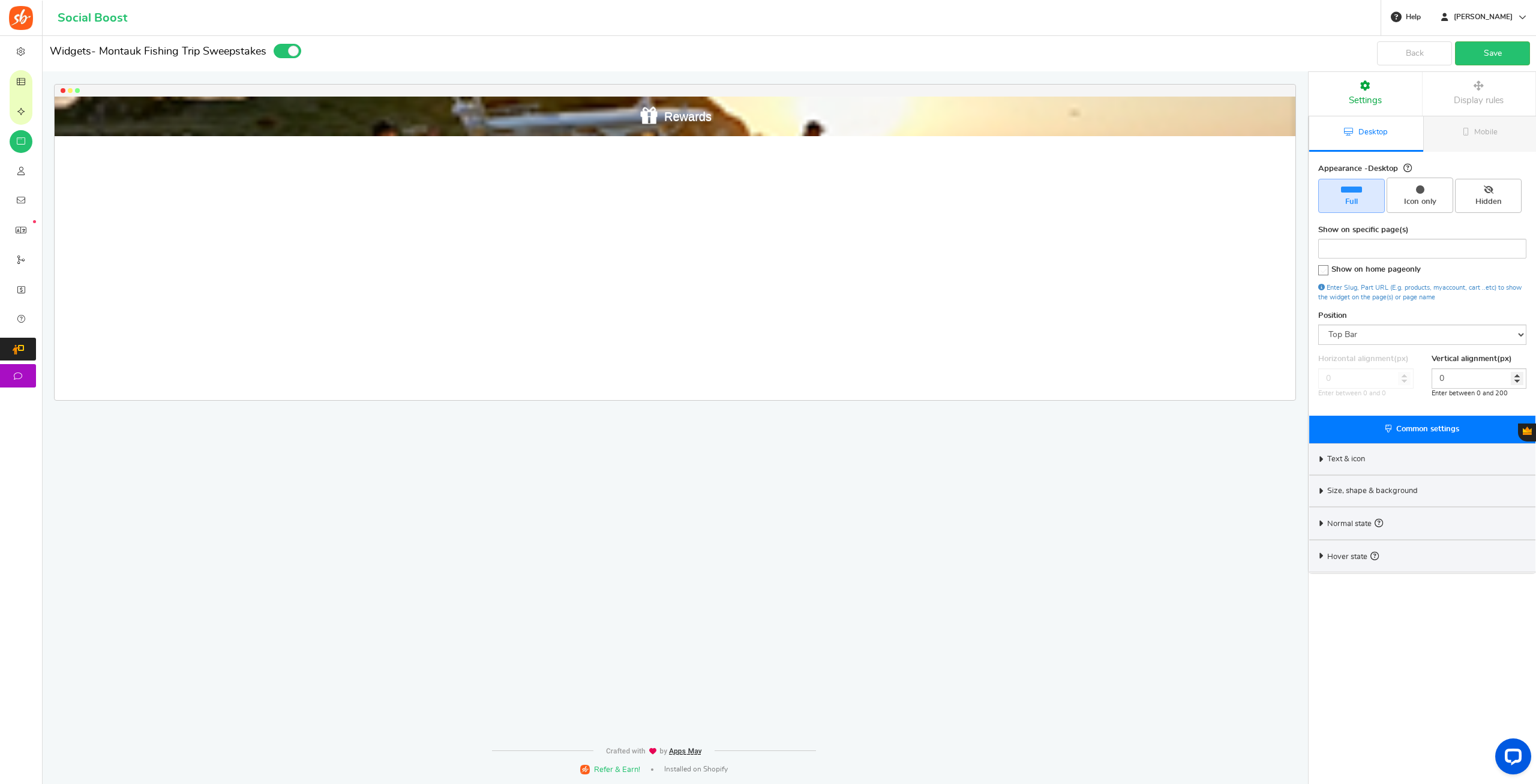
click at [1323, 551] on div "Hover state" at bounding box center [1422, 556] width 226 height 32
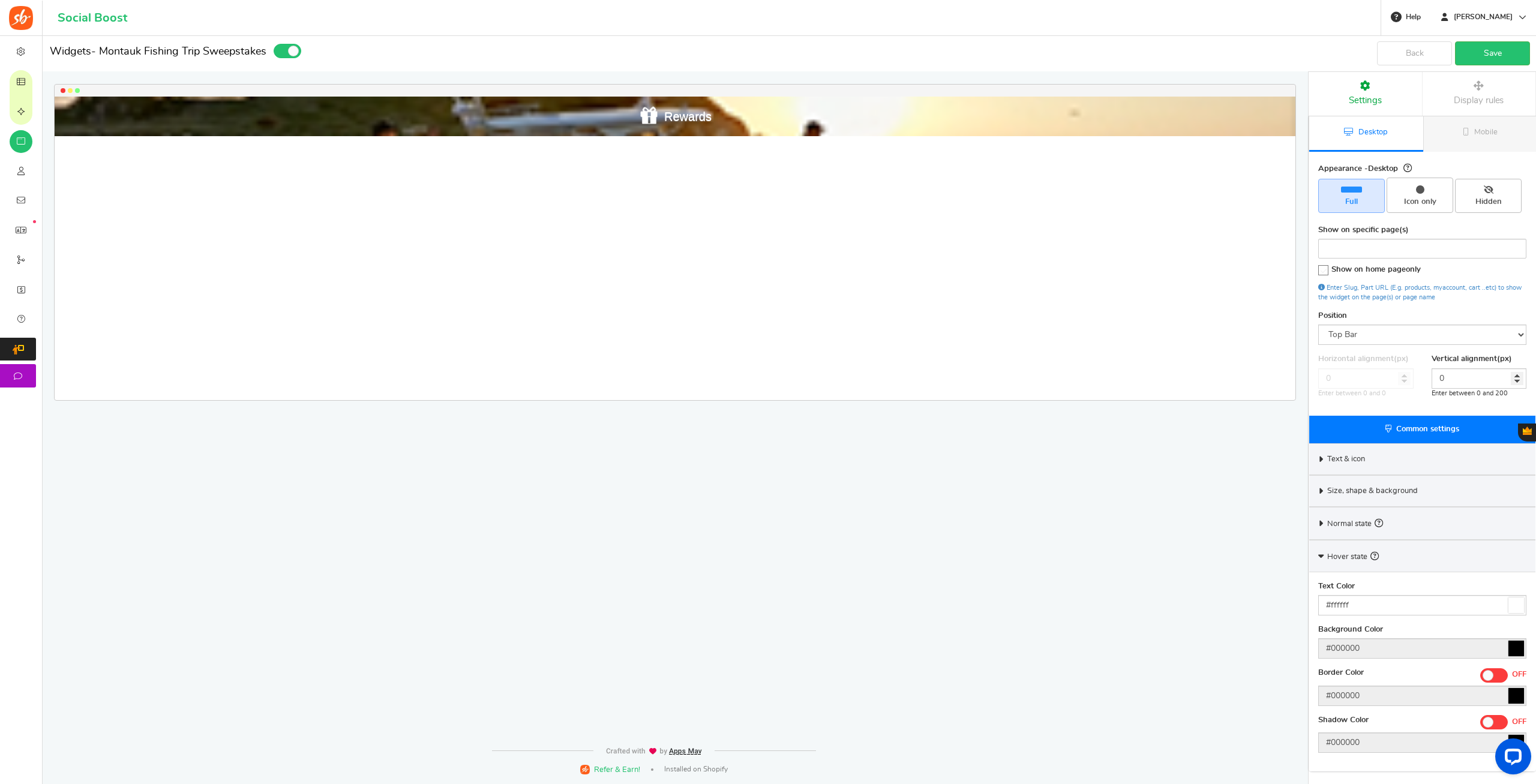
click at [1321, 556] on icon at bounding box center [1320, 556] width 5 height 9
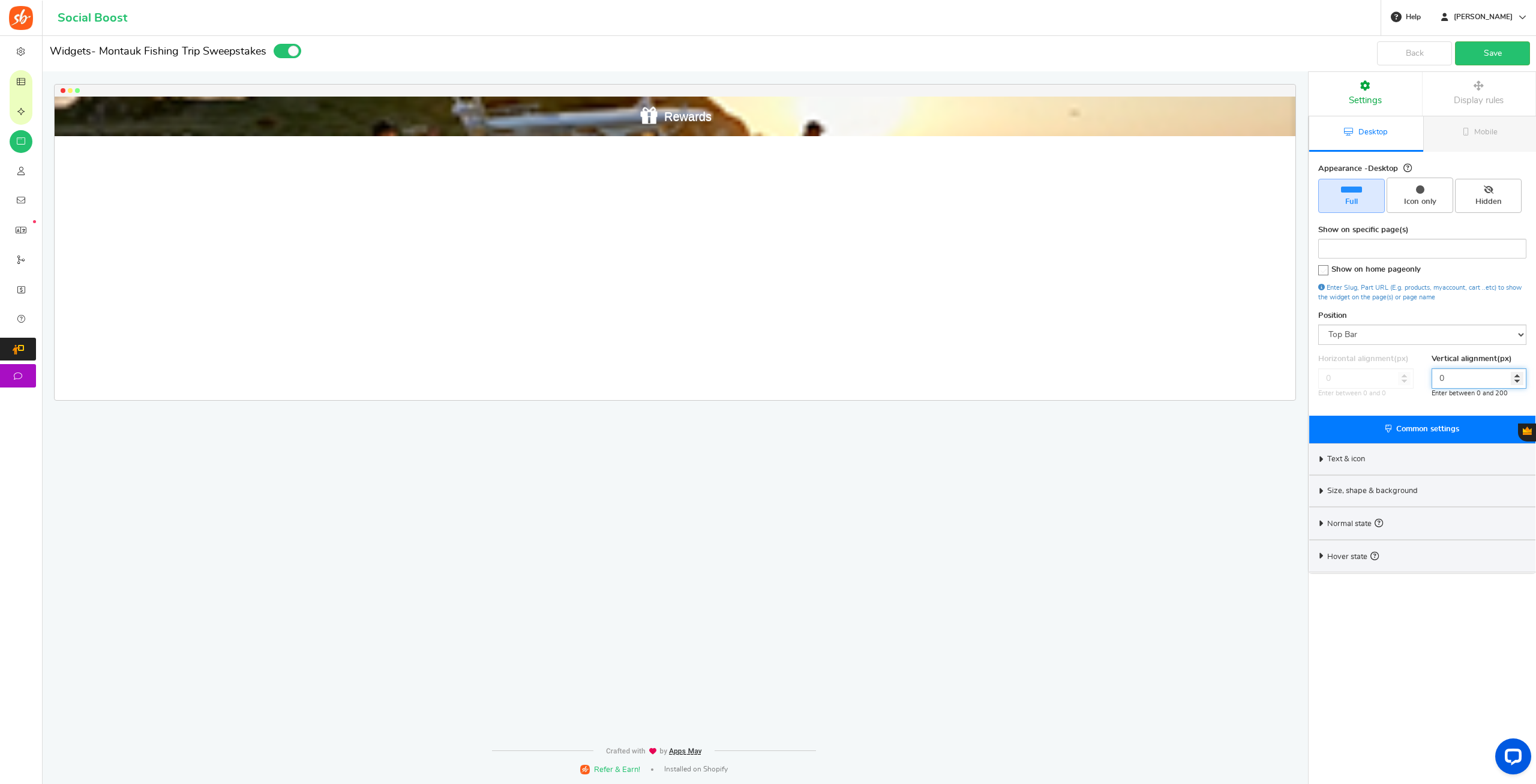
click at [1481, 380] on input "0" at bounding box center [1479, 378] width 96 height 20
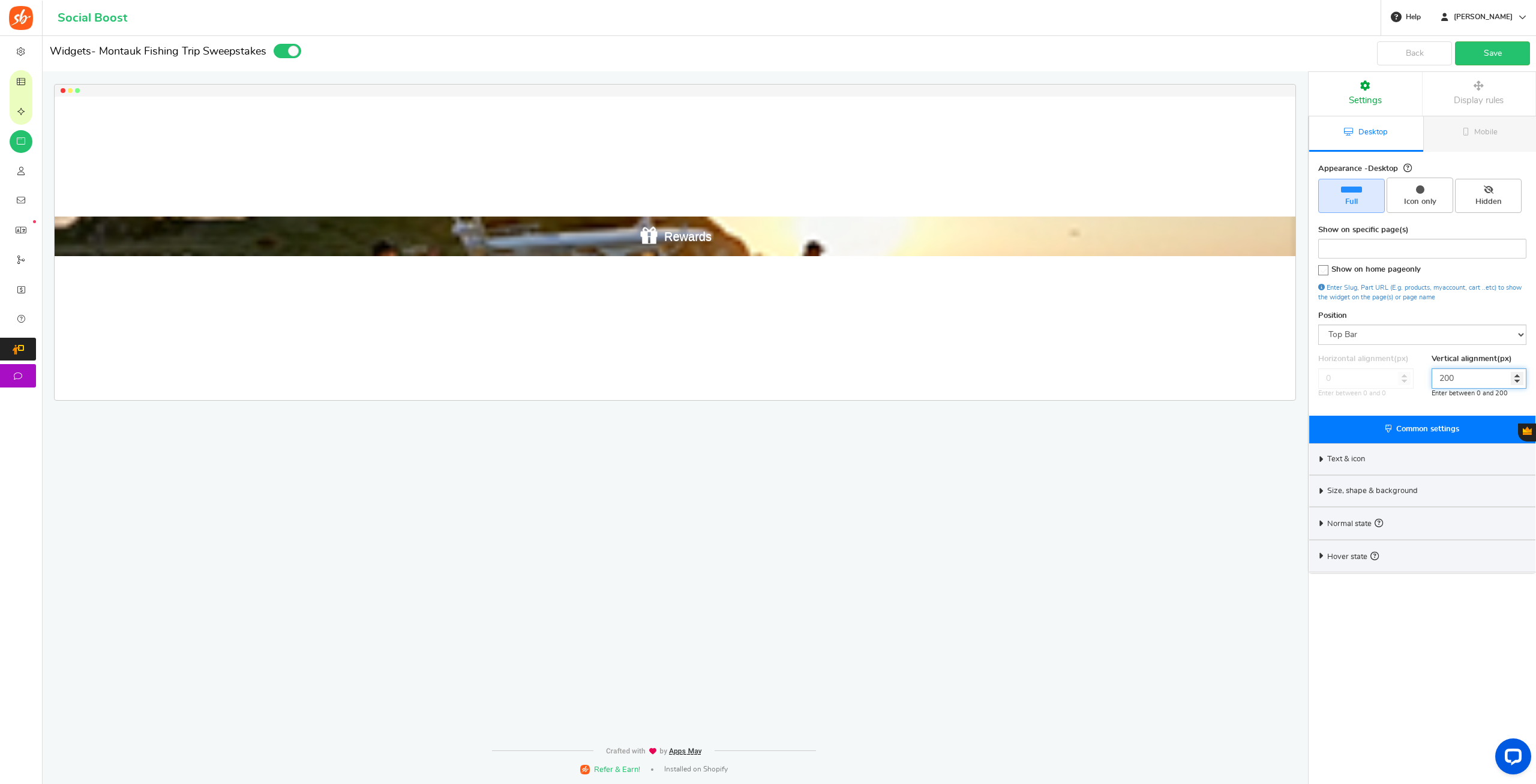
type input "200"
click at [1469, 103] on span "Display rules" at bounding box center [1479, 100] width 50 height 9
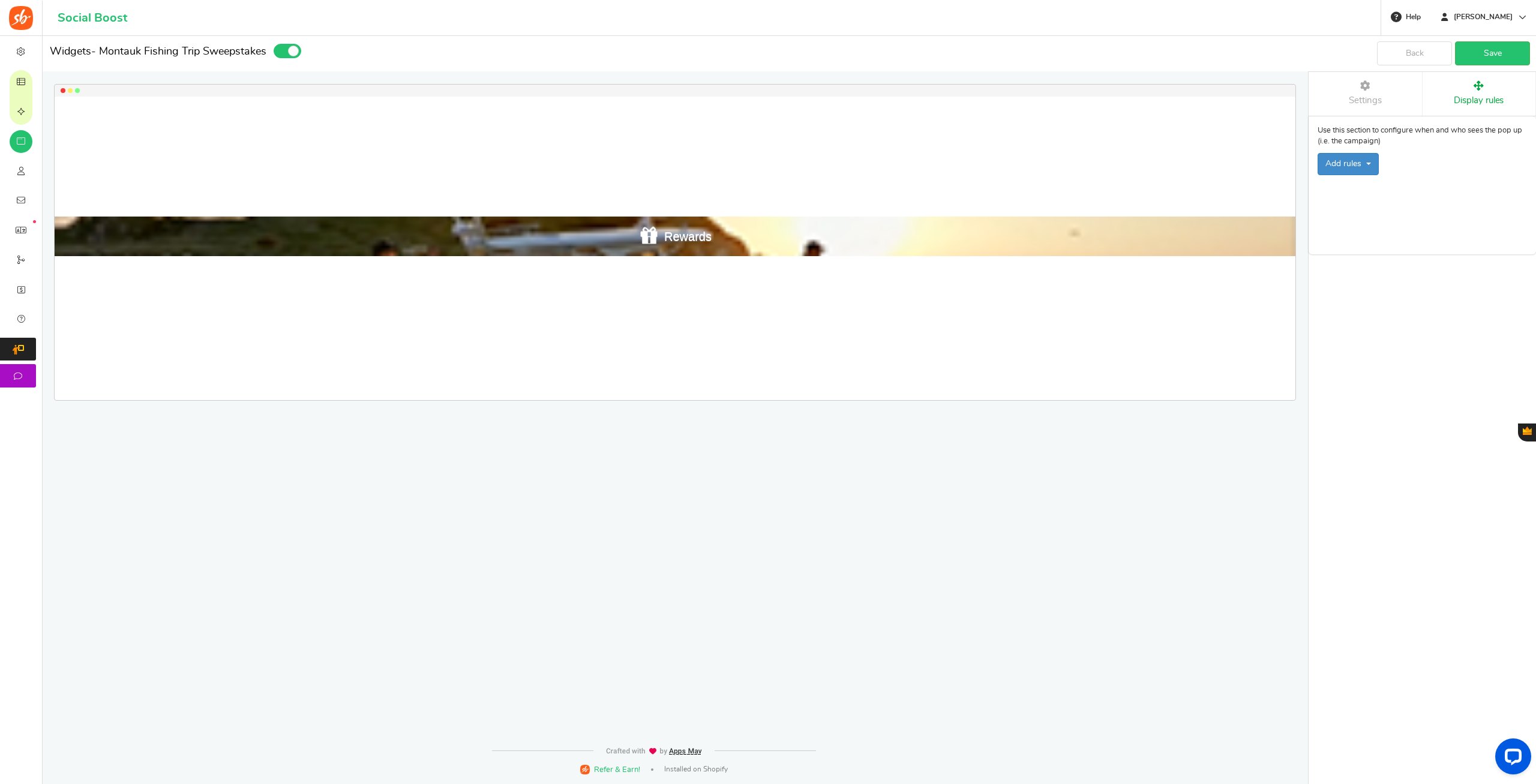
click at [1384, 98] on link "Settings" at bounding box center [1365, 93] width 113 height 44
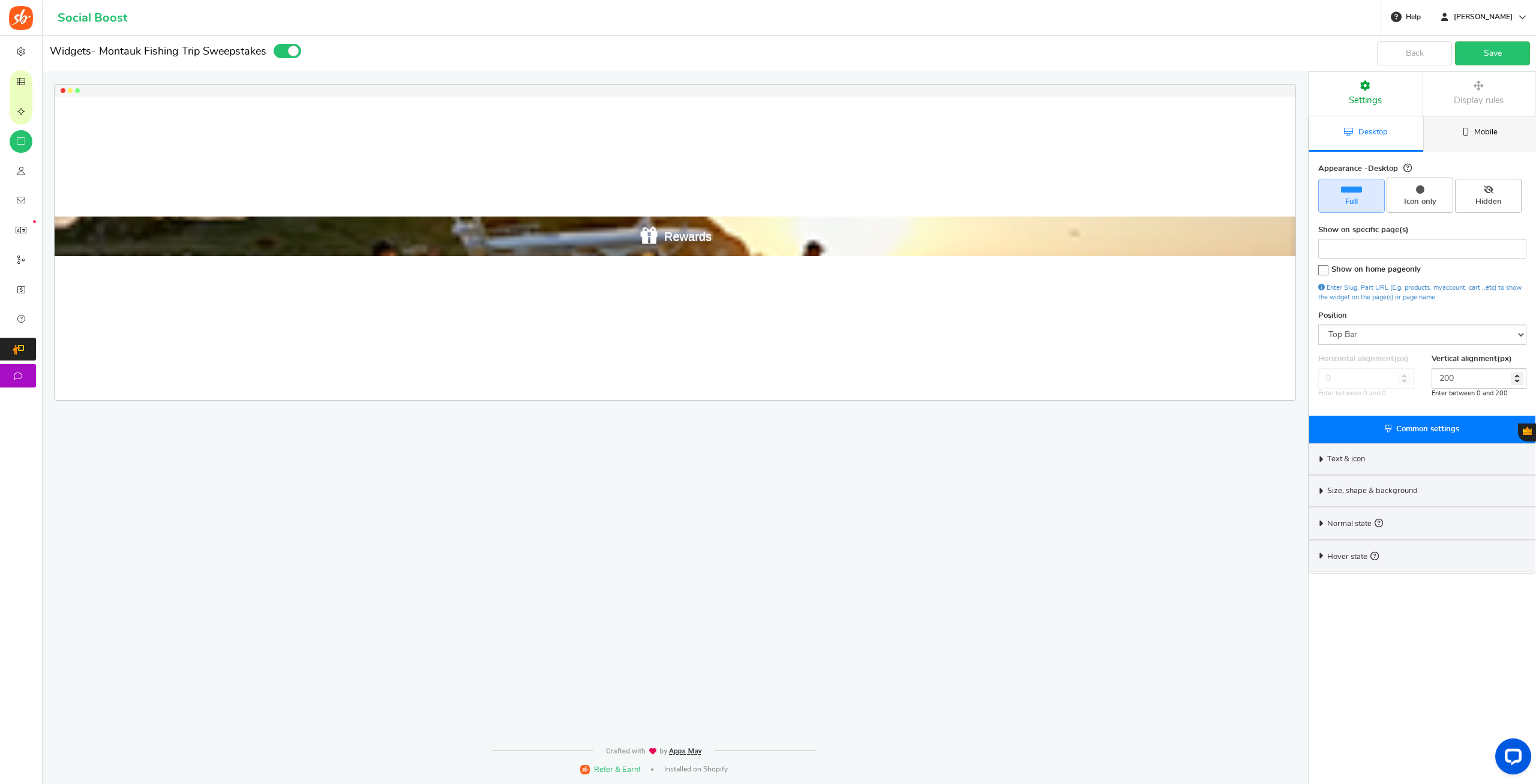
click at [1460, 136] on link "Mobile" at bounding box center [1479, 133] width 114 height 35
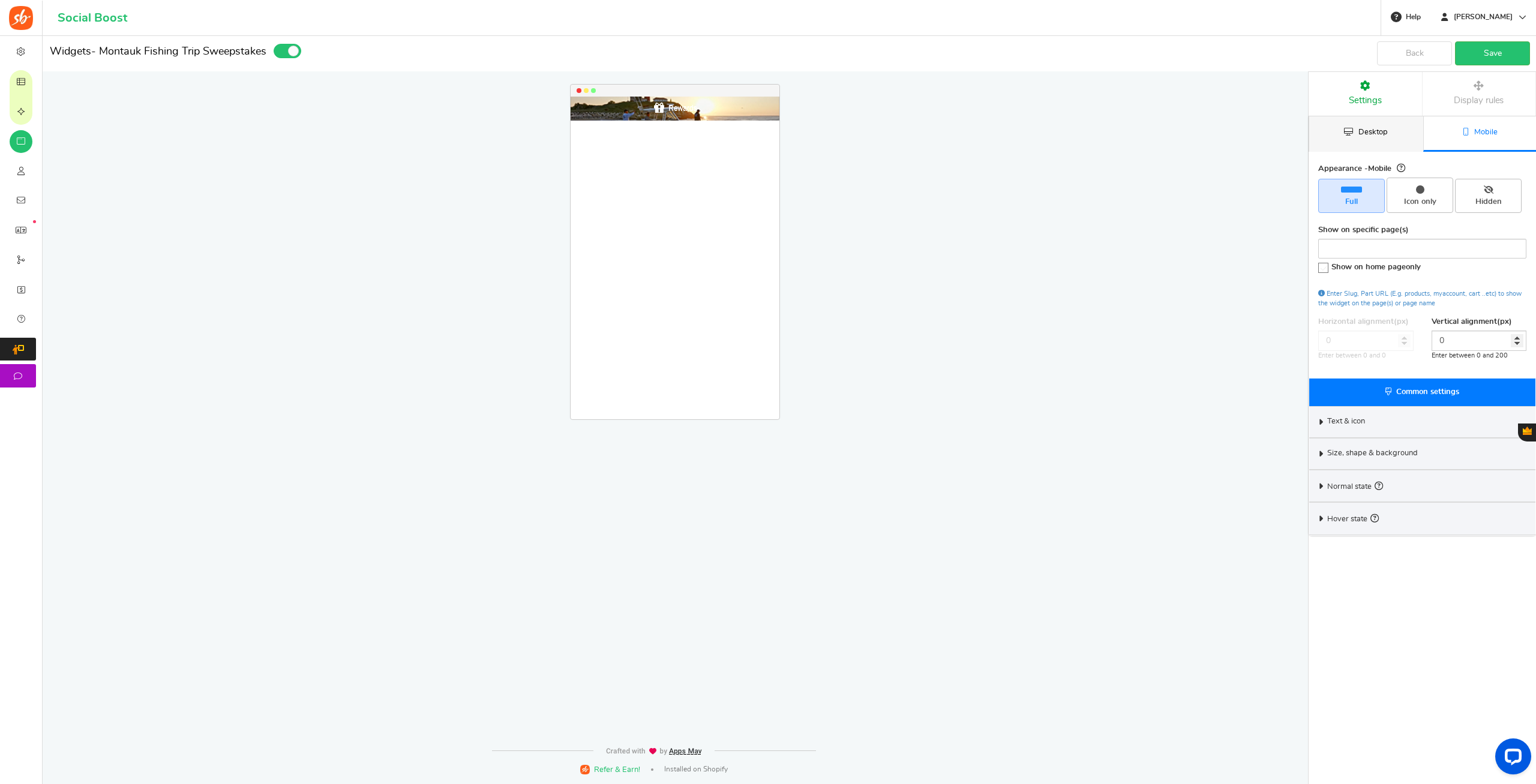
click at [1371, 131] on span "Desktop" at bounding box center [1372, 132] width 29 height 8
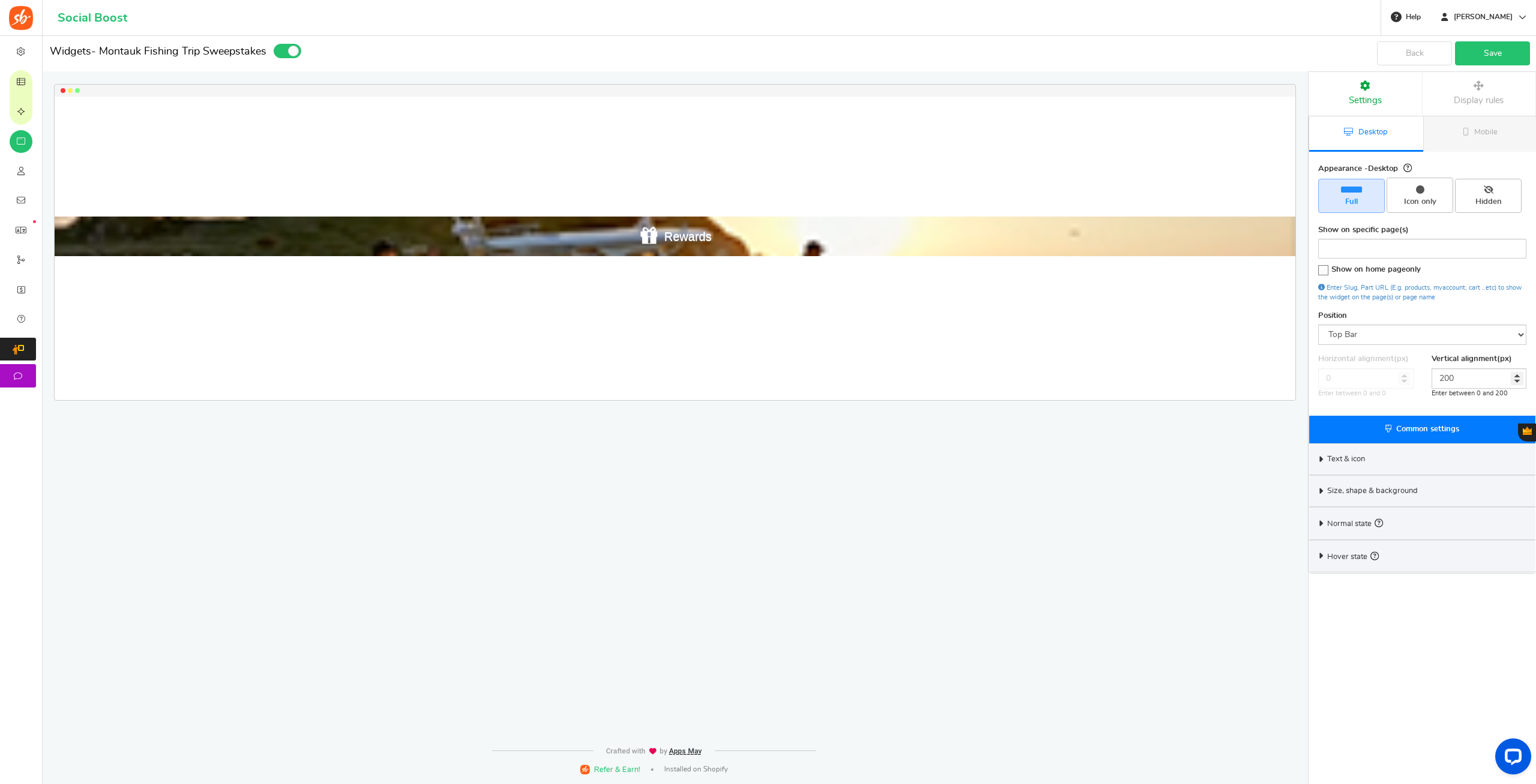
click at [1470, 55] on link "Save" at bounding box center [1492, 54] width 75 height 24
click at [1483, 55] on link "Save" at bounding box center [1492, 54] width 75 height 24
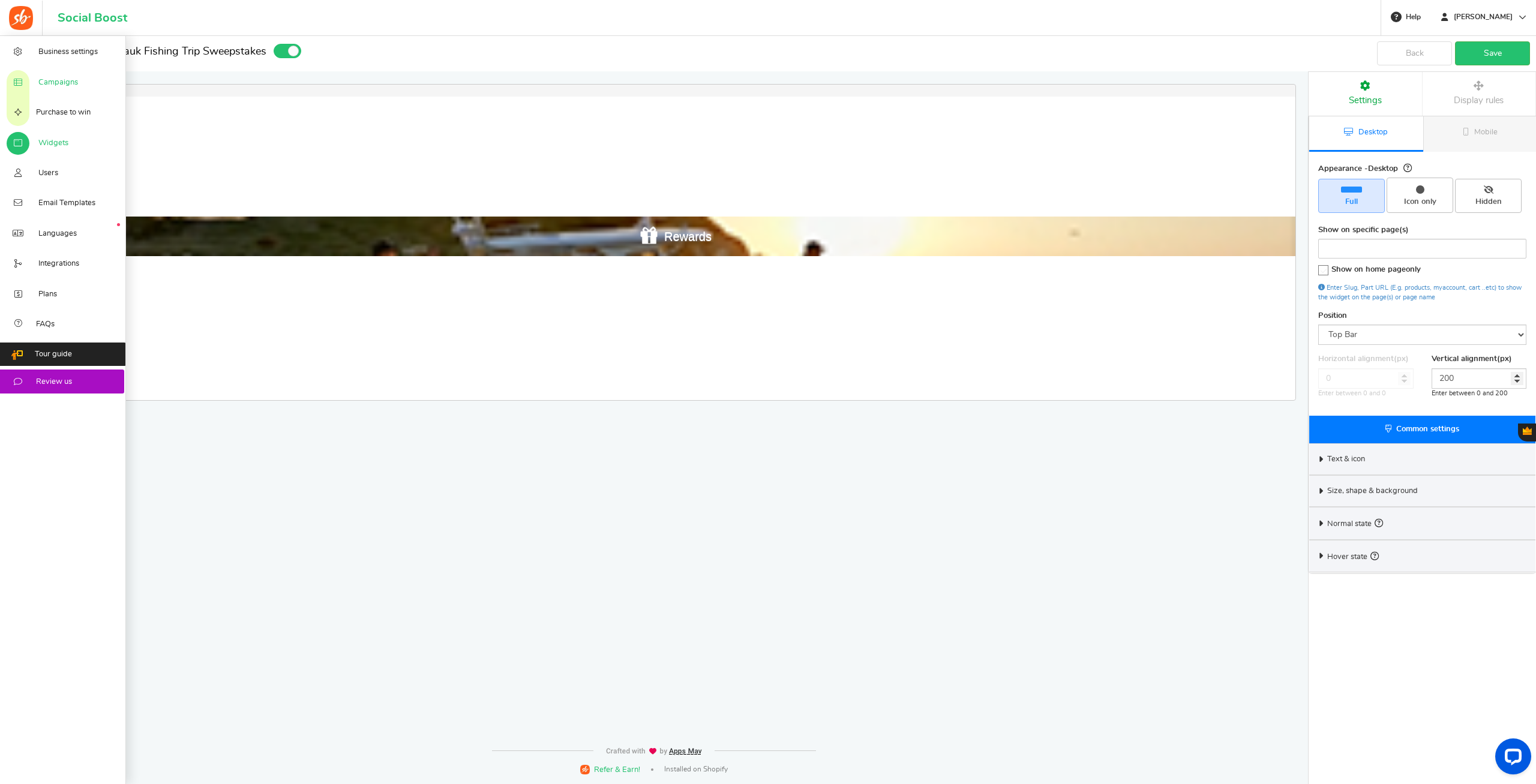
click at [48, 87] on span "Campaigns" at bounding box center [58, 83] width 40 height 11
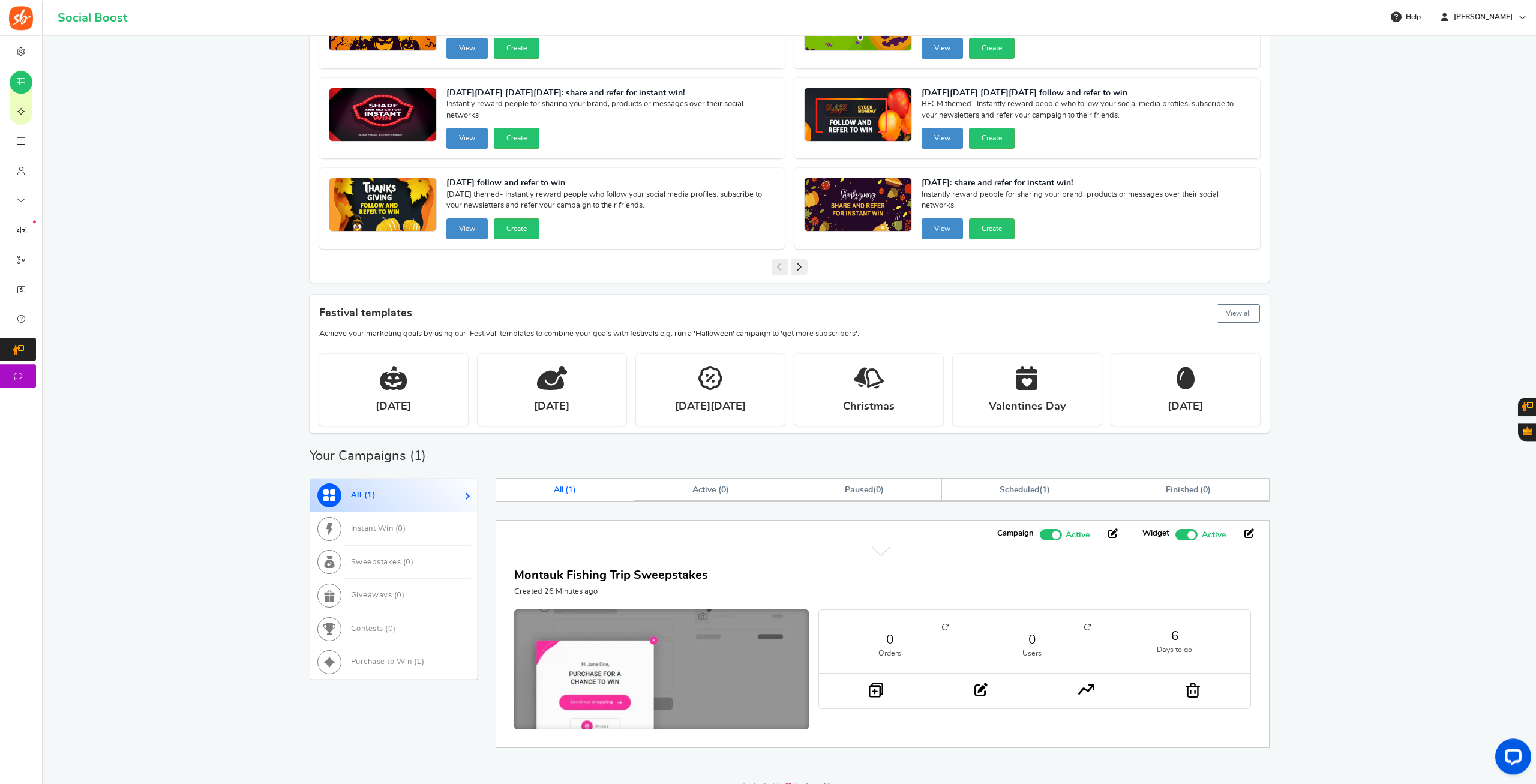
scroll to position [123, 0]
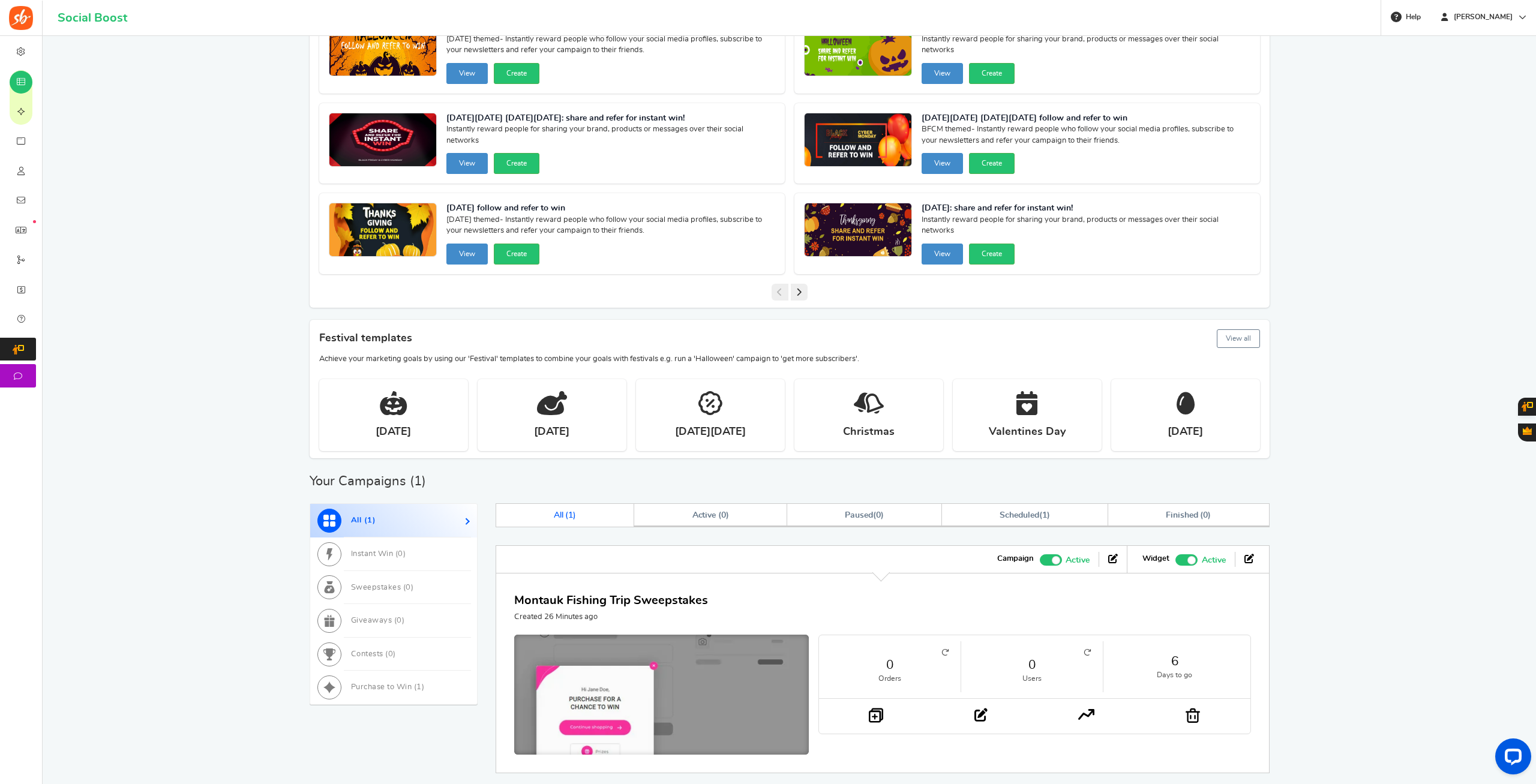
click at [707, 692] on img at bounding box center [661, 697] width 442 height 188
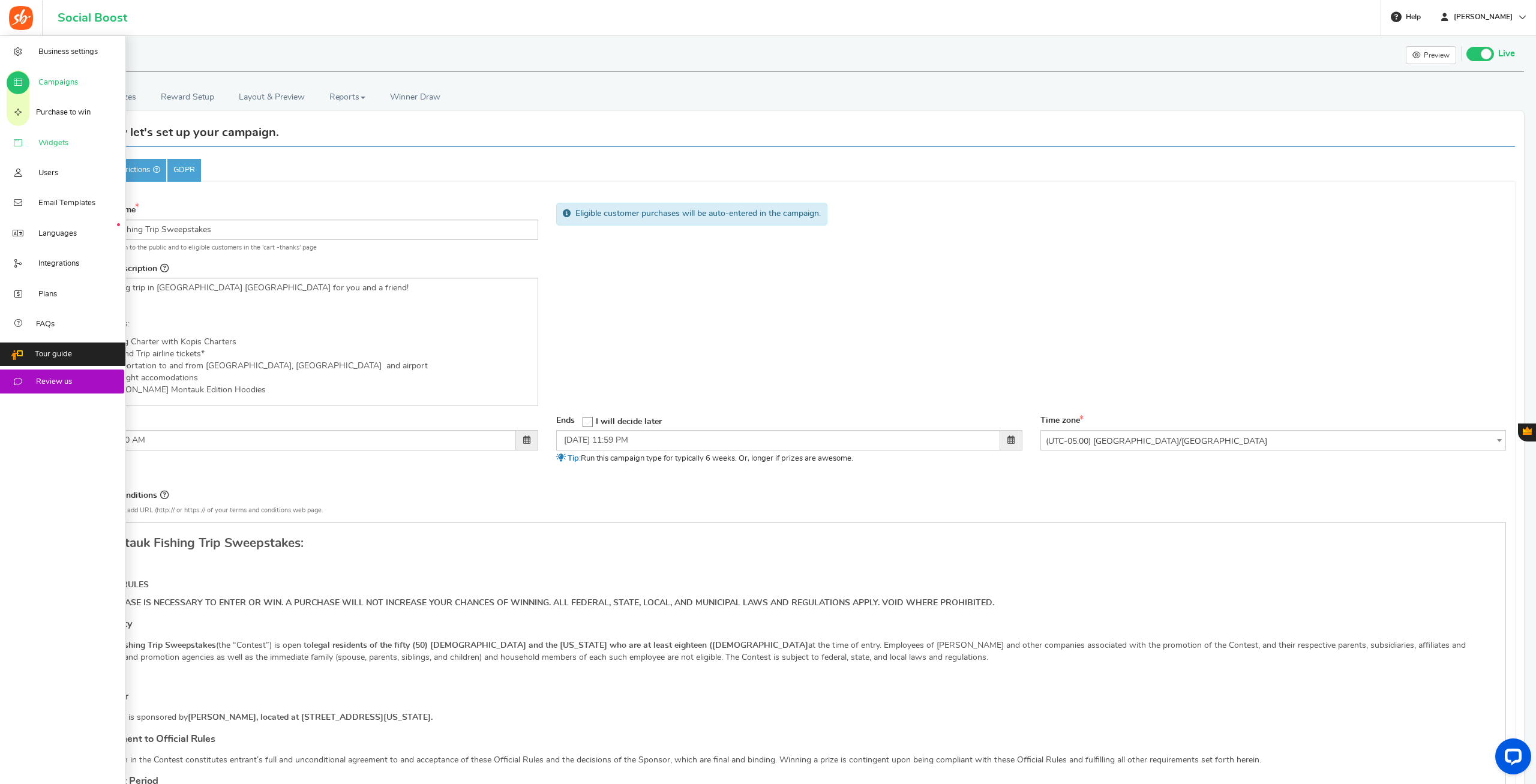
click at [52, 139] on link "Widgets" at bounding box center [63, 142] width 126 height 30
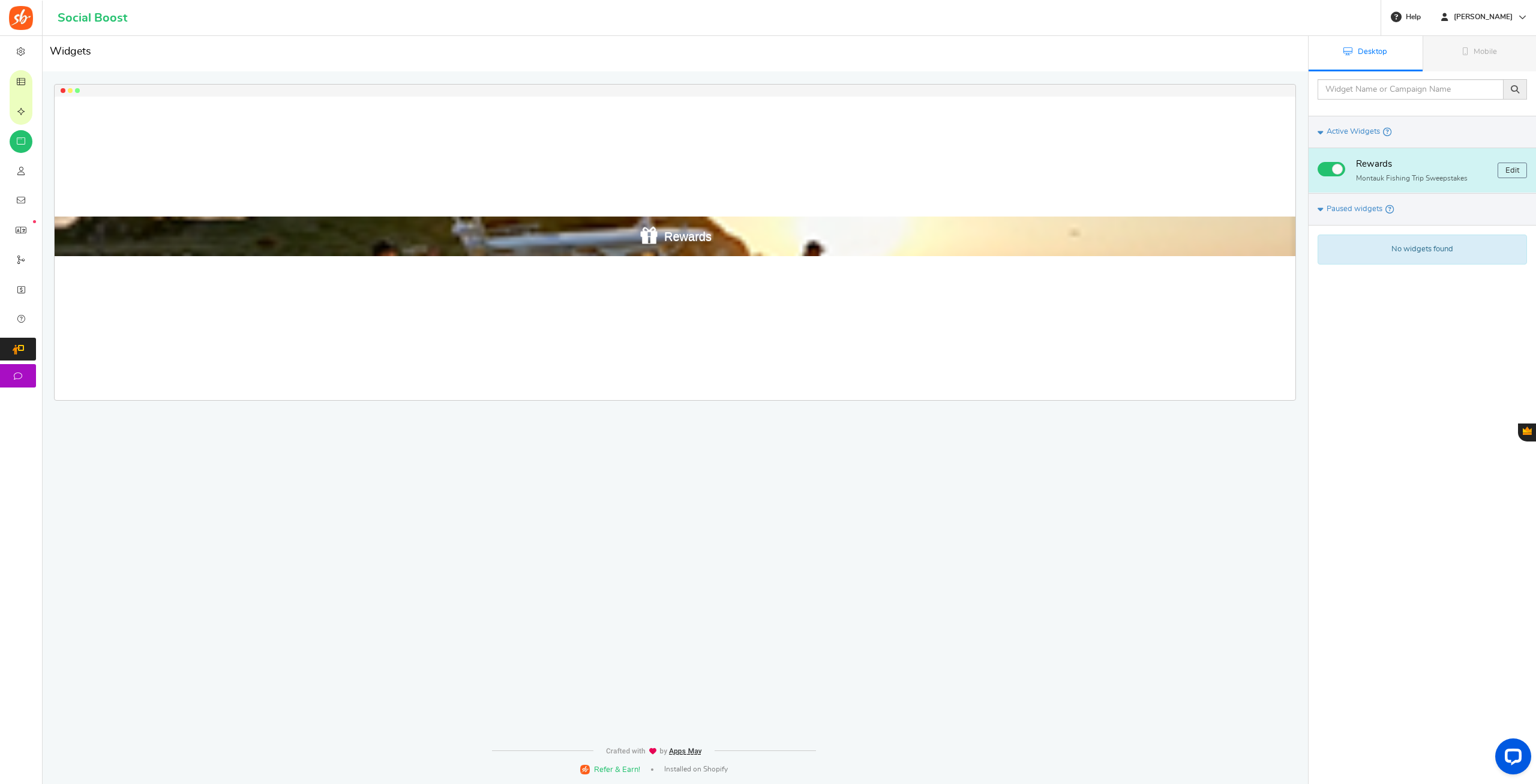
click at [1134, 235] on div at bounding box center [674, 236] width 1240 height 40
click at [1504, 175] on link "Edit" at bounding box center [1512, 170] width 29 height 16
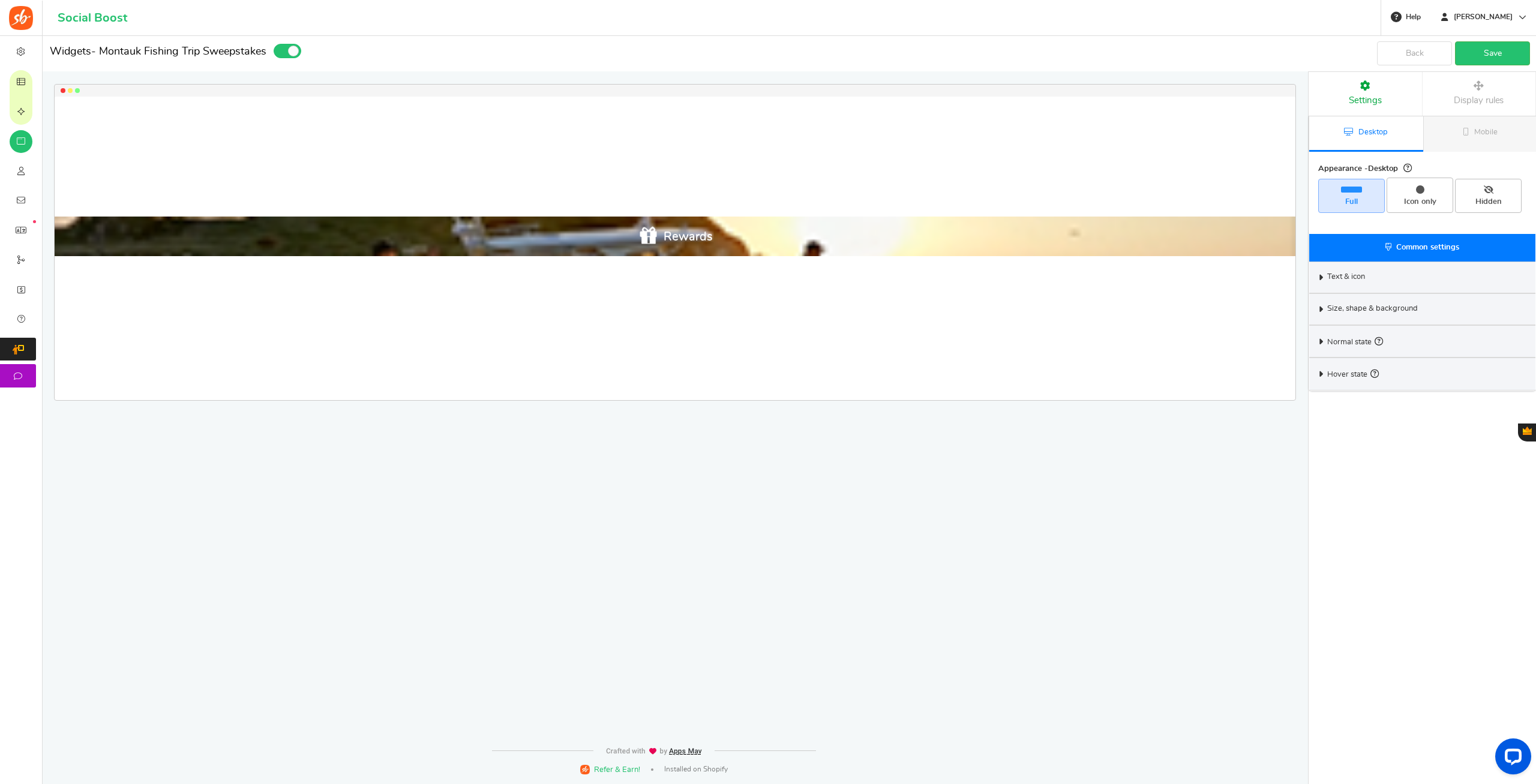
select select "top-bar"
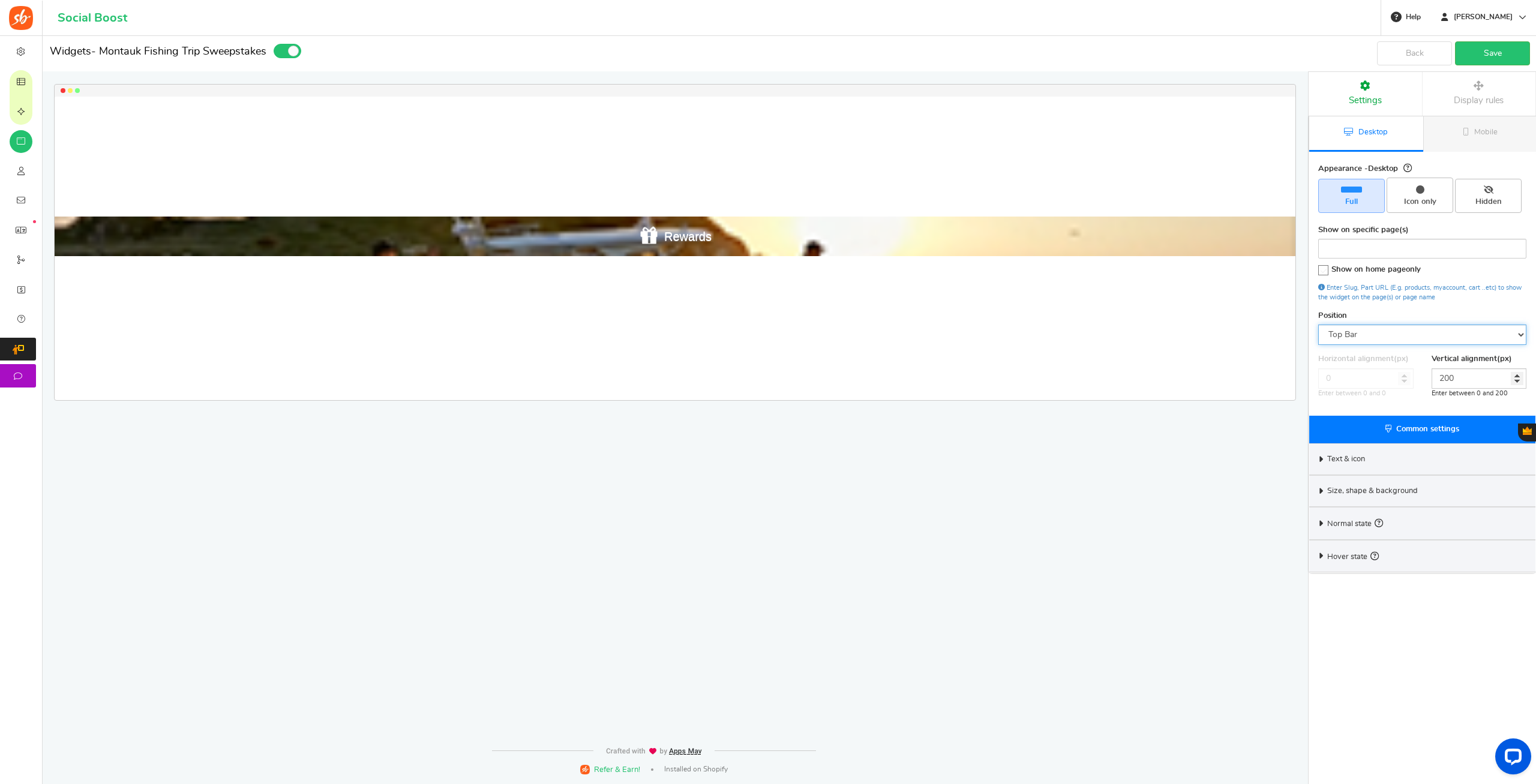
click at [1318, 324] on select "Mid Right Mid Left Top Bar Bottom Bar Bottom Left Bottom Right Bottom Center" at bounding box center [1422, 334] width 208 height 20
click at [1377, 338] on select "Mid Right Mid Left Top Bar Bottom Bar Bottom Left Bottom Right Bottom Center" at bounding box center [1422, 334] width 208 height 20
drag, startPoint x: 1469, startPoint y: 376, endPoint x: 1428, endPoint y: 374, distance: 41.0
click at [1431, 374] on input "200" at bounding box center [1479, 378] width 96 height 20
type input "0"
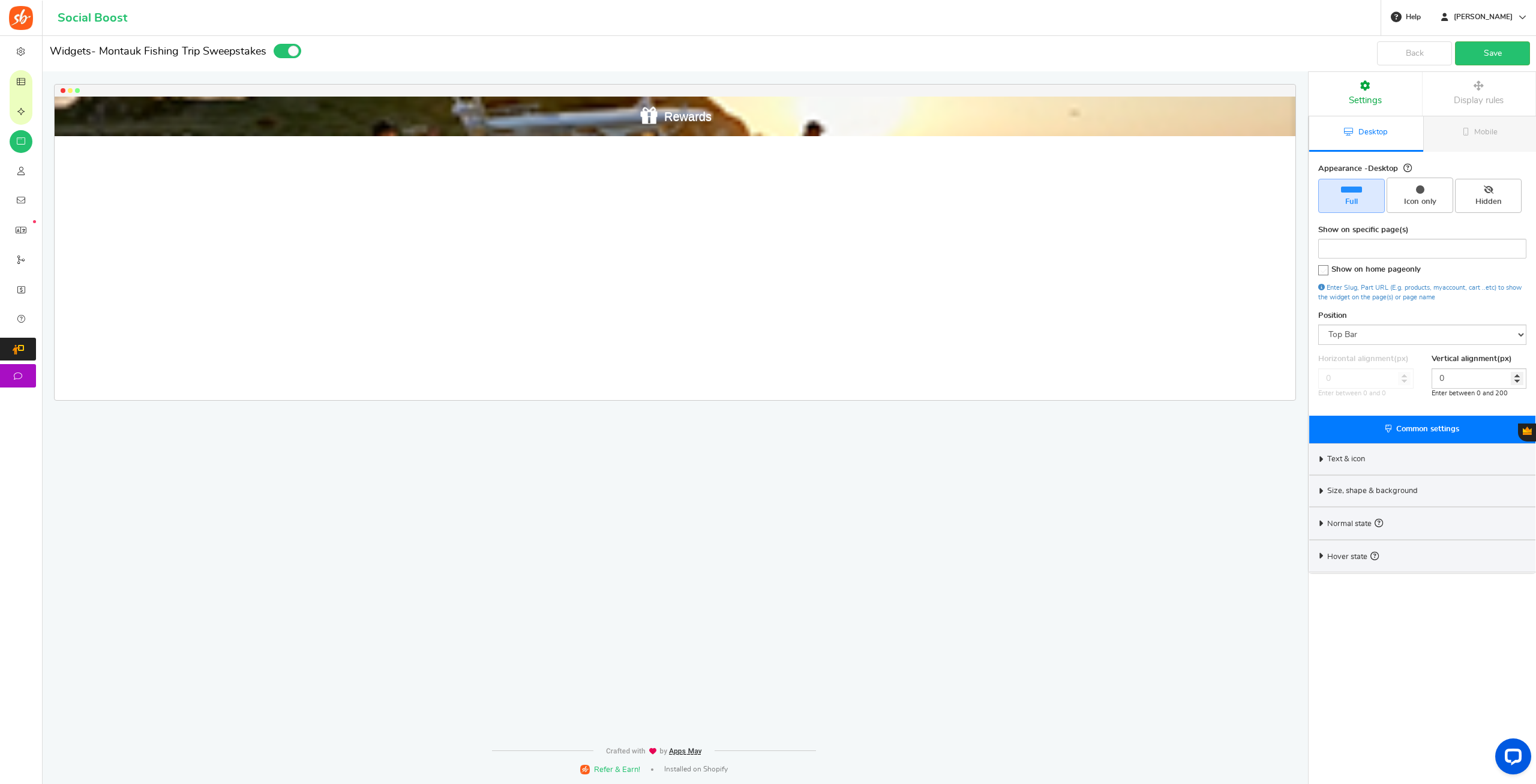
click at [1325, 493] on icon at bounding box center [1321, 491] width 9 height 5
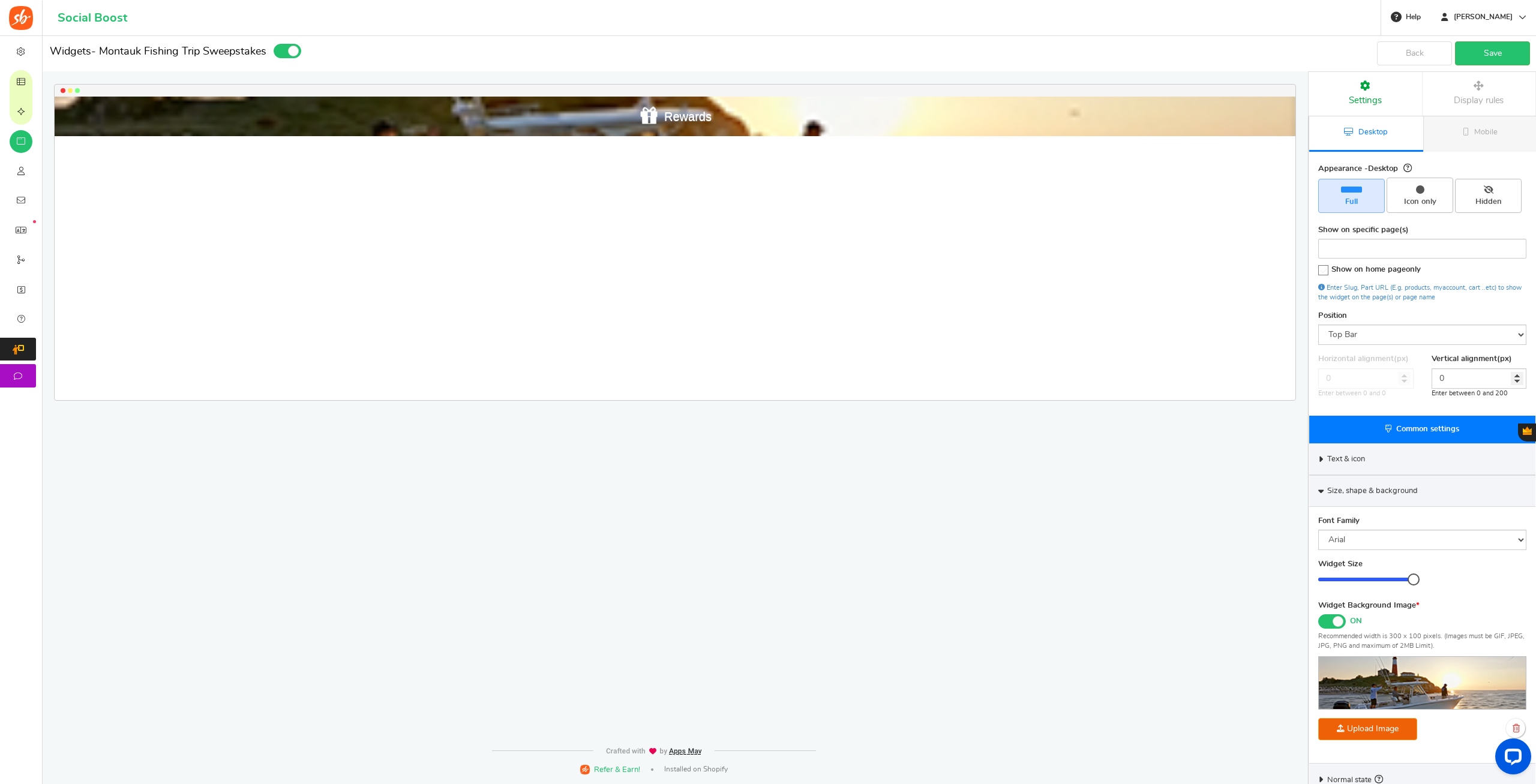
click at [1326, 620] on span at bounding box center [1332, 621] width 28 height 14
click at [1318, 620] on input "ON OFF" at bounding box center [1318, 620] width 0 height 8
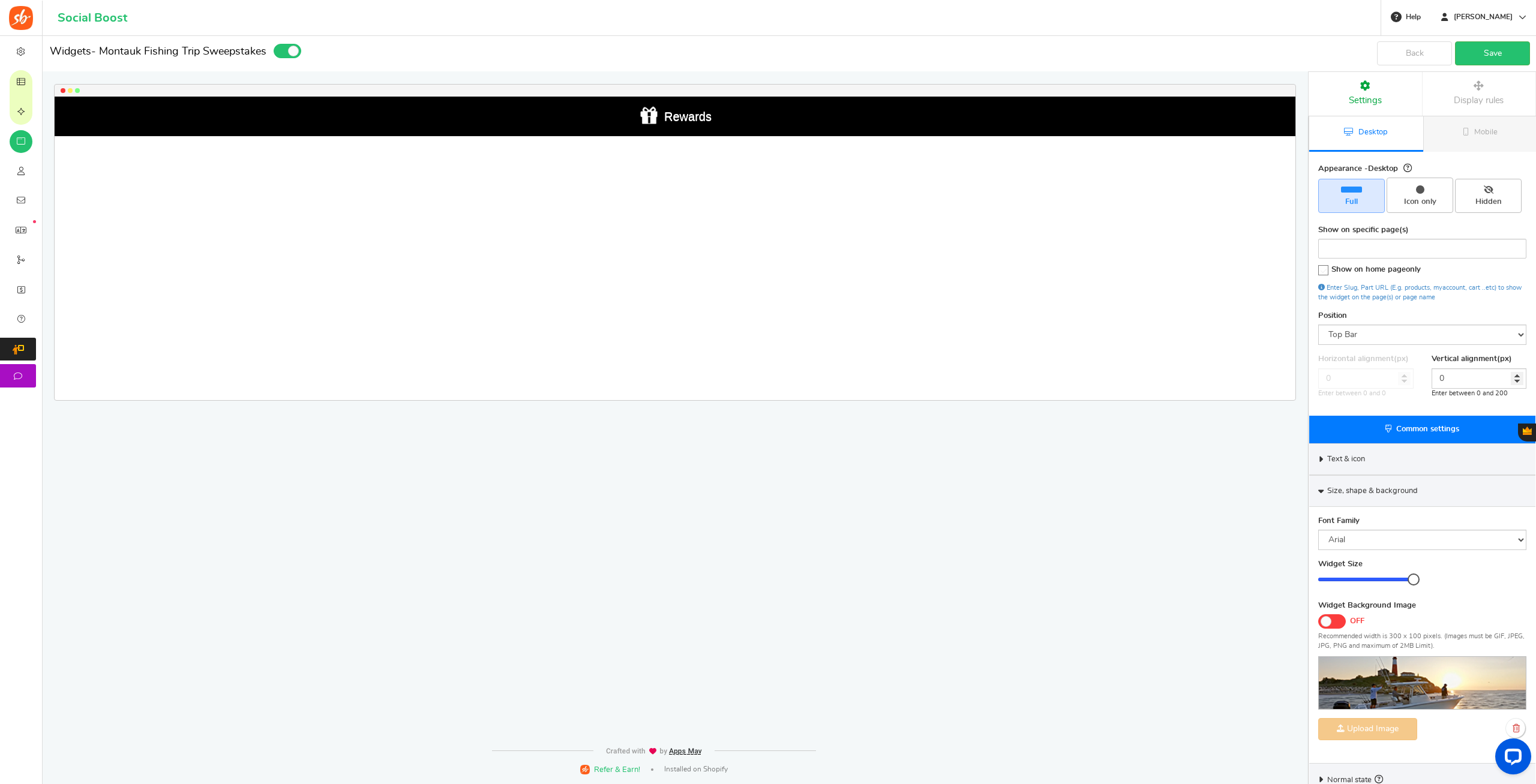
click at [1326, 462] on div "Text & icon" at bounding box center [1422, 459] width 226 height 32
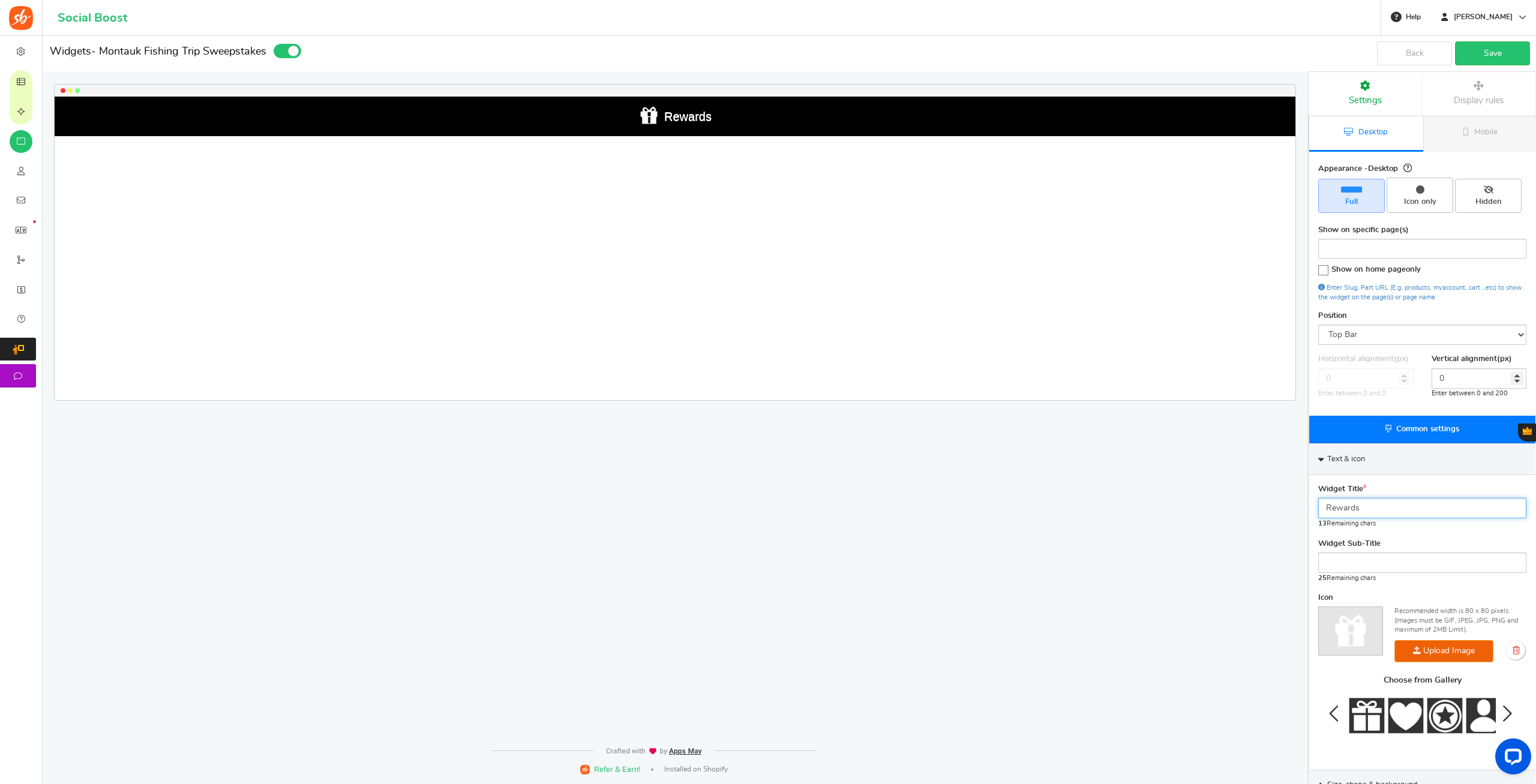
click at [1377, 505] on input "Rewards" at bounding box center [1422, 507] width 208 height 20
click at [1375, 504] on input "Rewards" at bounding box center [1422, 507] width 208 height 20
type input "WIN A FISHING TRIP"
click at [1355, 562] on input "text" at bounding box center [1422, 562] width 208 height 20
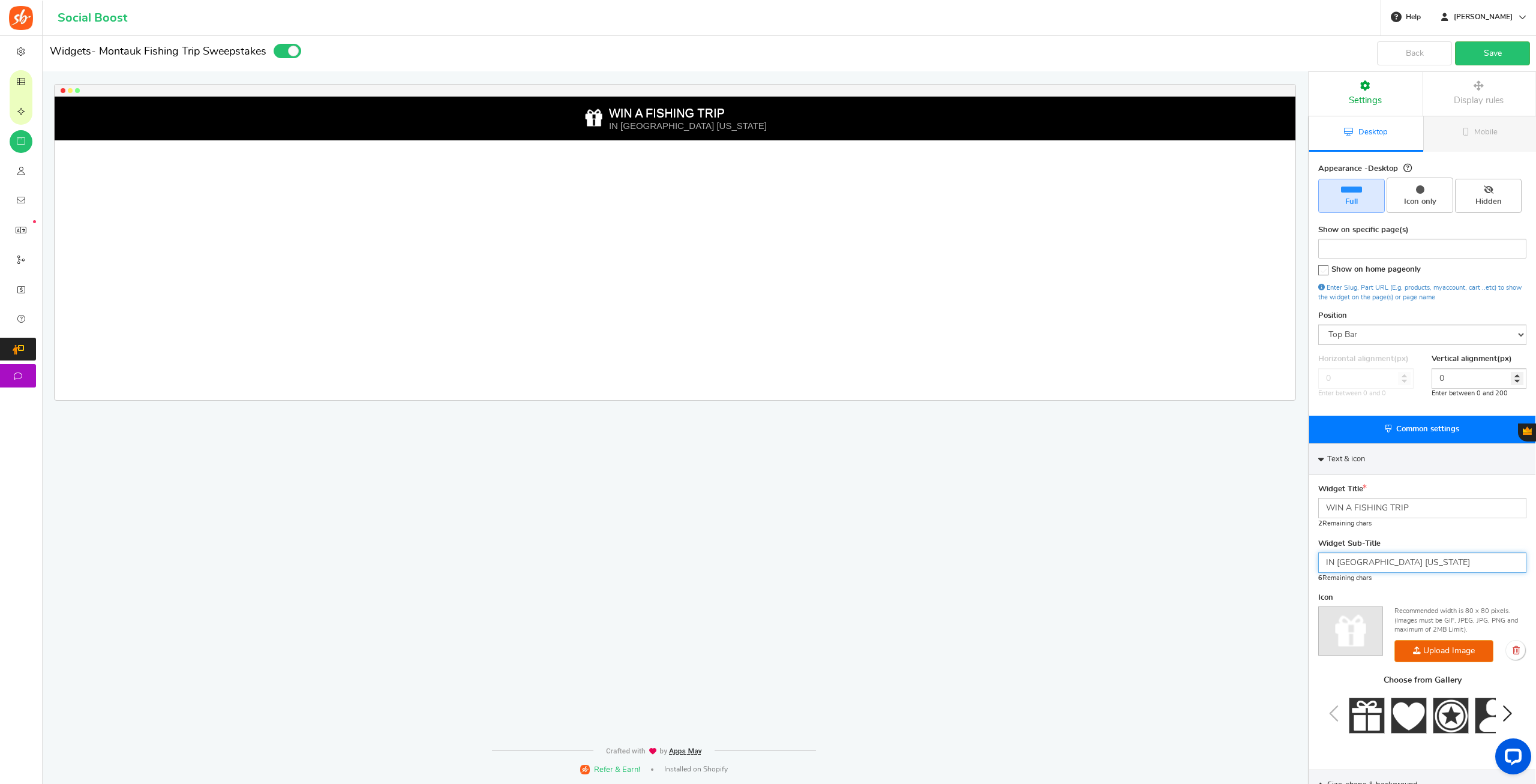
type input "IN MONTAUK NEW YORK"
click at [1410, 590] on div "Widget Title WIN A FISHING TRIP 2 Remaining chars Widget Sub-Title IN MONTAUK N…" at bounding box center [1422, 622] width 226 height 295
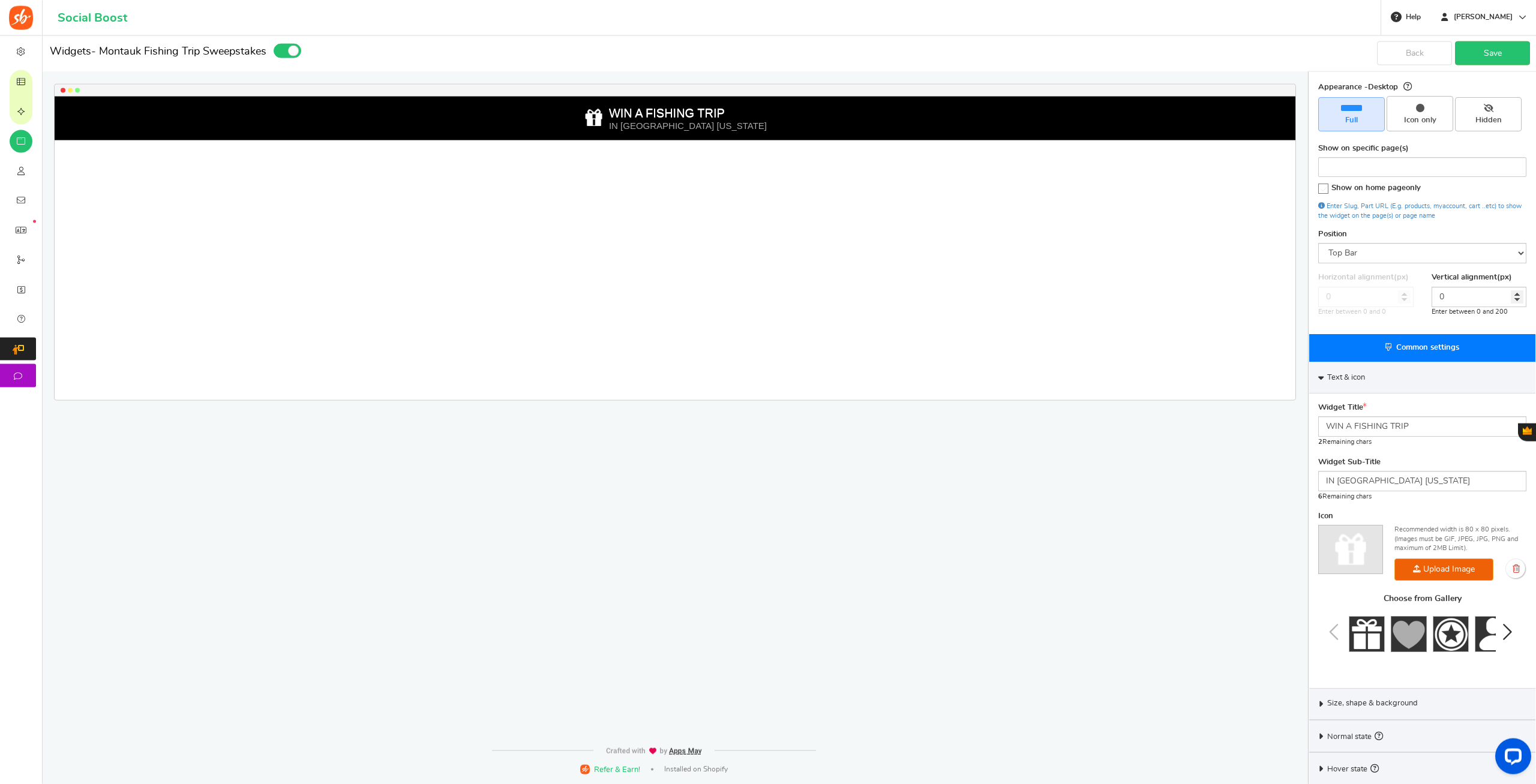
scroll to position [83, 0]
click at [1510, 630] on icon "Next slide" at bounding box center [1506, 630] width 14 height 23
click at [1510, 630] on icon "Next slide" at bounding box center [1506, 630] width 14 height 23
click at [1487, 632] on img at bounding box center [1493, 632] width 36 height 36
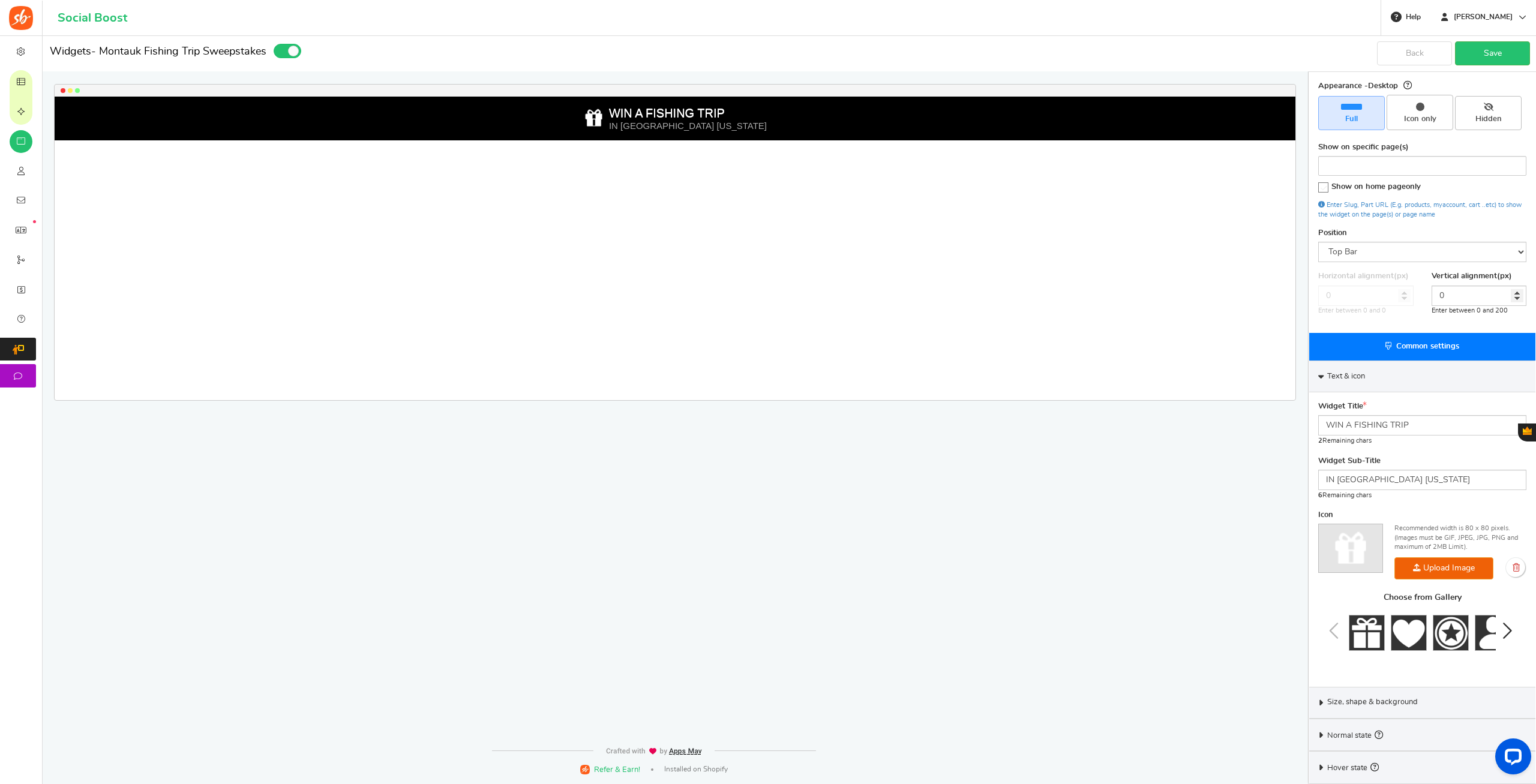
click at [1508, 628] on icon "Next slide" at bounding box center [1506, 630] width 14 height 23
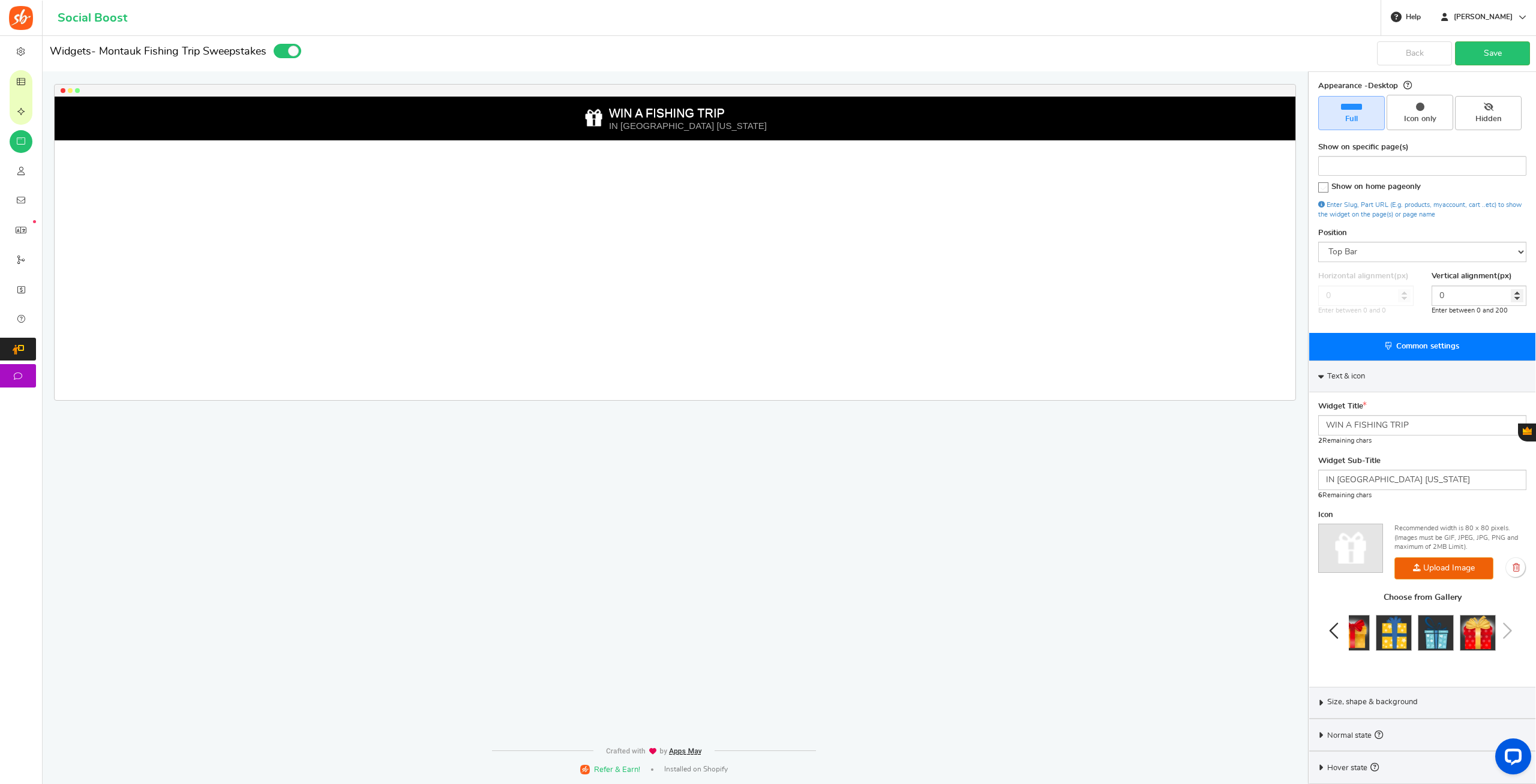
click at [1508, 628] on div "Choose from Gallery" at bounding box center [1422, 630] width 208 height 75
click at [1476, 632] on img at bounding box center [1478, 632] width 36 height 36
click at [1322, 706] on div "Size, shape & background" at bounding box center [1422, 703] width 226 height 32
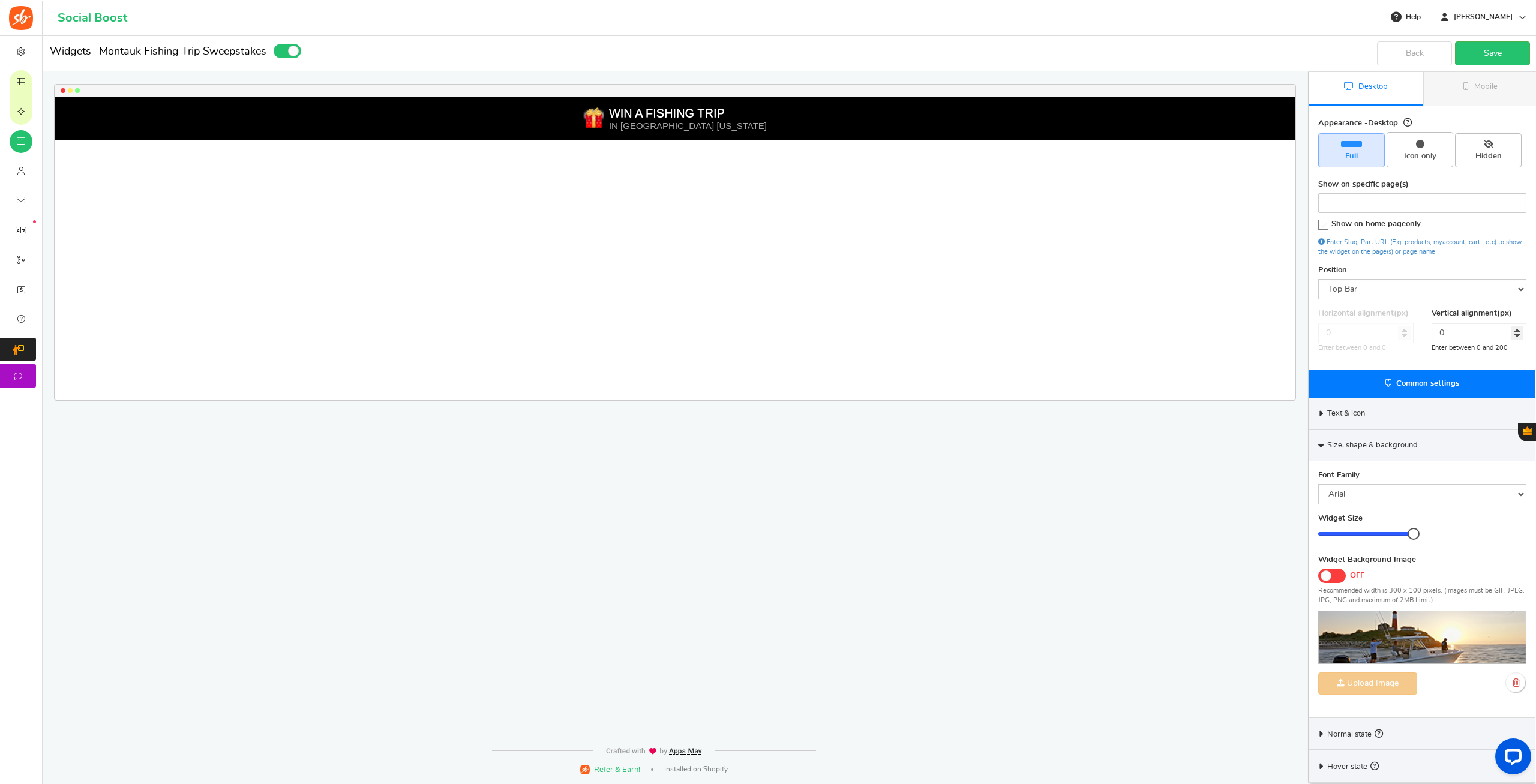
scroll to position [44, 0]
click at [1318, 485] on select "Arial BARIOLREGULAR_0 Comic Sans MS Courier New Georgia Inherit my website's fo…" at bounding box center [1422, 495] width 208 height 20
click option "BARIOLREGULAR_0" at bounding box center [0, 0] width 0 height 0
click at [1318, 485] on select "Arial BARIOLREGULAR_0 Comic Sans MS Courier New Georgia Inherit my website's fo…" at bounding box center [1422, 495] width 208 height 20
click option "Verdana" at bounding box center [0, 0] width 0 height 0
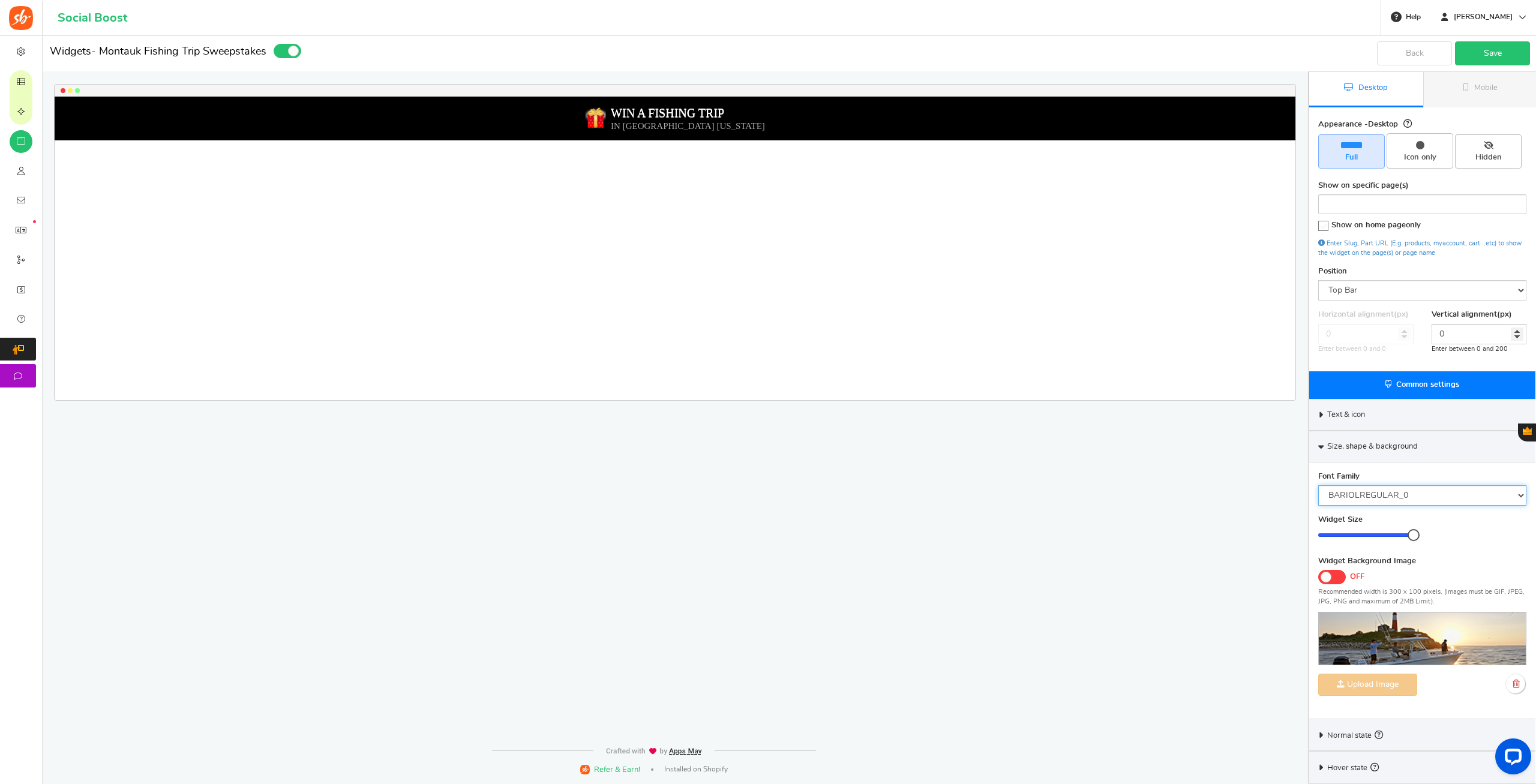
click at [1318, 485] on select "Arial BARIOLREGULAR_0 Comic Sans MS Courier New Georgia Inherit my website's fo…" at bounding box center [1422, 495] width 208 height 20
click option "Courier New" at bounding box center [0, 0] width 0 height 0
click at [1318, 485] on select "Arial BARIOLREGULAR_0 Comic Sans MS Courier New Georgia Inherit my website's fo…" at bounding box center [1422, 495] width 208 height 20
select select "inherit"
click option "Inherit my website's font" at bounding box center [0, 0] width 0 height 0
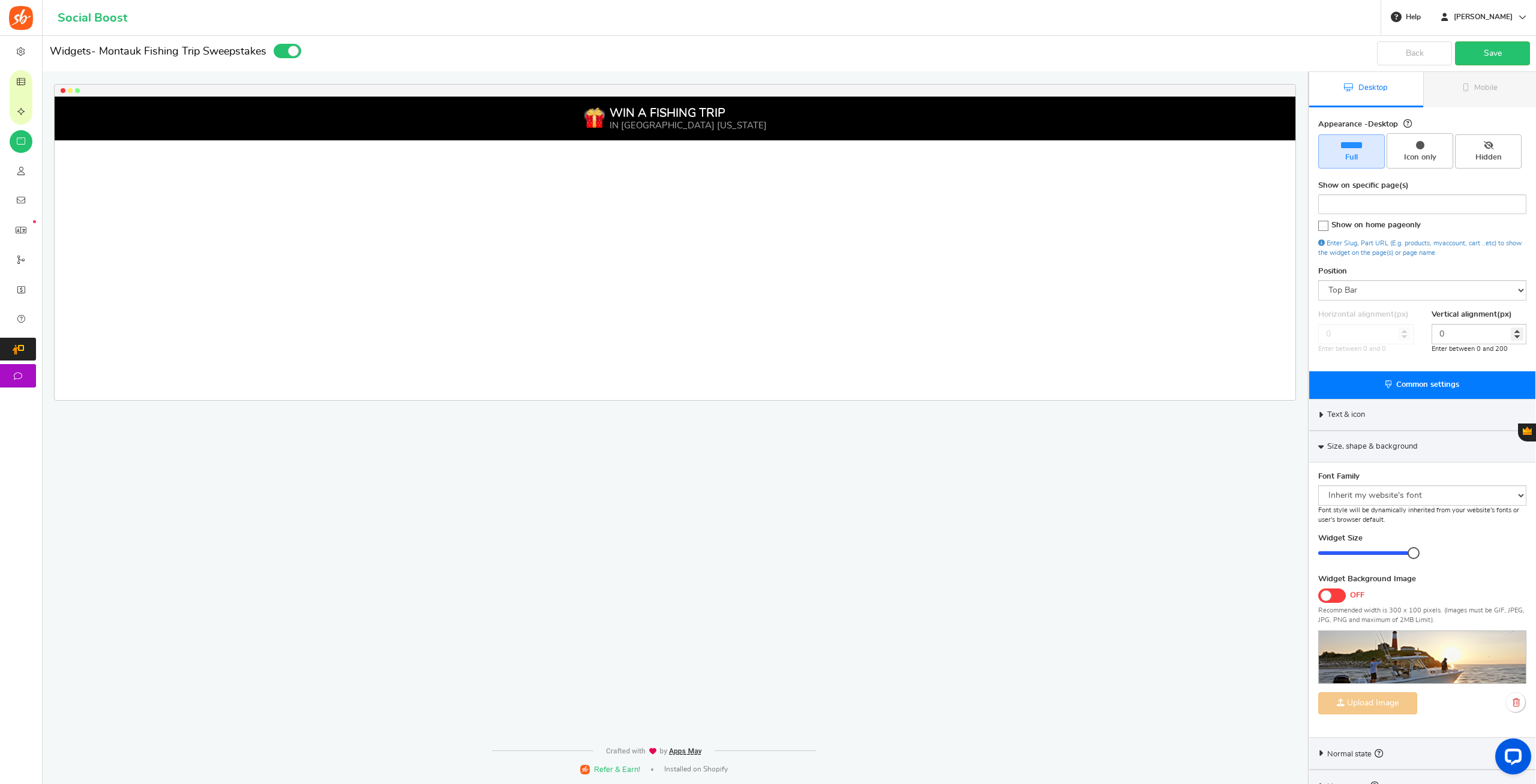
click at [1446, 537] on div "Widget Size 20 20 Corner Roundness 0 0" at bounding box center [1422, 553] width 226 height 41
click at [1320, 447] on icon at bounding box center [1320, 446] width 5 height 9
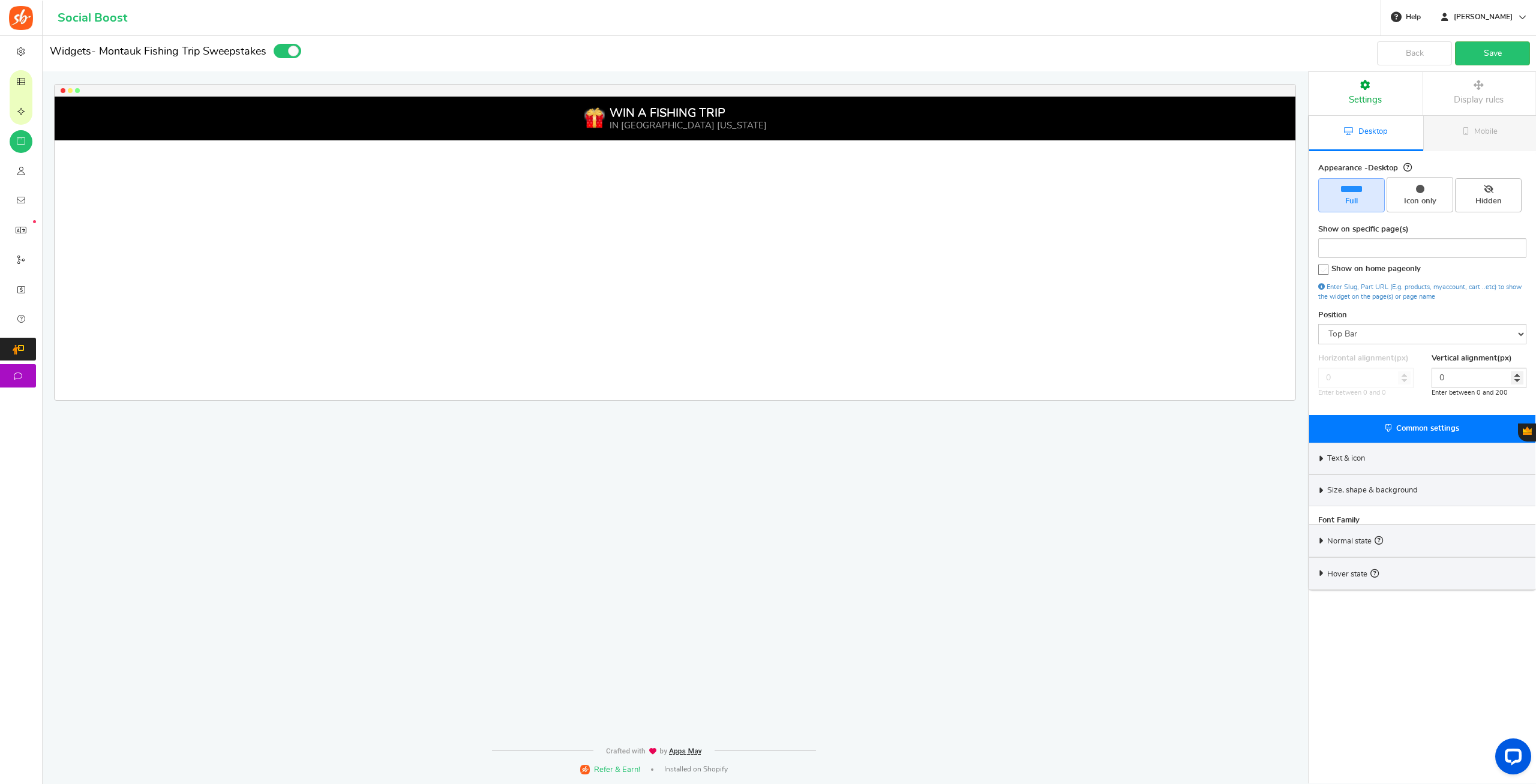
scroll to position [0, 0]
click at [1321, 522] on icon at bounding box center [1321, 523] width 9 height 5
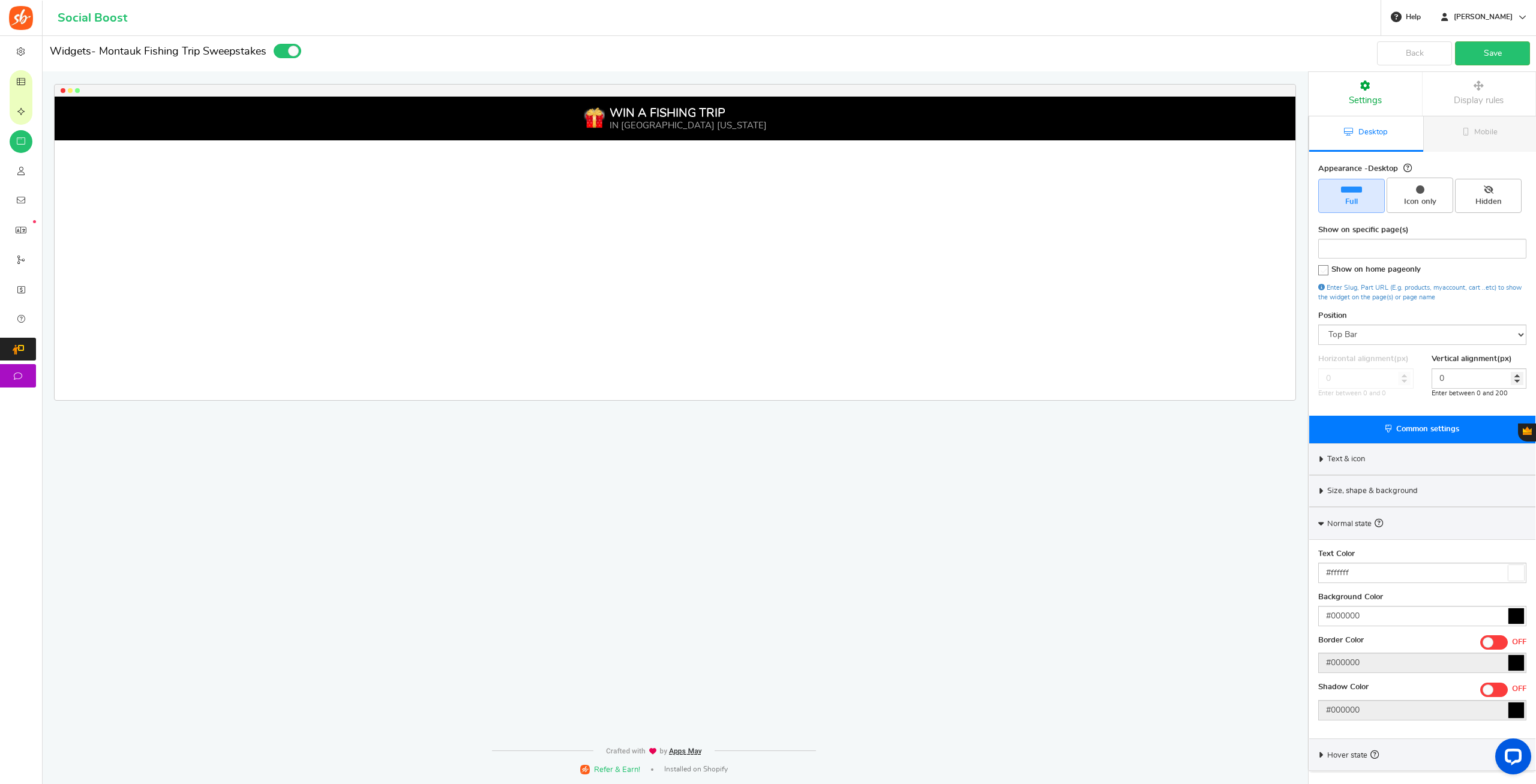
click at [1486, 641] on span at bounding box center [1488, 642] width 11 height 11
click at [1480, 641] on input "ON OFF" at bounding box center [1480, 642] width 0 height 8
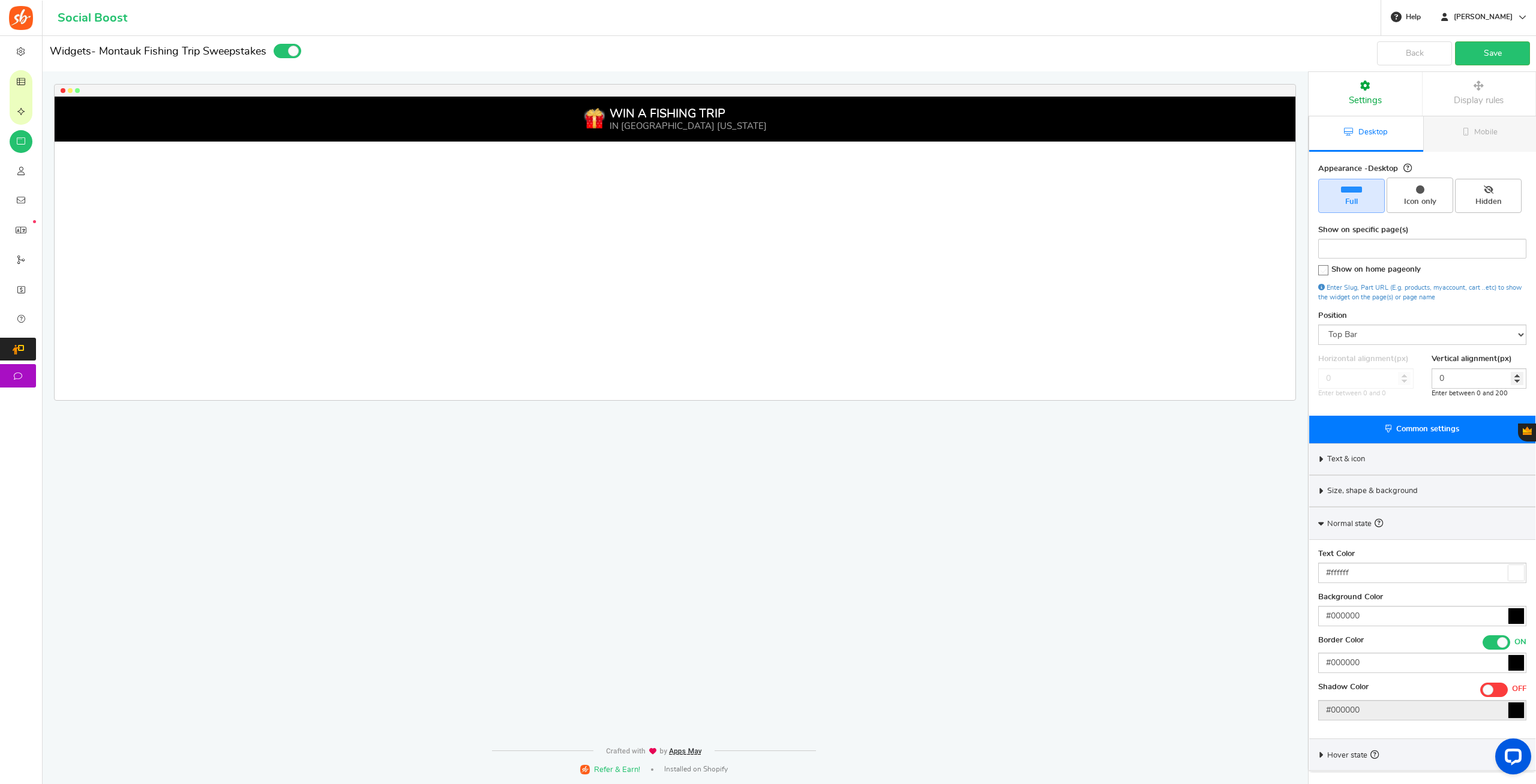
click at [1512, 665] on icon at bounding box center [1516, 663] width 16 height 16
click at [1512, 665] on input "#000000" at bounding box center [1422, 663] width 208 height 20
click at [1386, 701] on div at bounding box center [1385, 709] width 9 height 60
drag, startPoint x: 1387, startPoint y: 684, endPoint x: 1387, endPoint y: 670, distance: 14.0
click at [1387, 670] on body "For the best experience, view this on a desktop! Social Boost Book a call 0 WAR…" at bounding box center [768, 392] width 1536 height 784
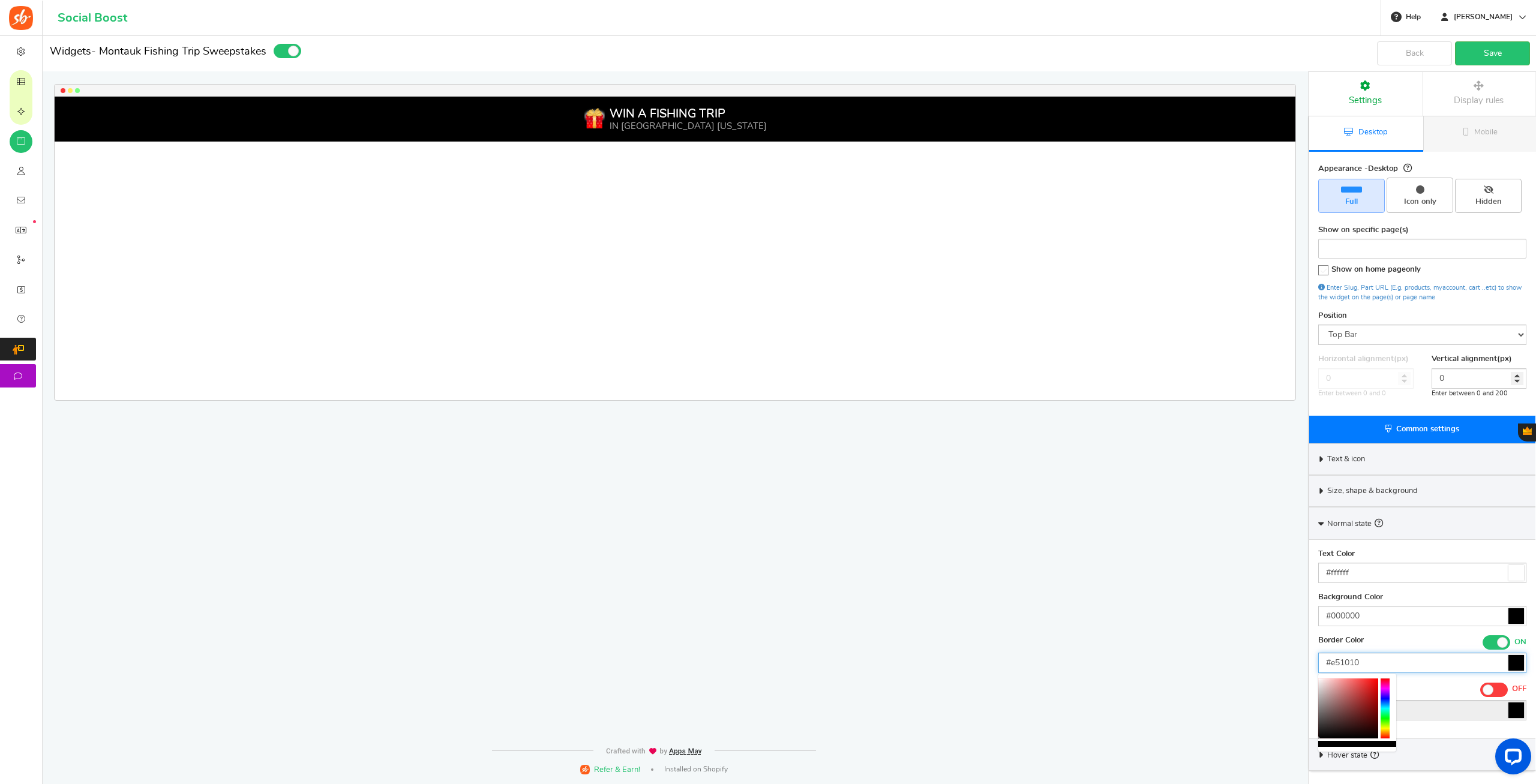
click at [1374, 684] on div at bounding box center [1348, 709] width 60 height 60
type input "#ff0000"
drag, startPoint x: 1374, startPoint y: 684, endPoint x: 1388, endPoint y: 676, distance: 16.1
click at [1388, 676] on div at bounding box center [1357, 712] width 78 height 78
click at [1243, 731] on div "Widgets - Montauk Fishing Trip Sweepstakes Desktop Mobile Back Save Please ente…" at bounding box center [789, 410] width 1493 height 748
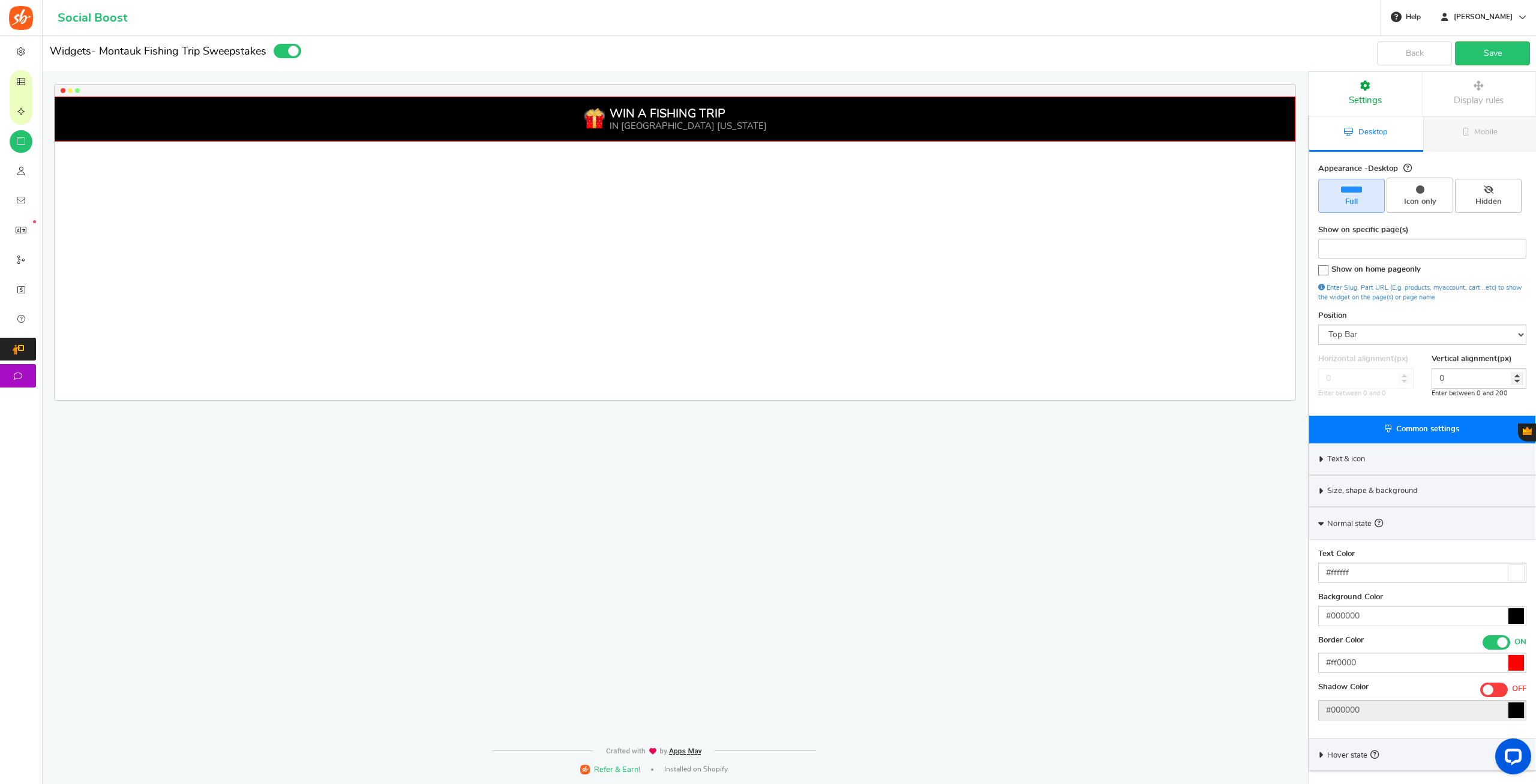
click at [1320, 752] on icon at bounding box center [1321, 755] width 9 height 5
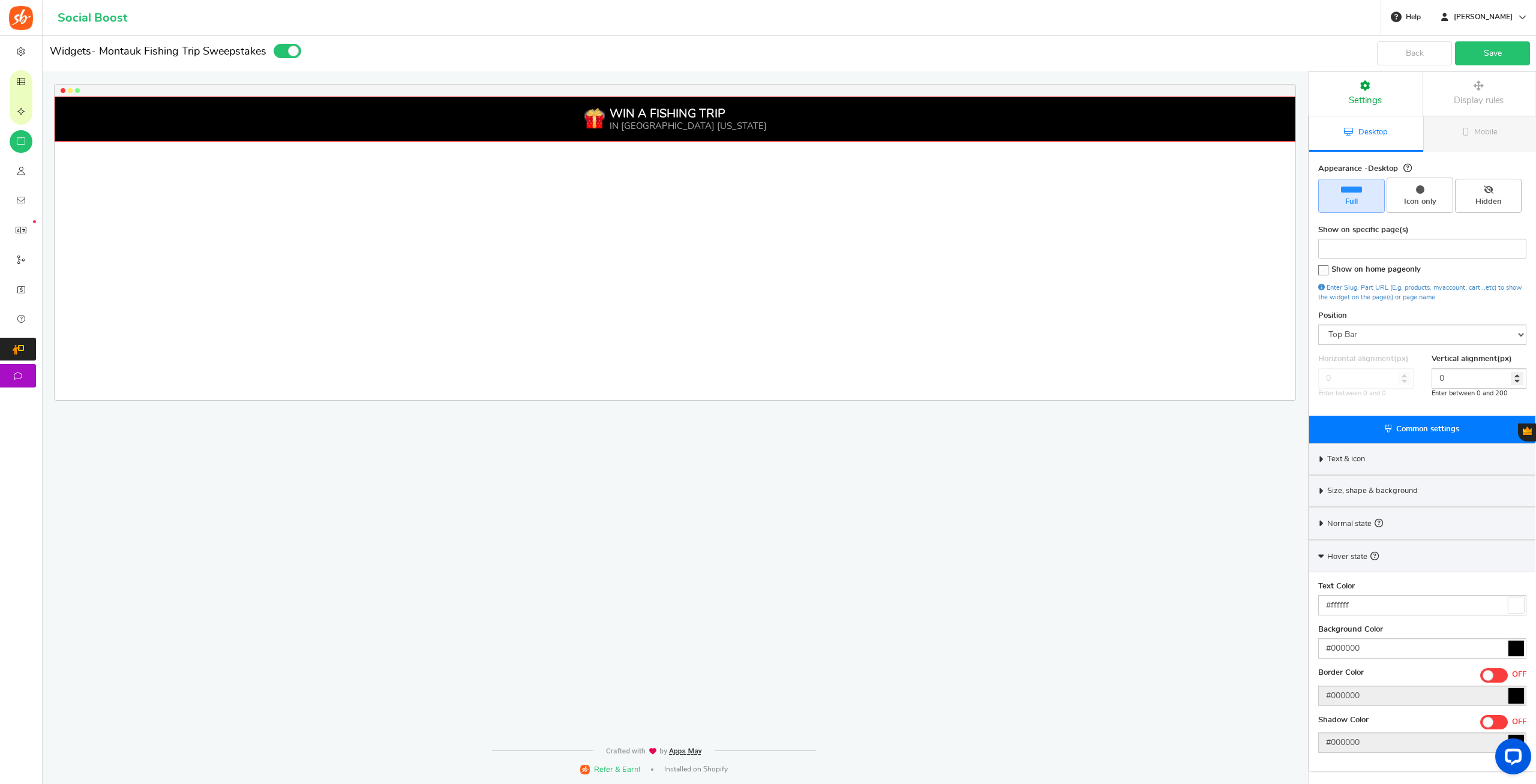
click at [1479, 57] on link "Save" at bounding box center [1492, 54] width 75 height 24
click at [1325, 490] on icon at bounding box center [1321, 491] width 9 height 5
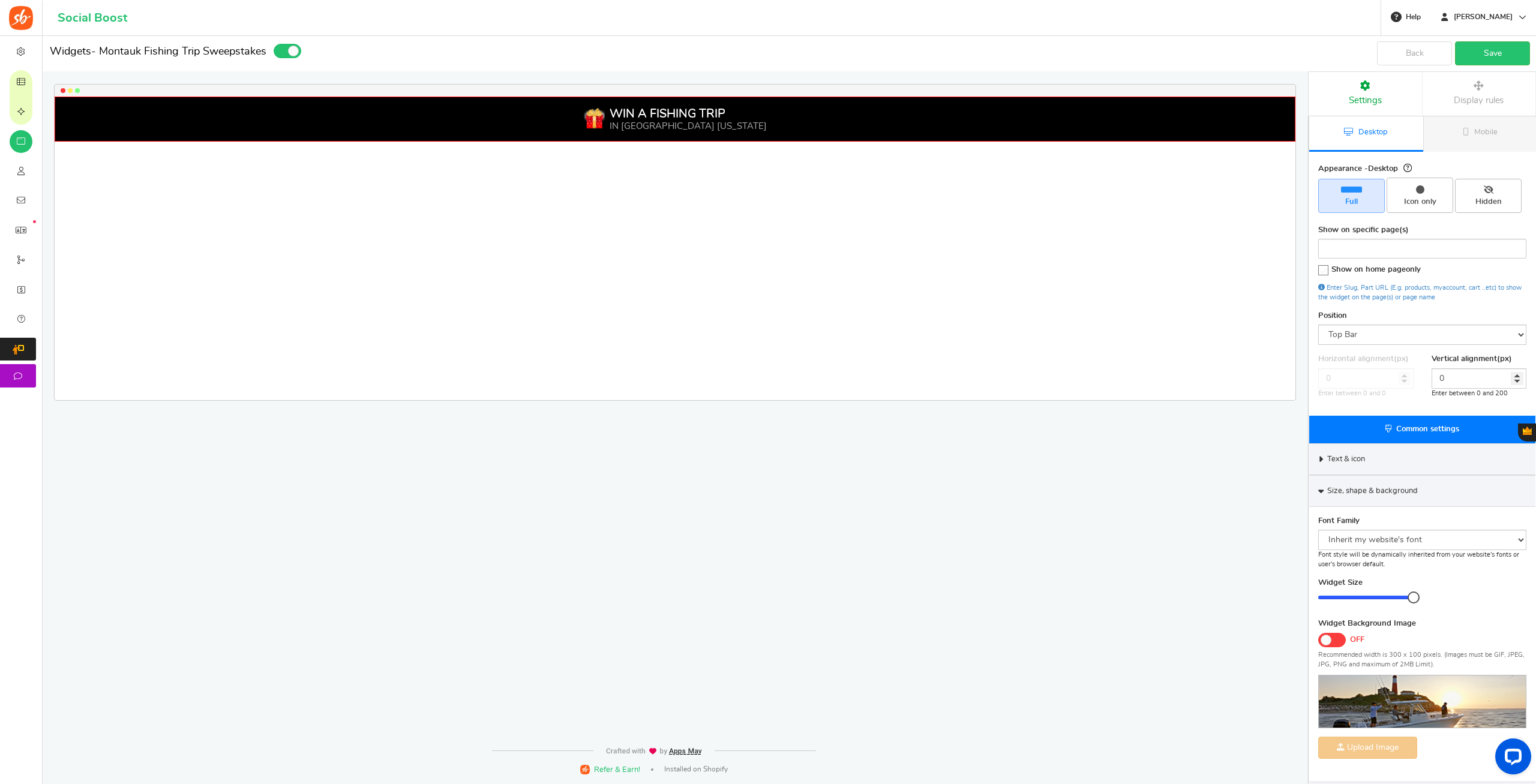
click at [1323, 490] on icon at bounding box center [1320, 491] width 5 height 9
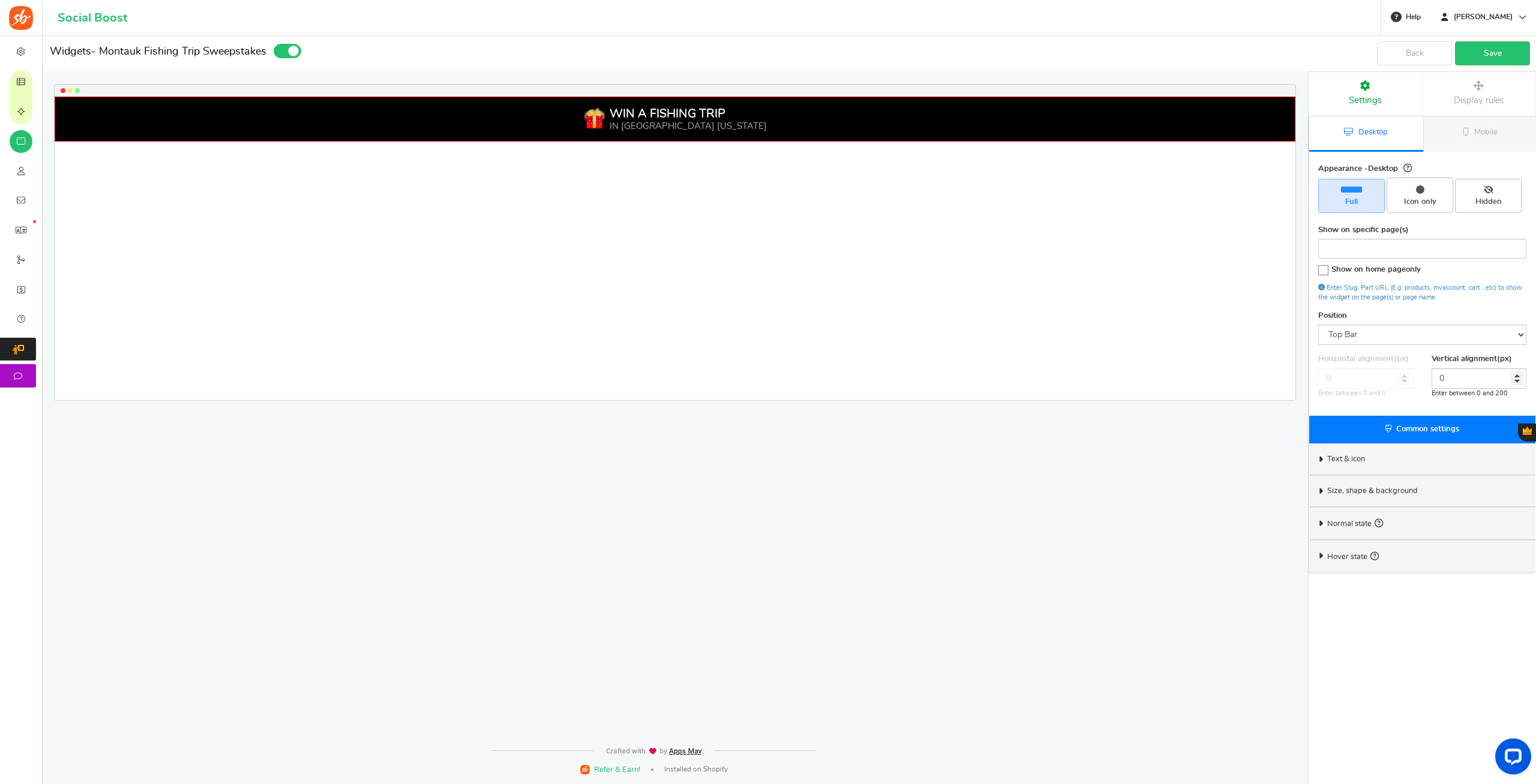
click at [1317, 460] on icon at bounding box center [1321, 458] width 9 height 5
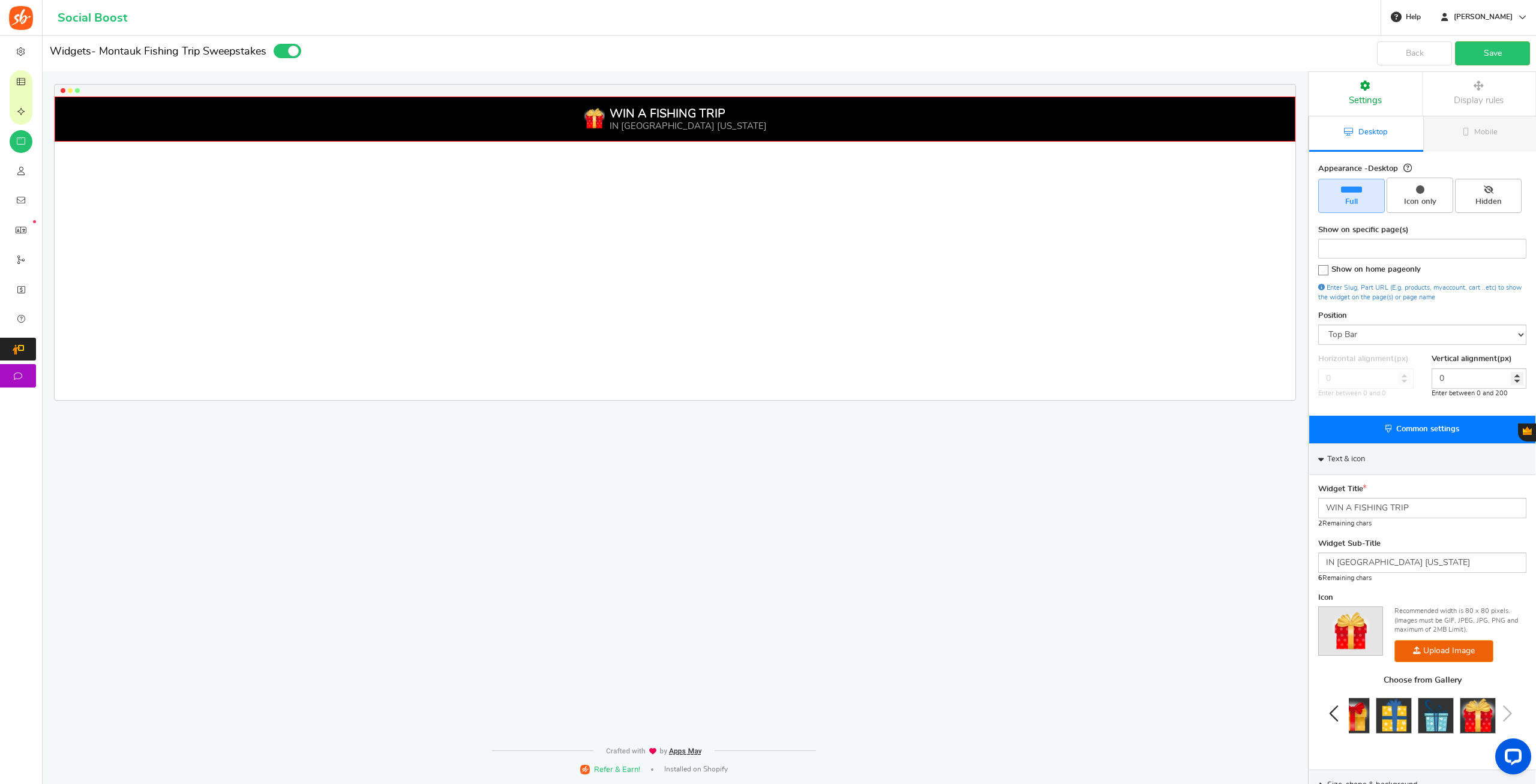
click at [1317, 460] on div "Text & icon" at bounding box center [1422, 459] width 226 height 32
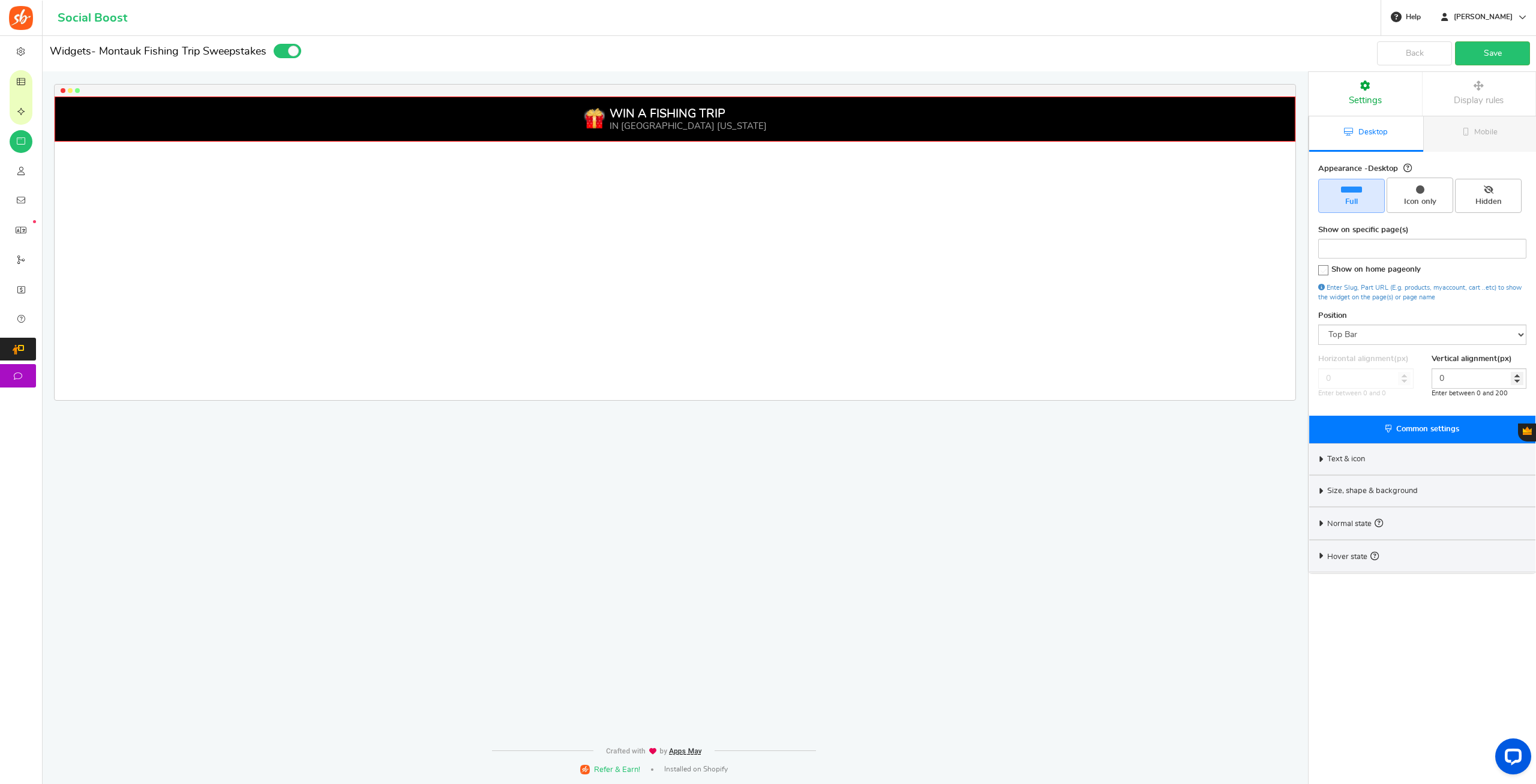
click at [1318, 524] on icon at bounding box center [1321, 523] width 9 height 5
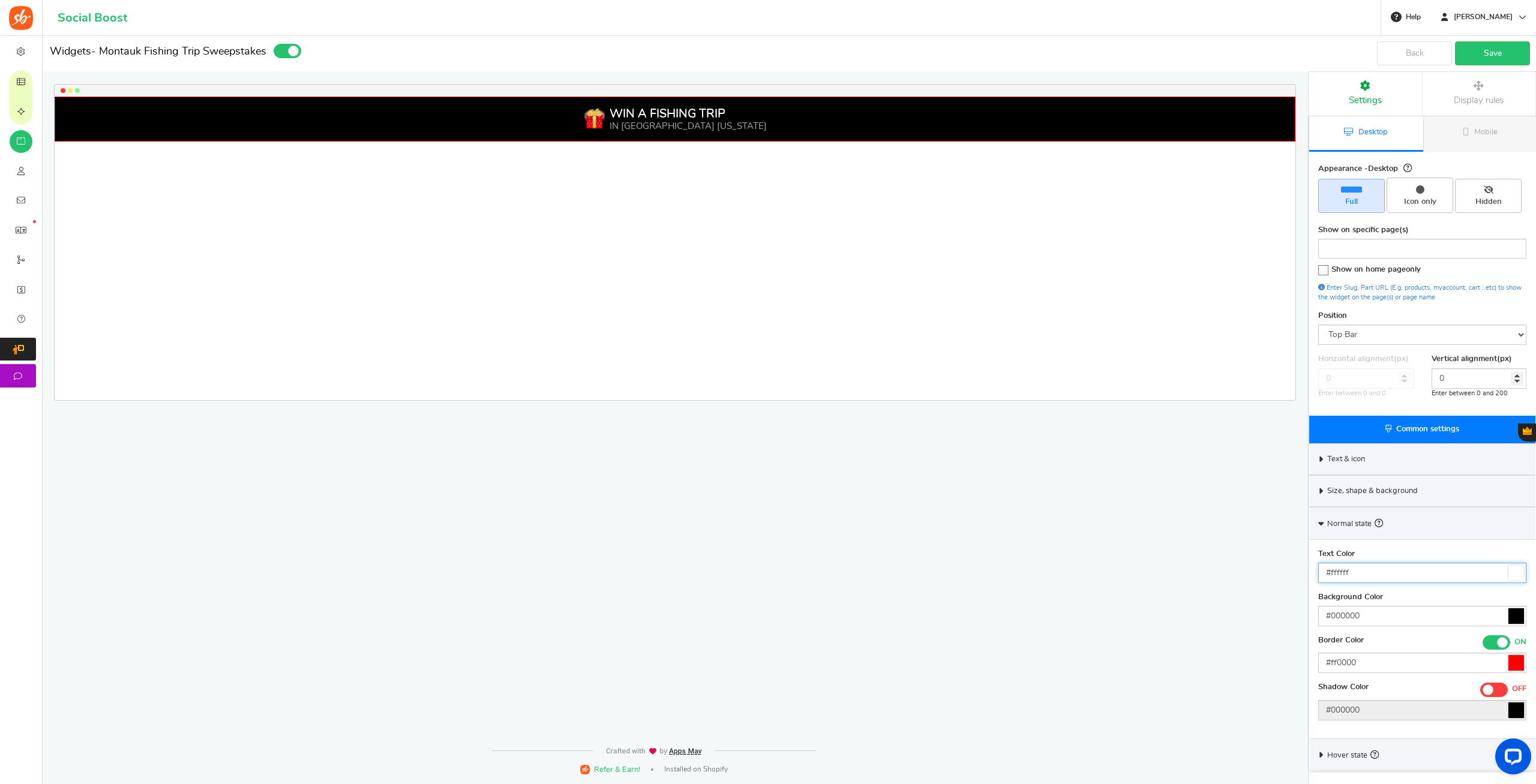
click at [1370, 575] on input "#ffffff" at bounding box center [1422, 572] width 208 height 20
click at [1369, 575] on input "#ffffff" at bounding box center [1422, 572] width 208 height 20
click at [1369, 574] on input "#ffffff" at bounding box center [1422, 572] width 208 height 20
click at [1369, 574] on input "#ffffff" at bounding box center [1422, 572] width 208 height 20
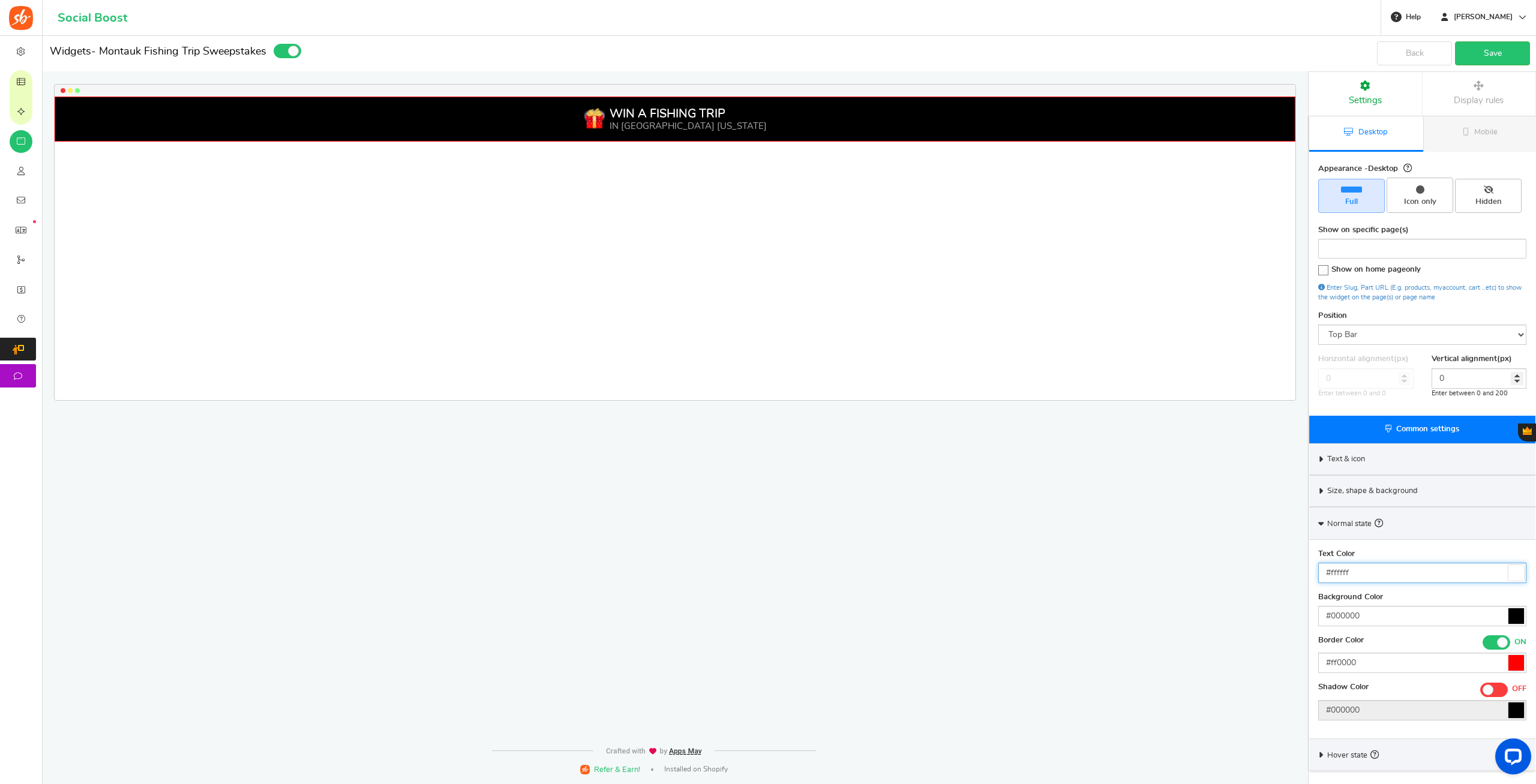
click at [1392, 577] on input "#ffffff" at bounding box center [1422, 572] width 208 height 20
click at [1325, 577] on input "#ffffff" at bounding box center [1422, 572] width 208 height 20
click at [1326, 576] on input "#ffffff" at bounding box center [1422, 572] width 208 height 20
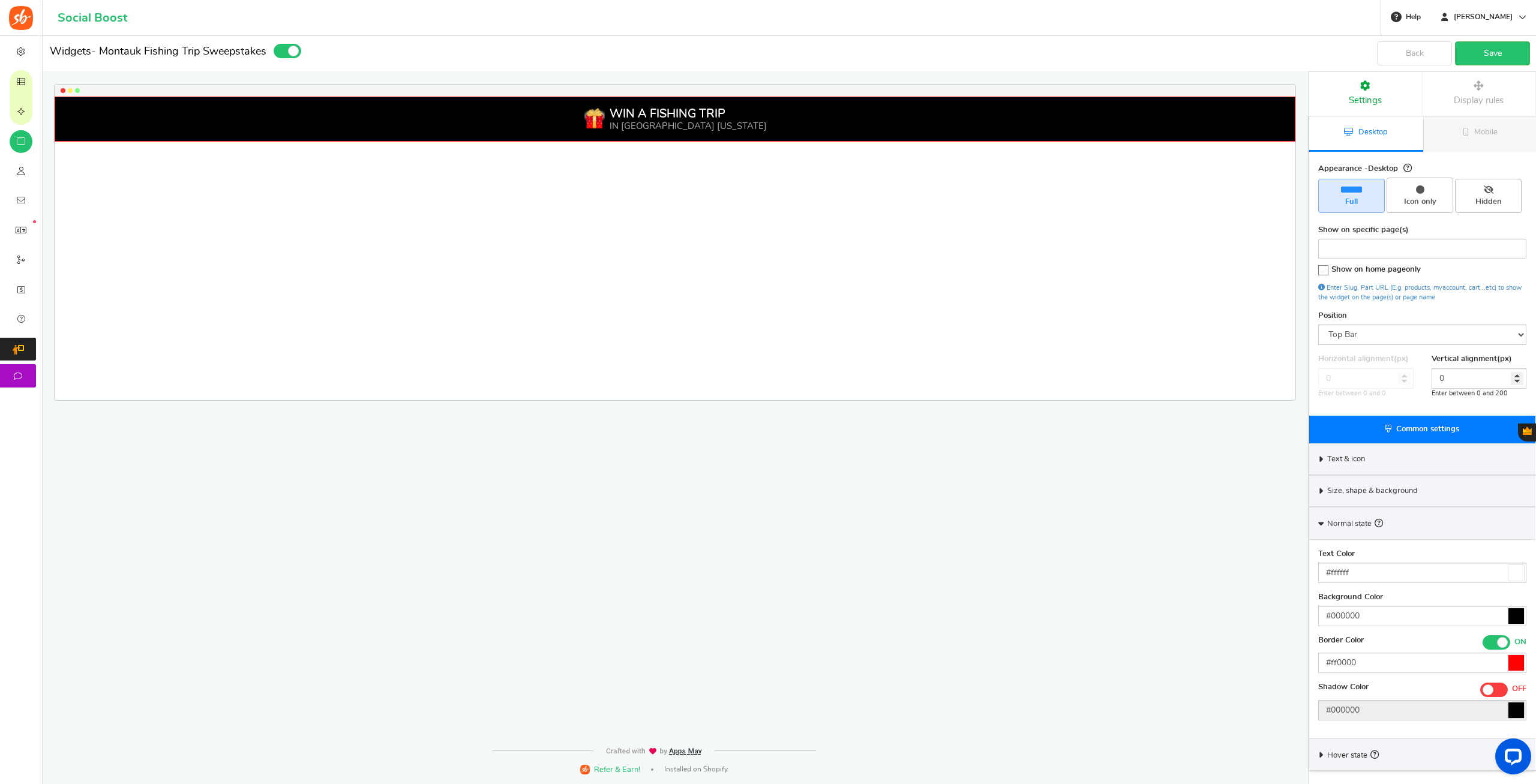
click at [1253, 644] on div "WIN A FISHING TRIP IN MONTAUK NEW YORK Loading.. × To configure LightBox layout…" at bounding box center [672, 368] width 1308 height 664
click at [1323, 523] on icon at bounding box center [1320, 523] width 5 height 9
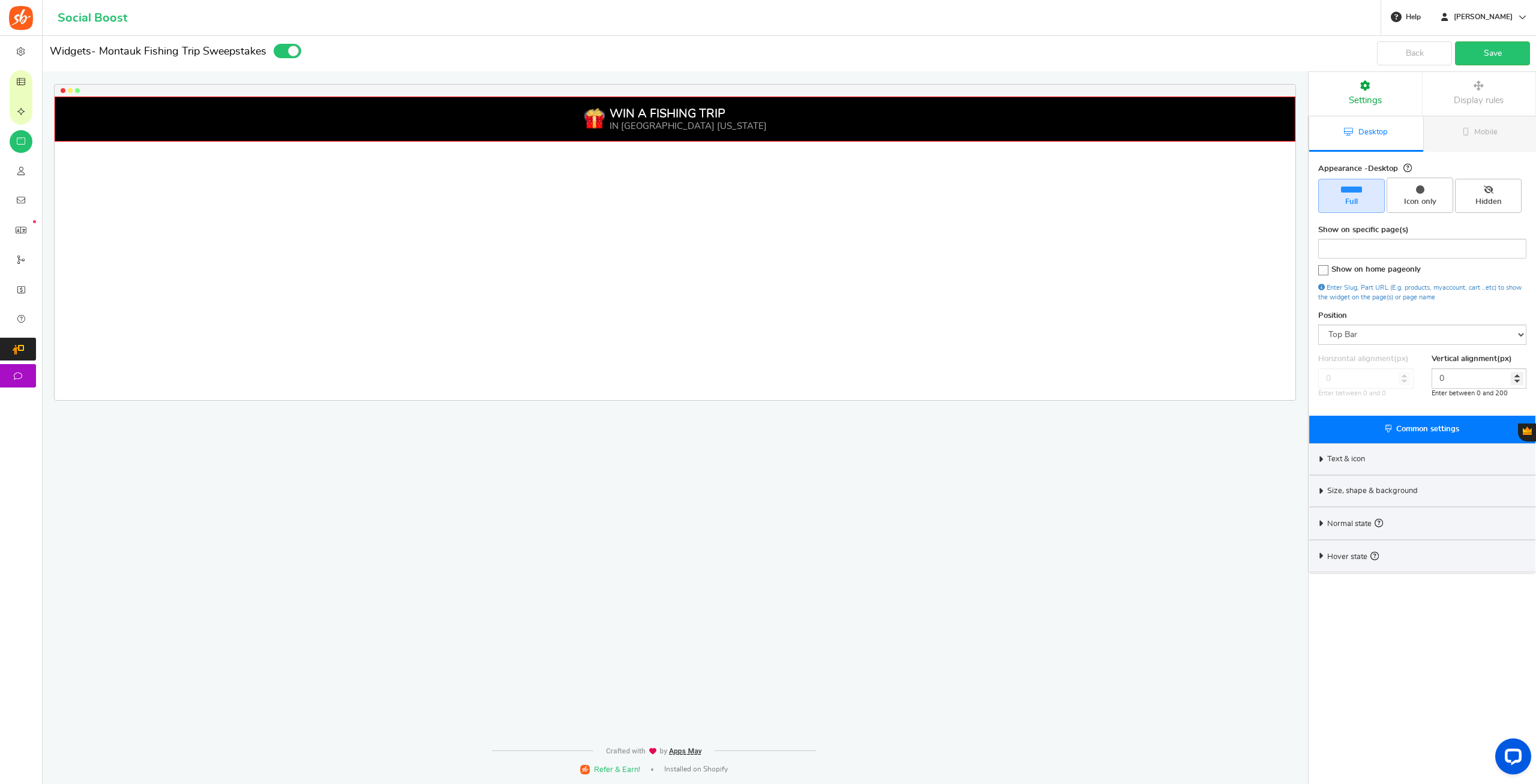
click at [1318, 492] on icon at bounding box center [1321, 491] width 9 height 5
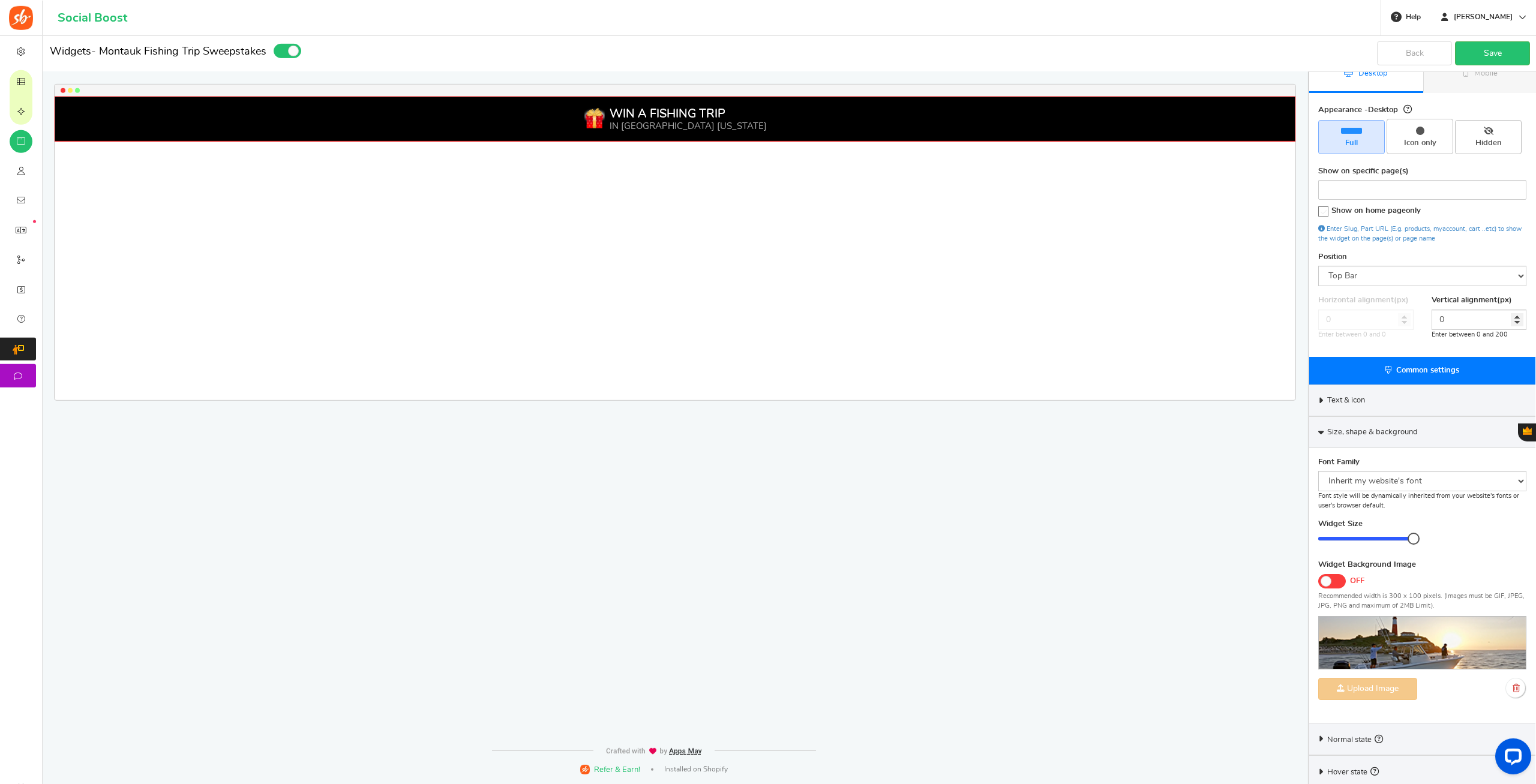
scroll to position [63, 0]
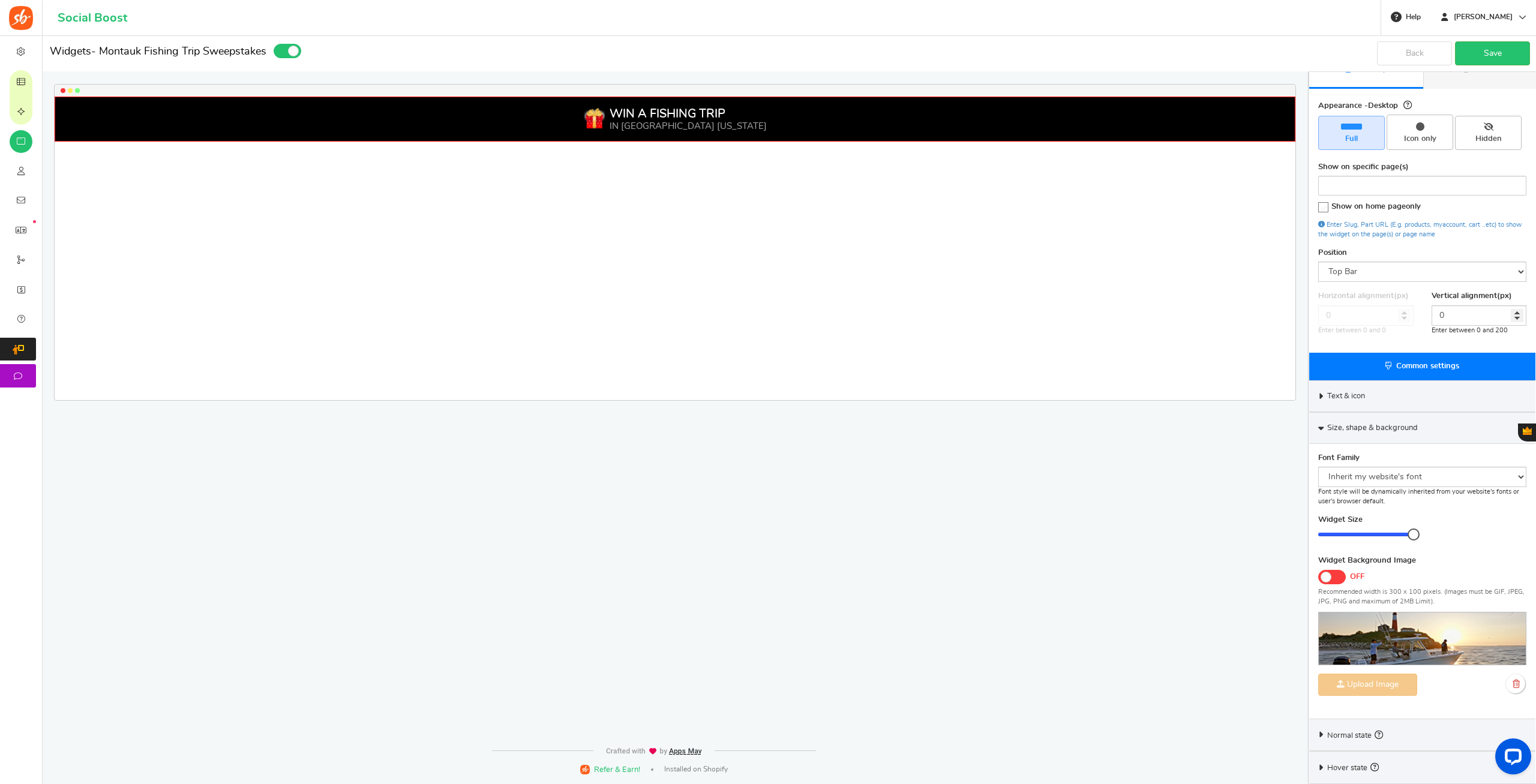
click at [1360, 534] on div at bounding box center [1366, 534] width 96 height 4
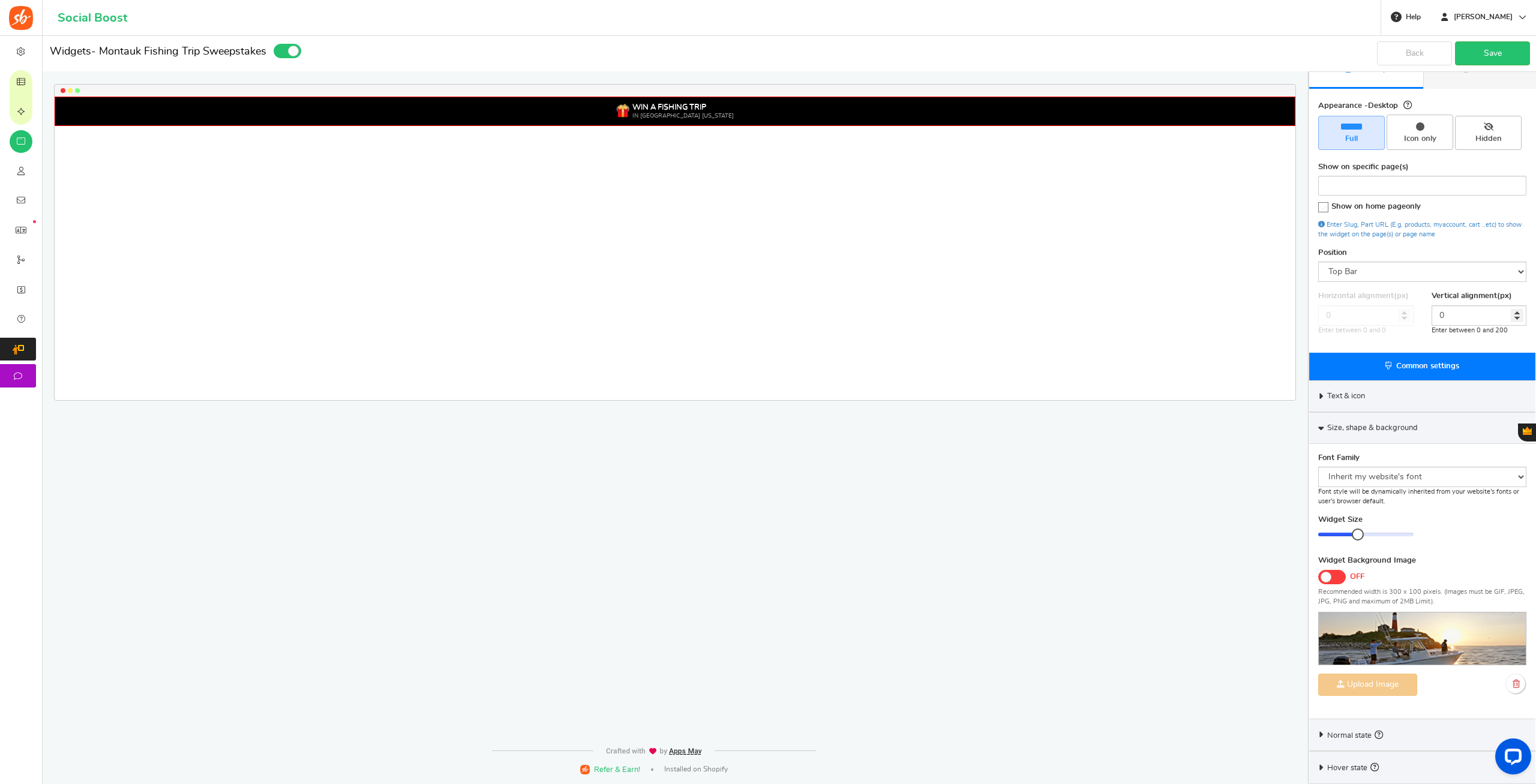
click at [1403, 527] on div "Widget Size 13 13" at bounding box center [1366, 528] width 96 height 26
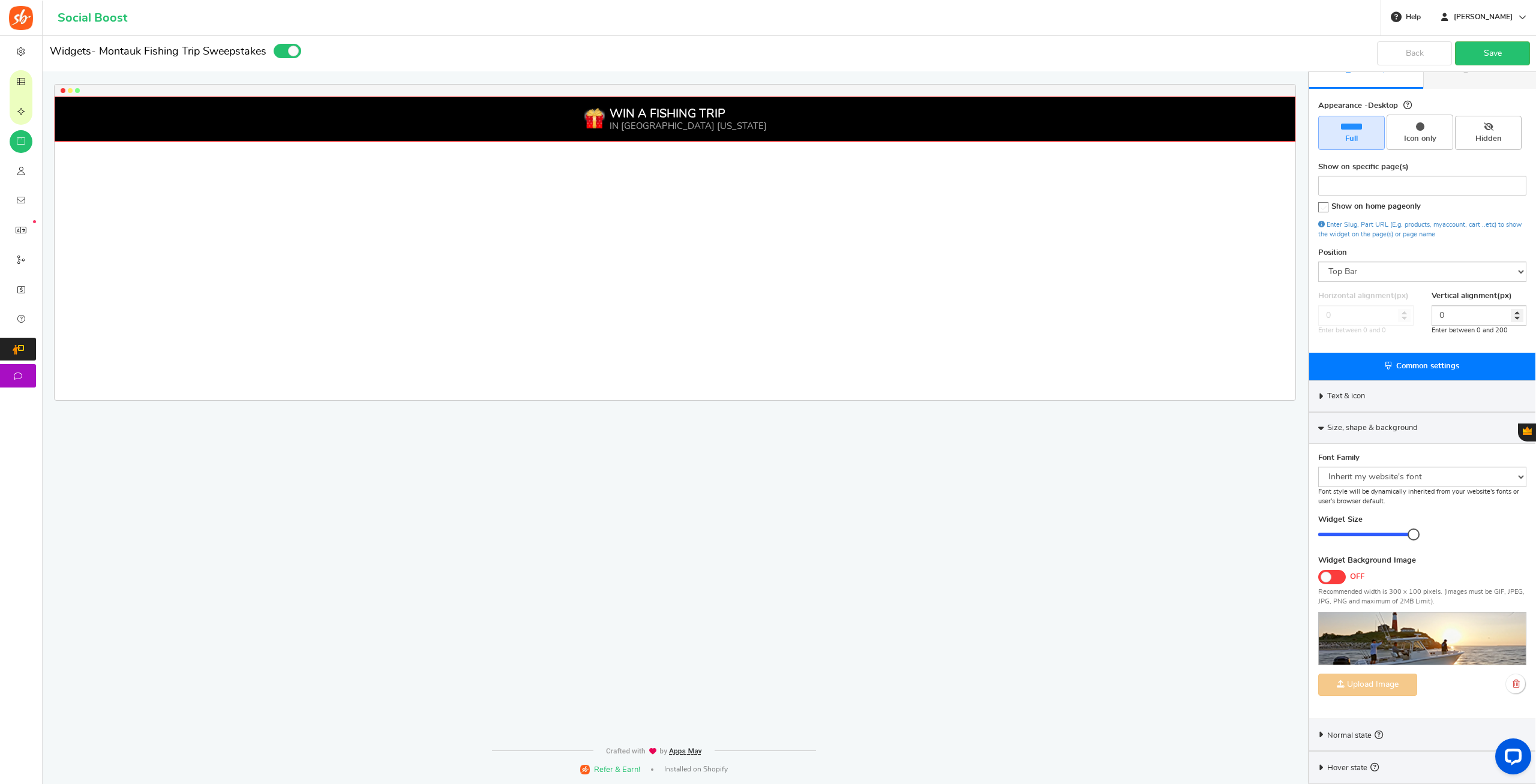
drag, startPoint x: 1373, startPoint y: 535, endPoint x: 1442, endPoint y: 534, distance: 69.0
click at [1451, 538] on div "Widget Size 20 20 Corner Roundness 0 0" at bounding box center [1422, 535] width 226 height 41
click at [1324, 735] on icon at bounding box center [1321, 734] width 9 height 5
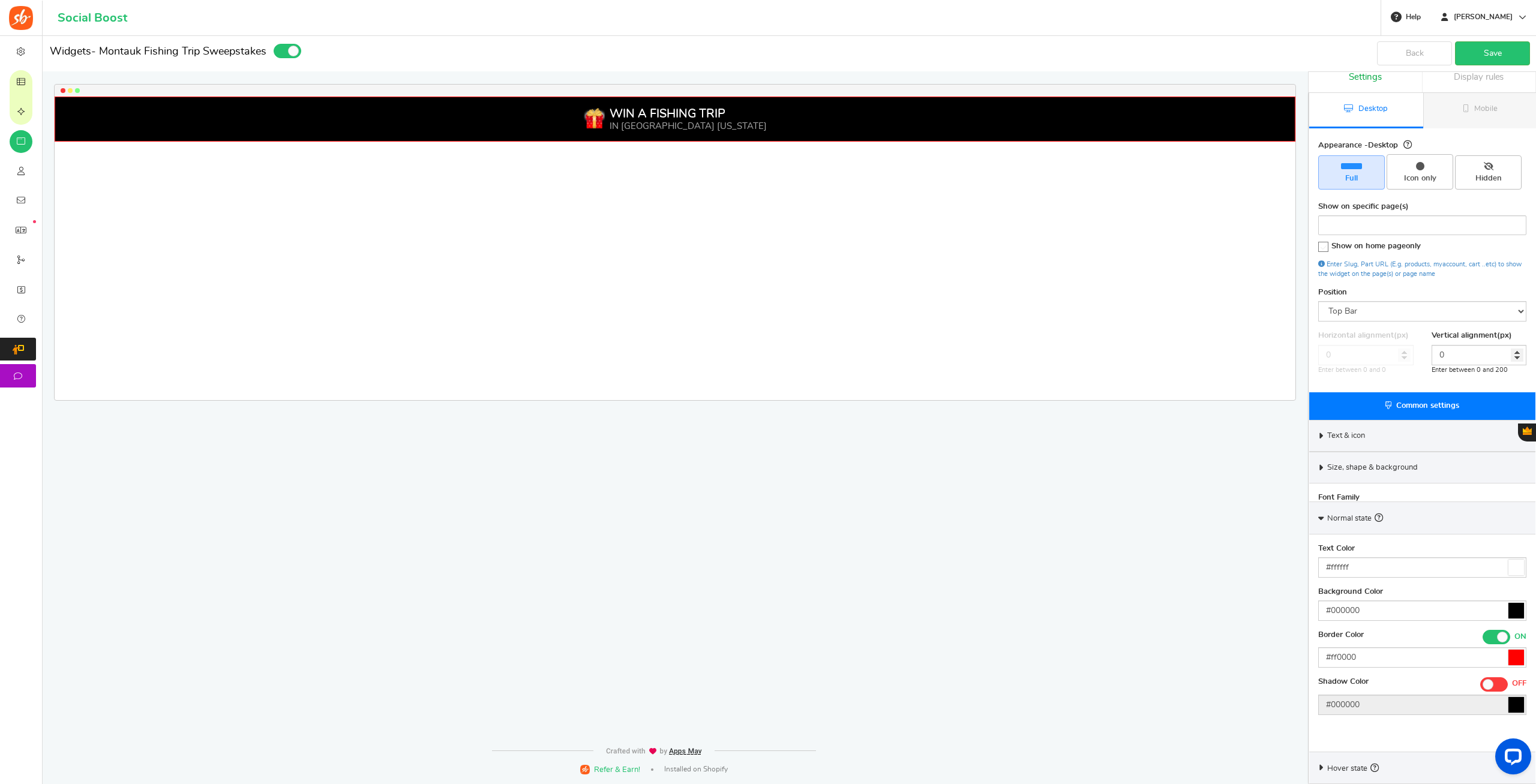
scroll to position [0, 0]
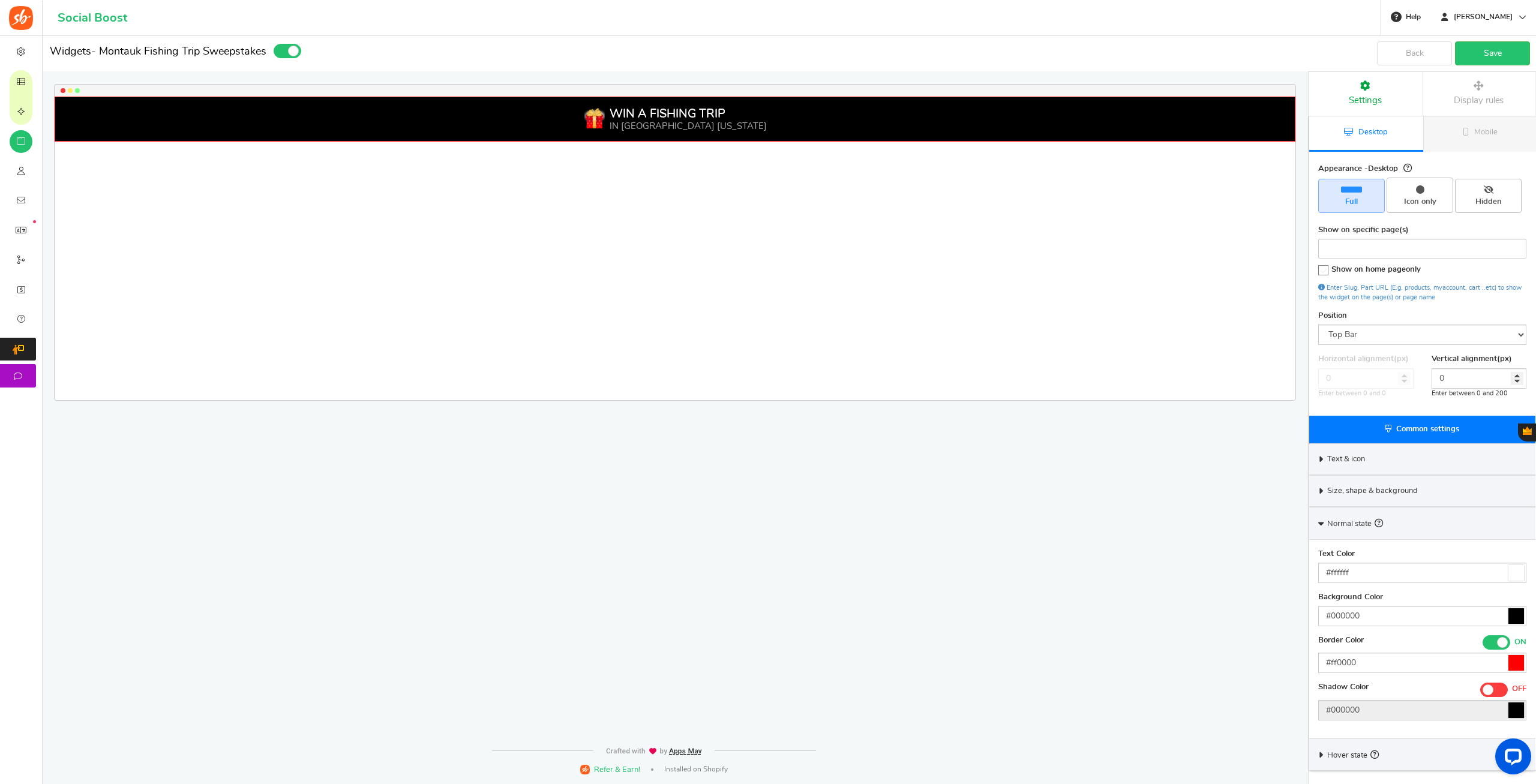
click at [1317, 522] on div "Normal state" at bounding box center [1422, 522] width 226 height 32
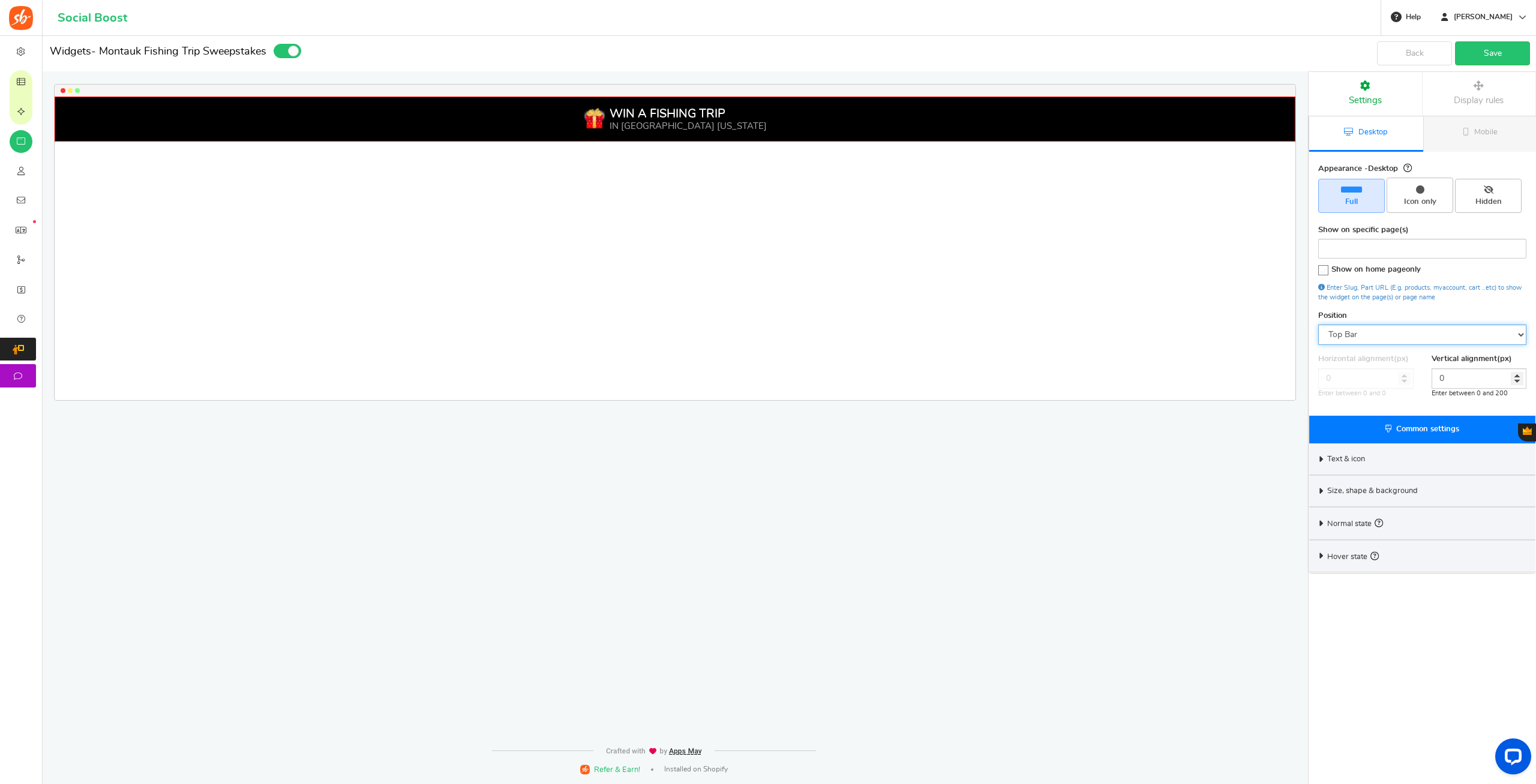
click at [1318, 324] on select "Mid Right Mid Left Top Bar Bottom Bar Bottom Left Bottom Right Bottom Center" at bounding box center [1422, 334] width 208 height 20
click option "Mid Right" at bounding box center [0, 0] width 0 height 0
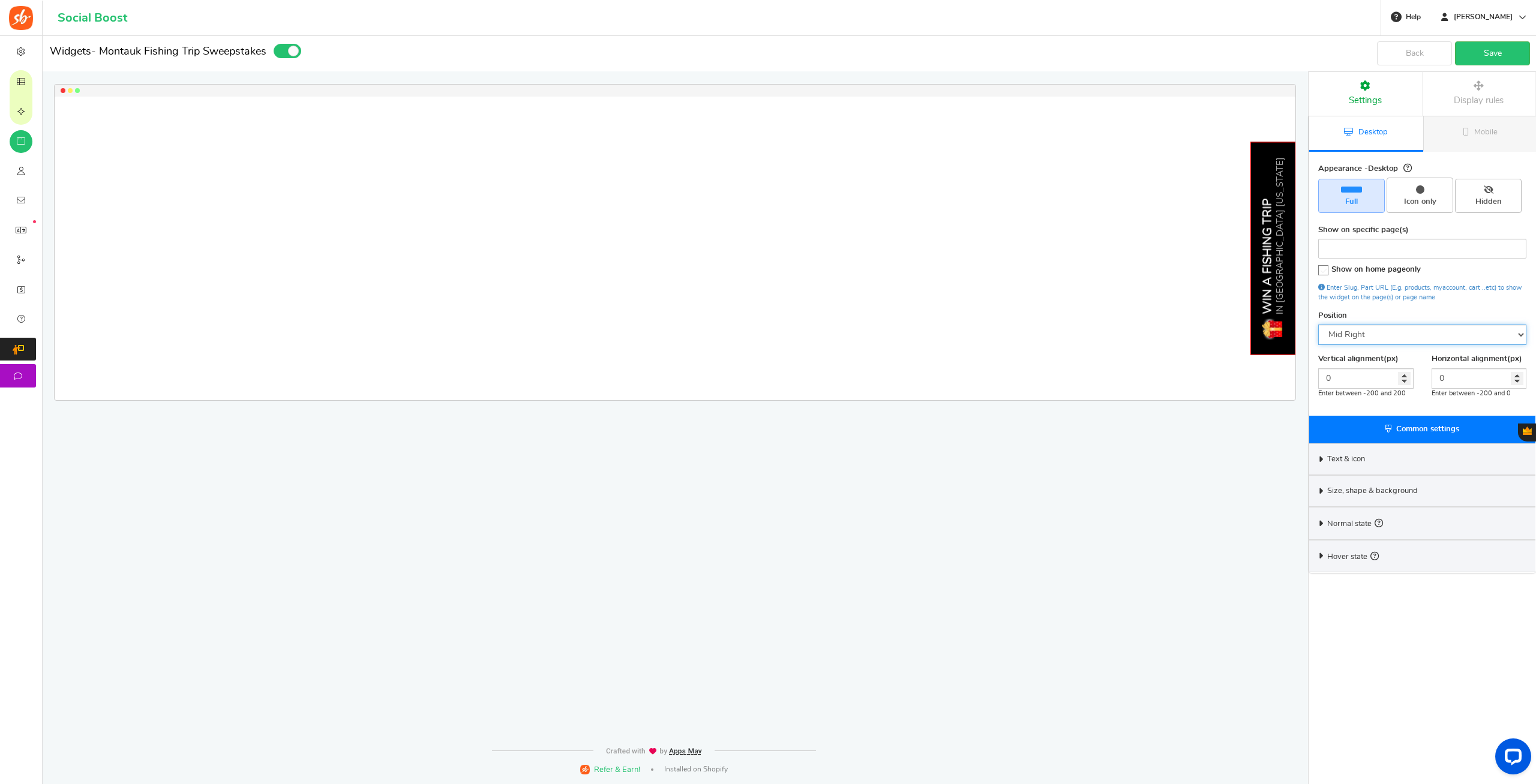
click at [1318, 324] on select "Mid Right Mid Left Top Bar Bottom Bar Bottom Left Bottom Right Bottom Center" at bounding box center [1422, 334] width 208 height 20
select select "top-bar"
click option "Top Bar" at bounding box center [0, 0] width 0 height 0
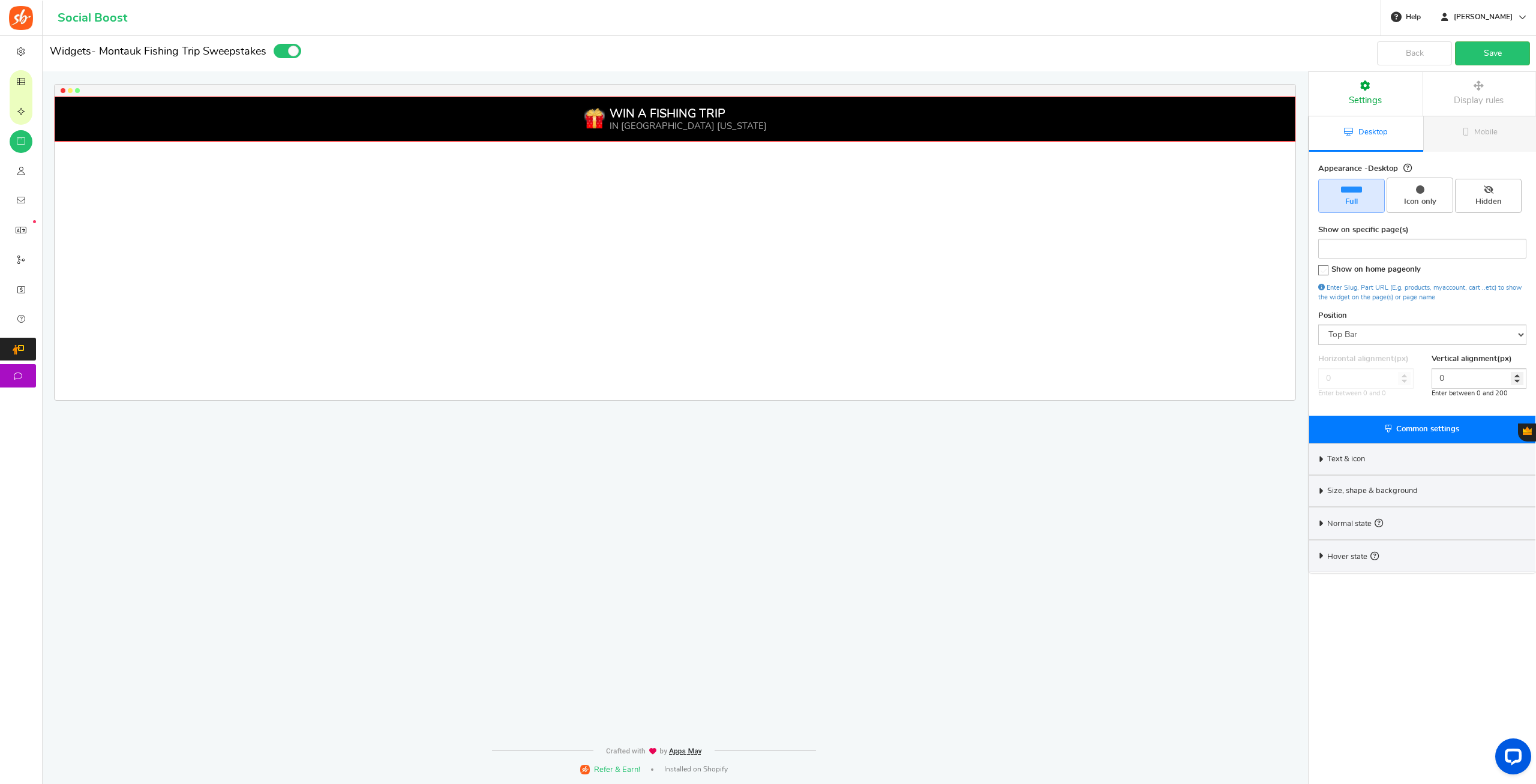
click at [1478, 97] on span "Display rules" at bounding box center [1479, 100] width 50 height 9
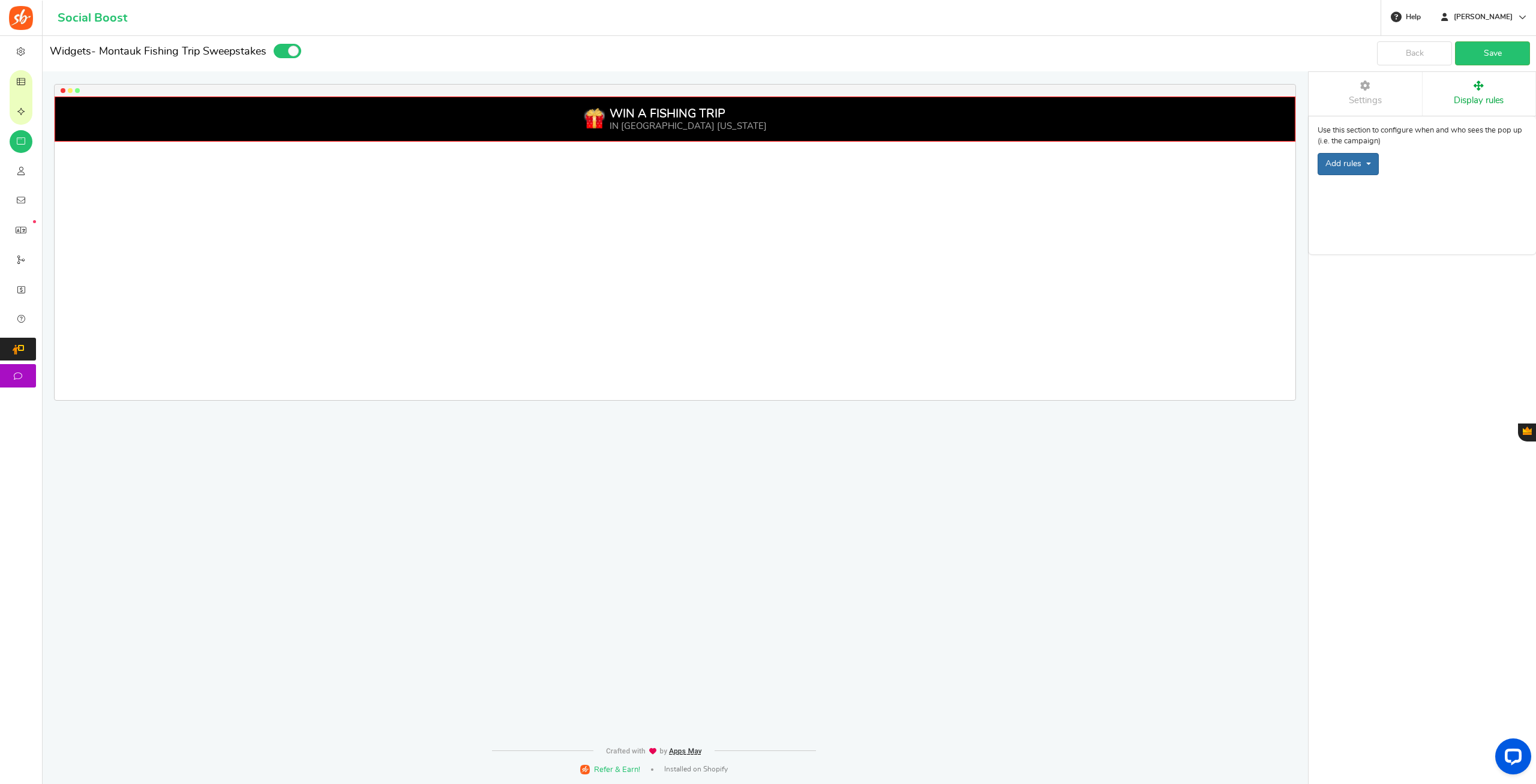
click at [1372, 160] on button "Add rules" at bounding box center [1347, 164] width 61 height 22
click at [1389, 187] on link "Pop up visibility rules" at bounding box center [1366, 189] width 97 height 17
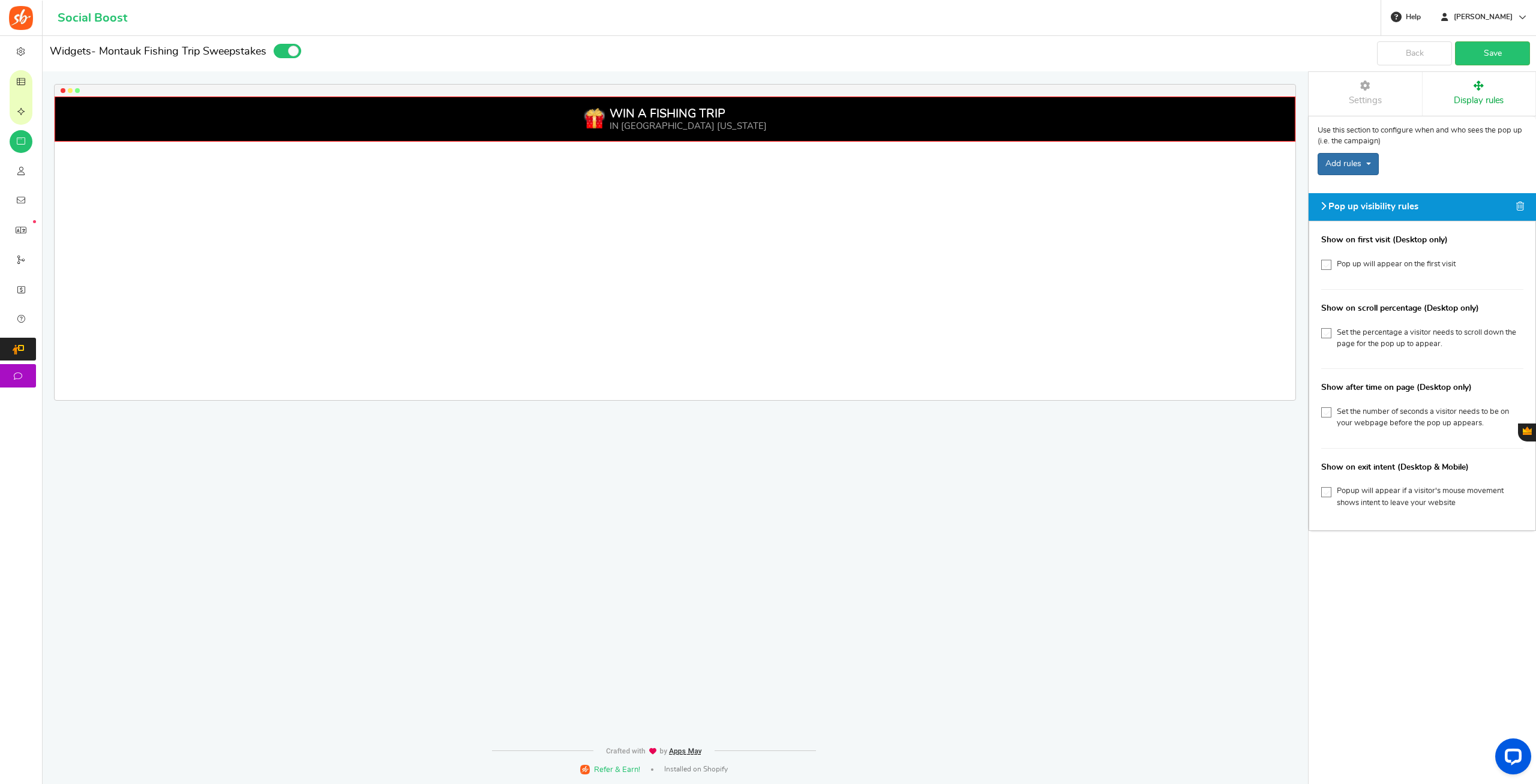
click at [1351, 164] on button "Add rules" at bounding box center [1347, 164] width 61 height 22
click at [1320, 207] on span at bounding box center [1323, 206] width 5 height 9
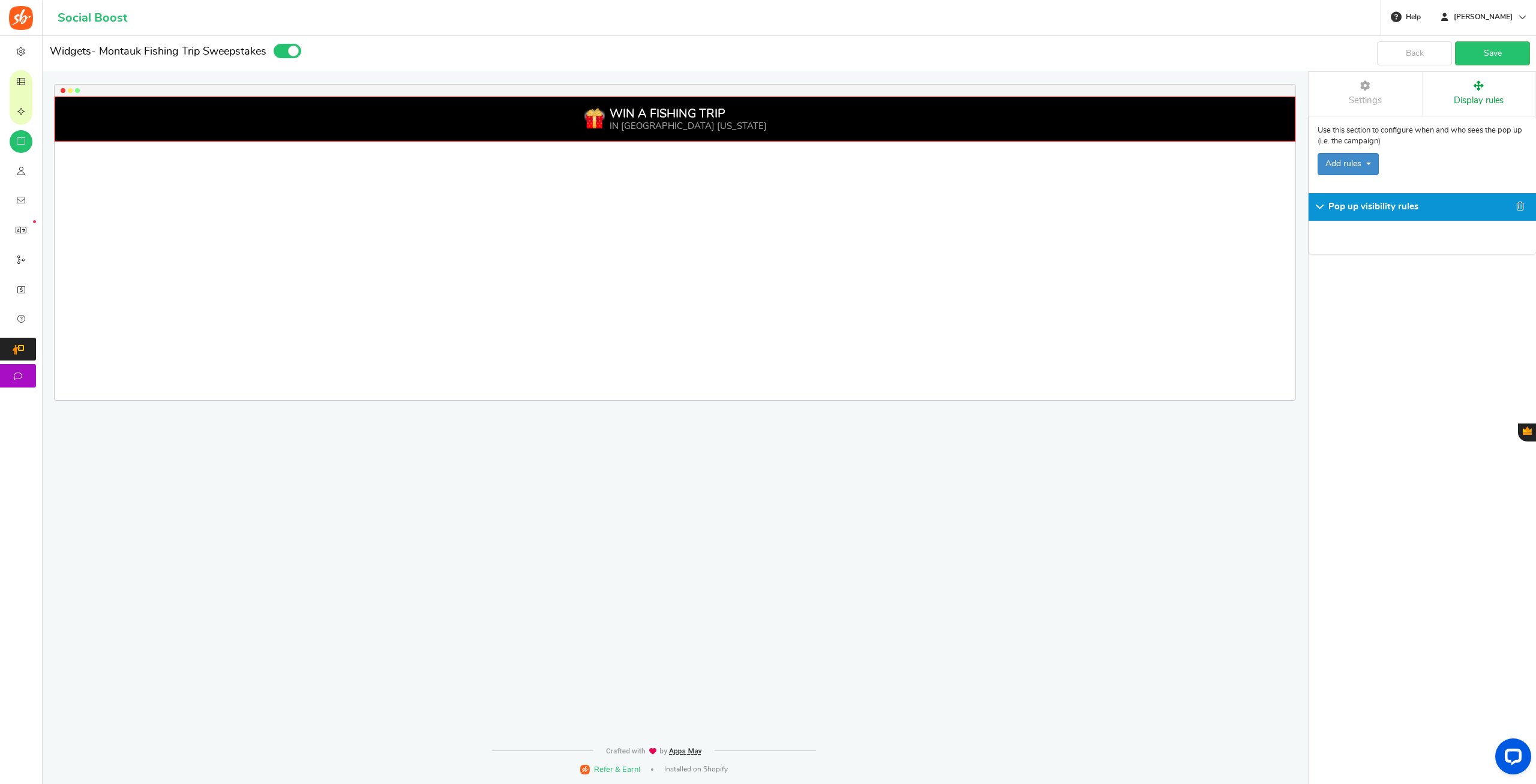
click at [1392, 271] on div "Please enter a widget name or campaign name No results found Widget is showing …" at bounding box center [1421, 410] width 228 height 748
click at [1363, 172] on button "Add rules" at bounding box center [1347, 164] width 61 height 22
click at [1357, 209] on link "Location Based" at bounding box center [1366, 208] width 98 height 17
select select
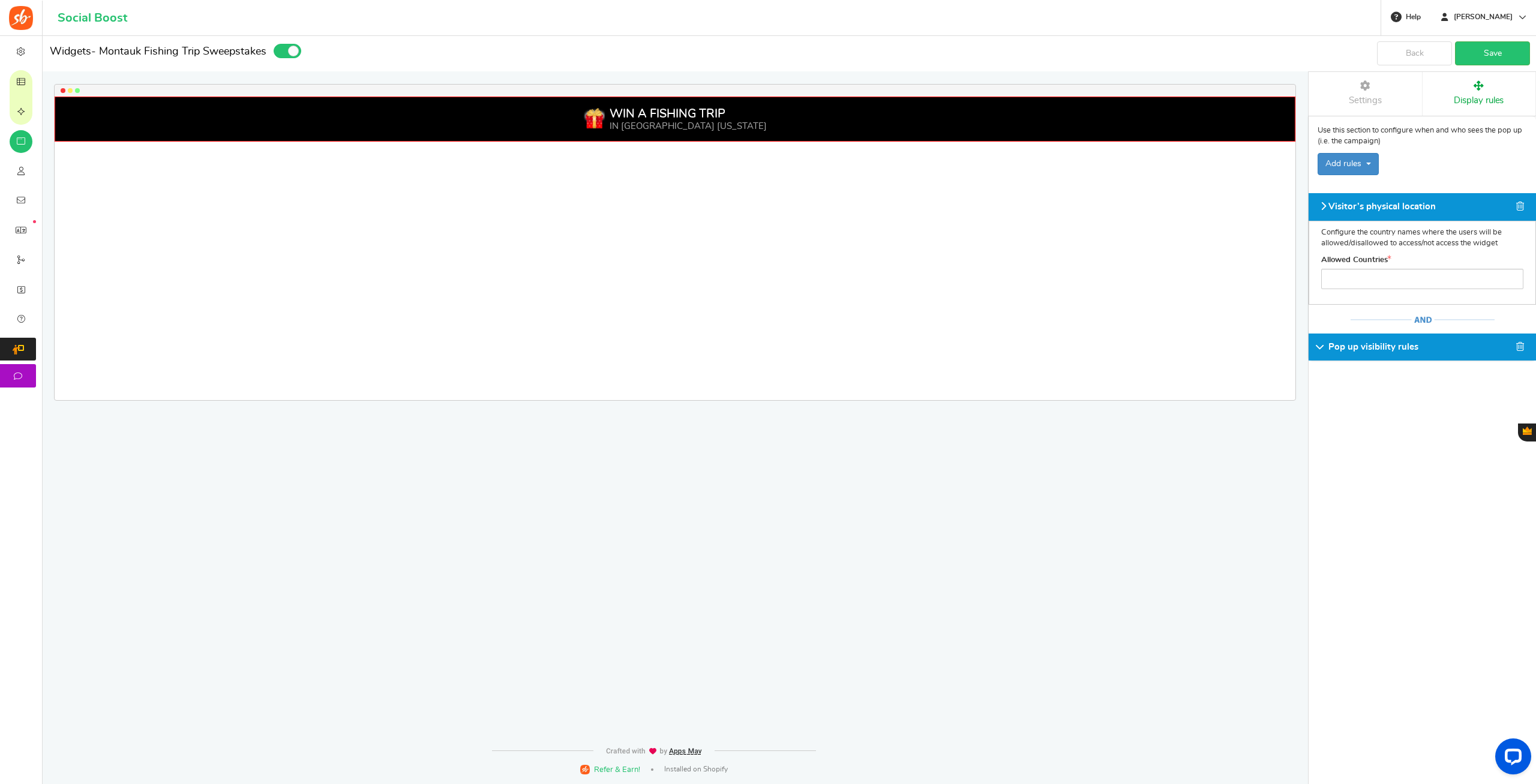
click at [1345, 280] on input "search" at bounding box center [1422, 278] width 195 height 12
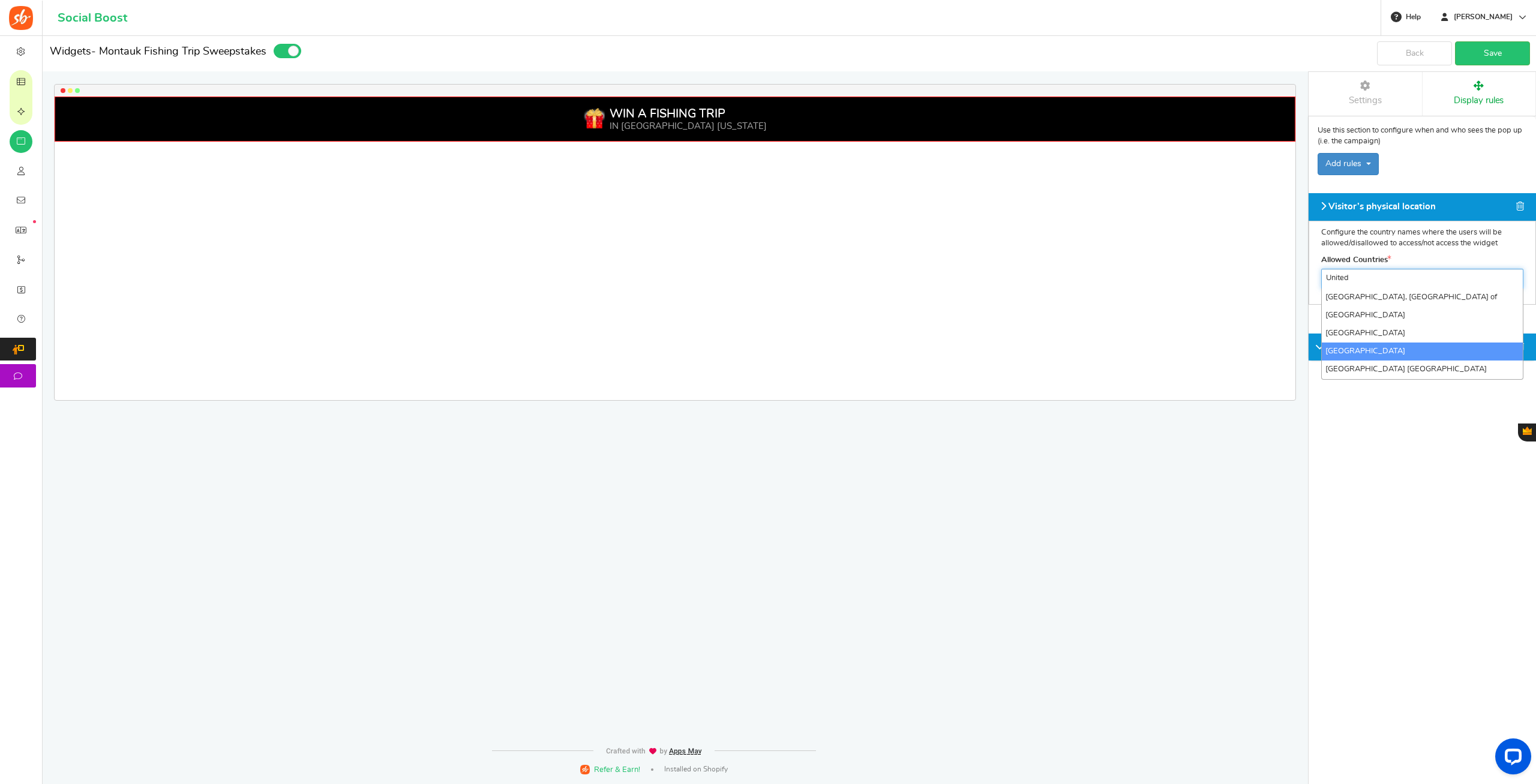
type input "United"
select select "[GEOGRAPHIC_DATA]"
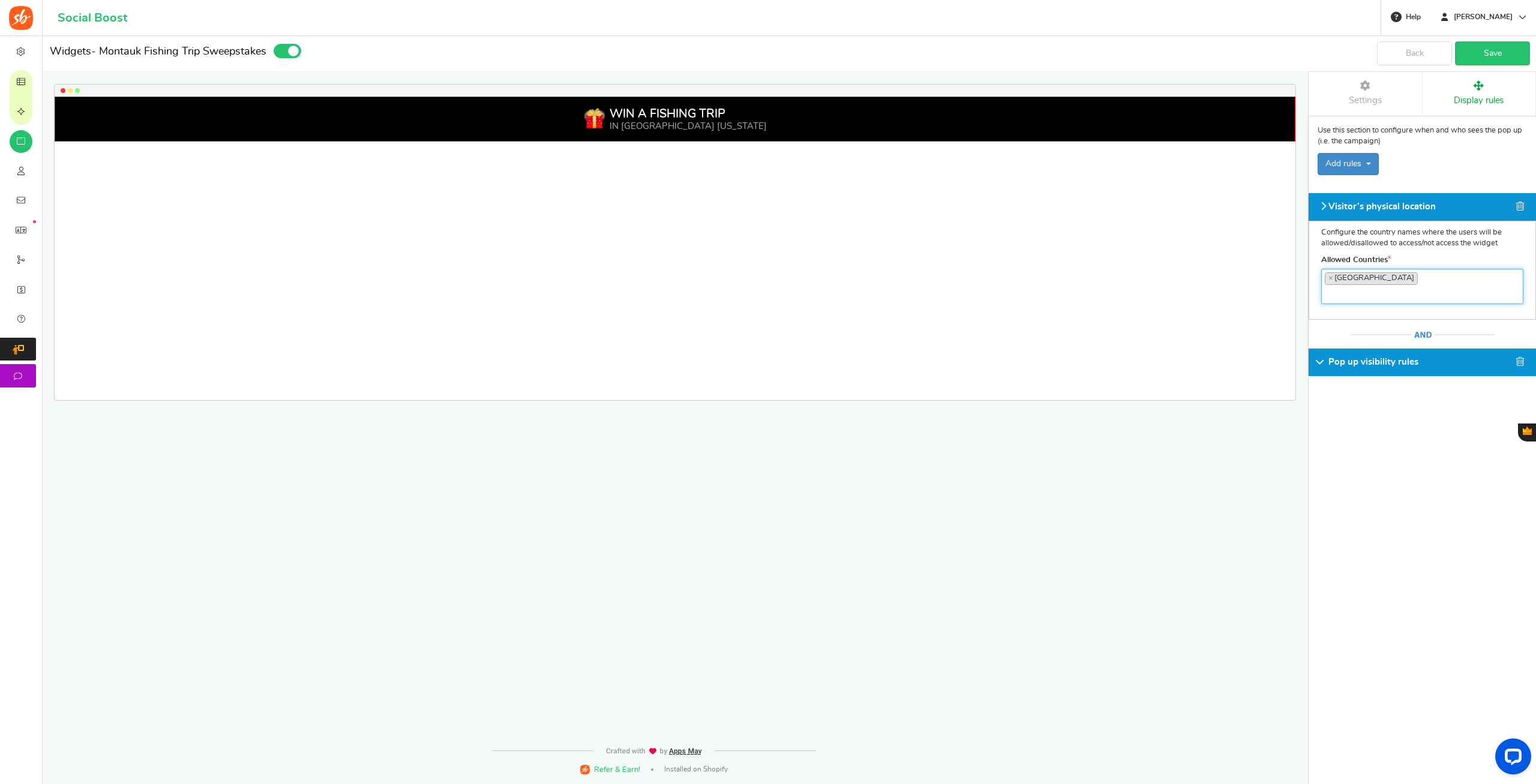
scroll to position [2645, 0]
click at [1359, 459] on div "Please enter a widget name or campaign name No results found Widget is showing …" at bounding box center [1421, 410] width 228 height 748
click at [1492, 51] on link "Save" at bounding box center [1492, 54] width 75 height 24
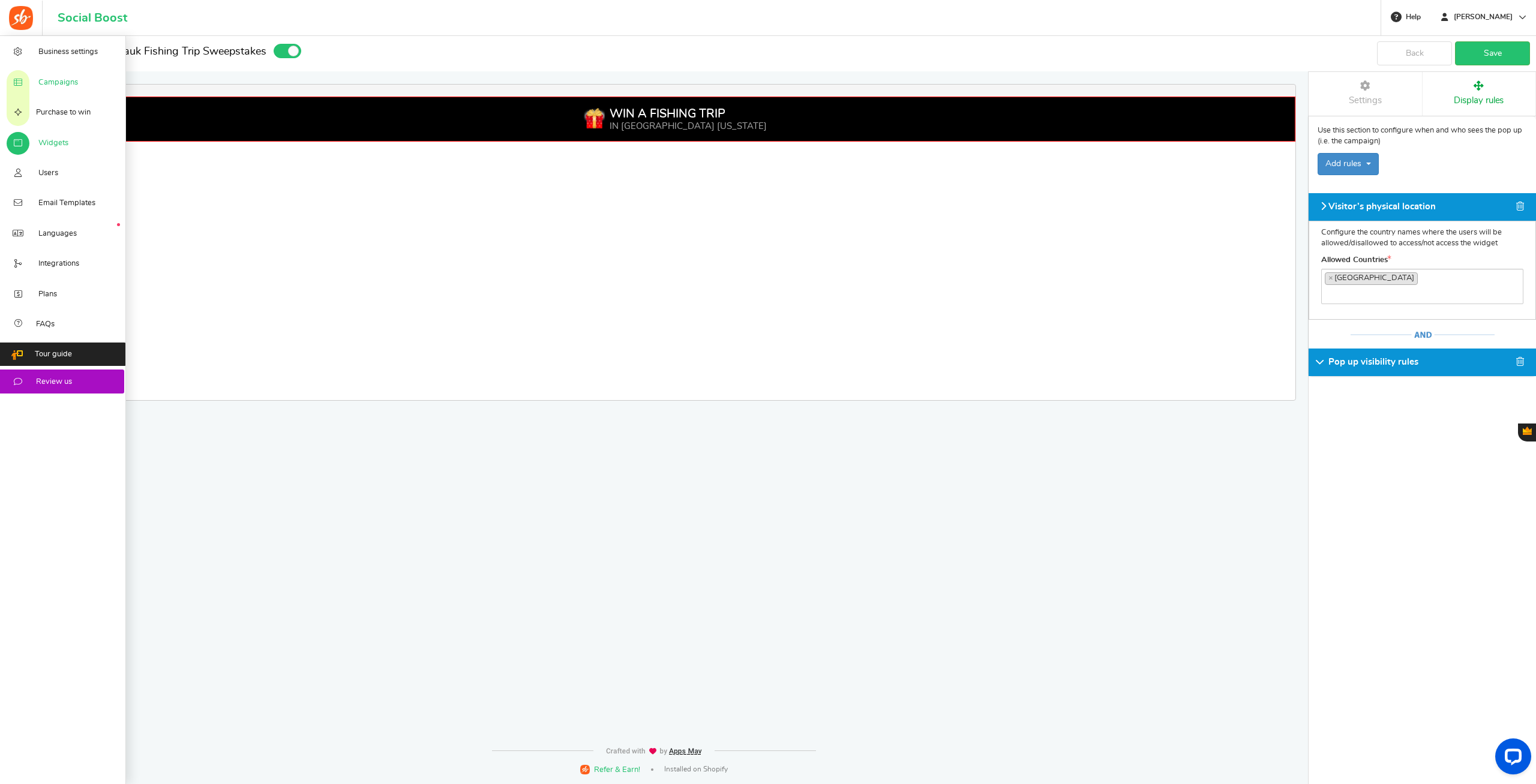
click at [55, 86] on span "Campaigns" at bounding box center [58, 83] width 40 height 11
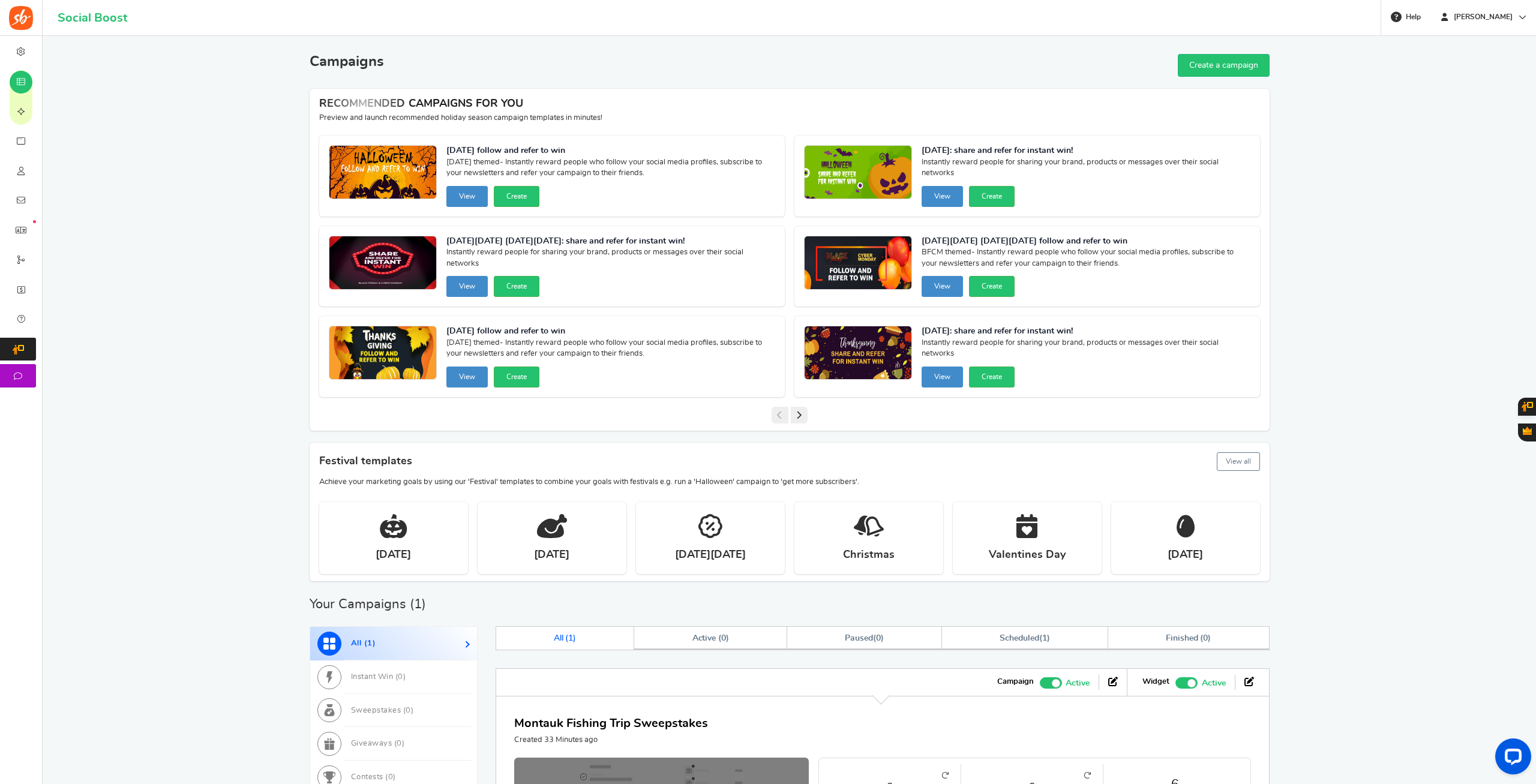
click at [642, 739] on p "Created 33 Minutes ago" at bounding box center [611, 740] width 194 height 11
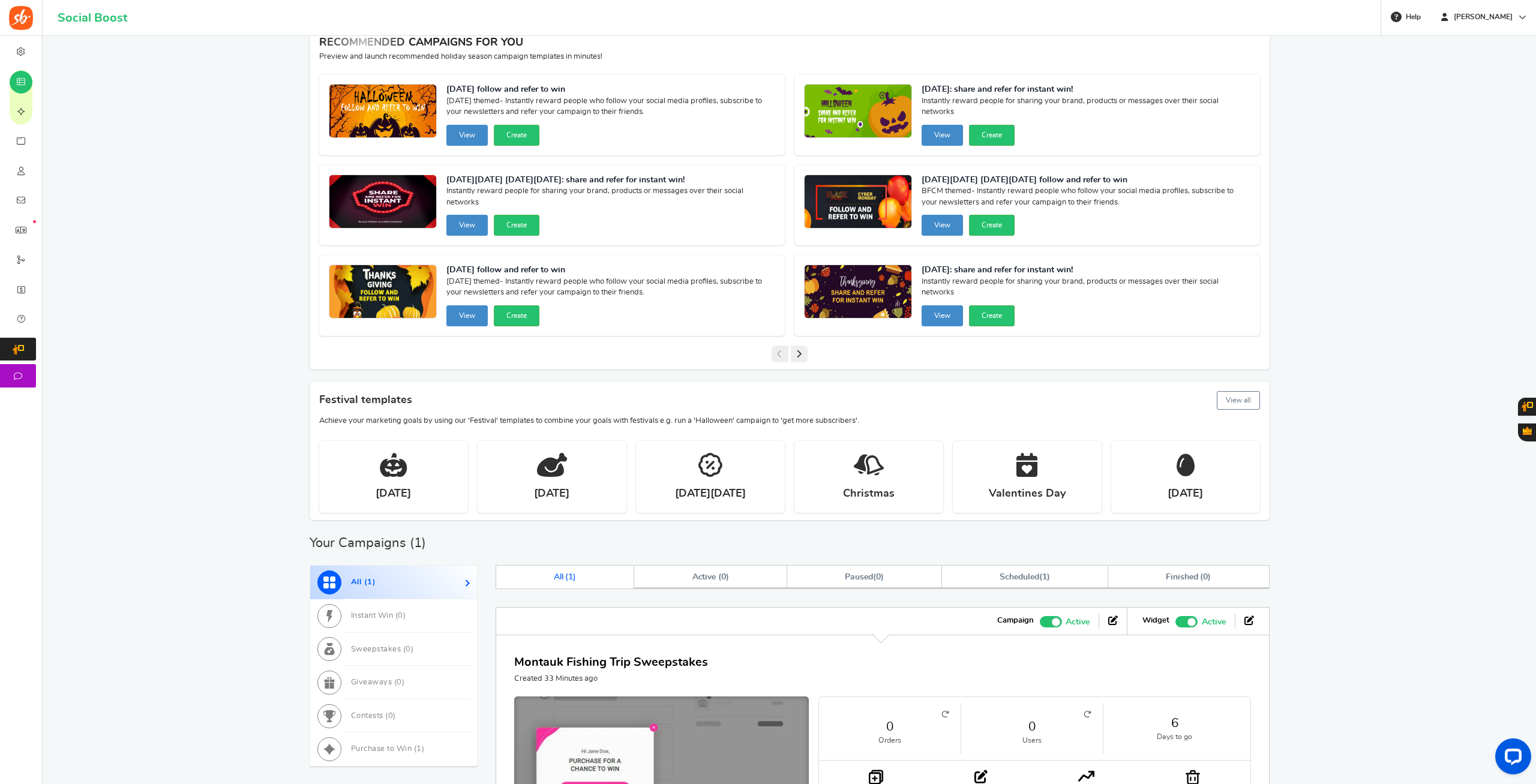
scroll to position [122, 0]
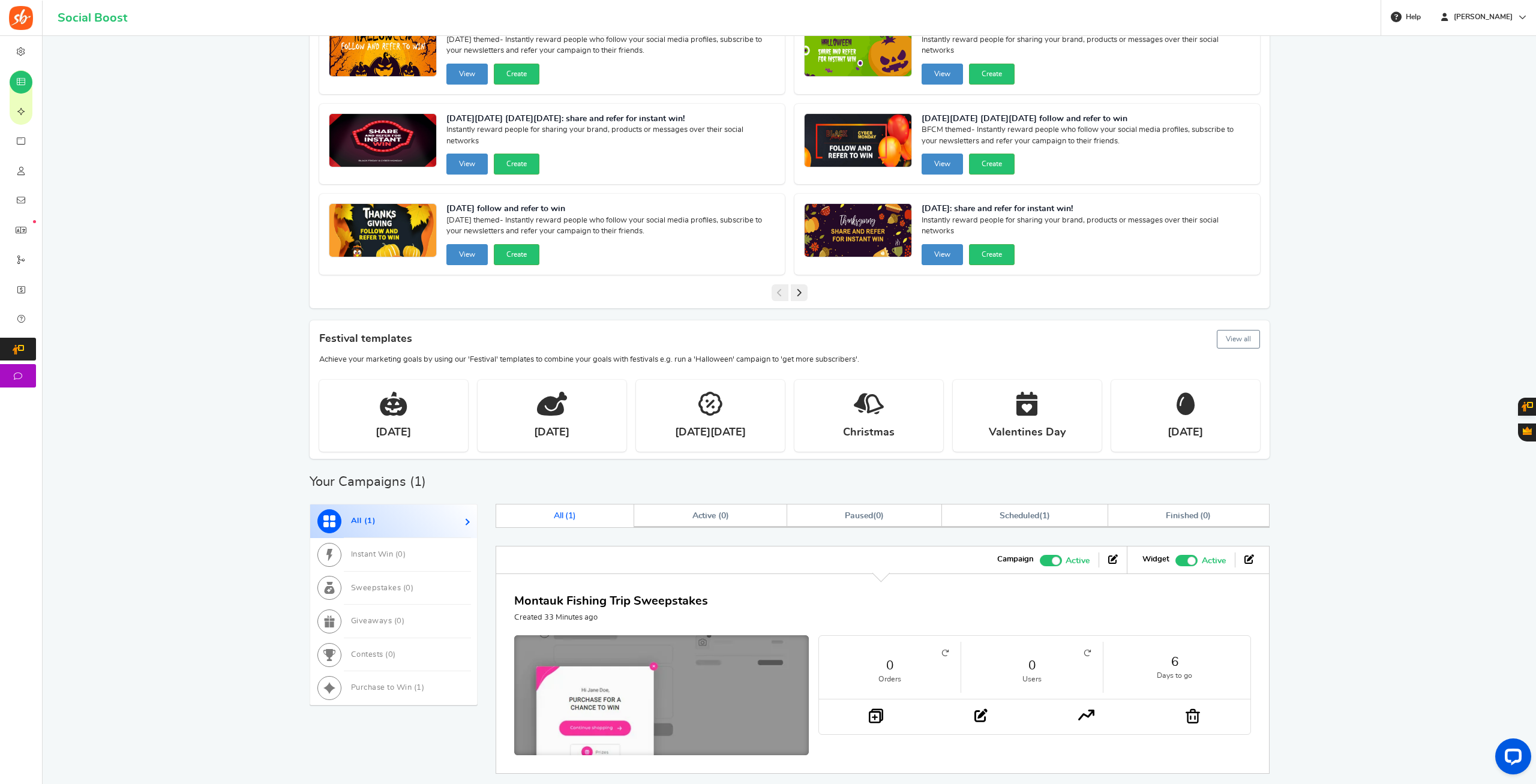
click at [652, 675] on img at bounding box center [661, 698] width 442 height 188
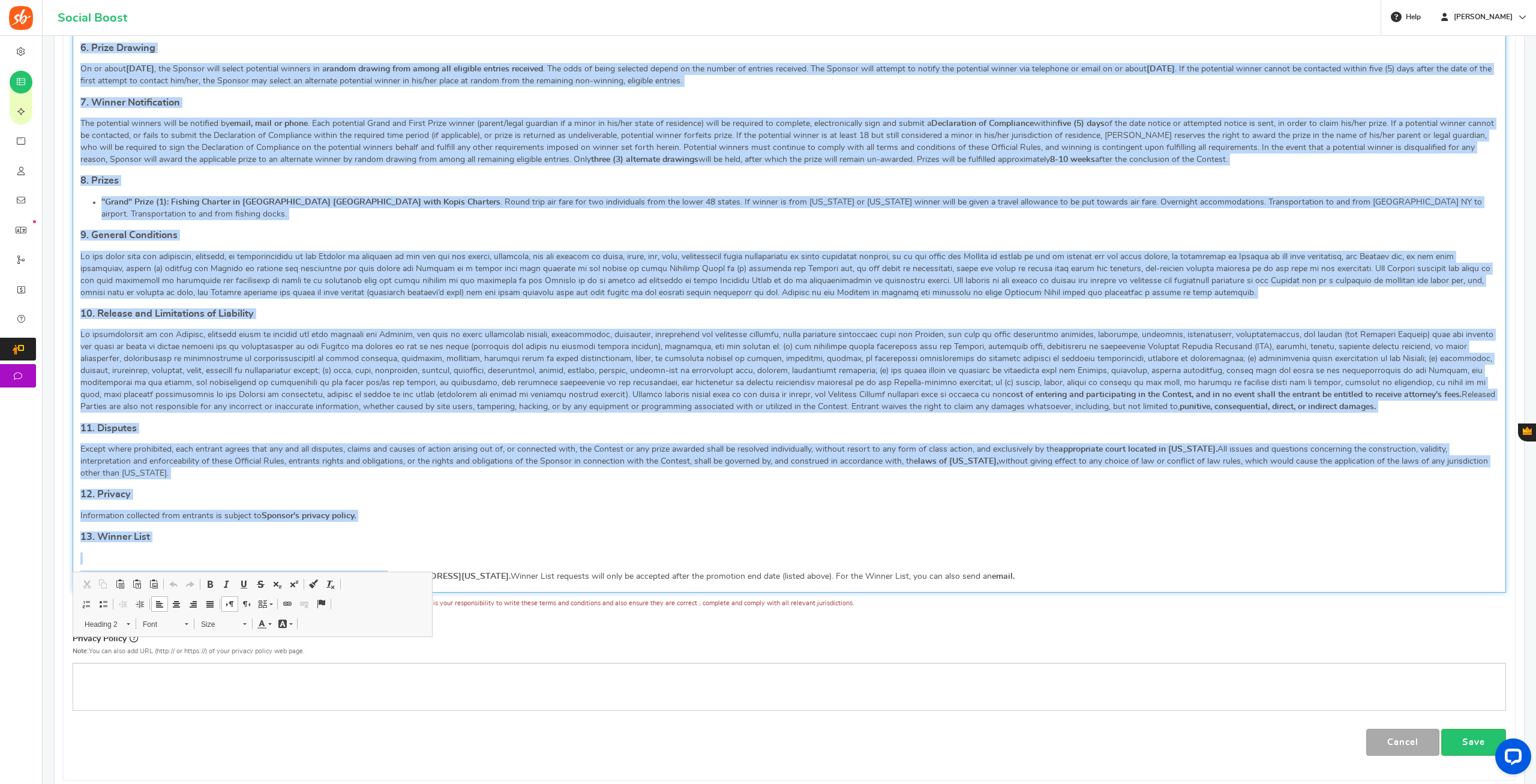
scroll to position [966, 0]
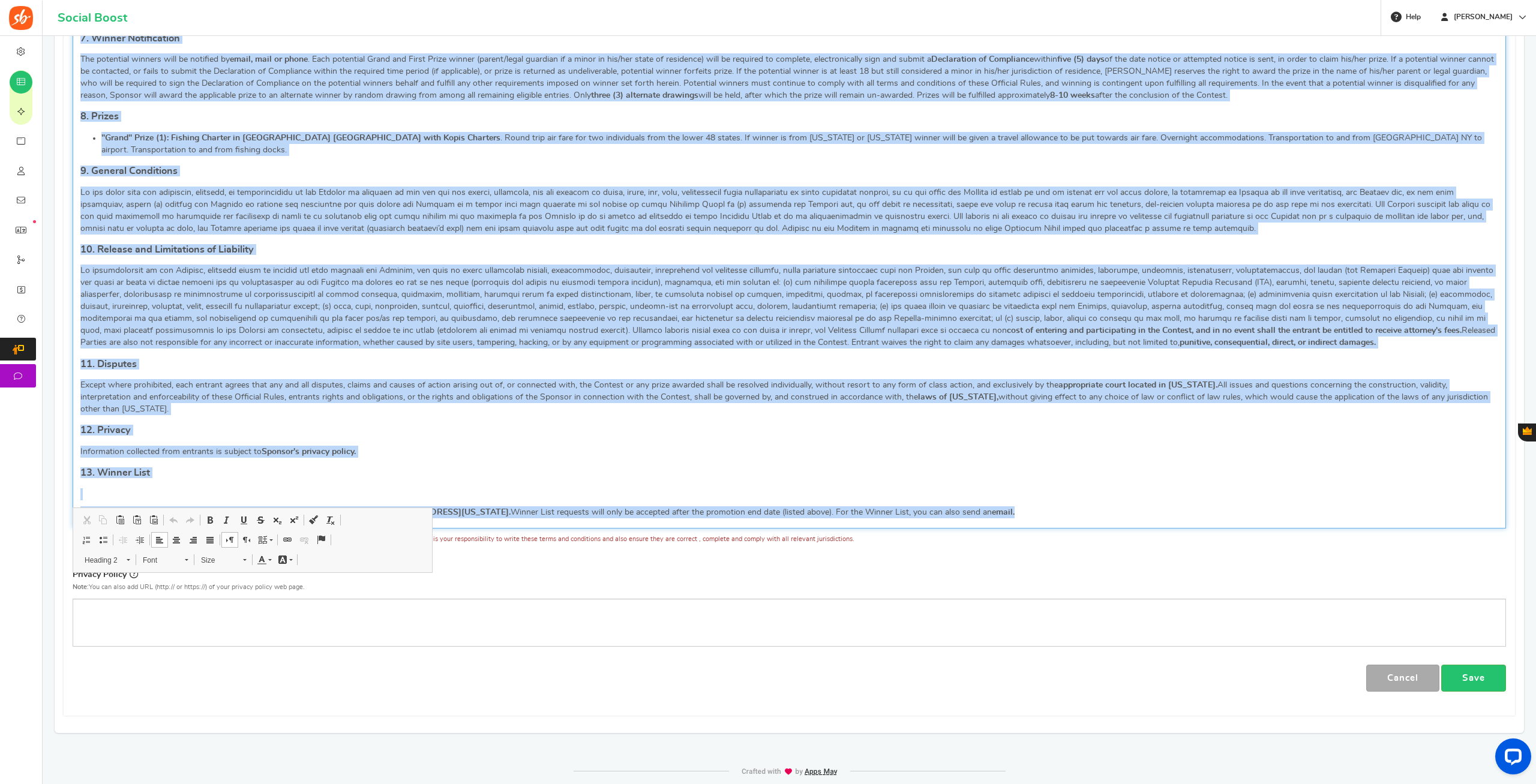
drag, startPoint x: 84, startPoint y: 424, endPoint x: 1193, endPoint y: 504, distance: 1111.9
click at [1193, 504] on div "🎣 Montauk Fishing Trip Sweepstakes: CONTEST RULES NO PURCHASE IS NECESSARY TO E…" at bounding box center [789, 41] width 1433 height 972
copy div "🎣 Montauk Fishing Trip Sweepstakes: CONTEST RULES NO PURCHASE IS NECESSARY TO E…"
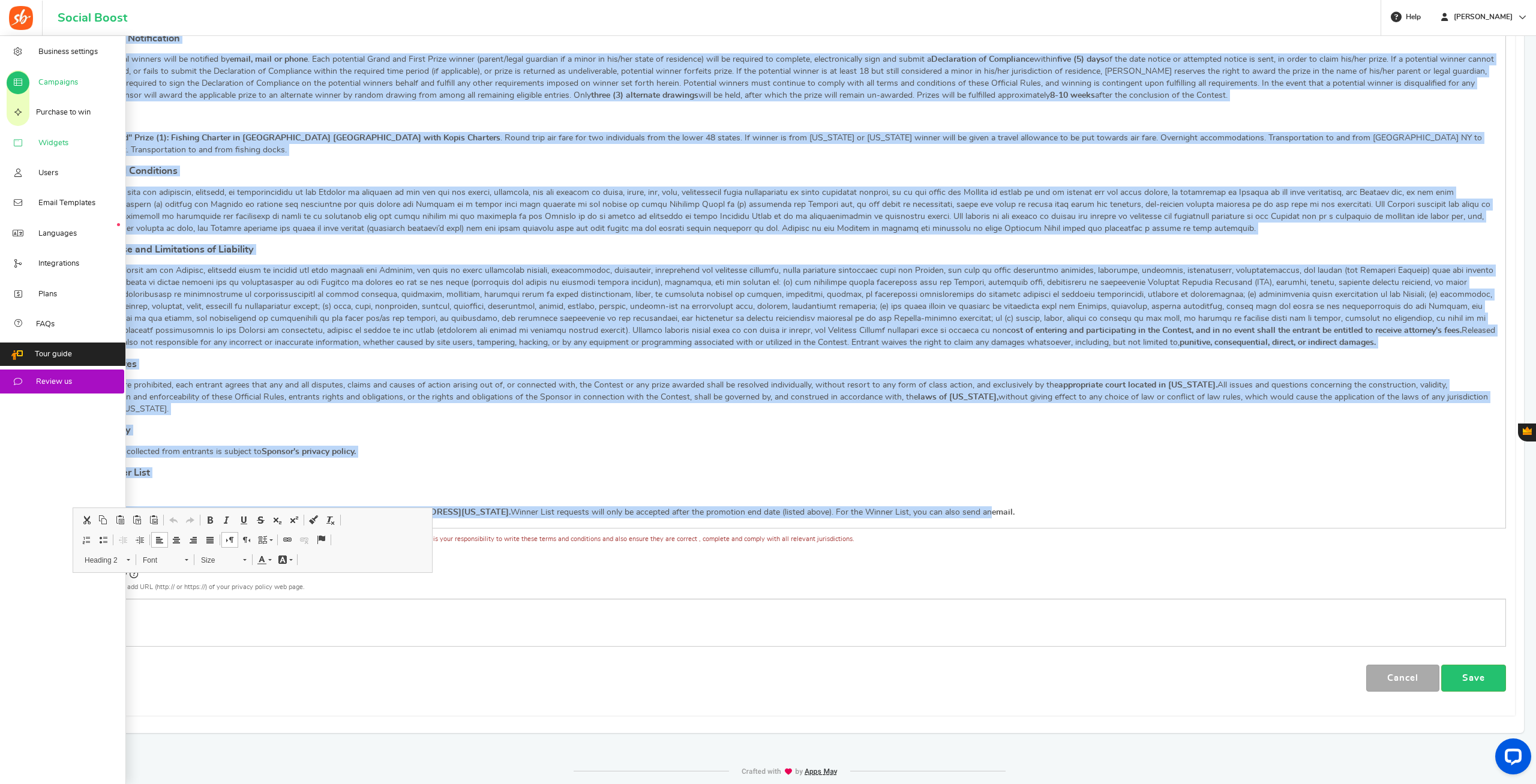
click at [24, 148] on icon at bounding box center [18, 143] width 12 height 10
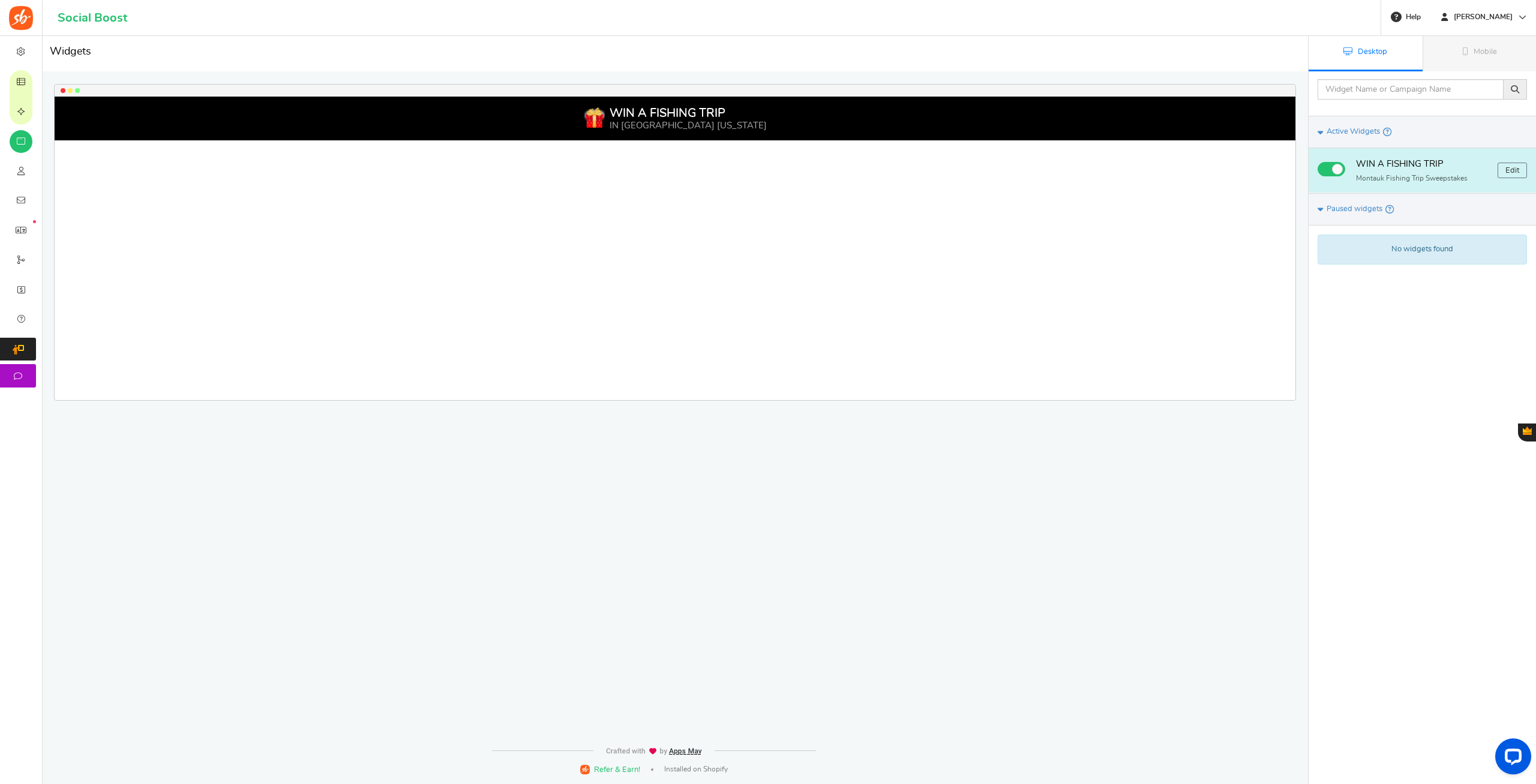
click at [1223, 124] on div "WIN A FISHING TRIP IN MONTAUK NEW YORK" at bounding box center [674, 118] width 1240 height 44
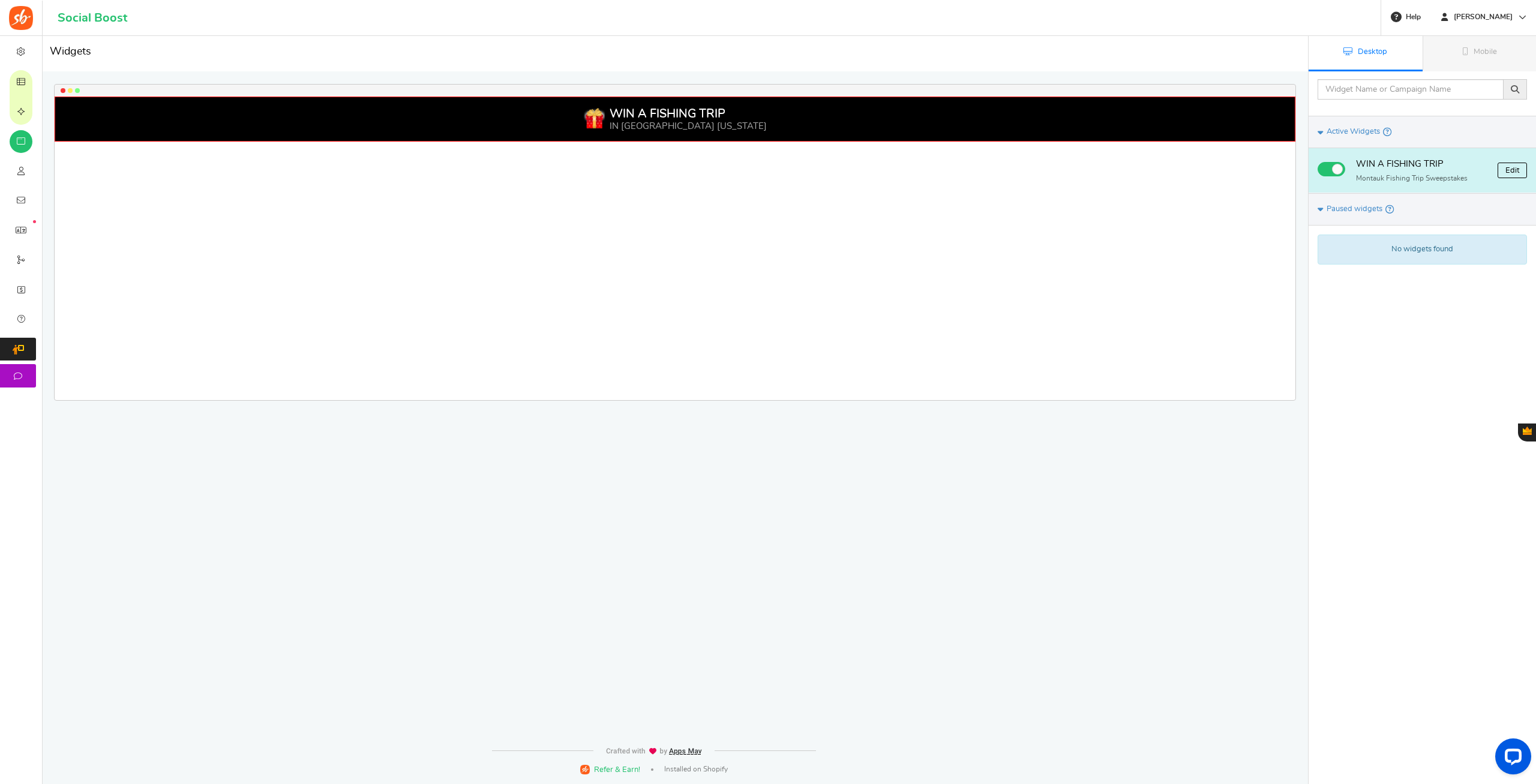
click at [1504, 175] on link "Edit" at bounding box center [1512, 170] width 29 height 16
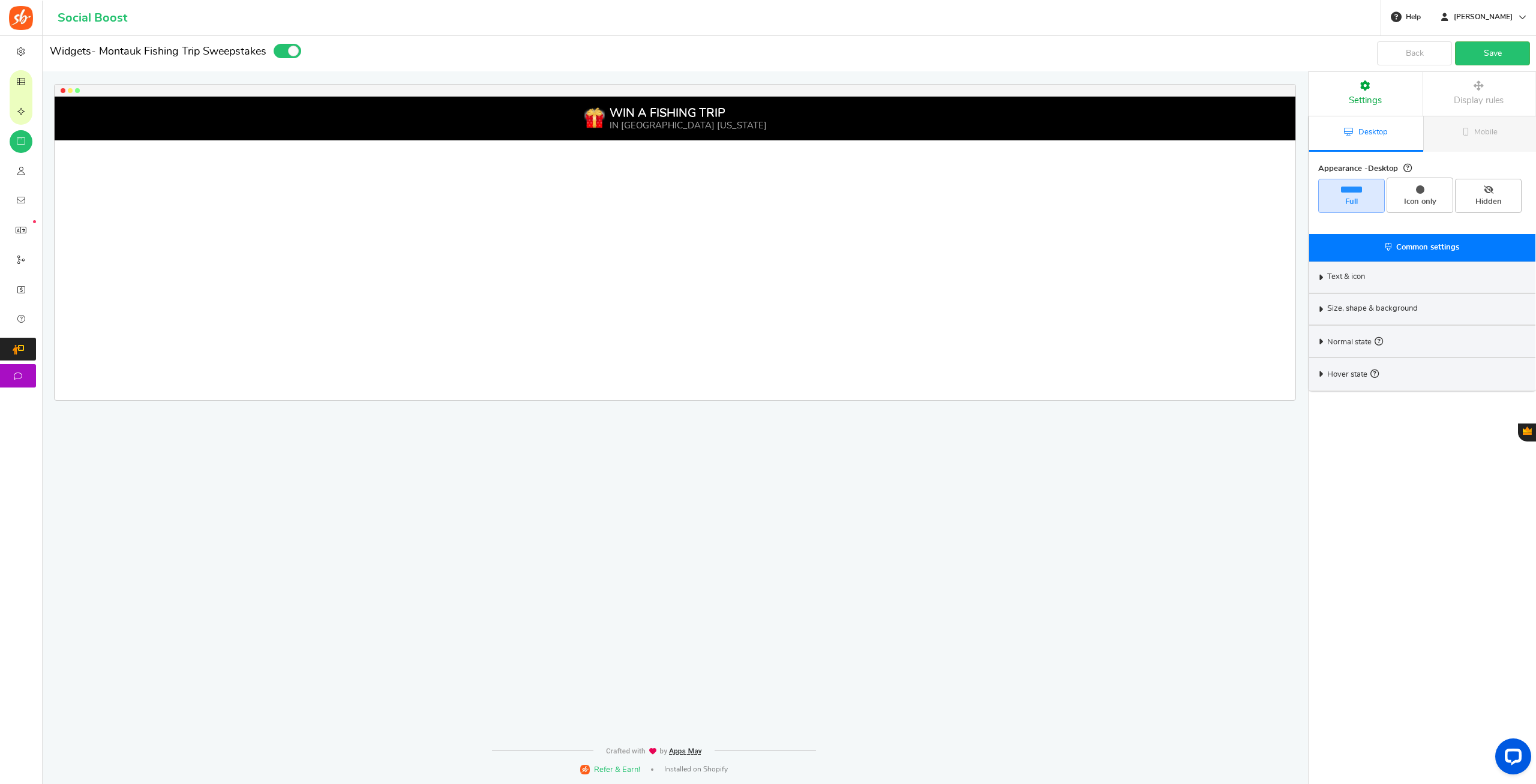
select select "top-bar"
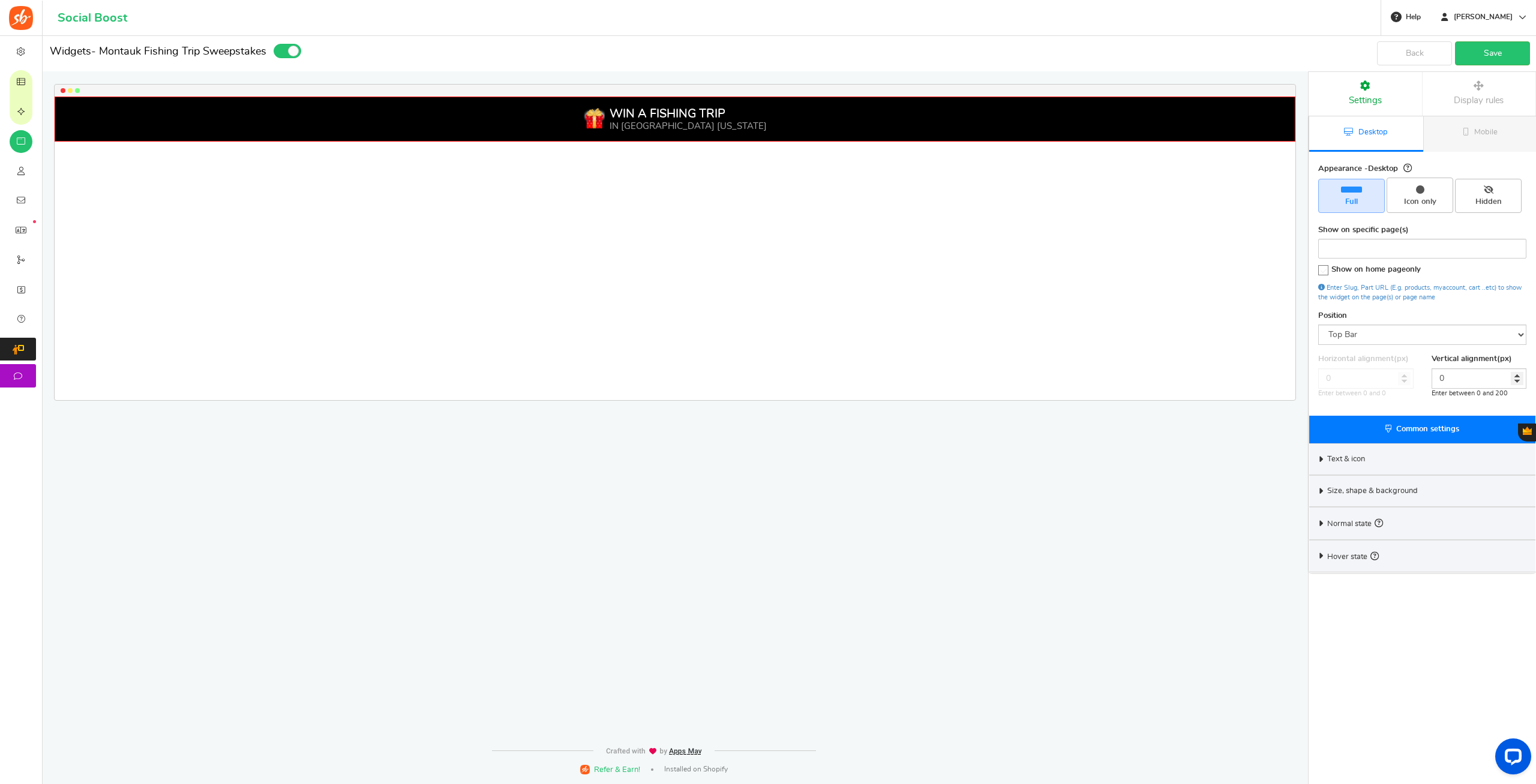
click at [1317, 554] on icon at bounding box center [1321, 556] width 9 height 5
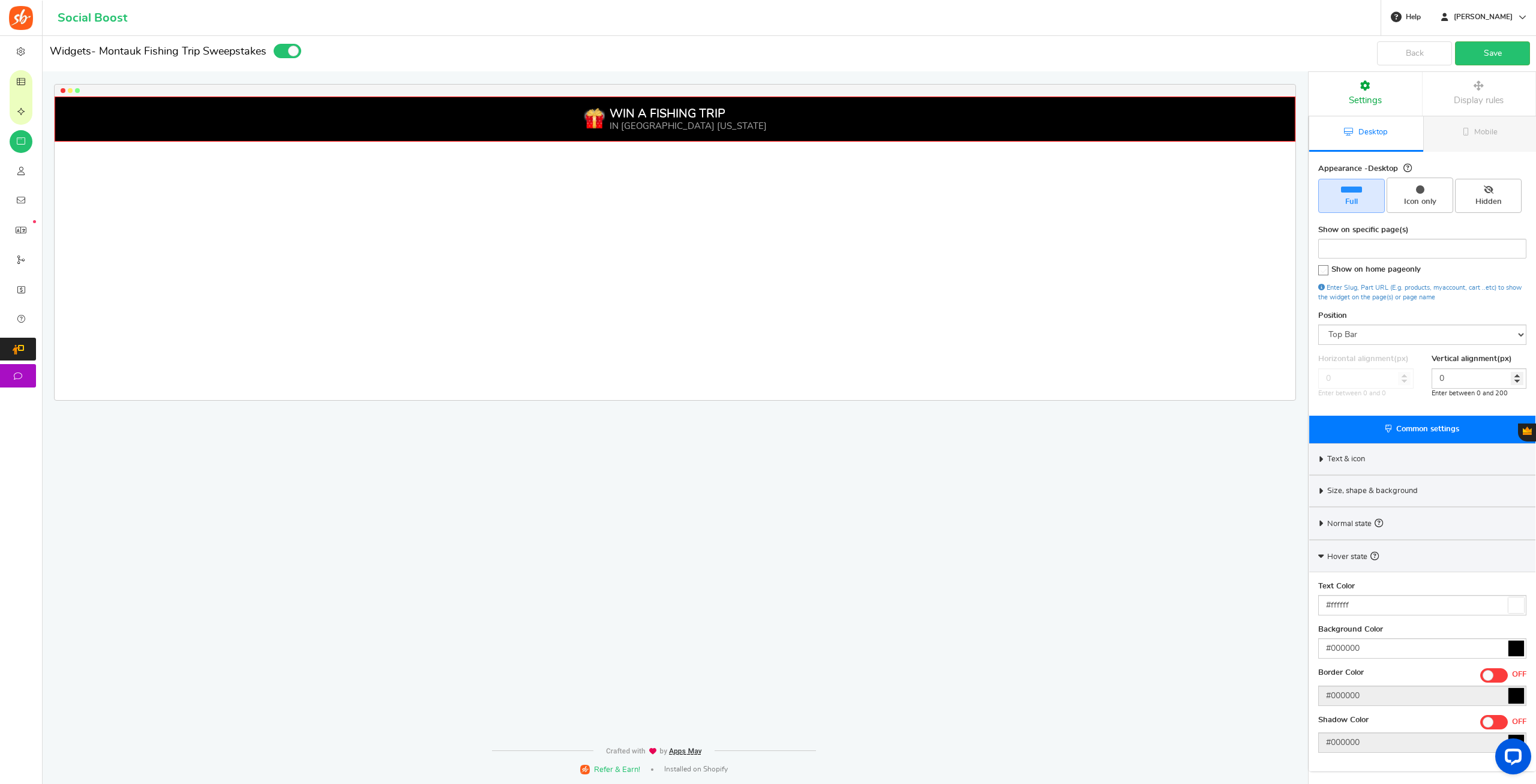
click at [1317, 554] on div "Hover state" at bounding box center [1422, 556] width 226 height 32
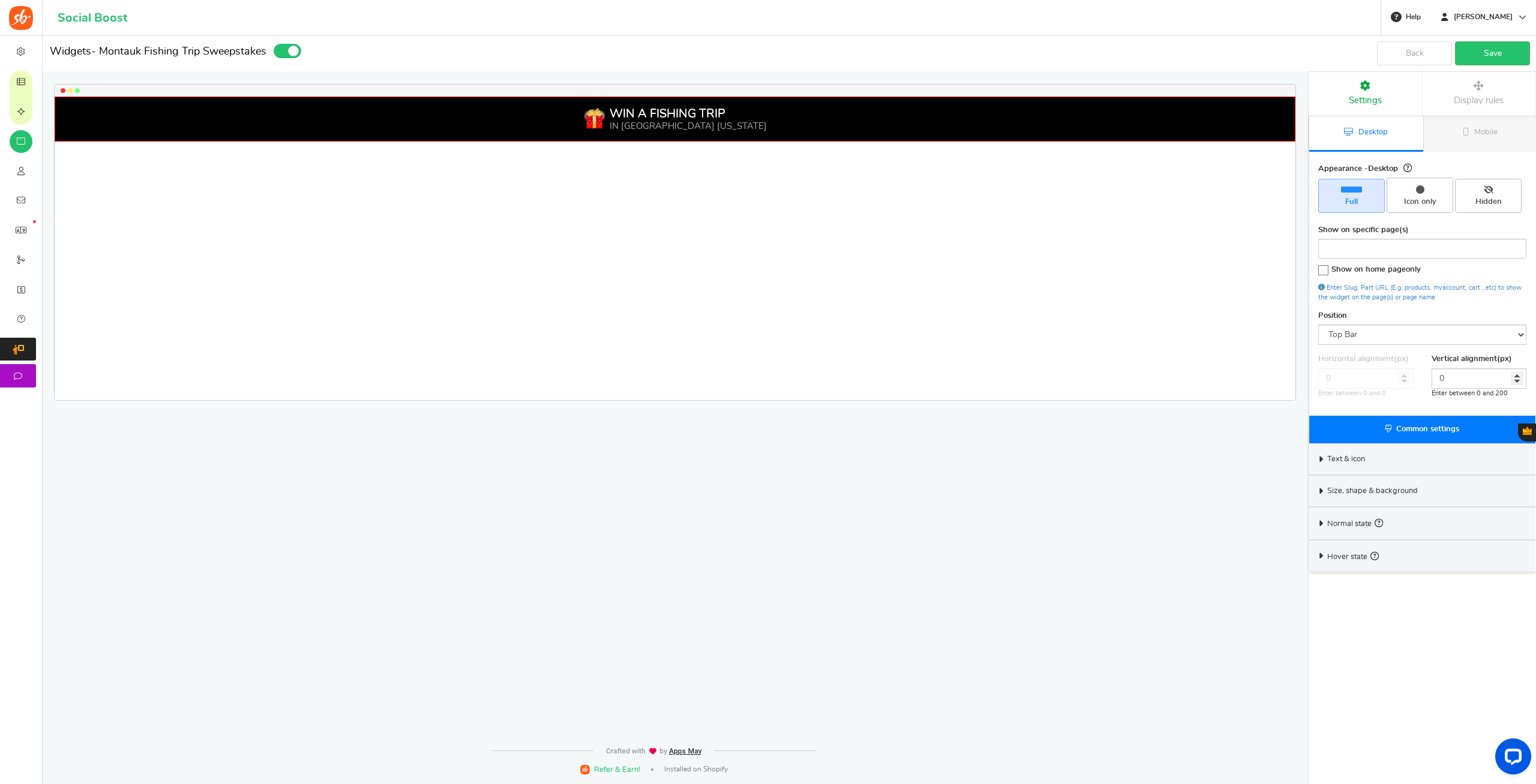
click at [1316, 521] on div "Normal state" at bounding box center [1422, 522] width 226 height 32
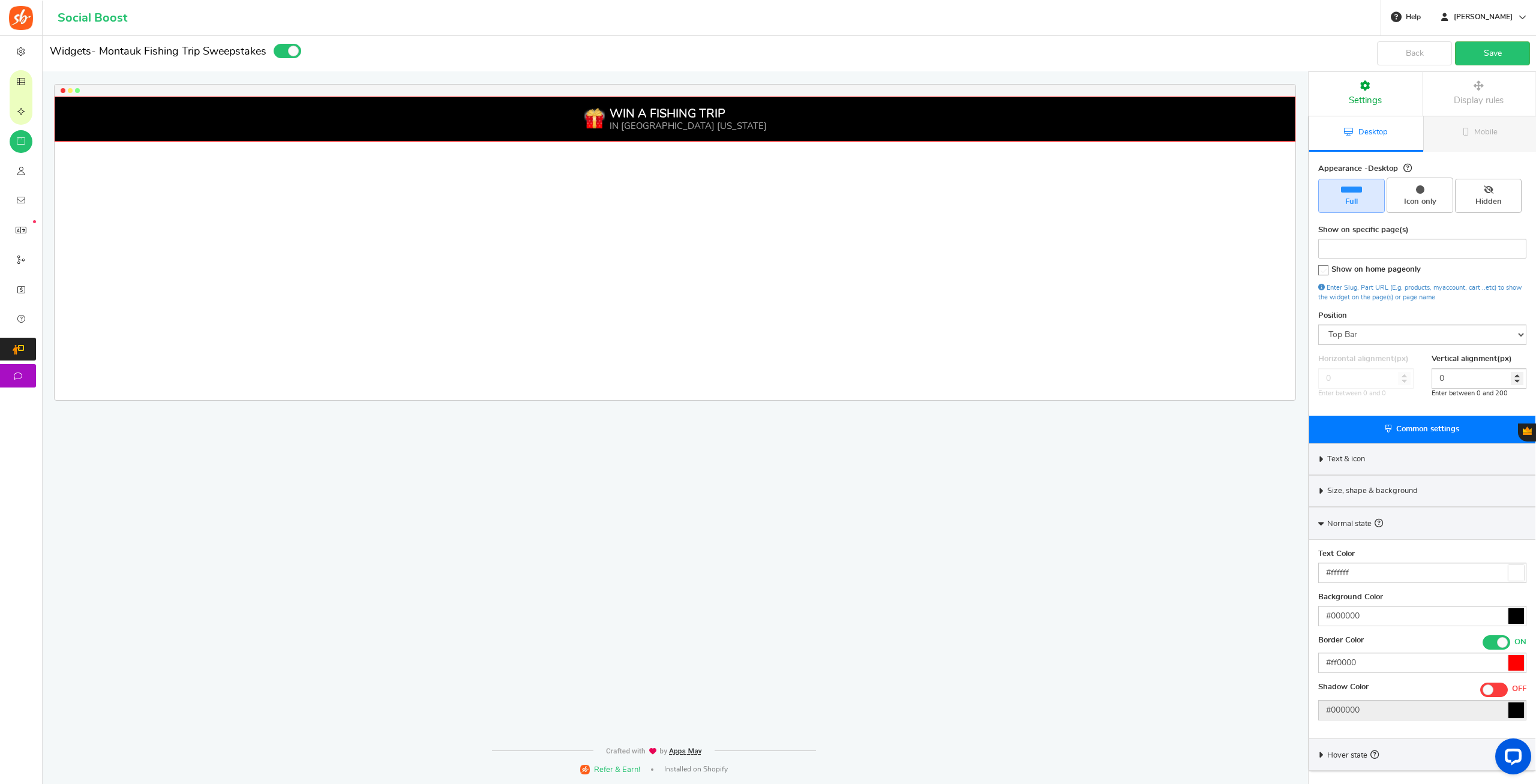
click at [1317, 521] on div "Normal state" at bounding box center [1422, 522] width 226 height 32
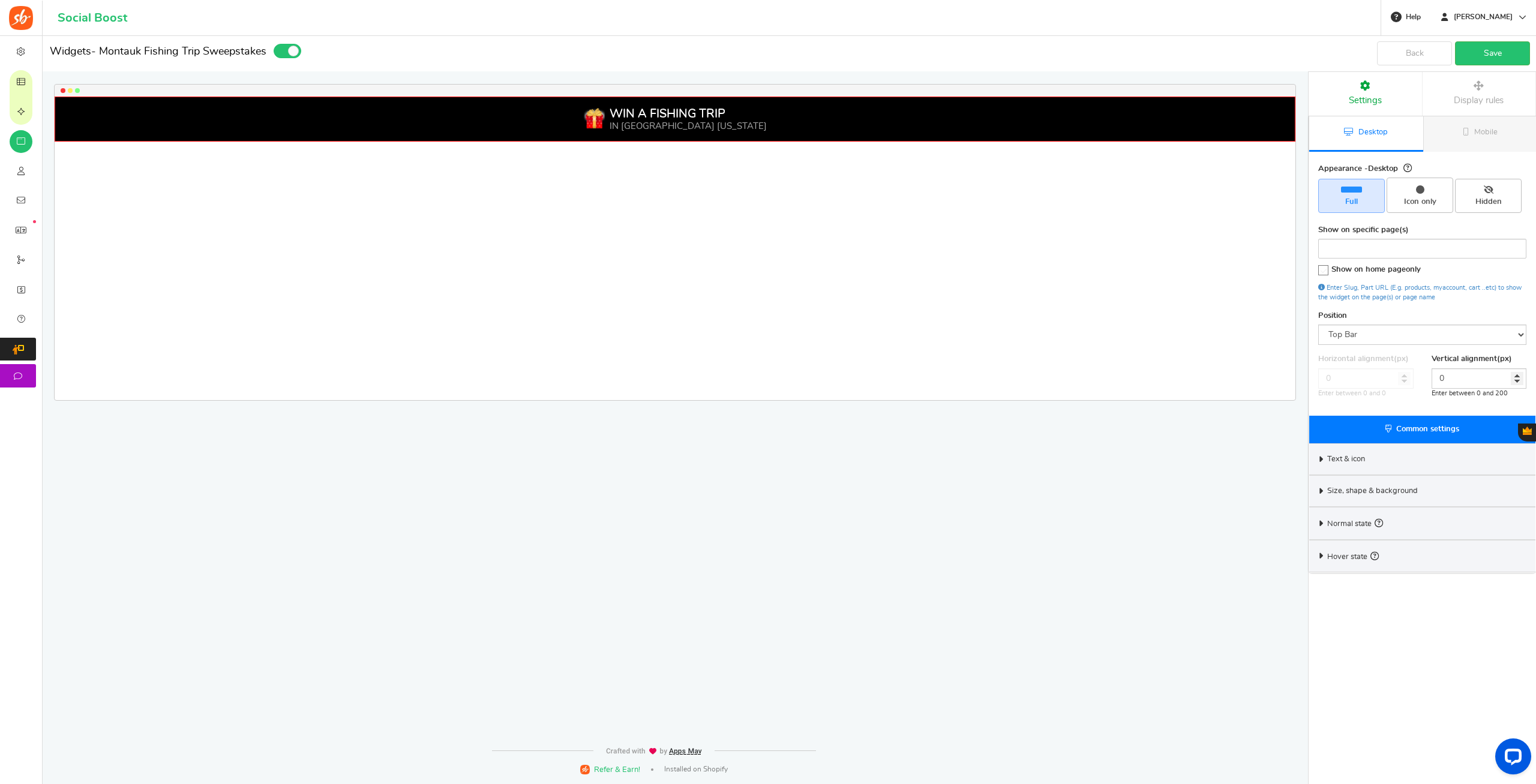
click at [1321, 489] on icon at bounding box center [1321, 491] width 9 height 5
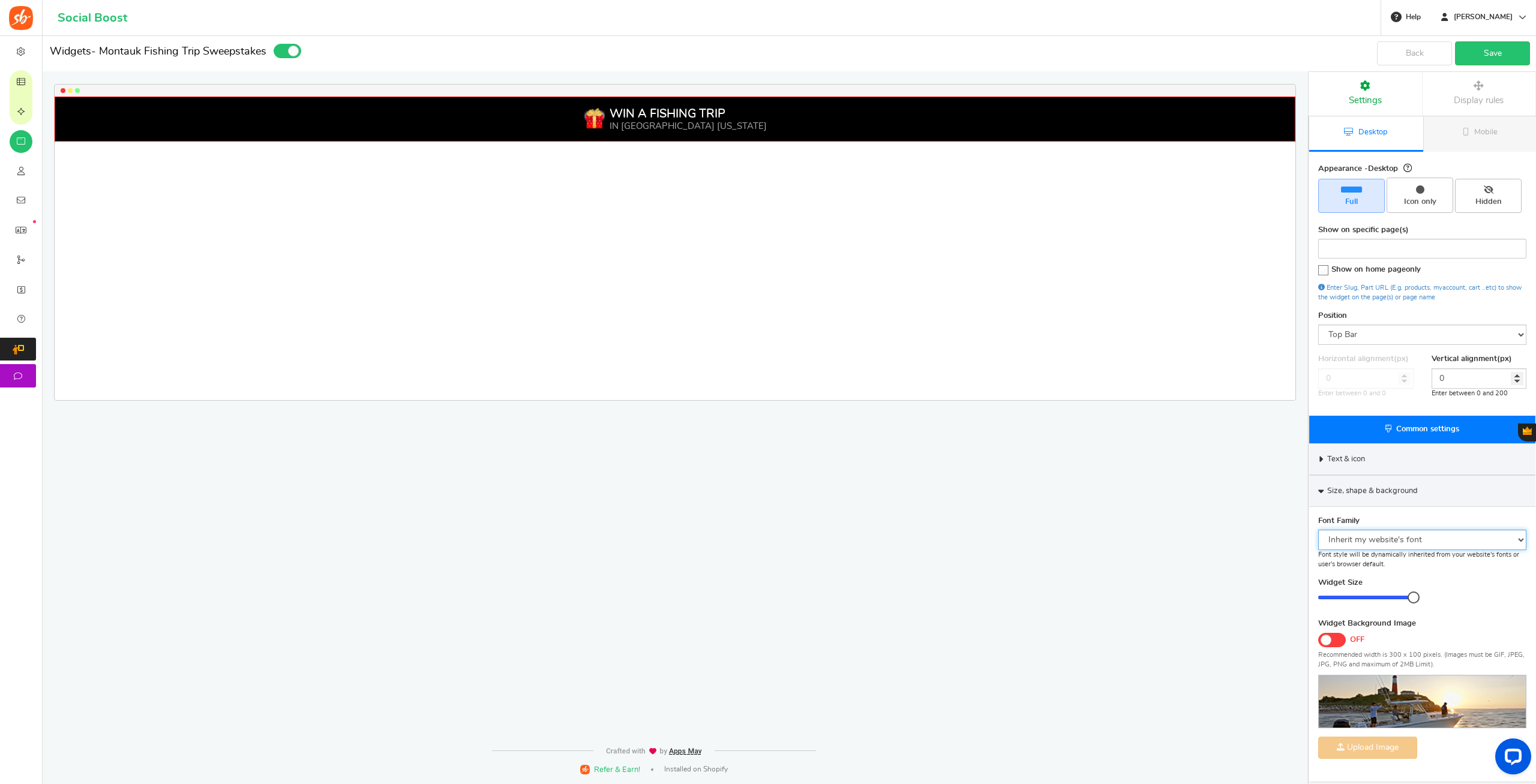
click at [1318, 530] on select "Arial BARIOLREGULAR_0 Comic Sans MS Courier New Georgia Inherit my website's fo…" at bounding box center [1422, 540] width 208 height 20
select select "'Arial', Helvetica"
click option "Arial" at bounding box center [0, 0] width 0 height 0
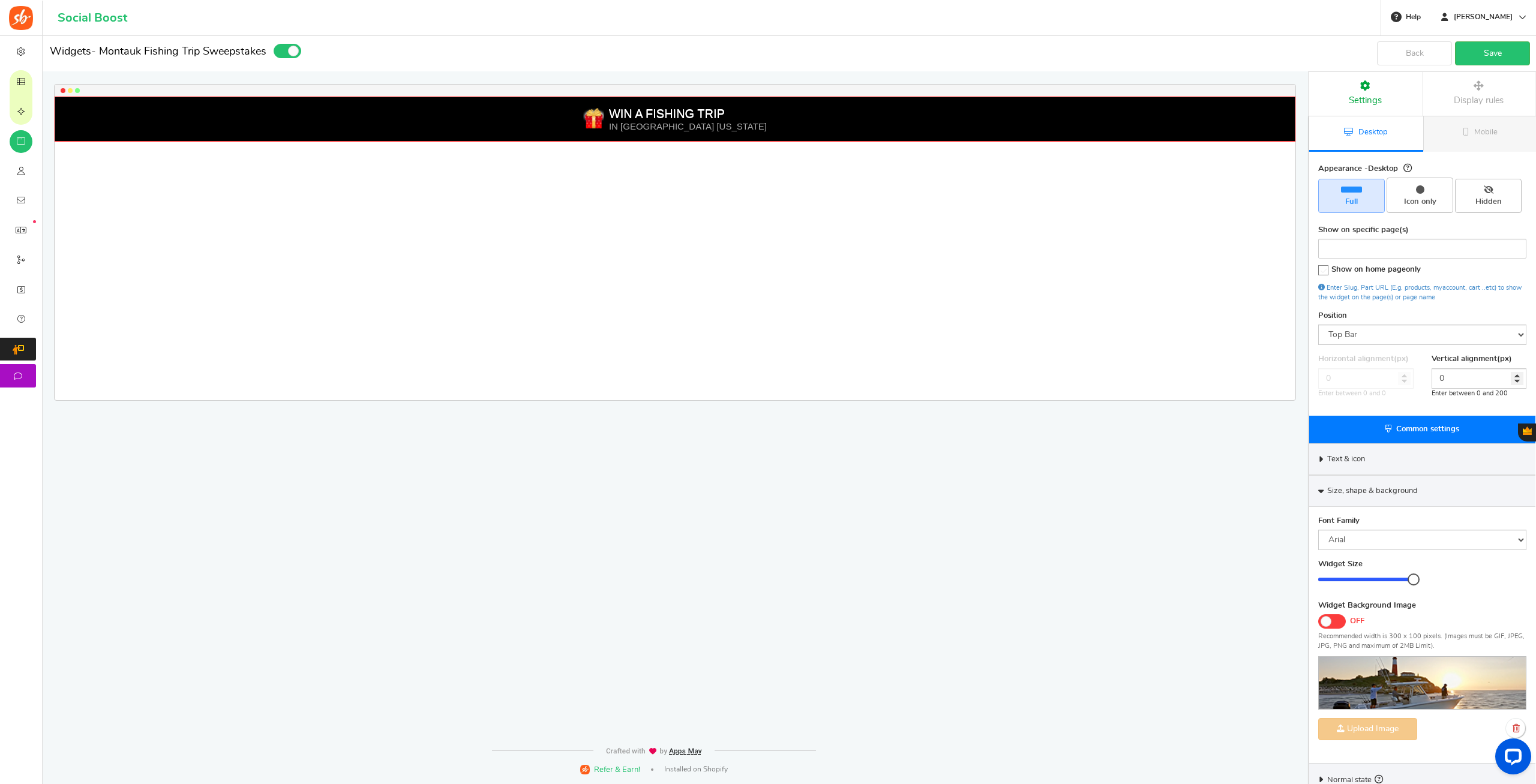
click at [1090, 330] on div "WIN A FISHING TRIP IN MONTAUK NEW YORK Loading.. × To configure LightBox layout…" at bounding box center [674, 248] width 1240 height 304
click at [1485, 56] on link "Save" at bounding box center [1492, 54] width 75 height 24
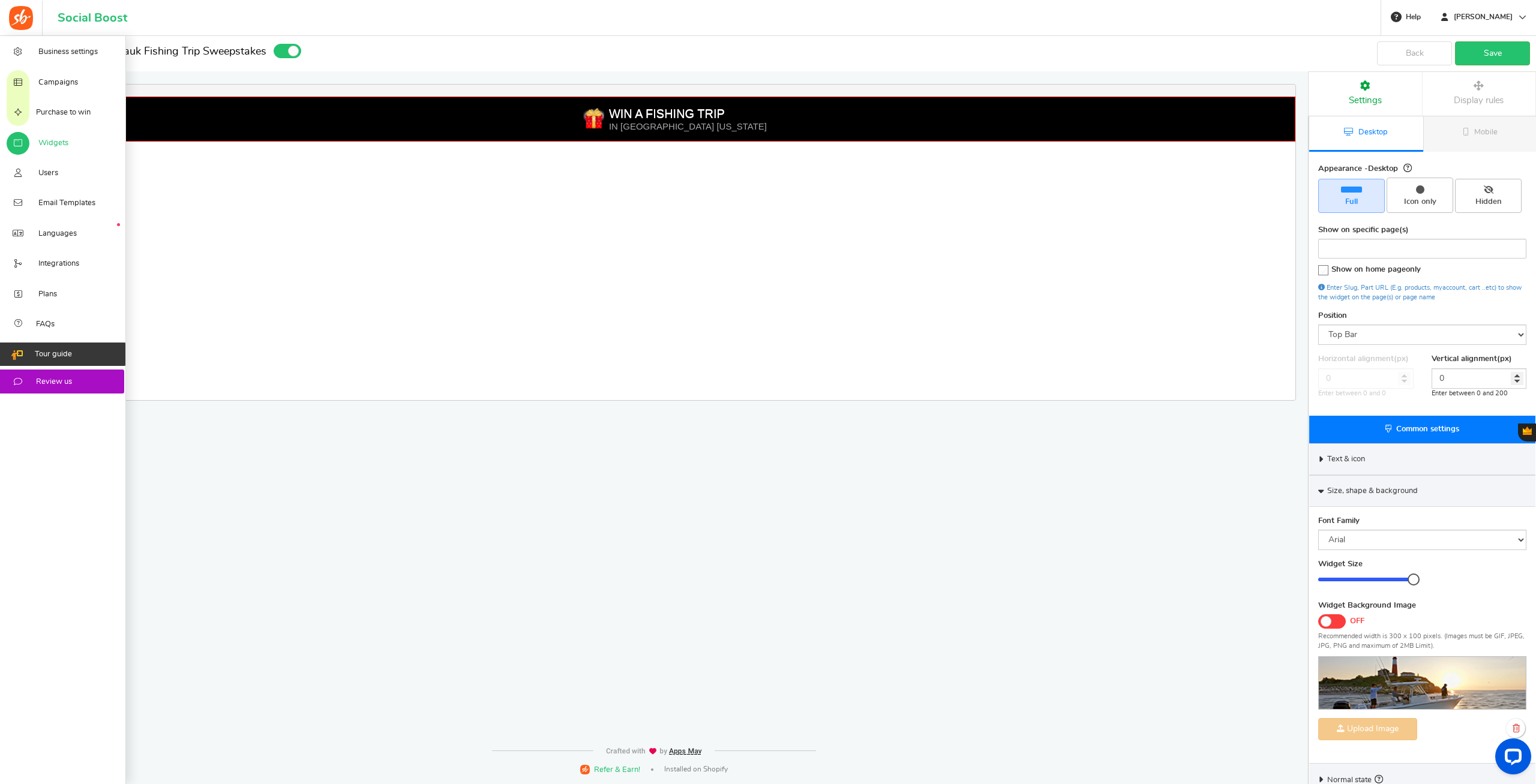
click at [57, 360] on span "Tour guide" at bounding box center [53, 354] width 37 height 11
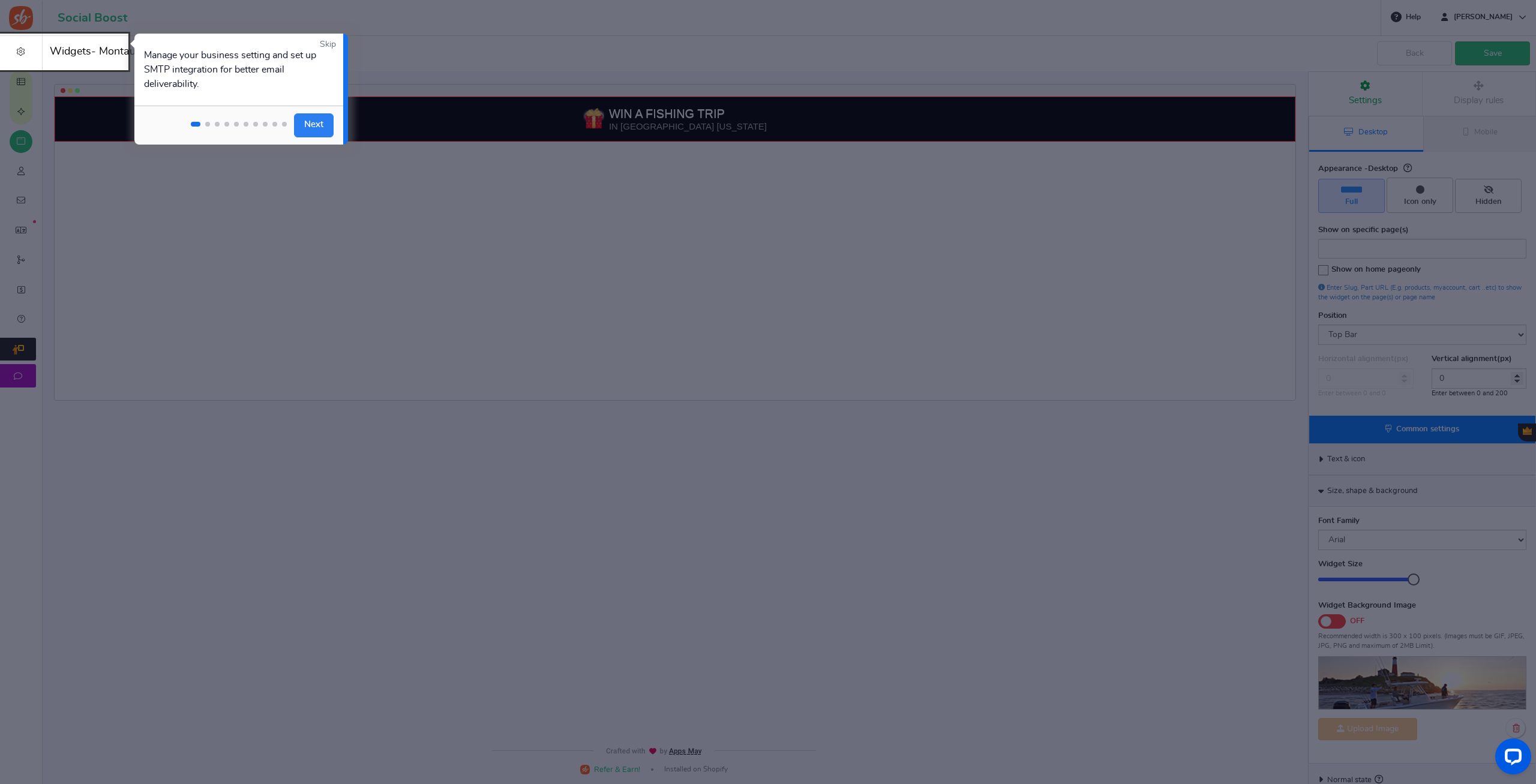
click at [322, 130] on link "Next" at bounding box center [314, 125] width 40 height 24
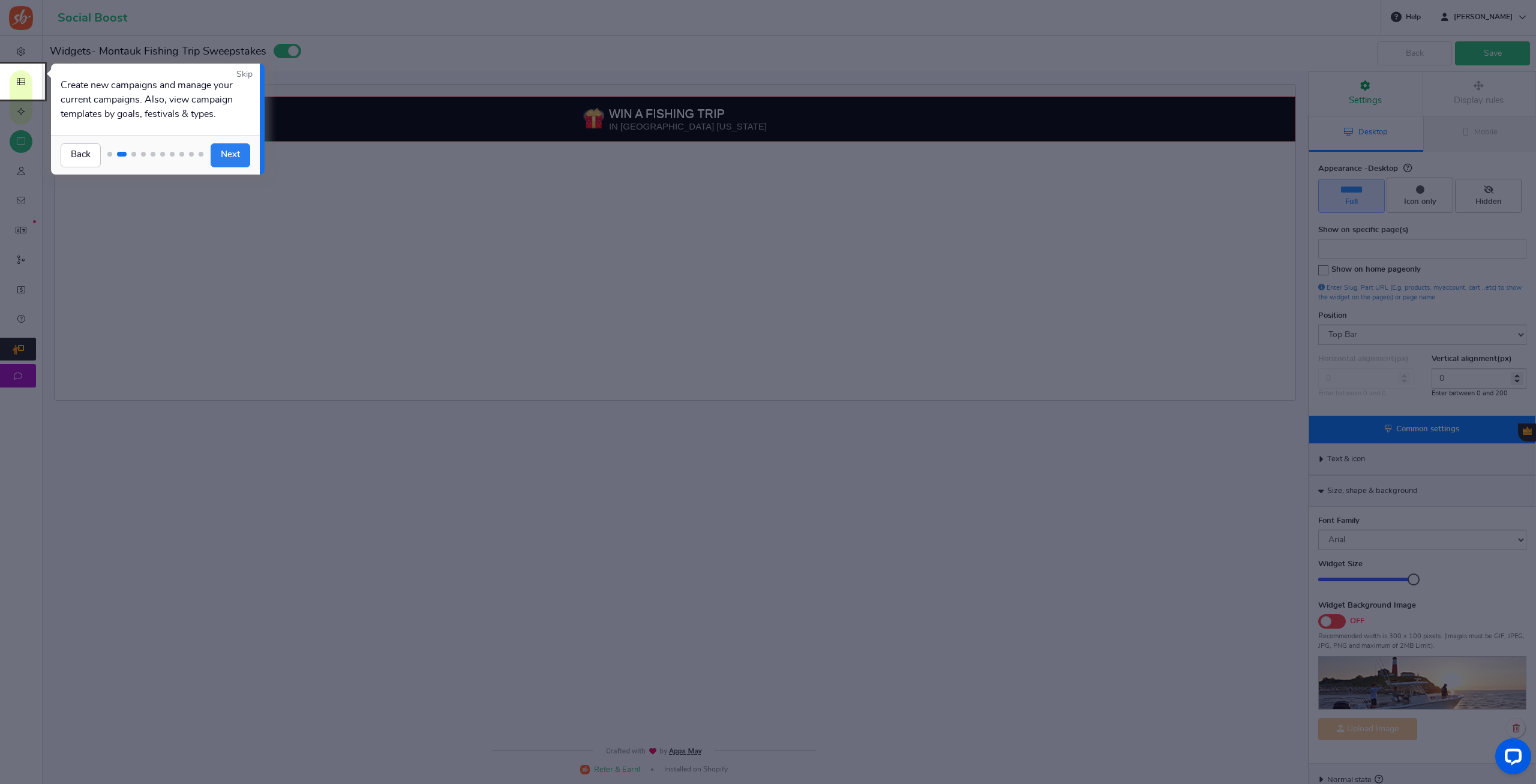
click at [231, 158] on link "Next" at bounding box center [230, 155] width 40 height 24
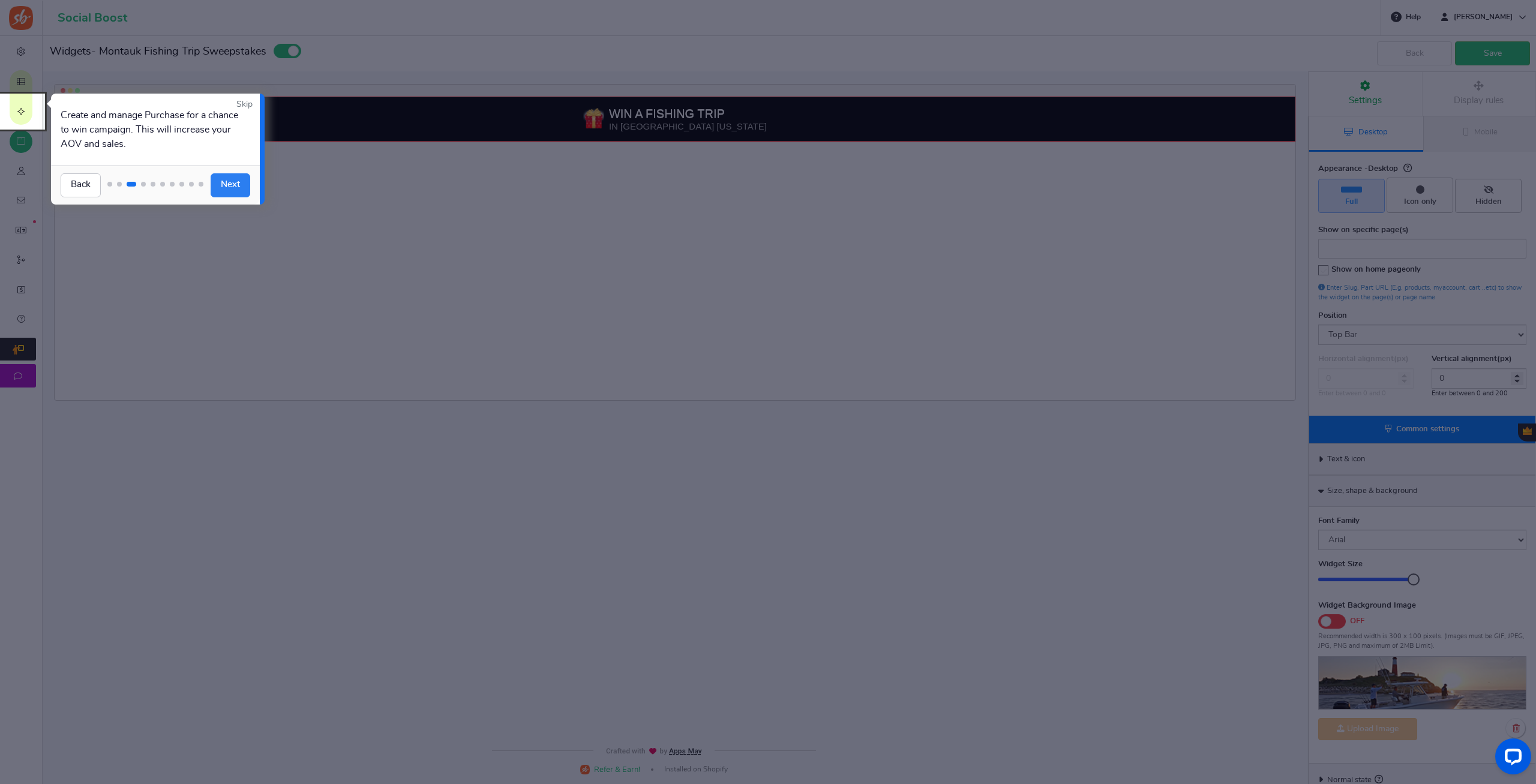
click at [231, 185] on link "Next" at bounding box center [230, 185] width 40 height 24
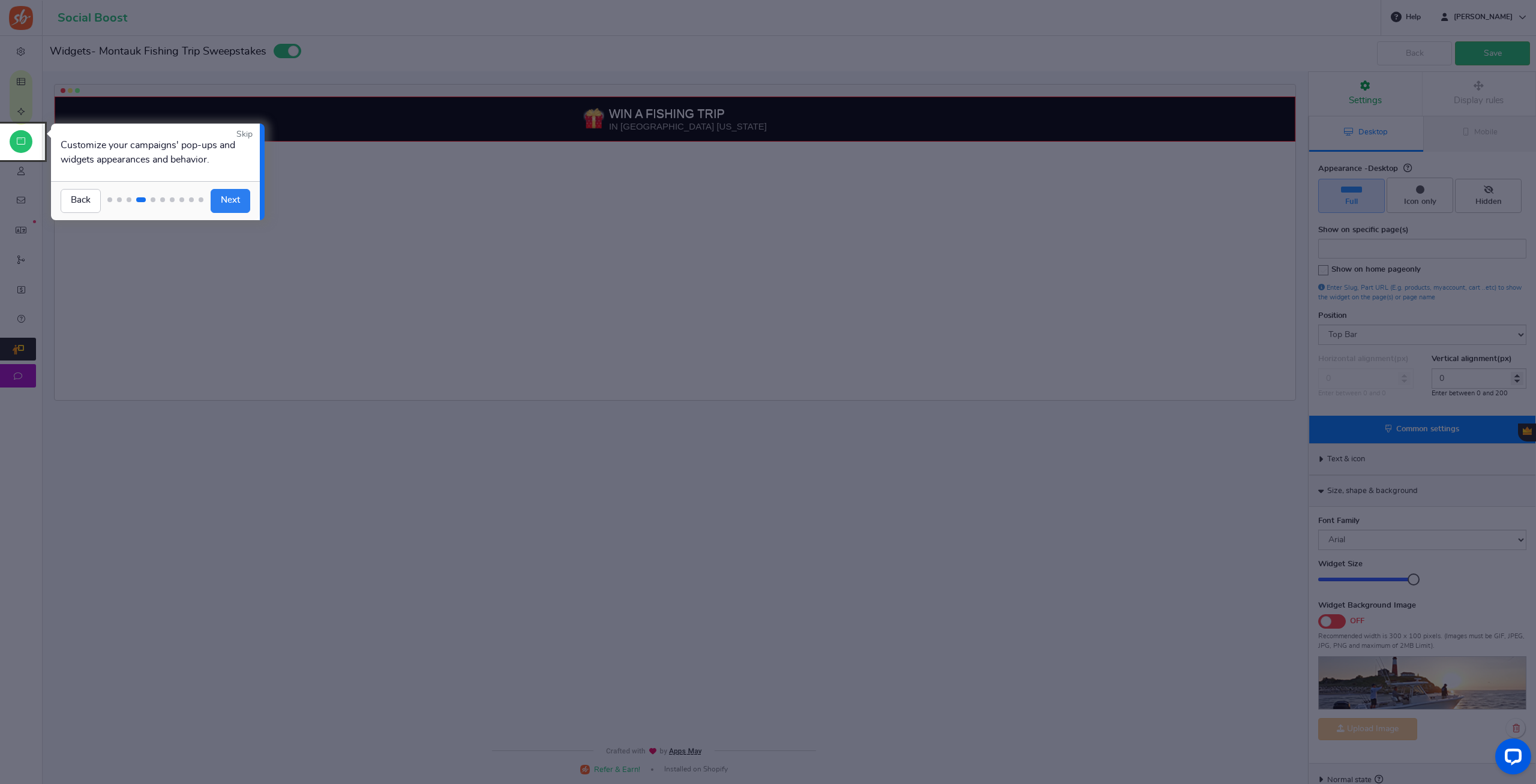
click at [231, 201] on link "Next" at bounding box center [230, 201] width 40 height 24
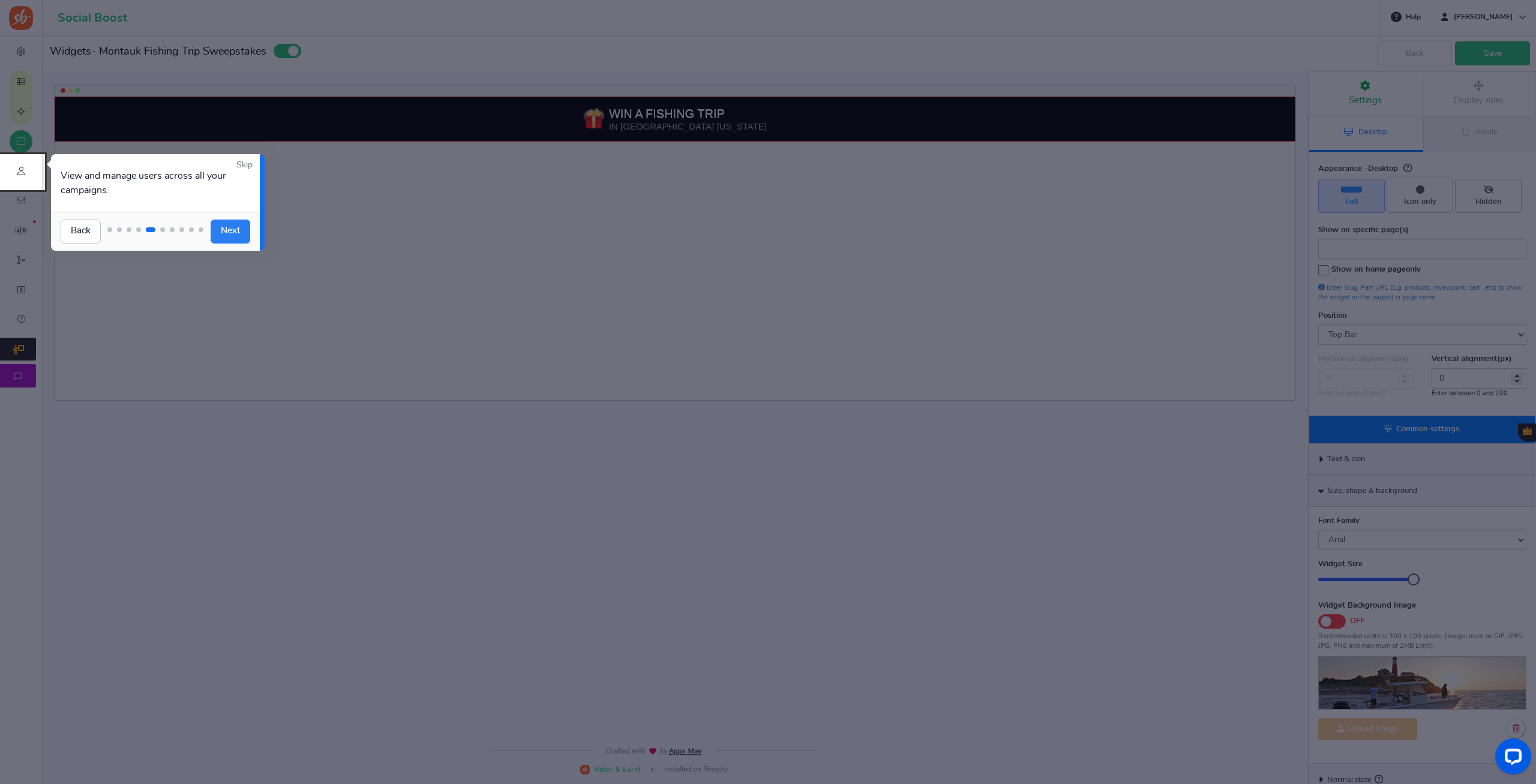
click at [236, 227] on link "Next" at bounding box center [230, 231] width 40 height 24
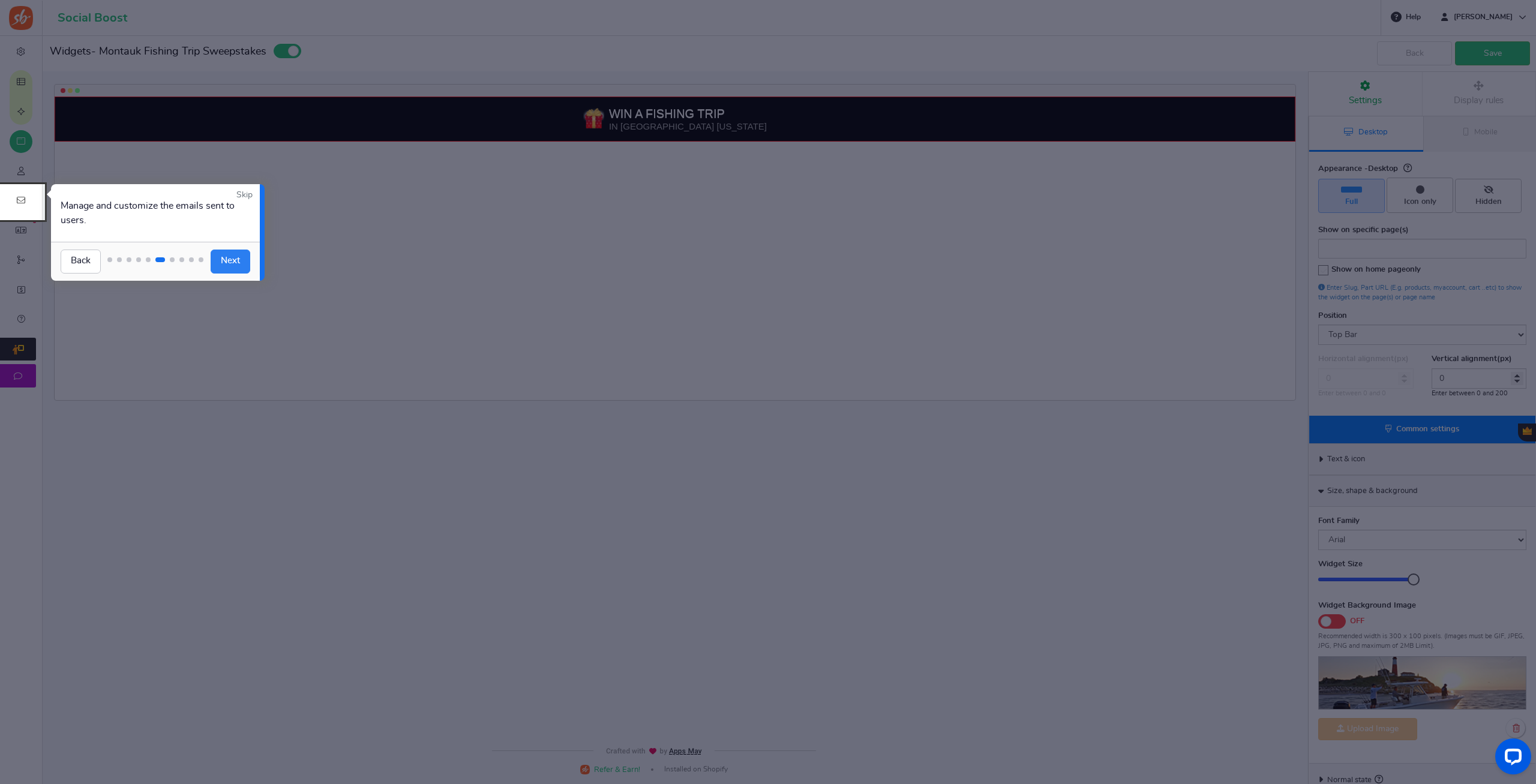
click at [232, 259] on link "Next" at bounding box center [230, 262] width 40 height 24
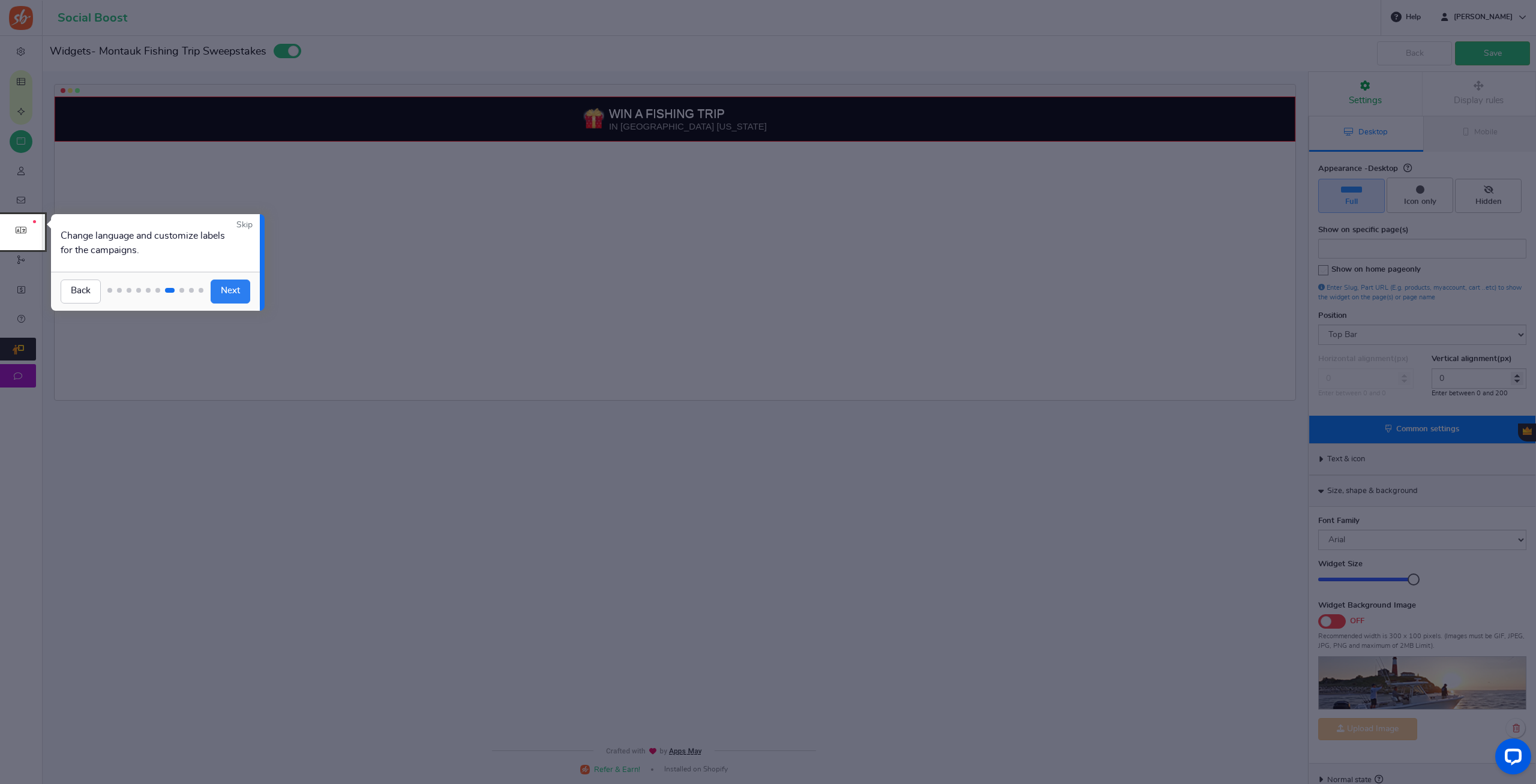
click at [231, 292] on link "Next" at bounding box center [230, 292] width 40 height 24
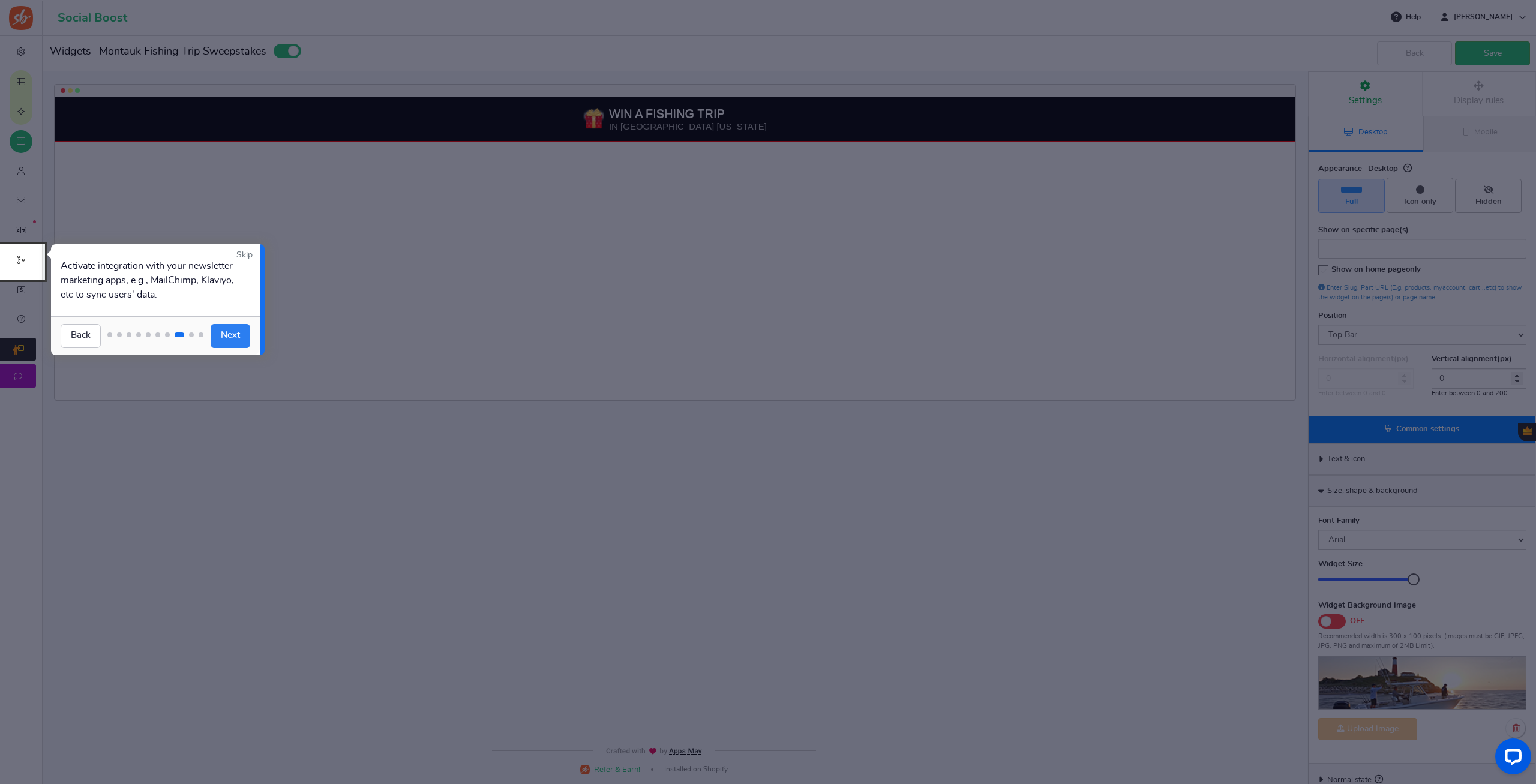
click at [228, 339] on link "Next" at bounding box center [230, 336] width 40 height 24
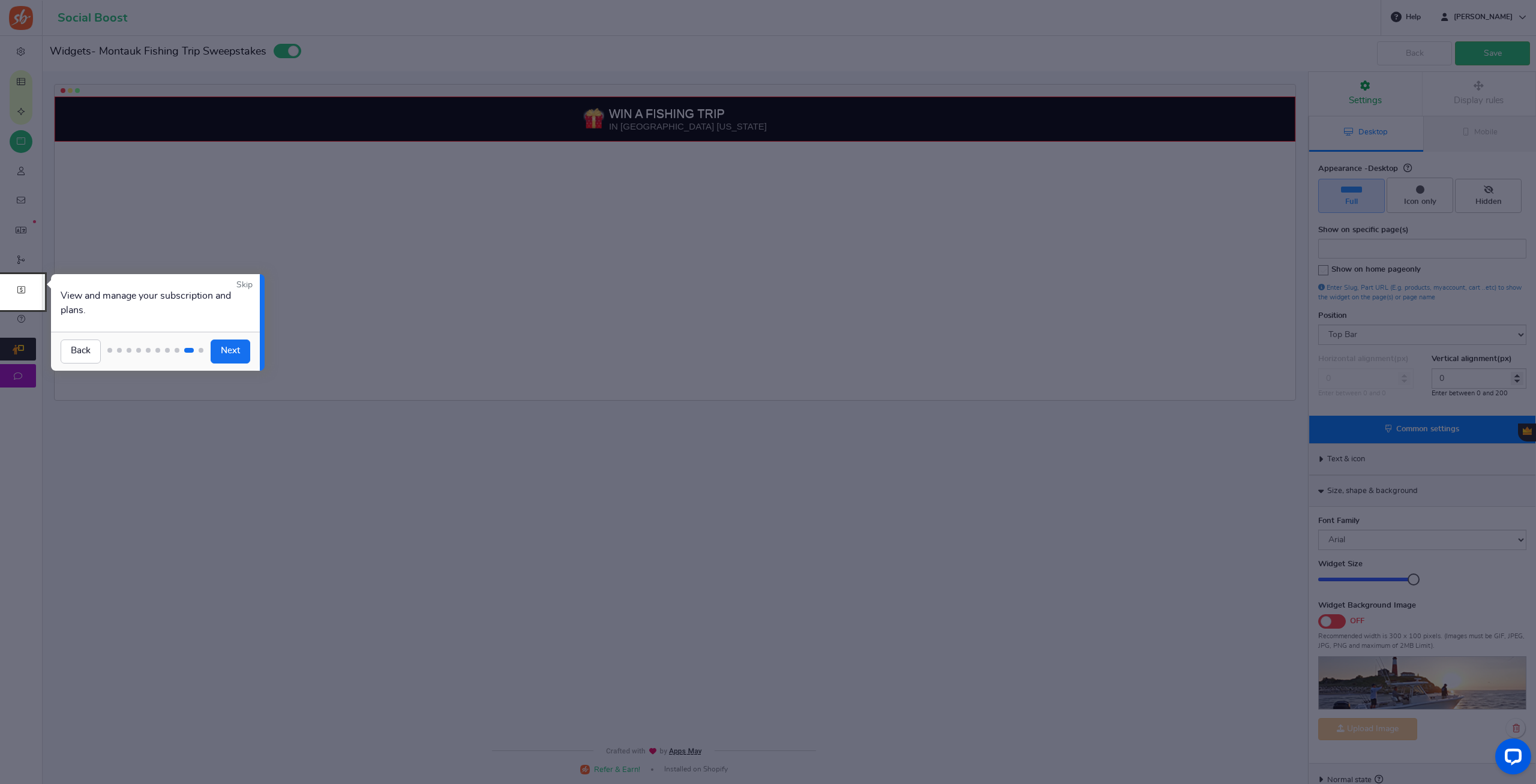
click at [233, 366] on div "Back Next" at bounding box center [155, 351] width 209 height 39
click at [233, 353] on link "Next" at bounding box center [230, 351] width 40 height 24
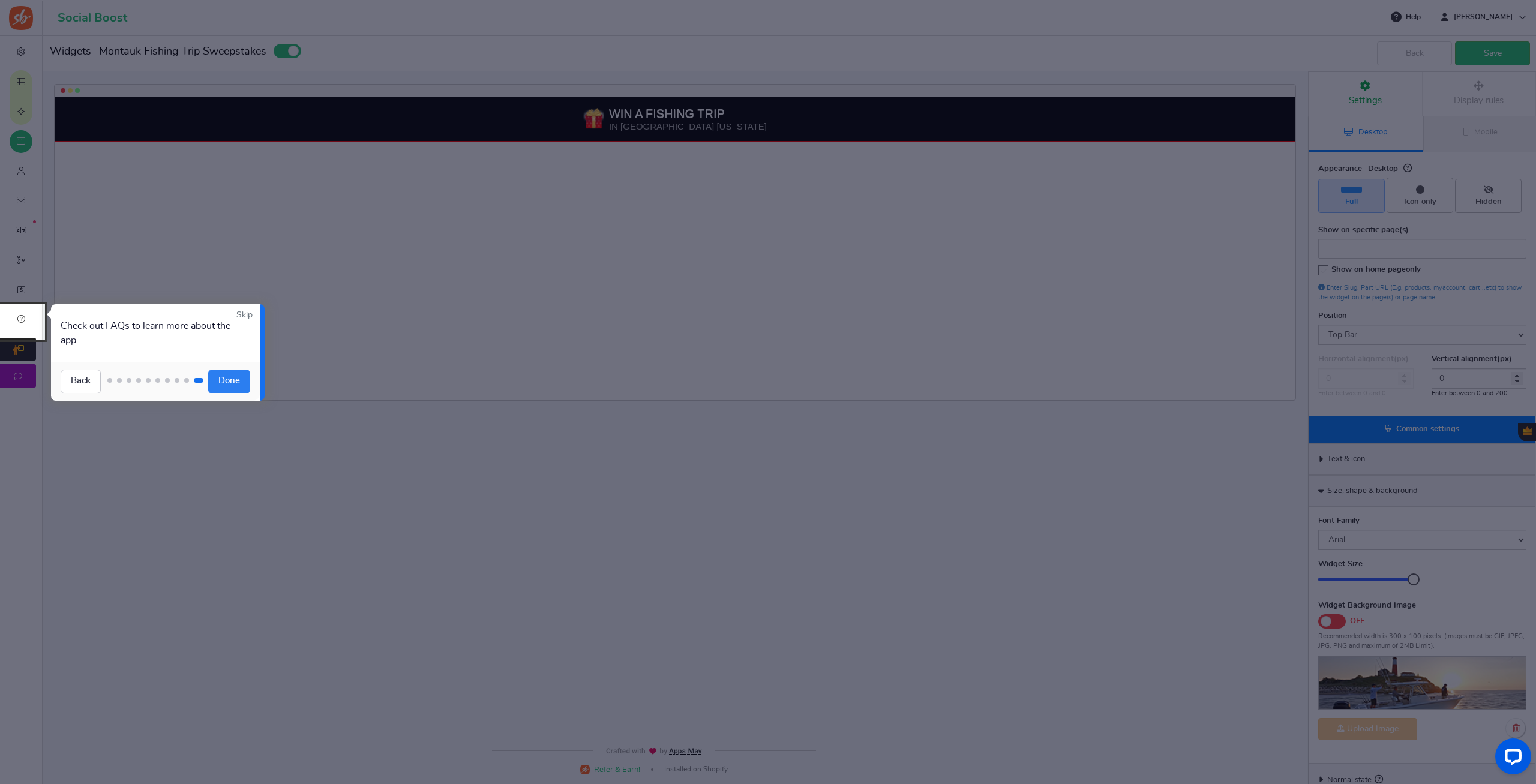
click at [238, 375] on link "Done" at bounding box center [229, 381] width 42 height 24
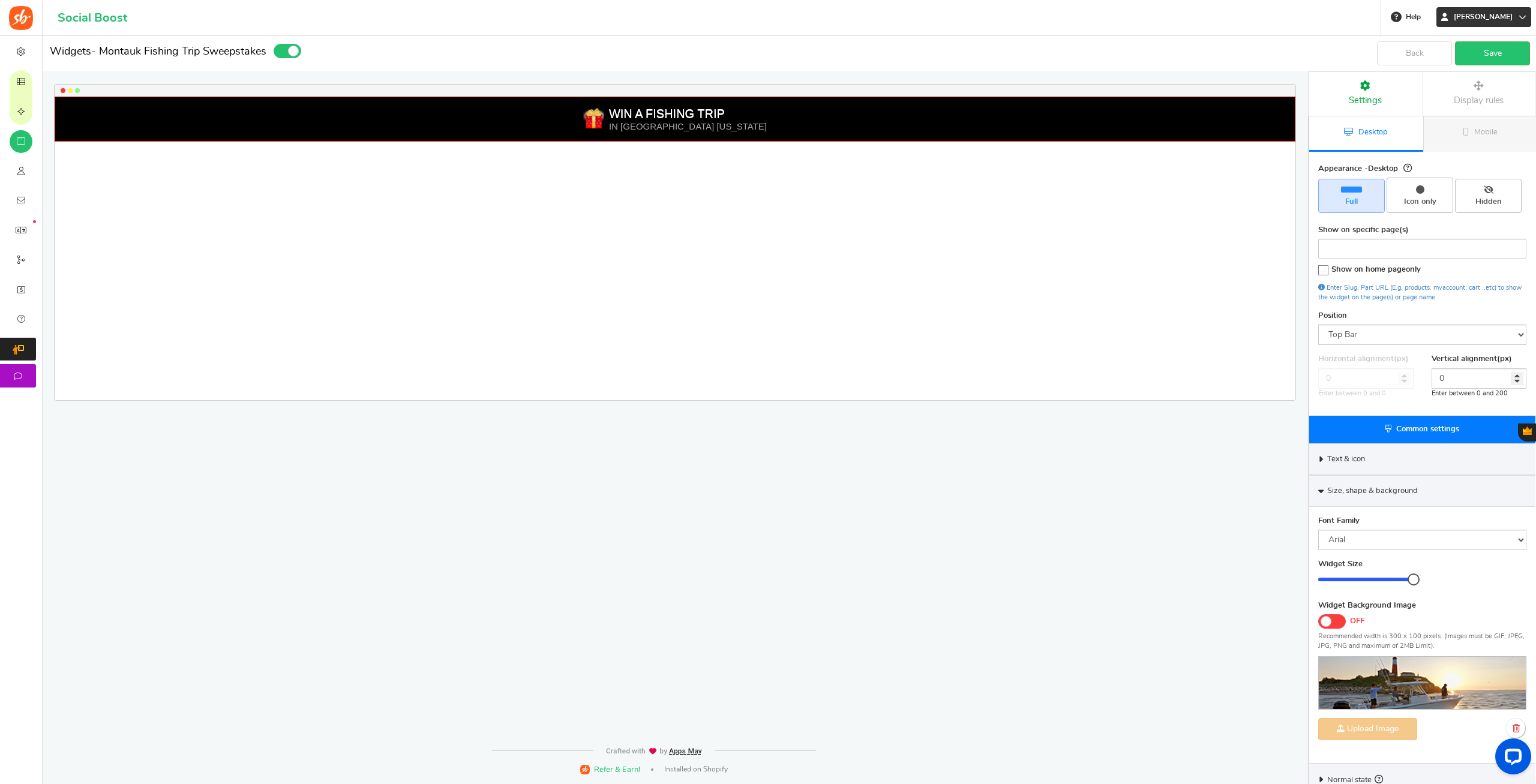
click at [1511, 13] on span "[PERSON_NAME]" at bounding box center [1482, 17] width 69 height 11
click at [1510, 13] on span "[PERSON_NAME]" at bounding box center [1482, 17] width 69 height 11
click at [748, 221] on div "WIN A FISHING TRIP IN MONTAUK NEW YORK Loading.. × To configure LightBox layout…" at bounding box center [674, 248] width 1240 height 304
